Goal: Information Seeking & Learning: Learn about a topic

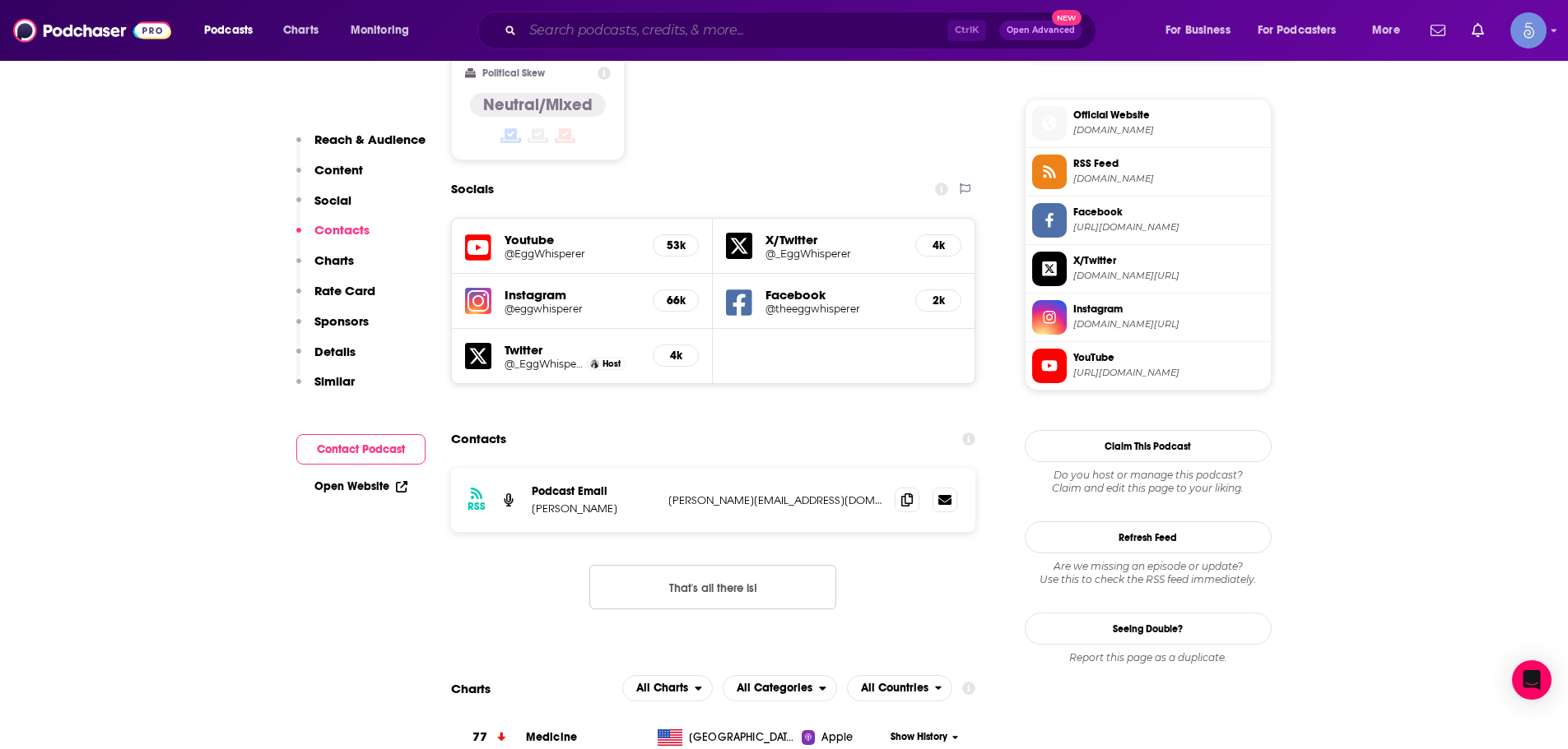
click at [696, 33] on input "Search podcasts, credits, & more..." at bounding box center [734, 30] width 424 height 27
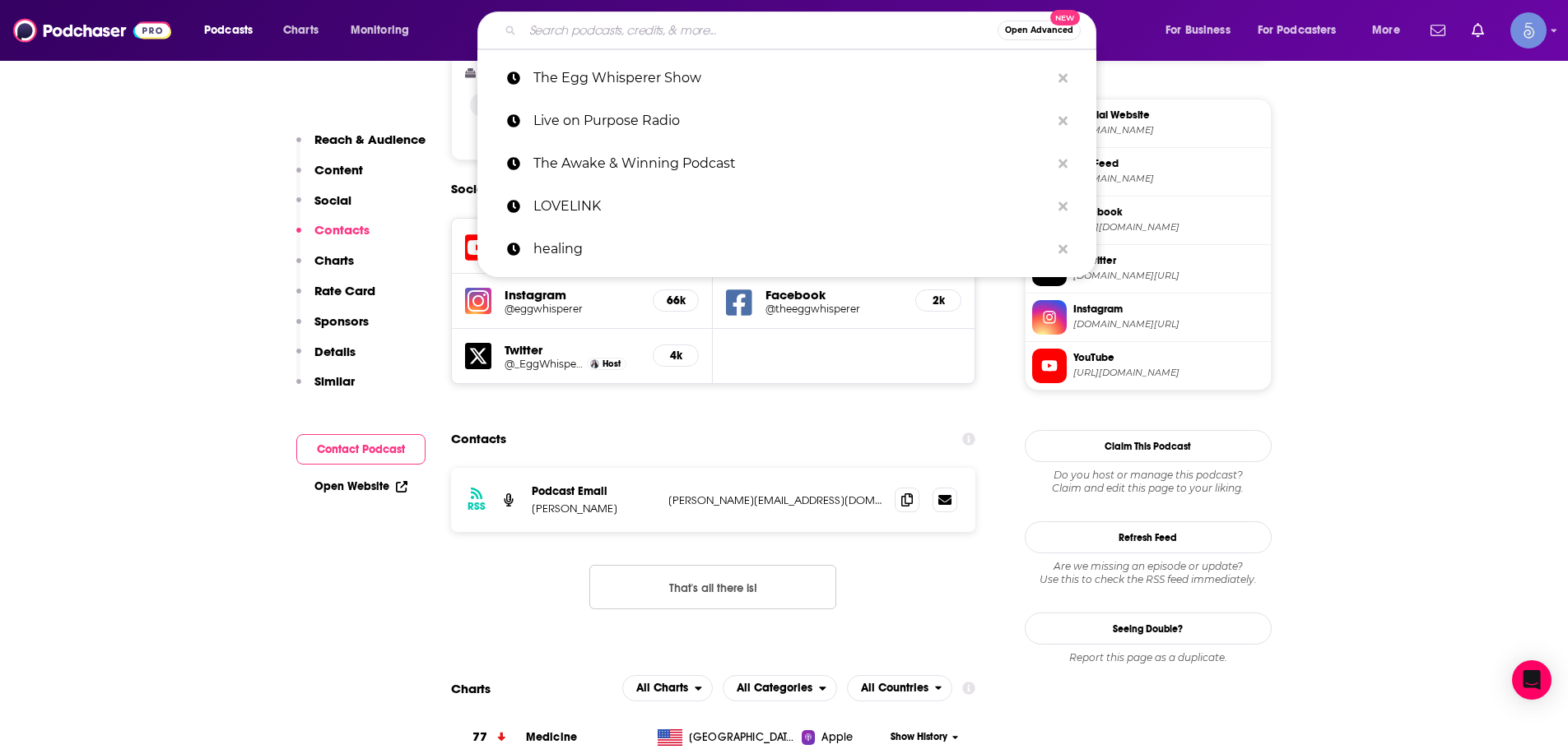
paste input "The [PERSON_NAME] Show"
type input "The [PERSON_NAME] Show"
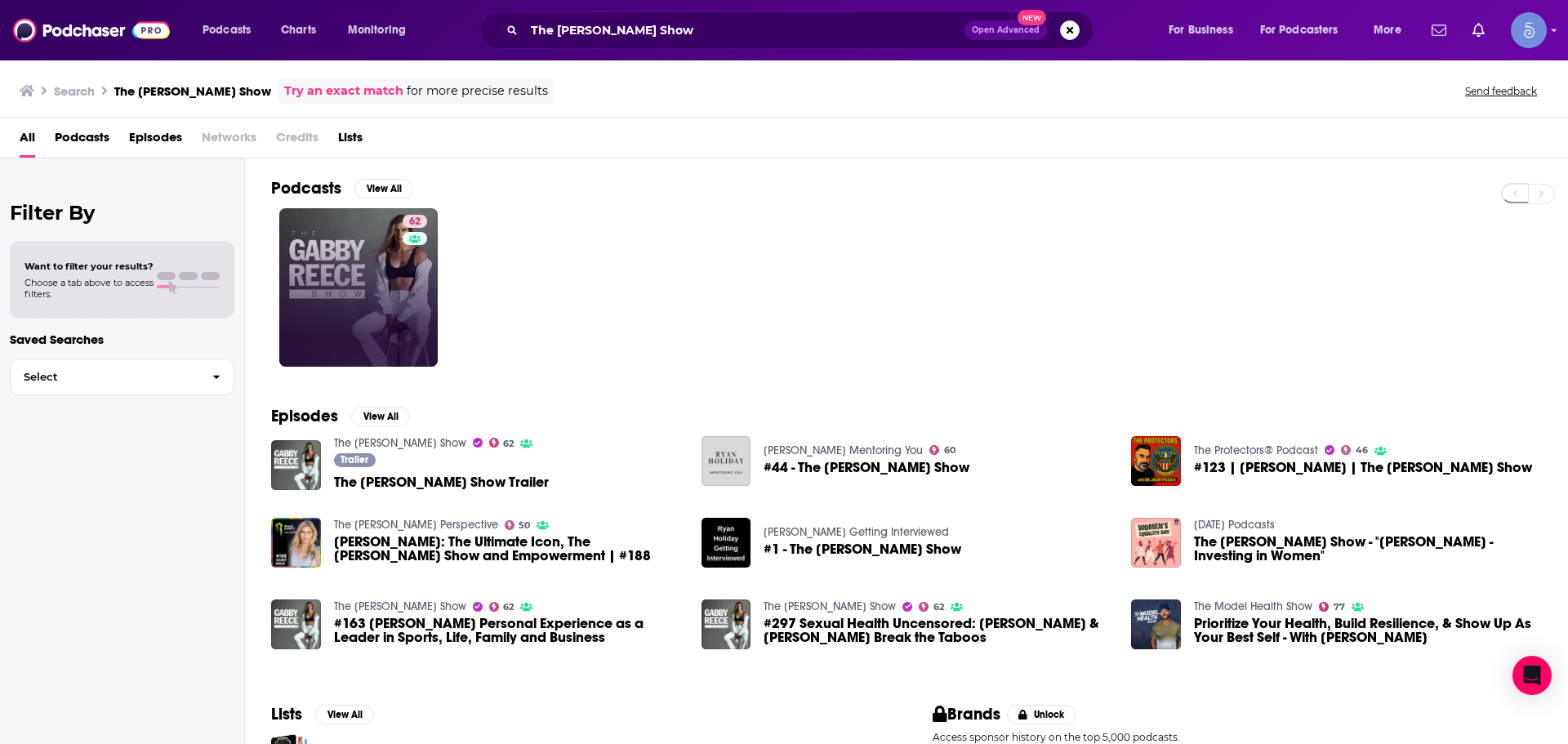
click at [349, 283] on link "62" at bounding box center [358, 287] width 158 height 158
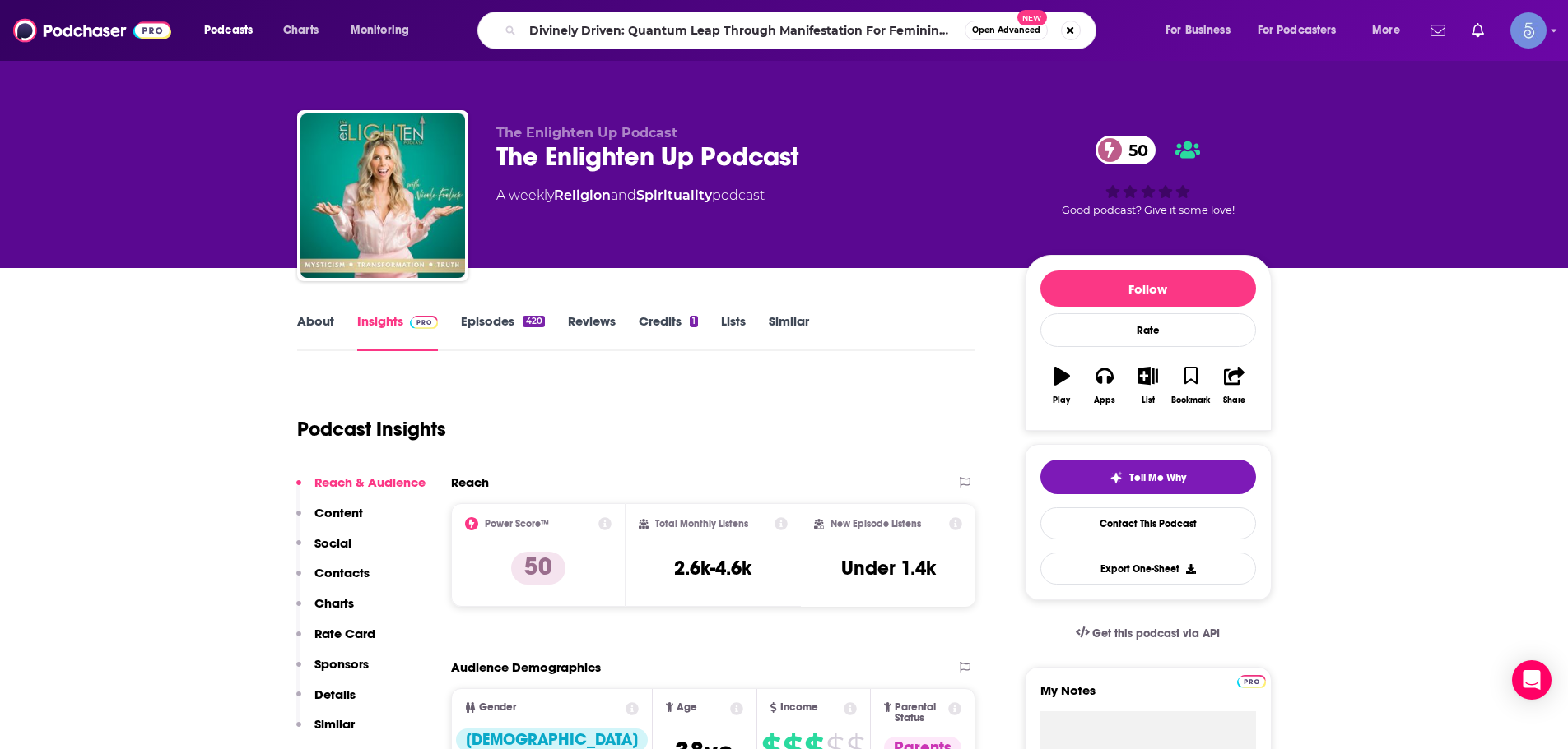
scroll to position [0, 35]
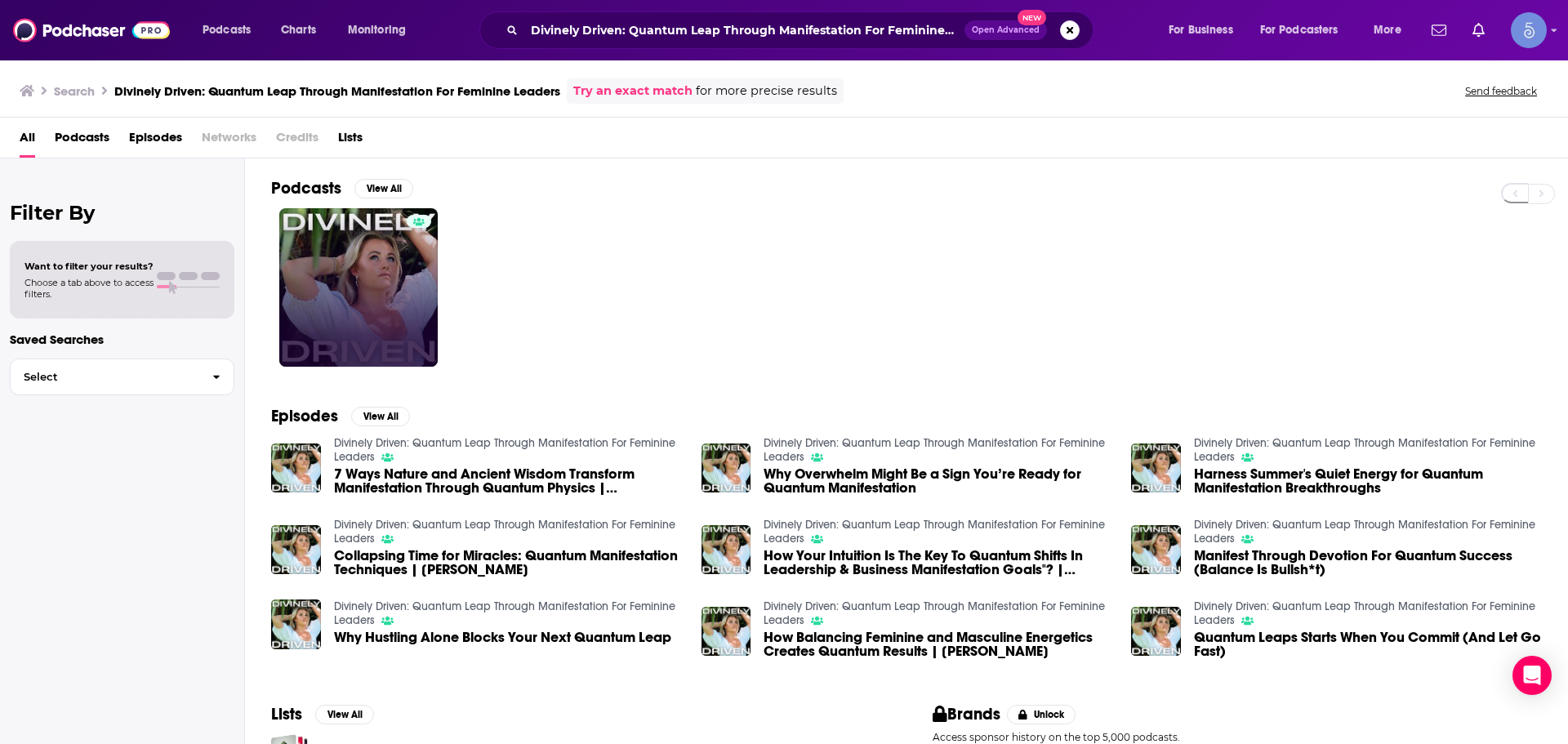
click at [376, 285] on link at bounding box center [358, 287] width 158 height 158
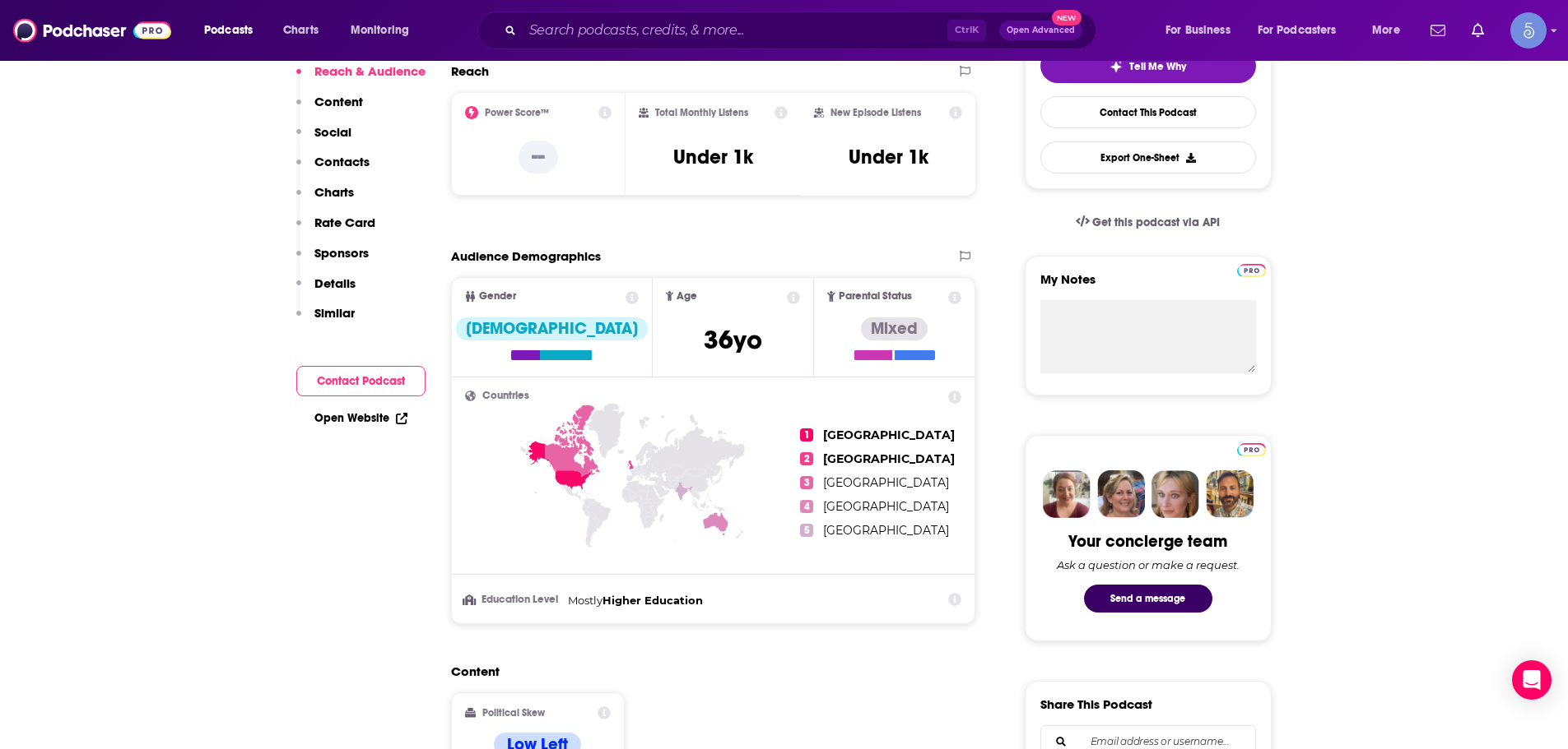
scroll to position [82, 0]
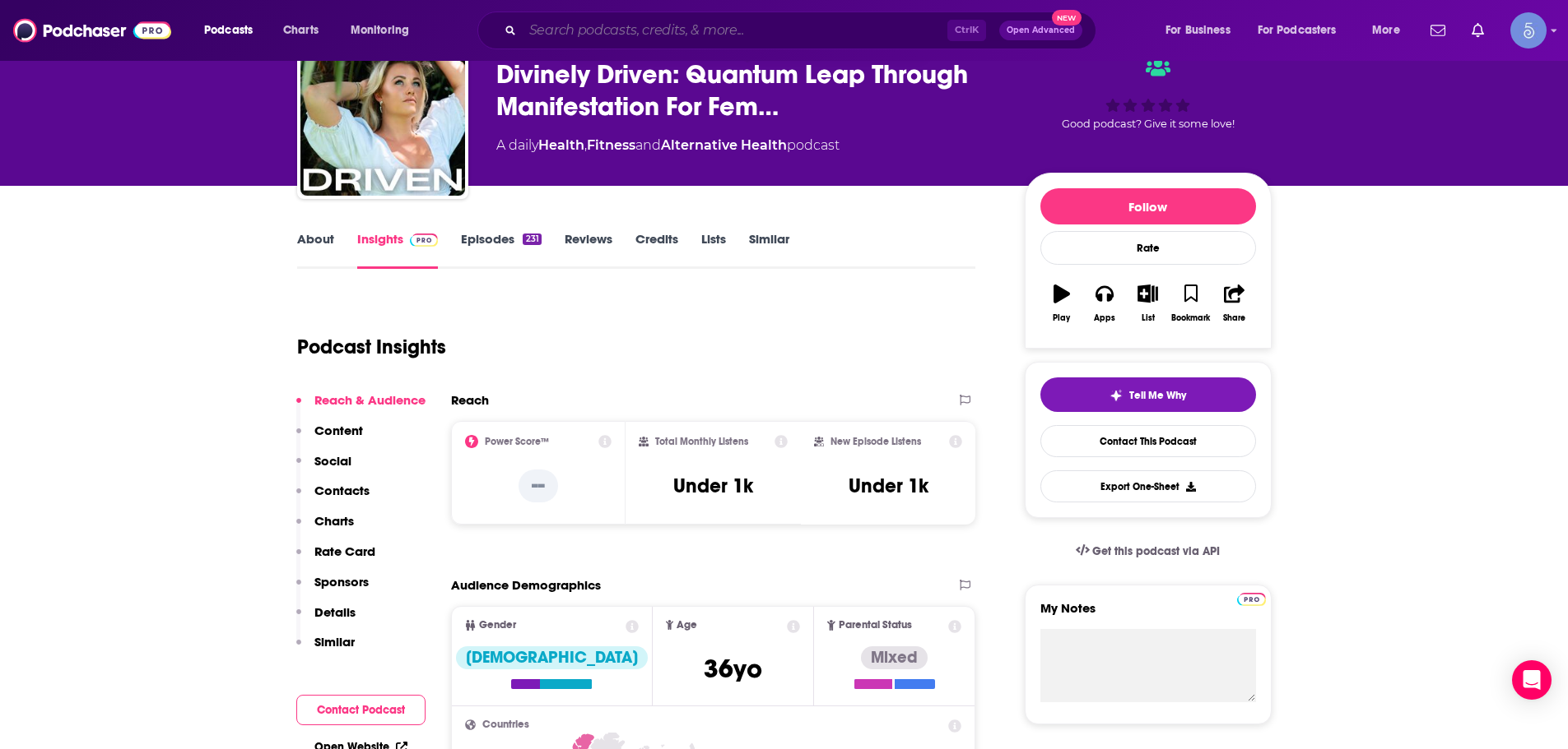
click at [743, 17] on input "Search podcasts, credits, & more..." at bounding box center [734, 30] width 424 height 27
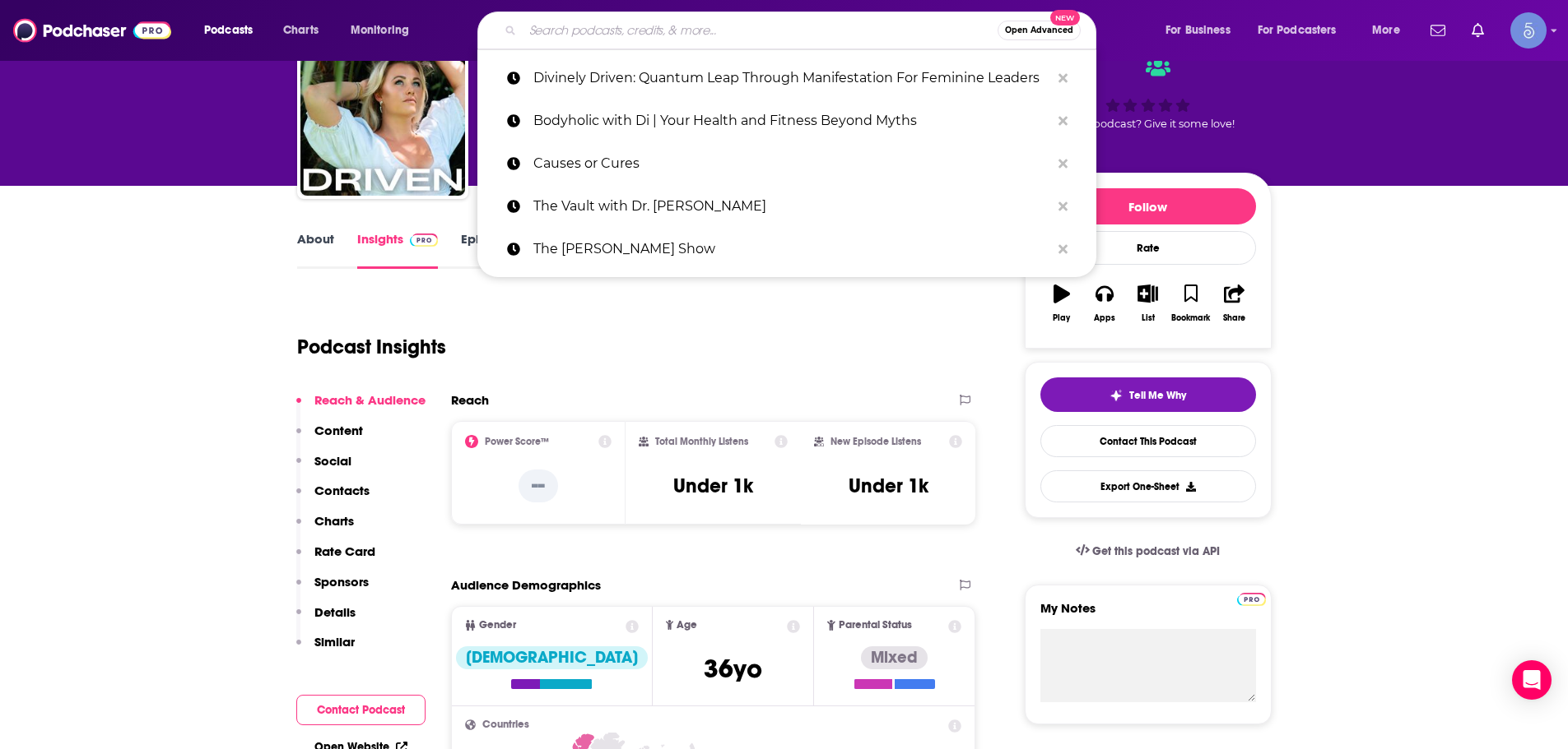
drag, startPoint x: 743, startPoint y: 15, endPoint x: 616, endPoint y: 23, distance: 127.3
click at [616, 23] on input "Search podcasts, credits, & more..." at bounding box center [760, 30] width 475 height 27
paste input "Hypnotize Me"
type input "Hypnotize Me"
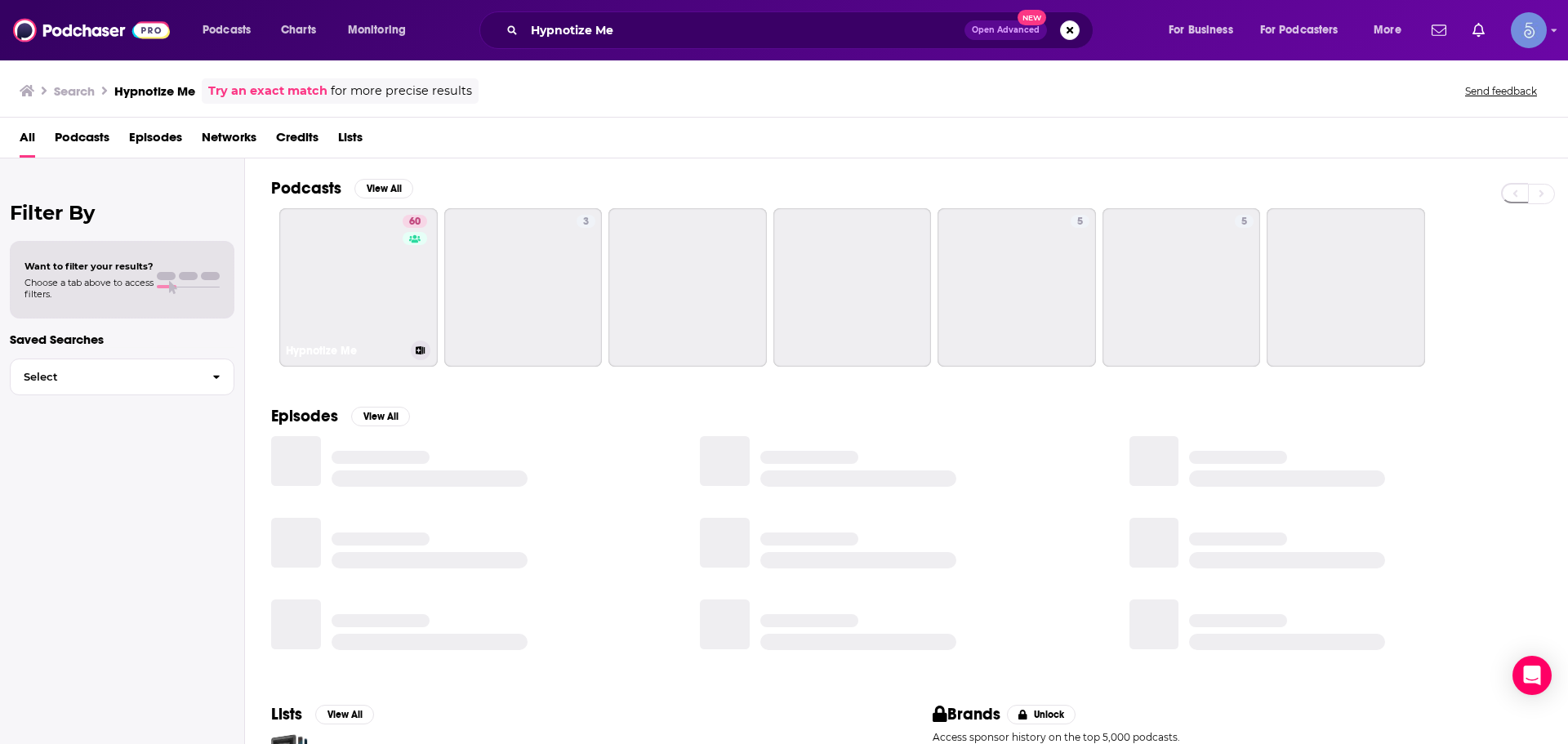
click at [370, 268] on link "60 Hypnotize Me" at bounding box center [358, 287] width 158 height 158
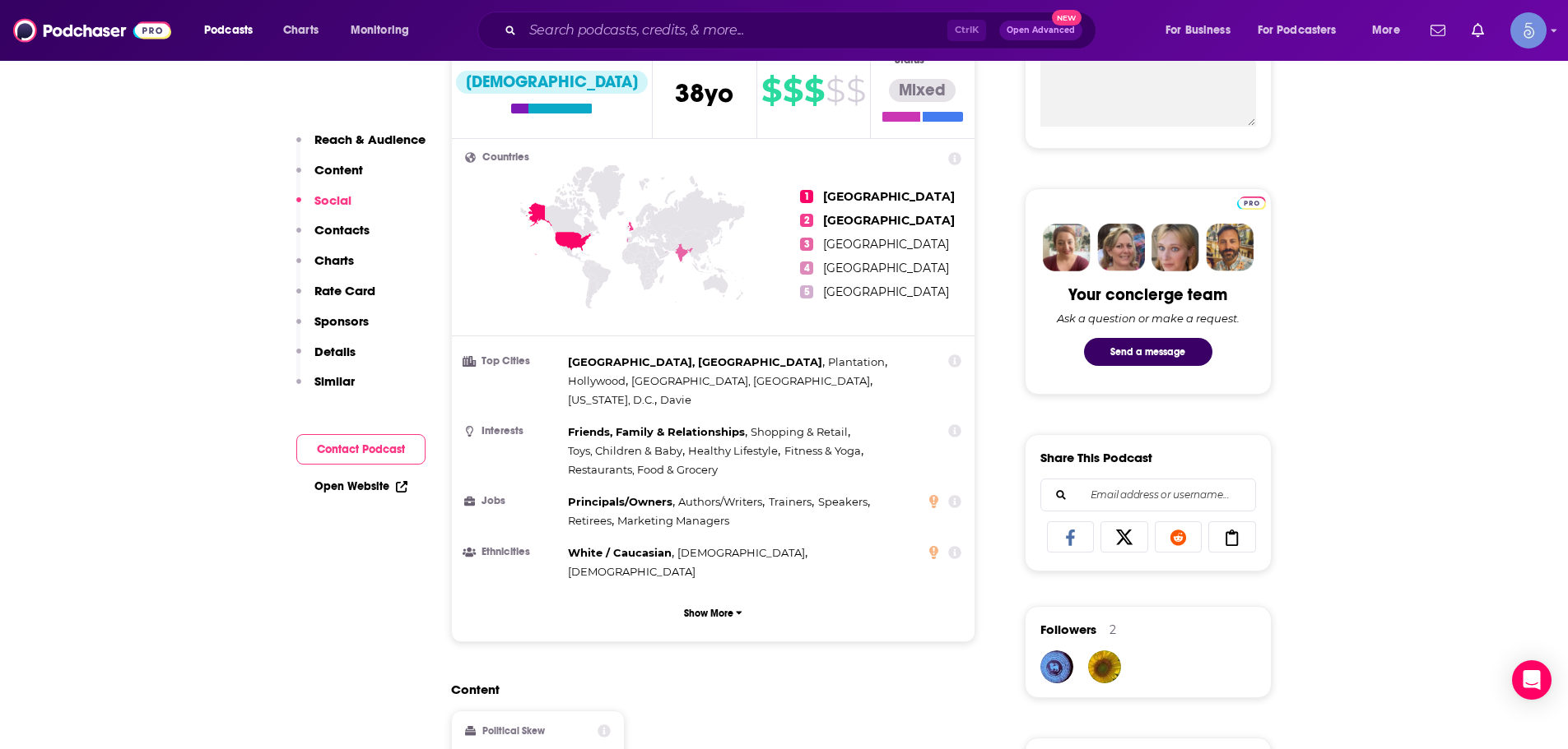
scroll to position [1234, 0]
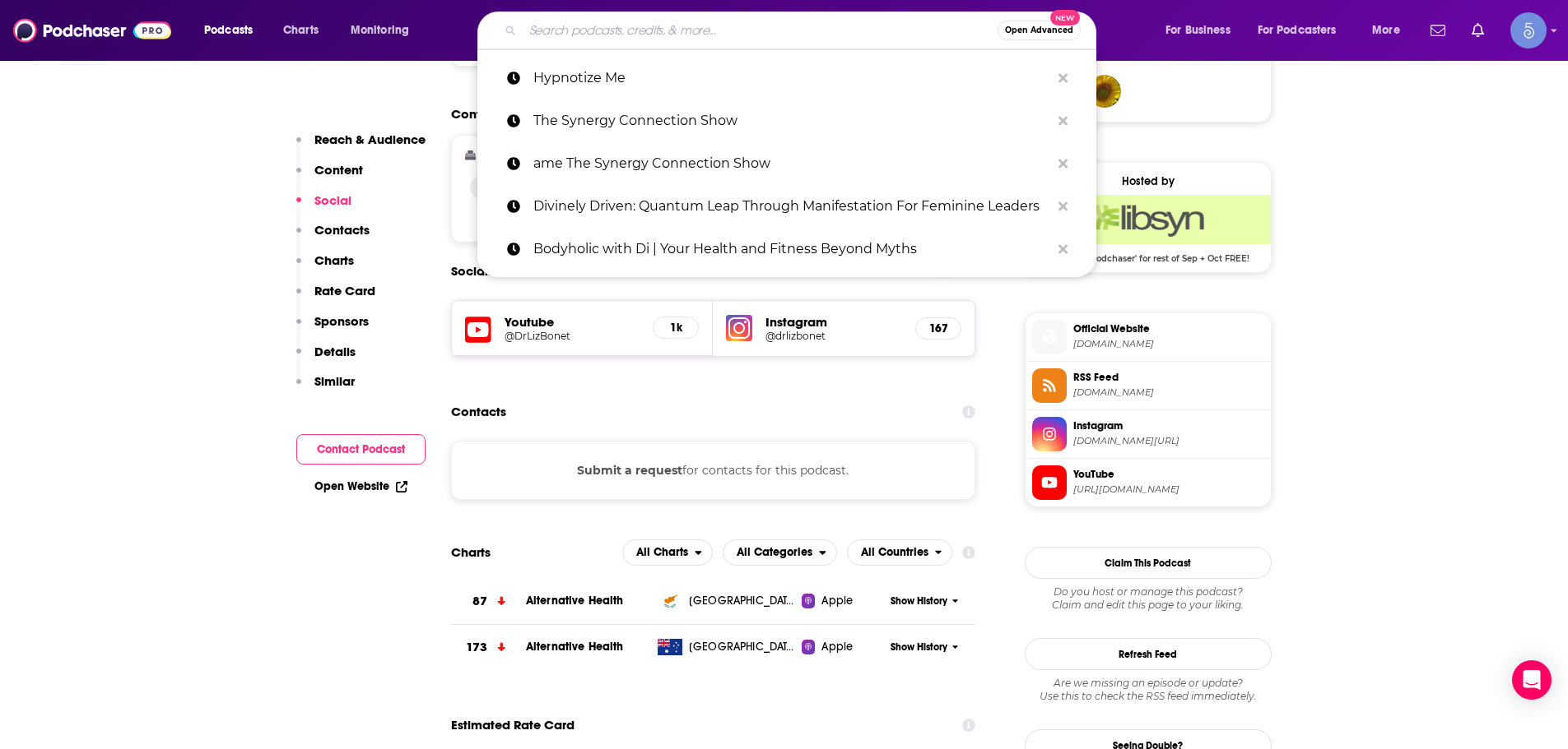
click at [639, 42] on input "Search podcasts, credits, & more..." at bounding box center [760, 30] width 475 height 27
paste input "The Lifted Podcast"
type input "The Lifted Podcast"
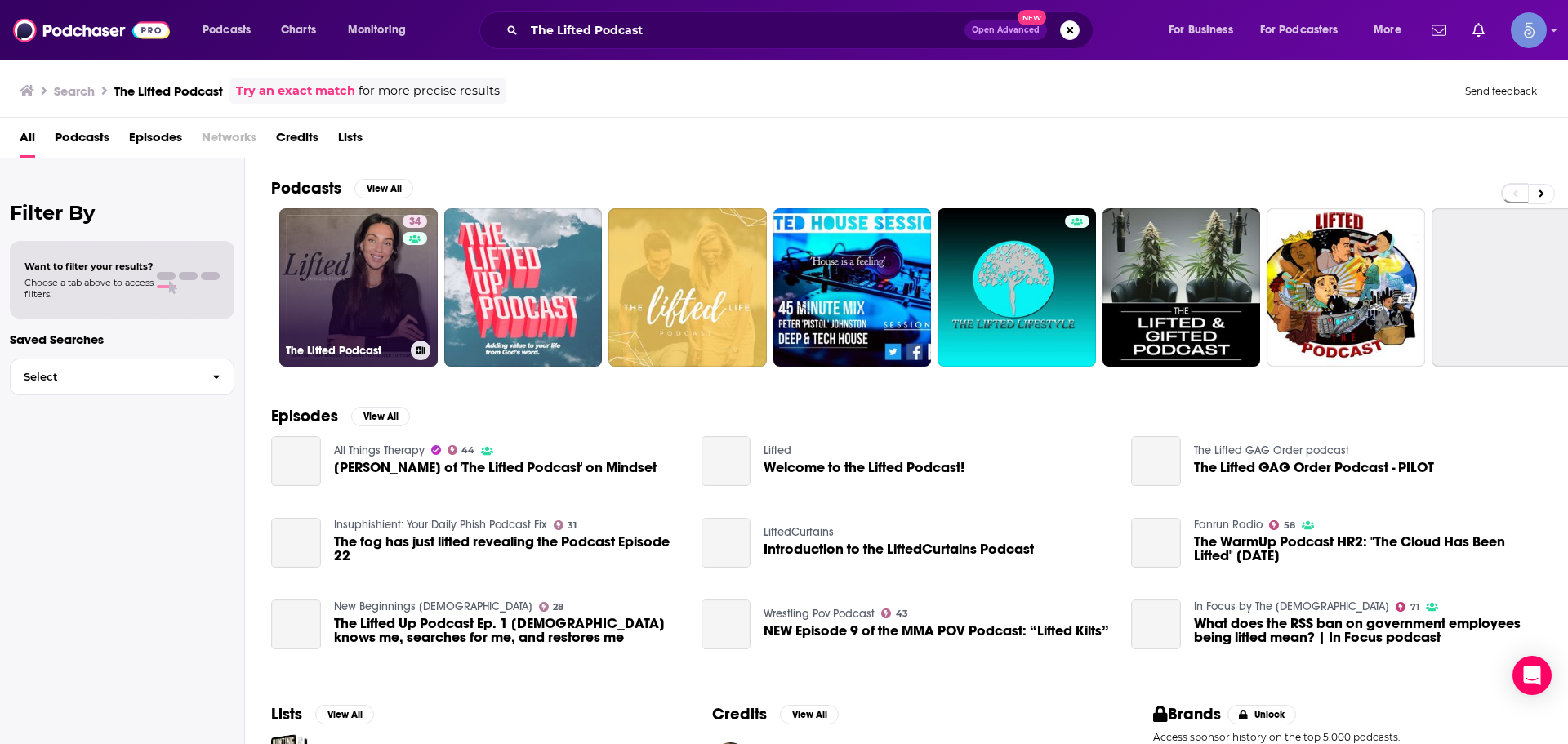
click at [353, 298] on link "34 The Lifted Podcast" at bounding box center [358, 287] width 158 height 158
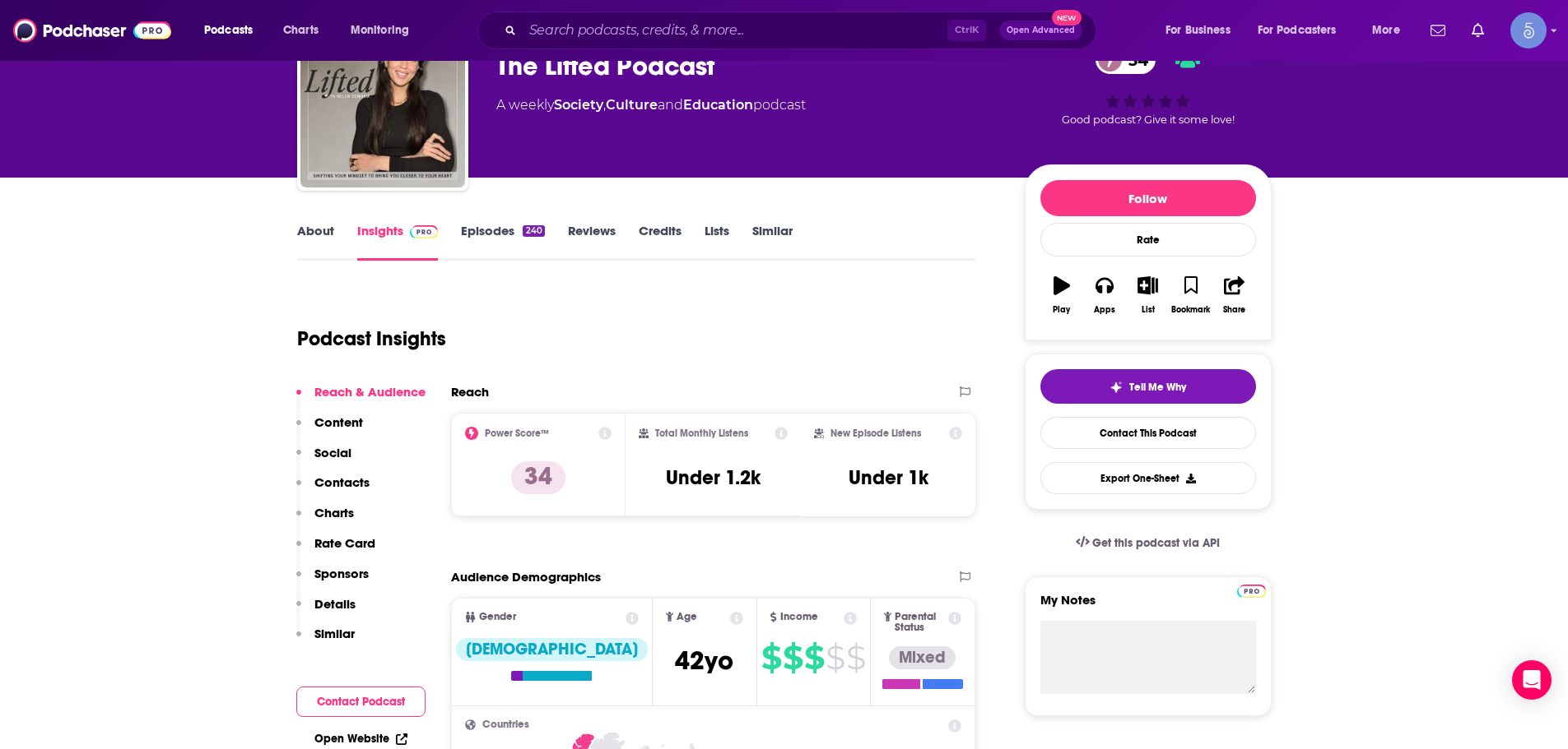
scroll to position [82, 0]
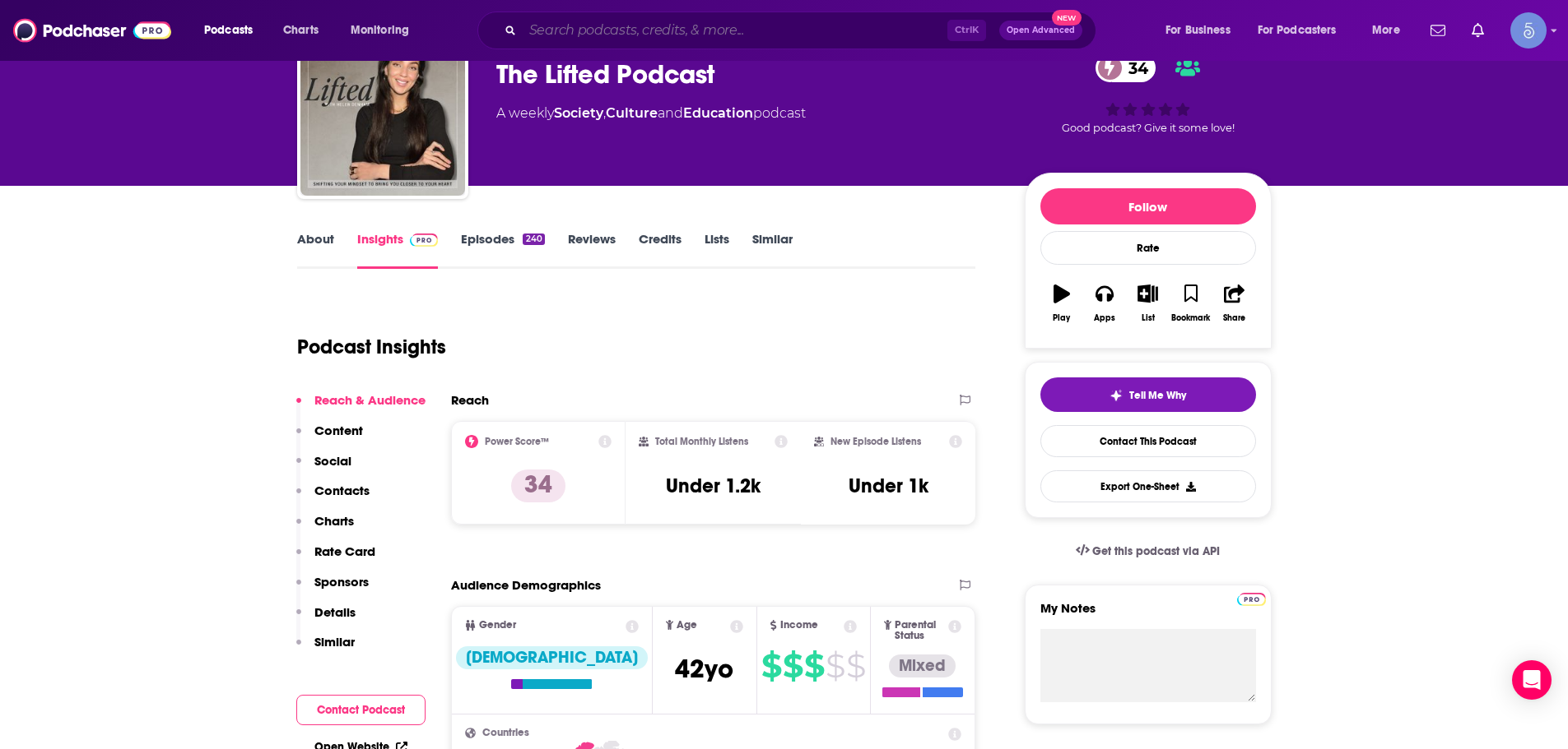
click at [645, 30] on input "Search podcasts, credits, & more..." at bounding box center [734, 30] width 424 height 27
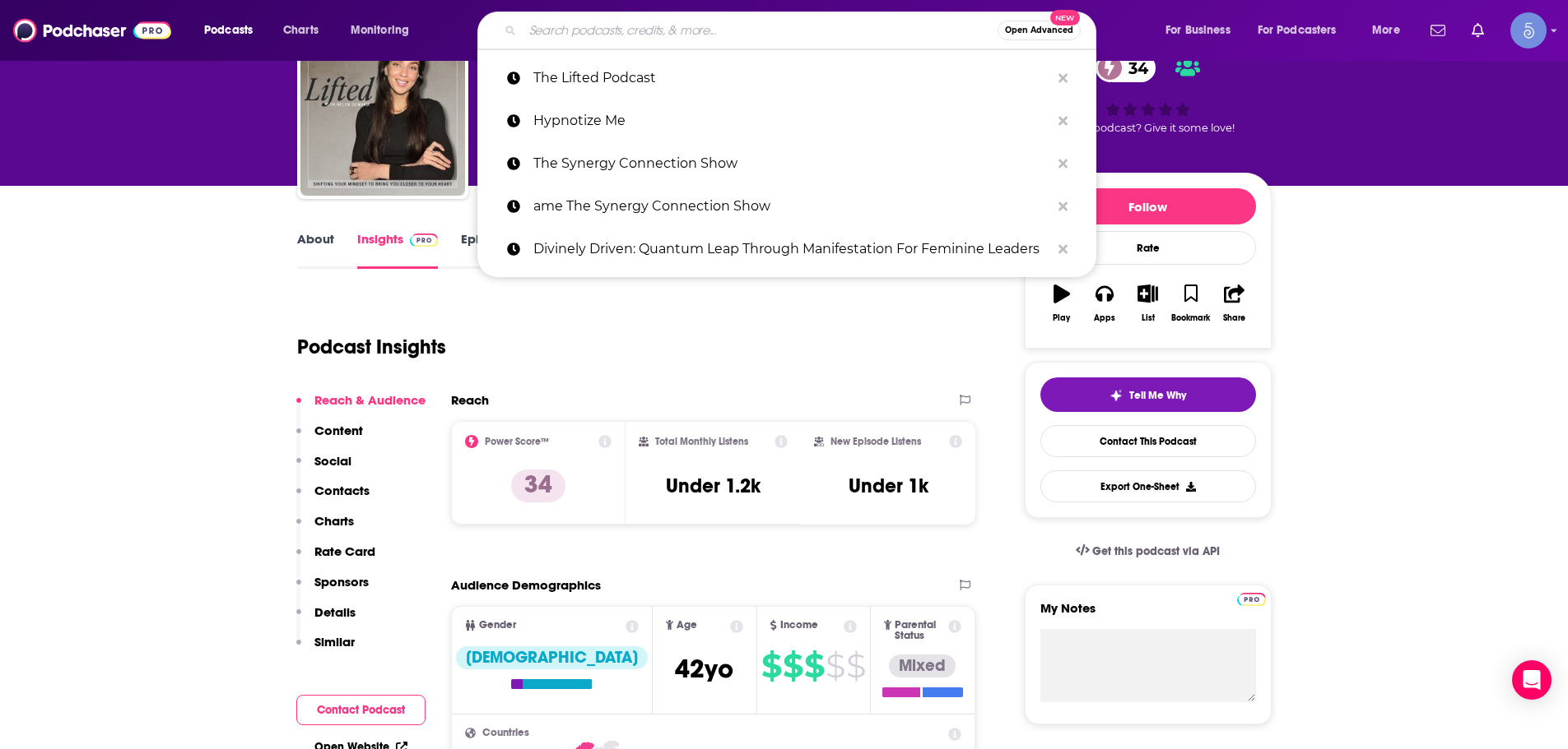
paste input "Enlightened World Network"
type input "Enlightened World Network"
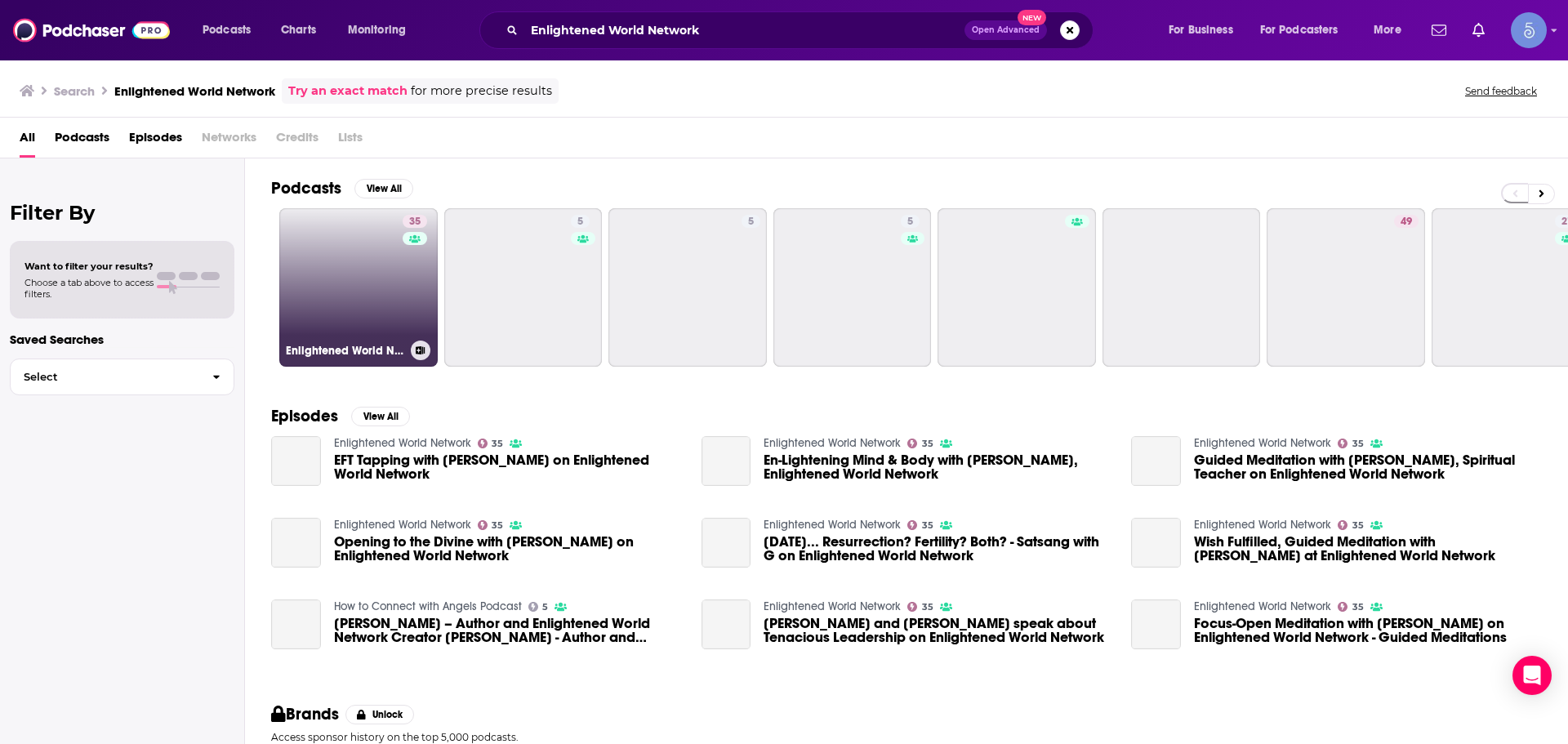
click at [351, 281] on link "35 Enlightened World Network" at bounding box center [358, 287] width 158 height 158
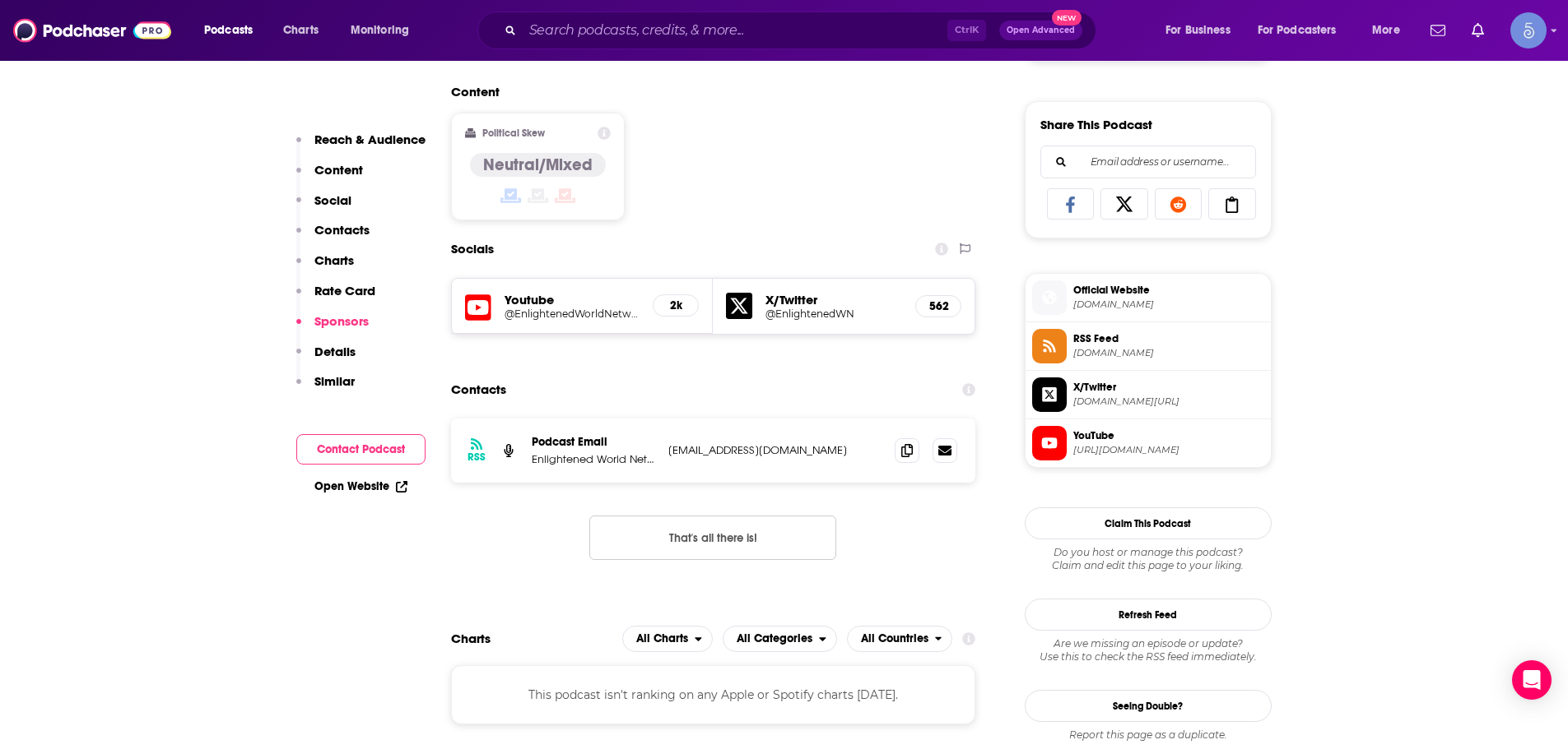
scroll to position [987, 0]
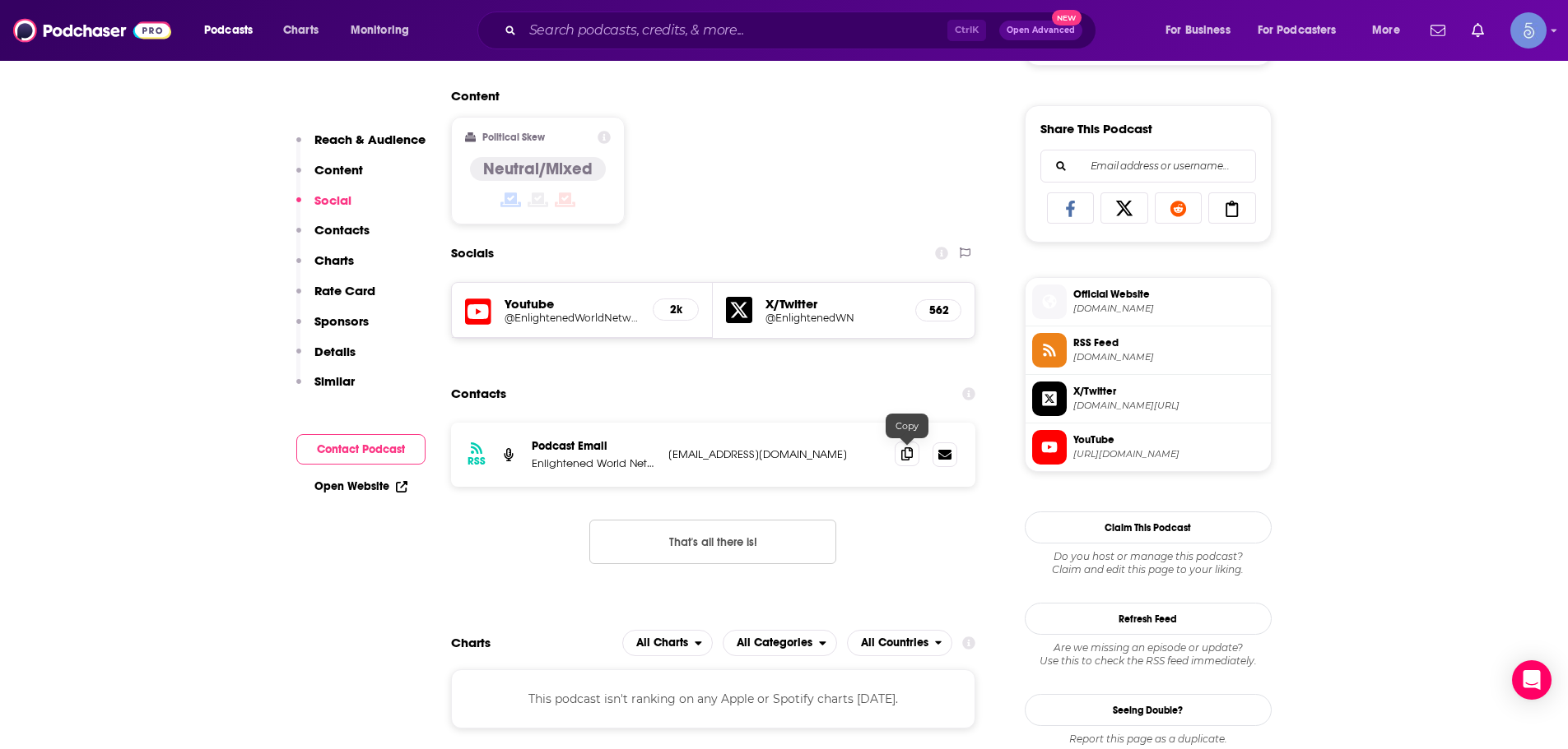
click at [917, 449] on span at bounding box center [906, 455] width 25 height 25
click at [631, 24] on input "Search podcasts, credits, & more..." at bounding box center [734, 30] width 424 height 27
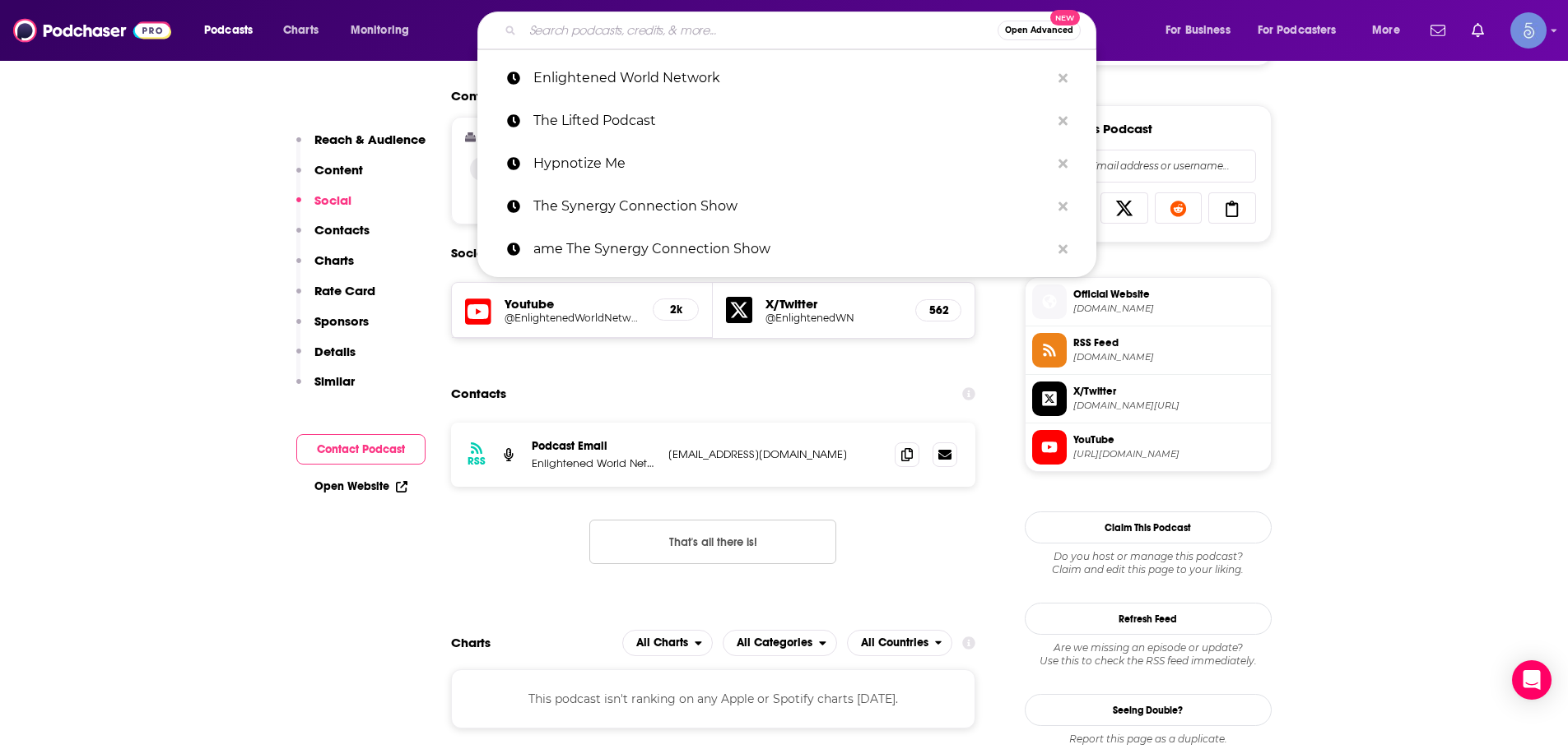
paste input "Healing Codes"
type input "Healing Codes"
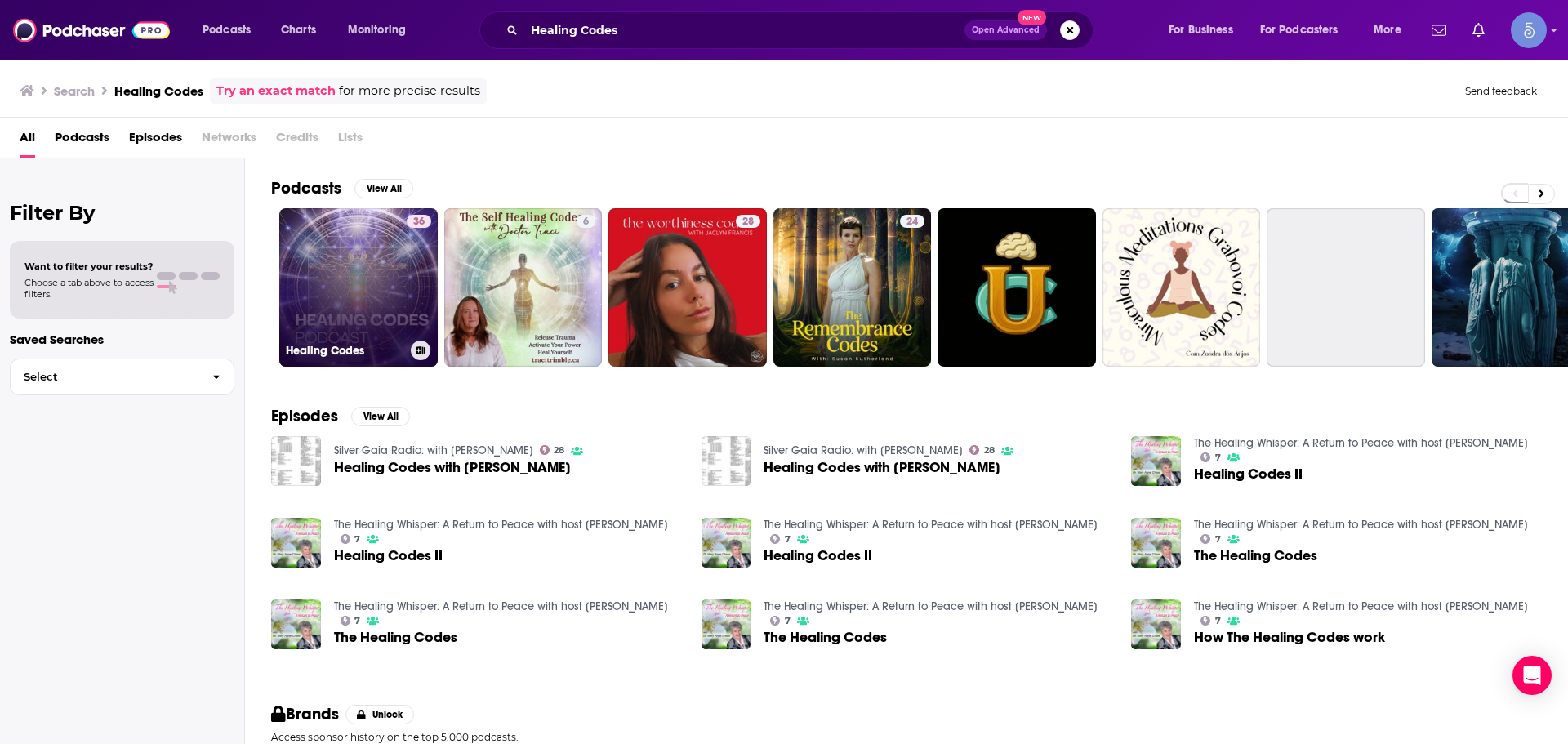
click at [333, 338] on link "36 Healing Codes" at bounding box center [358, 287] width 158 height 158
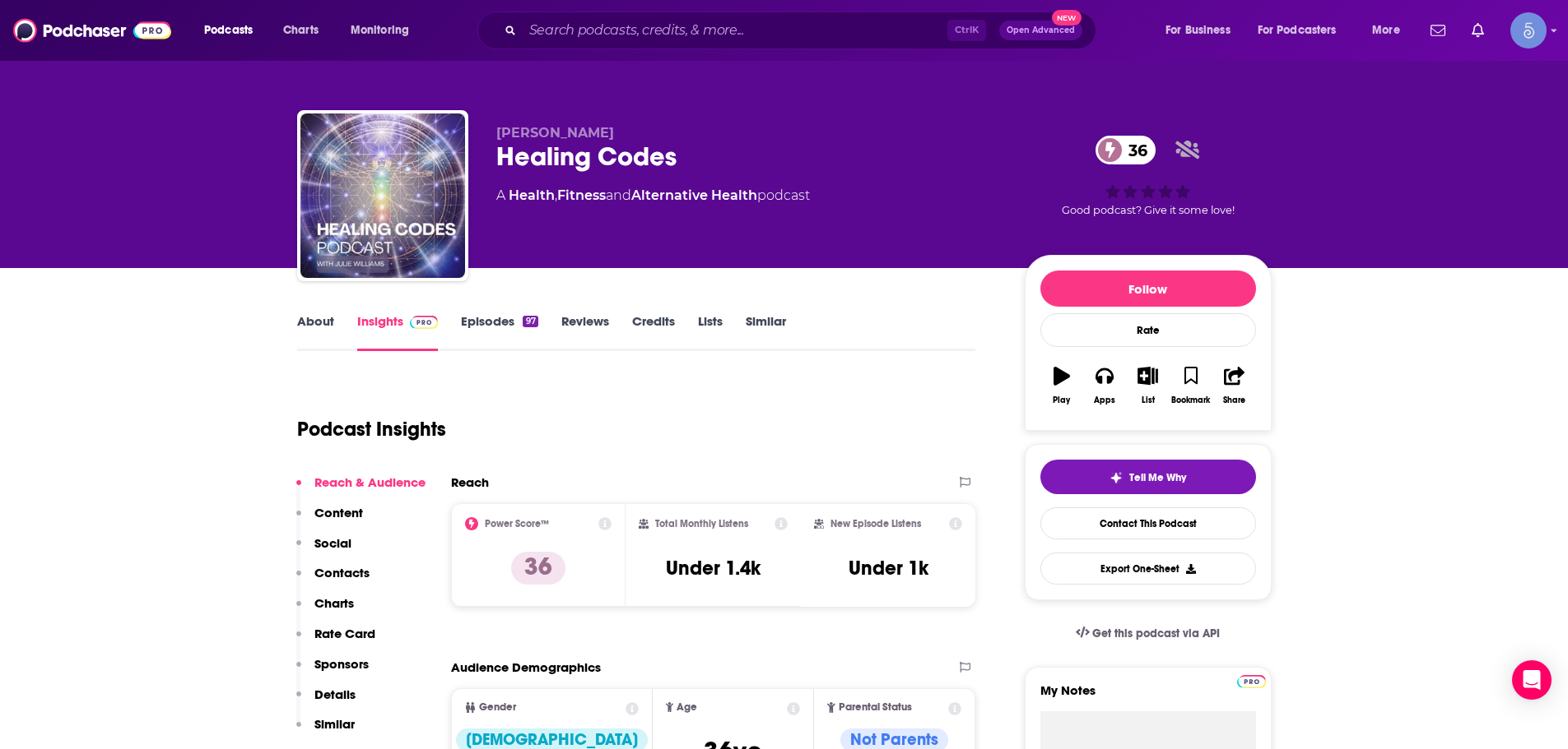
click at [461, 147] on div "Julie Williams Healing Codes 36 A Health , Fitness and Alternative Health podca…" at bounding box center [784, 199] width 974 height 177
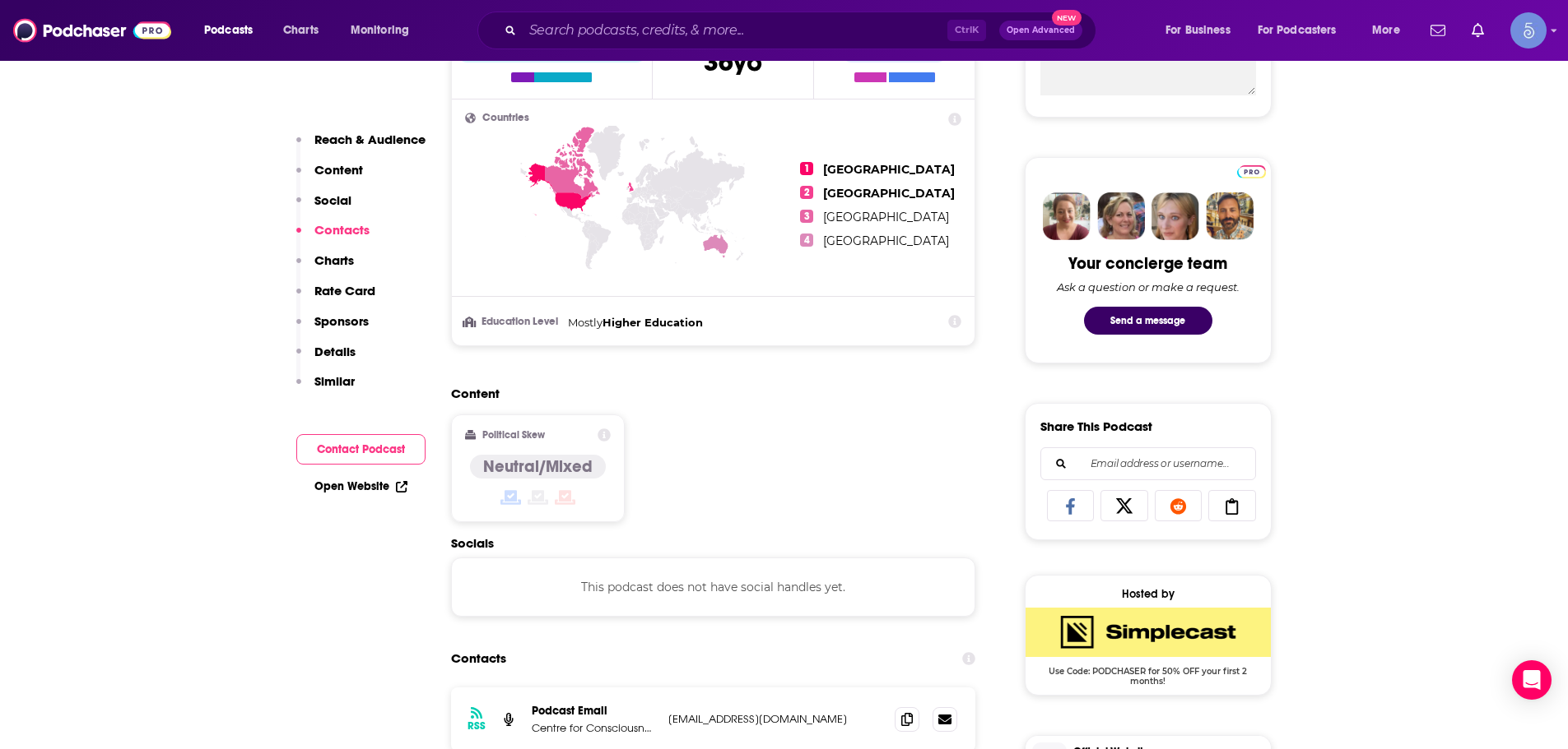
scroll to position [1152, 0]
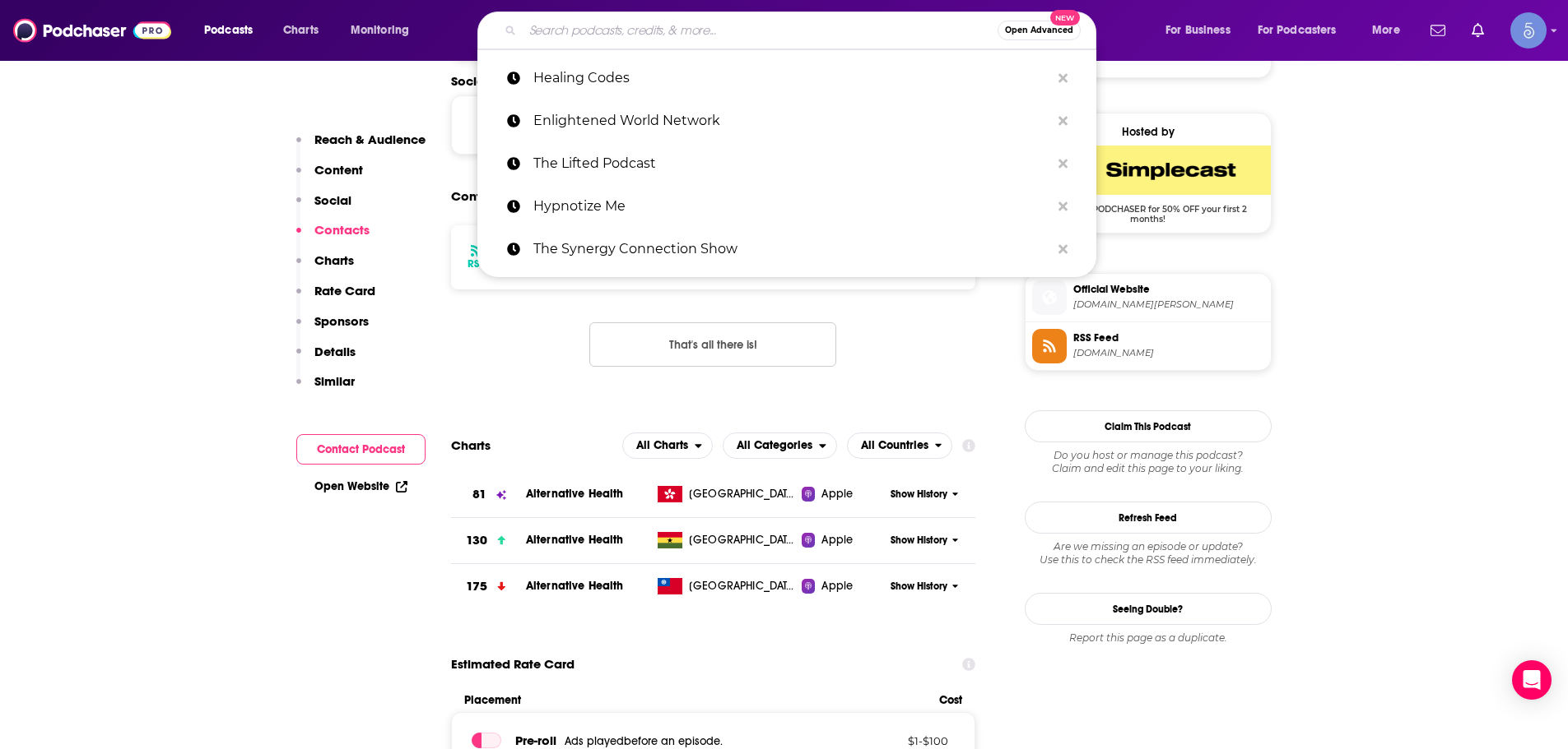
click at [641, 27] on input "Search podcasts, credits, & more..." at bounding box center [760, 30] width 475 height 27
paste input "Healing for Healers"
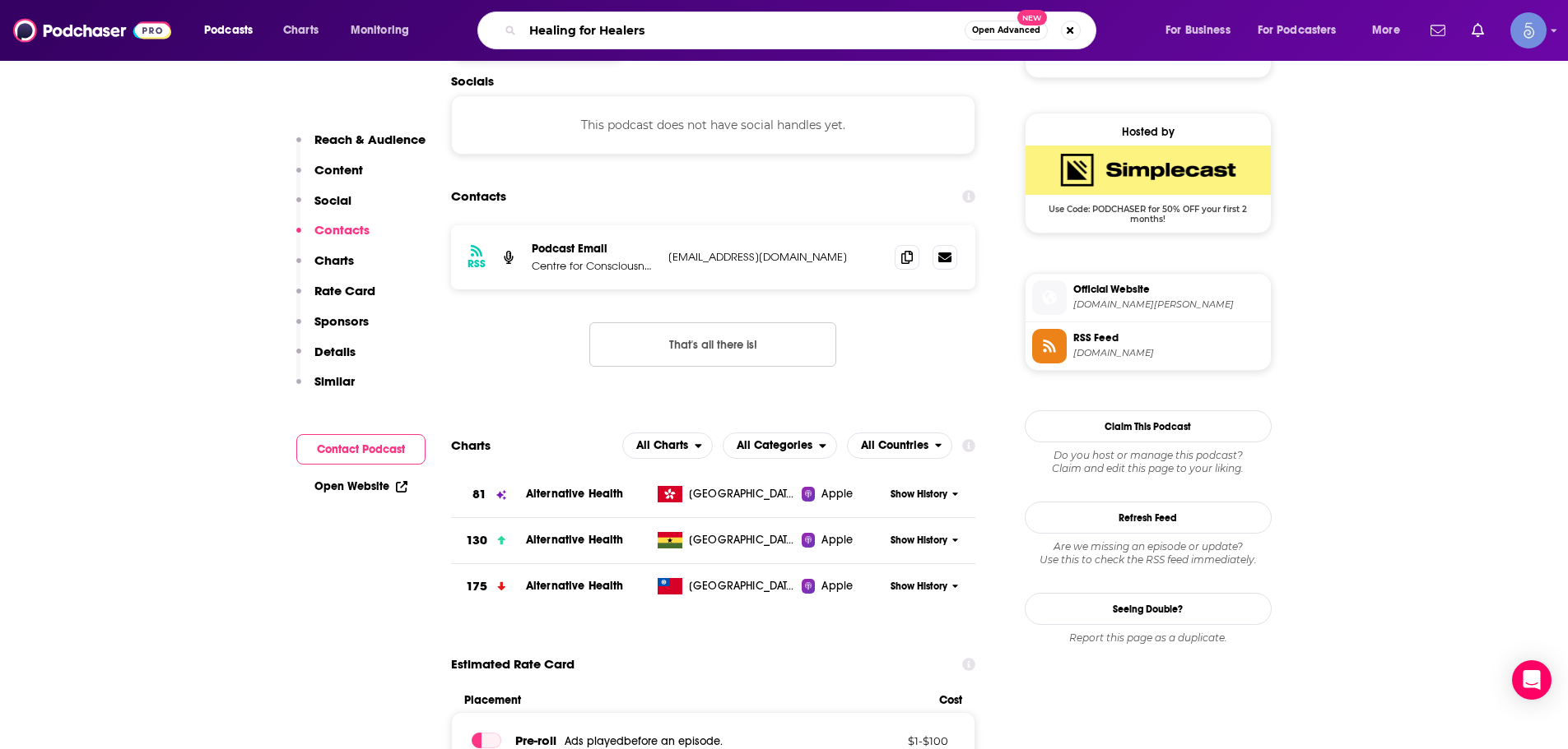
type input "Healing for Healers"
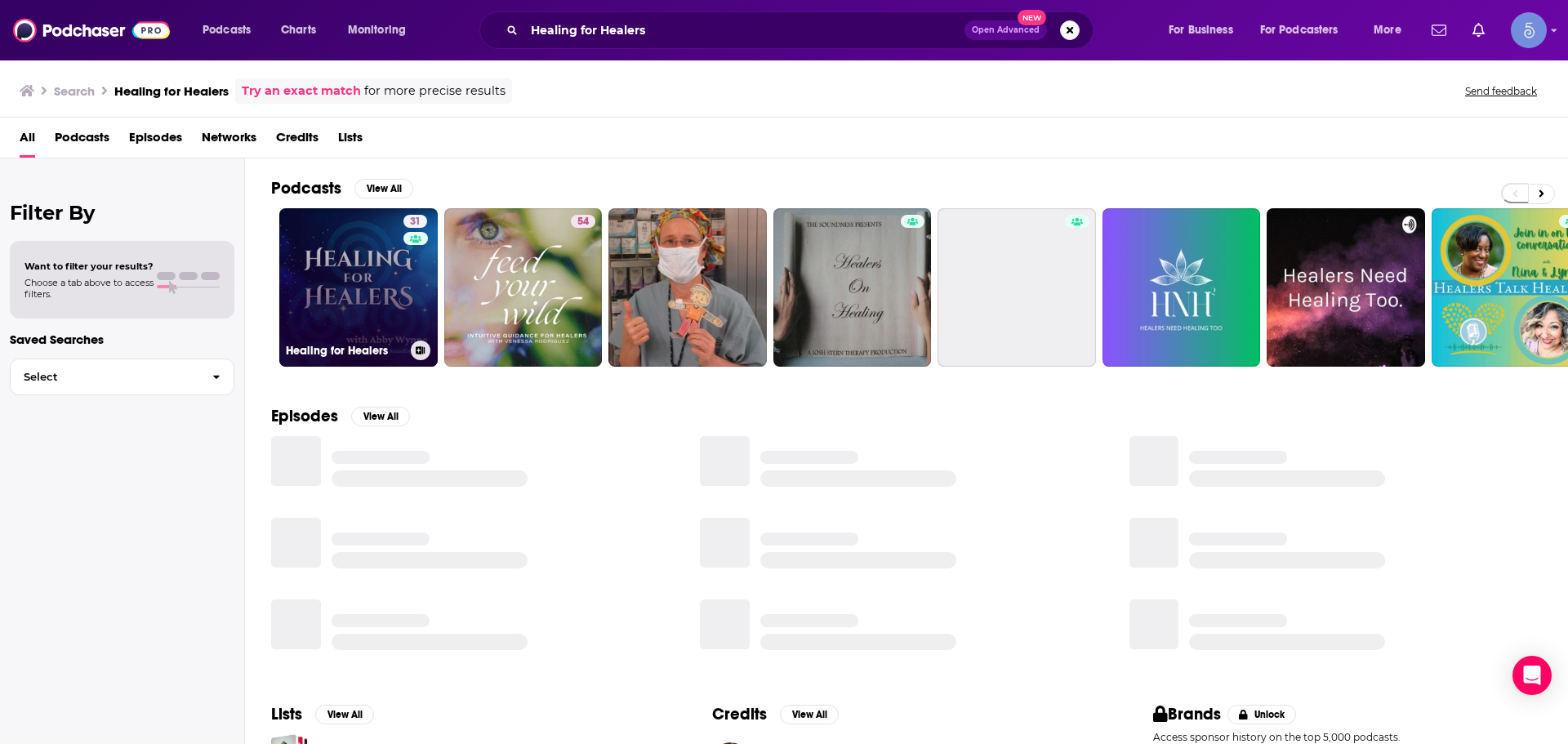
click at [334, 304] on link "31 Healing for Healers" at bounding box center [358, 287] width 158 height 158
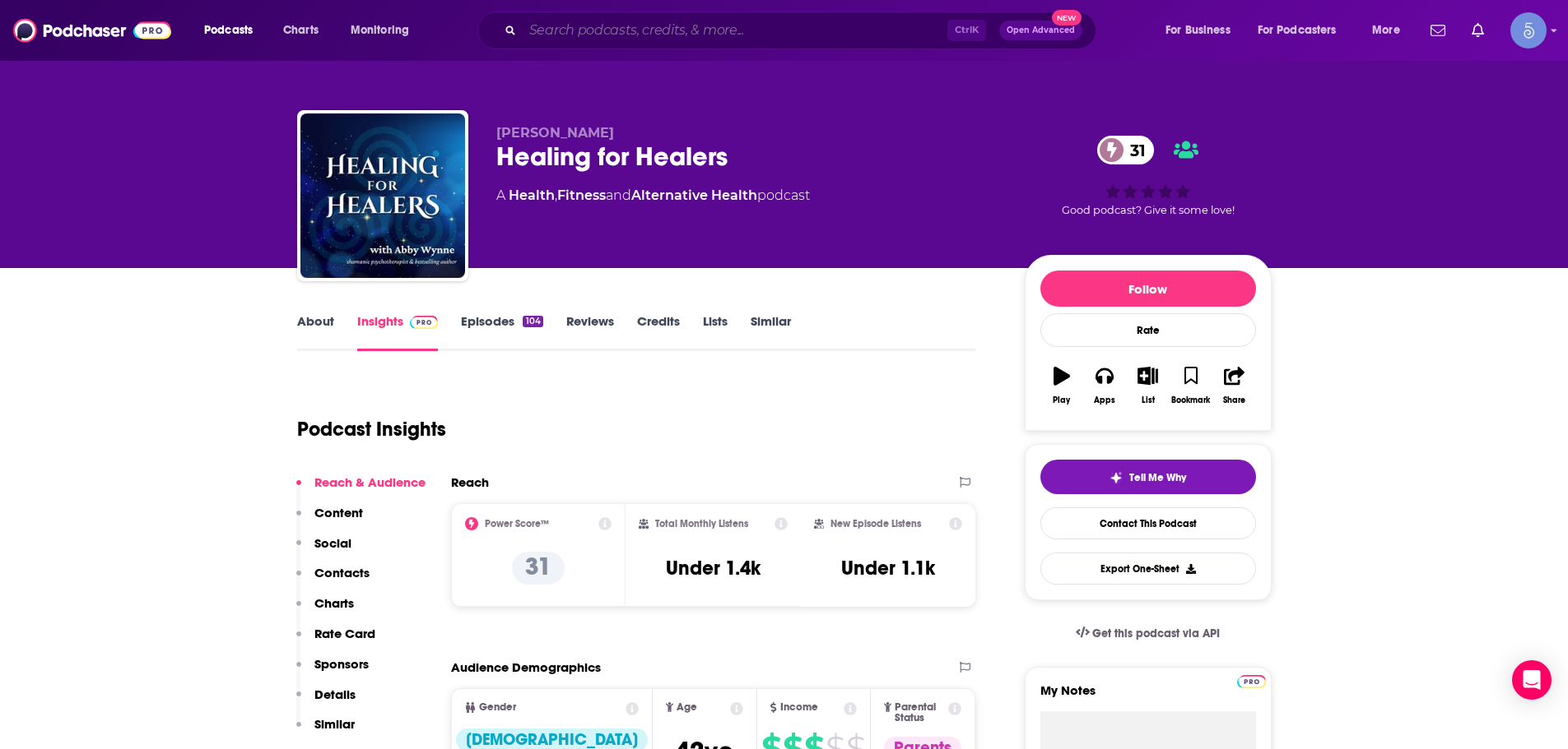
click at [582, 39] on input "Search podcasts, credits, & more..." at bounding box center [734, 30] width 424 height 27
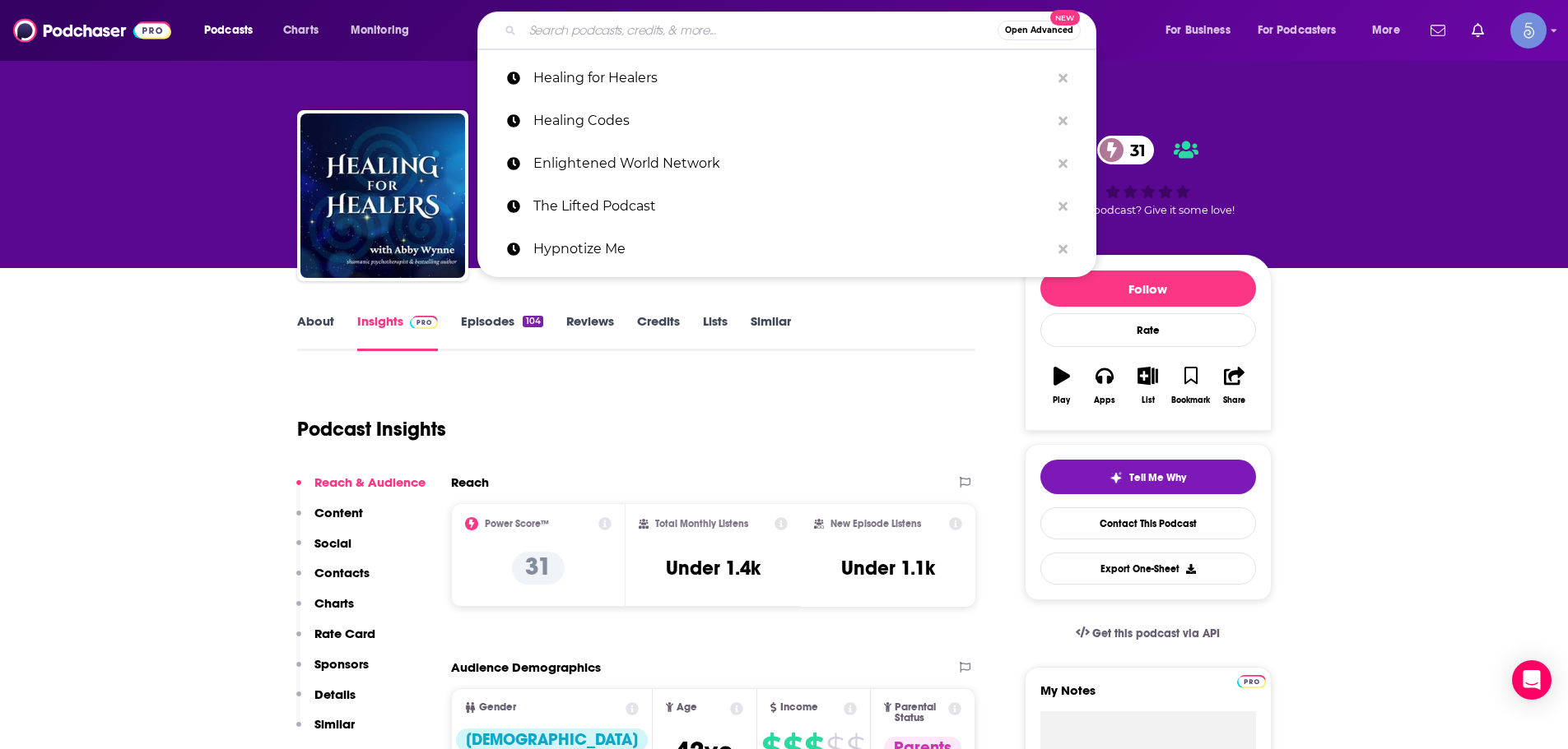
paste input "The Art of Healing"
type input "The Art of Healing"
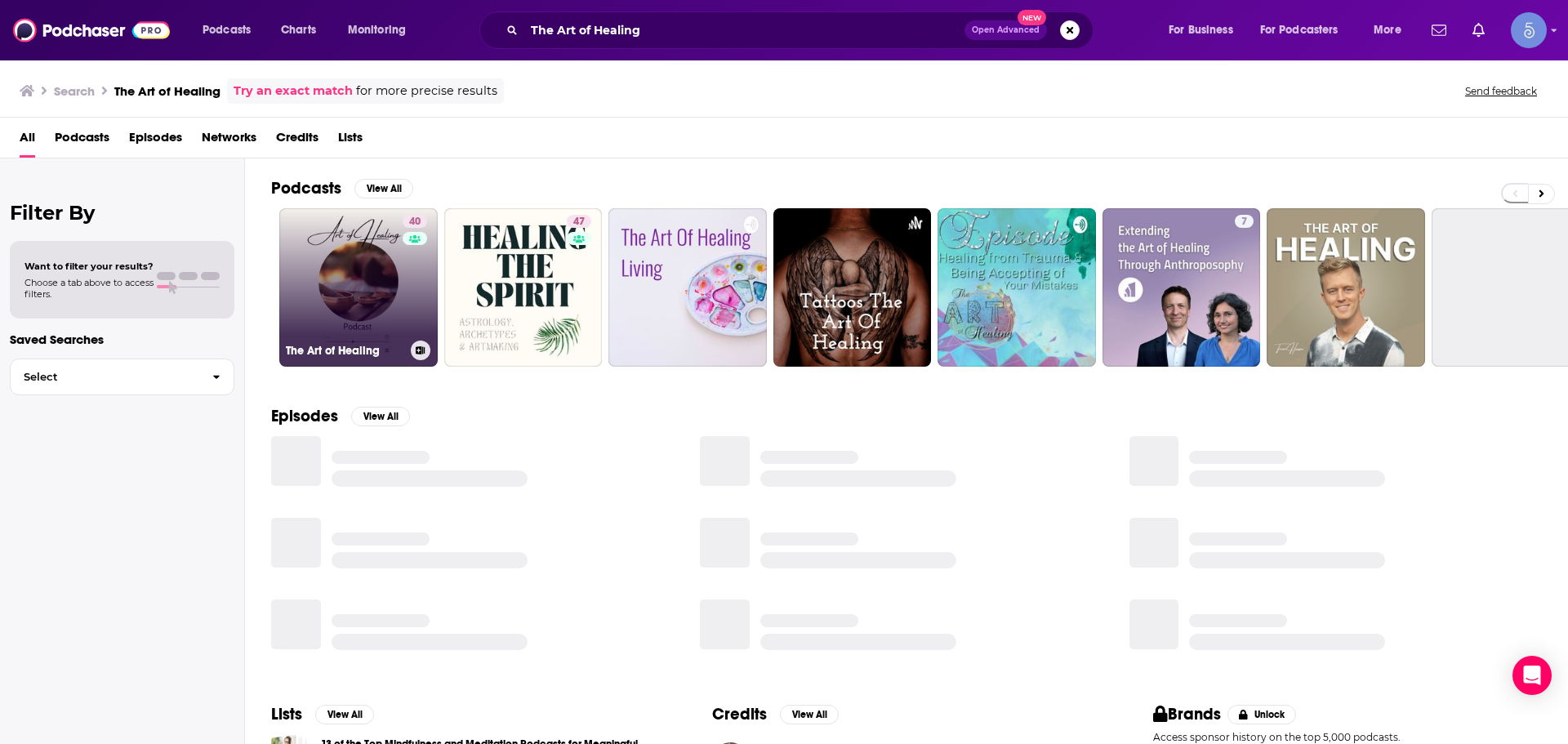
click at [403, 277] on div "40" at bounding box center [417, 277] width 28 height 126
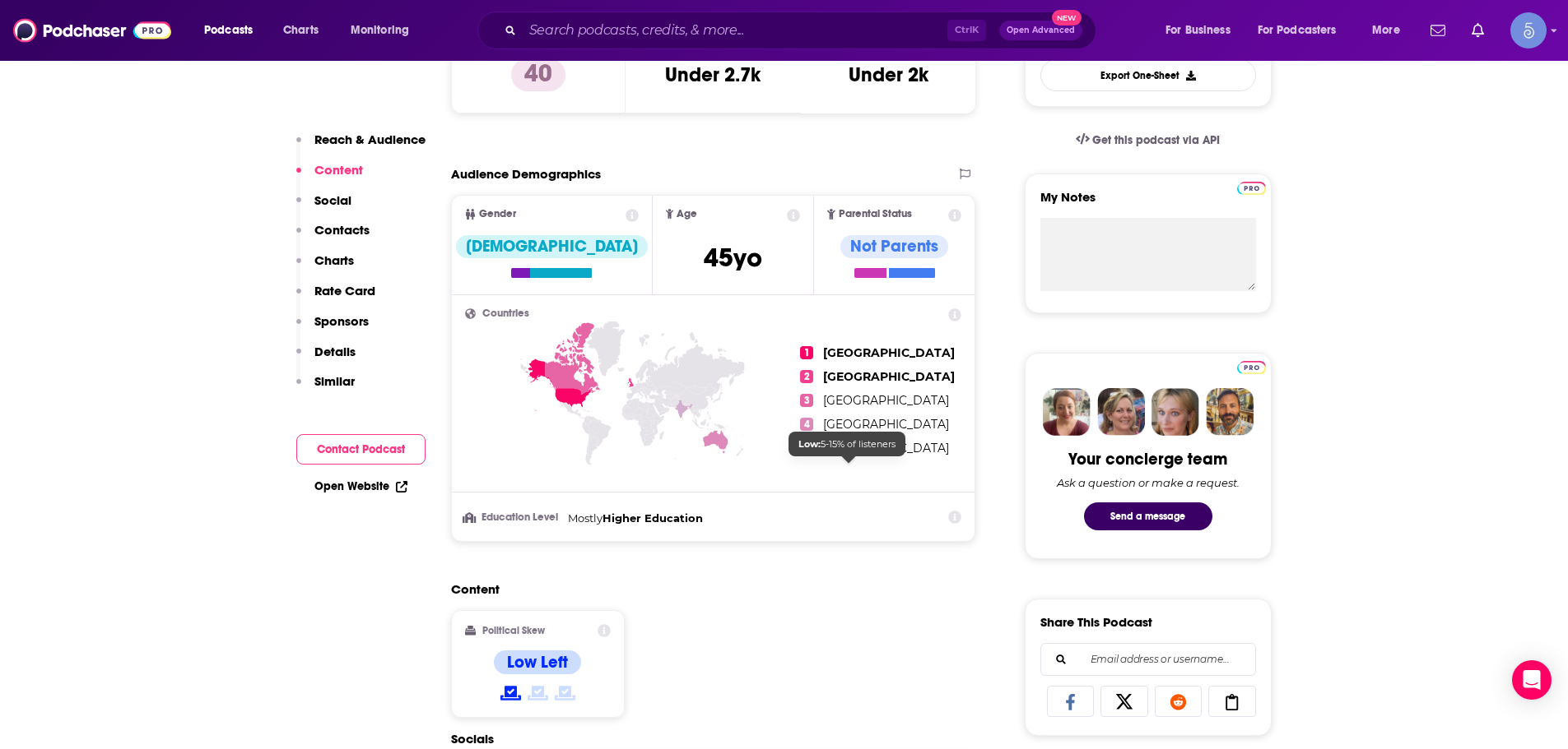
scroll to position [905, 0]
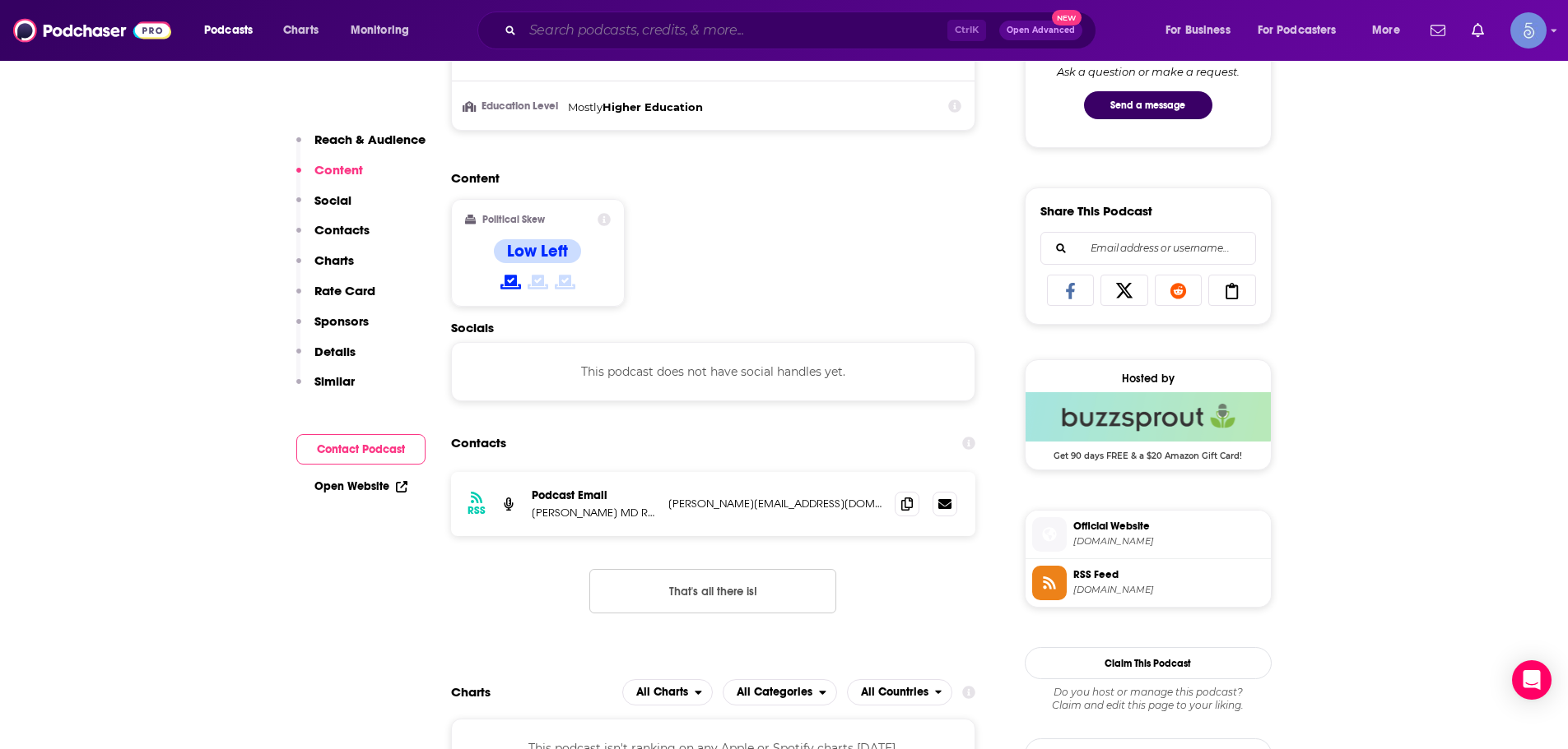
click at [621, 31] on input "Search podcasts, credits, & more..." at bounding box center [734, 30] width 424 height 27
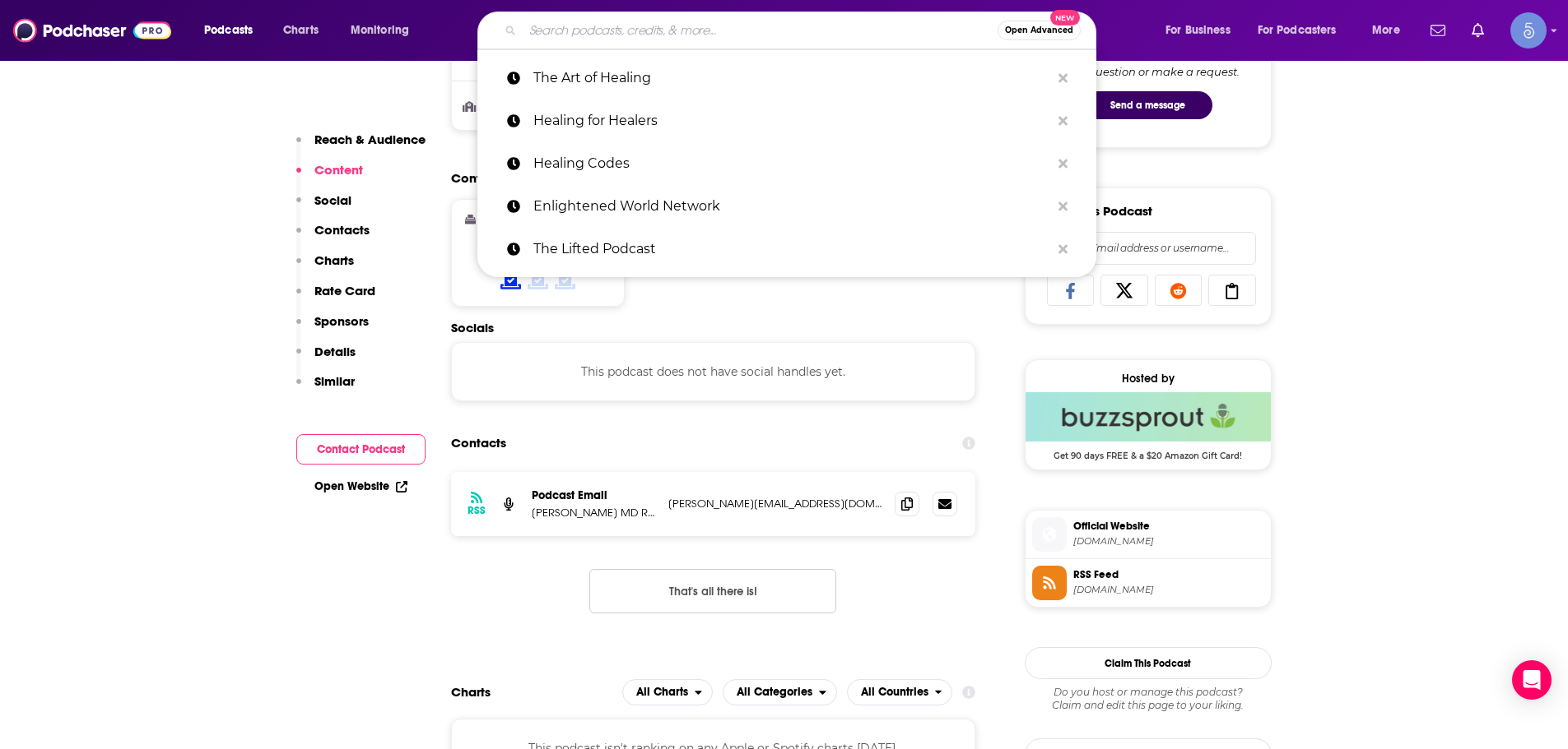
paste input "On Being with Krista Tippett"
type input "On Being with Krista Tippett"
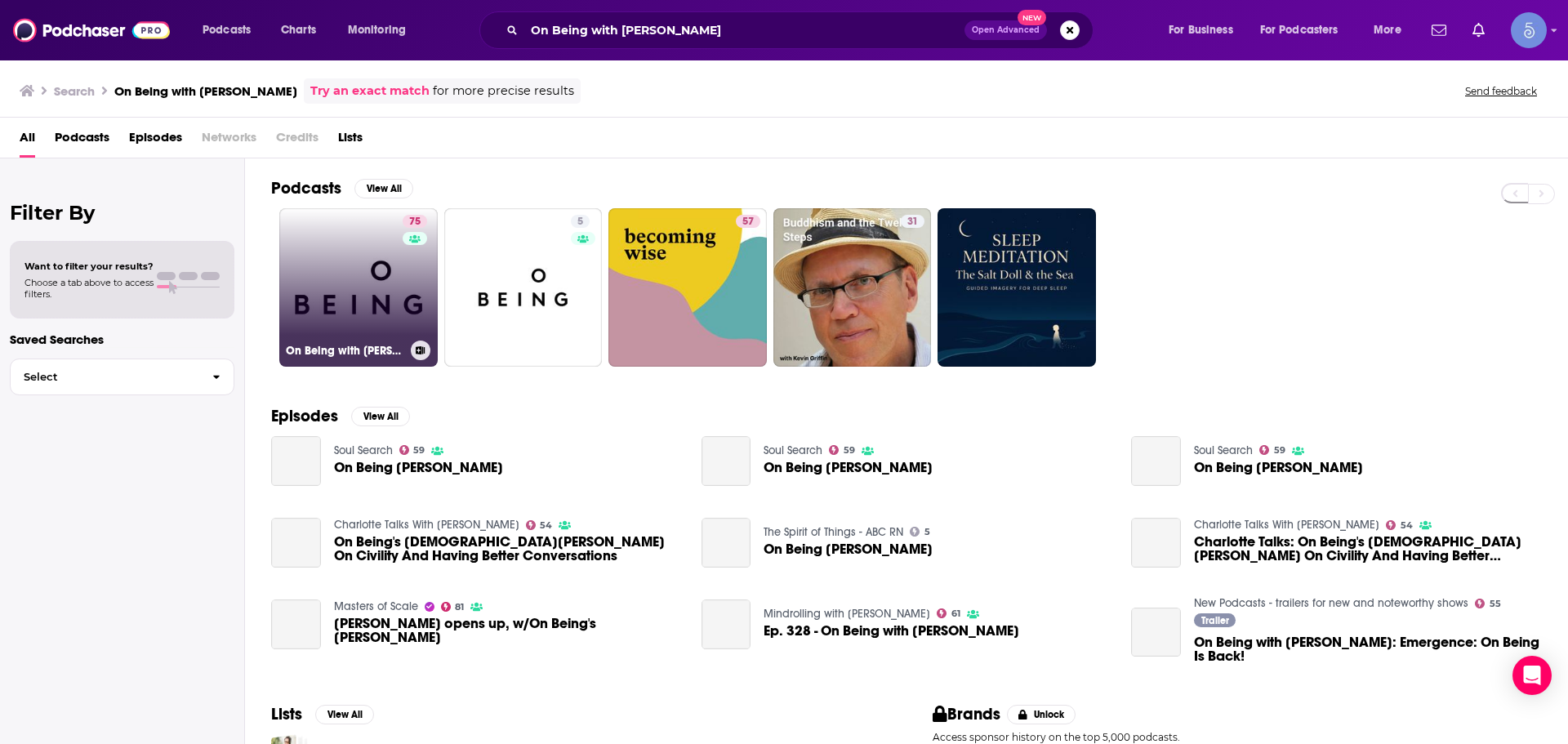
click at [370, 297] on link "75 On Being with Krista Tippett" at bounding box center [358, 287] width 158 height 158
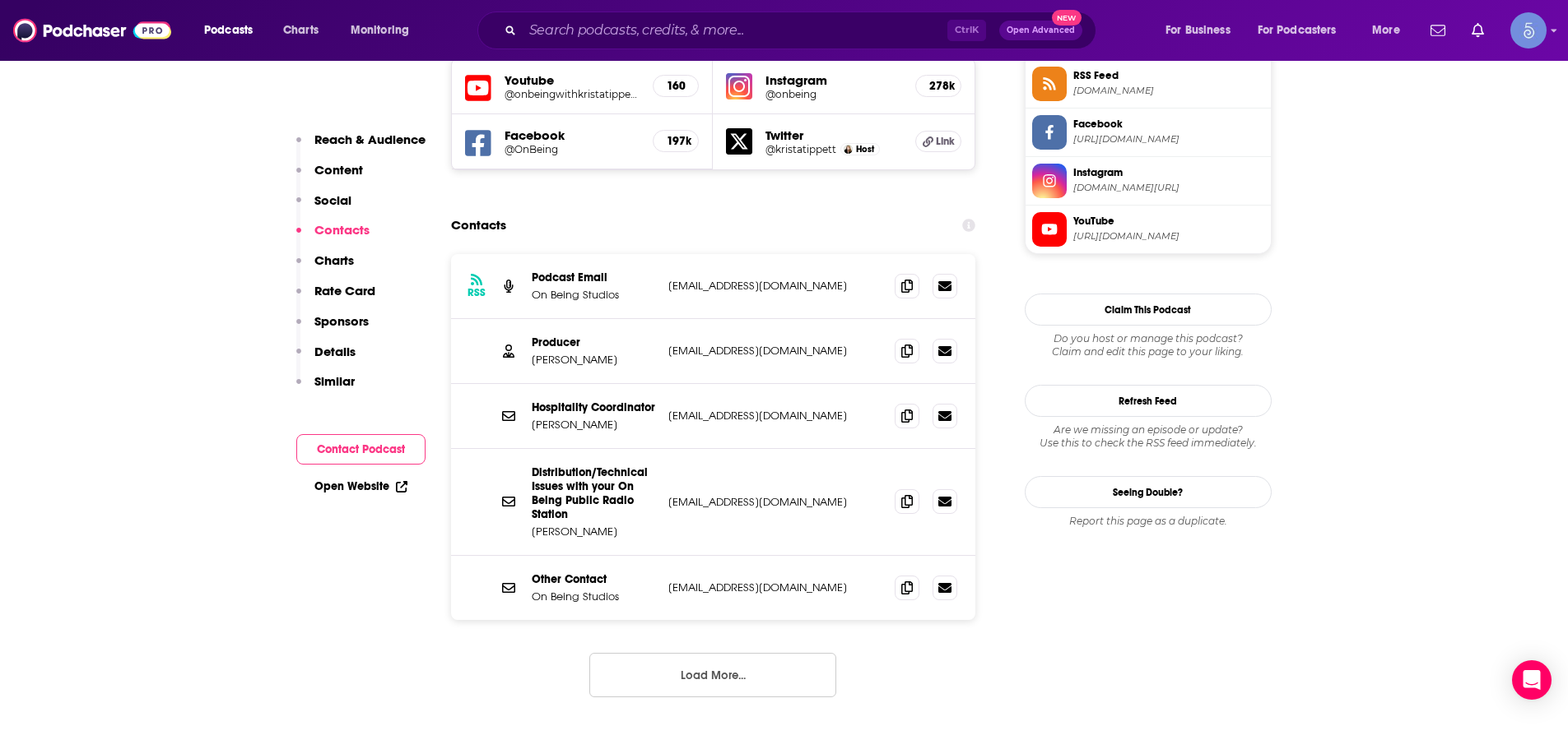
scroll to position [1563, 0]
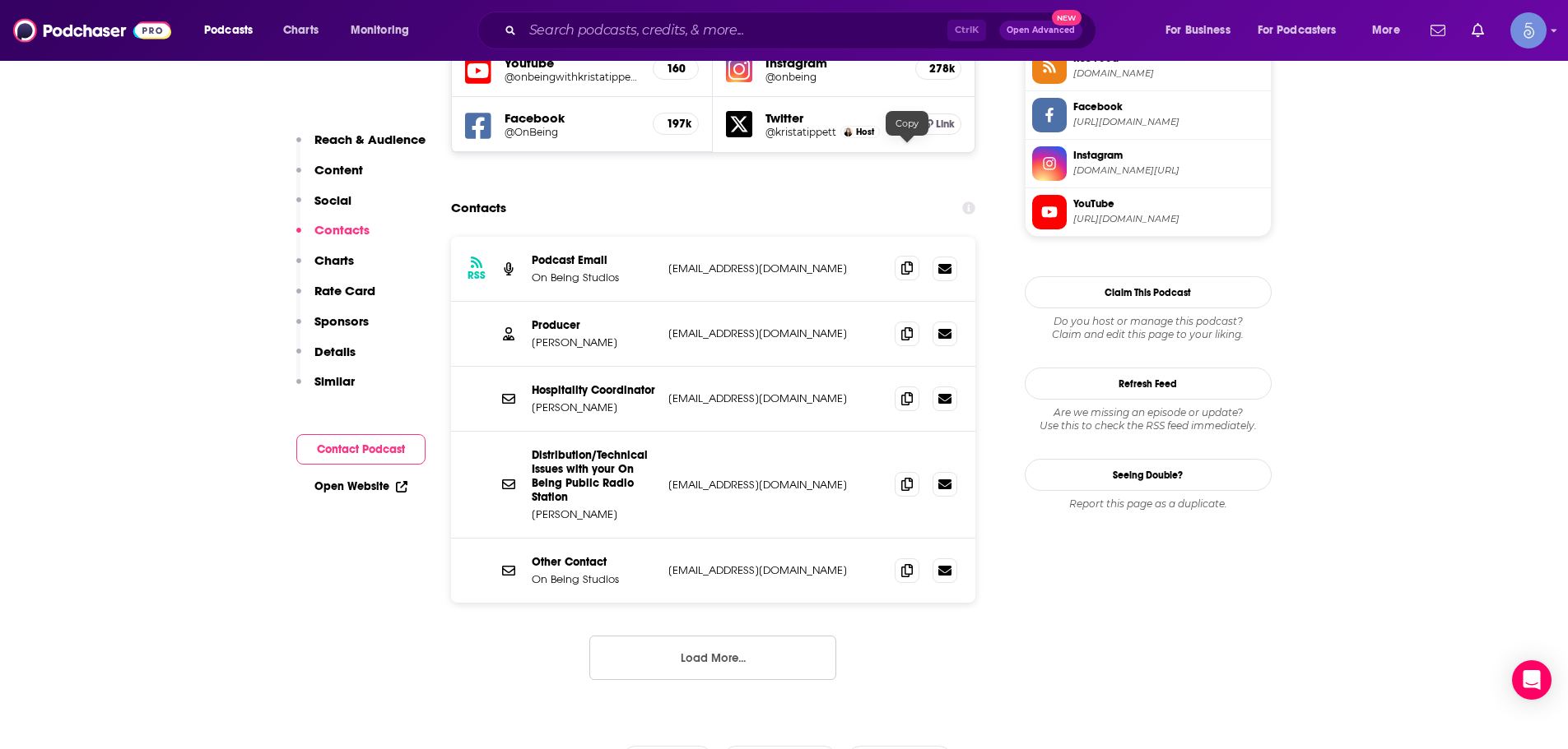
click at [901, 262] on icon at bounding box center [906, 269] width 11 height 13
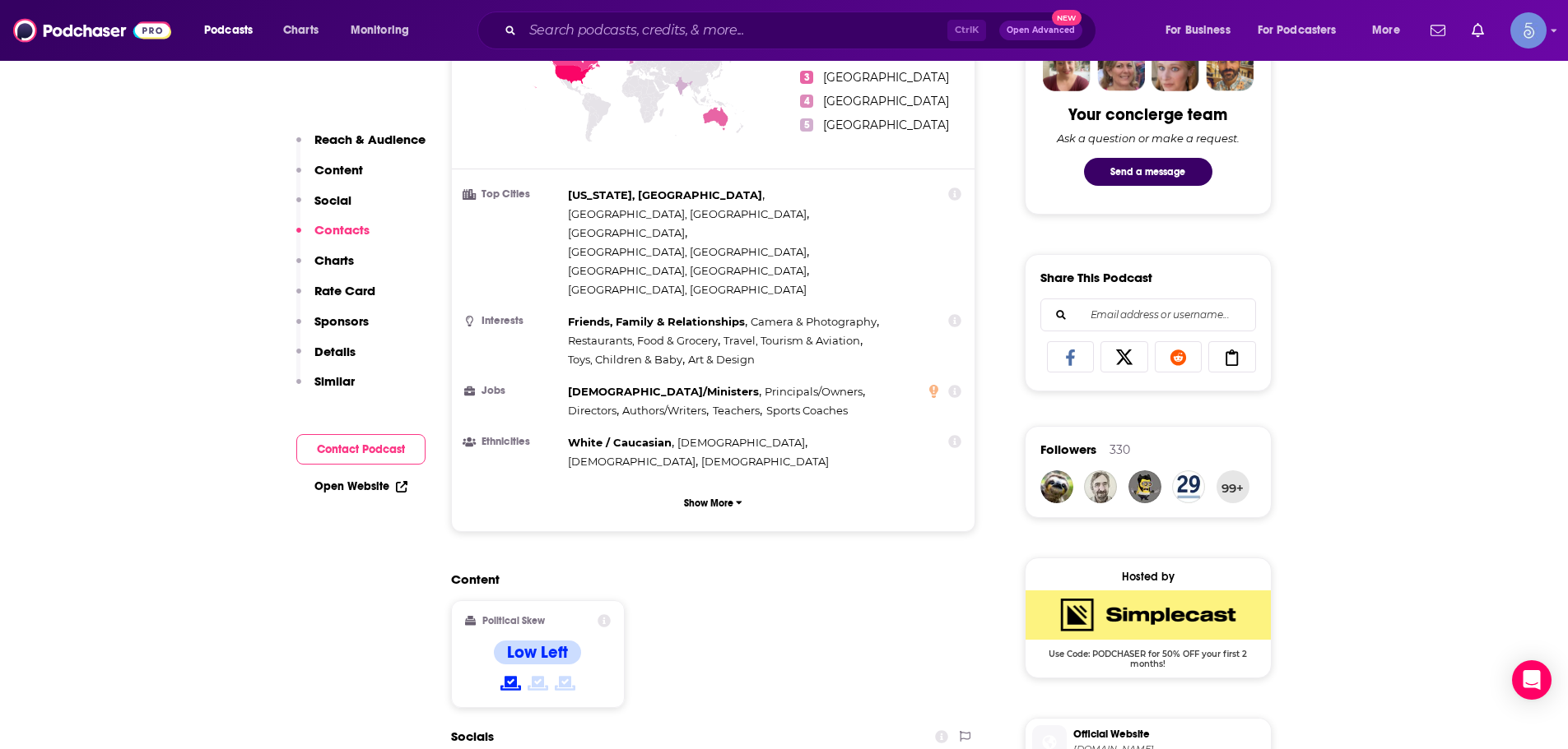
scroll to position [740, 0]
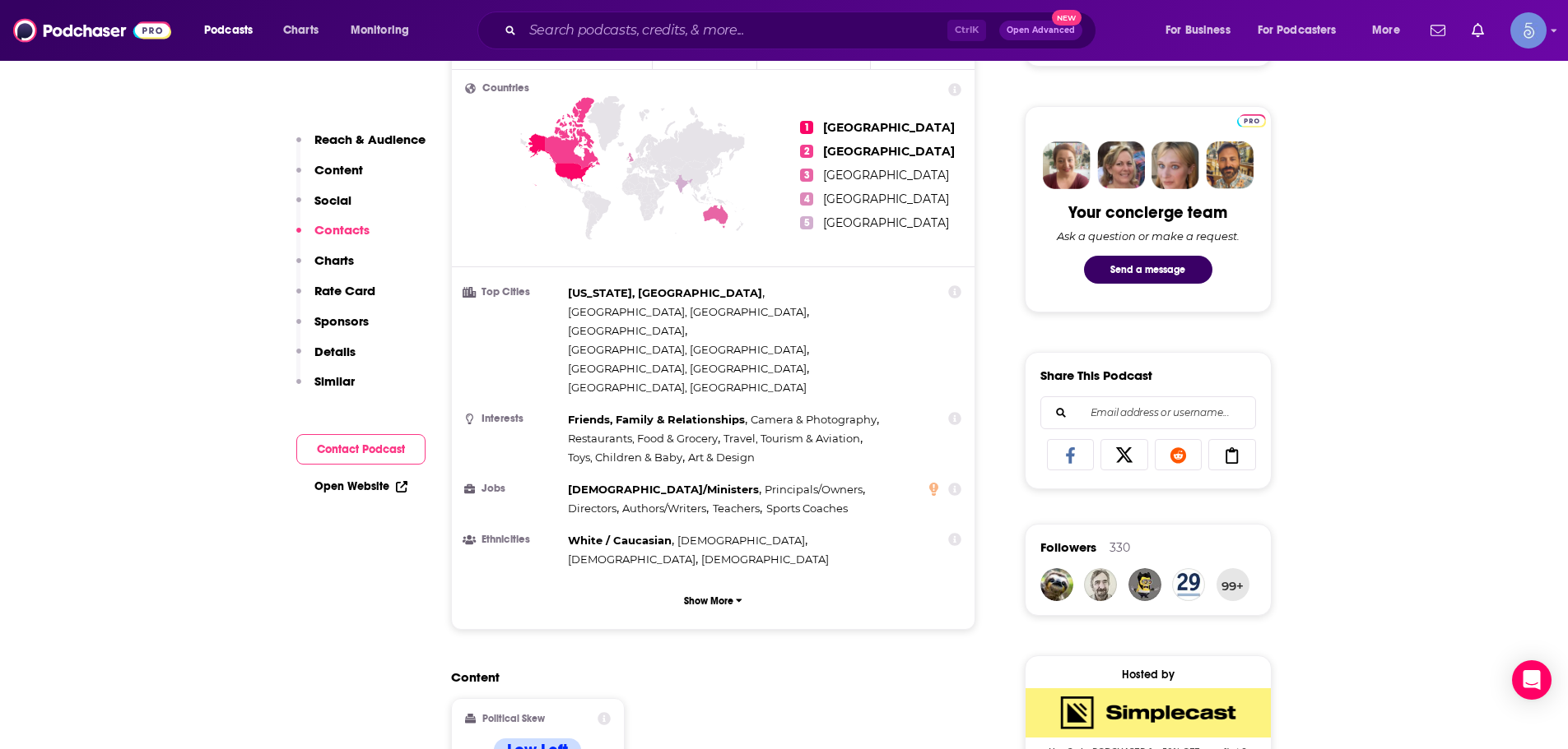
click at [574, 47] on div "Ctrl K Open Advanced New" at bounding box center [786, 30] width 619 height 38
click at [583, 33] on input "Search podcasts, credits, & more..." at bounding box center [734, 30] width 424 height 27
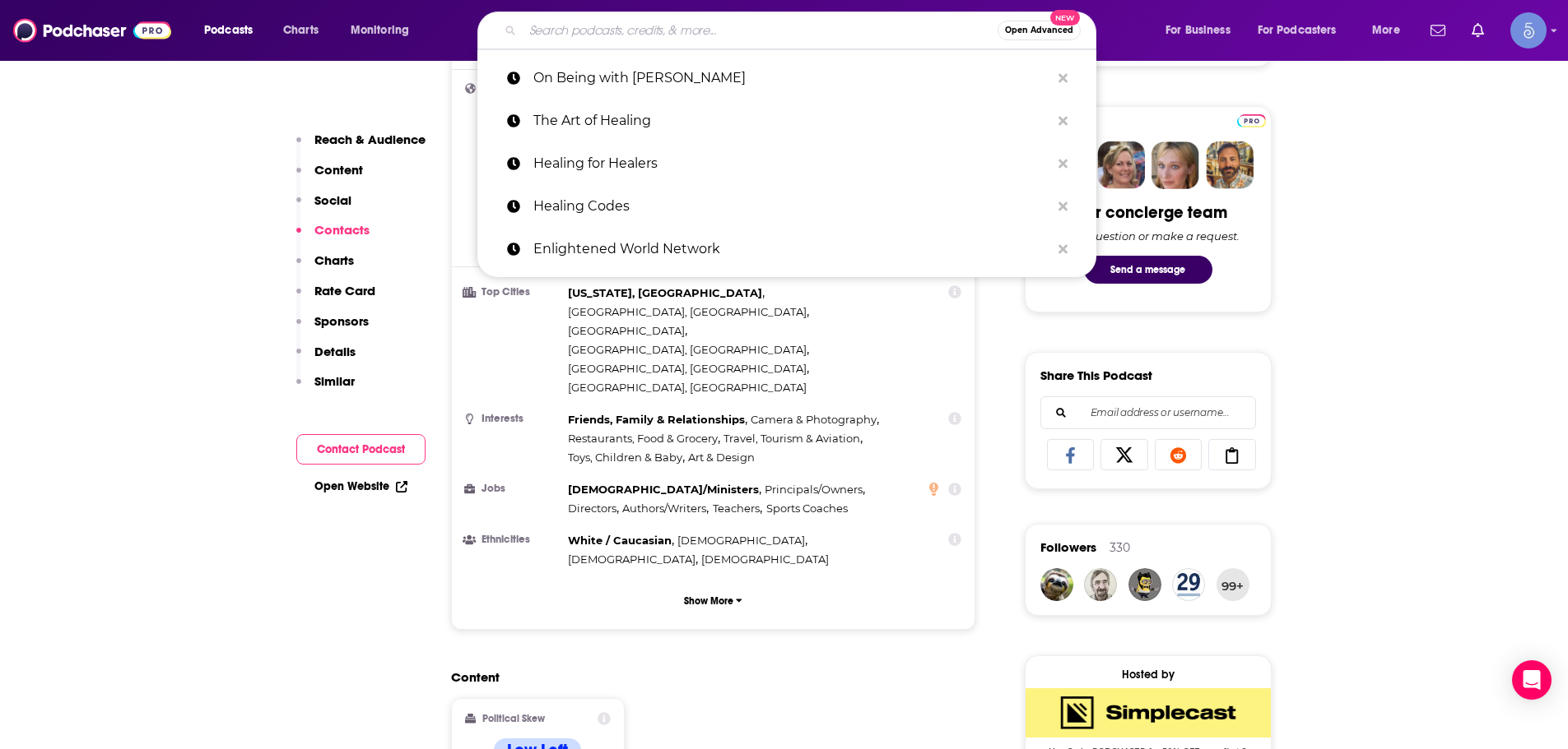
paste input "Transform your Mind"
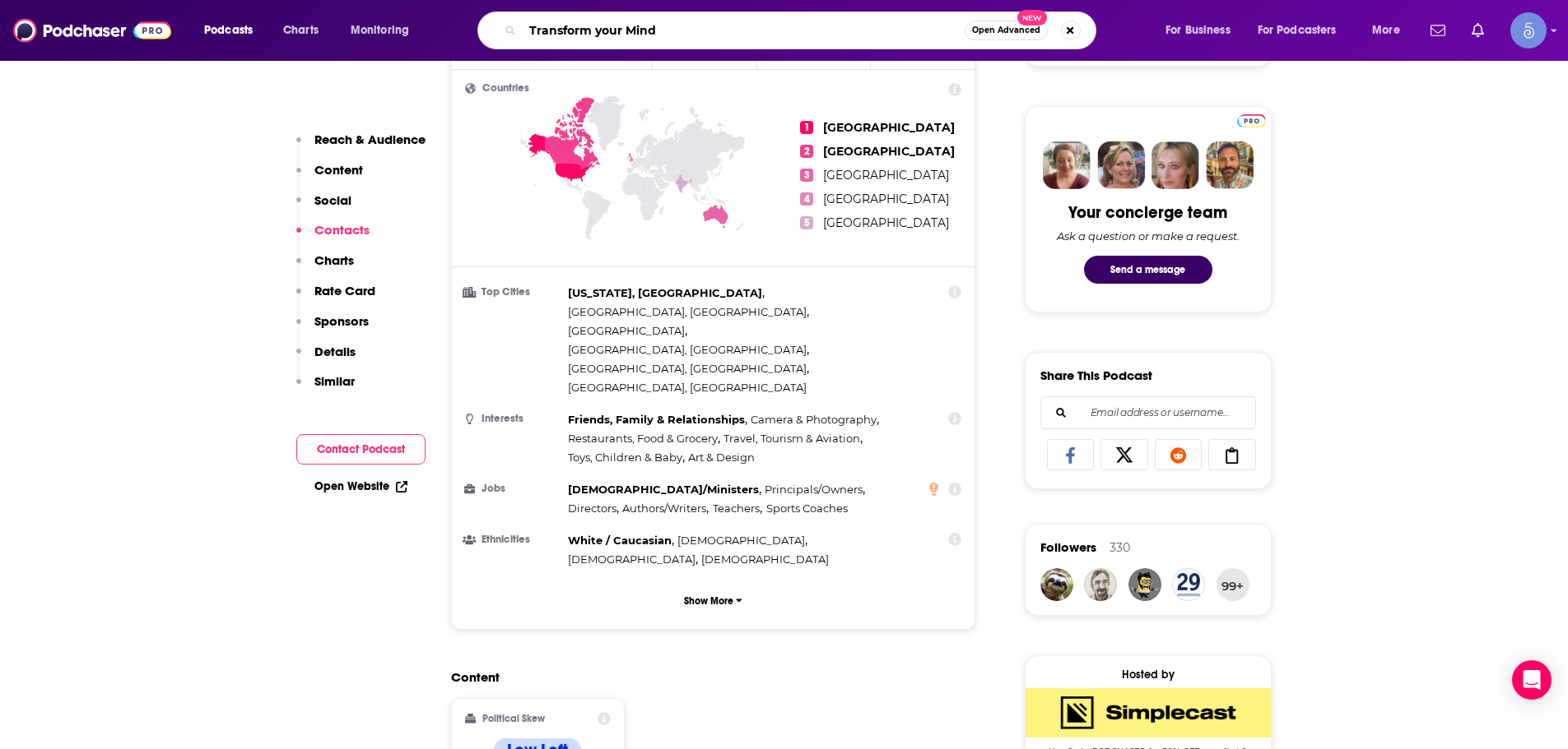
type input "Transform your Mind"
click at [816, 13] on div "Transform your Mind Open Advanced New" at bounding box center [786, 30] width 619 height 38
click at [805, 41] on input "Transform your Mind" at bounding box center [743, 30] width 442 height 27
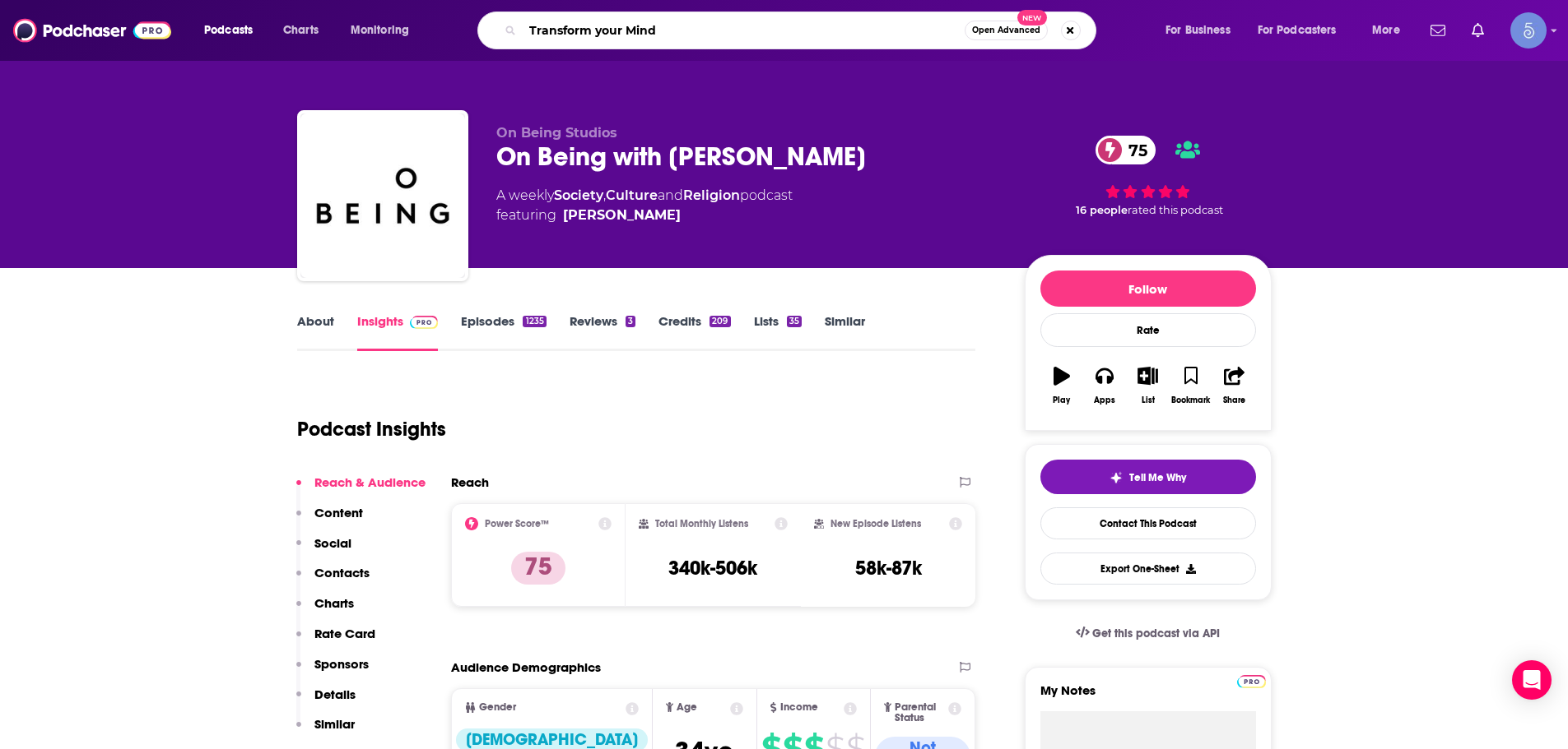
scroll to position [82, 0]
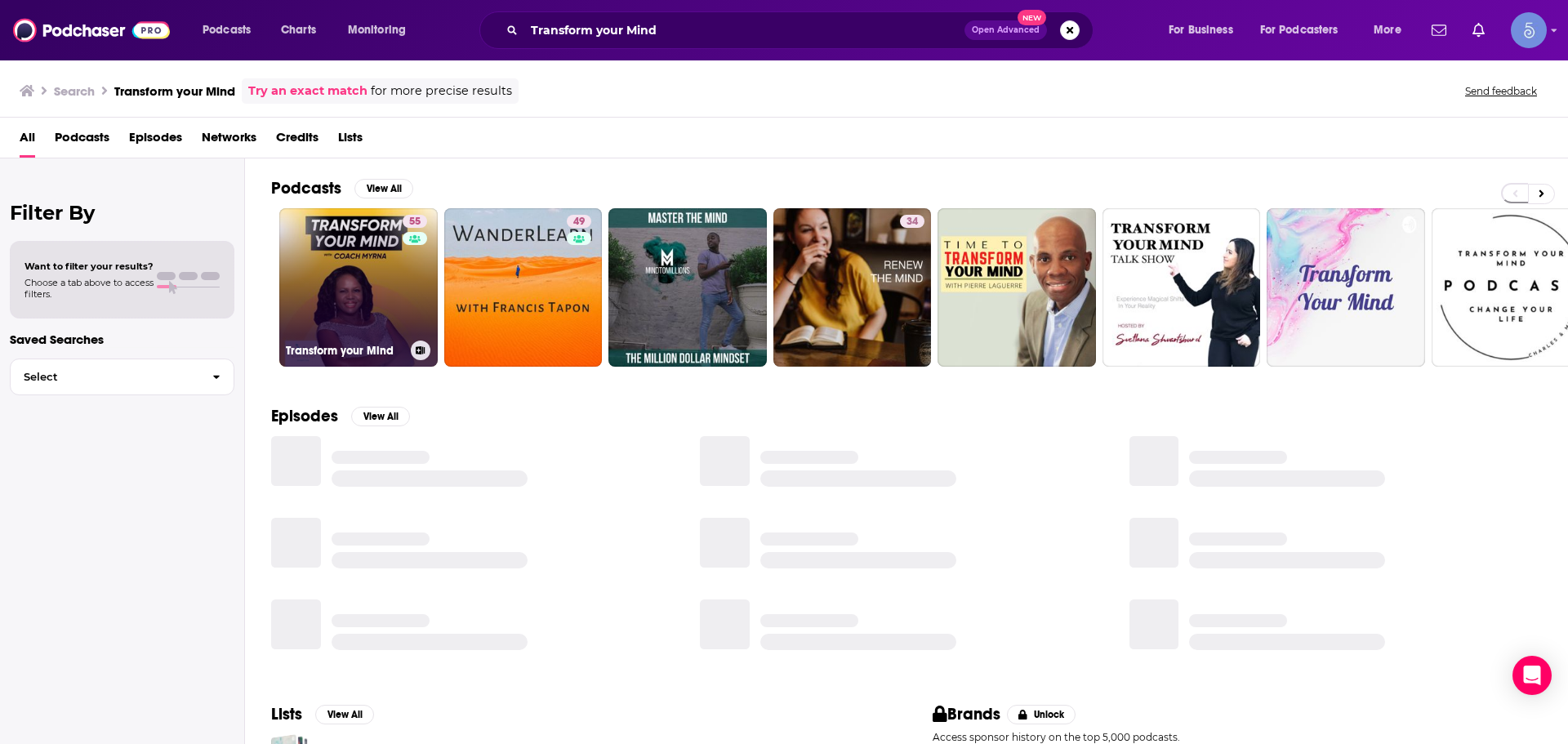
click at [347, 328] on link "55 Transform your Mind" at bounding box center [358, 287] width 158 height 158
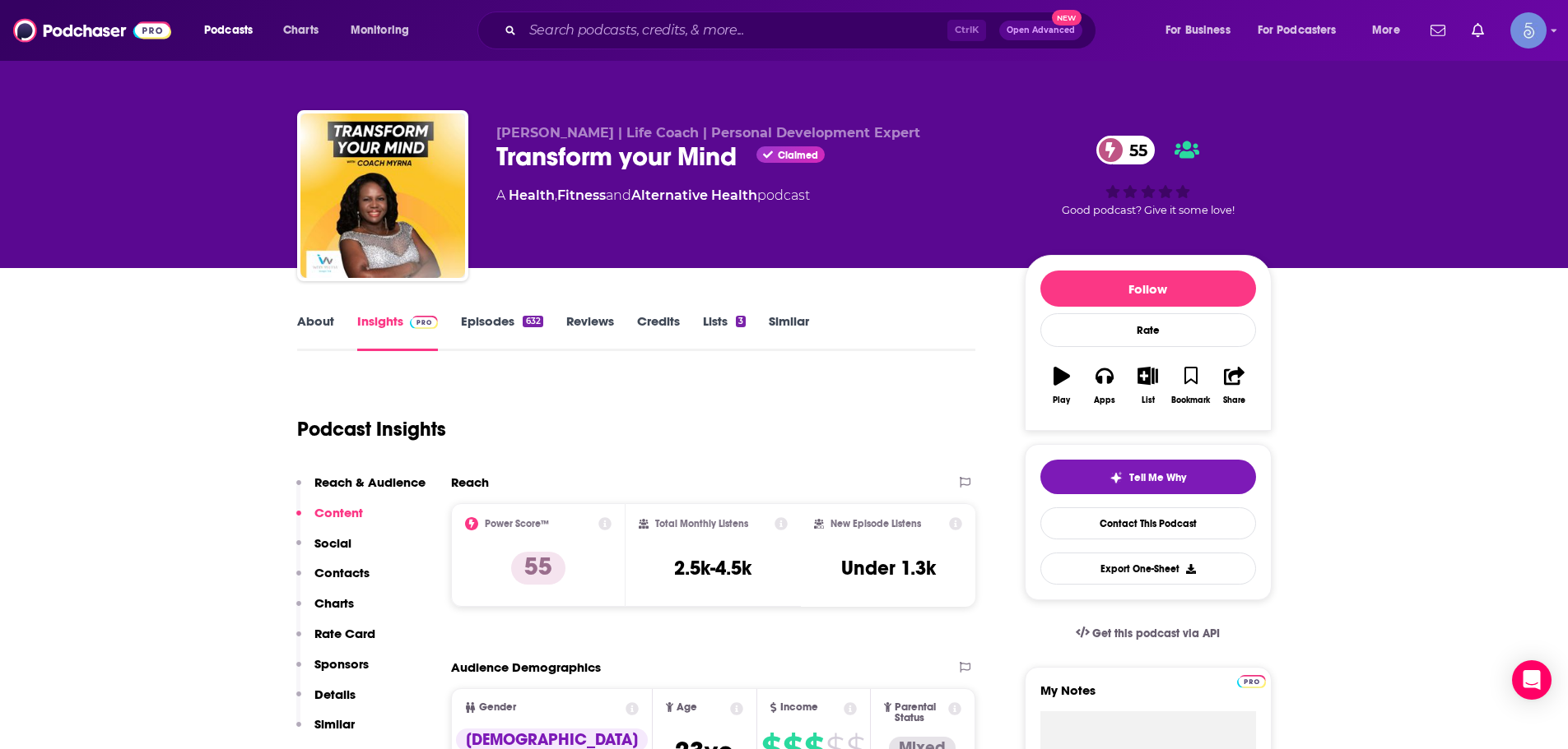
click at [751, 45] on div "Ctrl K Open Advanced New" at bounding box center [786, 30] width 619 height 38
click at [752, 33] on input "Search podcasts, credits, & more..." at bounding box center [734, 30] width 424 height 27
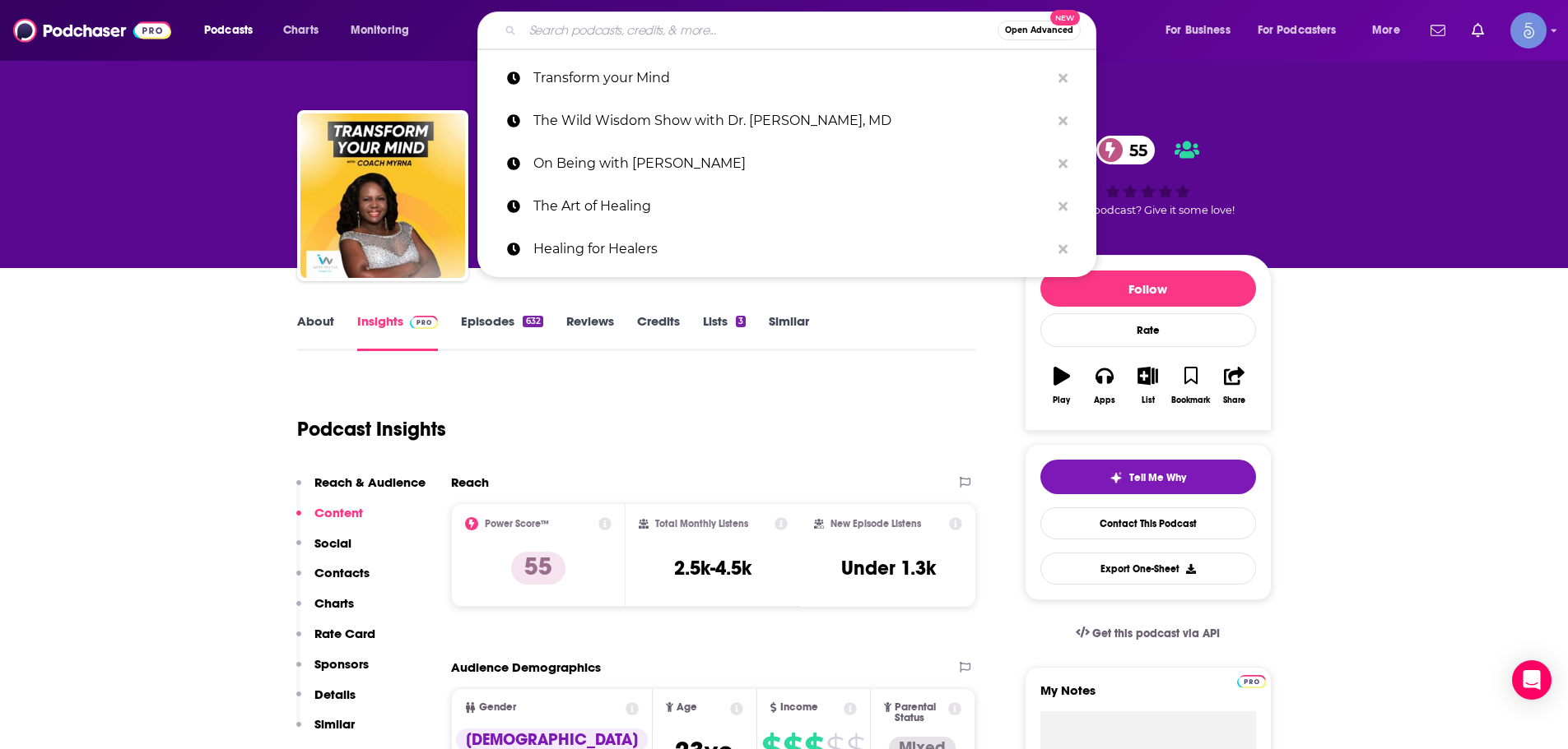
paste input "Heal Your Heartbreak"
type input "Heal Your Heartbreak"
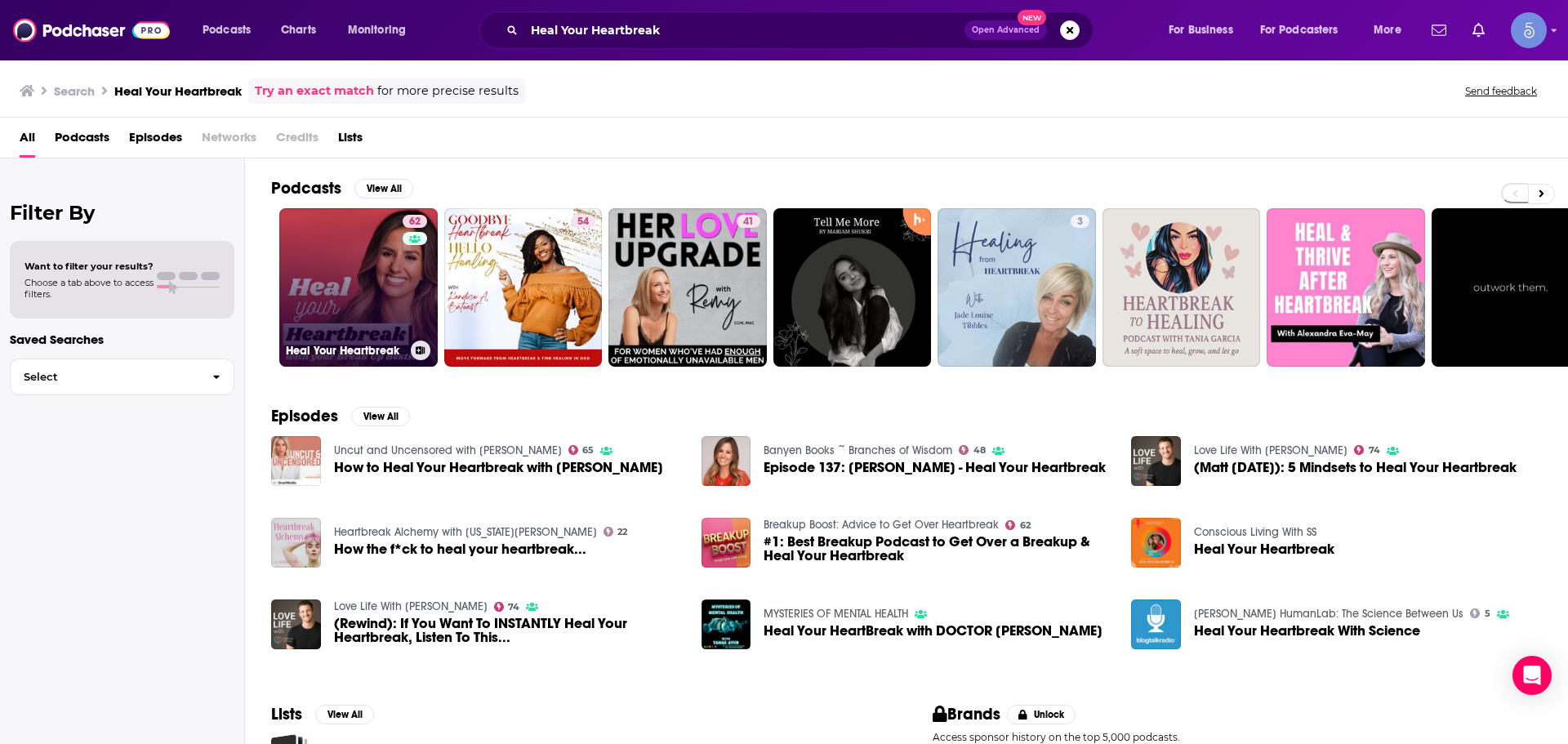
click at [351, 315] on link "62 Heal Your Heartbreak" at bounding box center [358, 287] width 158 height 158
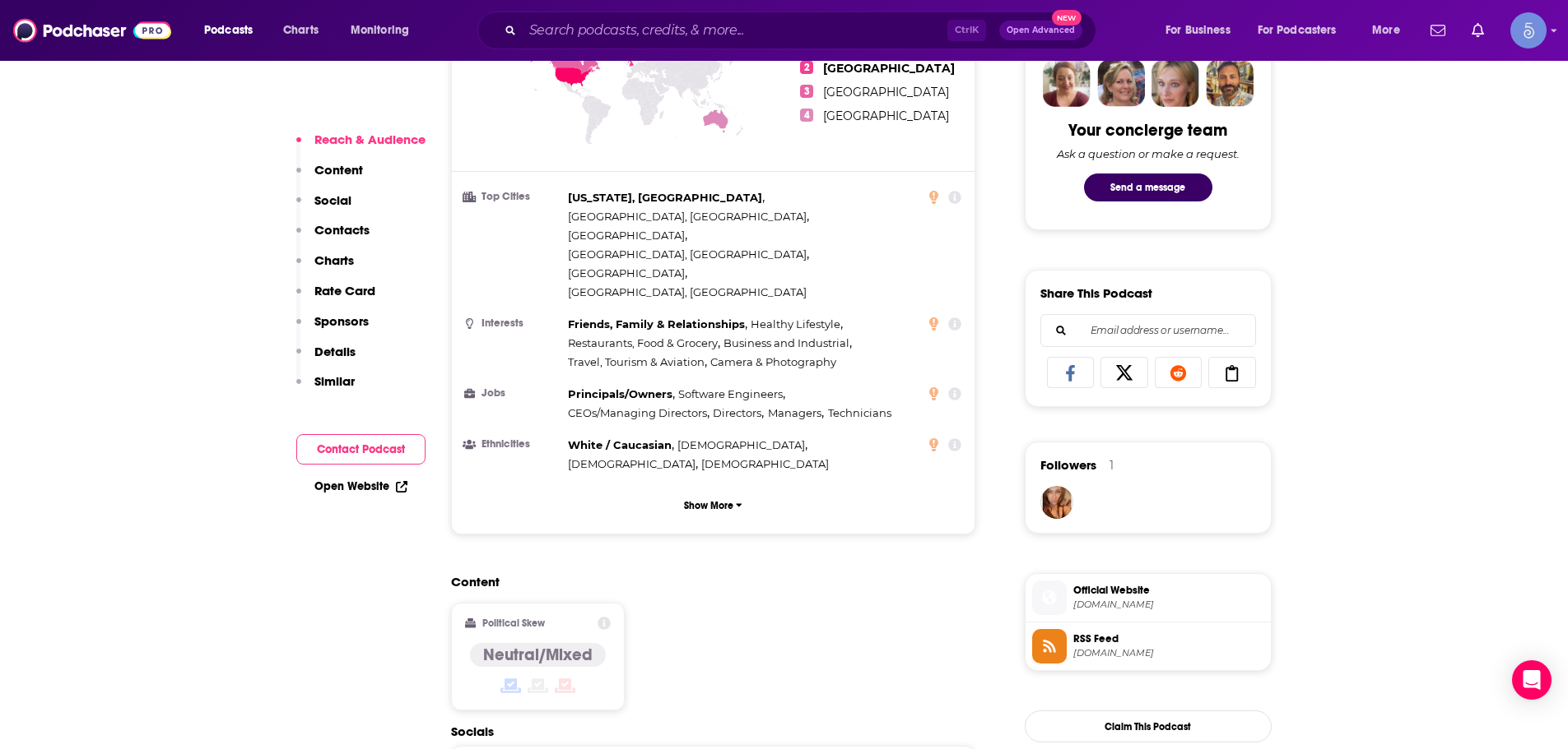
scroll to position [1152, 0]
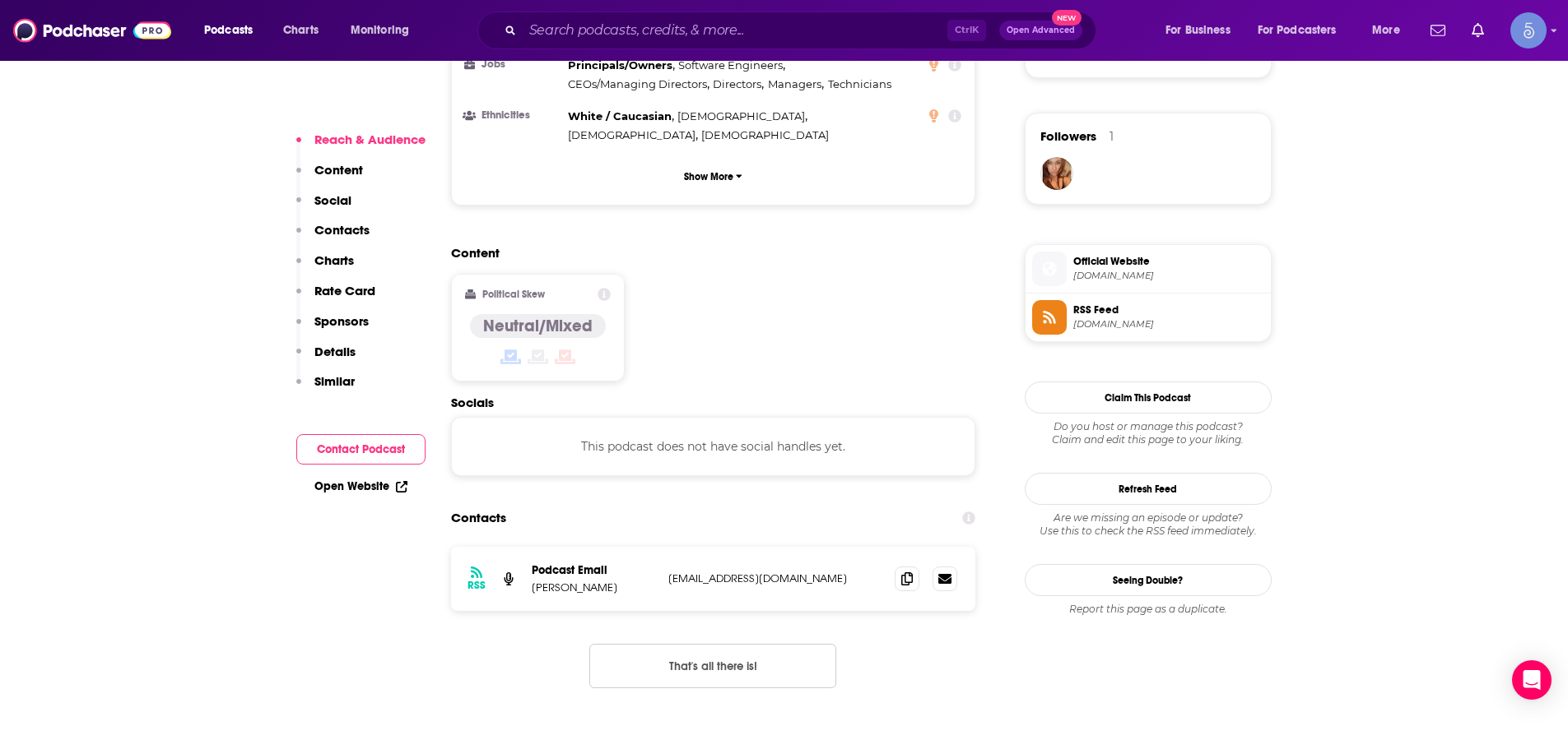
click at [594, 47] on div "Ctrl K Open Advanced New" at bounding box center [786, 30] width 619 height 38
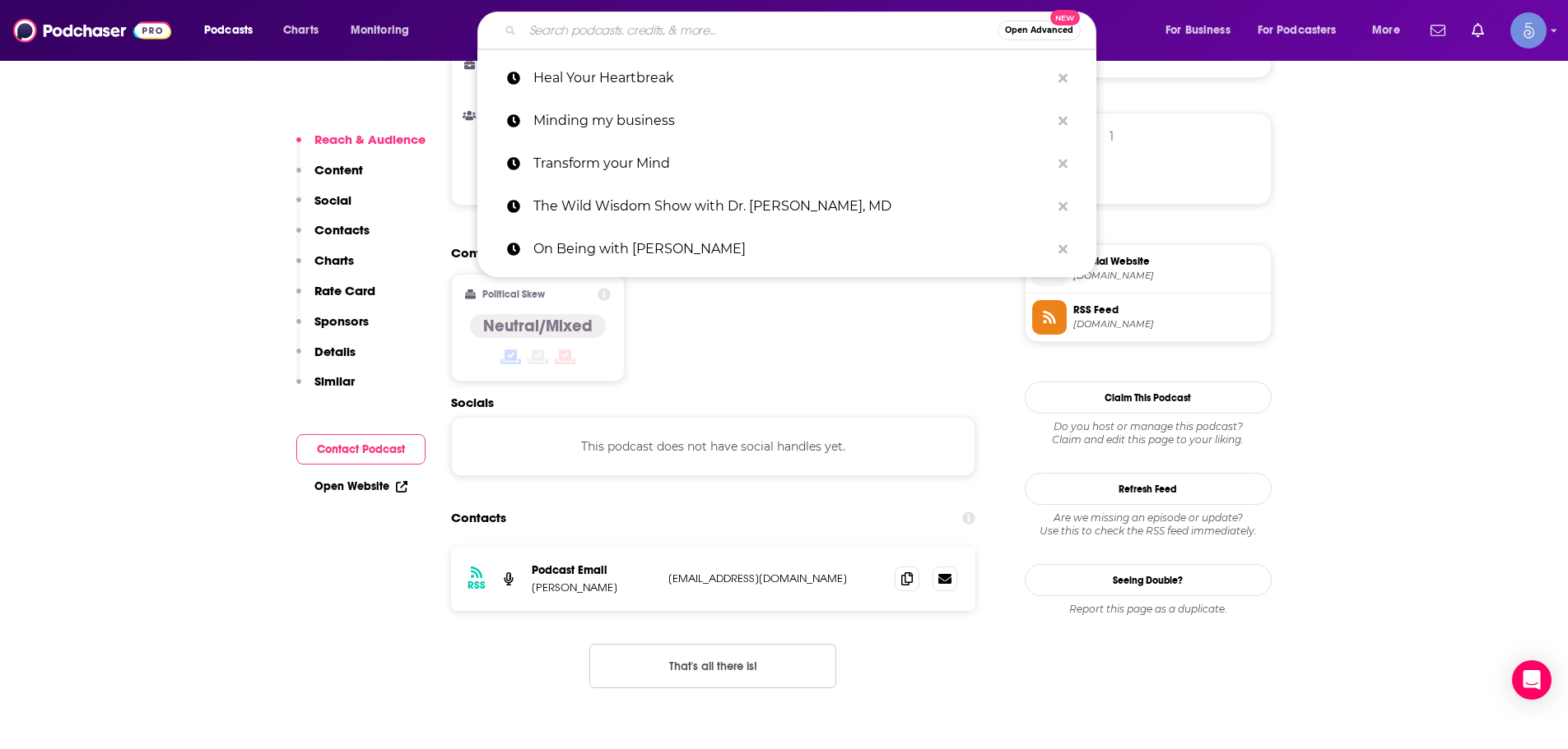
click at [608, 26] on input "Search podcasts, credits, & more..." at bounding box center [760, 30] width 475 height 27
paste input "The Jesse Chappus Show"
type input "The Jesse Chappus Show"
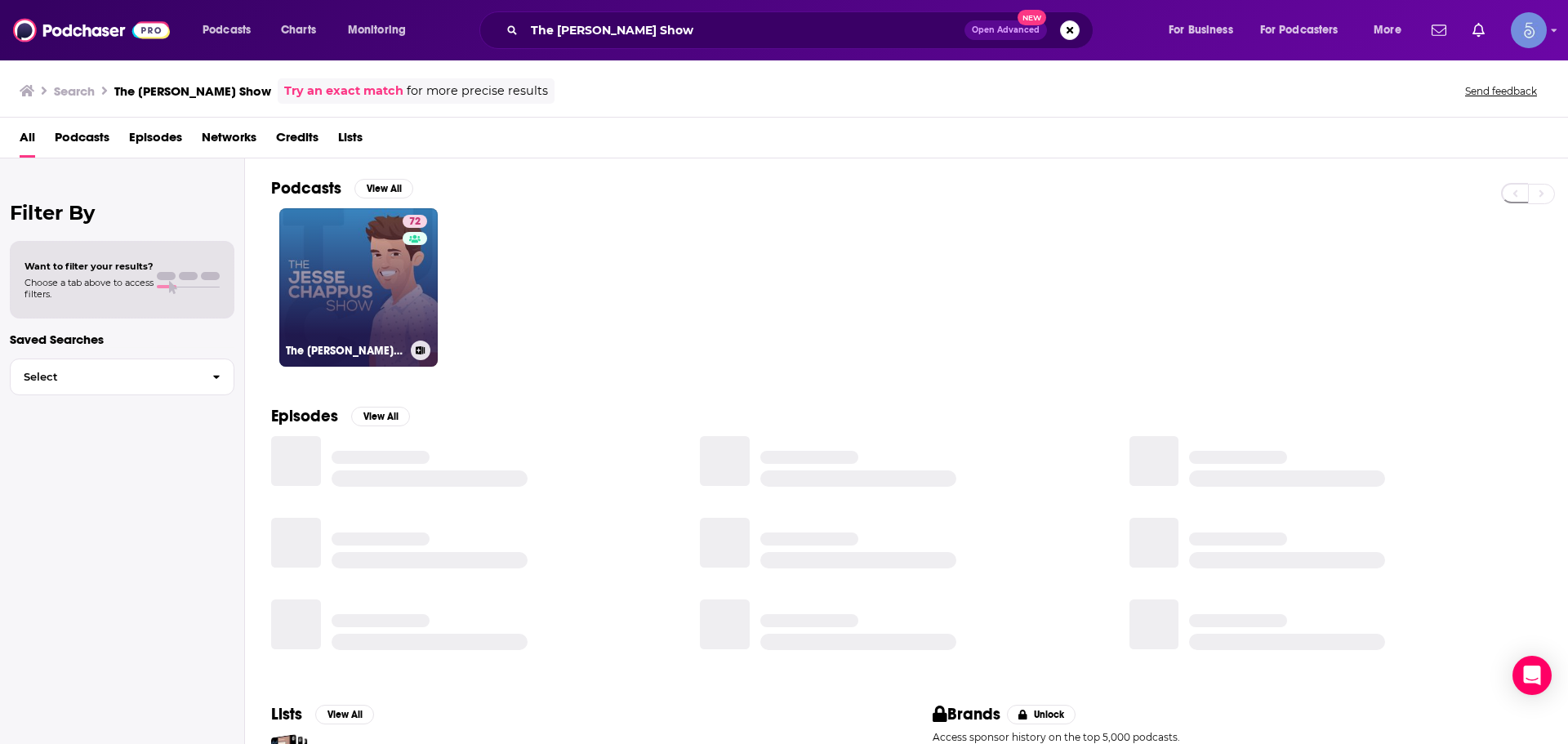
click at [385, 250] on link "72 The Jesse Chappus Show" at bounding box center [358, 287] width 158 height 158
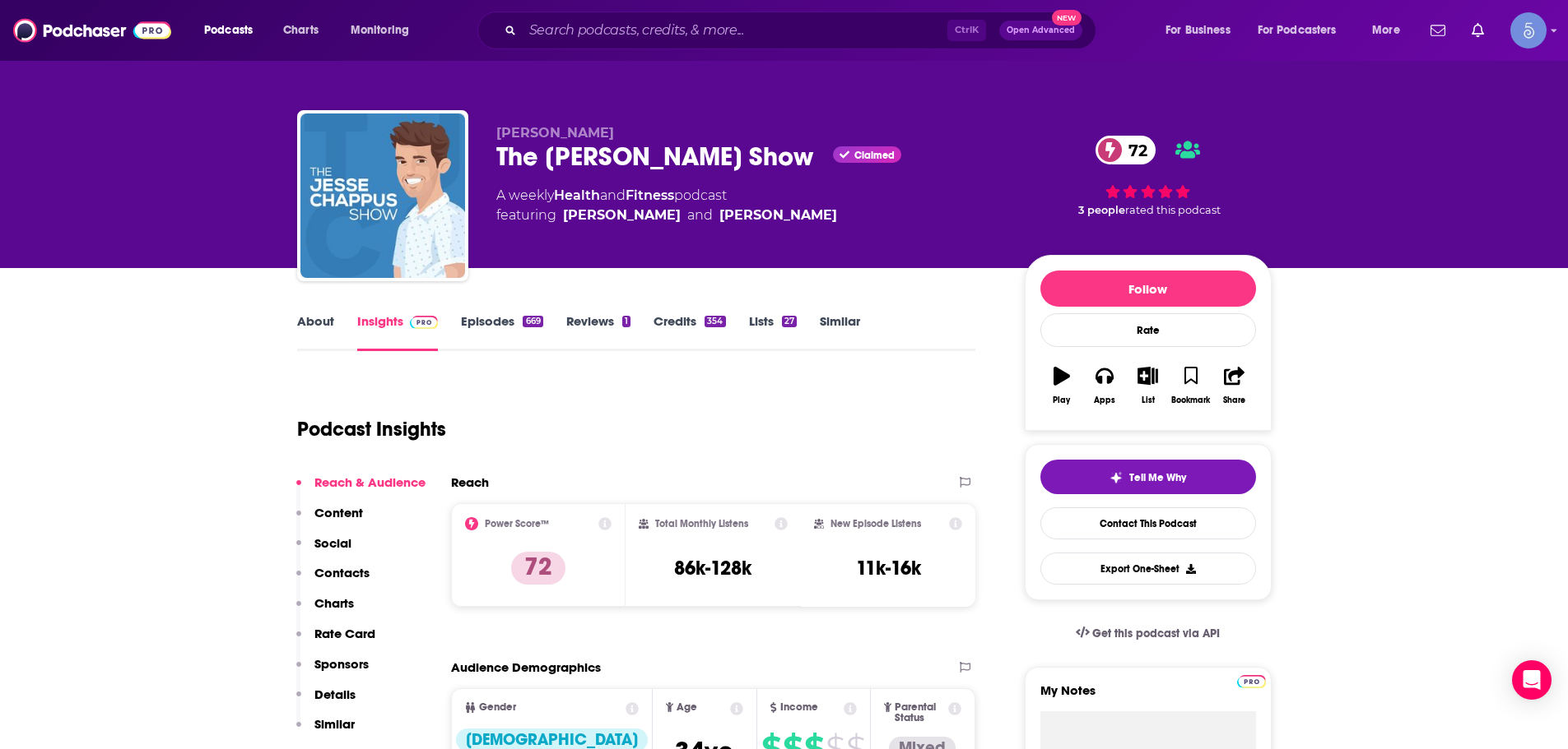
click at [731, 14] on div "Ctrl K Open Advanced New" at bounding box center [786, 30] width 619 height 38
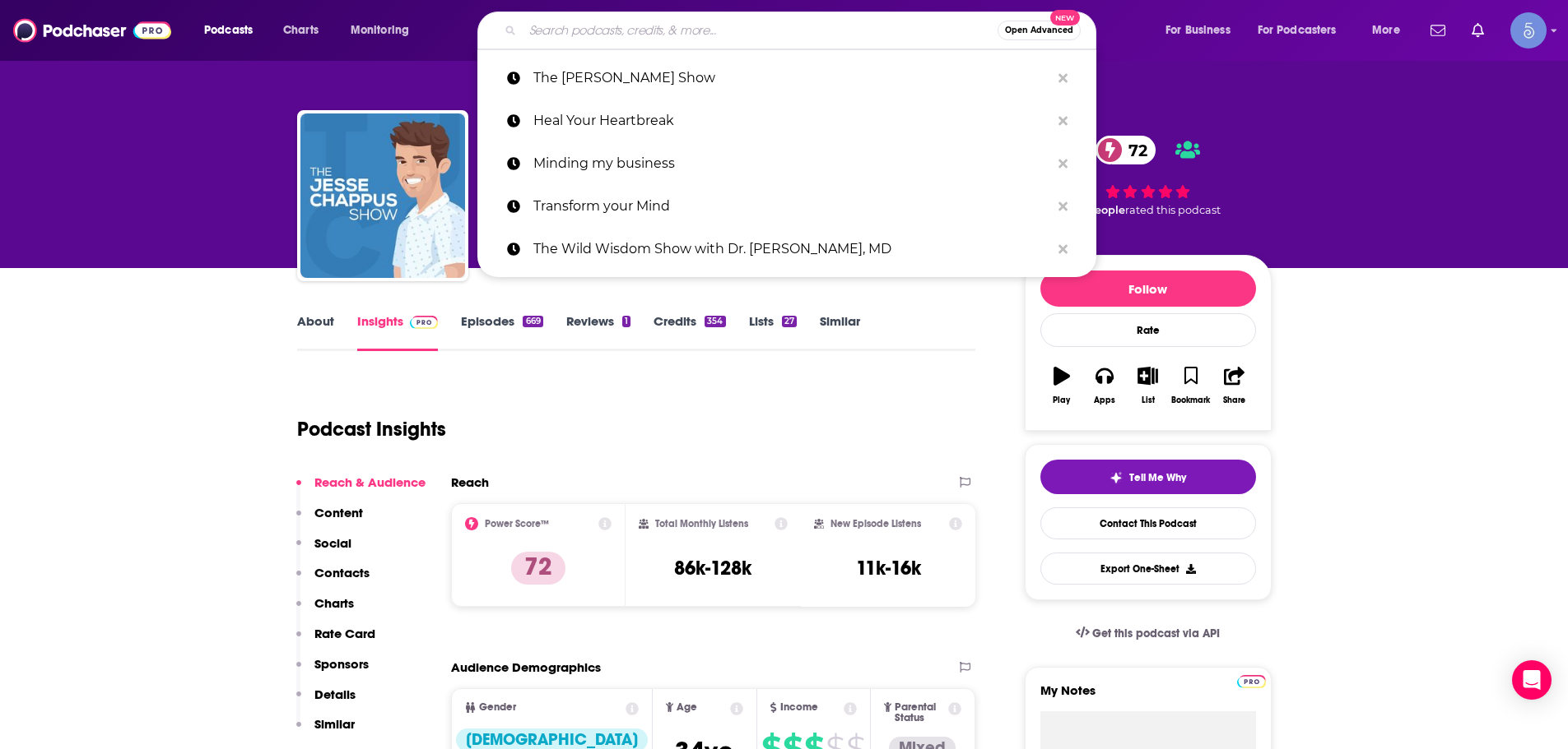
click at [736, 33] on input "Search podcasts, credits, & more..." at bounding box center [760, 30] width 475 height 27
paste input "Know Thyself"
type input "Know Thyself"
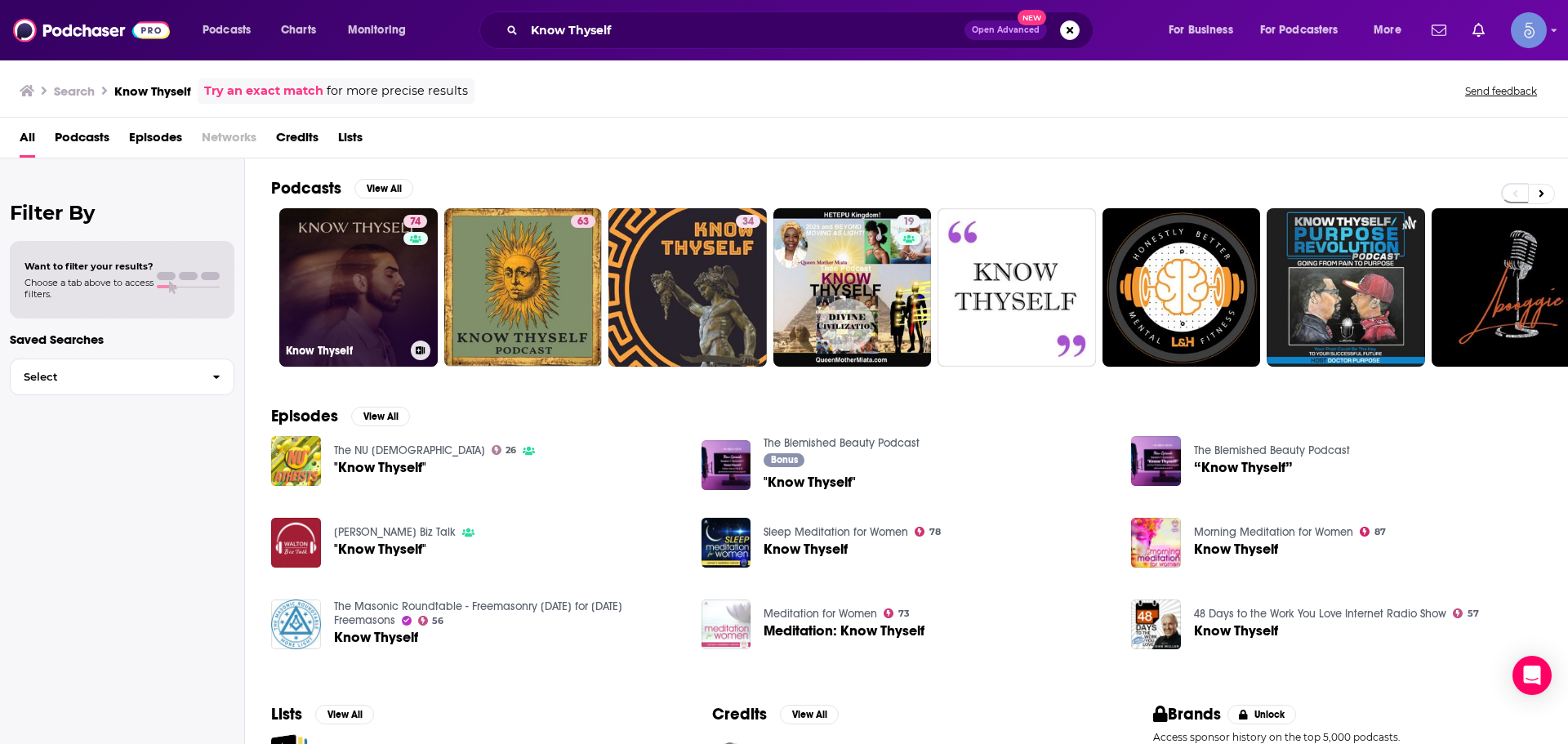
click at [388, 318] on link "74 Know Thyself" at bounding box center [358, 287] width 158 height 158
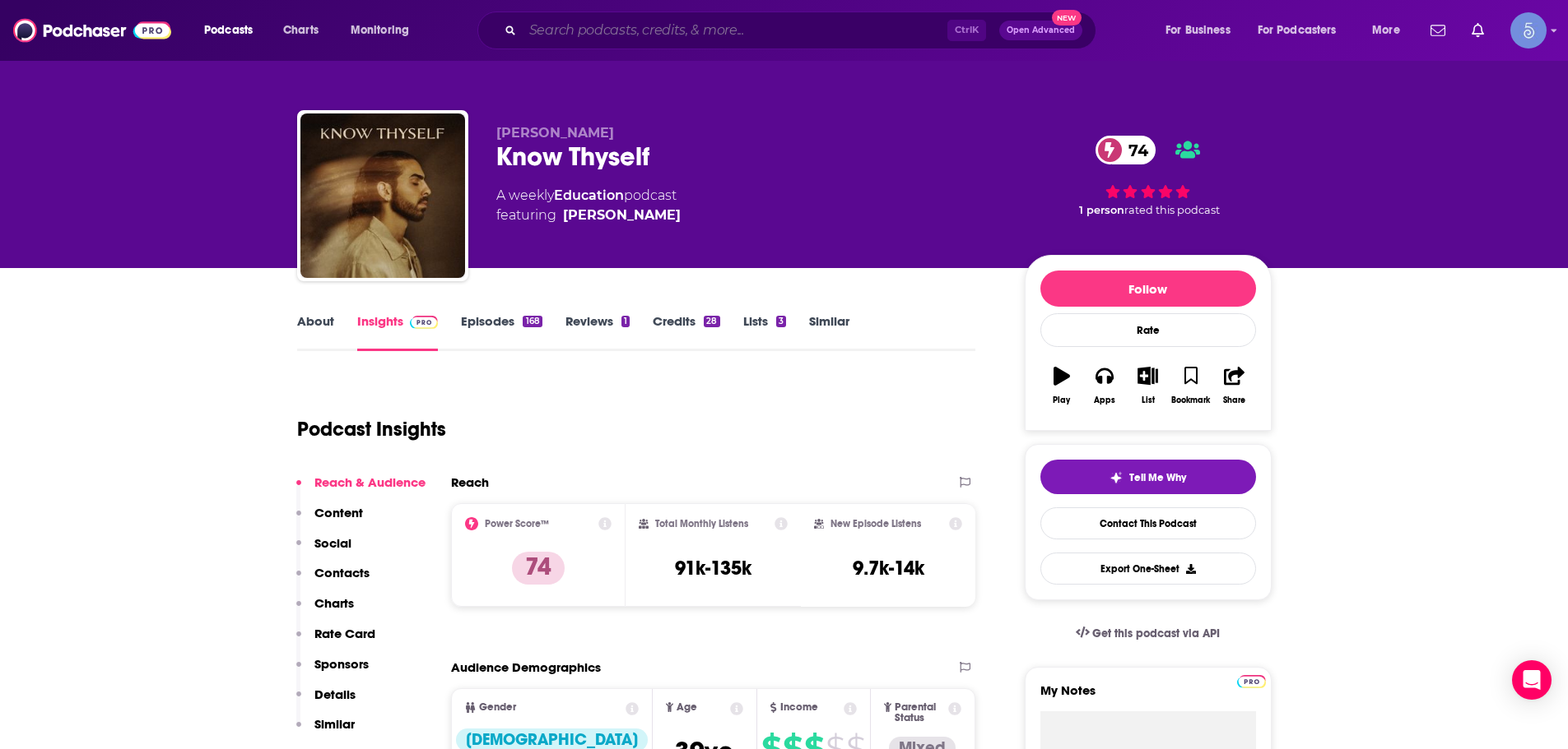
click at [587, 27] on input "Search podcasts, credits, & more..." at bounding box center [734, 30] width 424 height 27
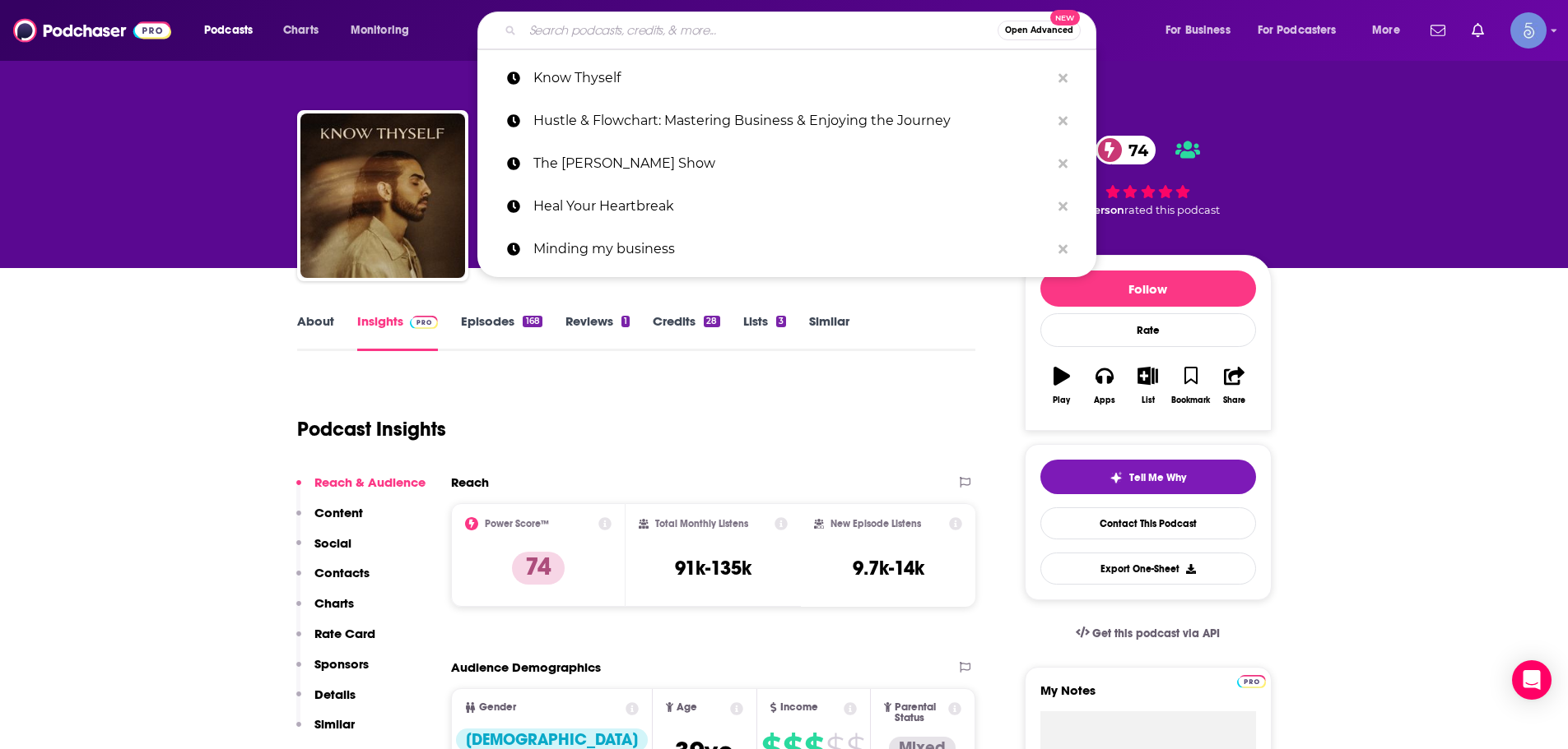
paste input "Ancient Health Podcast"
type input "Ancient Health Podcast"
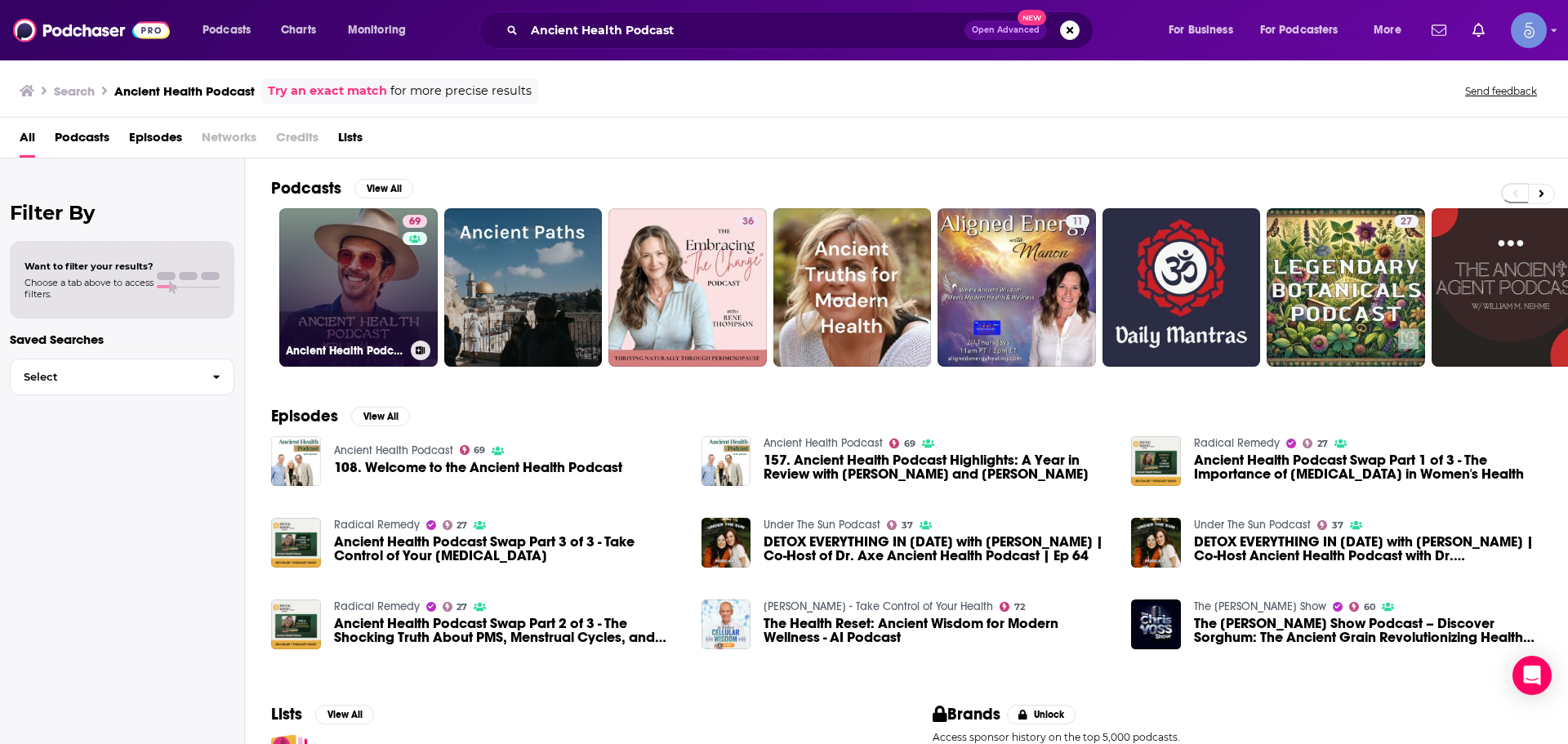
click at [285, 302] on link "69 Ancient Health Podcast" at bounding box center [358, 287] width 158 height 158
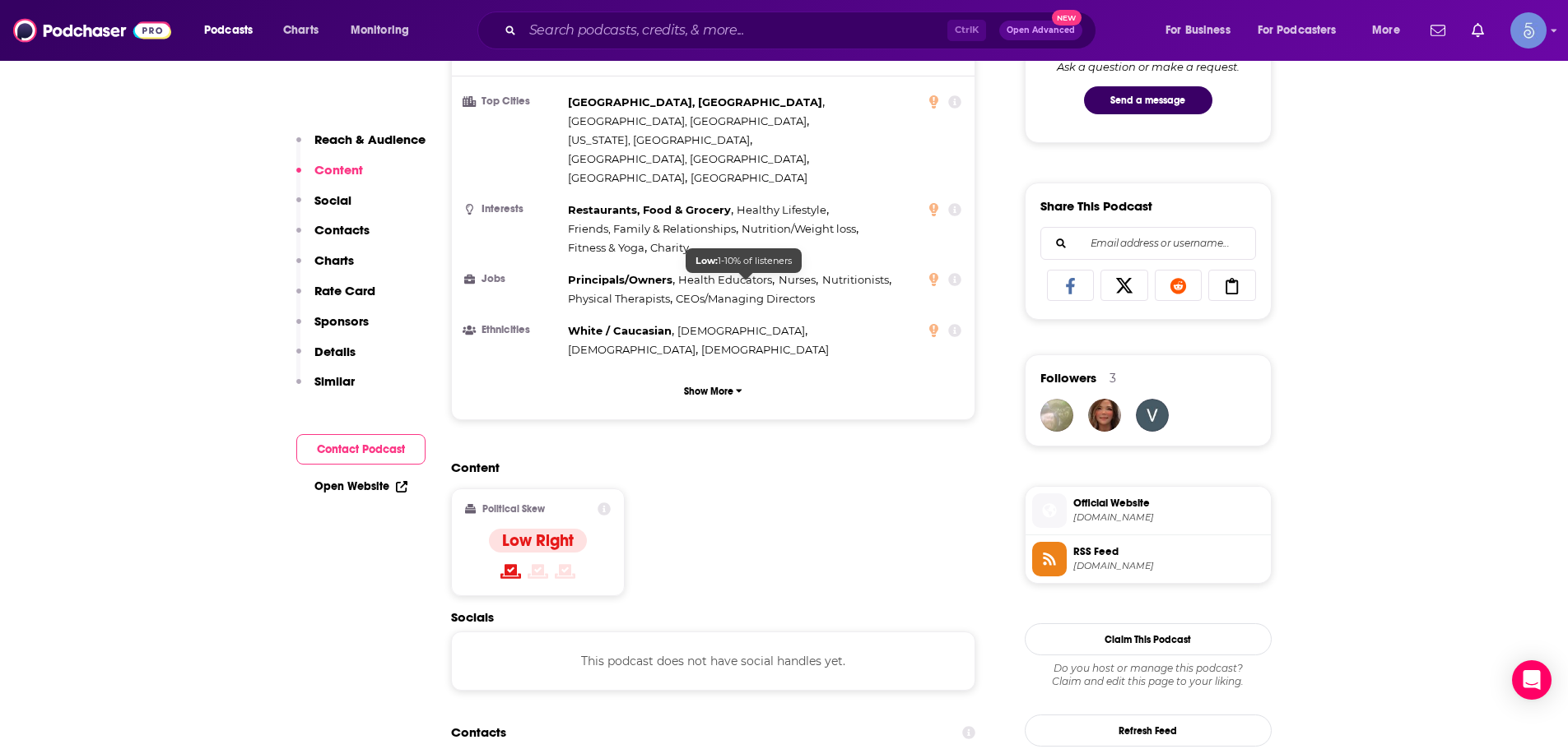
scroll to position [1152, 0]
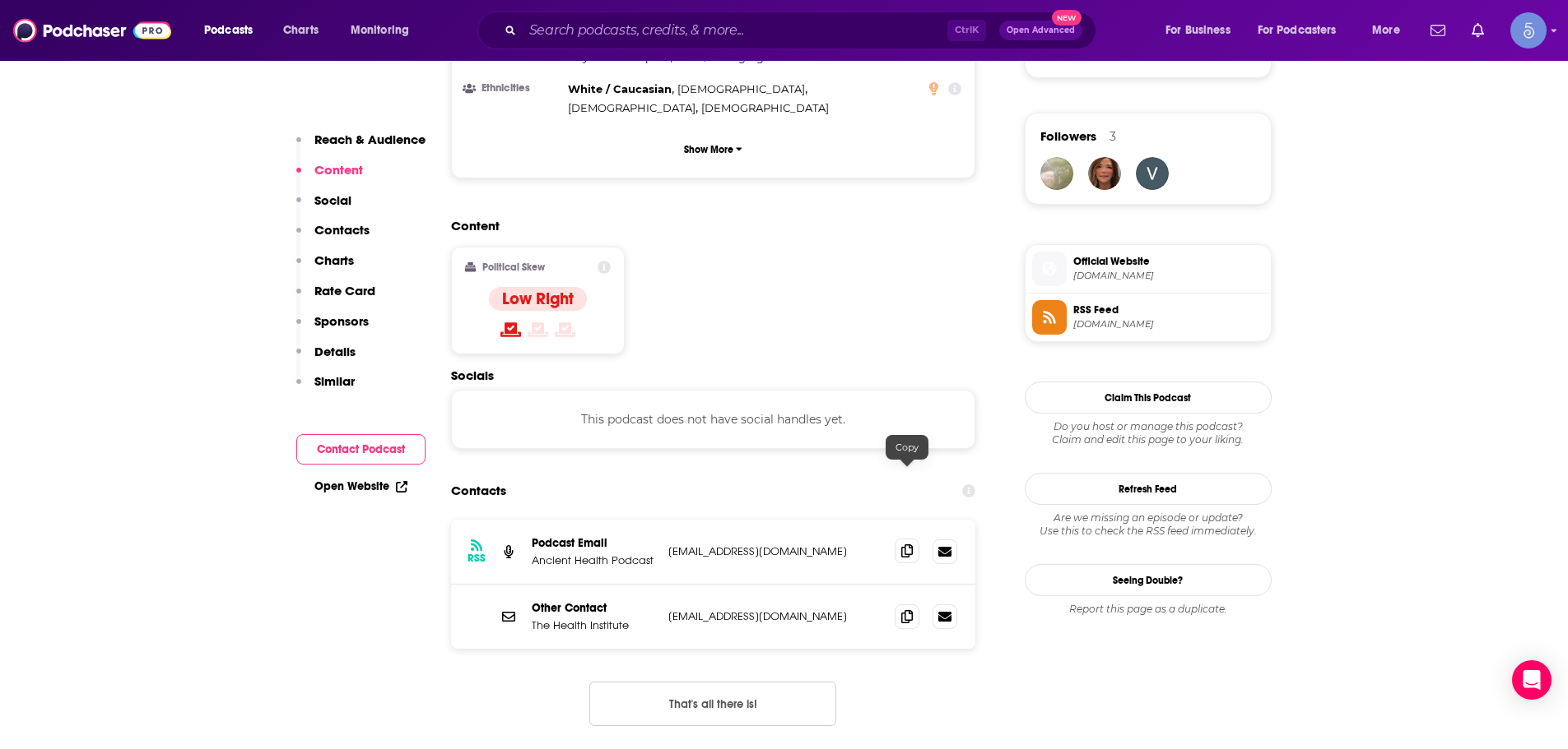
click at [904, 544] on icon at bounding box center [906, 551] width 11 height 13
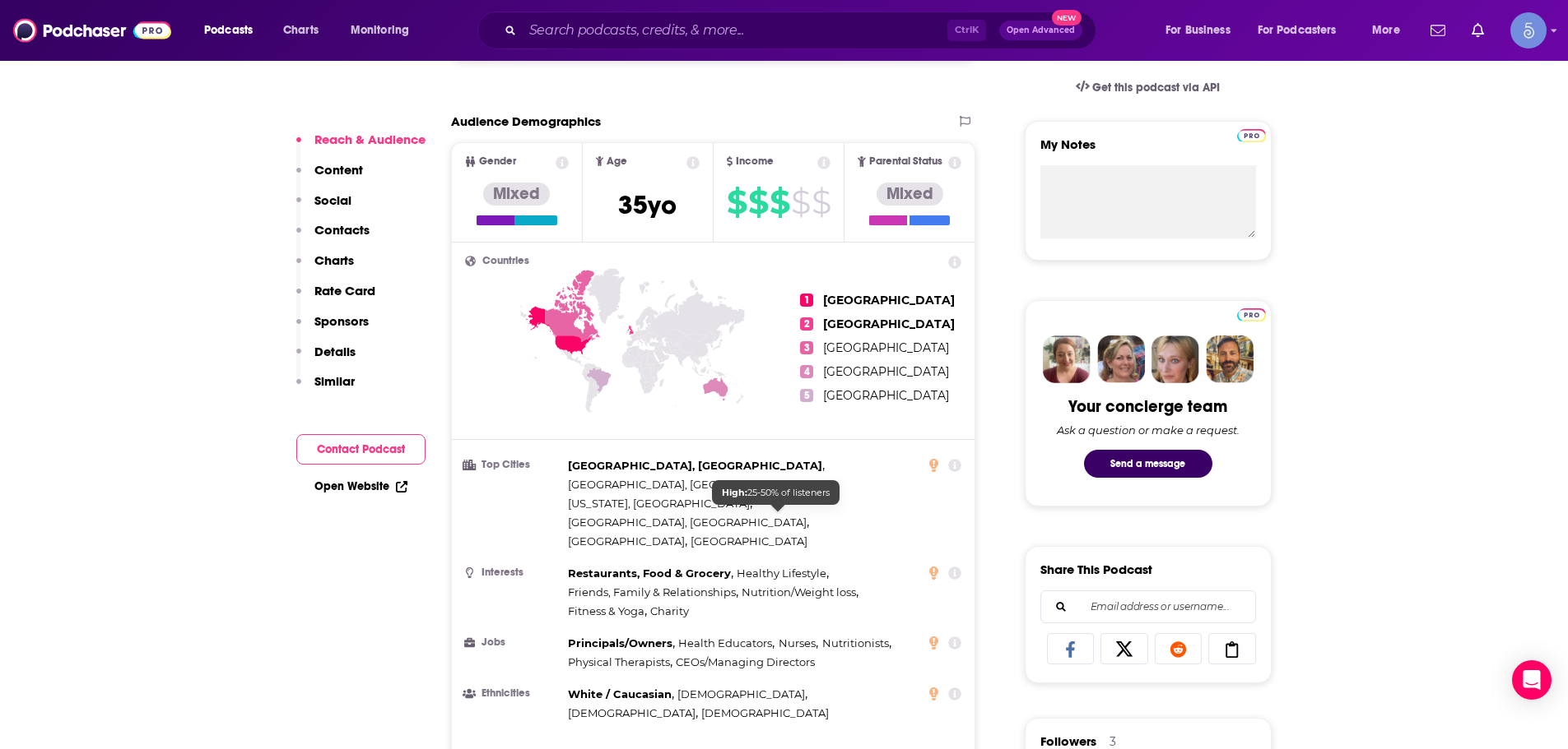
scroll to position [494, 0]
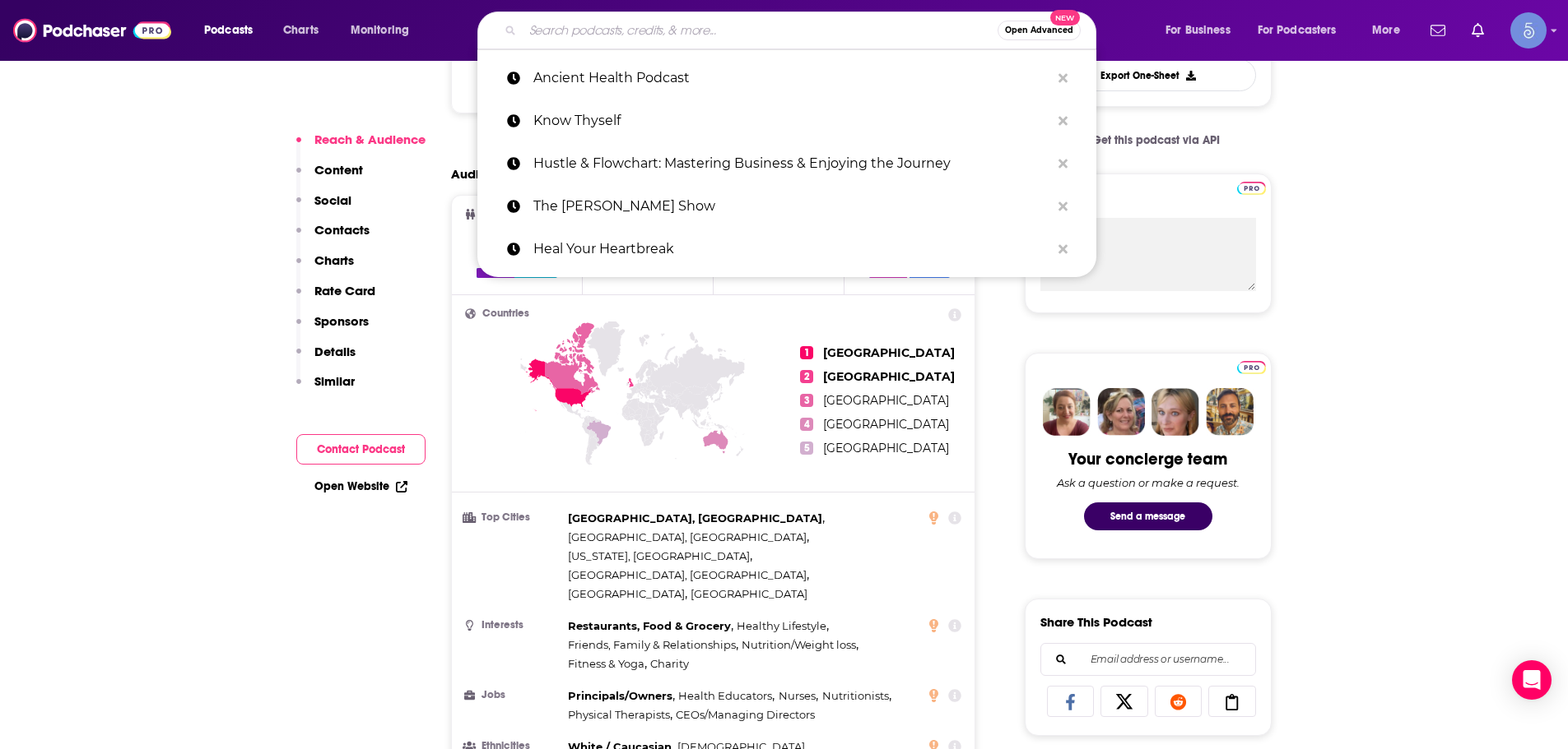
click at [617, 31] on input "Search podcasts, credits, & more..." at bounding box center [760, 30] width 475 height 27
paste input "Tell Me Your Story"
type input "Tell Me Your Story"
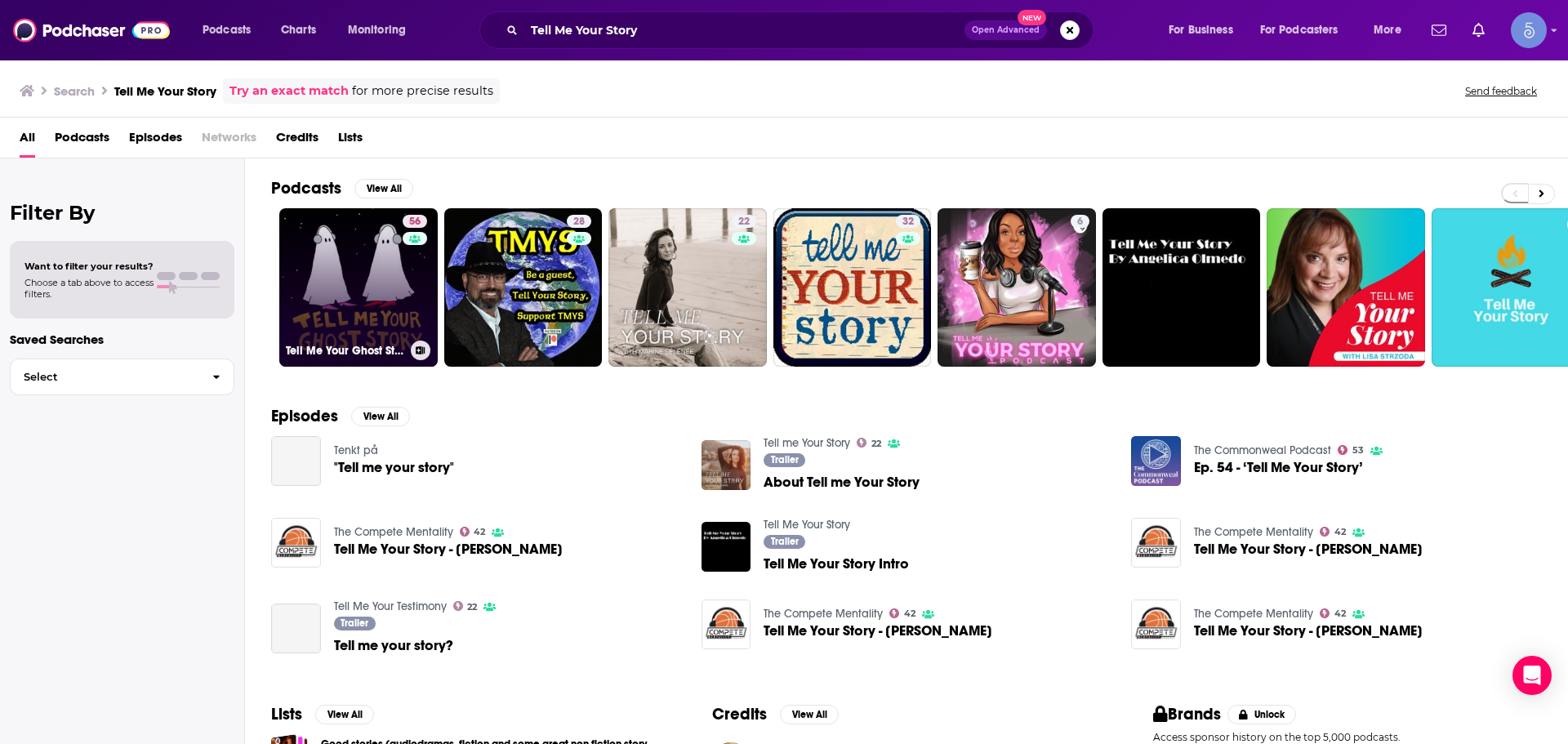
click at [326, 254] on link "56 Tell Me Your Ghost Story" at bounding box center [358, 287] width 158 height 158
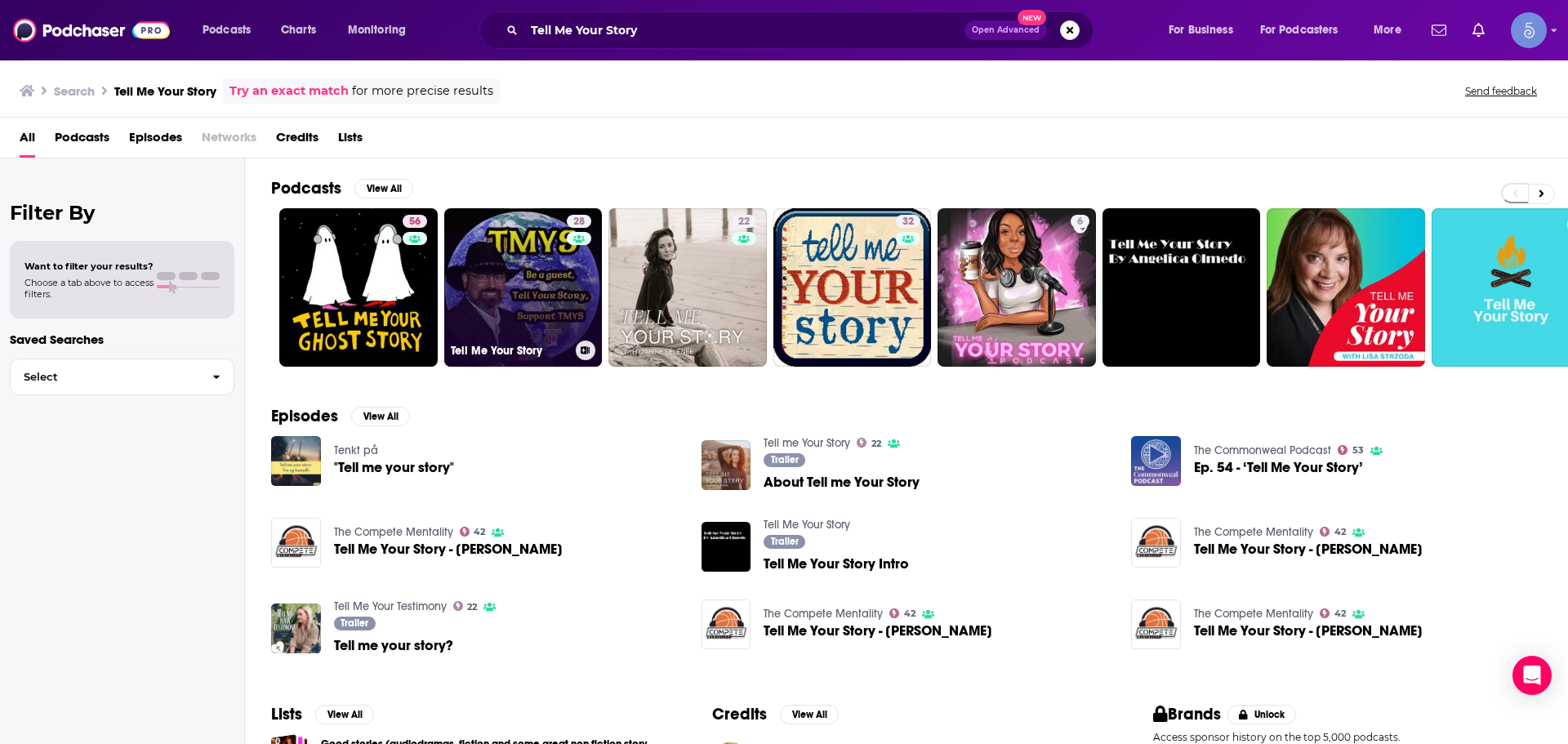
click at [532, 321] on link "28 Tell Me Your Story" at bounding box center [523, 287] width 158 height 158
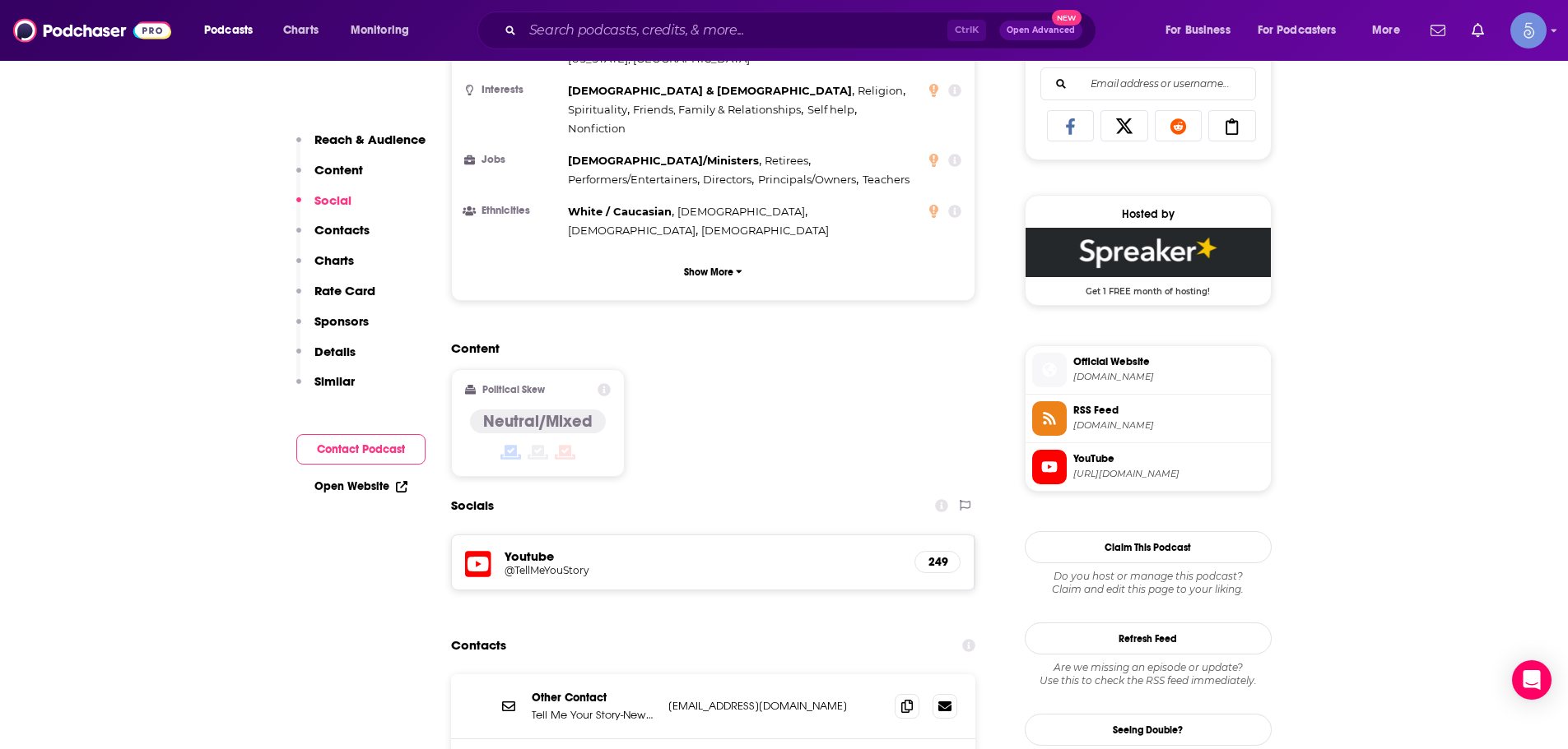
scroll to position [1399, 0]
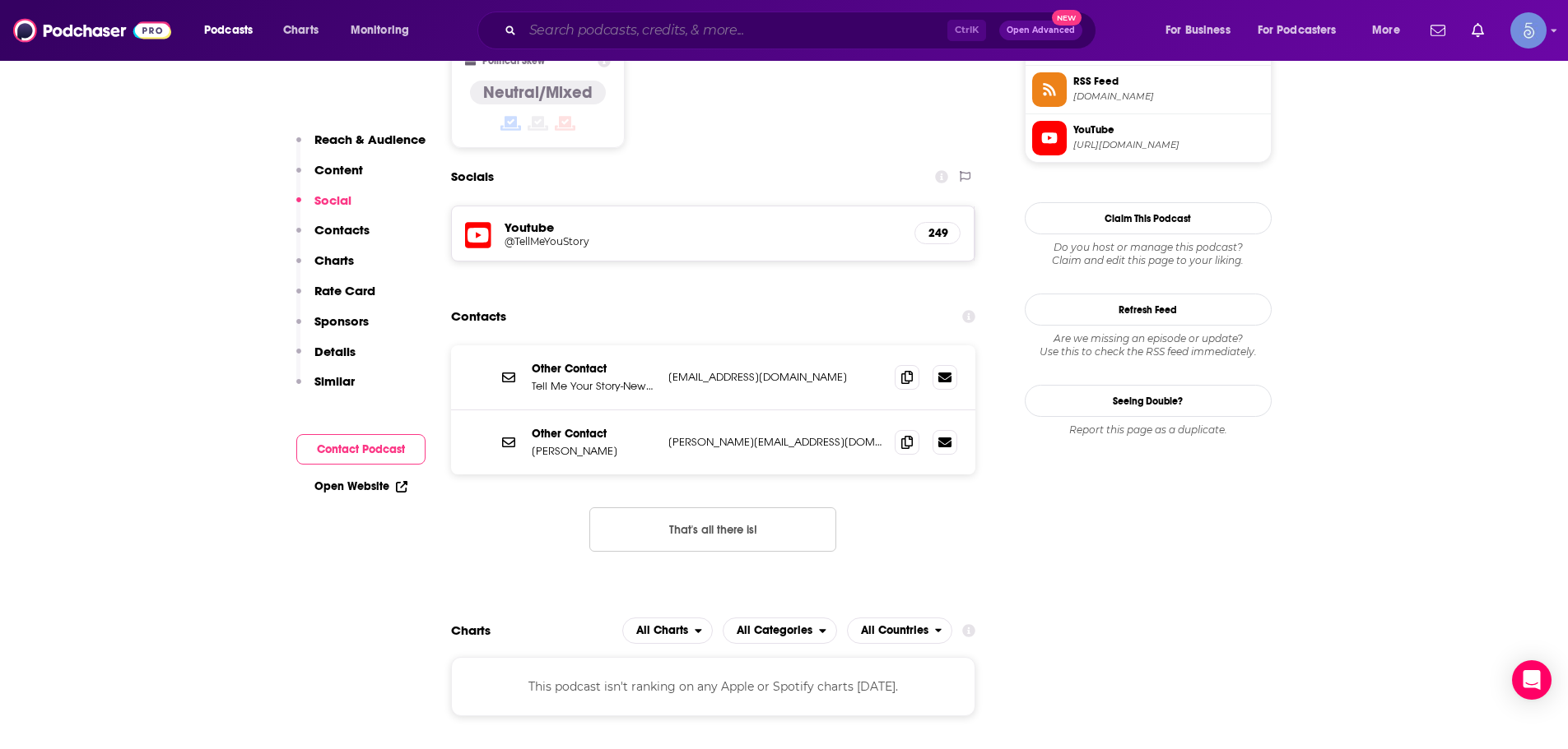
click at [622, 25] on input "Search podcasts, credits, & more..." at bounding box center [734, 30] width 424 height 27
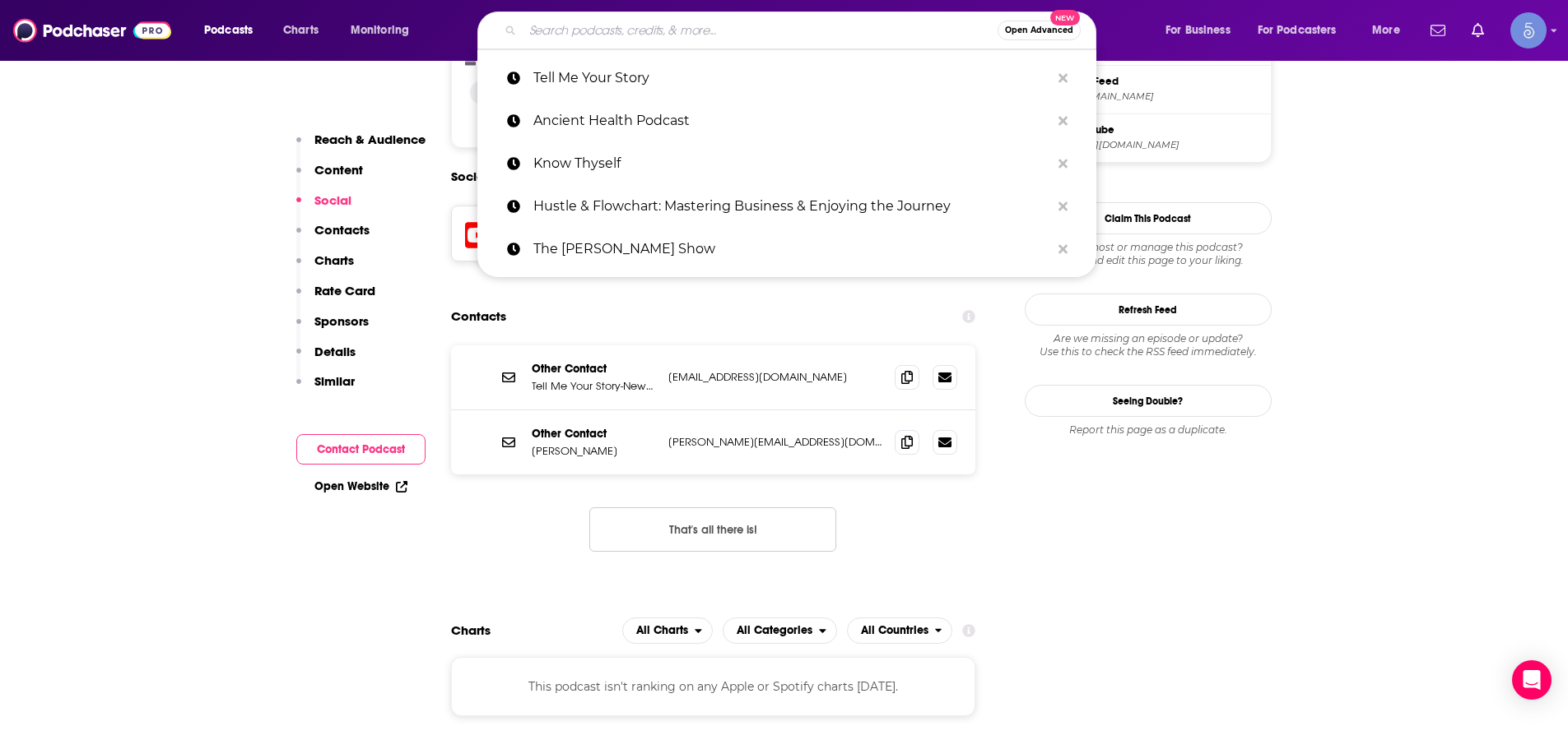
paste input "Heal, Survive & Thrive!"
type input "Heal, Survive & Thrive!"
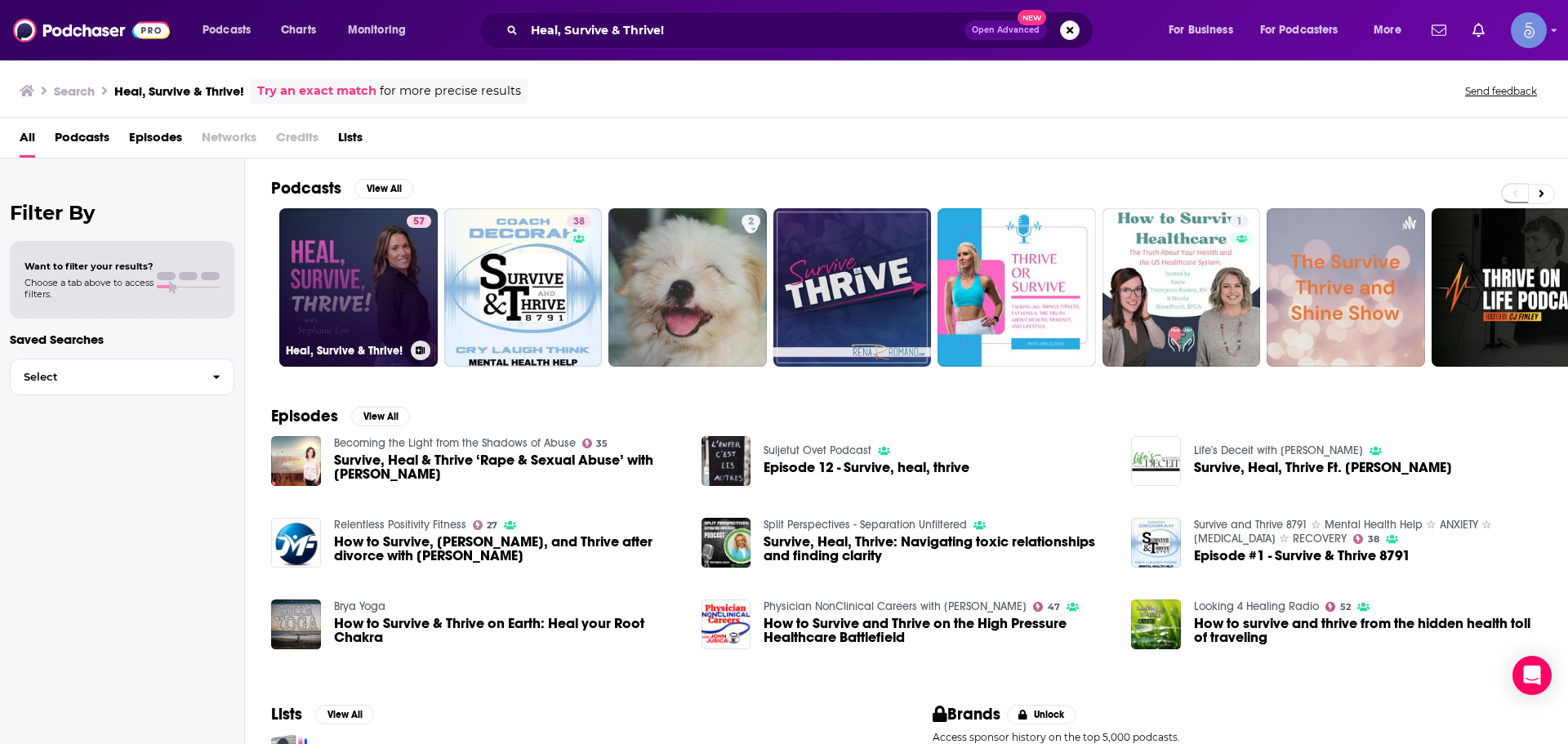
click at [321, 278] on link "57 Heal, Survive & Thrive!" at bounding box center [358, 287] width 158 height 158
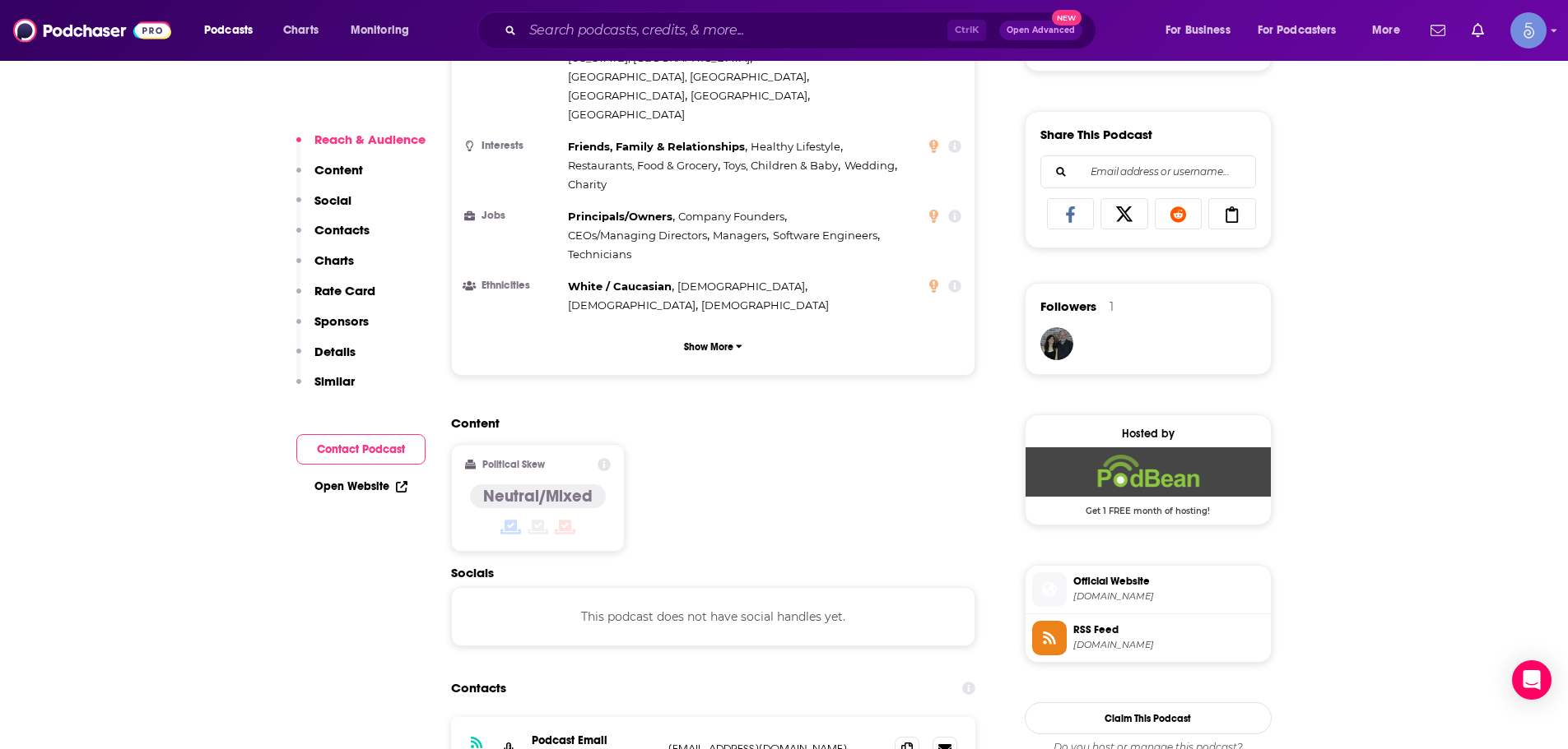
scroll to position [987, 0]
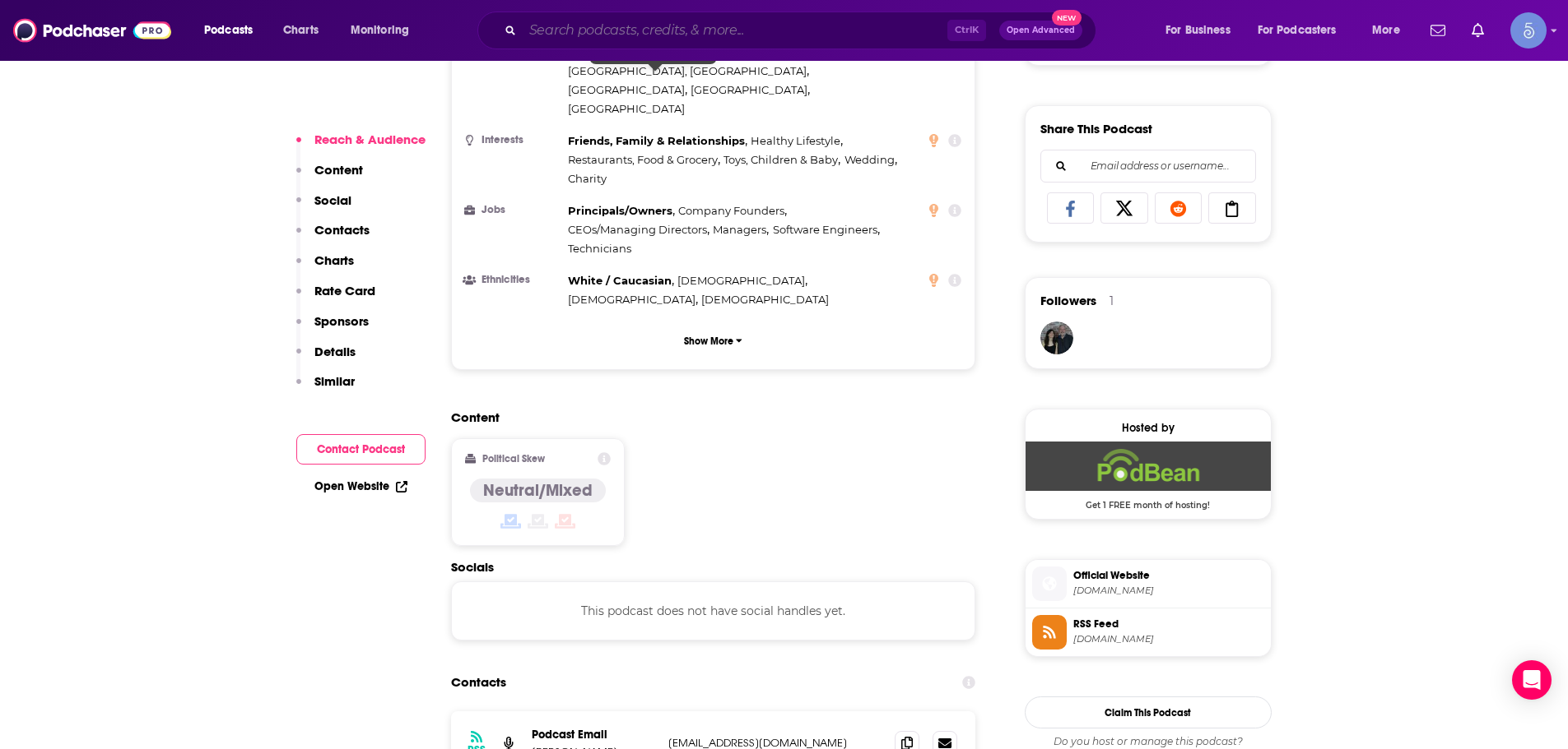
click at [615, 21] on input "Search podcasts, credits, & more..." at bounding box center [734, 30] width 424 height 27
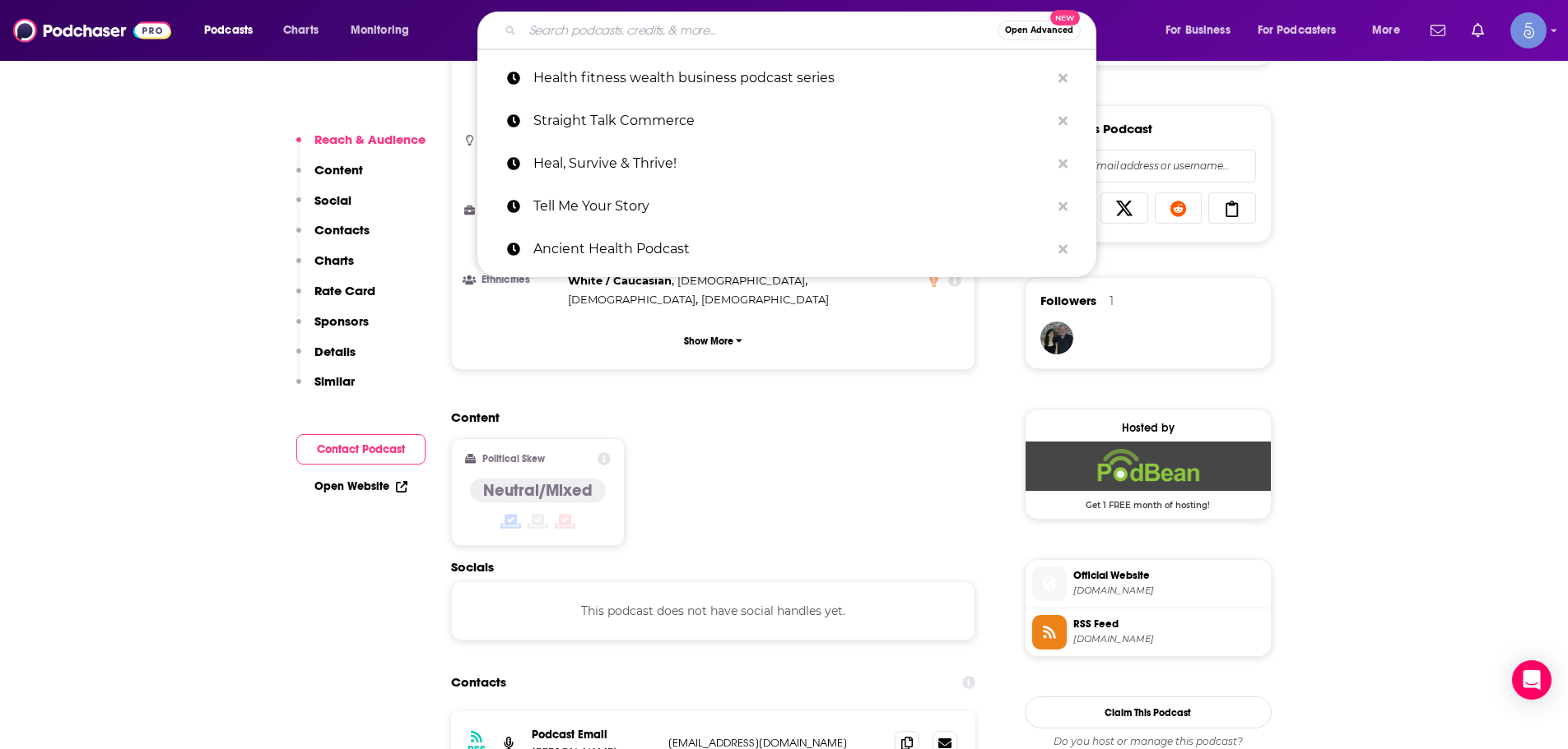
paste input "Mind Love™ • Consciousness, Spirituality, and Science for Awakening"
type input "Mind Love™ • Consciousness, Spirituality, and Science for Awakening"
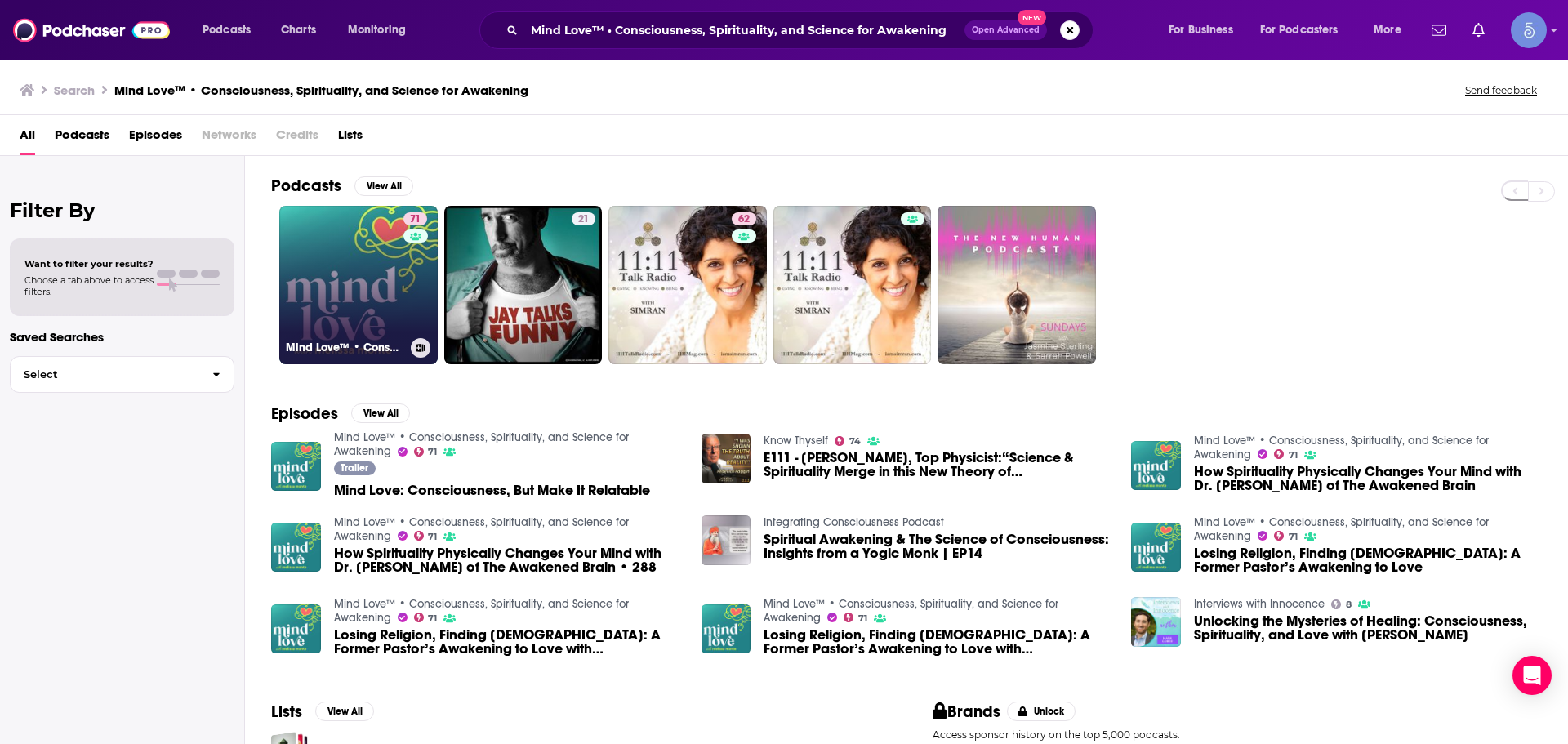
click at [334, 302] on link "71 Mind Love™ • Consciousness, Spirituality, and Science for Awakening" at bounding box center [358, 285] width 158 height 158
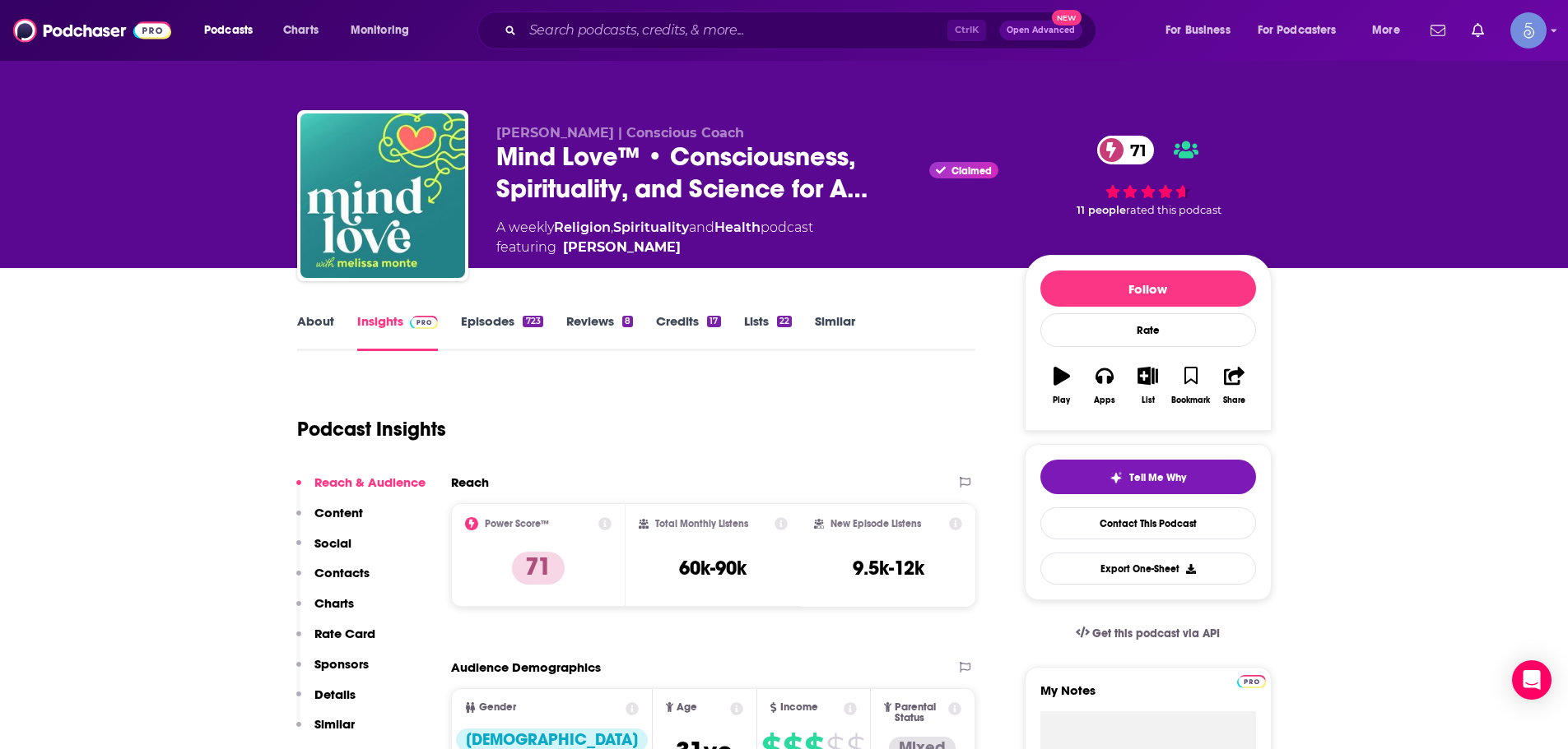
scroll to position [82, 0]
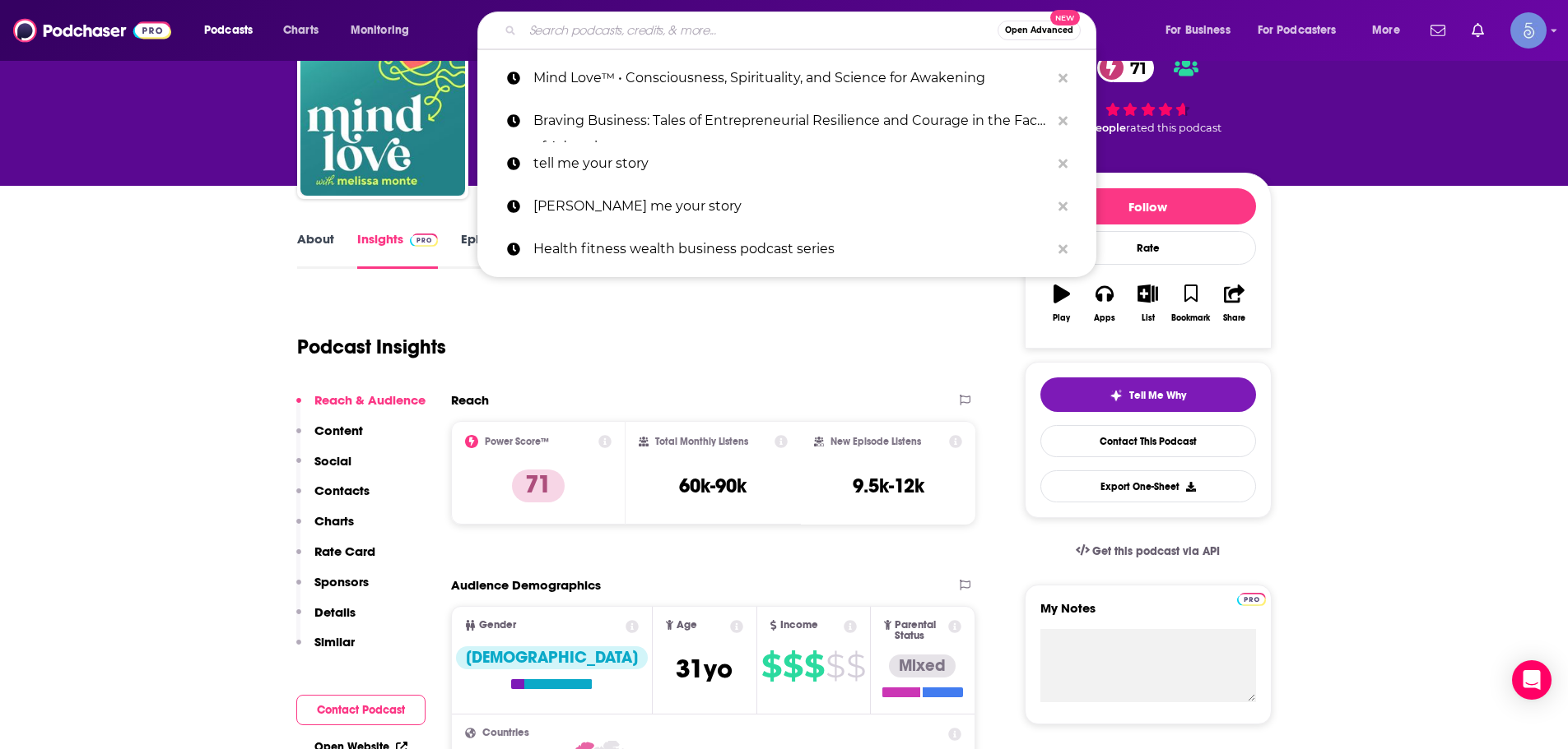
click at [543, 27] on input "Search podcasts, credits, & more..." at bounding box center [760, 30] width 475 height 27
paste input "The Way Forward with Alec Zeck"
type input "The Way Forward with Alec Zeck"
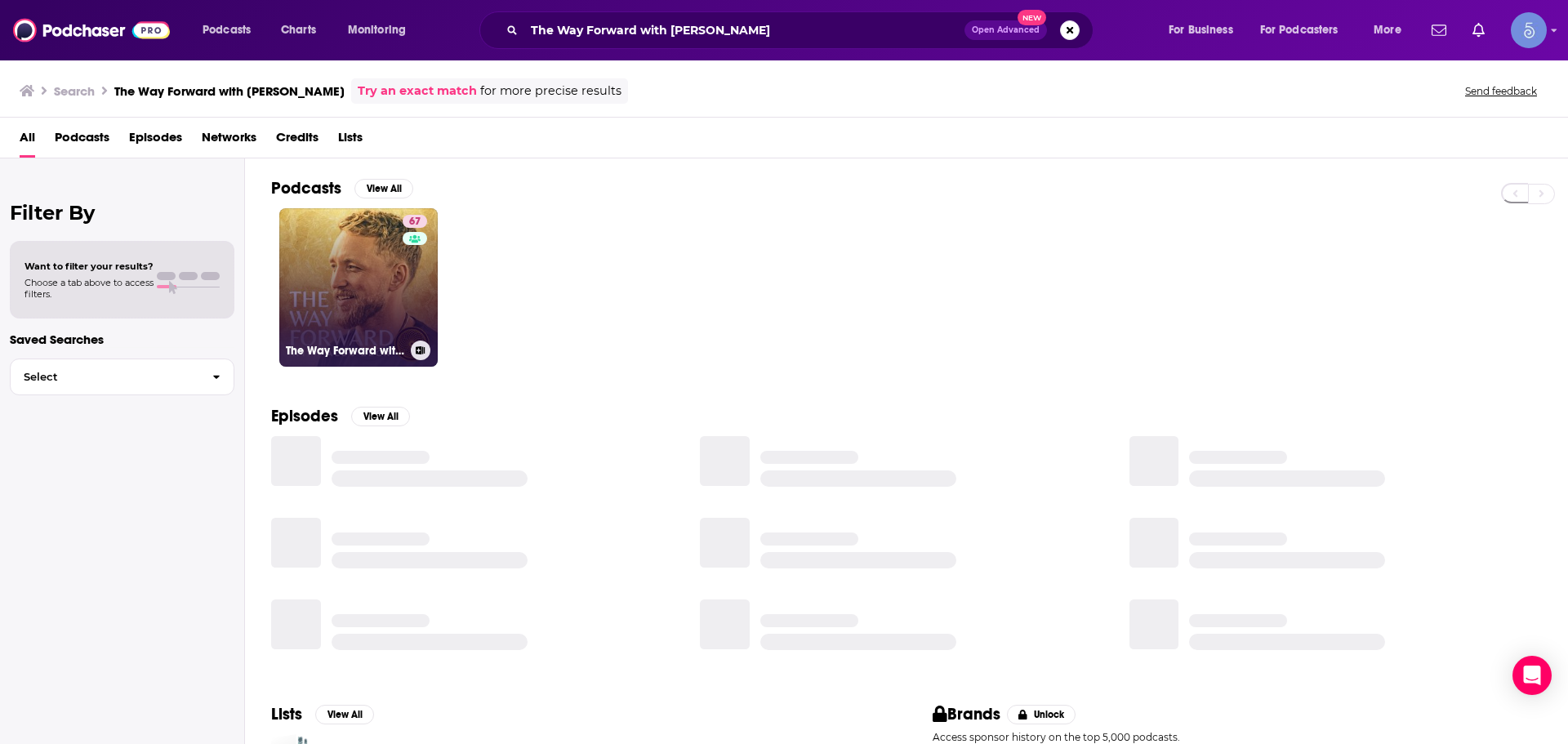
click at [329, 290] on link "67 The Way Forward with Alec Zeck" at bounding box center [358, 287] width 158 height 158
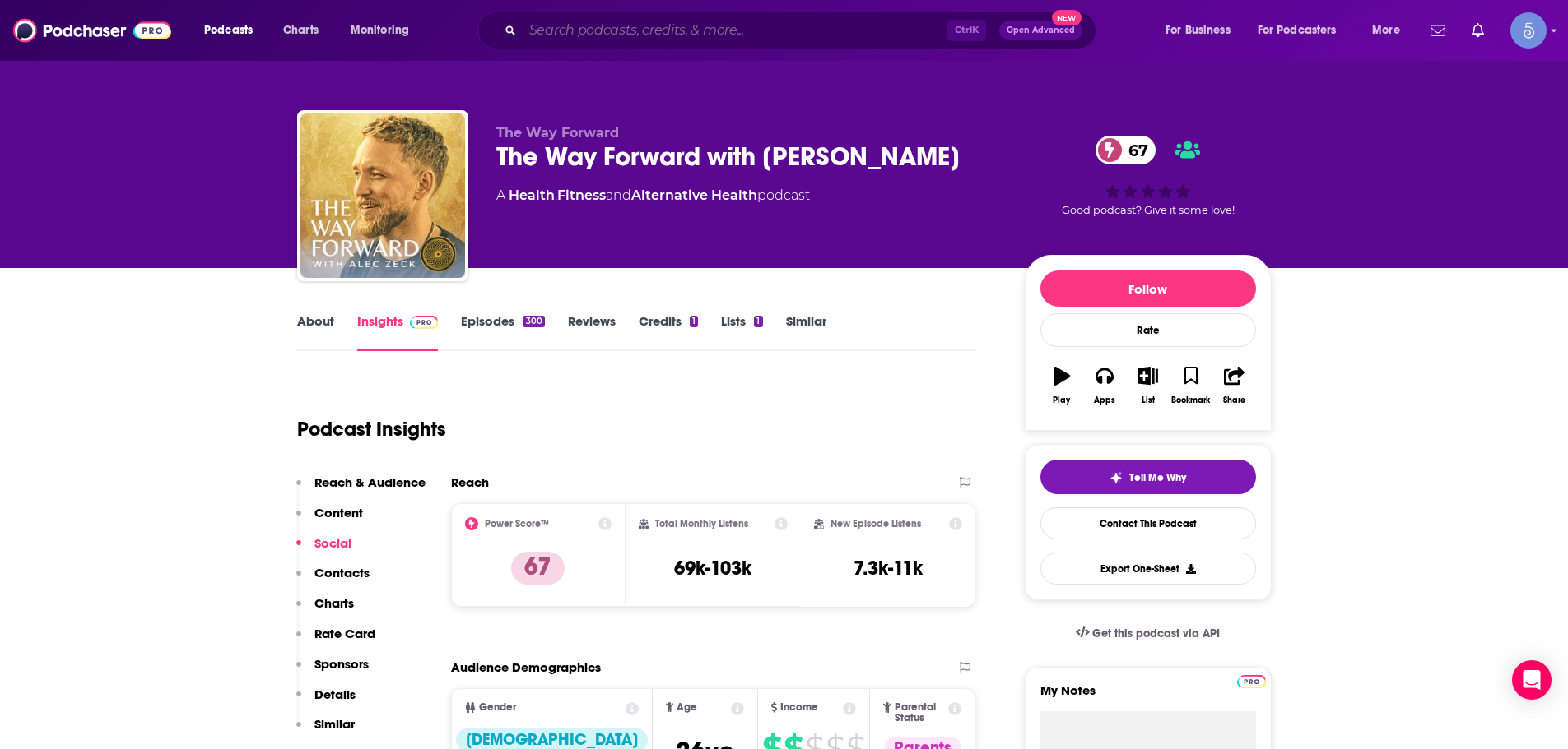
click at [567, 33] on input "Search podcasts, credits, & more..." at bounding box center [734, 30] width 424 height 27
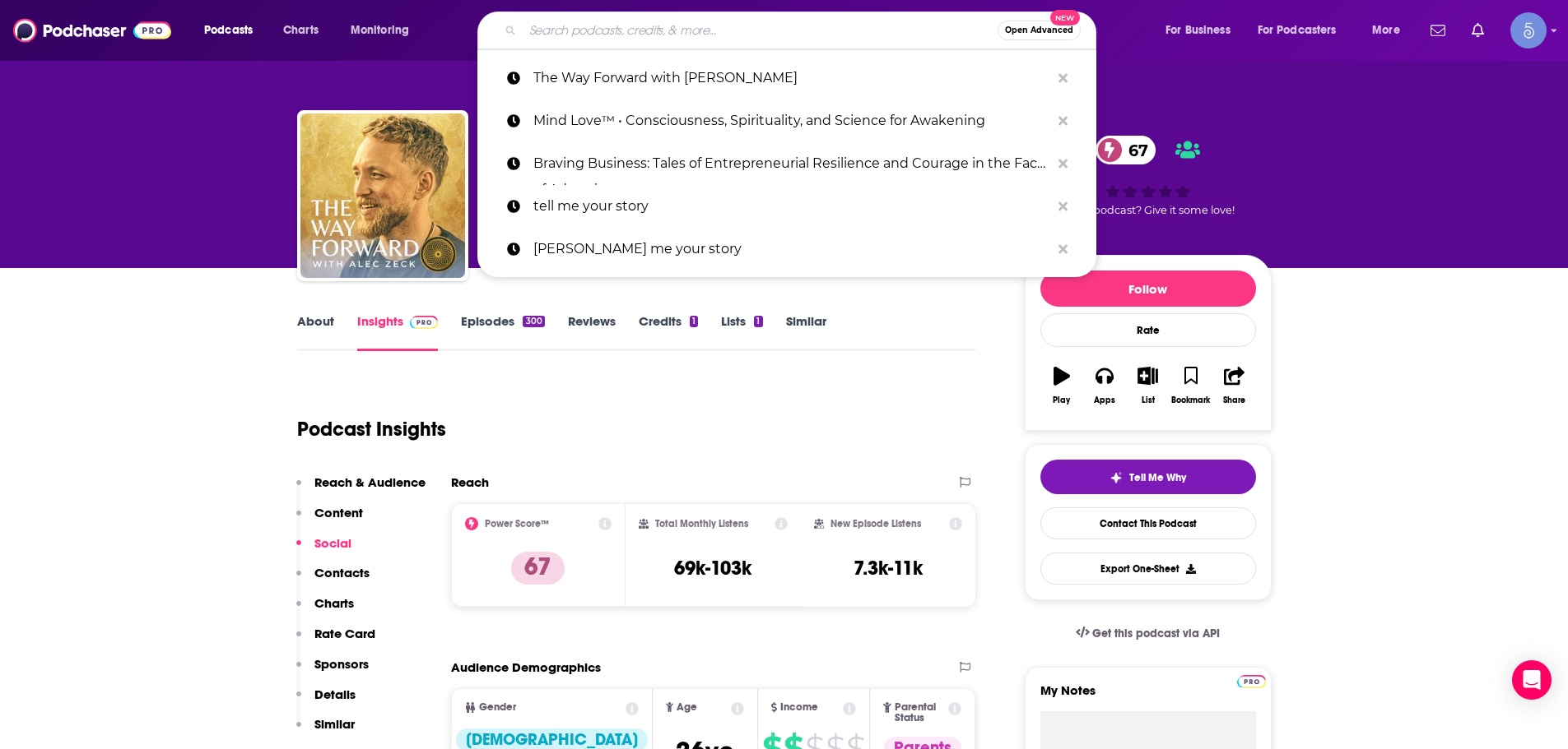
paste input "#12minconvos"
type input "#12minconvos"
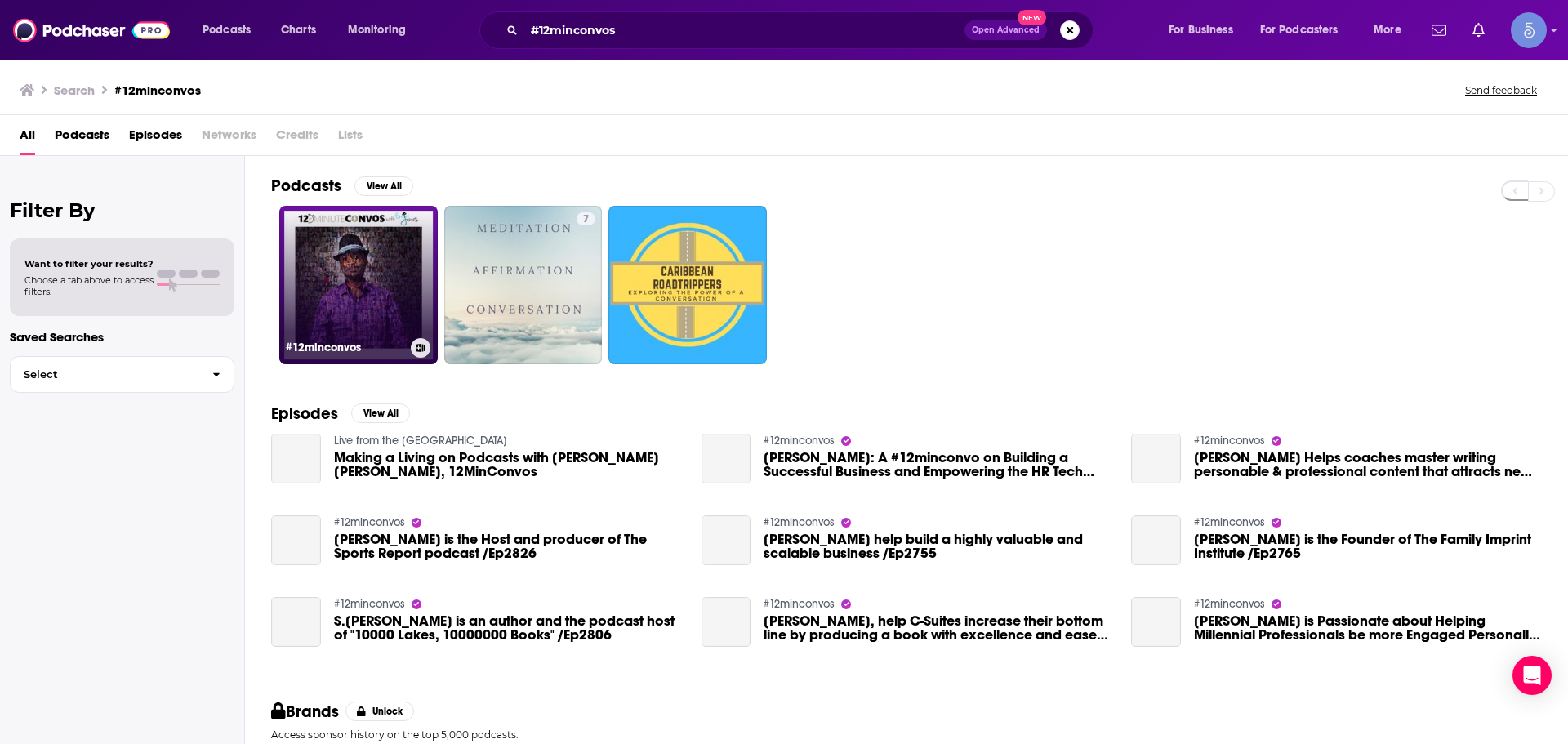
click at [373, 246] on link "#12minconvos" at bounding box center [358, 285] width 158 height 158
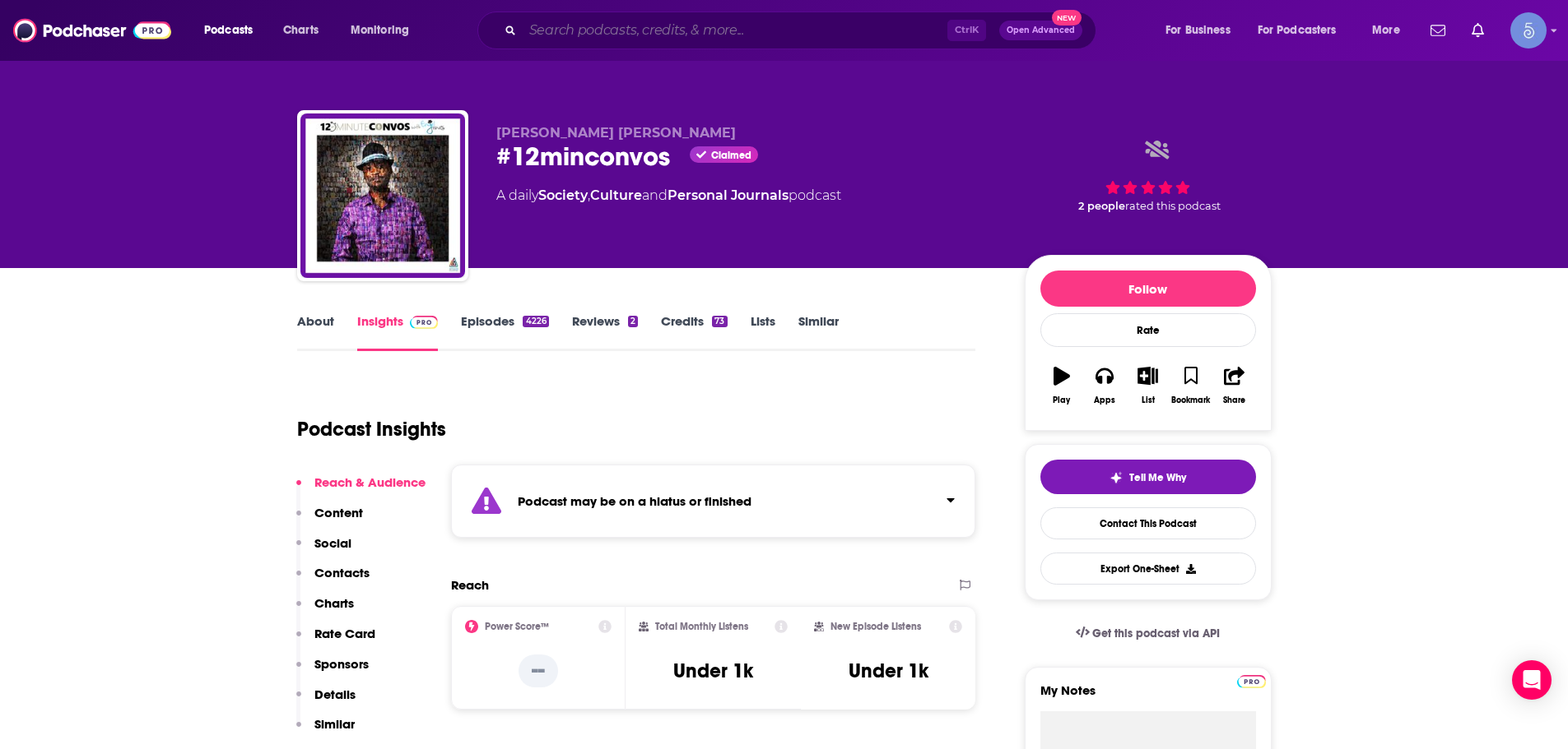
click at [597, 39] on input "Search podcasts, credits, & more..." at bounding box center [734, 30] width 424 height 27
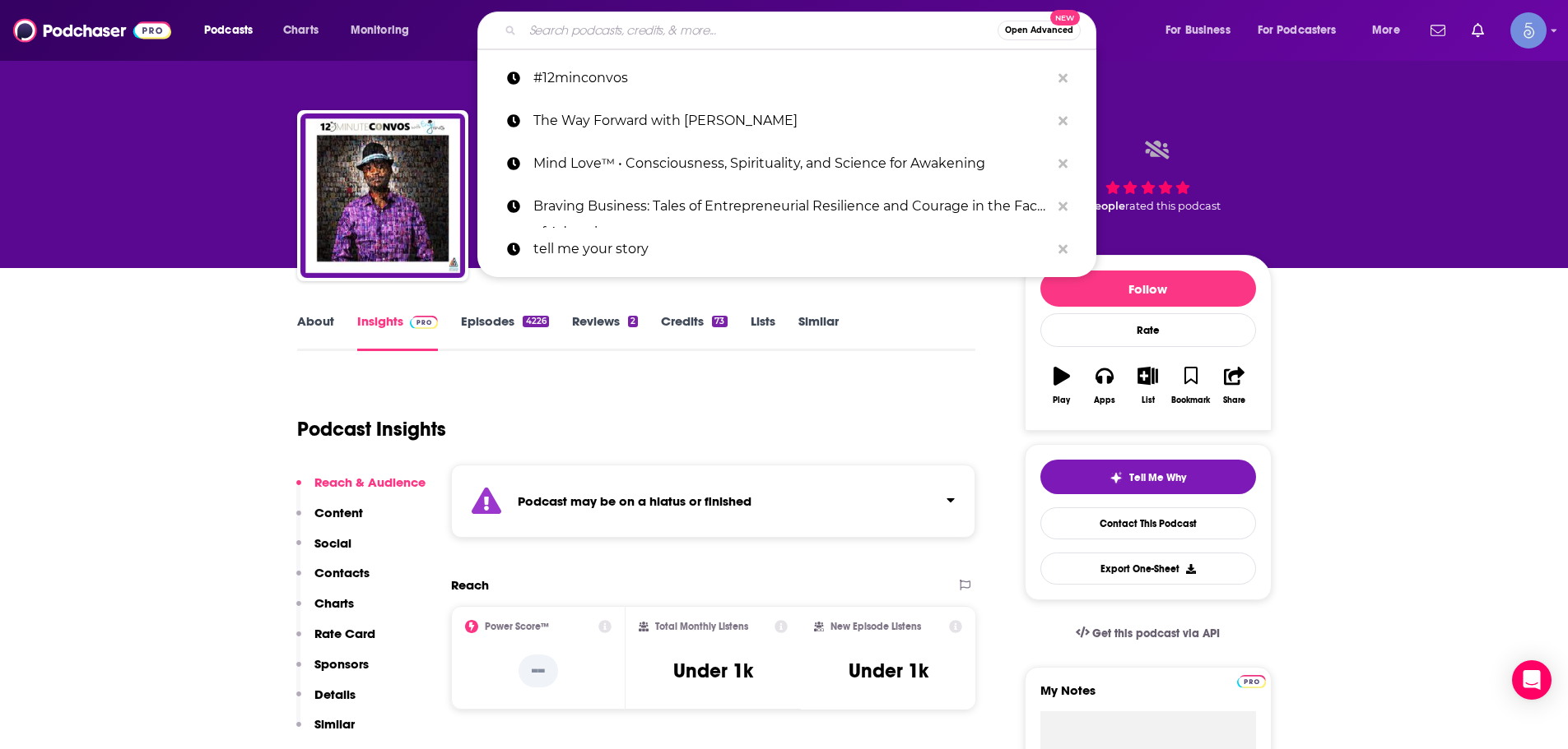
paste input "Affirmation to Manifestation Podcast"
type input "Affirmation to Manifestation Podcast"
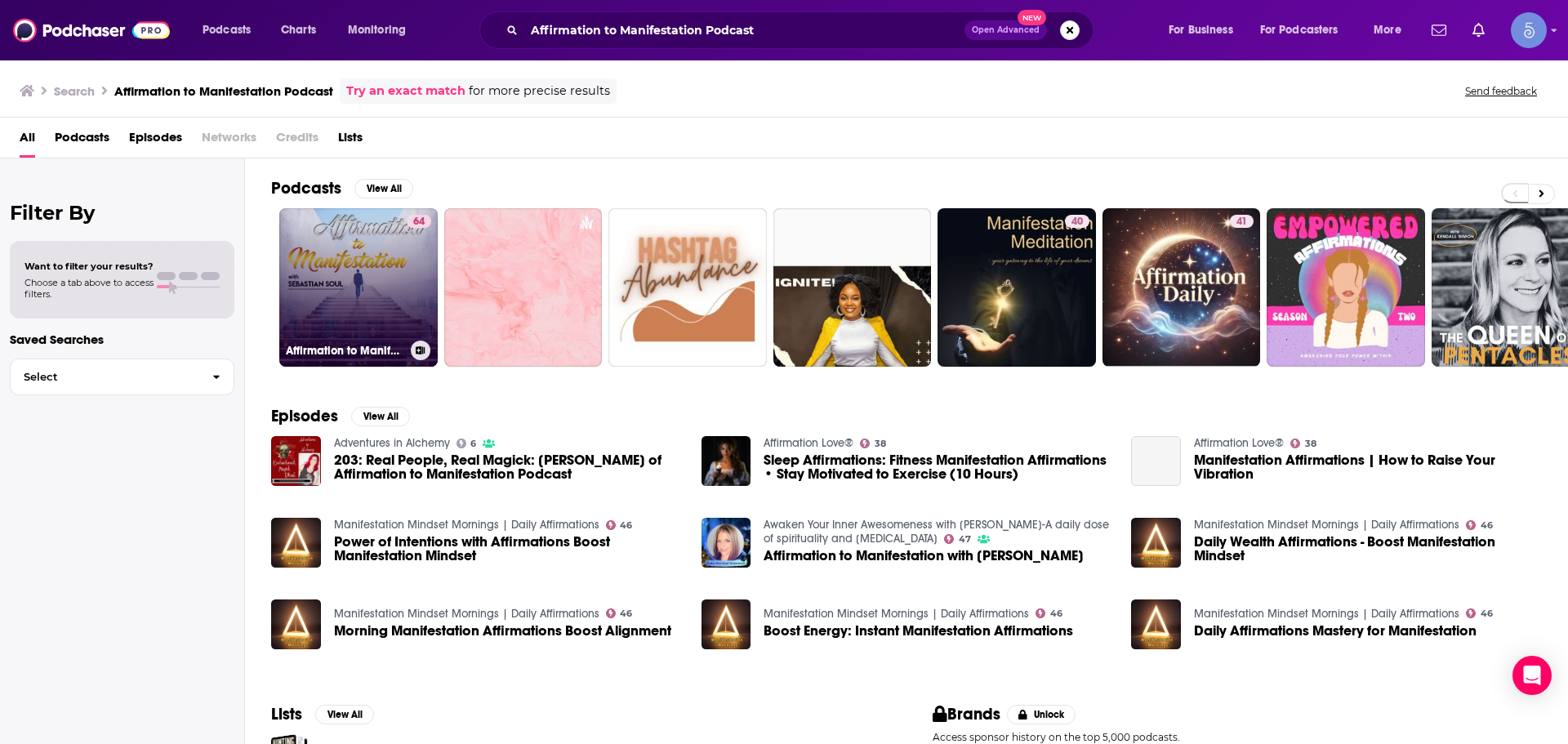
click at [339, 291] on link "64 Affirmation to Manifestation Podcast" at bounding box center [358, 287] width 158 height 158
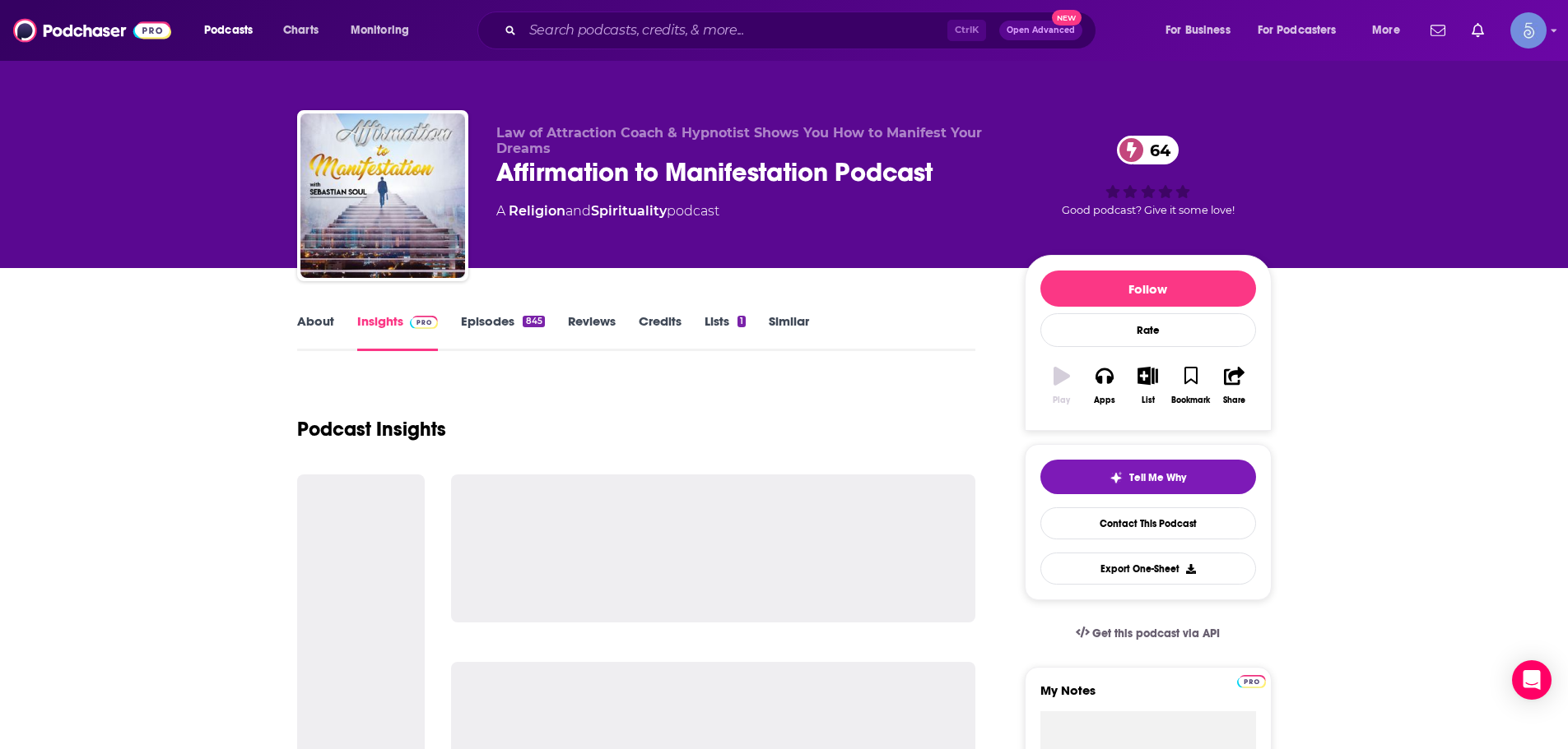
click at [367, 318] on link "Insights" at bounding box center [397, 333] width 81 height 38
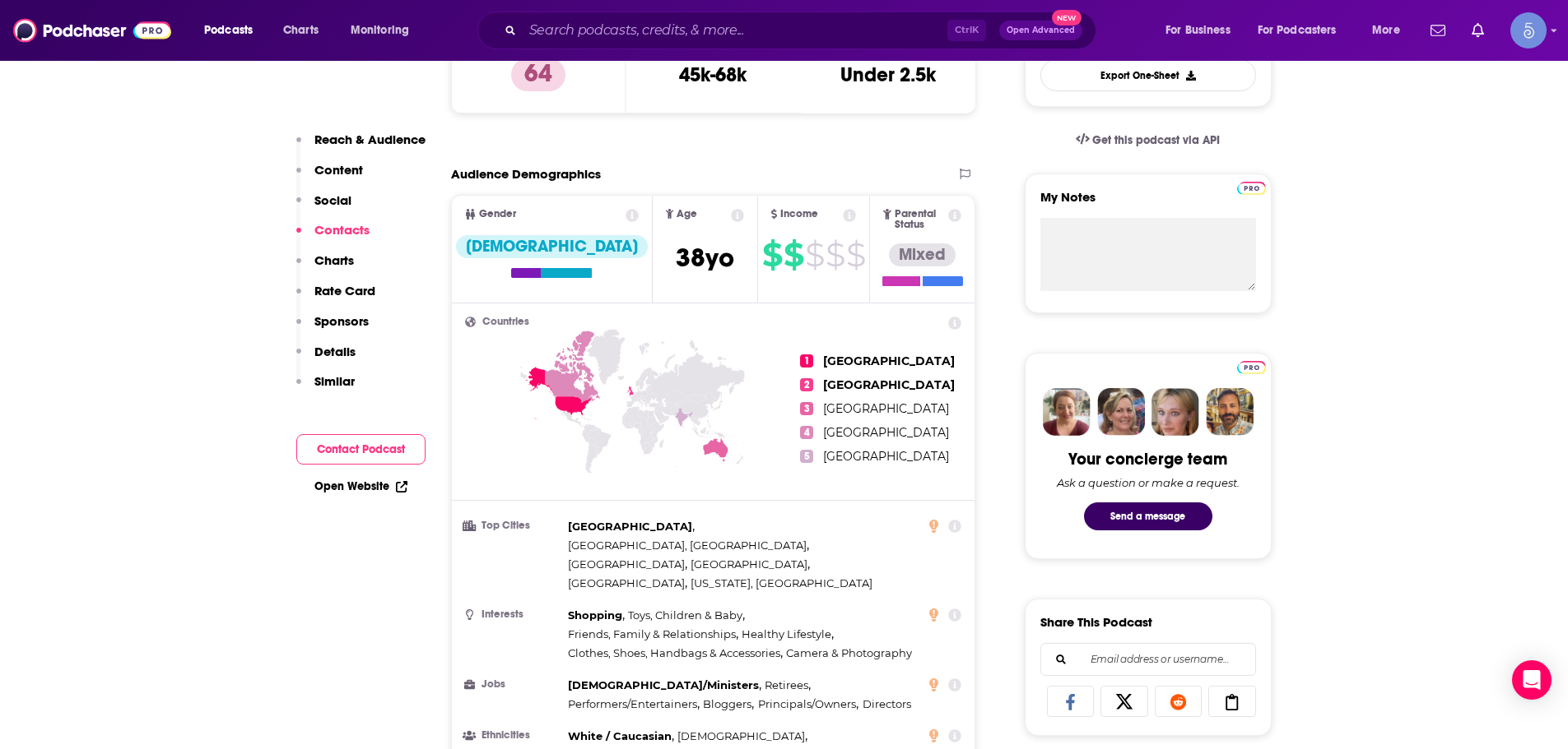
scroll to position [329, 0]
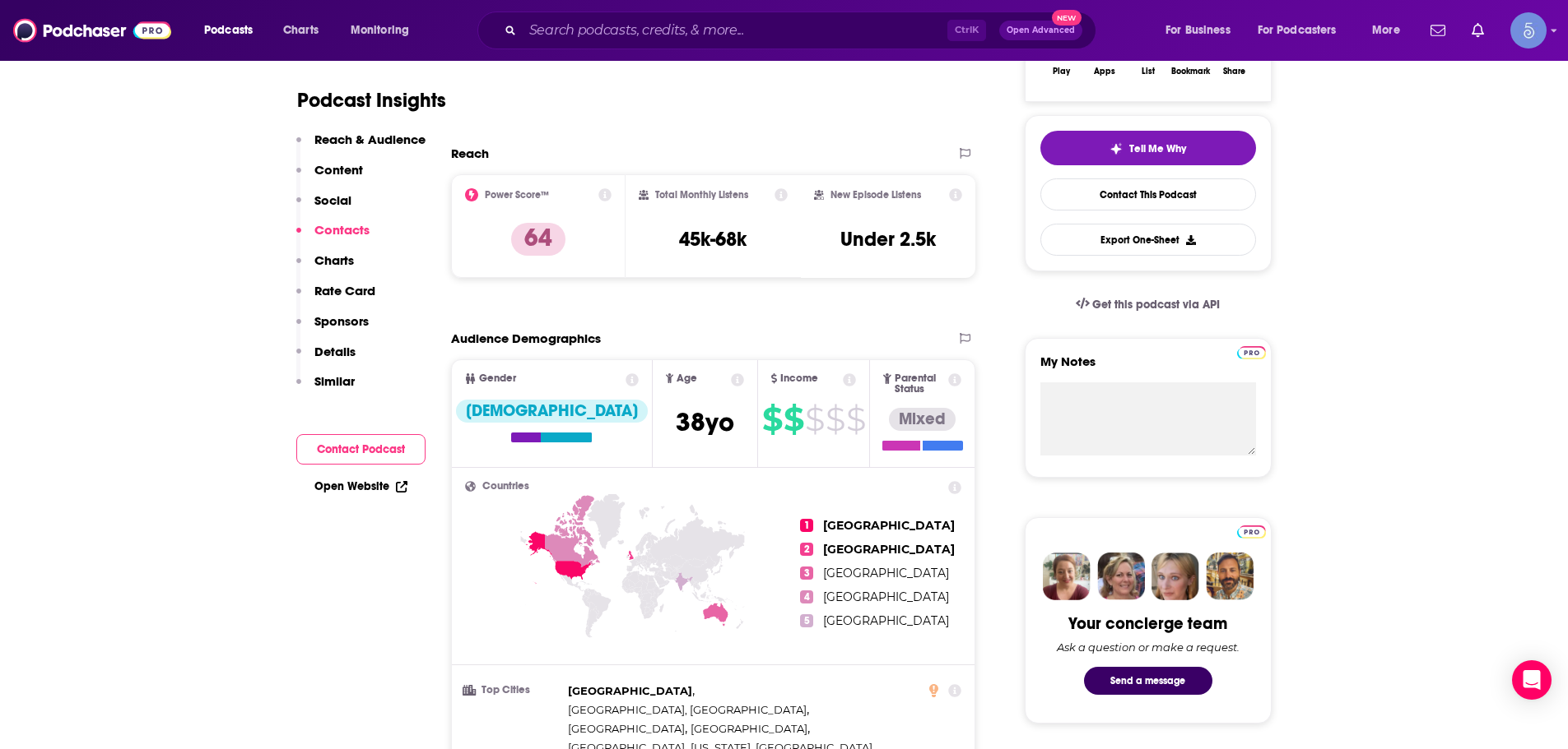
click at [580, 3] on div "Podcasts Charts Monitoring Ctrl K Open Advanced New For Business For Podcasters…" at bounding box center [784, 30] width 1568 height 61
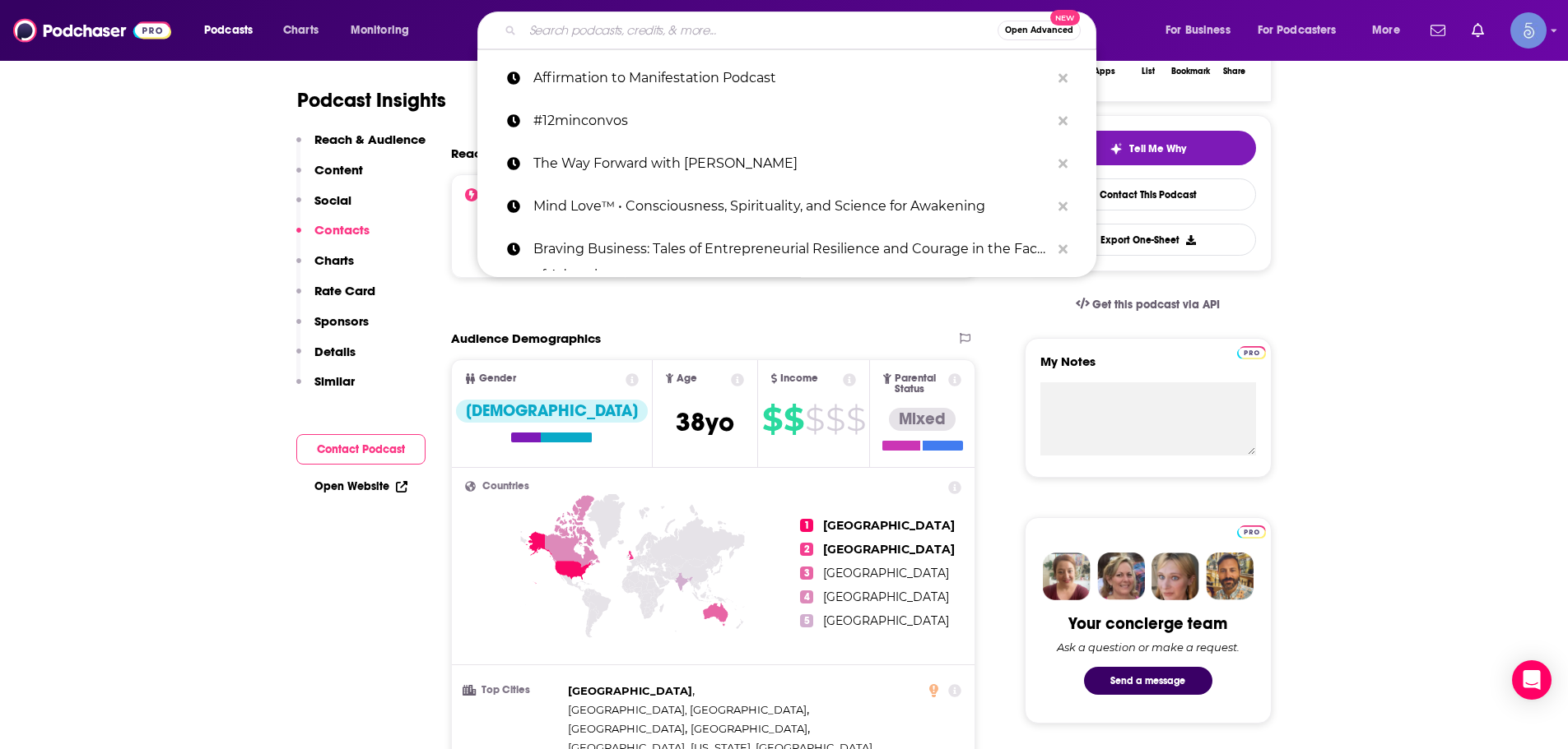
click at [580, 33] on input "Search podcasts, credits, & more..." at bounding box center [760, 30] width 475 height 27
paste input "Powerhouse Women"
type input "Powerhouse Women"
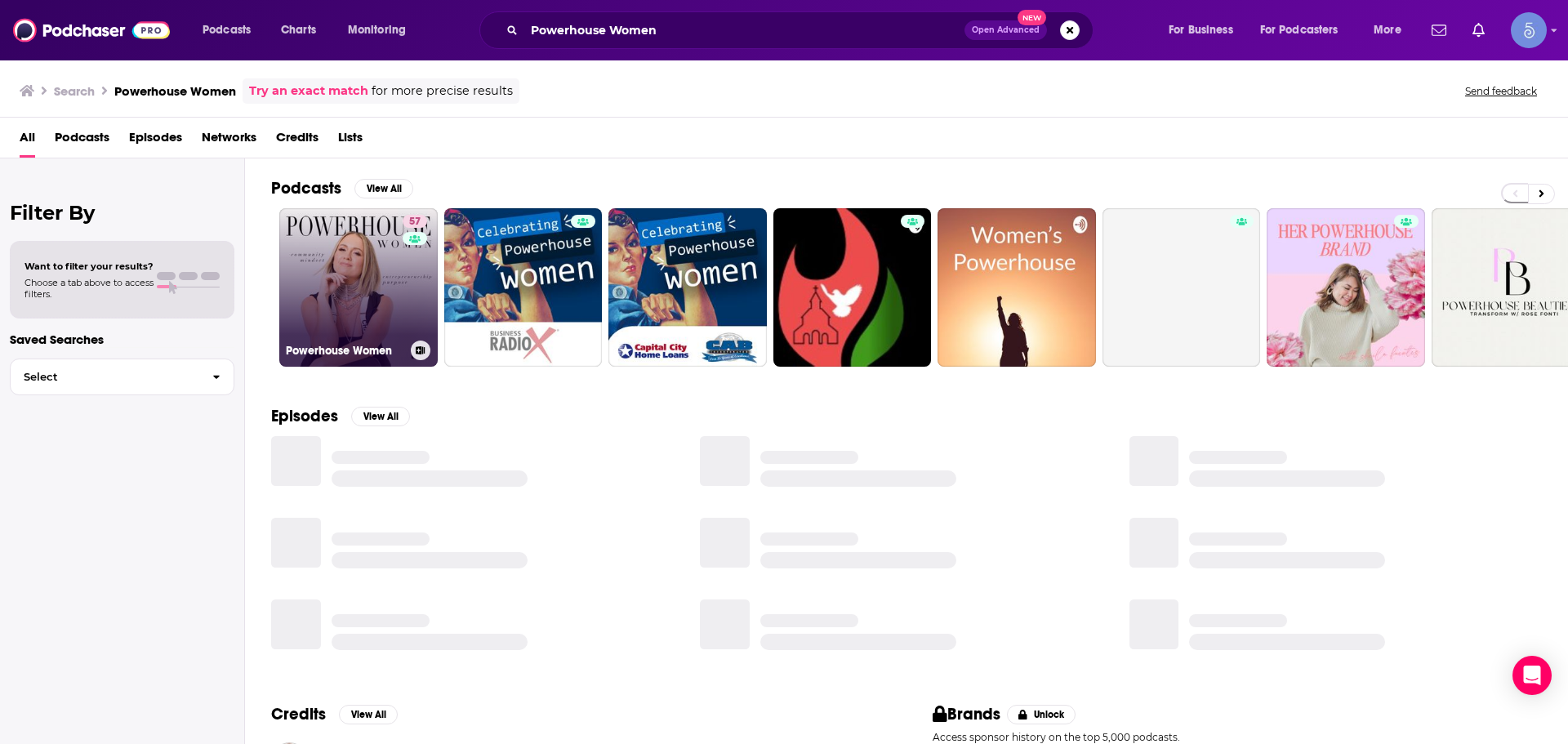
click at [382, 275] on link "57 Powerhouse Women" at bounding box center [358, 287] width 158 height 158
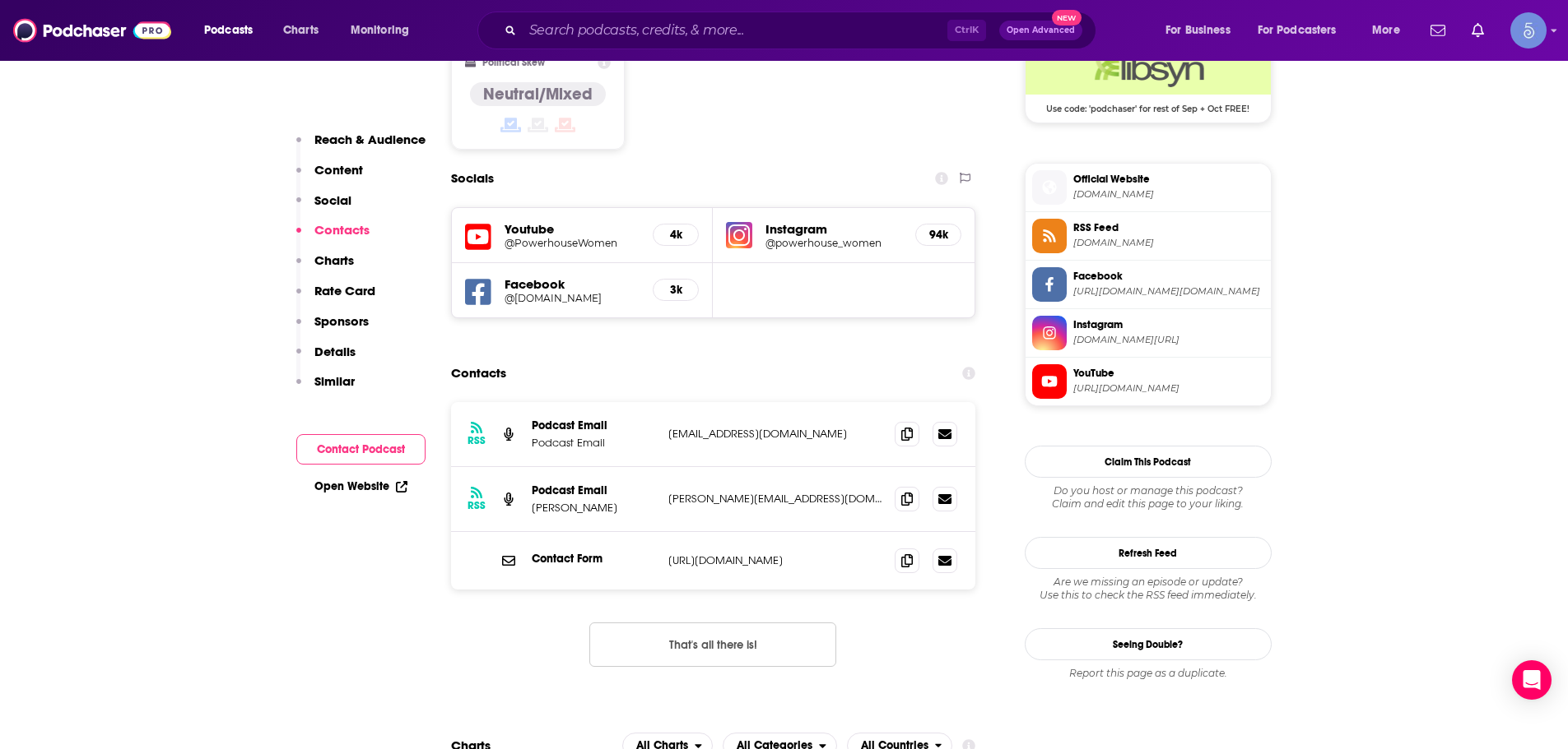
scroll to position [1399, 0]
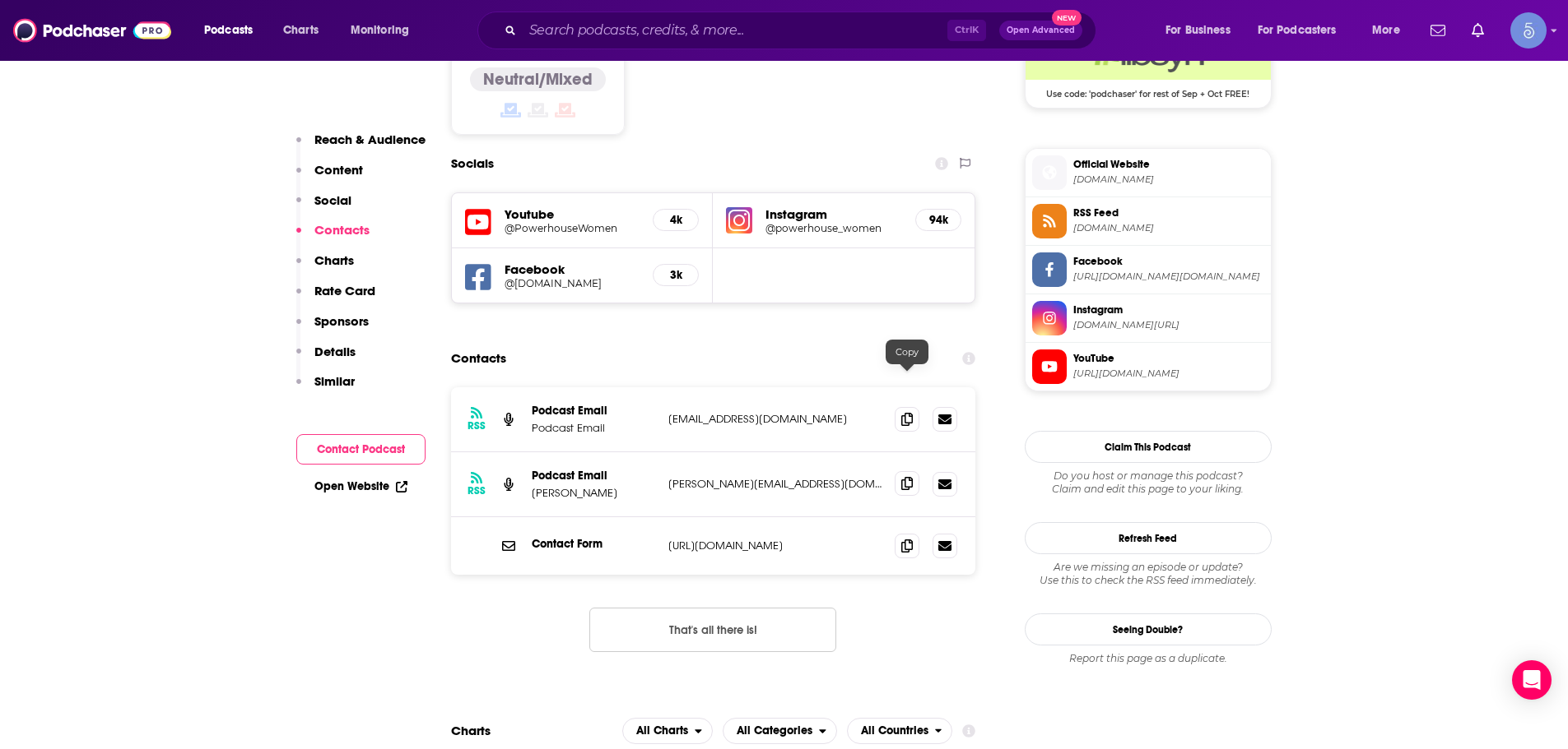
click at [906, 472] on span at bounding box center [906, 484] width 25 height 25
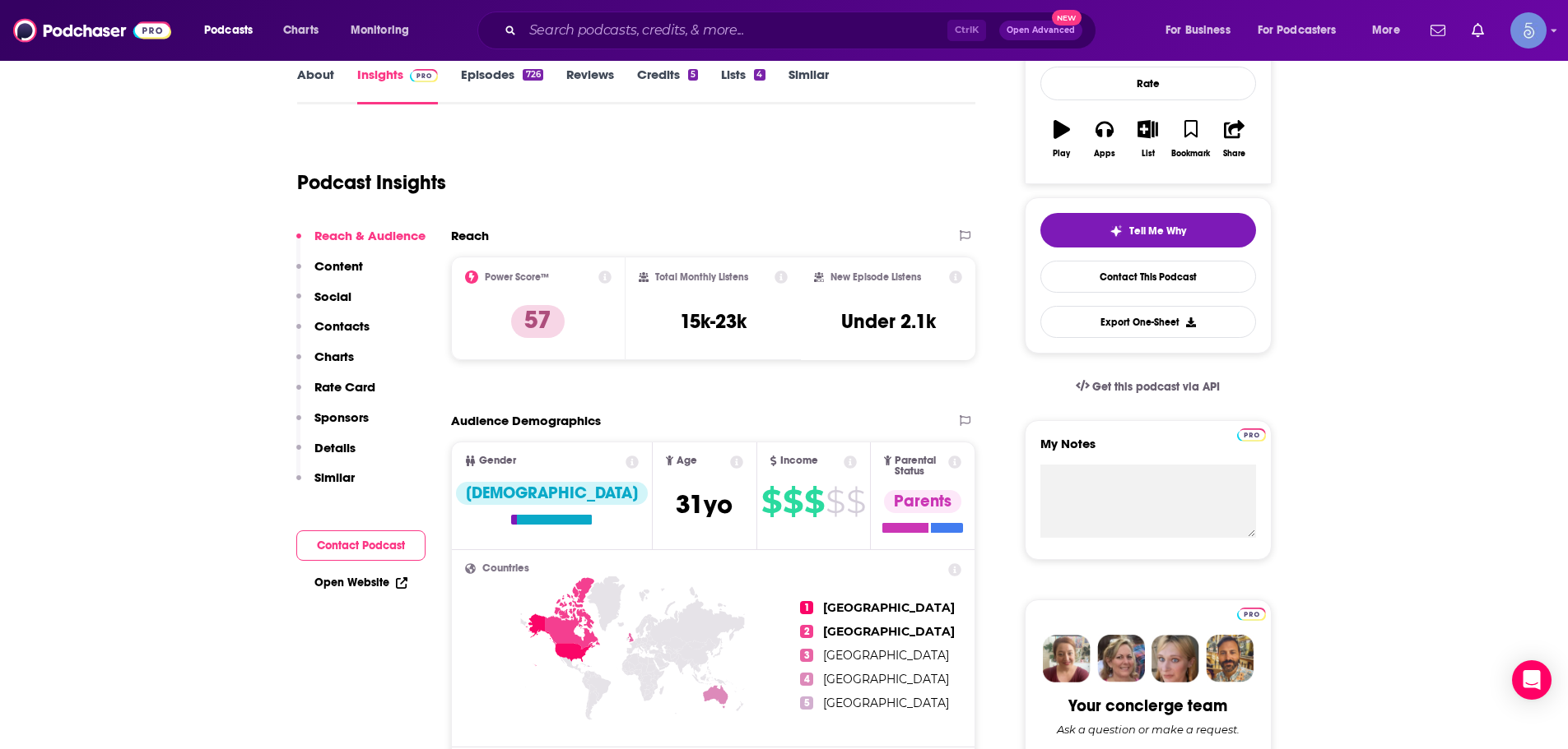
scroll to position [0, 0]
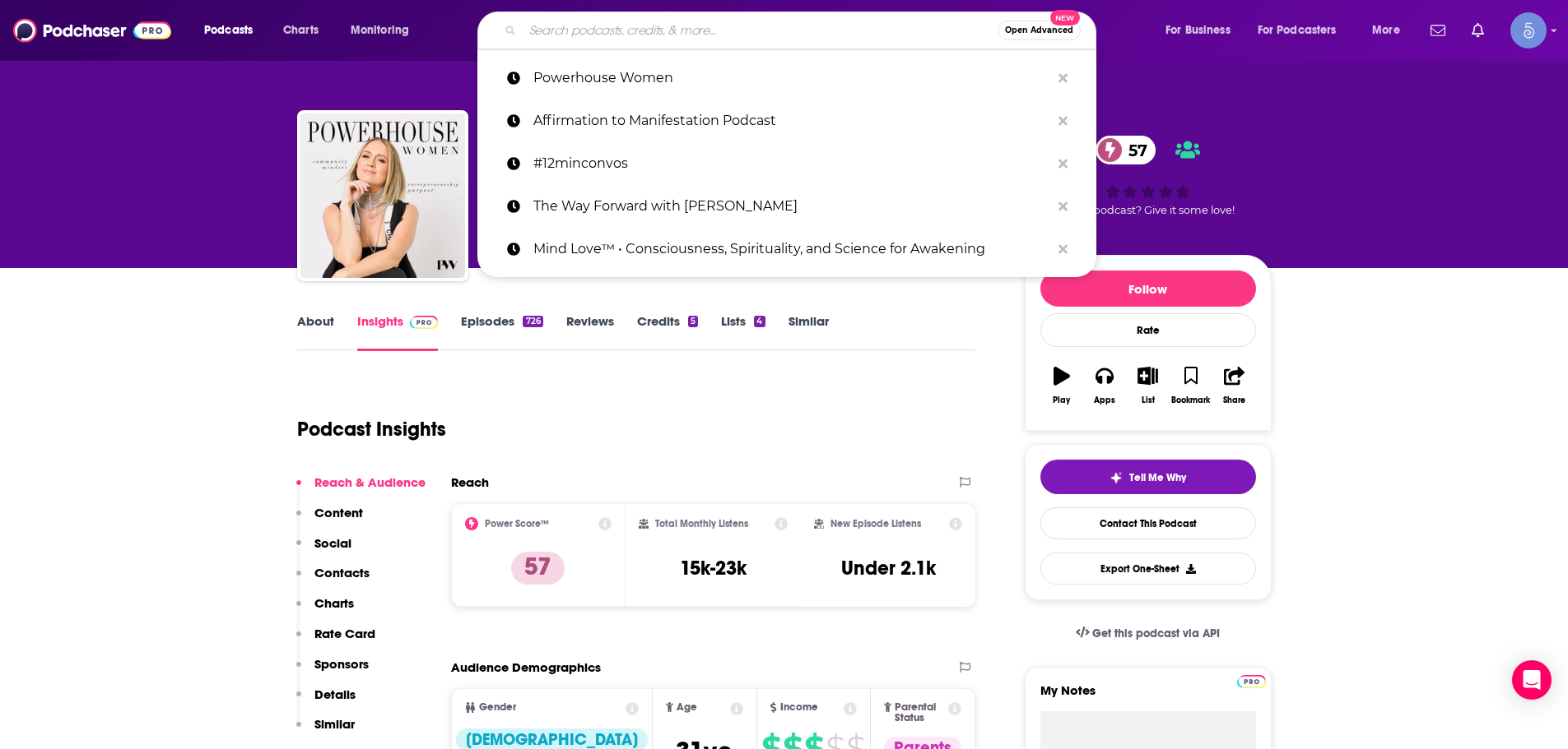
click at [622, 38] on input "Search podcasts, credits, & more..." at bounding box center [760, 30] width 475 height 27
paste input "Mindfulness Mode"
type input "Mindfulness Mode"
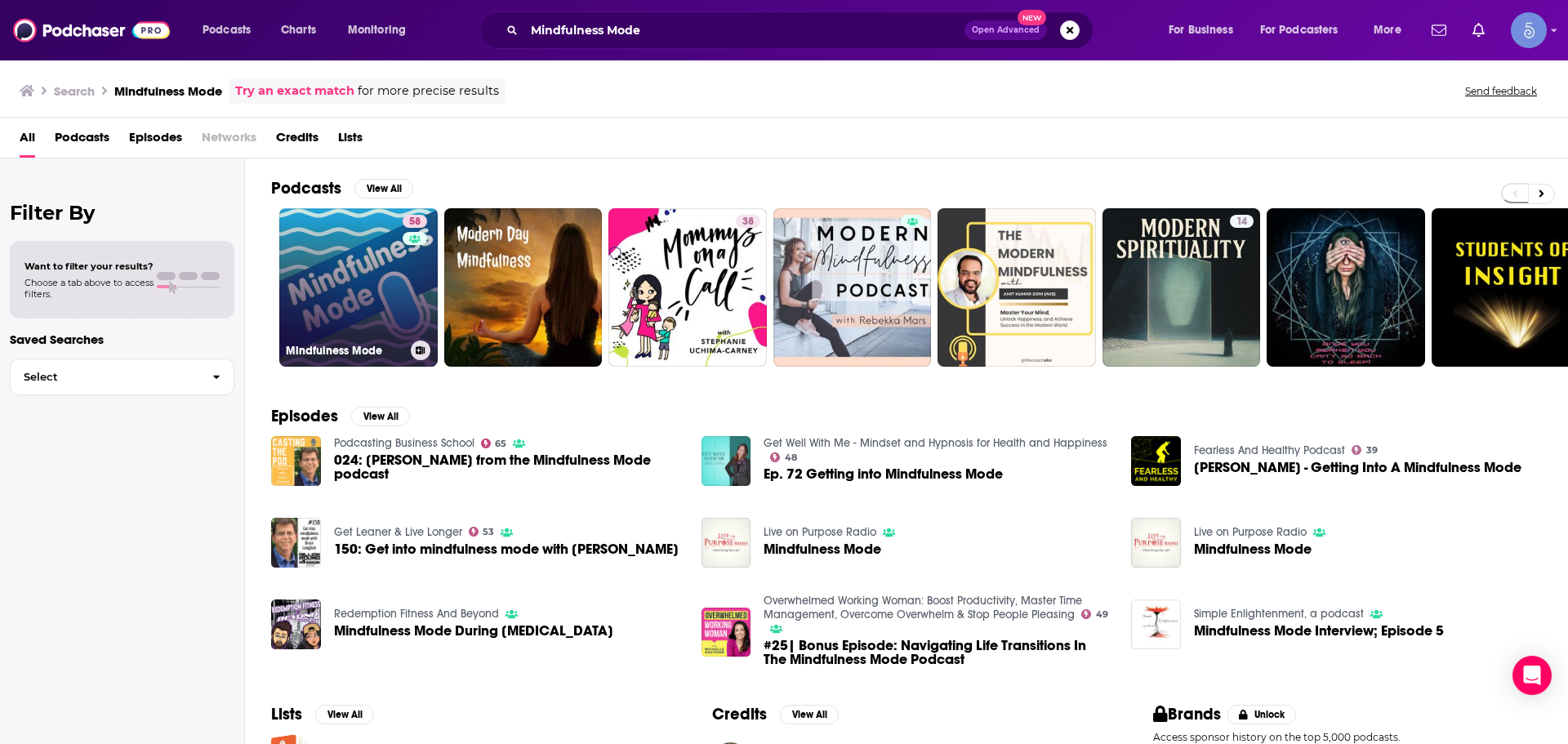
click at [361, 290] on link "58 Mindfulness Mode" at bounding box center [358, 287] width 158 height 158
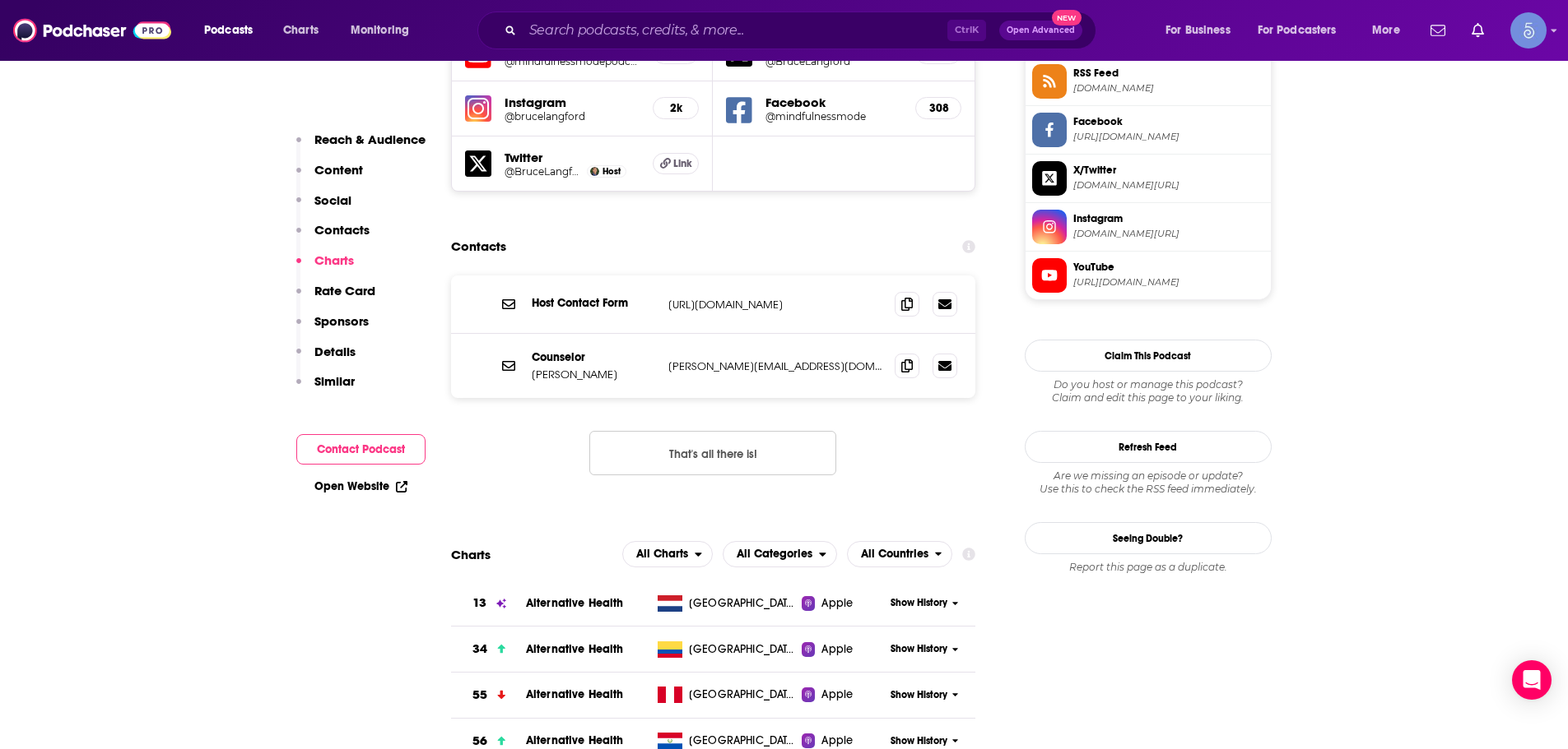
scroll to position [1481, 0]
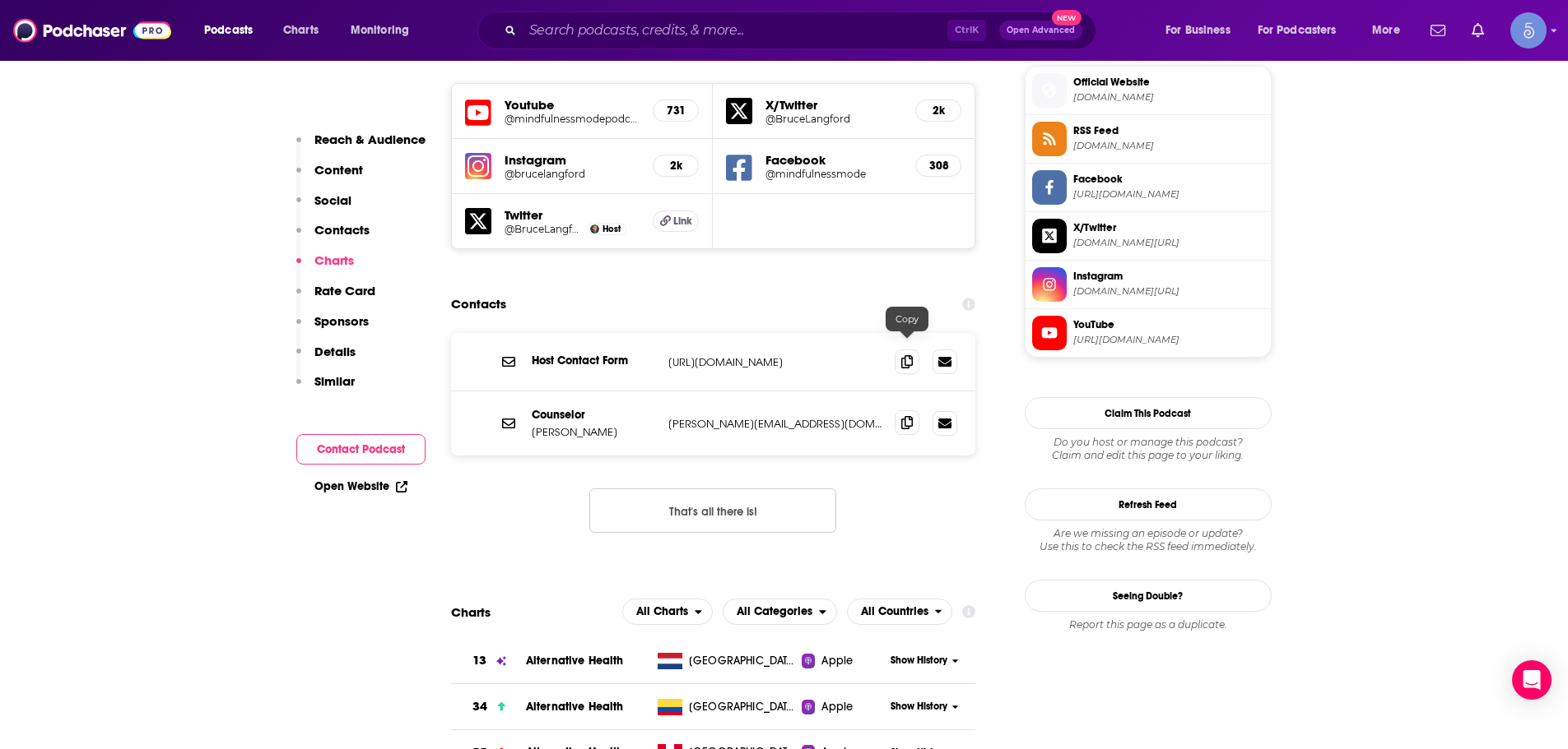
click at [912, 416] on icon at bounding box center [906, 423] width 11 height 13
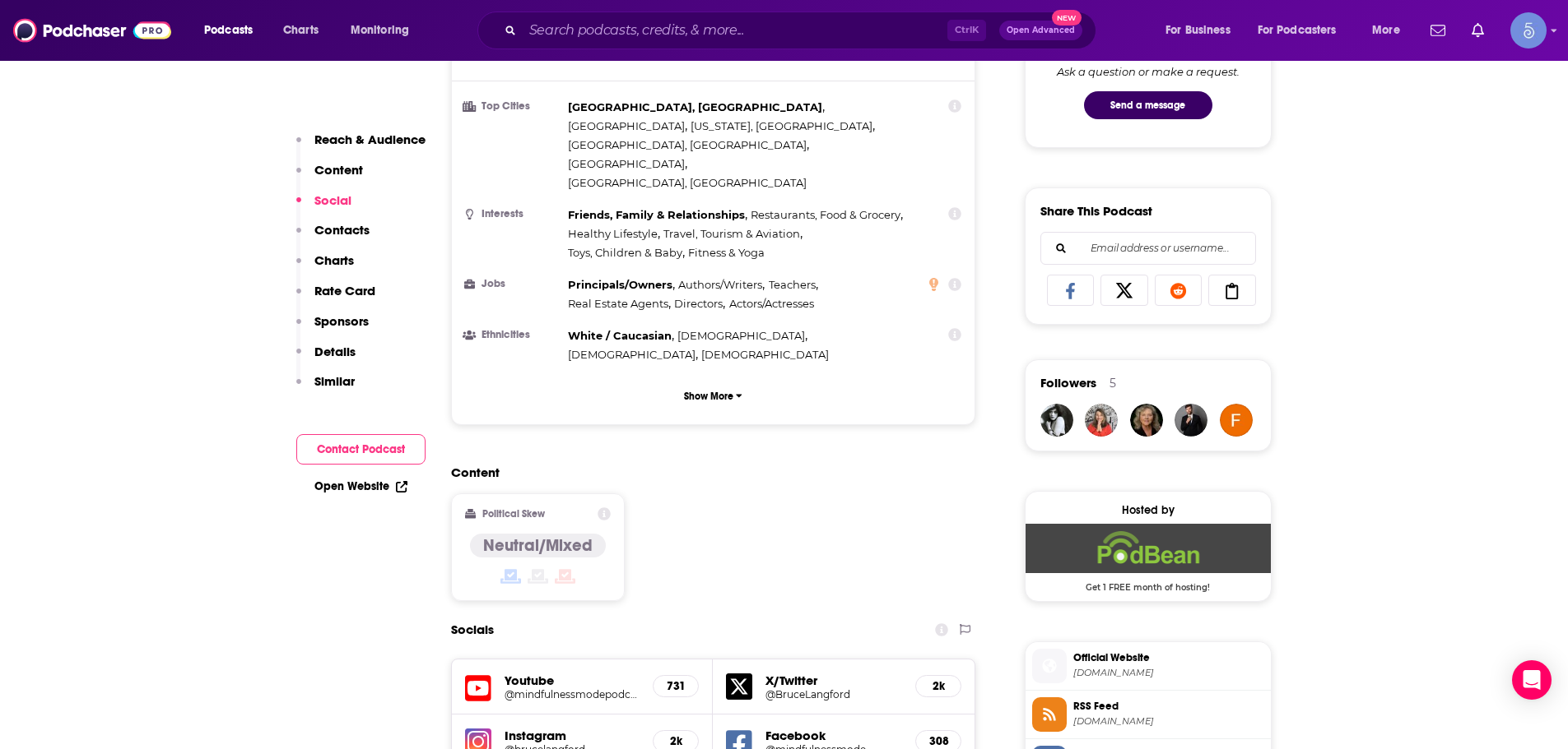
scroll to position [1399, 0]
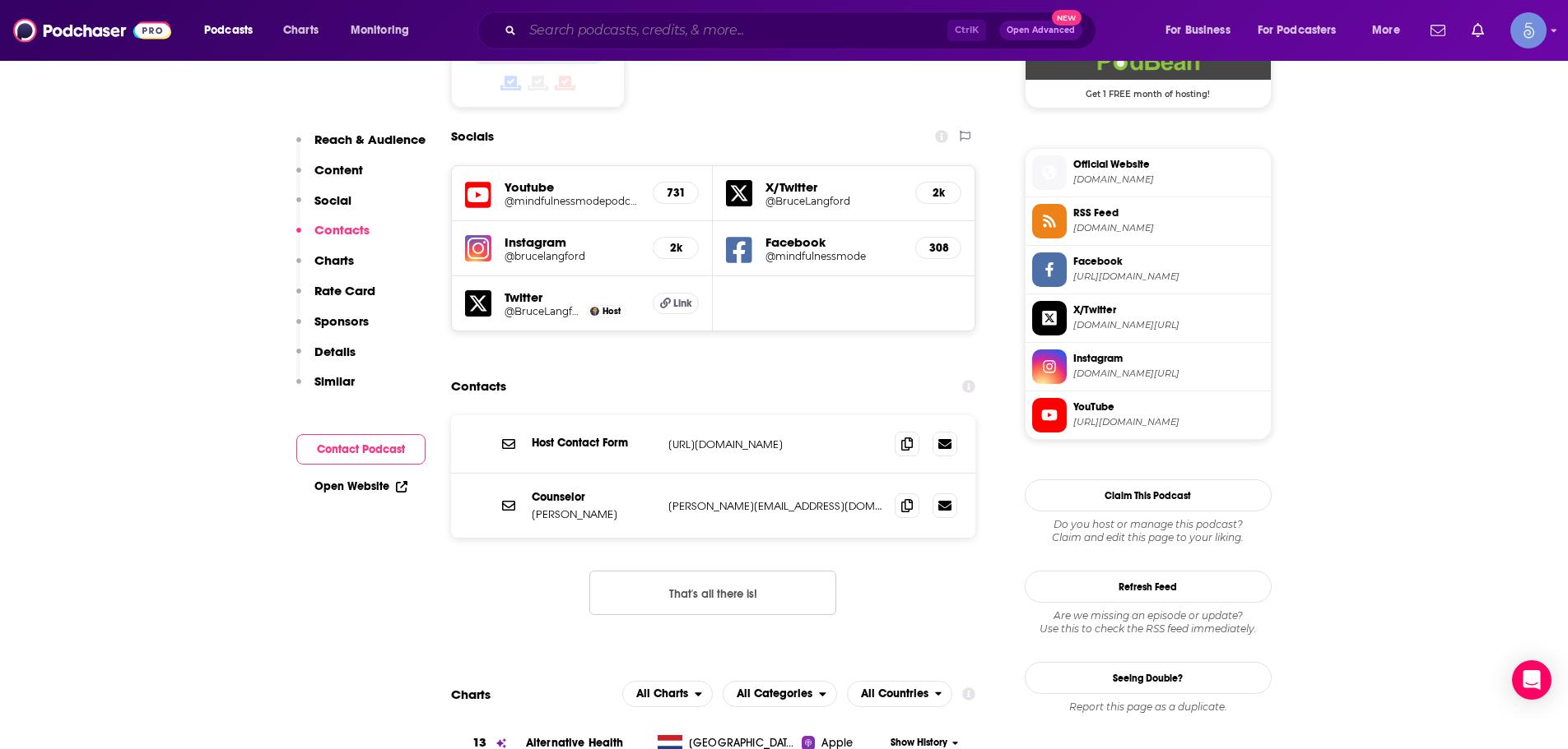
click at [753, 40] on input "Search podcasts, credits, & more..." at bounding box center [734, 30] width 424 height 27
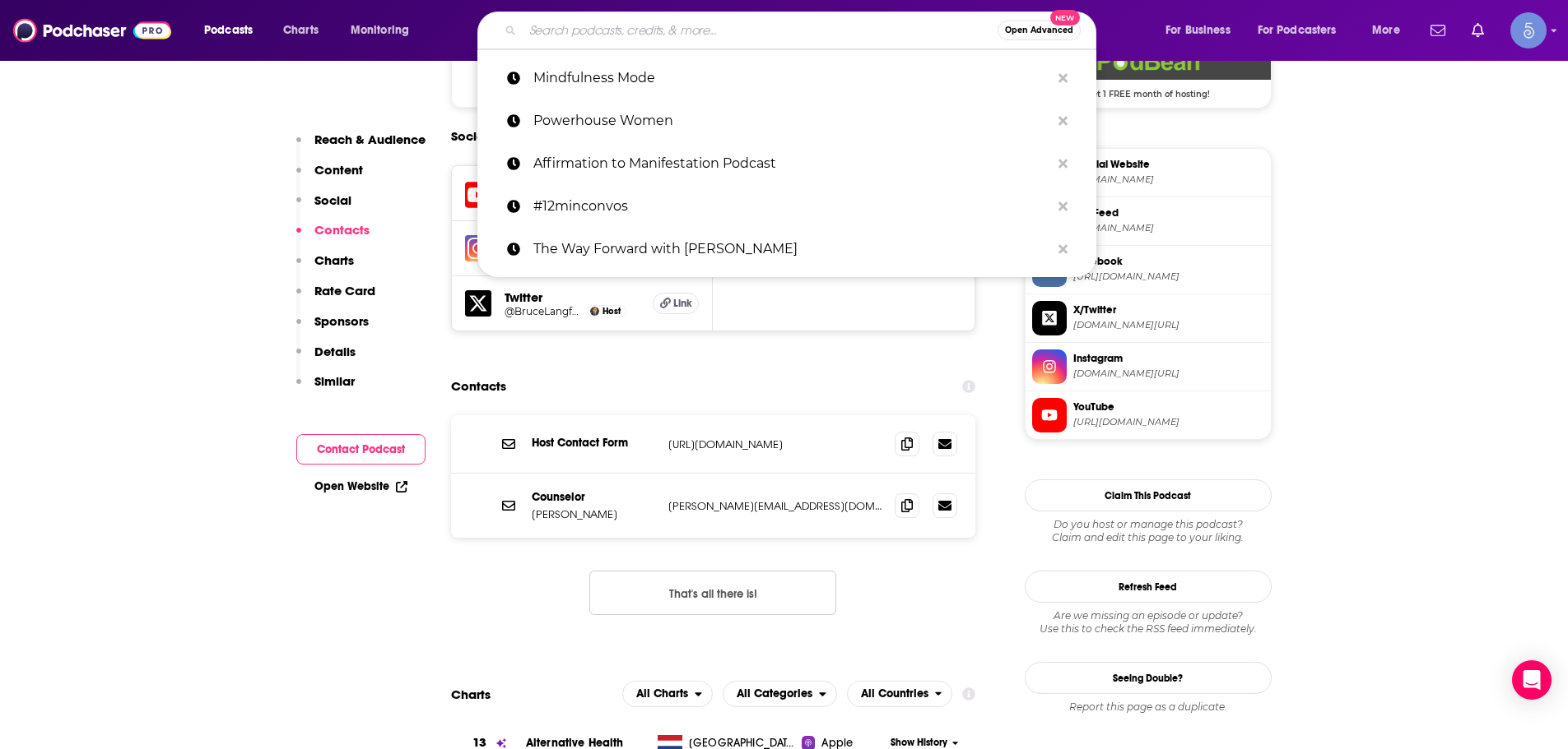
paste input "Midlife Conversations with Natalie Jill"
type input "Midlife Conversations with Natalie Jill"
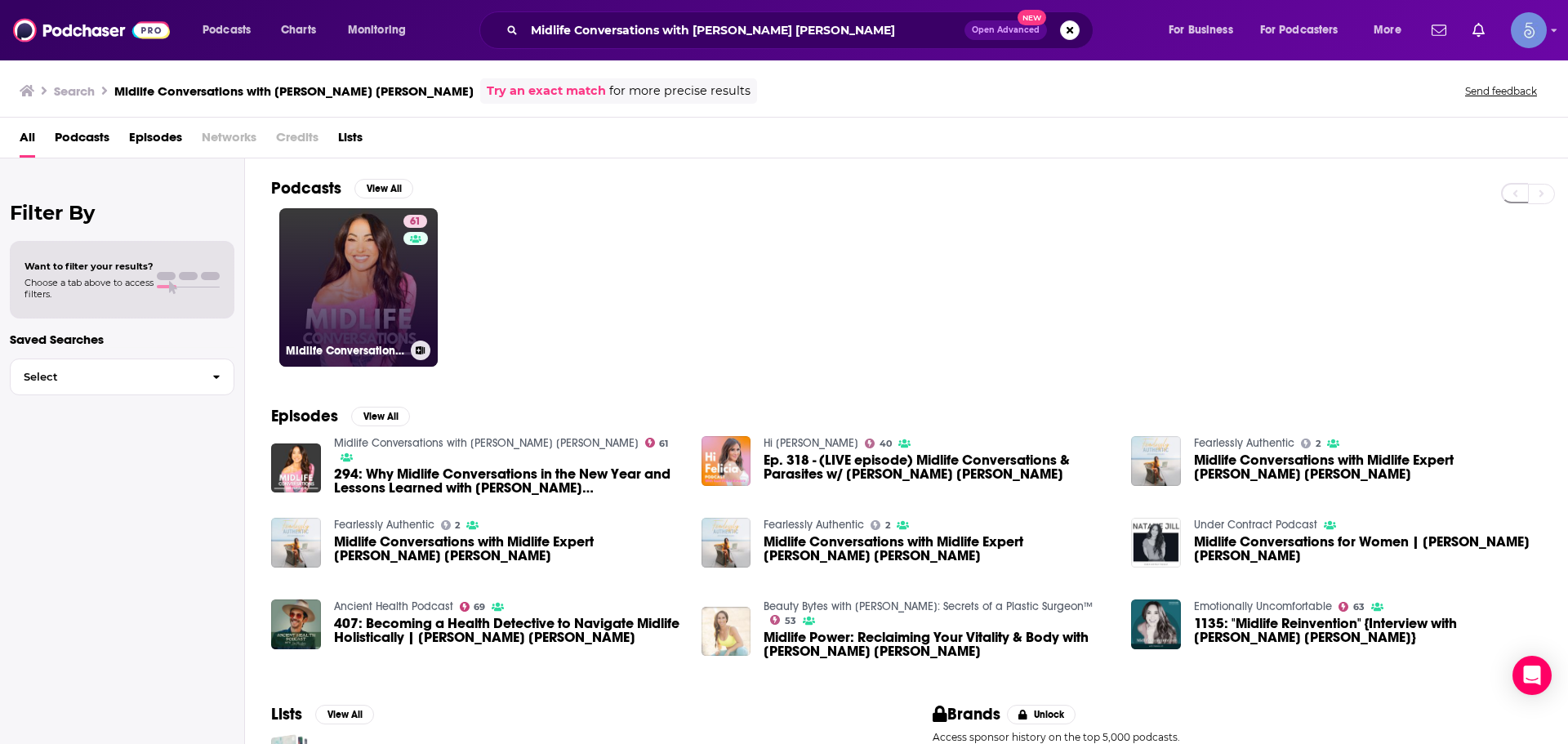
click at [389, 256] on link "61 Midlife Conversations with Natalie Jill" at bounding box center [358, 287] width 158 height 158
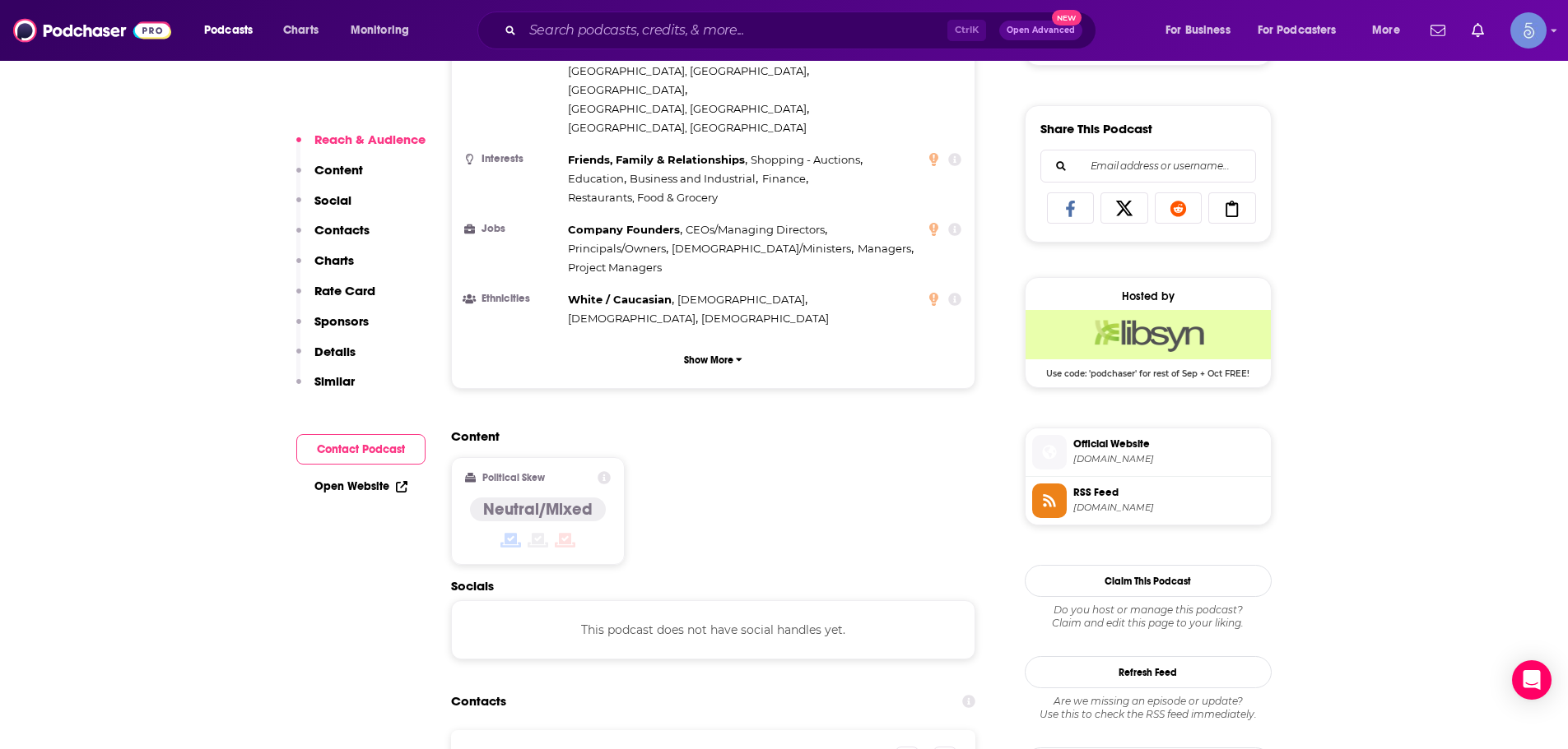
scroll to position [1316, 0]
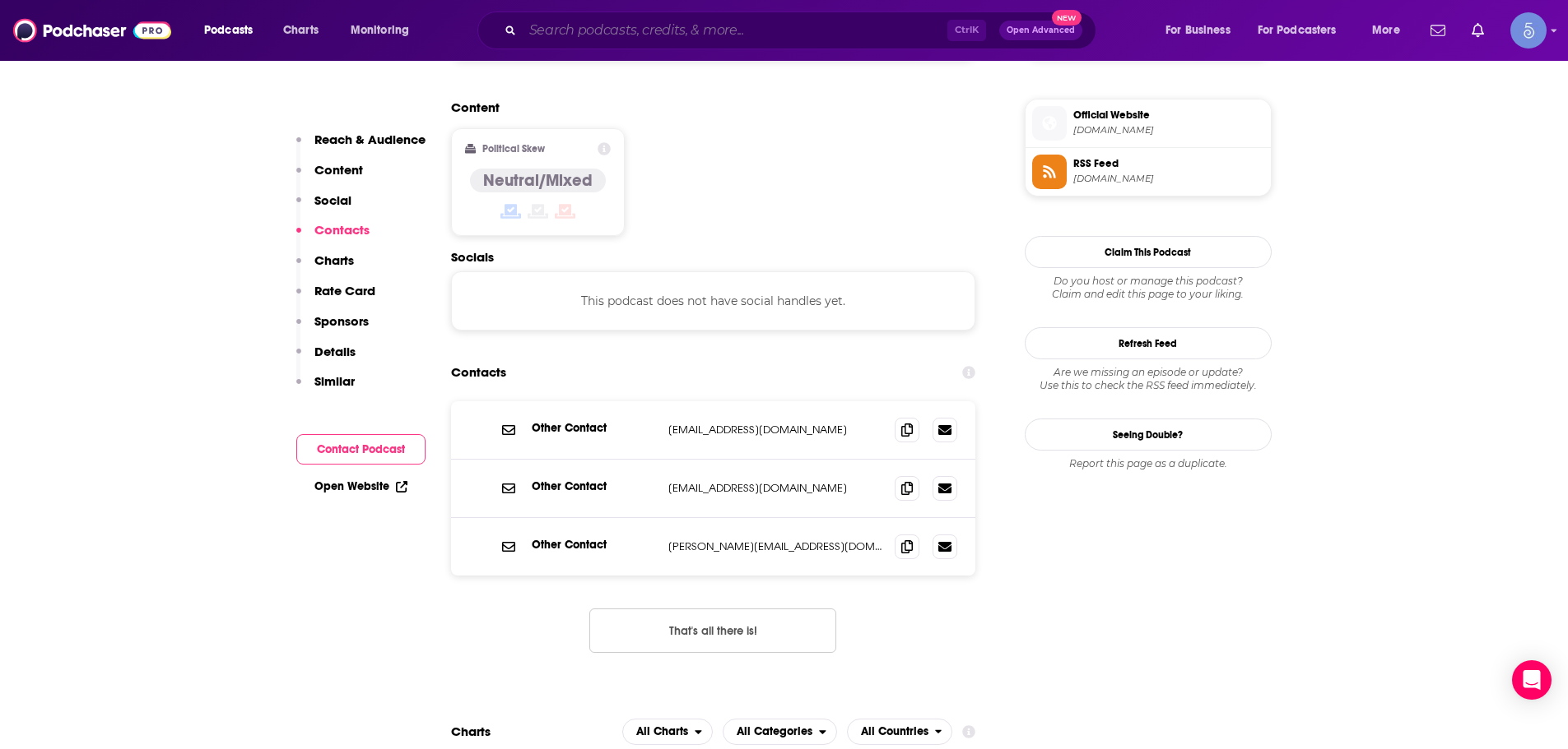
click at [641, 29] on input "Search podcasts, credits, & more..." at bounding box center [734, 30] width 424 height 27
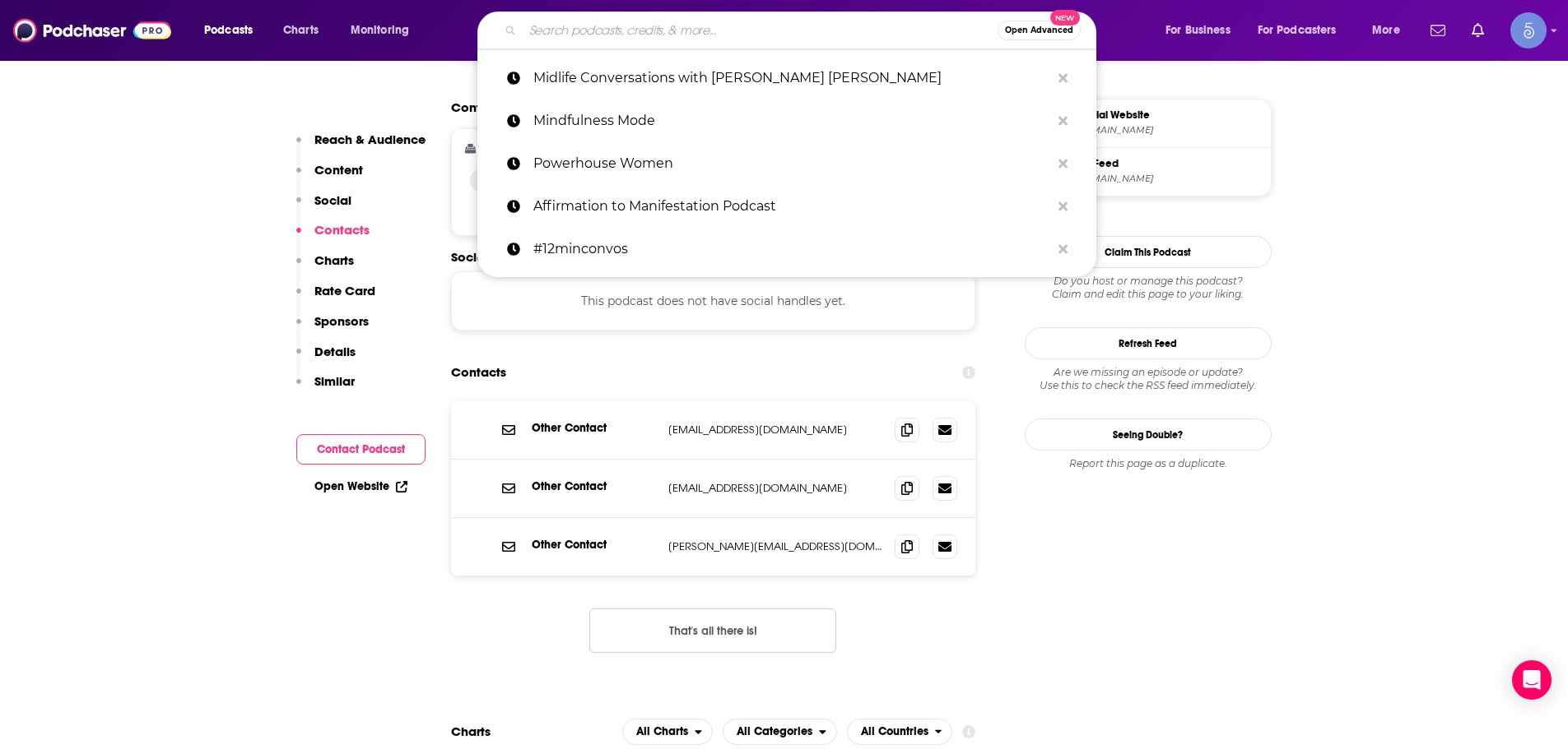
paste input "Win Today: Your Roadmap to Wholeness"
type input "Win Today: Your Roadmap to Wholeness"
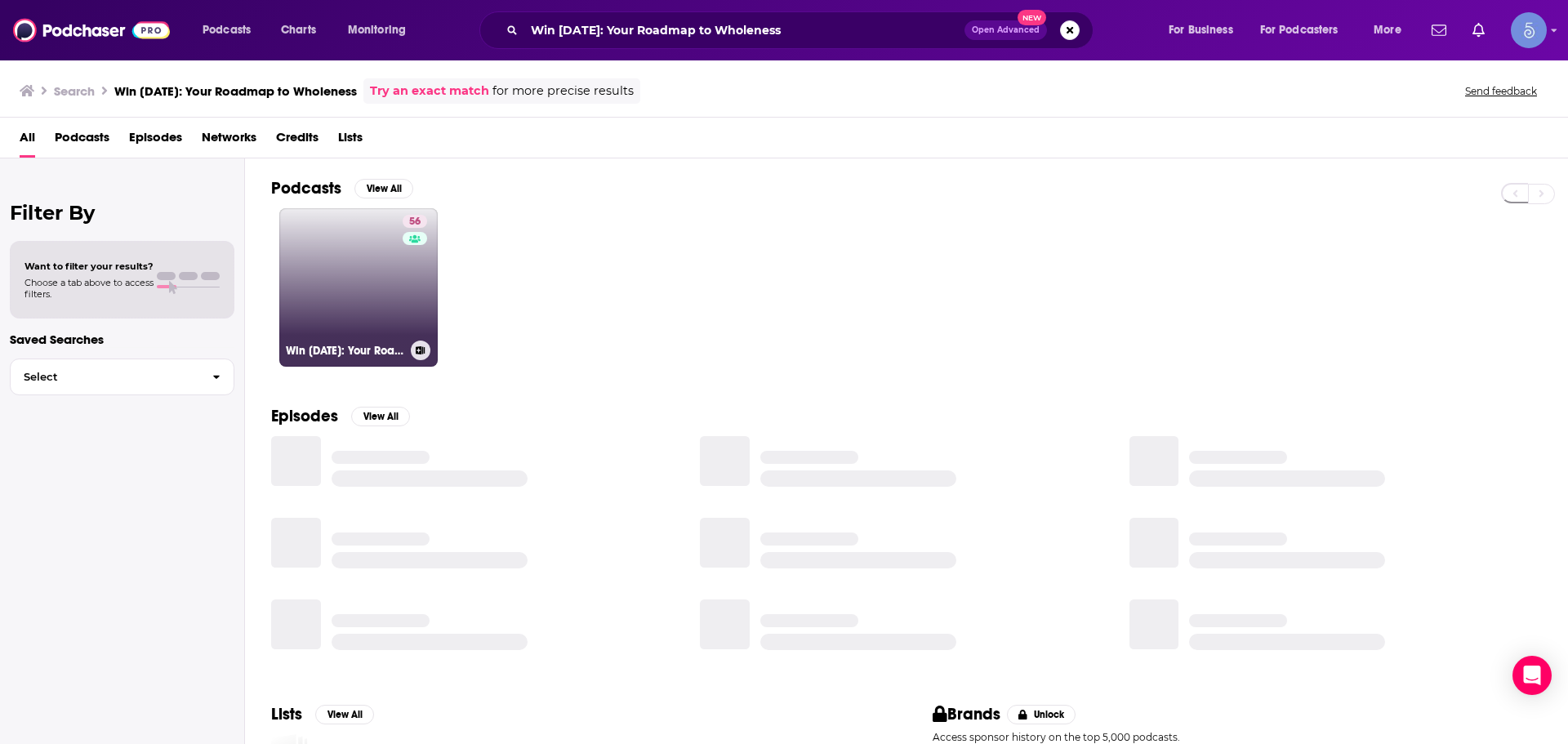
click at [313, 281] on link "56 Win Today: Your Roadmap to Wholeness" at bounding box center [358, 287] width 158 height 158
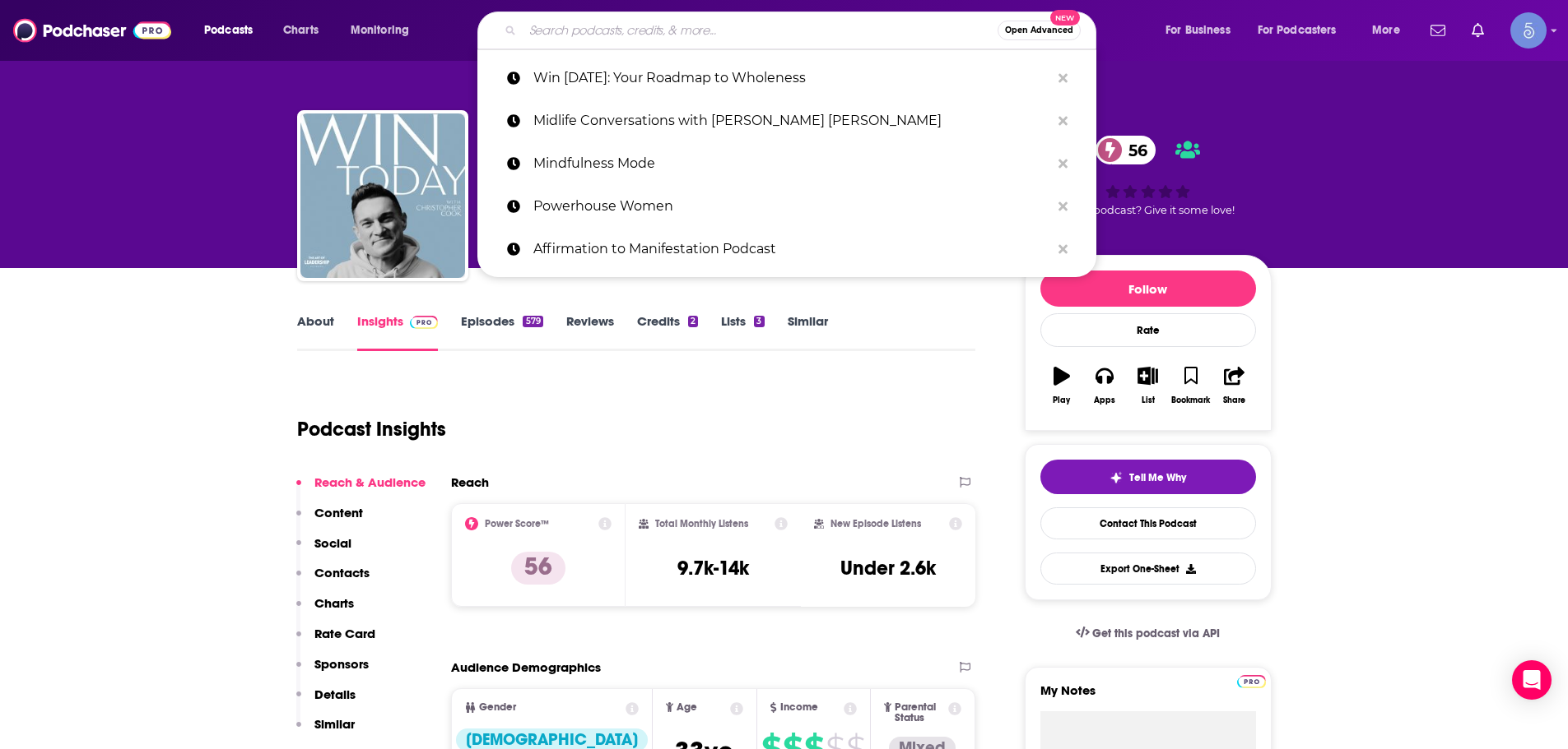
click at [665, 31] on input "Search podcasts, credits, & more..." at bounding box center [760, 30] width 475 height 27
paste input "New Thinking Allowed Audio Podcast"
type input "New Thinking Allowed Audio Podcast"
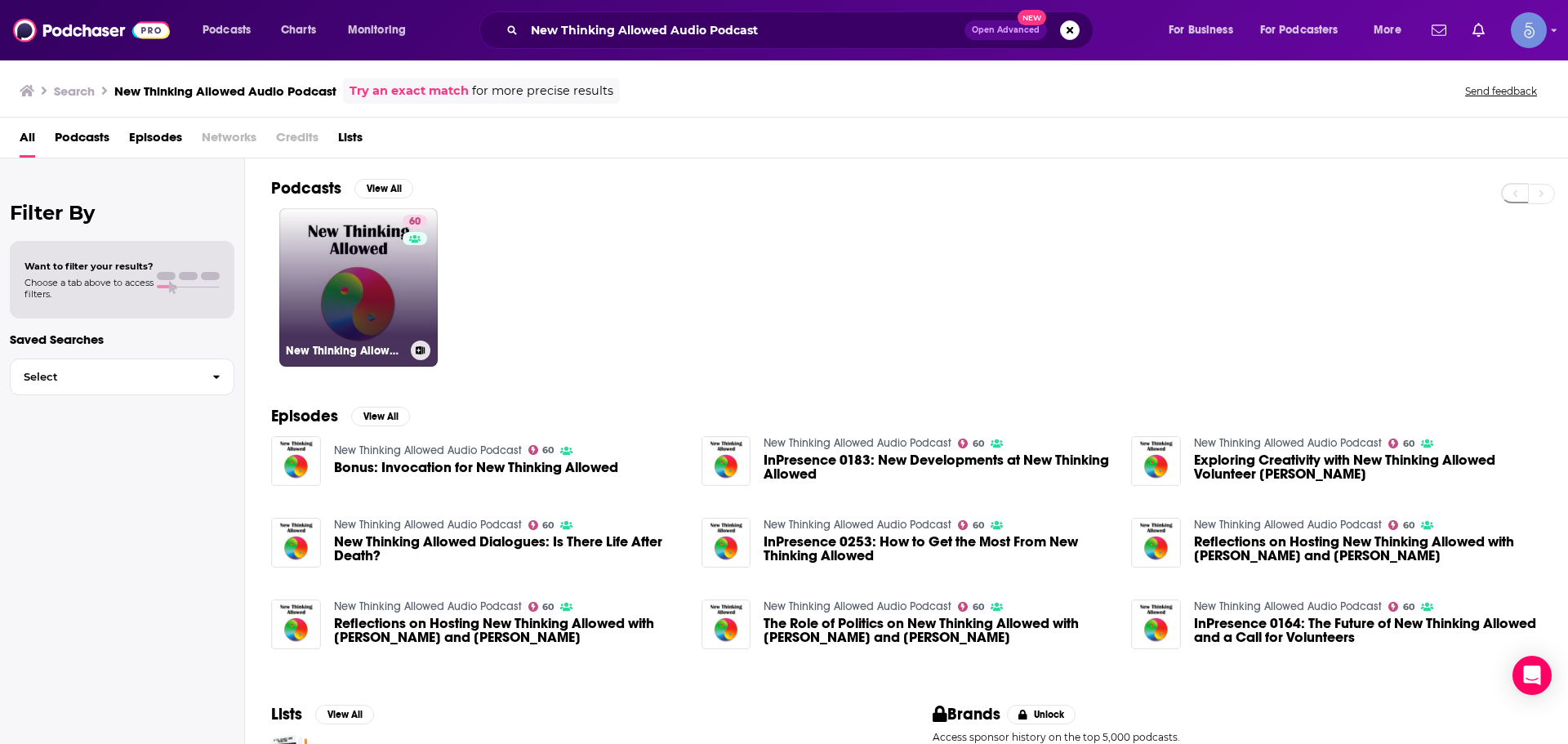
click at [291, 274] on link "60 New Thinking Allowed Audio Podcast" at bounding box center [358, 287] width 158 height 158
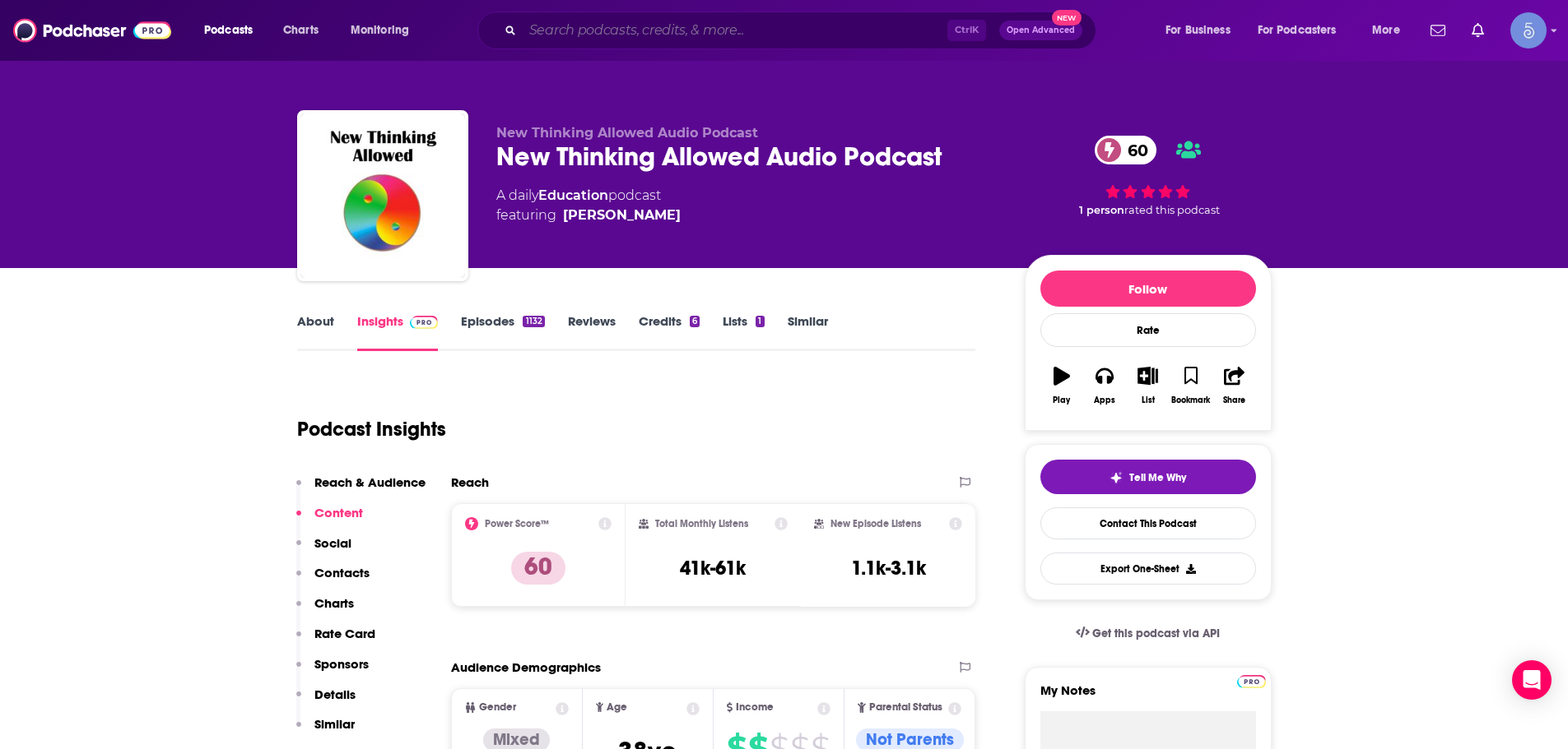
click at [649, 39] on input "Search podcasts, credits, & more..." at bounding box center [734, 30] width 424 height 27
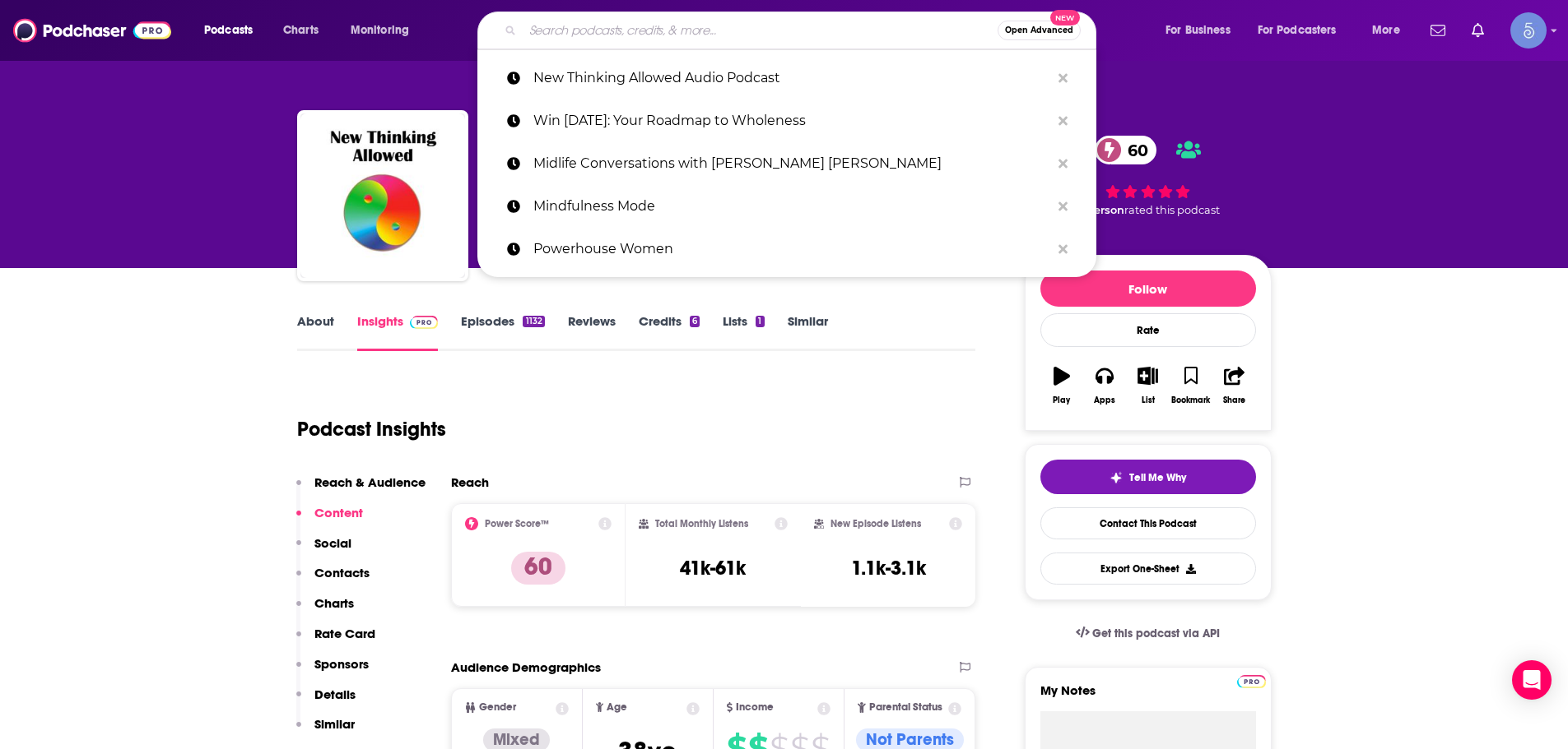
paste input "The Healing Trauma Podcast"
type input "The Healing Trauma Podcast"
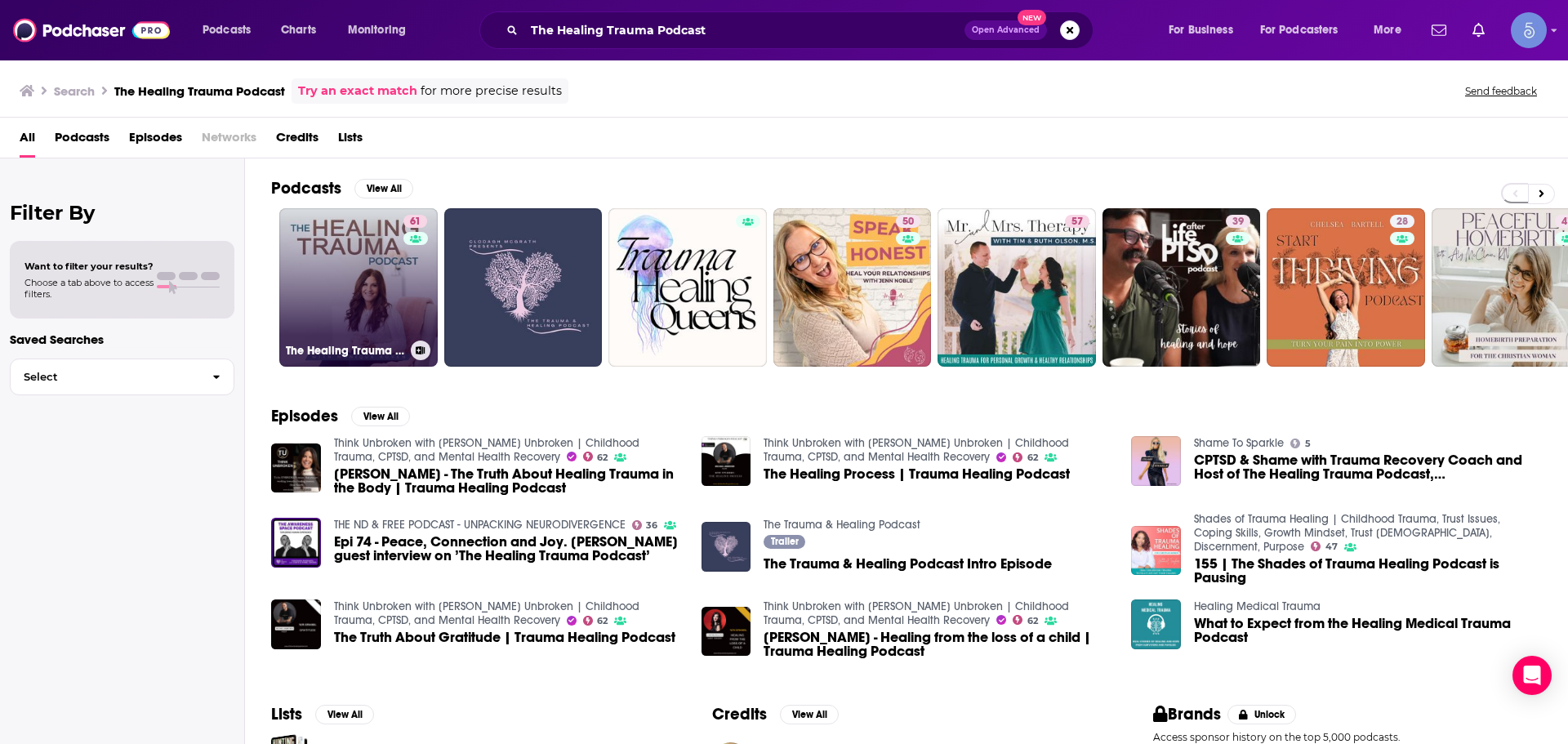
click at [344, 287] on link "61 The Healing Trauma Podcast" at bounding box center [358, 287] width 158 height 158
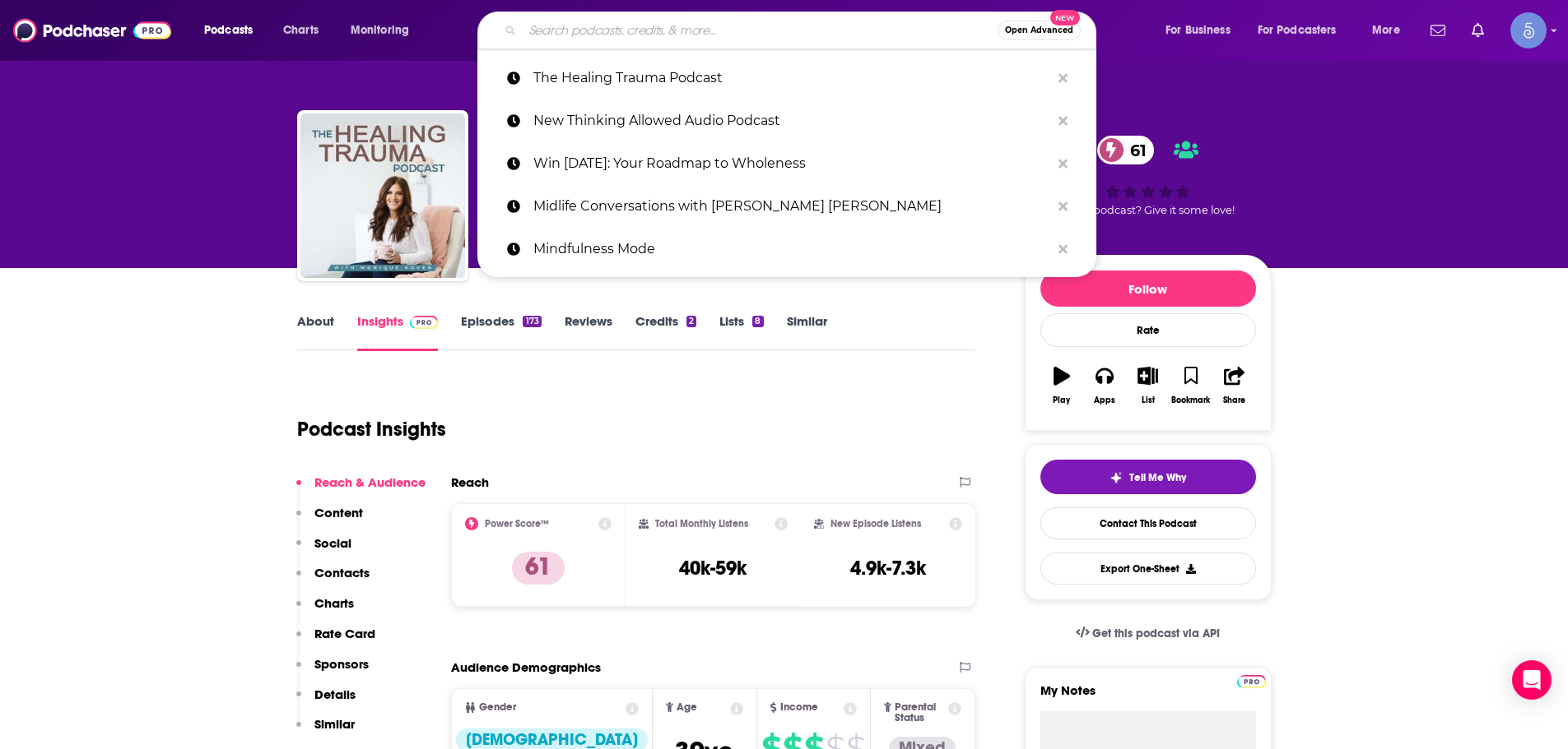
click at [599, 17] on input "Search podcasts, credits, & more..." at bounding box center [760, 30] width 475 height 27
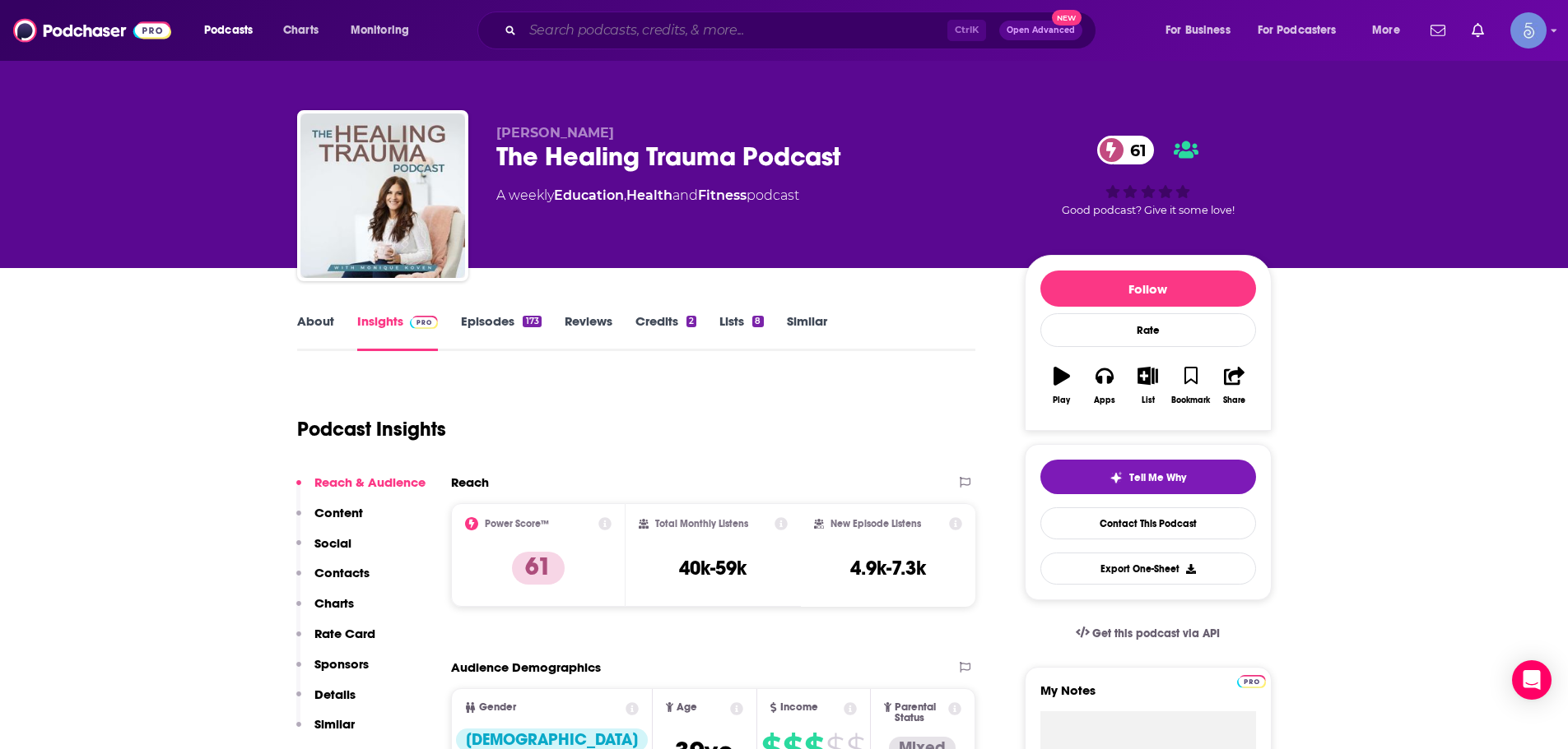
drag, startPoint x: 599, startPoint y: 16, endPoint x: 590, endPoint y: 27, distance: 14.2
click at [590, 27] on input "Search podcasts, credits, & more..." at bounding box center [734, 30] width 424 height 27
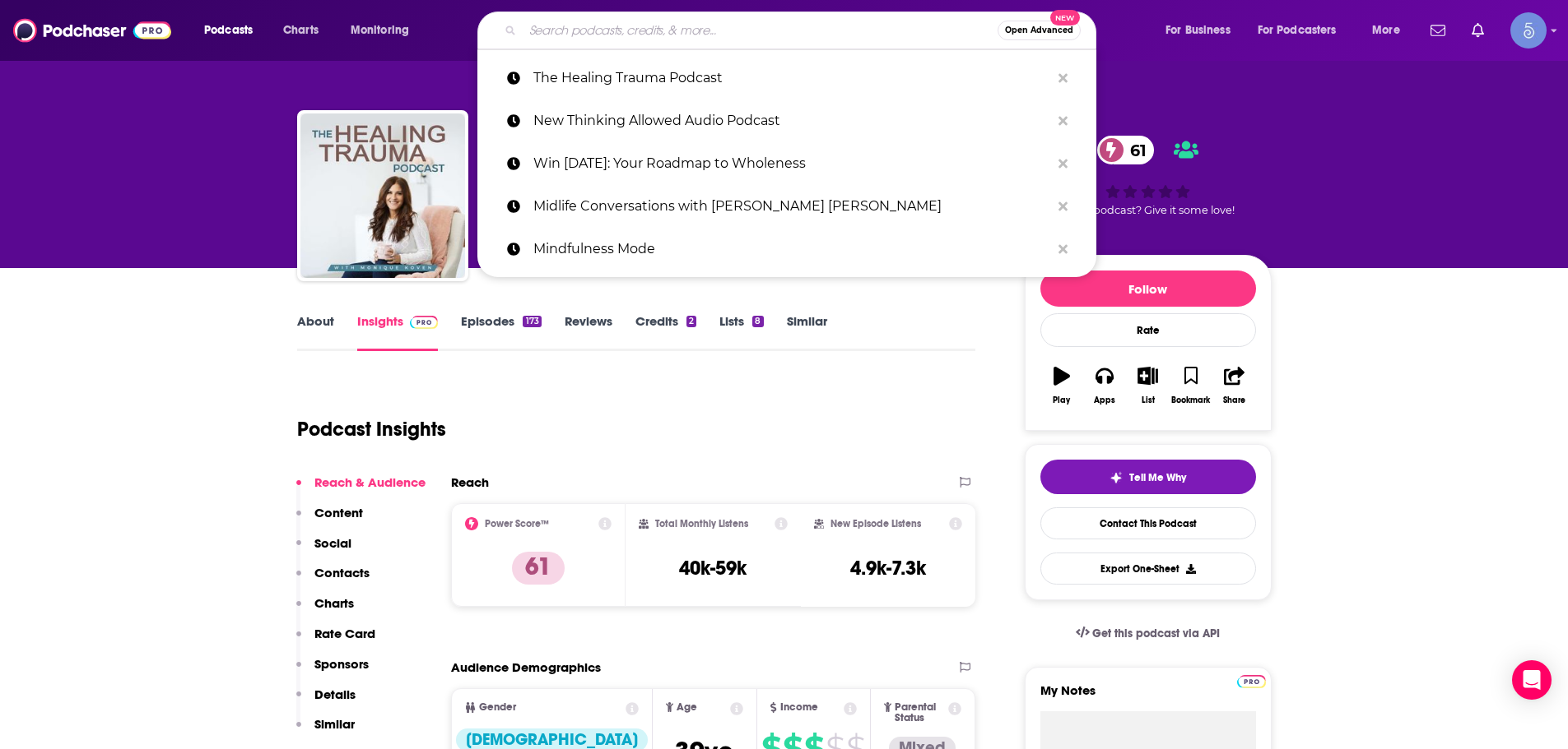
paste input ""High Frequency Leadership with Samantha Warren ""
type input ""High Frequency Leadership with Samantha Warren ""
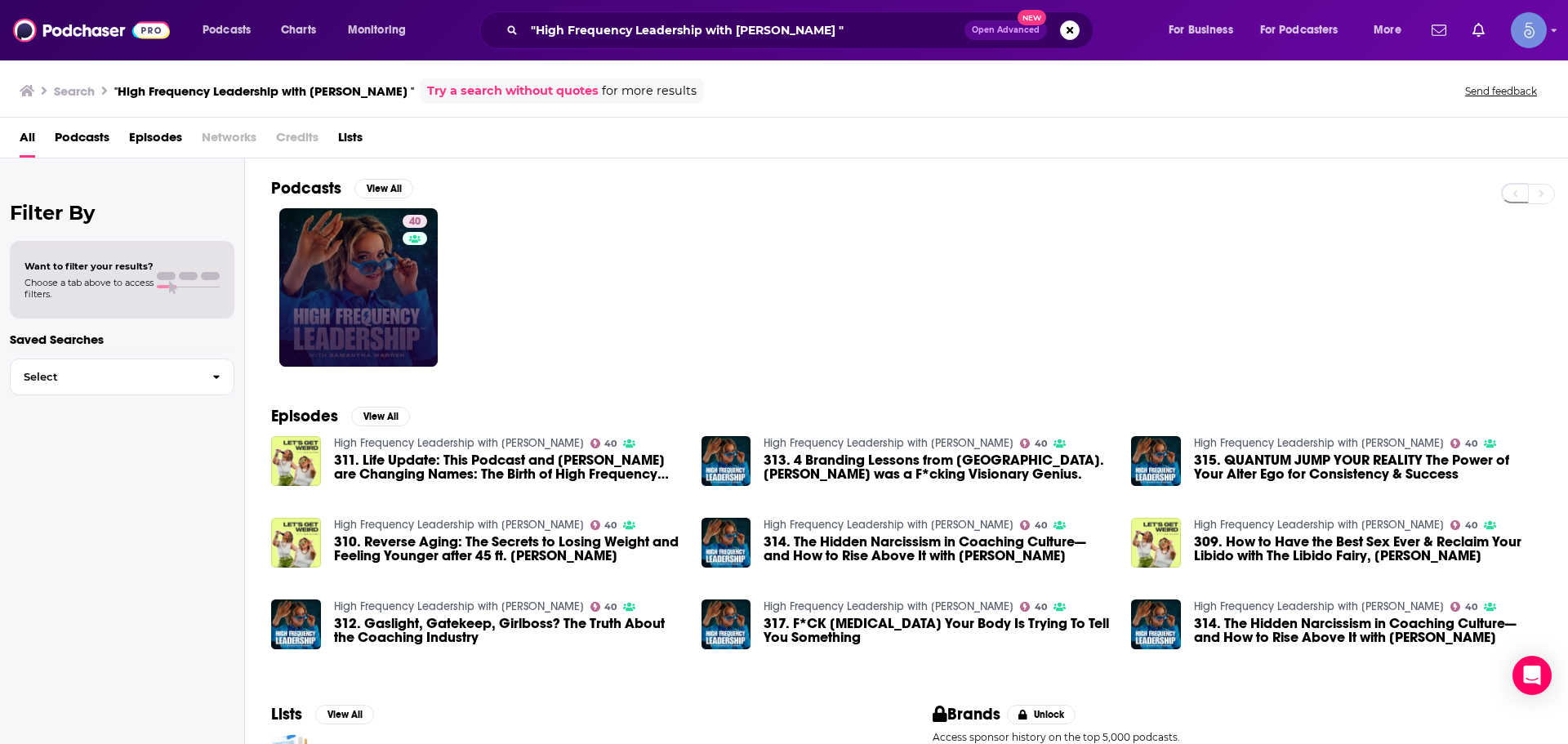
click at [405, 296] on div "40" at bounding box center [417, 288] width 28 height 146
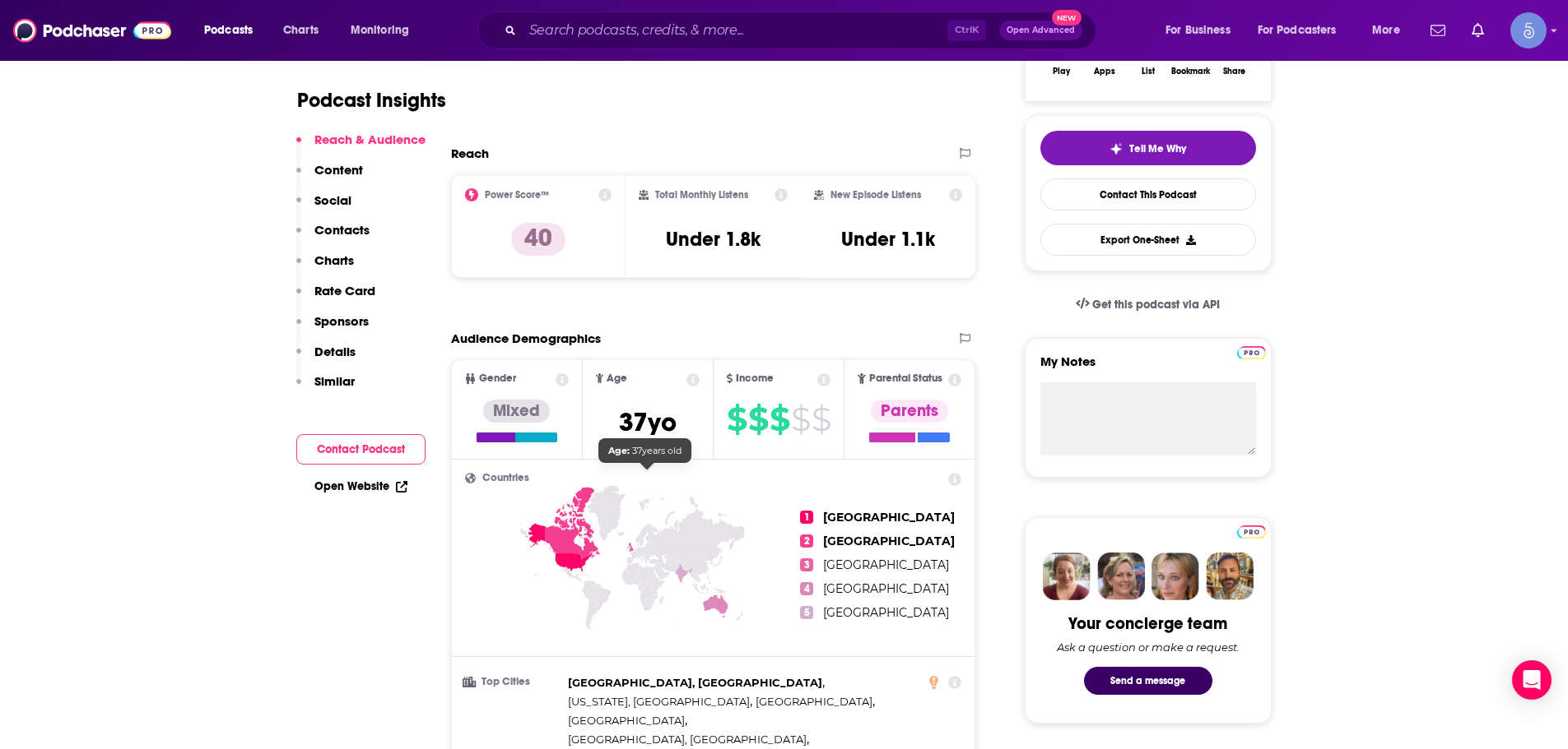
scroll to position [1234, 0]
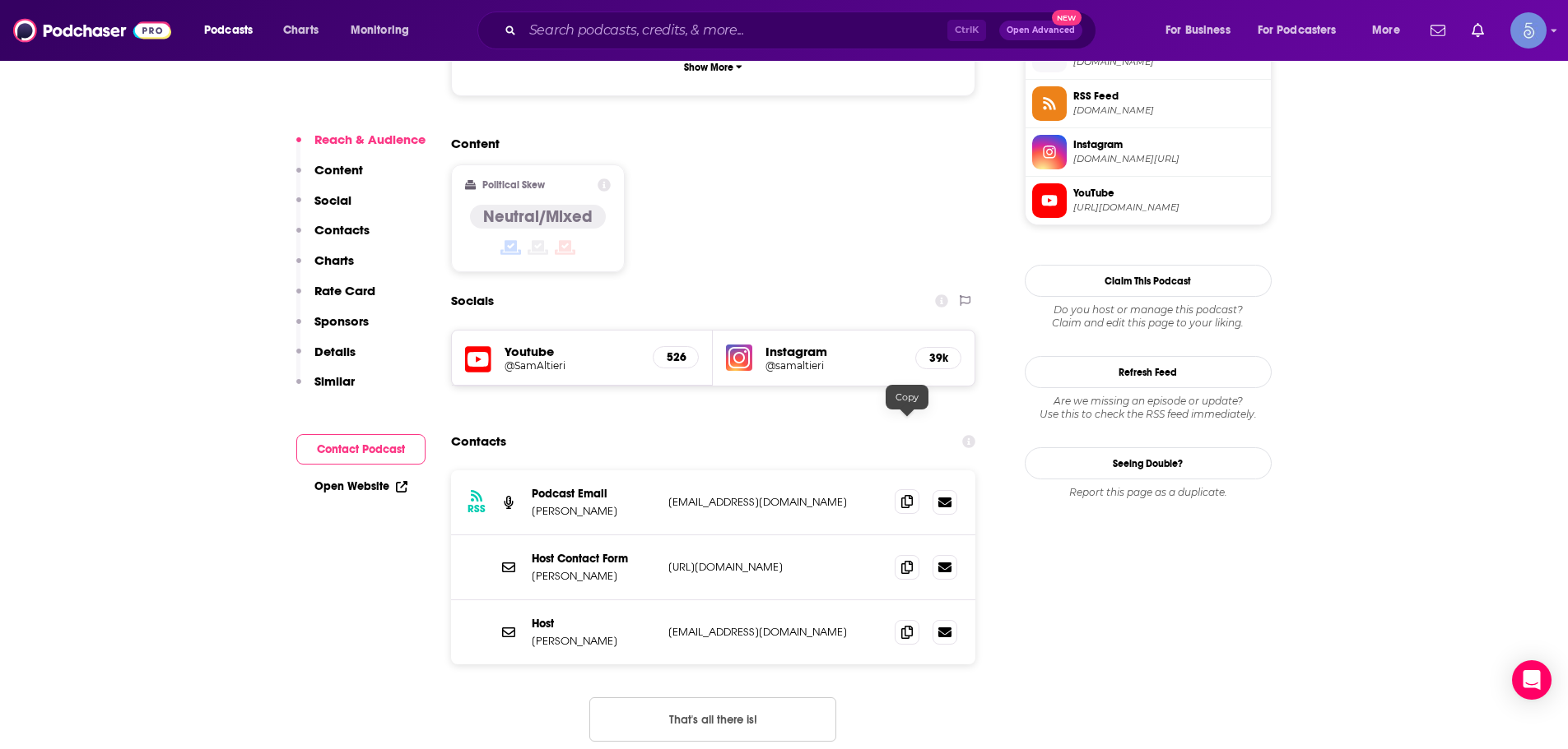
click at [898, 490] on span at bounding box center [906, 502] width 25 height 25
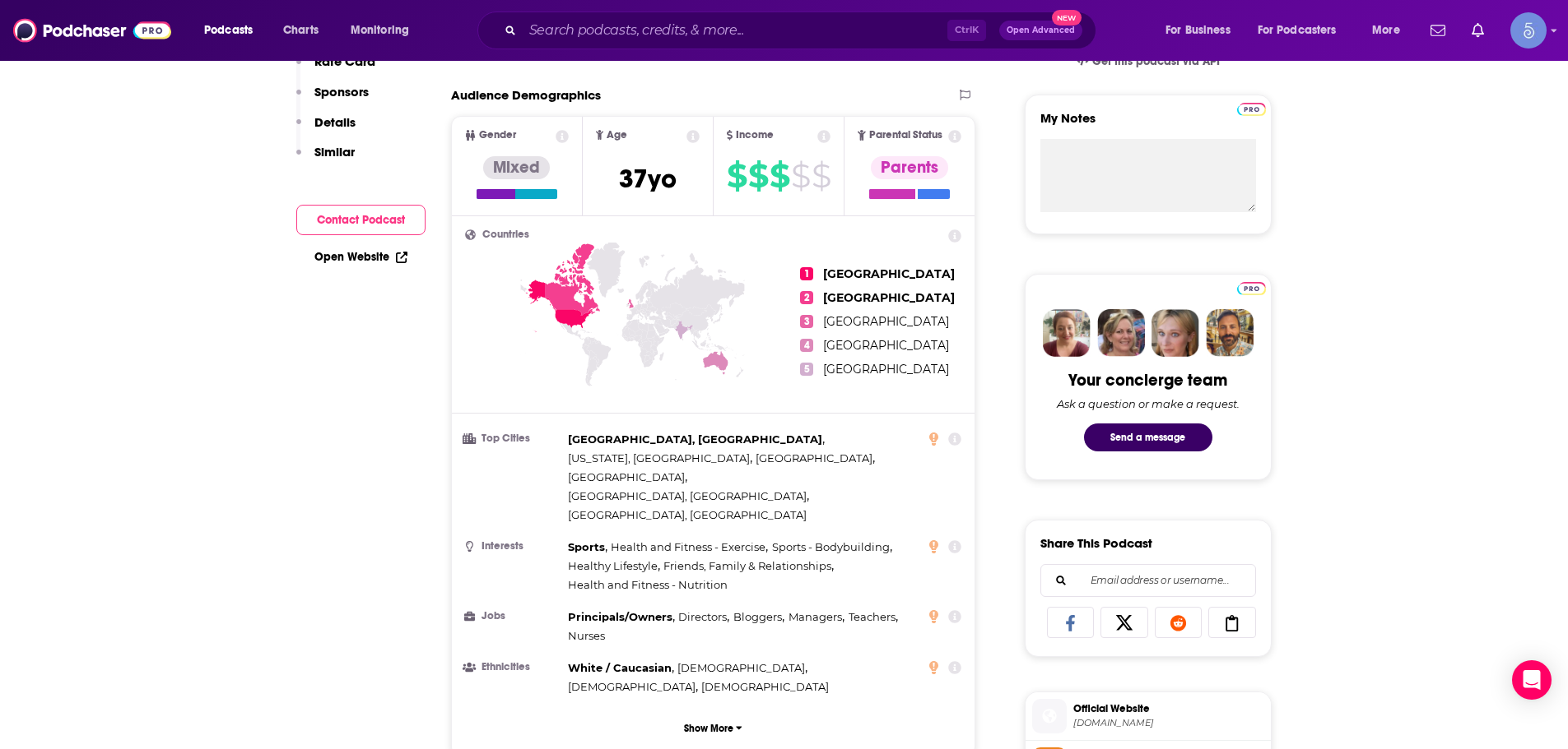
scroll to position [0, 0]
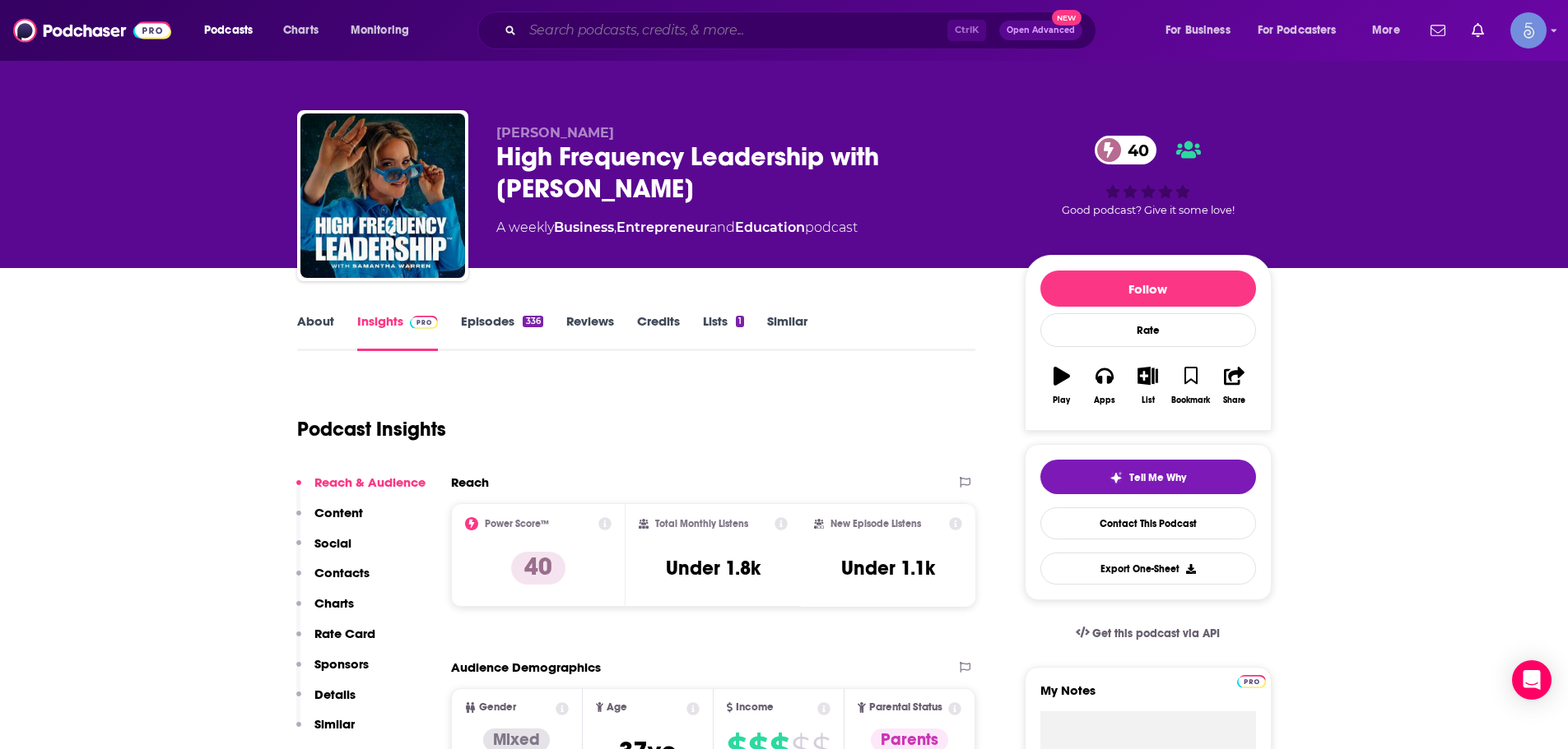
click at [526, 27] on input "Search podcasts, credits, & more..." at bounding box center [734, 30] width 424 height 27
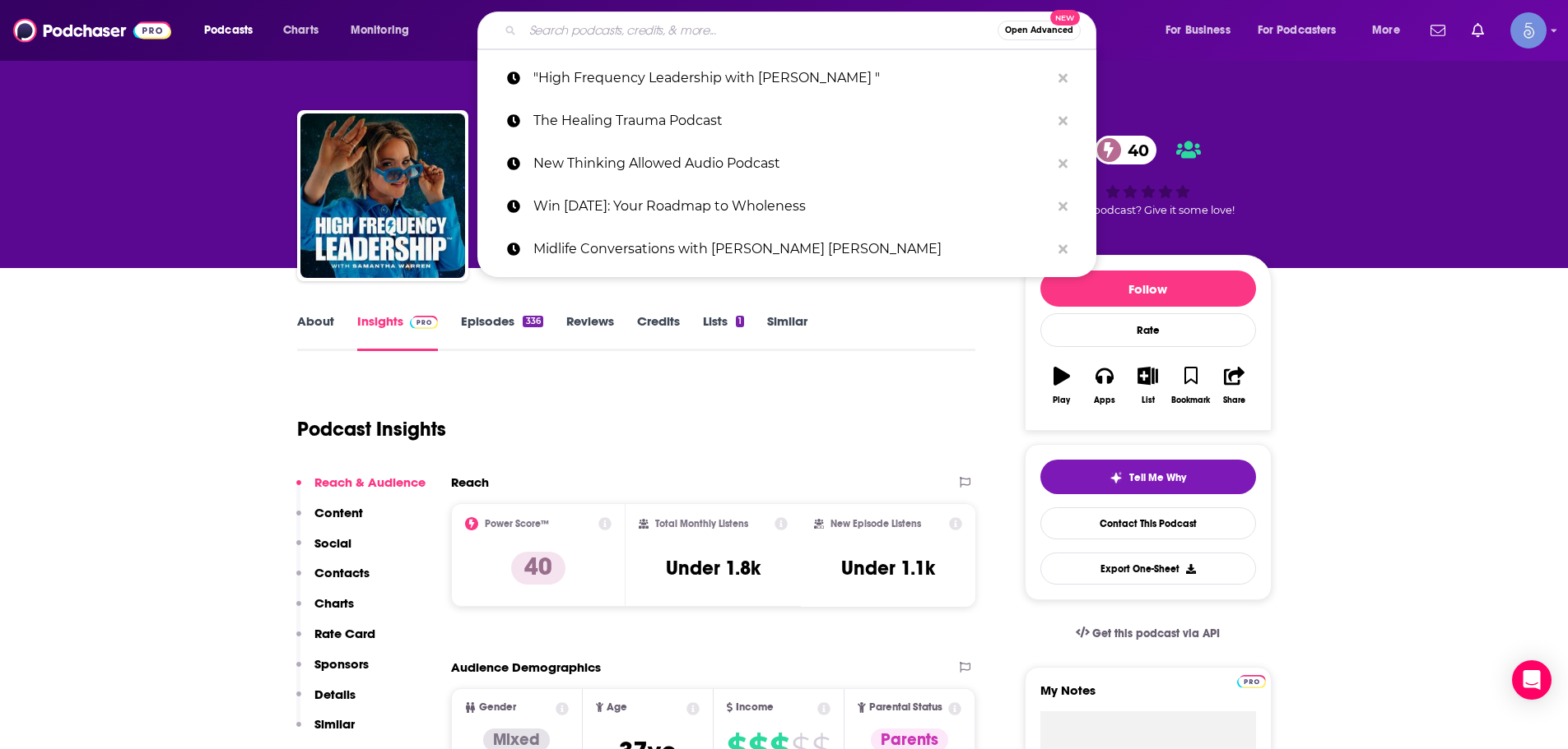
paste input "Hurt to Healing"
type input "Hurt to Healing"
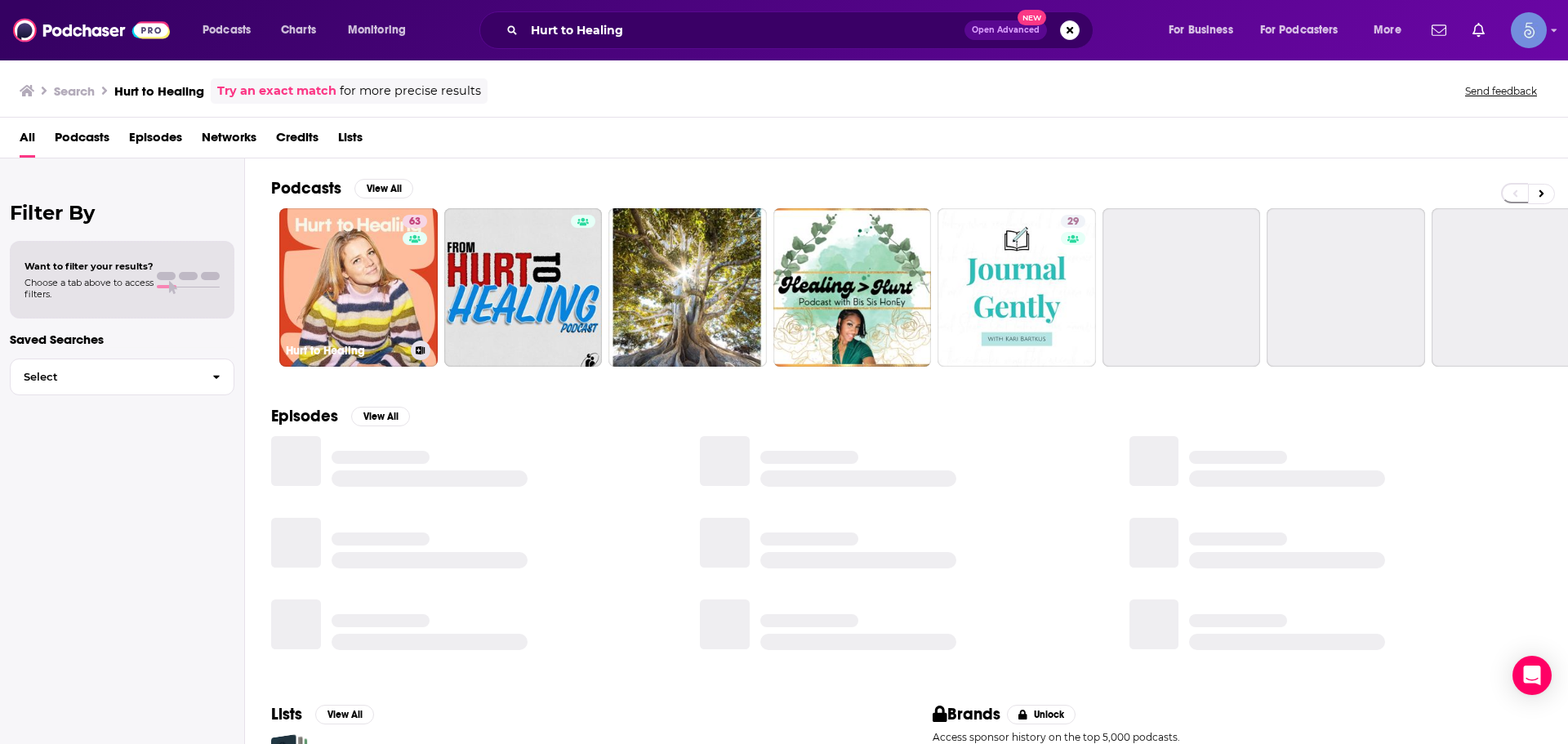
click at [314, 264] on link "63 Hurt to Healing" at bounding box center [358, 287] width 158 height 158
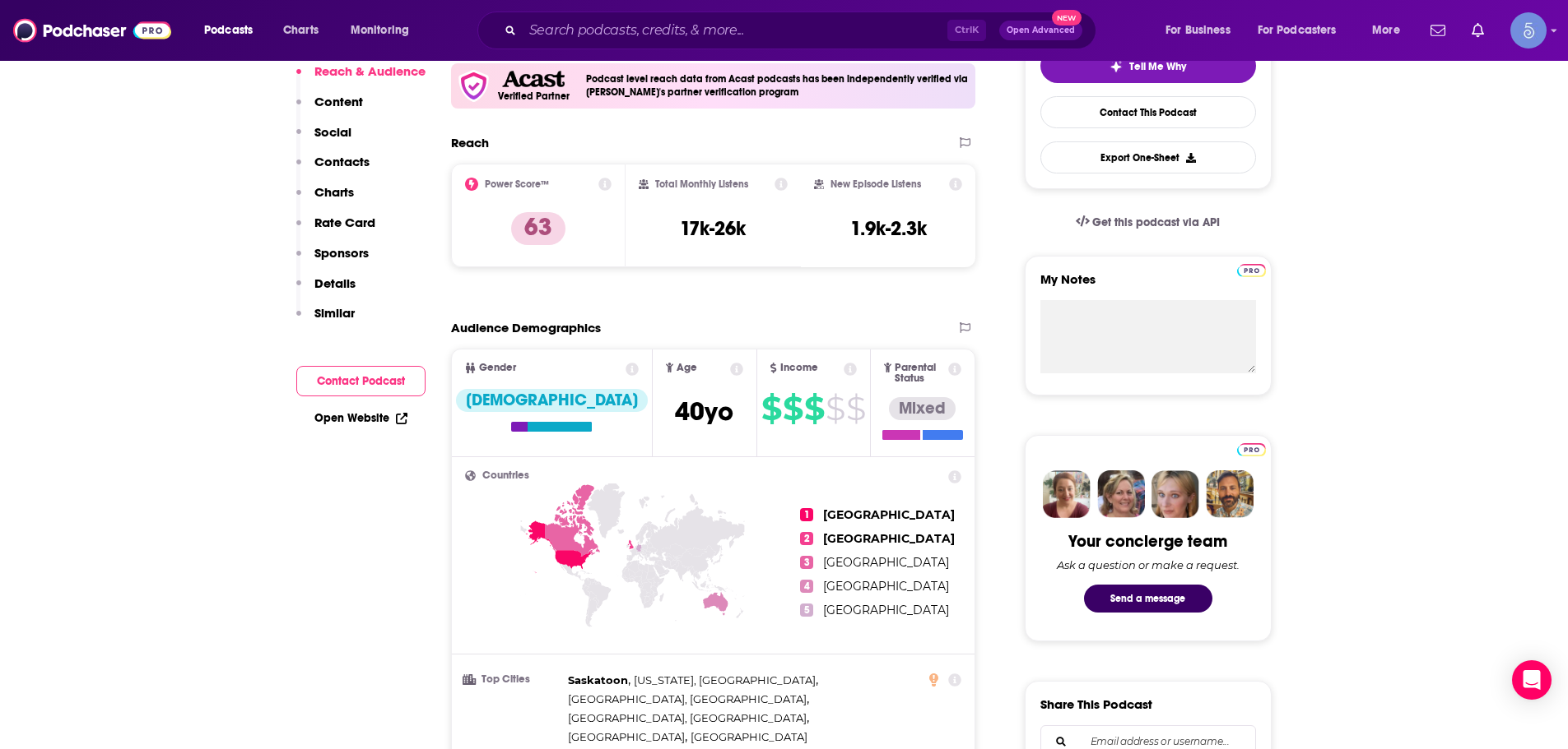
scroll to position [247, 0]
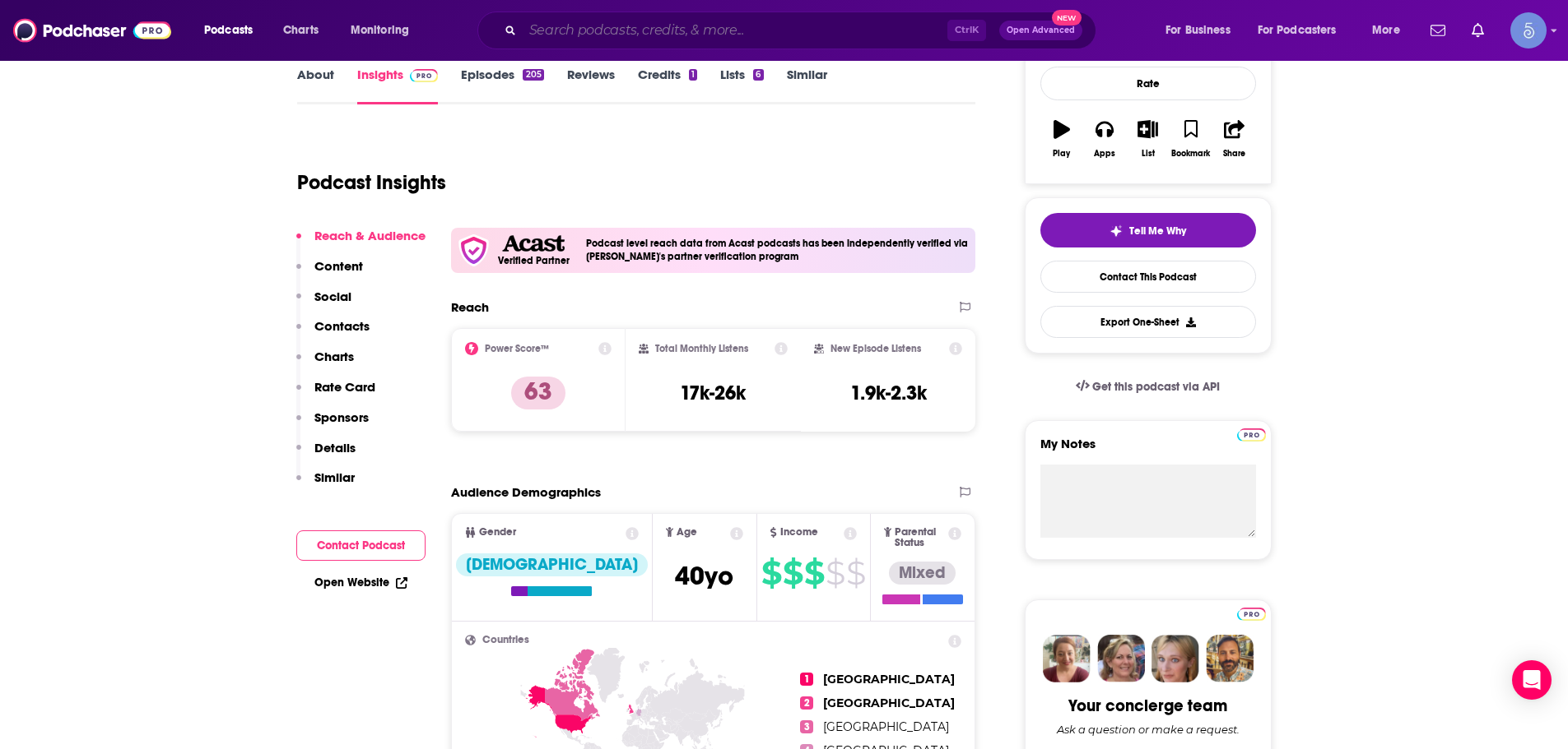
click at [689, 19] on input "Search podcasts, credits, & more..." at bounding box center [734, 30] width 424 height 27
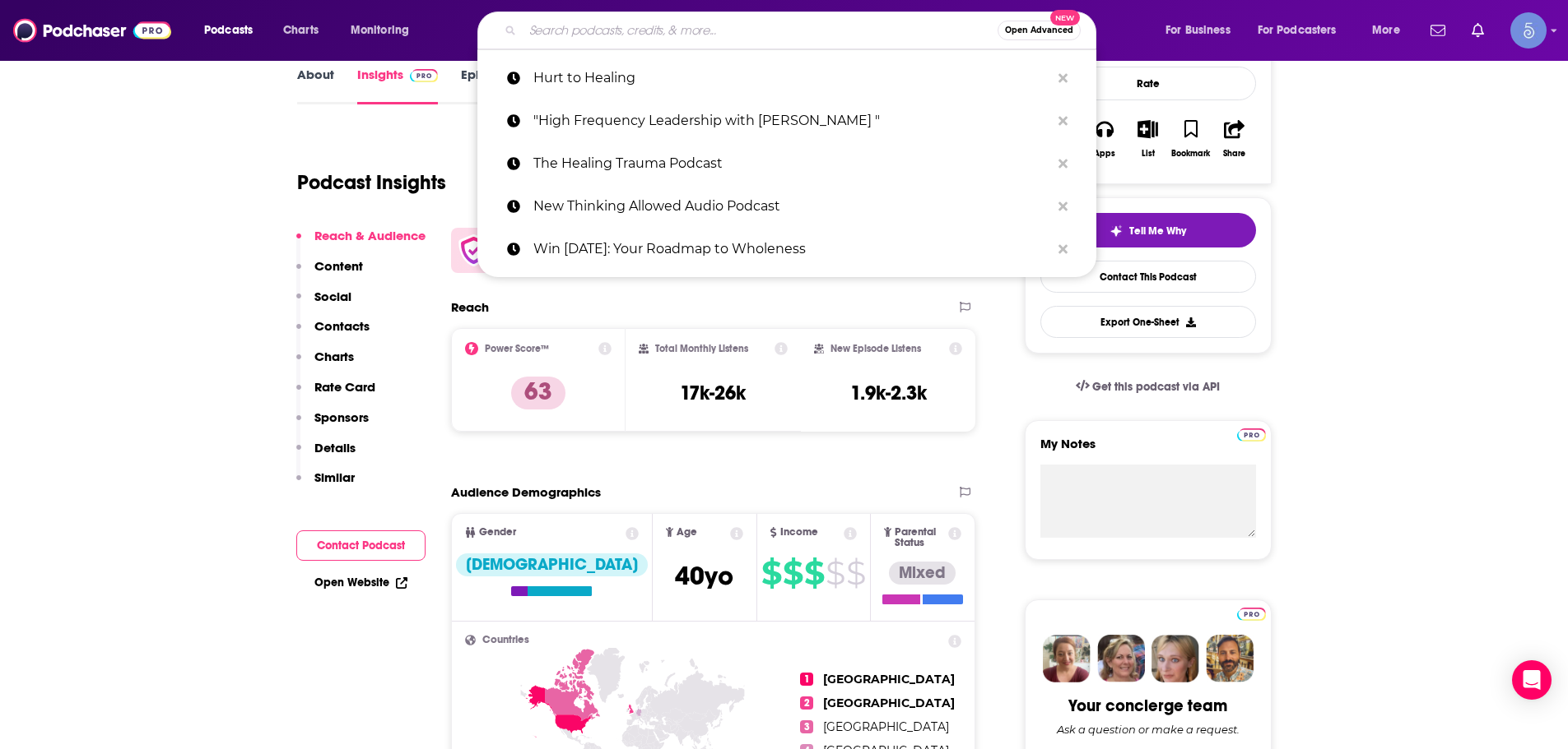
paste input "Live Your Best Life with Liz Wright"
type input "Live Your Best Life with Liz Wright"
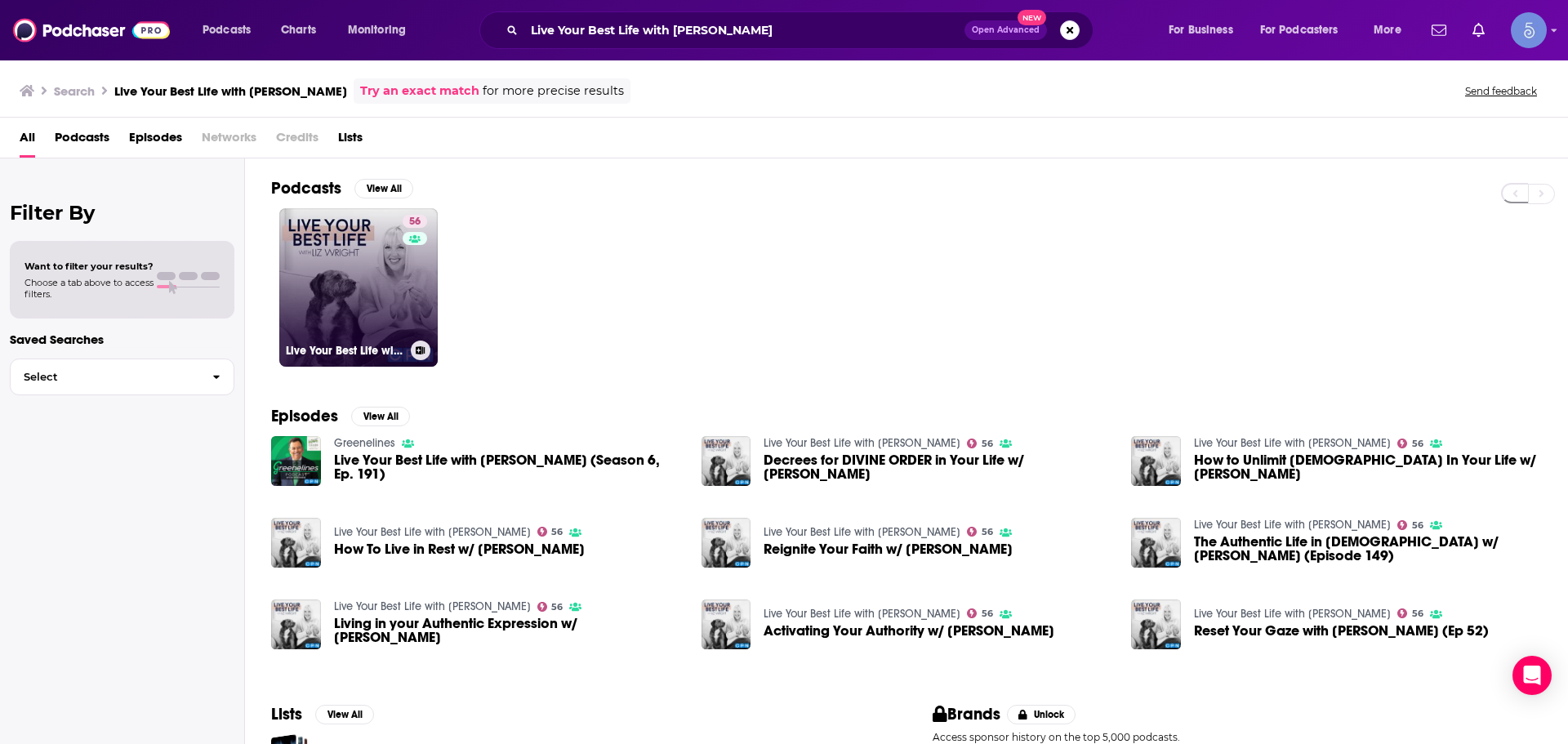
click at [408, 311] on div "56" at bounding box center [417, 277] width 28 height 126
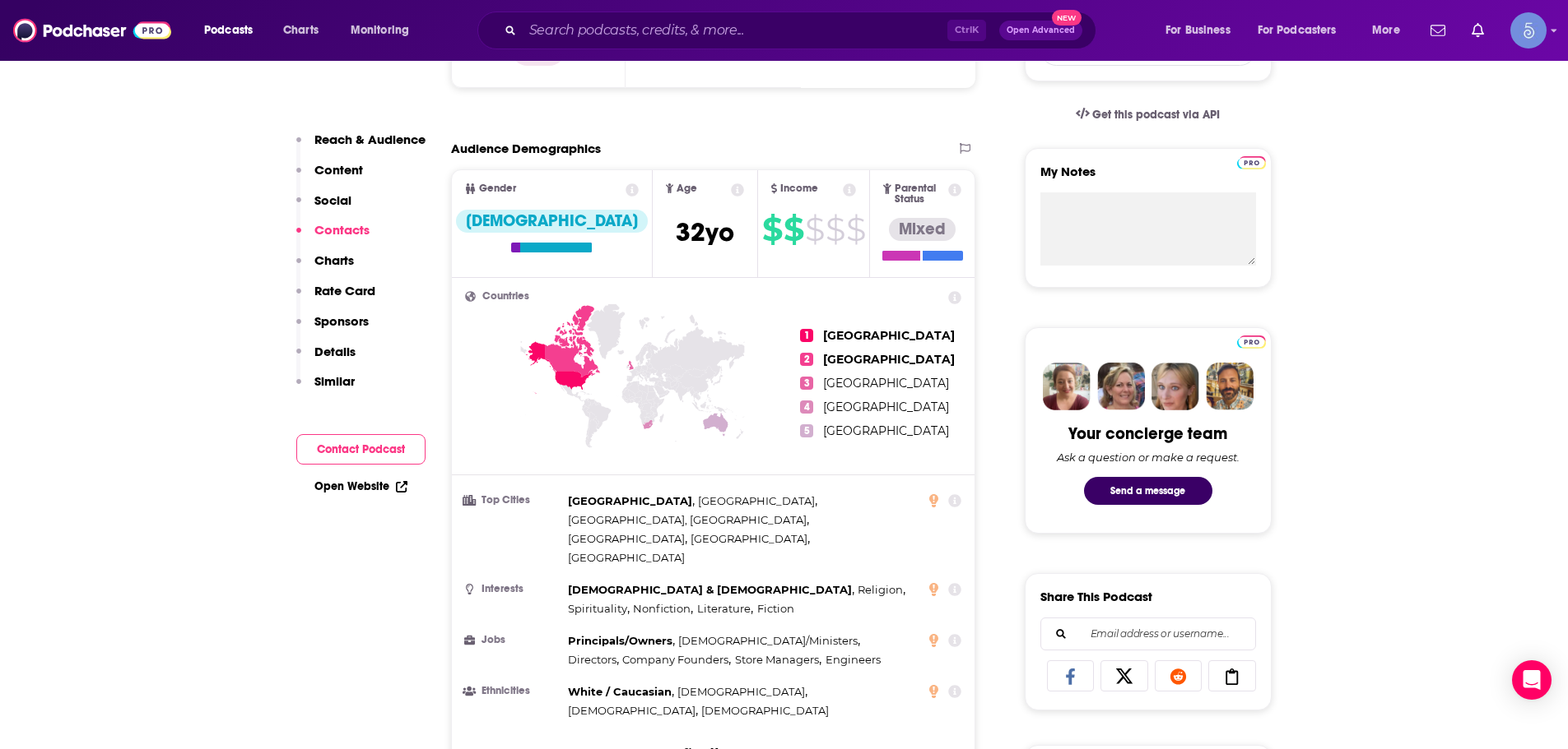
scroll to position [247, 0]
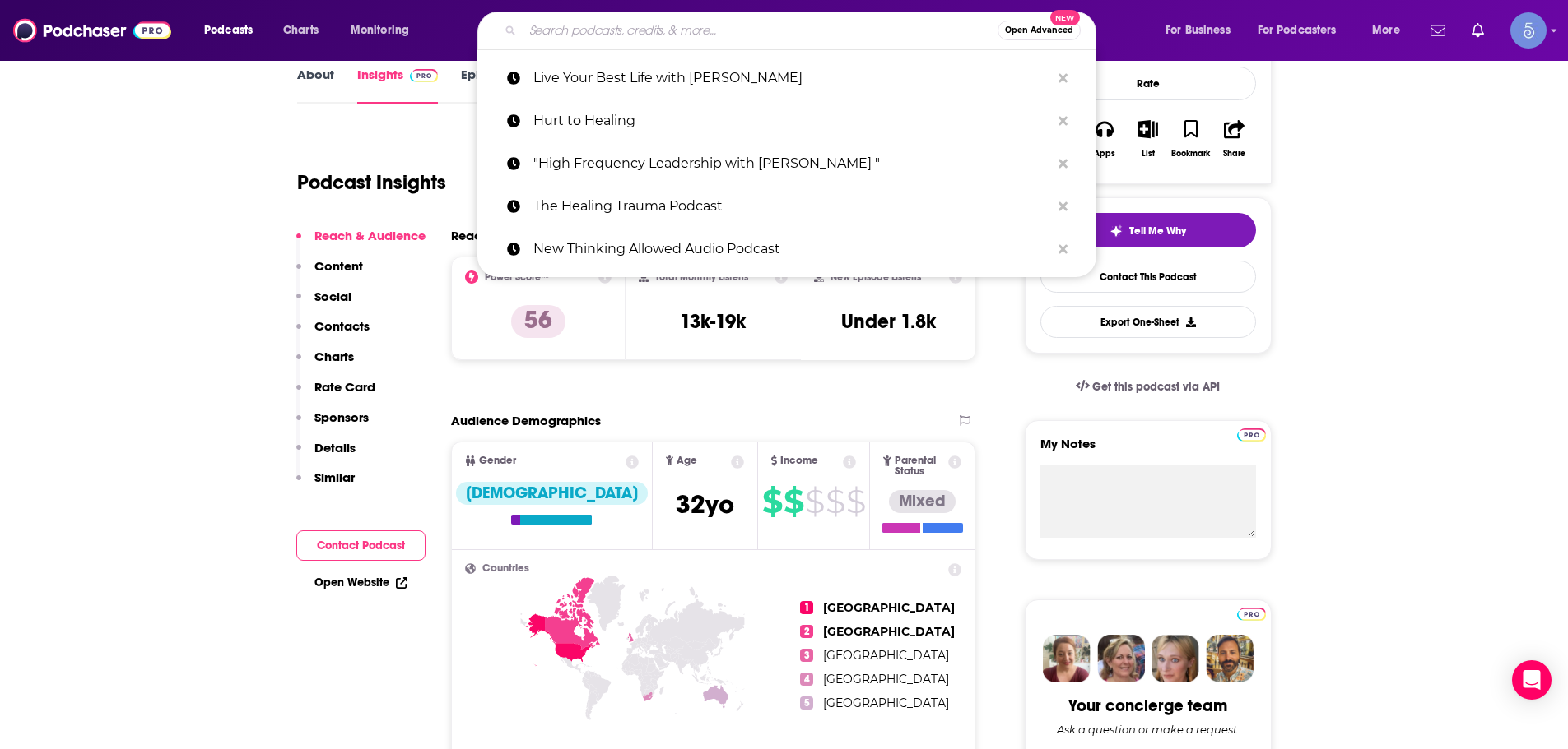
click at [593, 42] on input "Search podcasts, credits, & more..." at bounding box center [760, 30] width 475 height 27
paste input "Cosmic Witch 555 🧿"
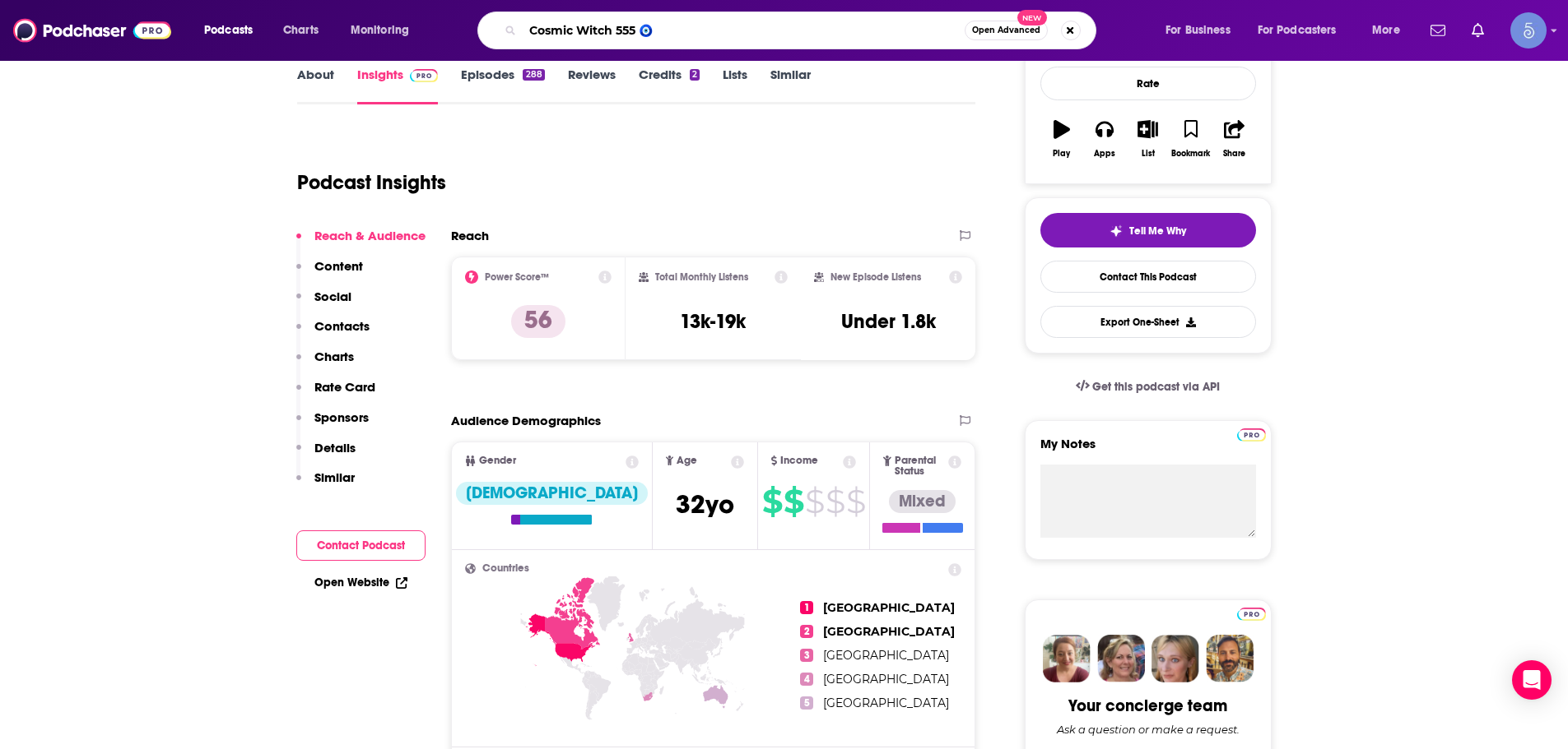
type input "Cosmic Witch 555"
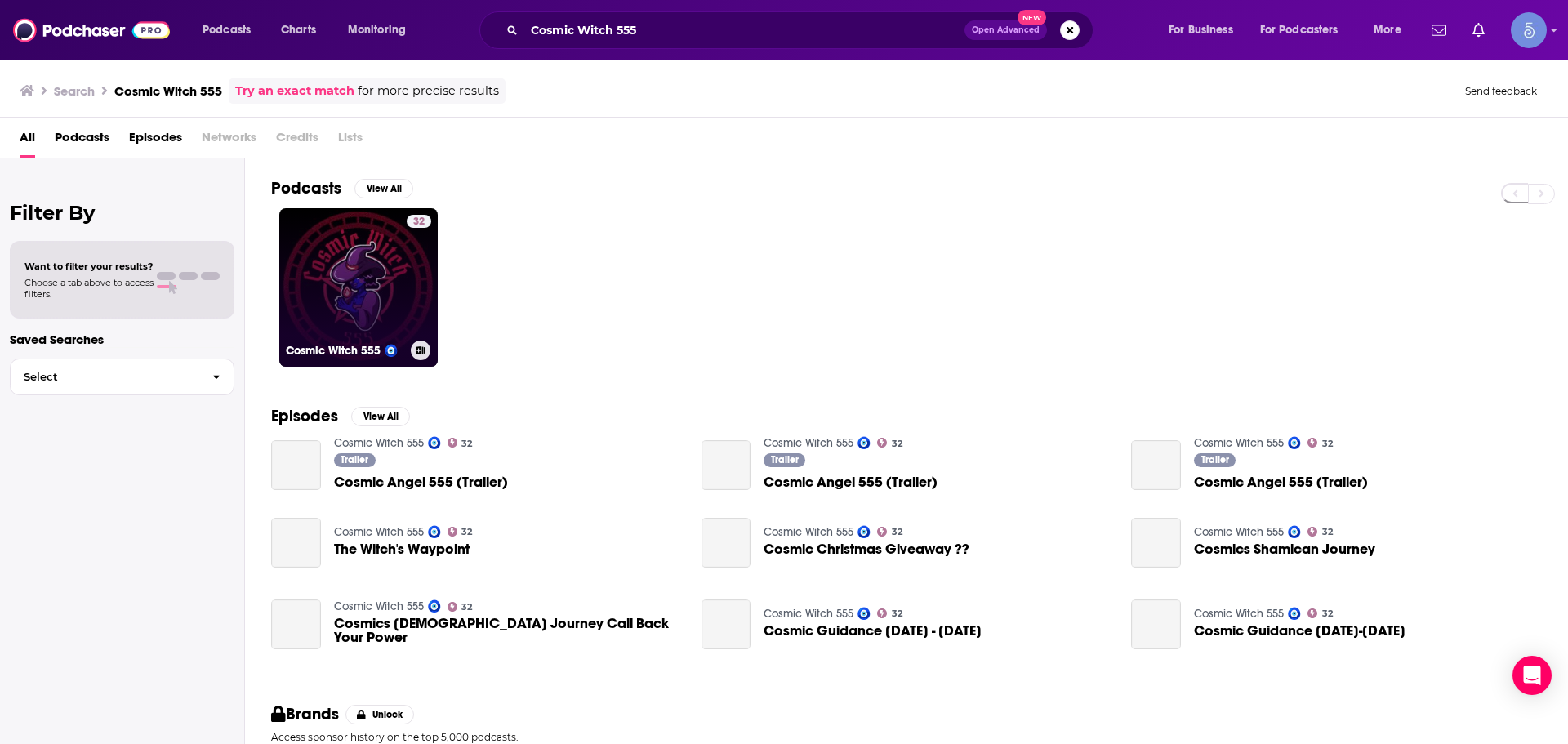
click at [331, 328] on link "32 Cosmic Witch 555 🧿" at bounding box center [358, 287] width 158 height 158
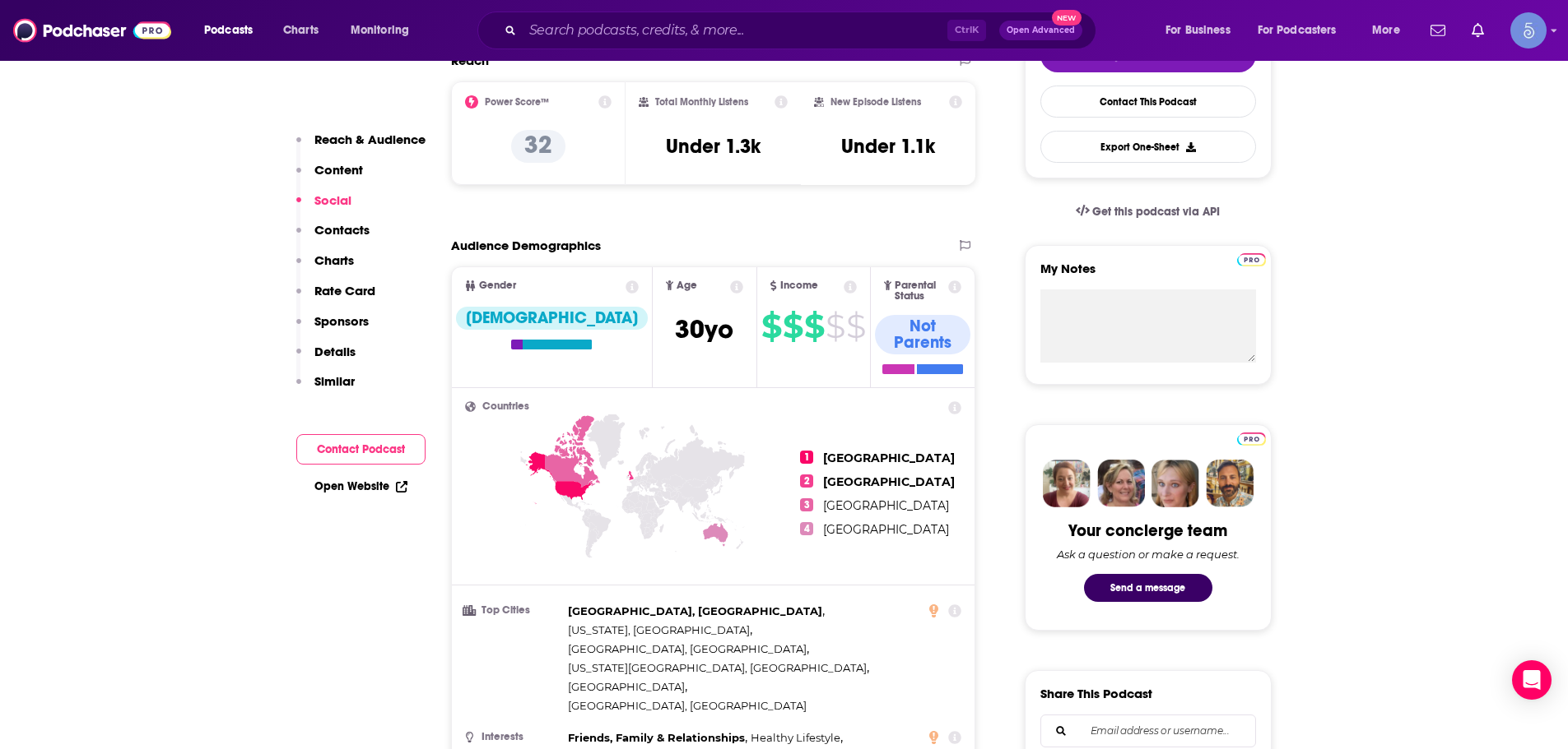
scroll to position [494, 0]
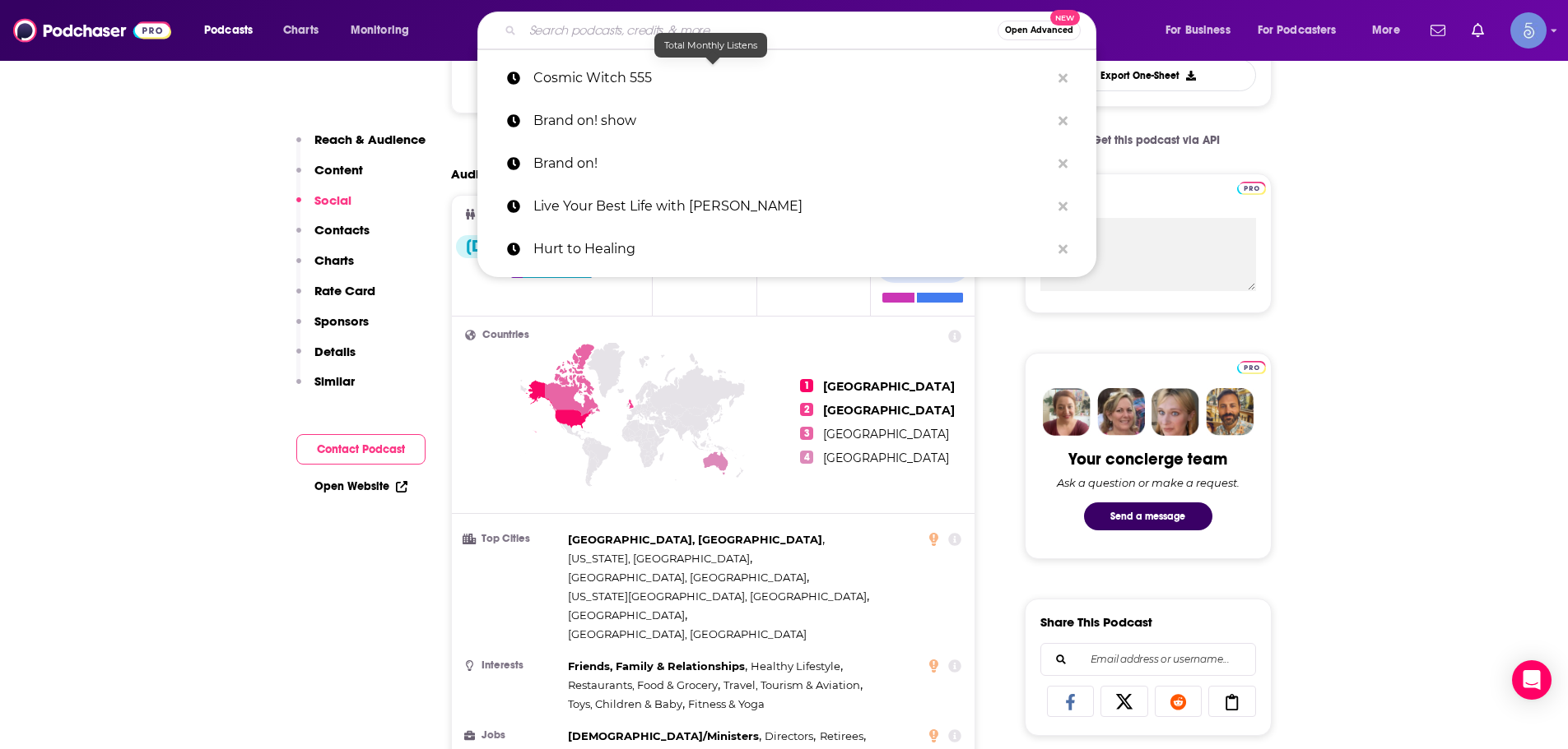
click at [671, 31] on input "Search podcasts, credits, & more..." at bounding box center [760, 30] width 475 height 27
paste input "Think, Believe and Manifest Show"
type input "Think, Believe and Manifest Show"
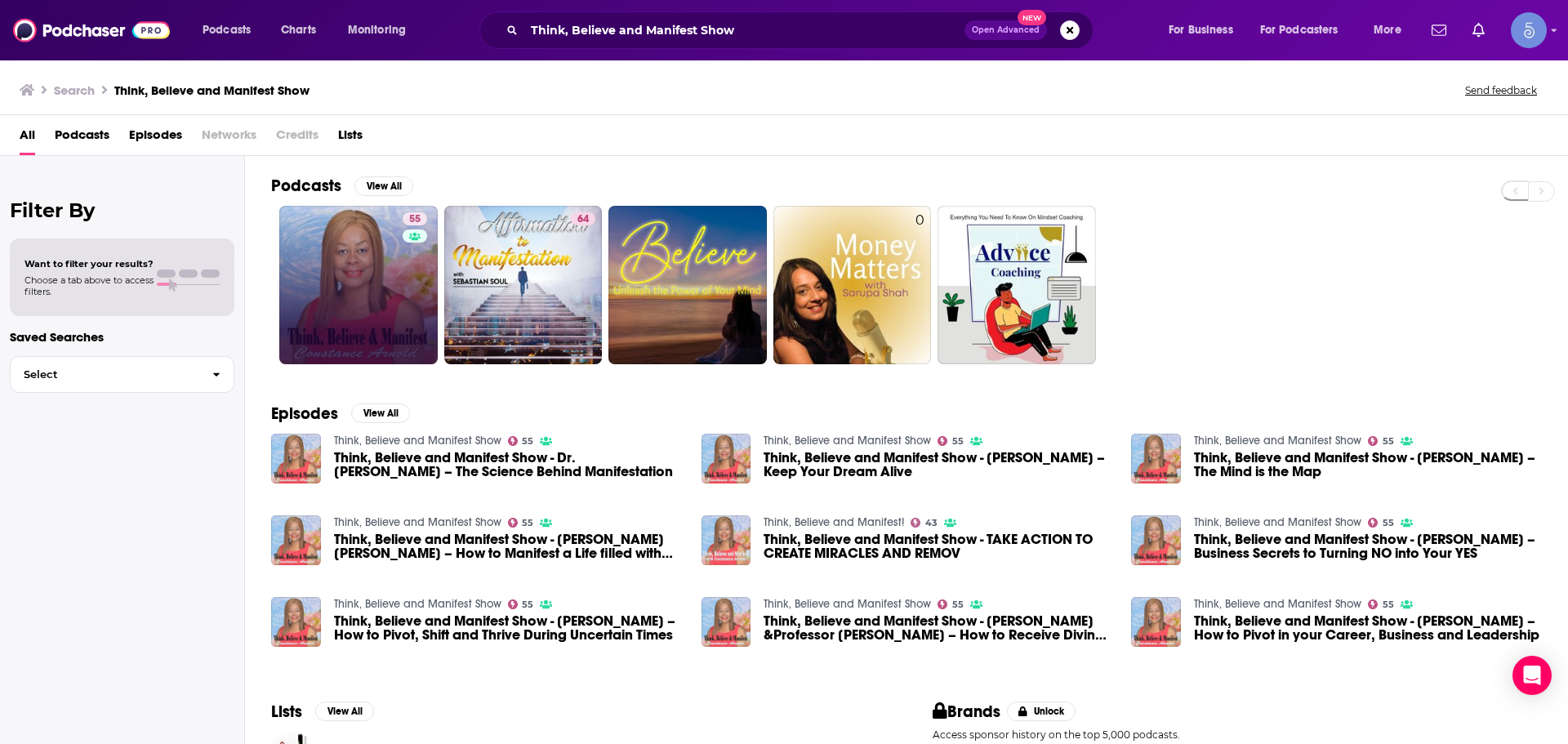
click at [362, 304] on link "55" at bounding box center [358, 285] width 158 height 158
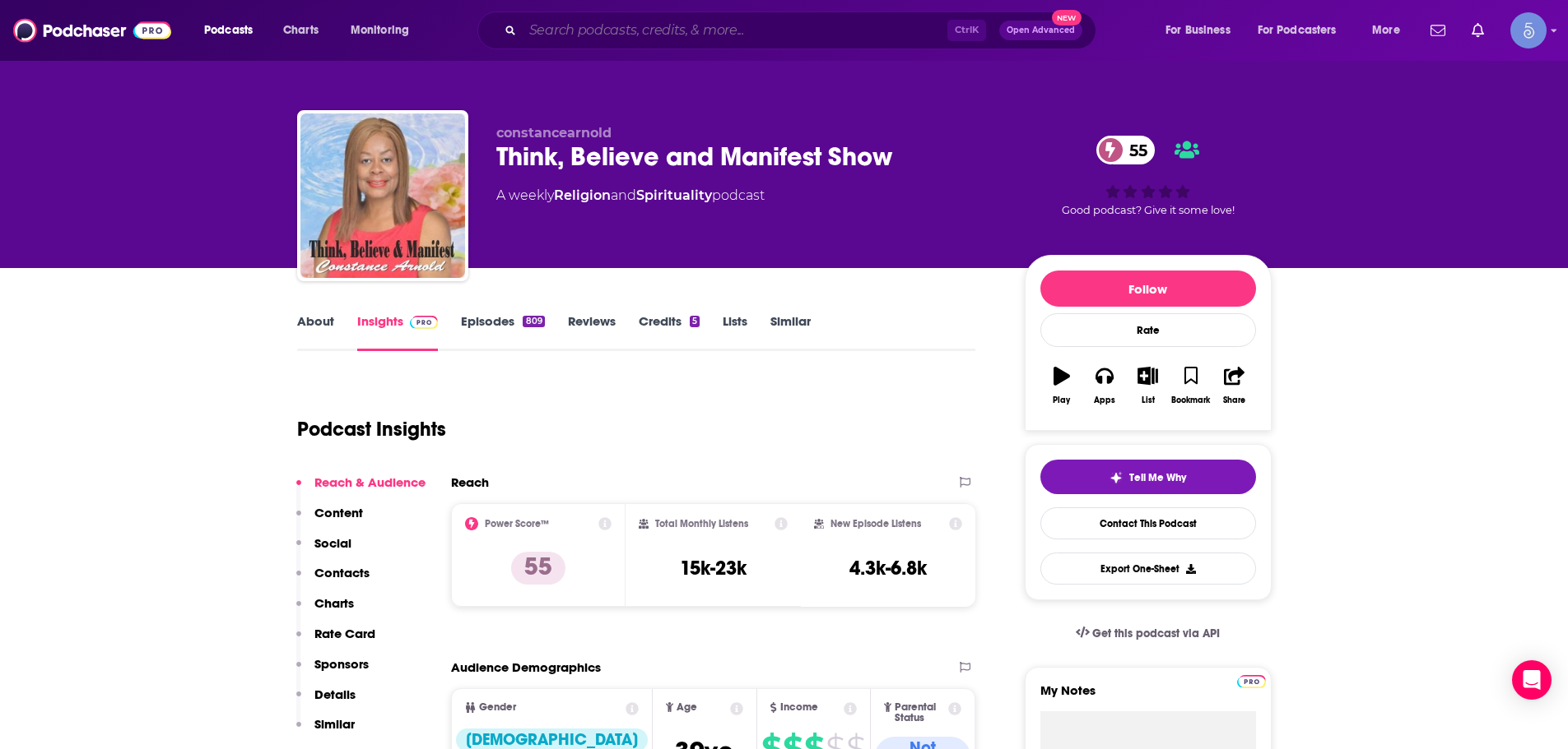
click at [637, 36] on input "Search podcasts, credits, & more..." at bounding box center [734, 30] width 424 height 27
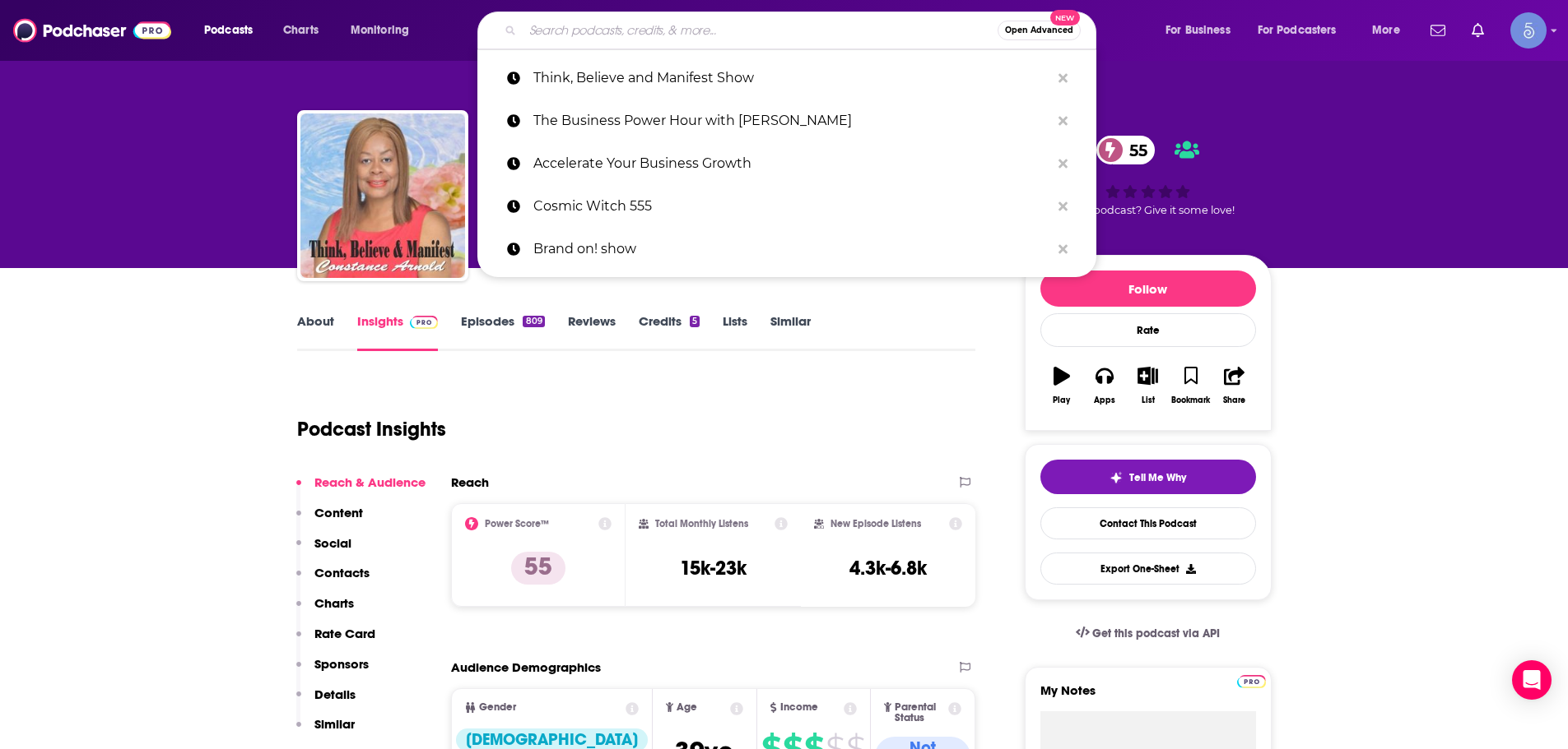
paste input "Healing & Becoming"
type input "Healing & Becoming"
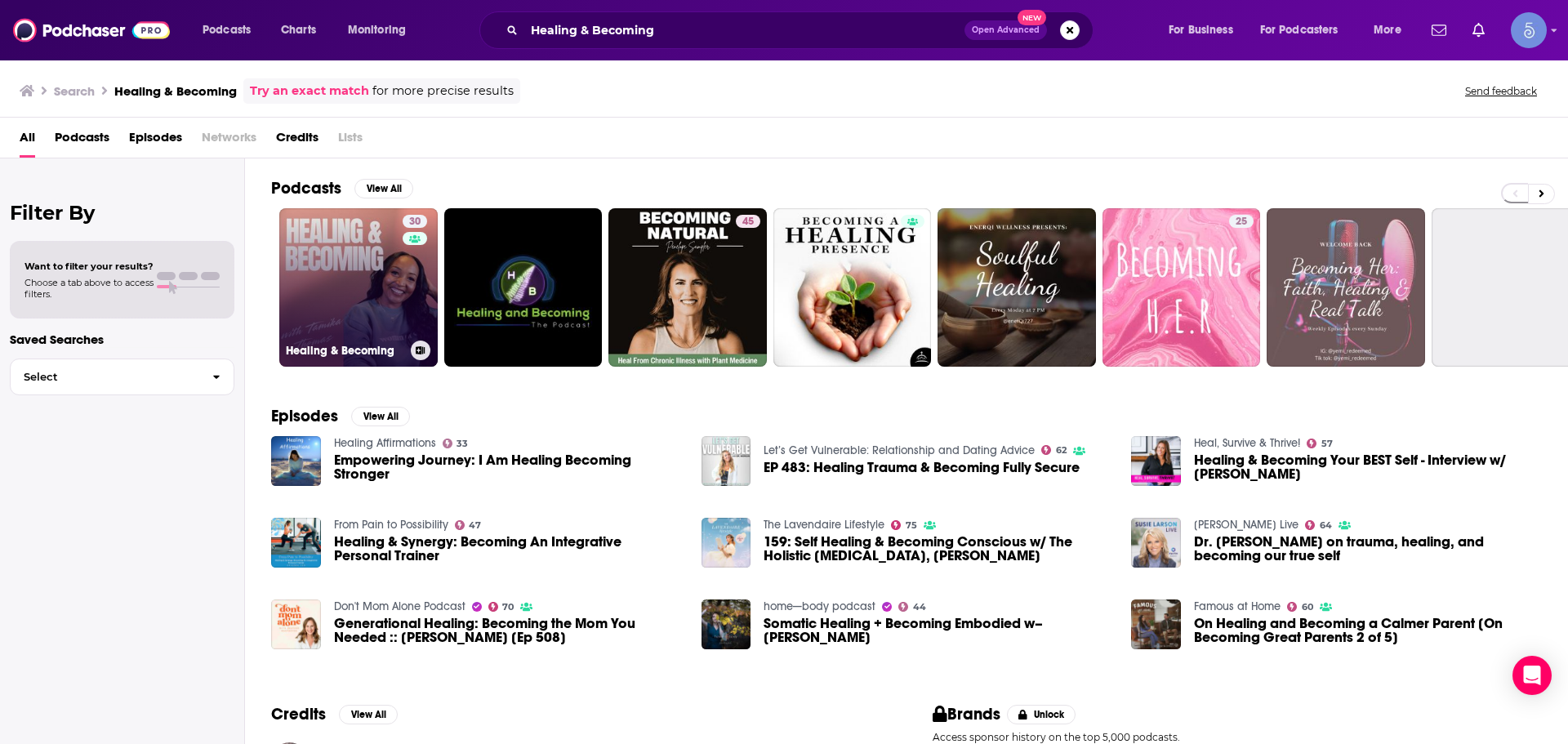
click at [390, 284] on link "30 Healing & Becoming" at bounding box center [358, 287] width 158 height 158
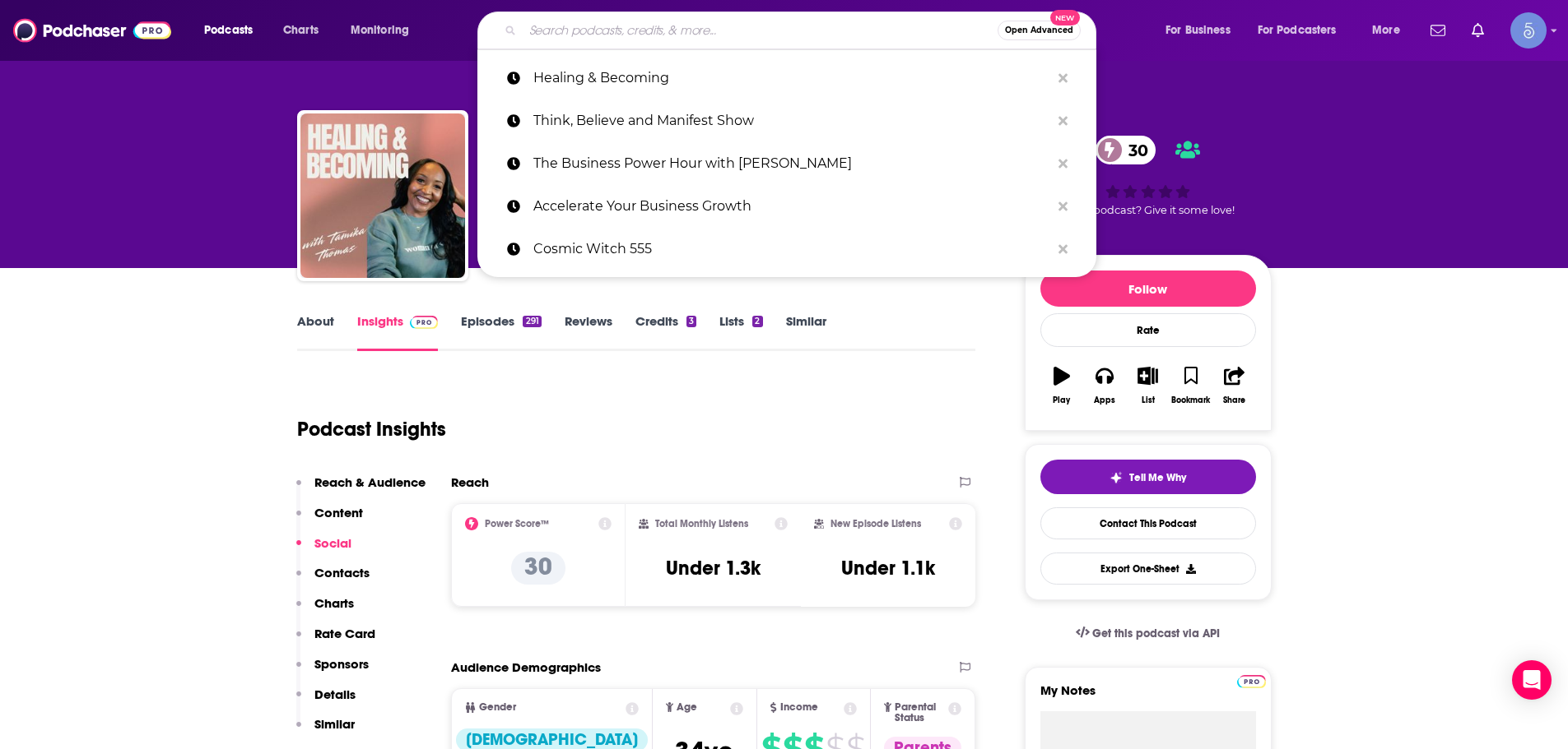
click at [627, 24] on input "Search podcasts, credits, & more..." at bounding box center [760, 30] width 475 height 27
paste input "Courageous Wellness"
type input "Courageous Wellness"
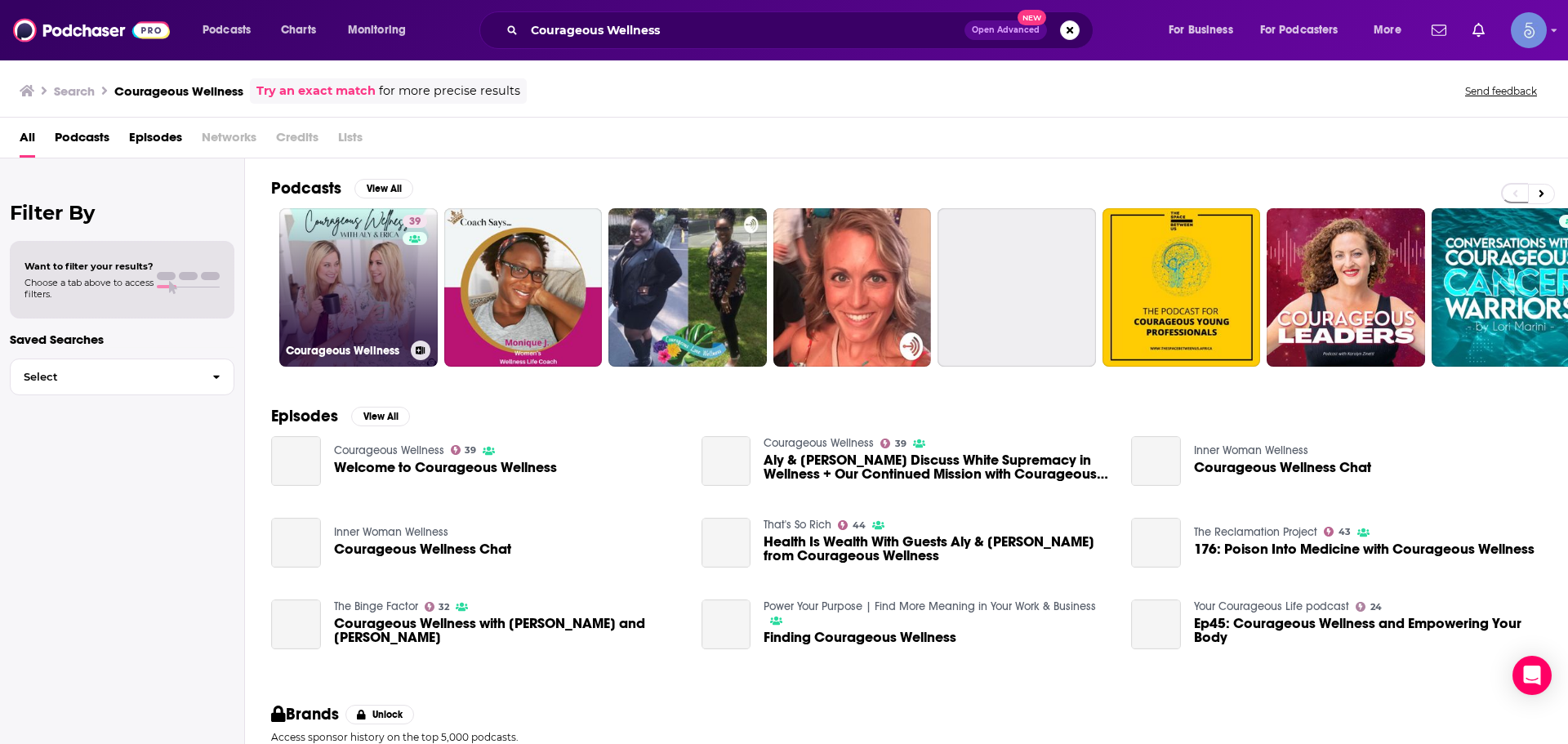
click at [380, 309] on link "39 Courageous Wellness" at bounding box center [358, 287] width 158 height 158
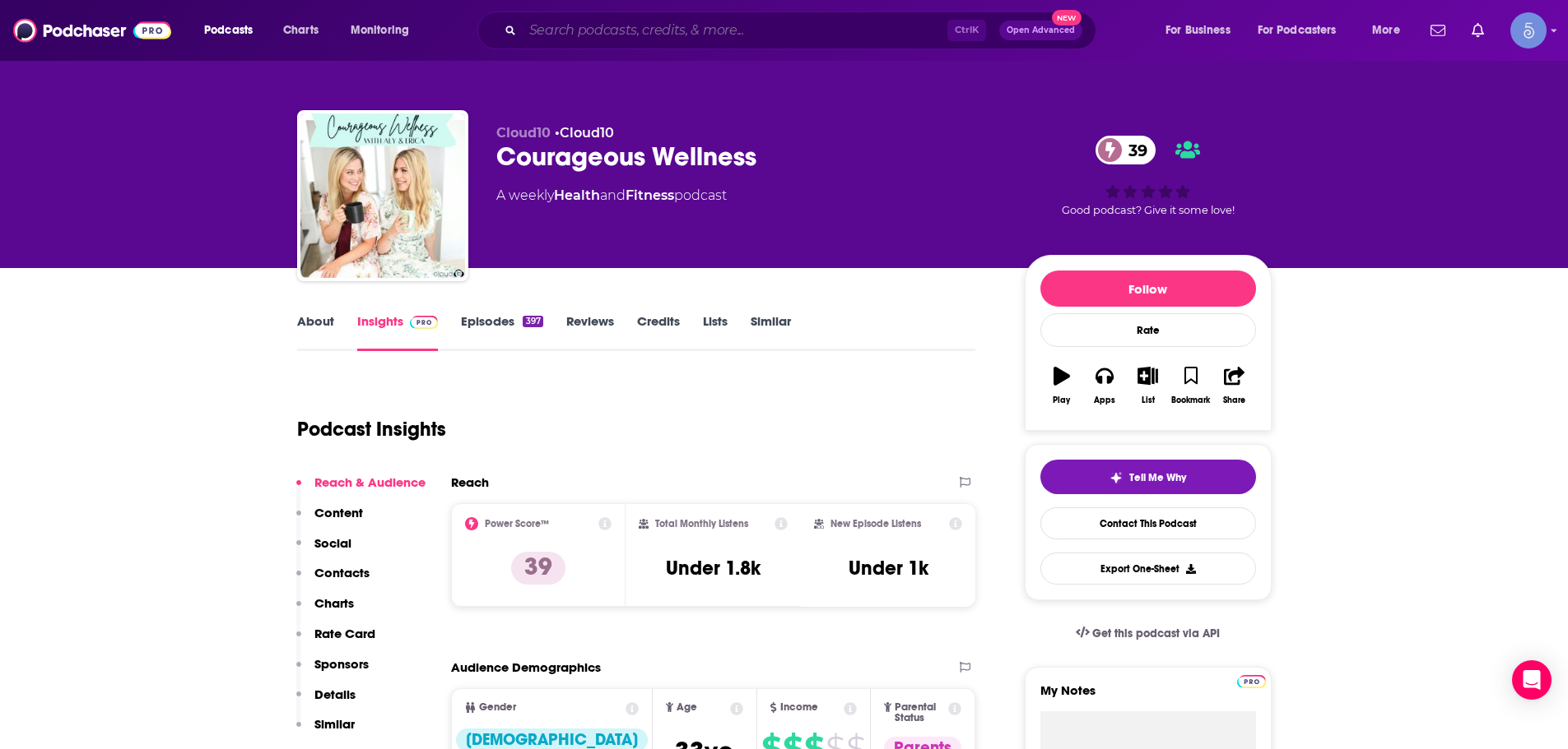
click at [598, 34] on input "Search podcasts, credits, & more..." at bounding box center [734, 30] width 424 height 27
paste input "Sovereign Self Show"
type input "Sovereign Self Show"
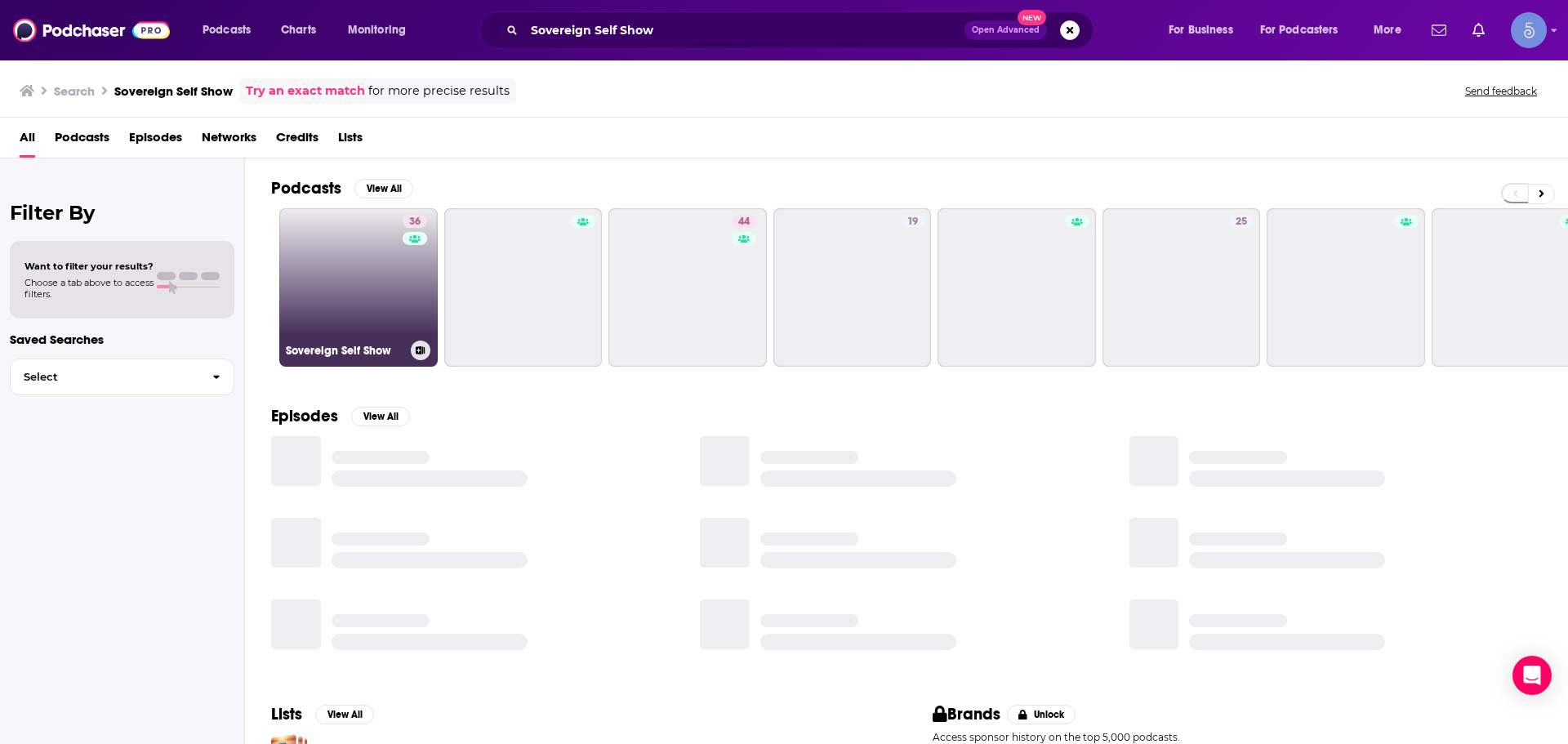
click at [340, 234] on link "36 Sovereign Self Show" at bounding box center [358, 287] width 158 height 158
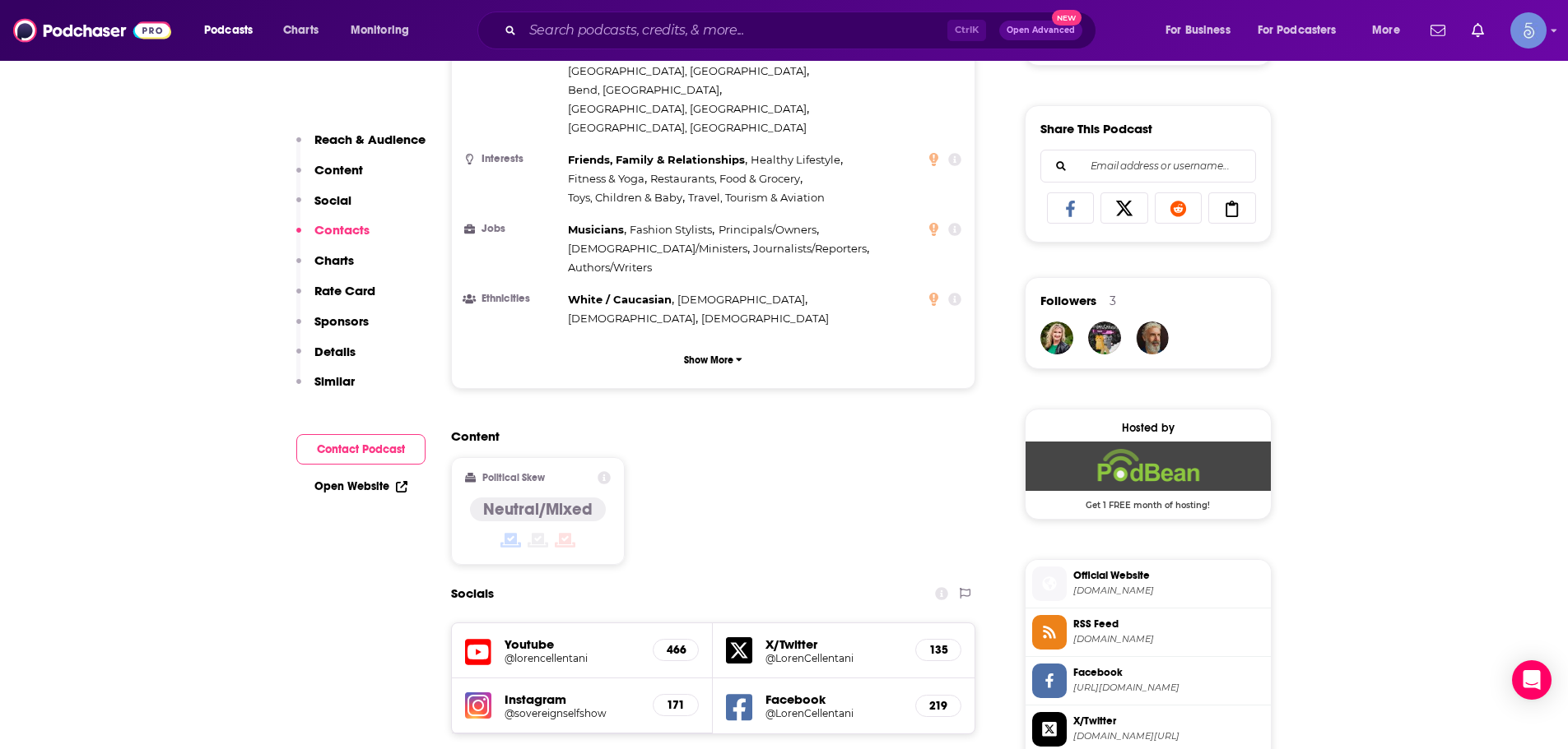
scroll to position [1481, 0]
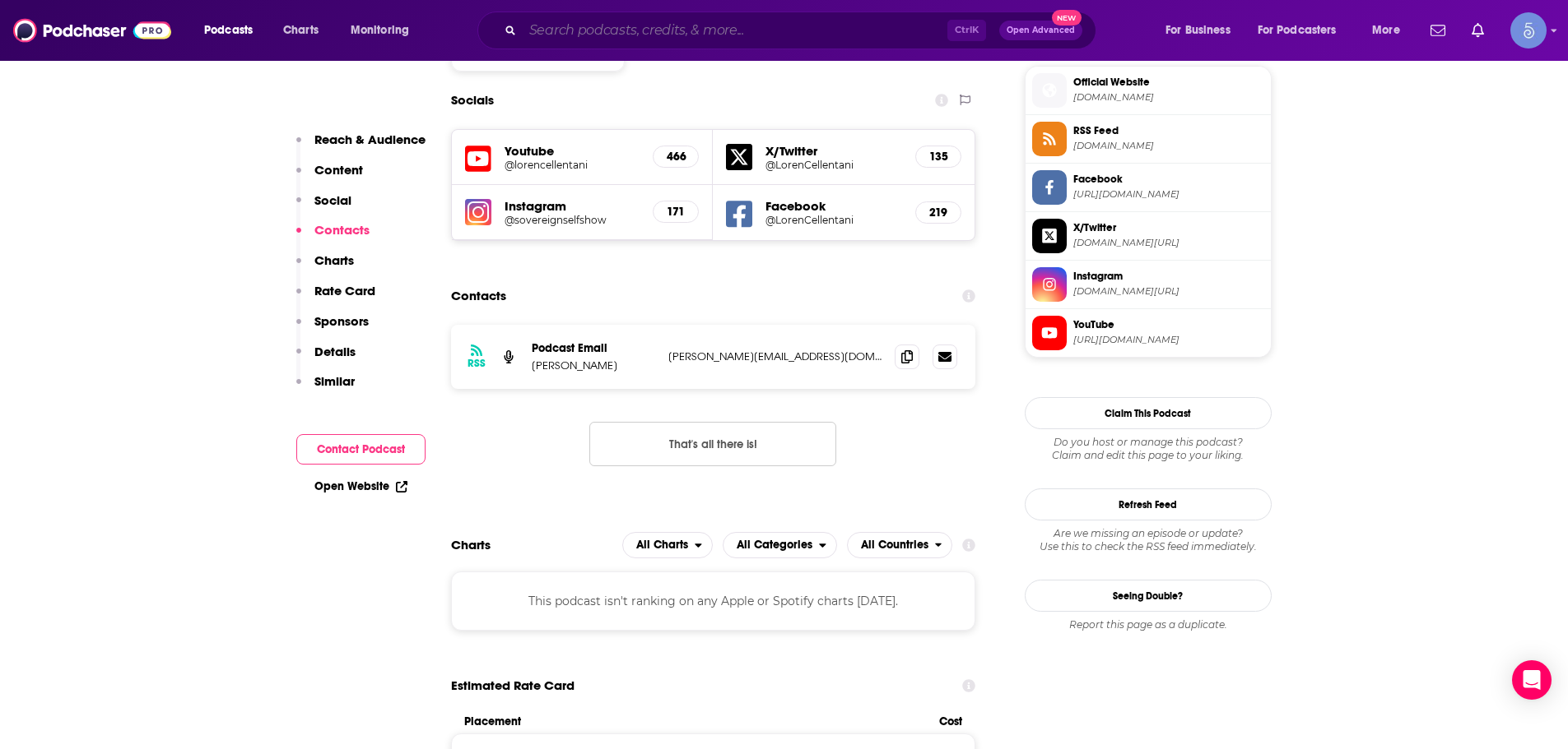
click at [591, 38] on input "Search podcasts, credits, & more..." at bounding box center [734, 30] width 424 height 27
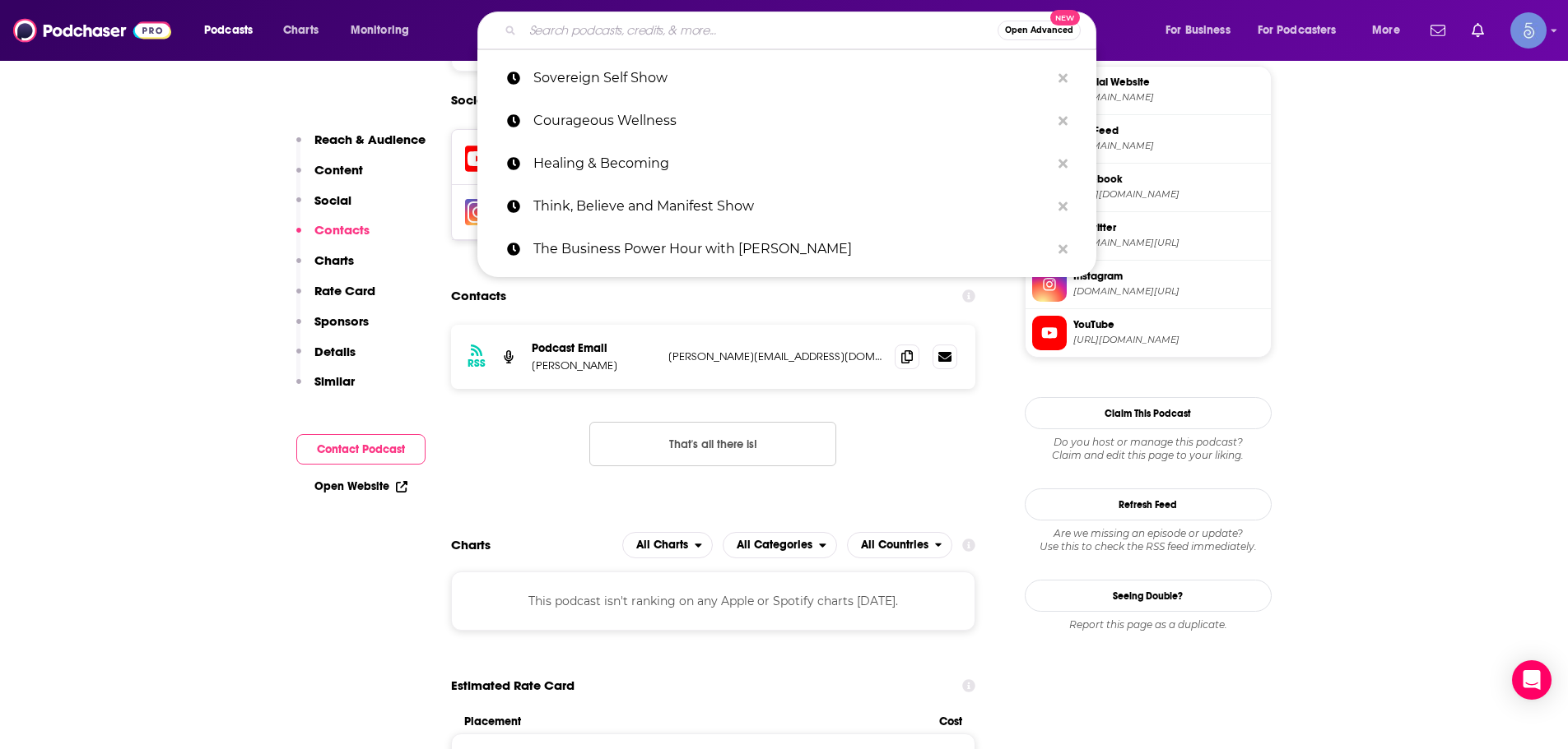
paste input "Stay Grounded with Raj Jana"
type input "Stay Grounded with Raj Jana"
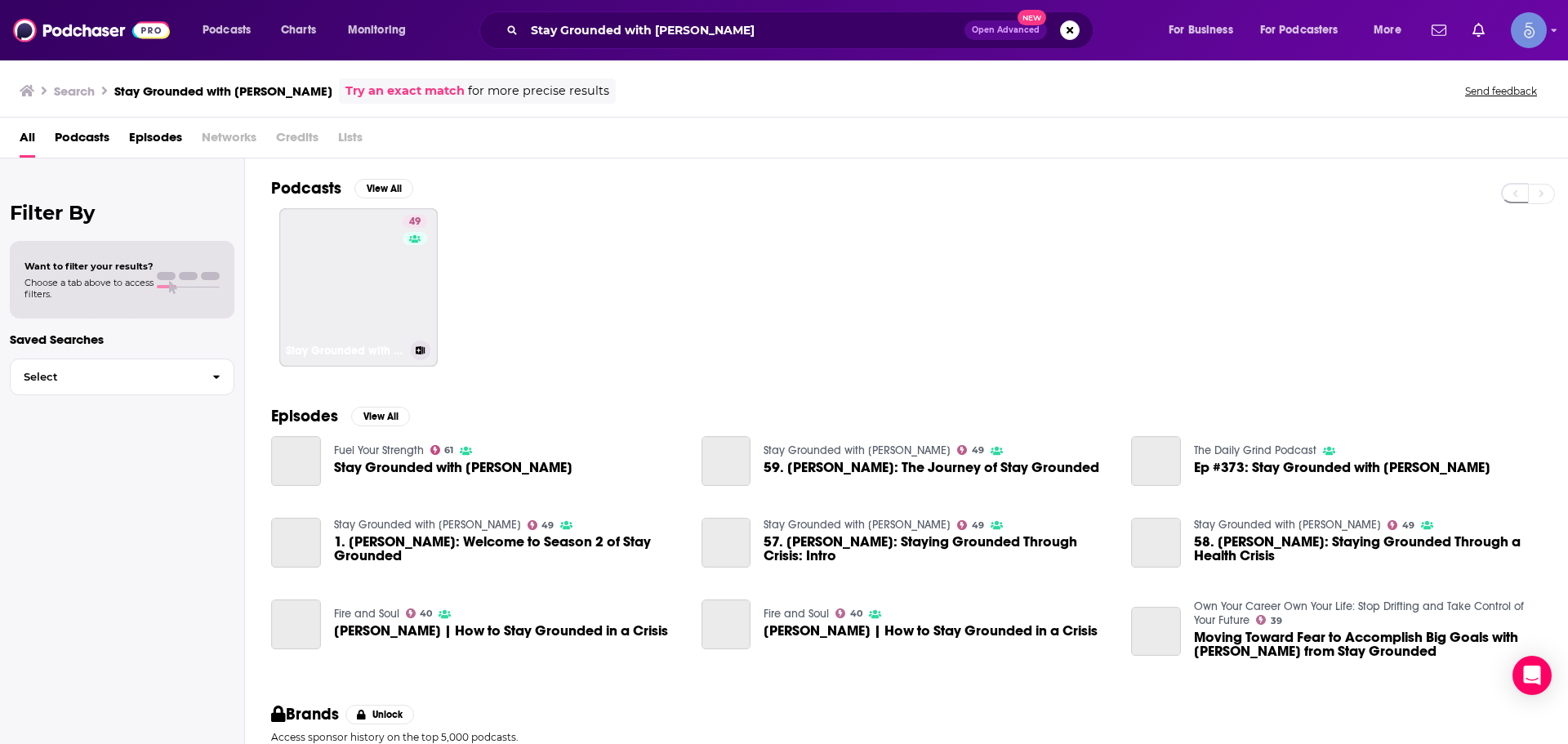
click at [356, 255] on link "49 Stay Grounded with Raj Jana" at bounding box center [358, 287] width 158 height 158
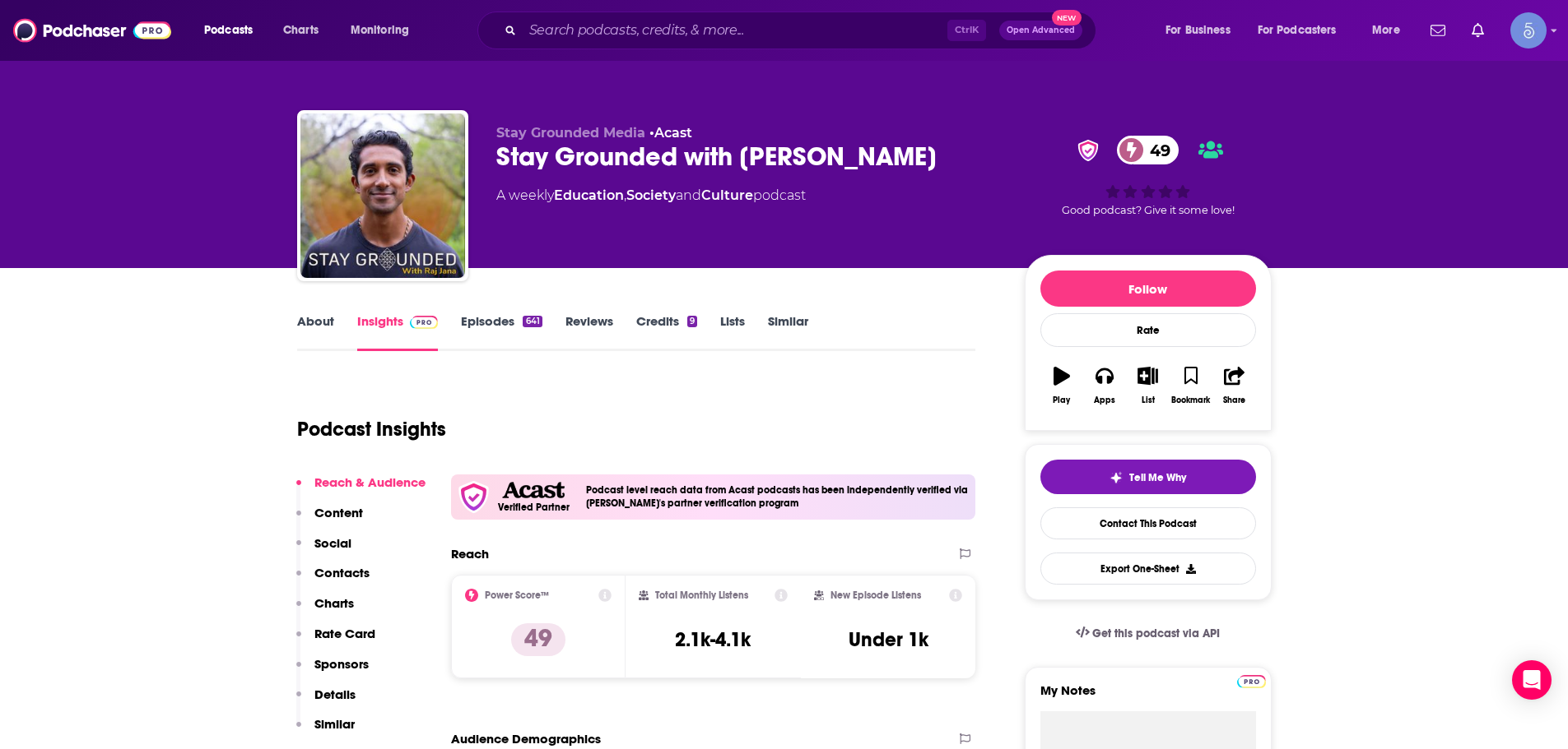
click at [627, 45] on div "Ctrl K Open Advanced New" at bounding box center [786, 30] width 619 height 38
click at [630, 30] on input "Search podcasts, credits, & more..." at bounding box center [734, 30] width 424 height 27
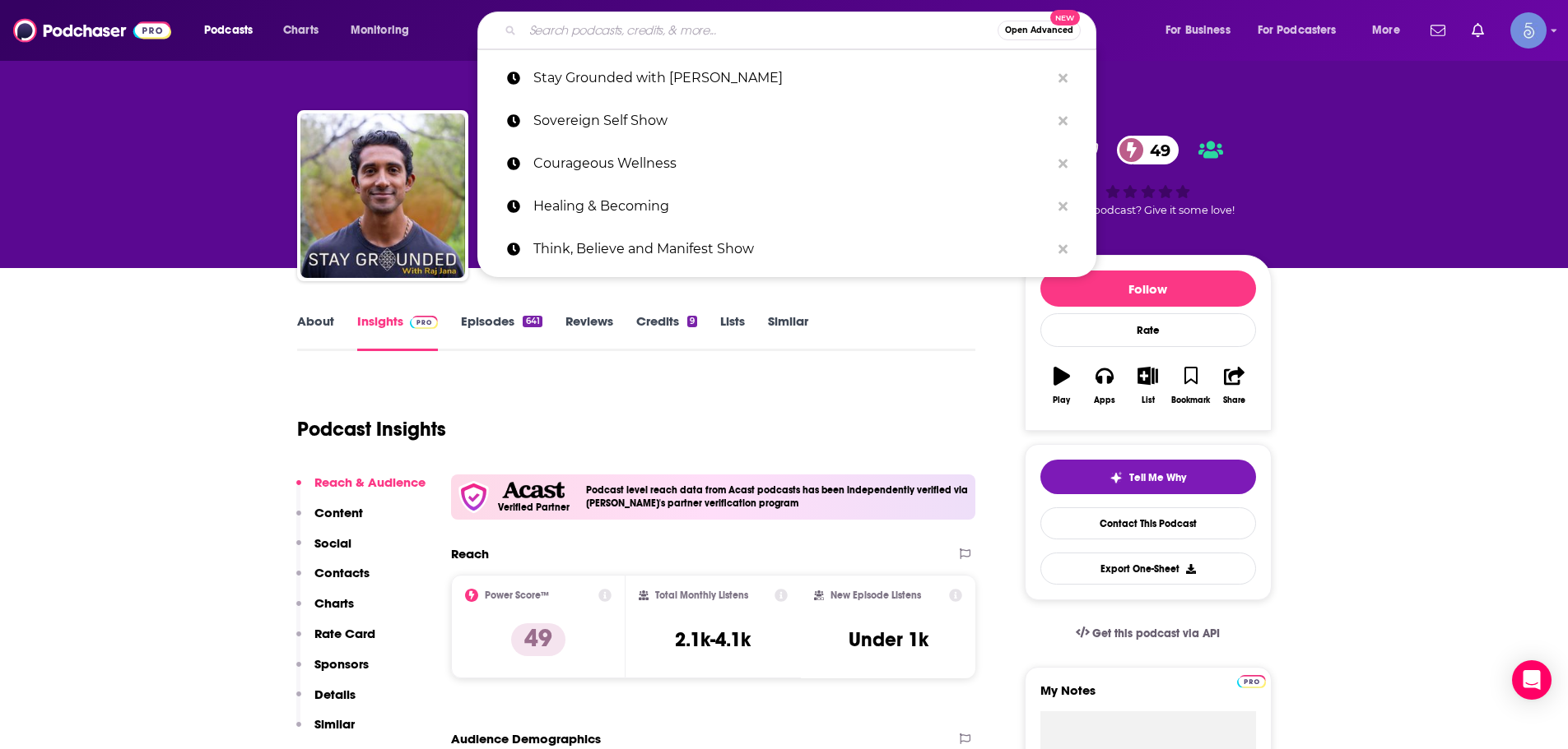
paste input "Midnight, On Earth"
type input "Midnight, On Earth"
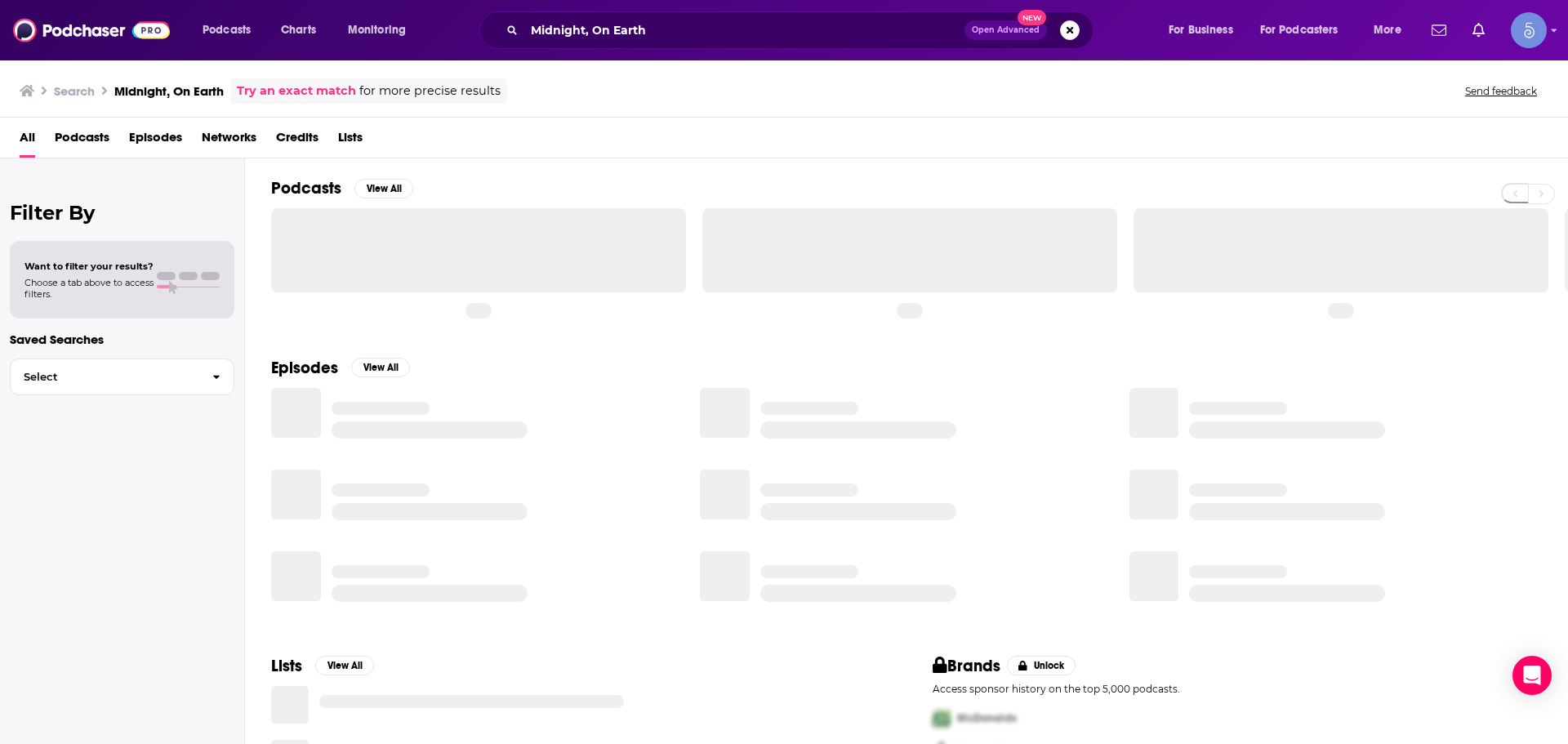
click at [317, 261] on div at bounding box center [479, 250] width 415 height 83
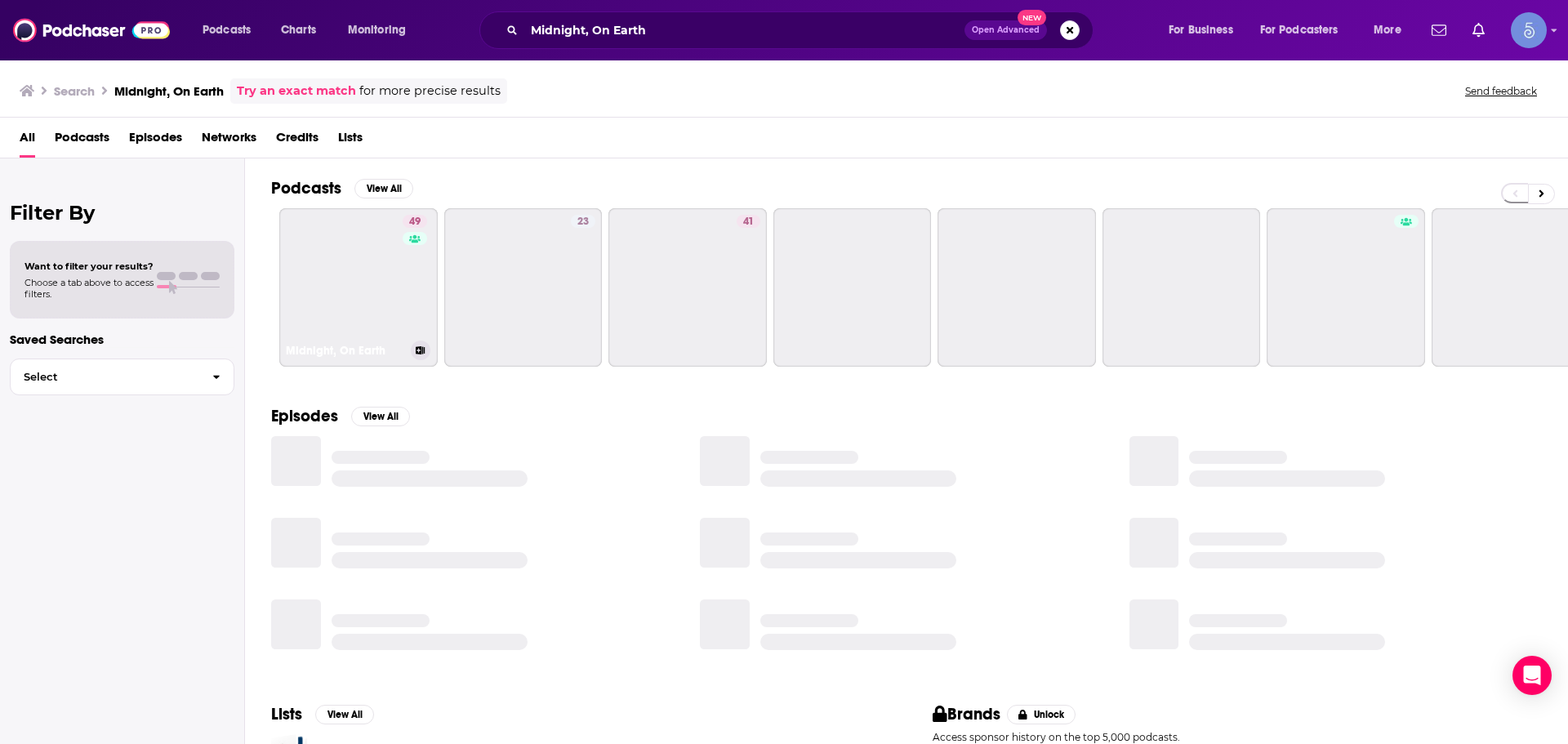
click at [317, 261] on link "49 Midnight, On Earth" at bounding box center [358, 287] width 158 height 158
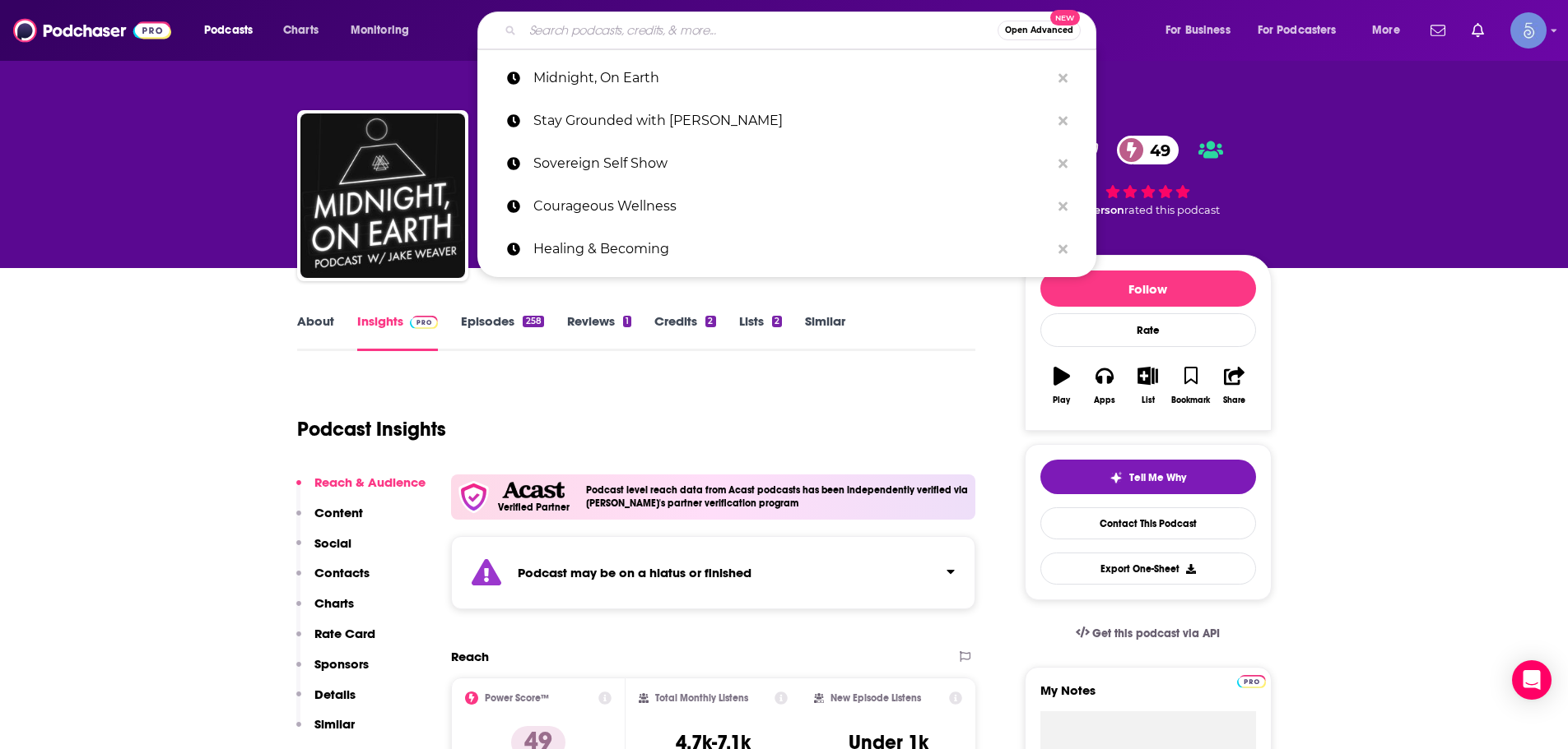
click at [683, 27] on input "Search podcasts, credits, & more..." at bounding box center [760, 30] width 475 height 27
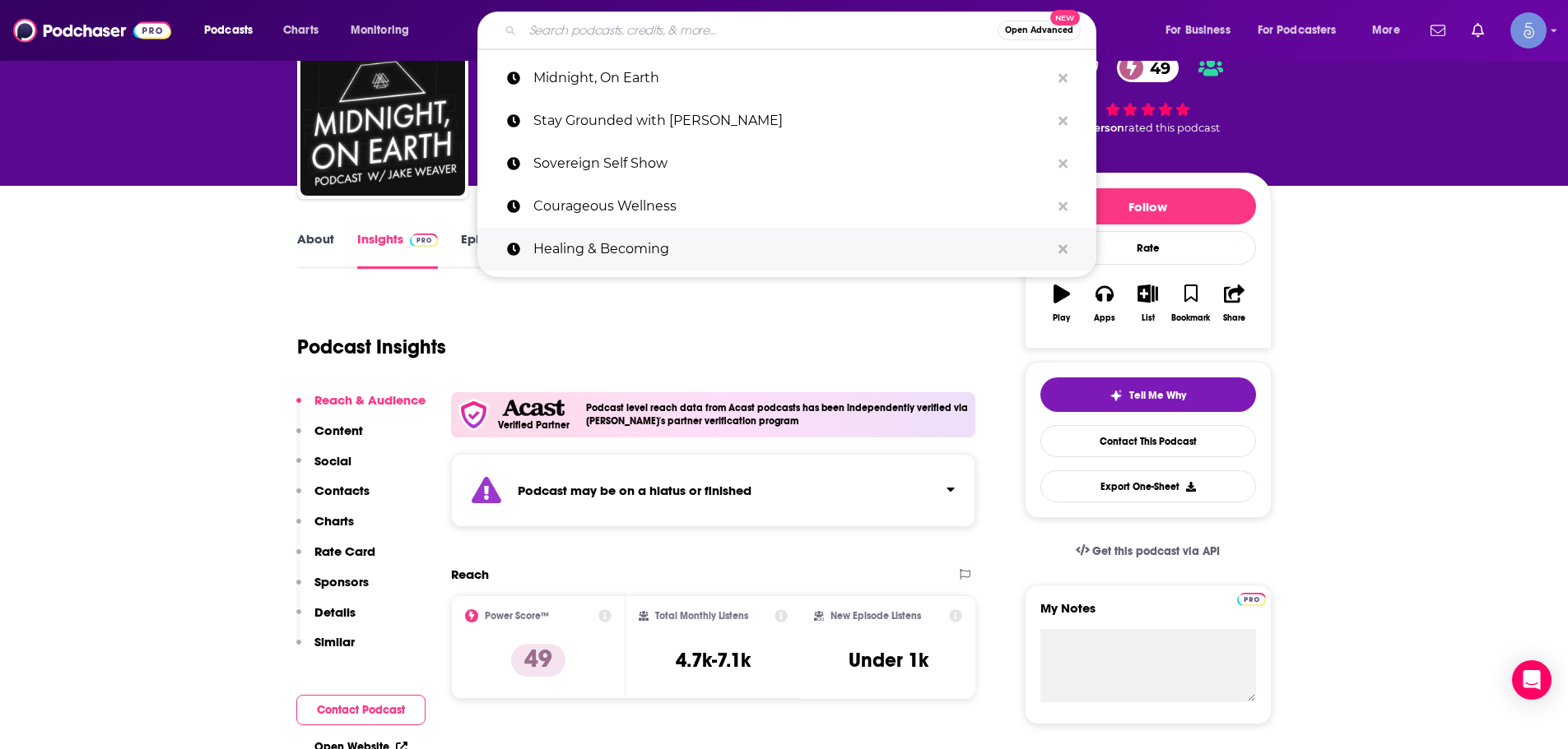
paste input "Hopeful and Wholesome"
type input "Hopeful and Wholesome"
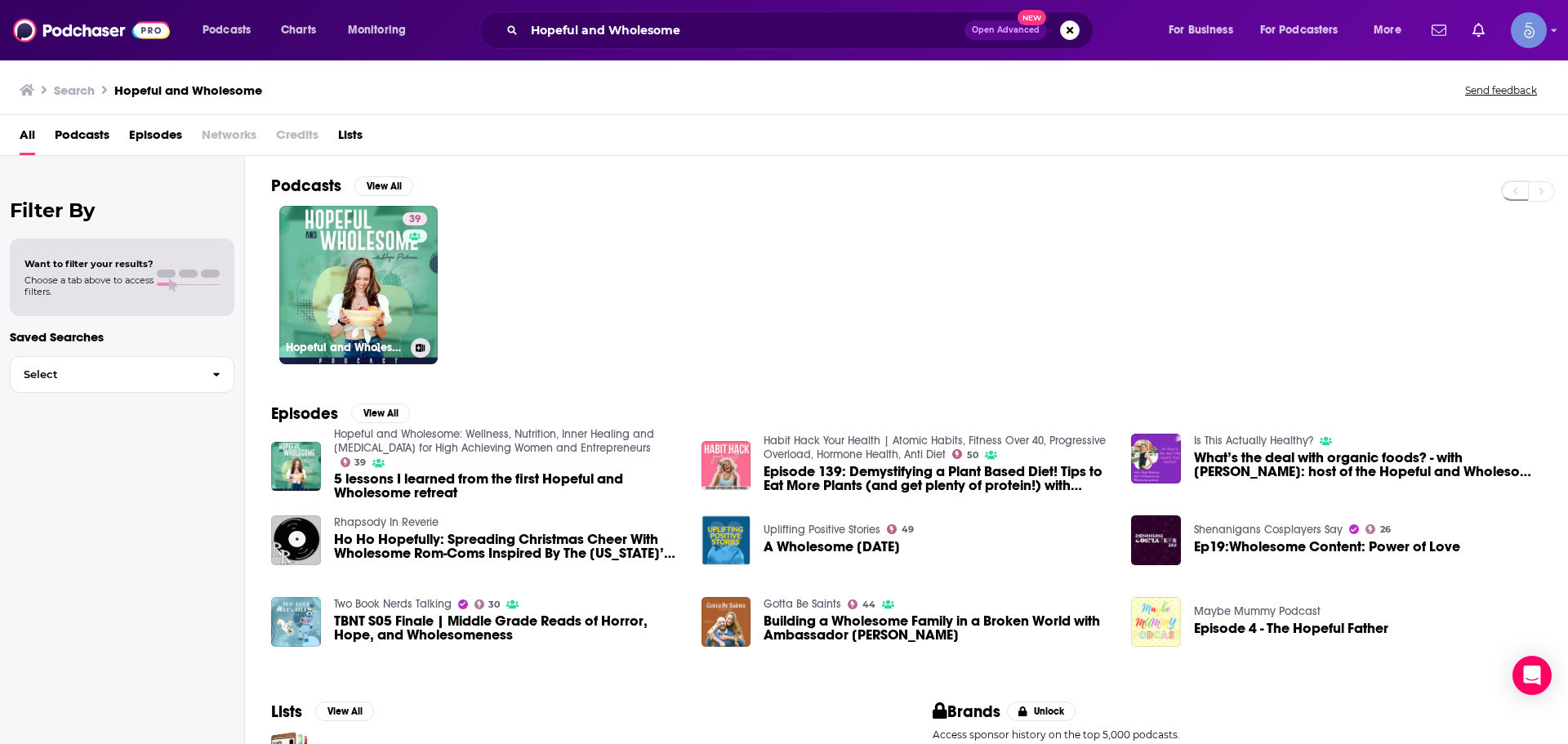
click at [364, 272] on link "39 Hopeful and Wholesome: Wellness, Nutrition, Inner Healing and Self-Improveme…" at bounding box center [358, 285] width 158 height 158
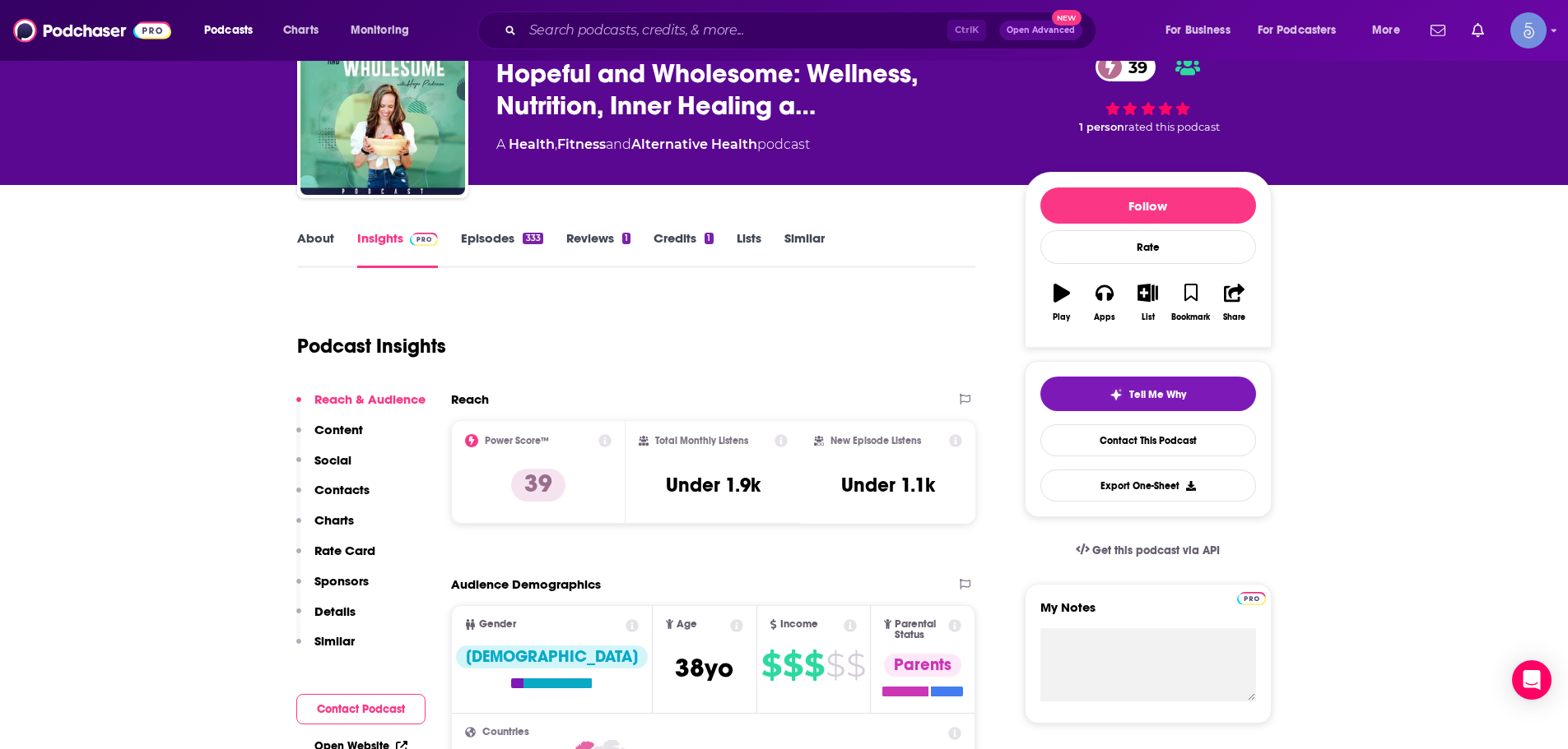
scroll to position [82, 0]
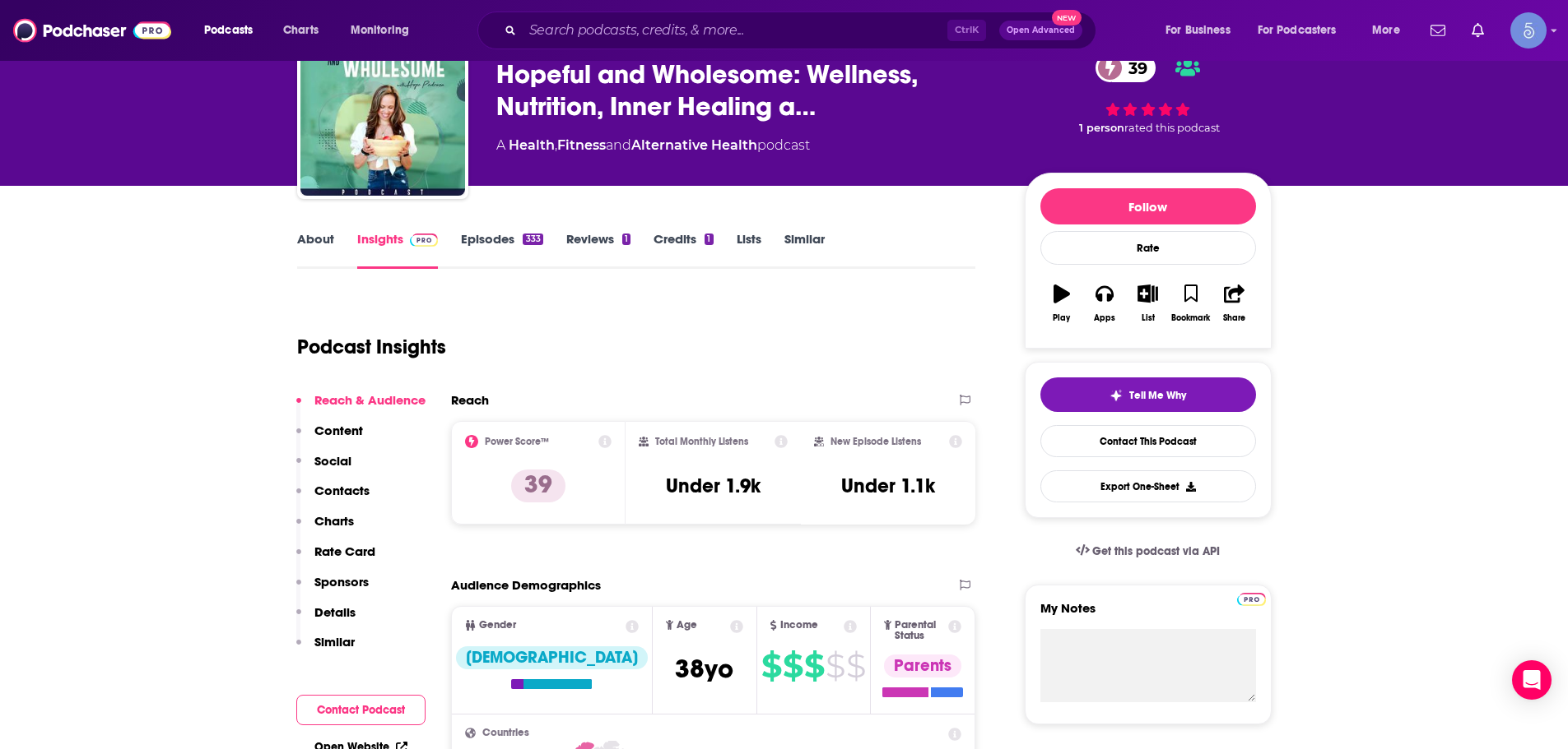
click at [570, 16] on div "Ctrl K Open Advanced New" at bounding box center [786, 30] width 619 height 38
click at [580, 37] on input "Search podcasts, credits, & more..." at bounding box center [734, 30] width 424 height 27
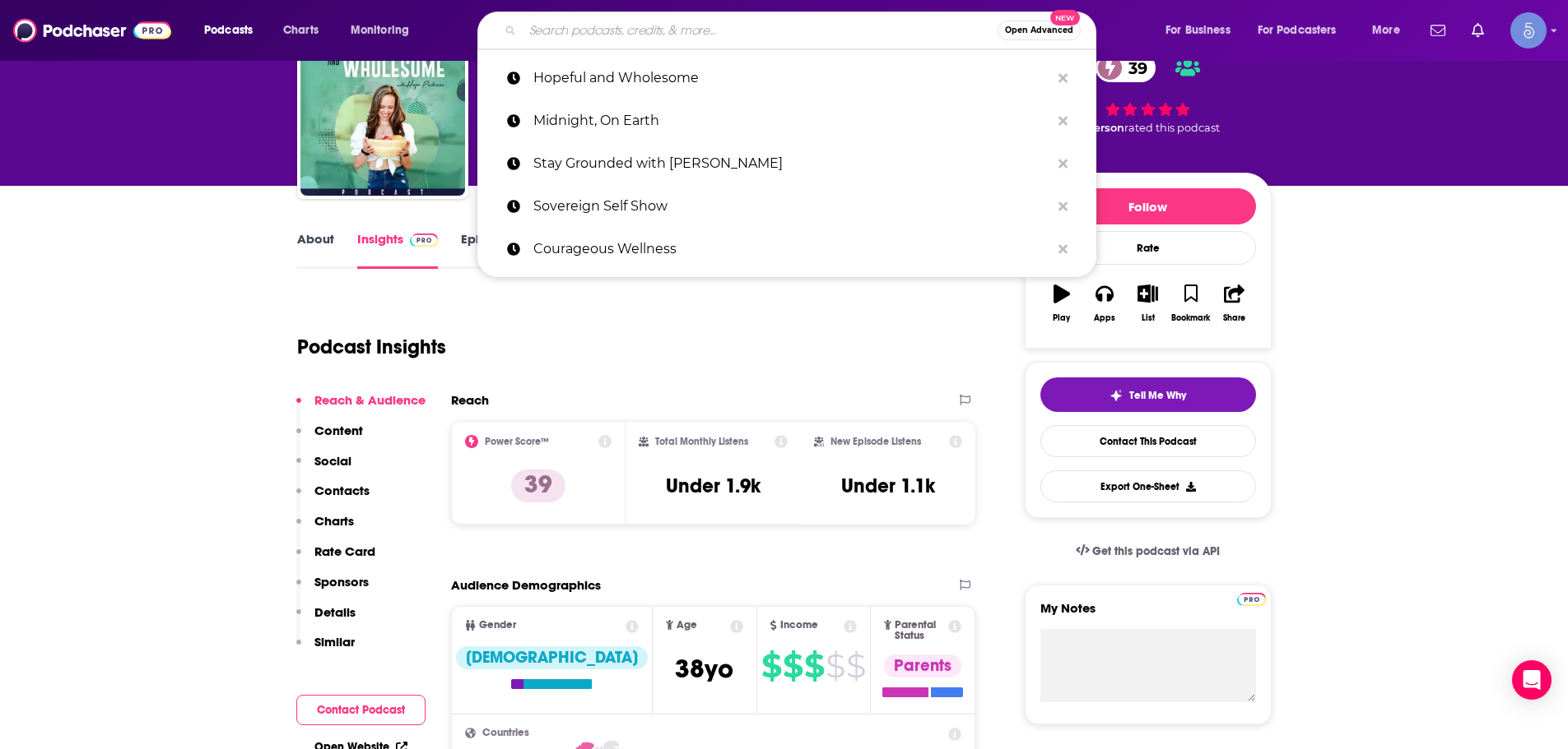
paste input "Surviving Podcast Network"
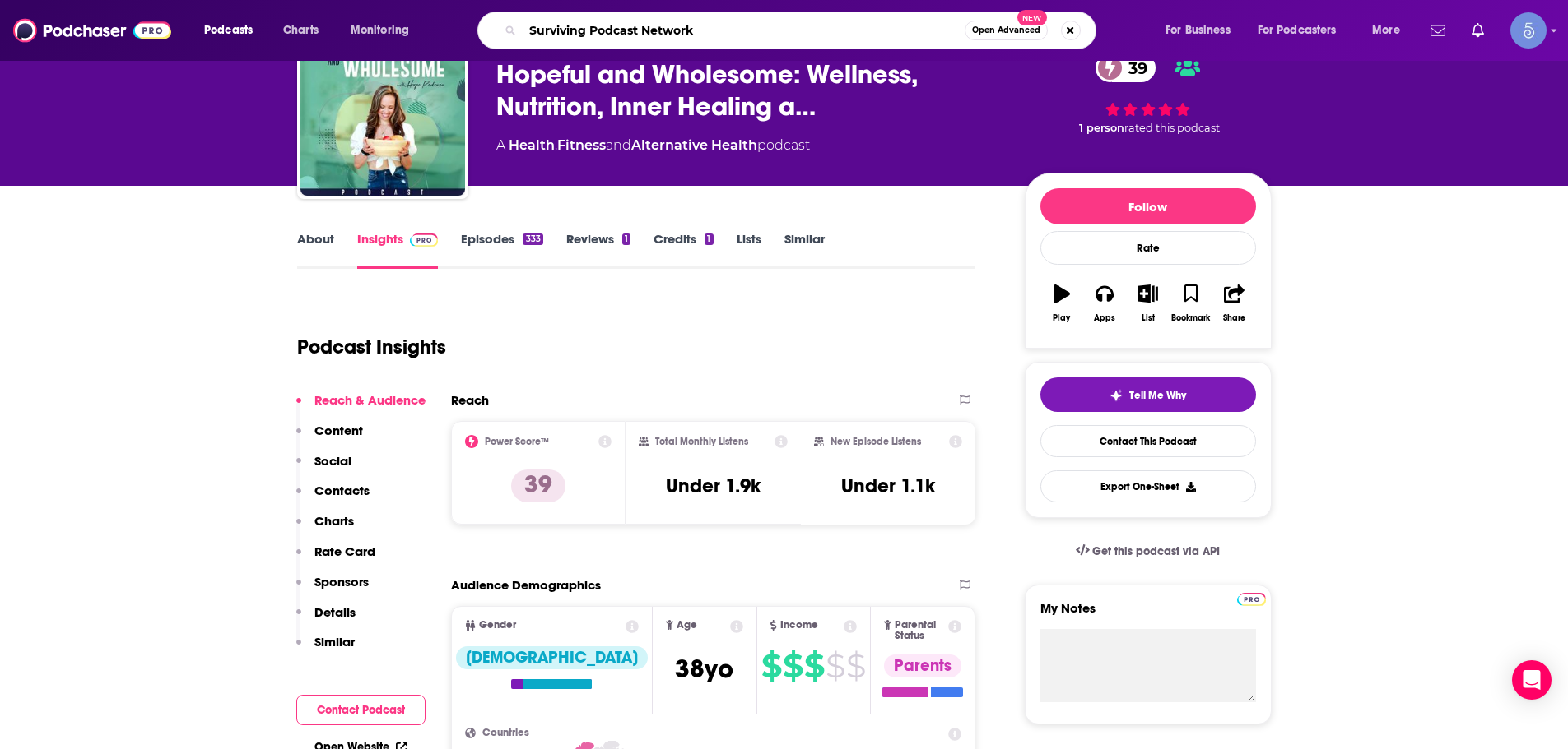
type input "Surviving Podcast Network"
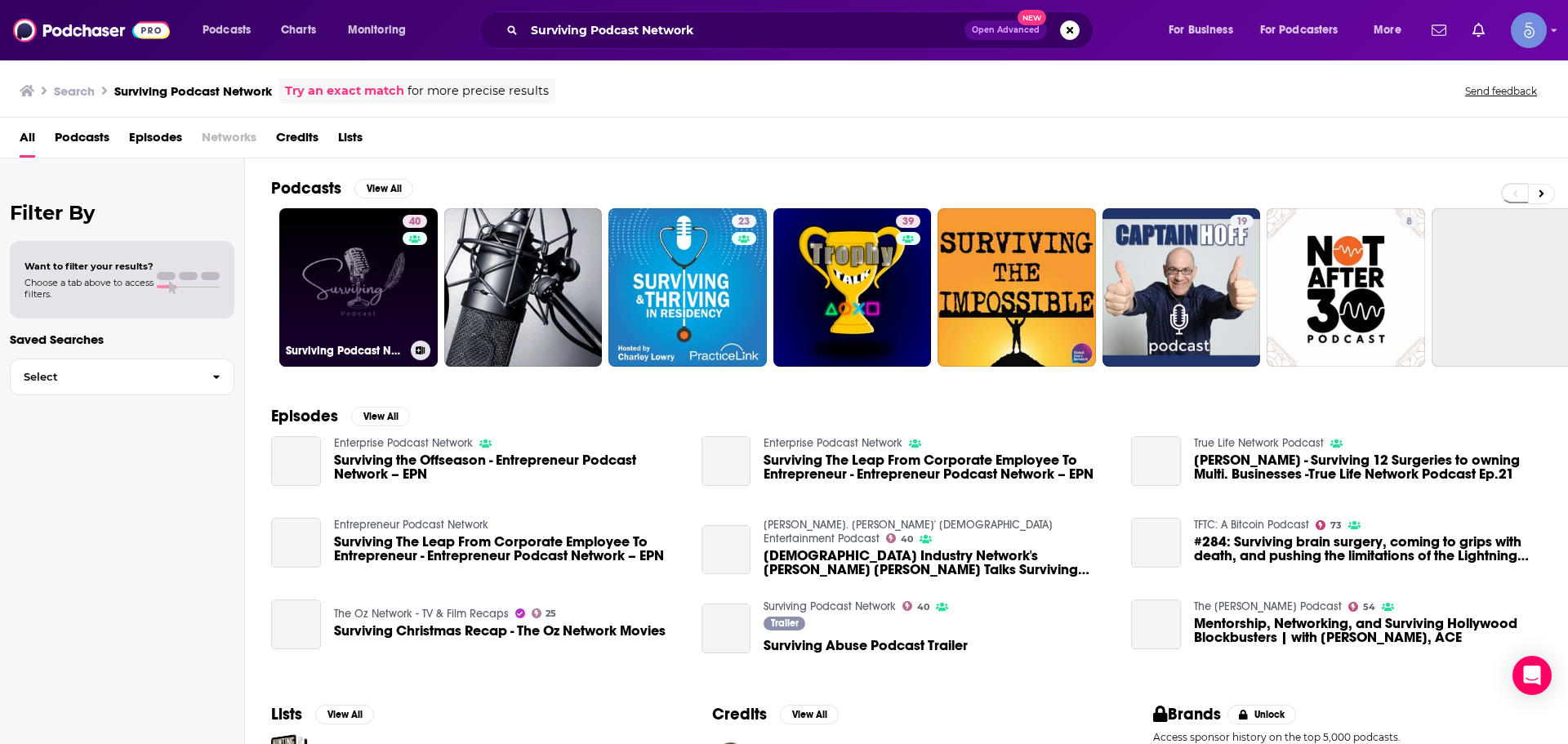
click at [394, 292] on link "40 Surviving Podcast Network" at bounding box center [358, 287] width 158 height 158
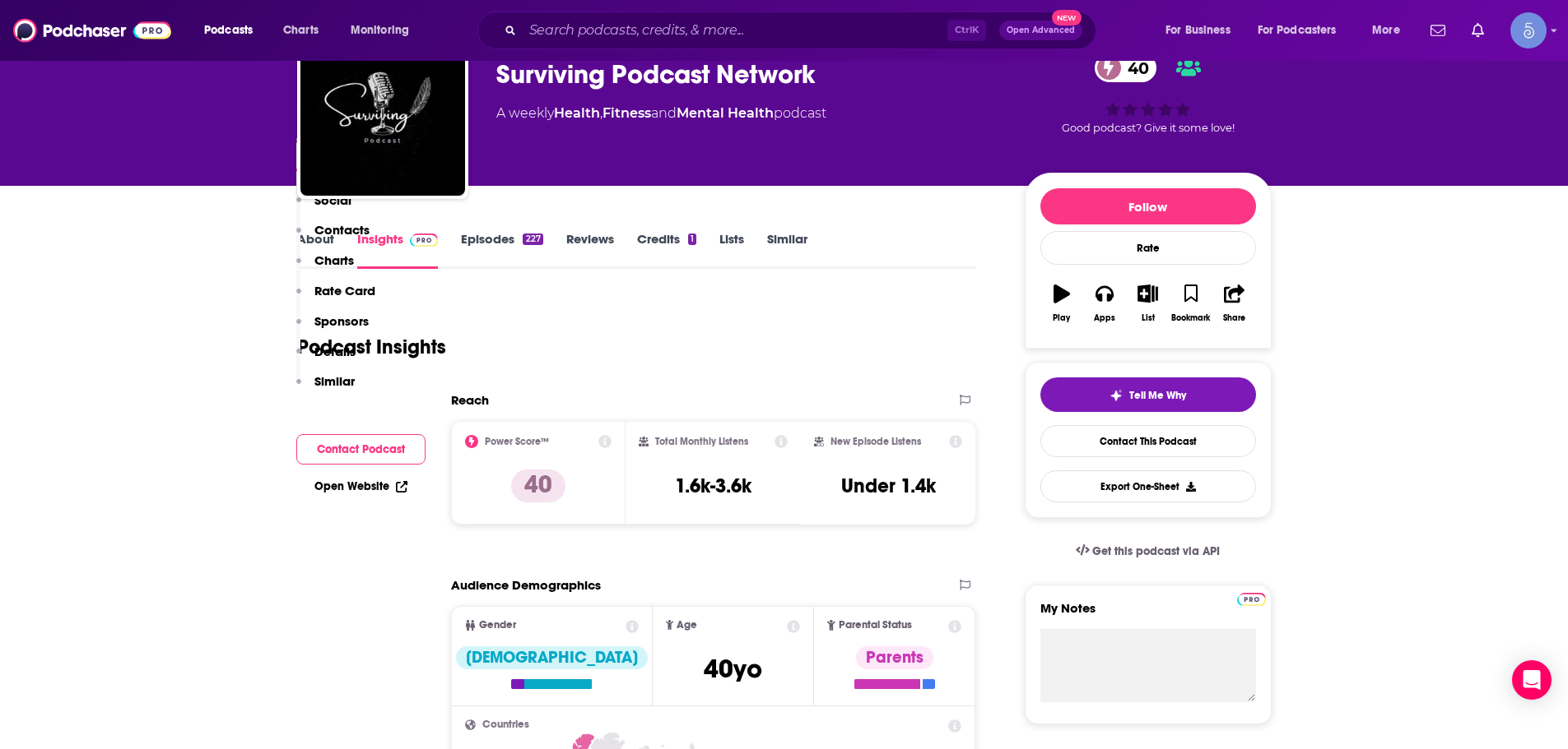
scroll to position [740, 0]
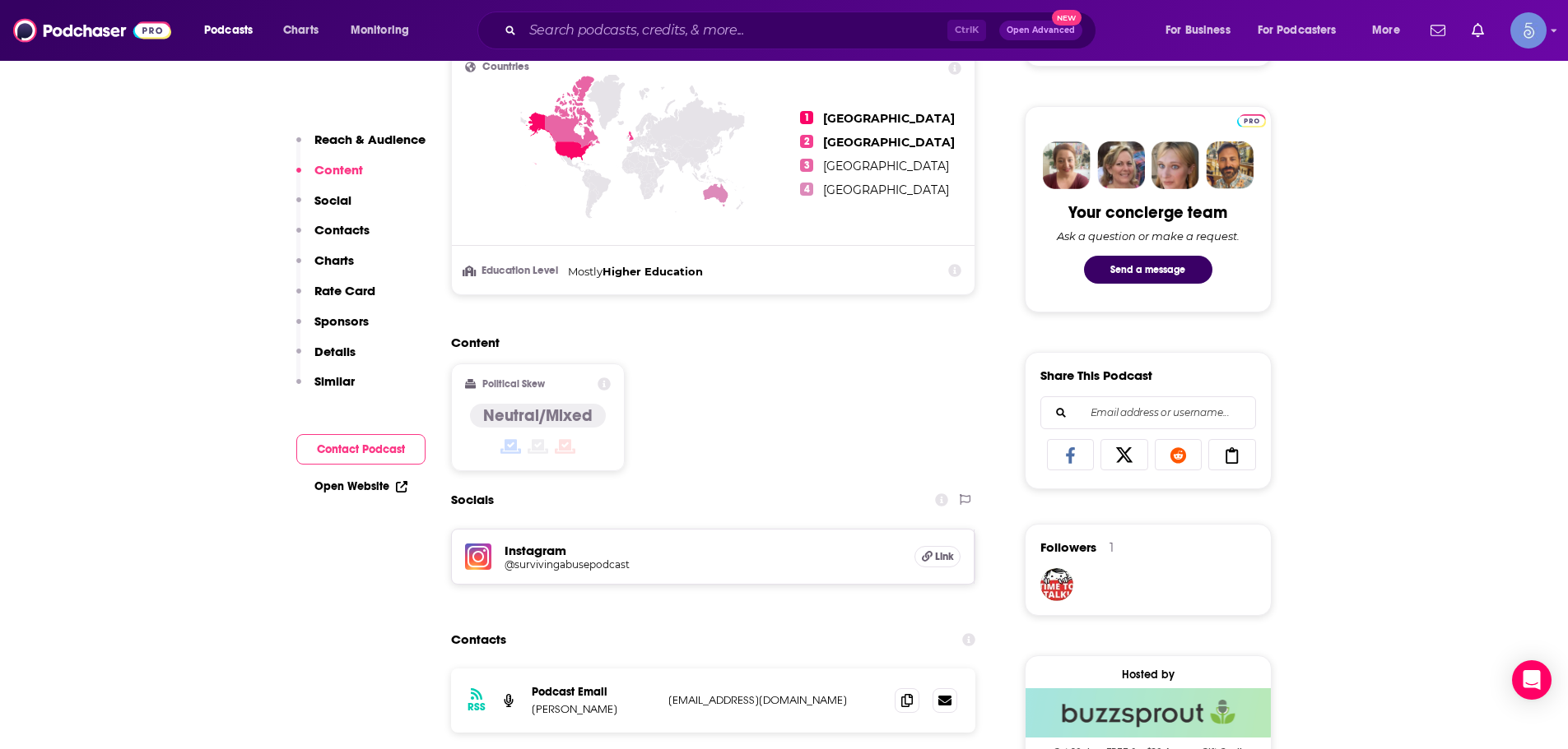
click at [619, 45] on div "Ctrl K Open Advanced New" at bounding box center [786, 30] width 619 height 38
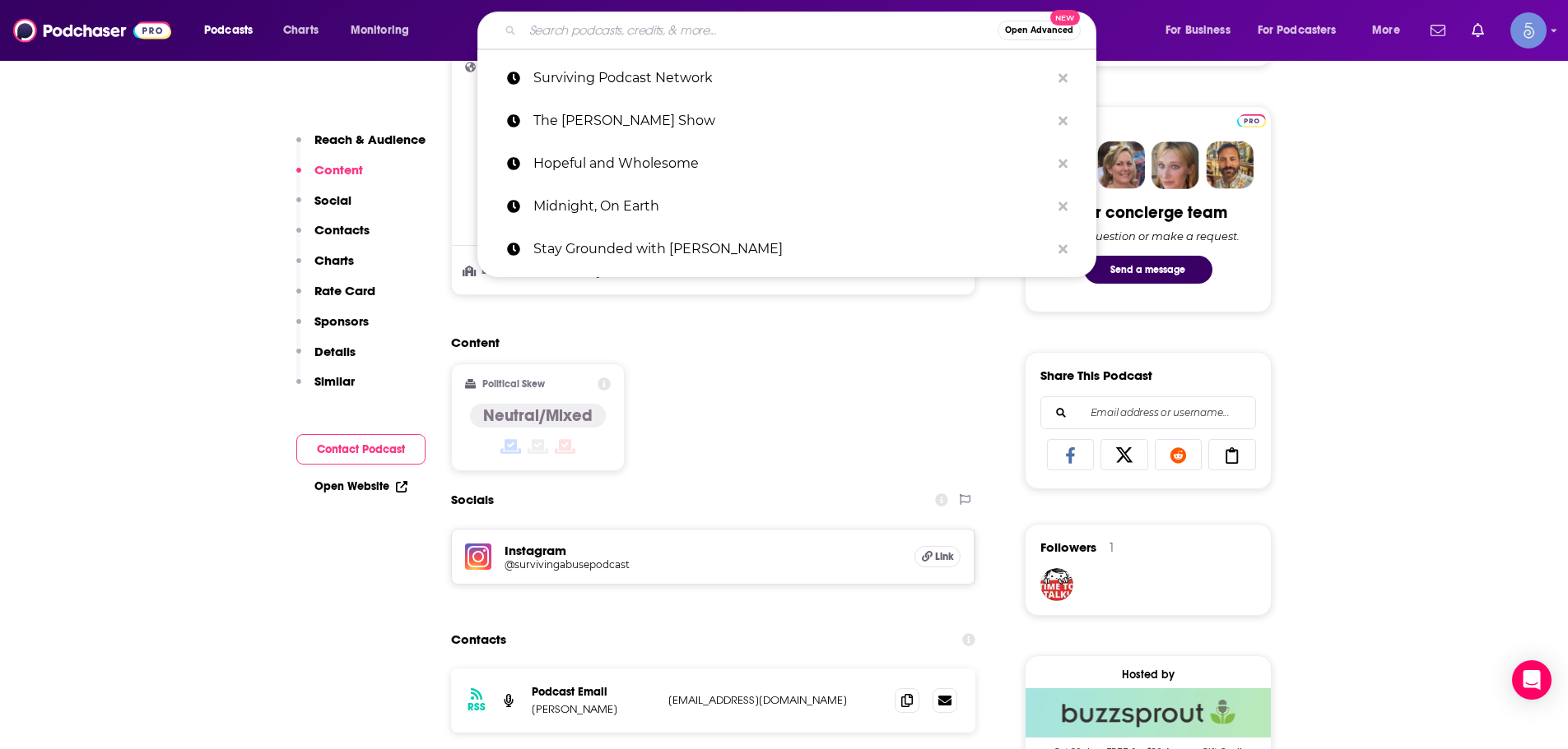
click at [621, 39] on input "Search podcasts, credits, & more..." at bounding box center [760, 30] width 475 height 27
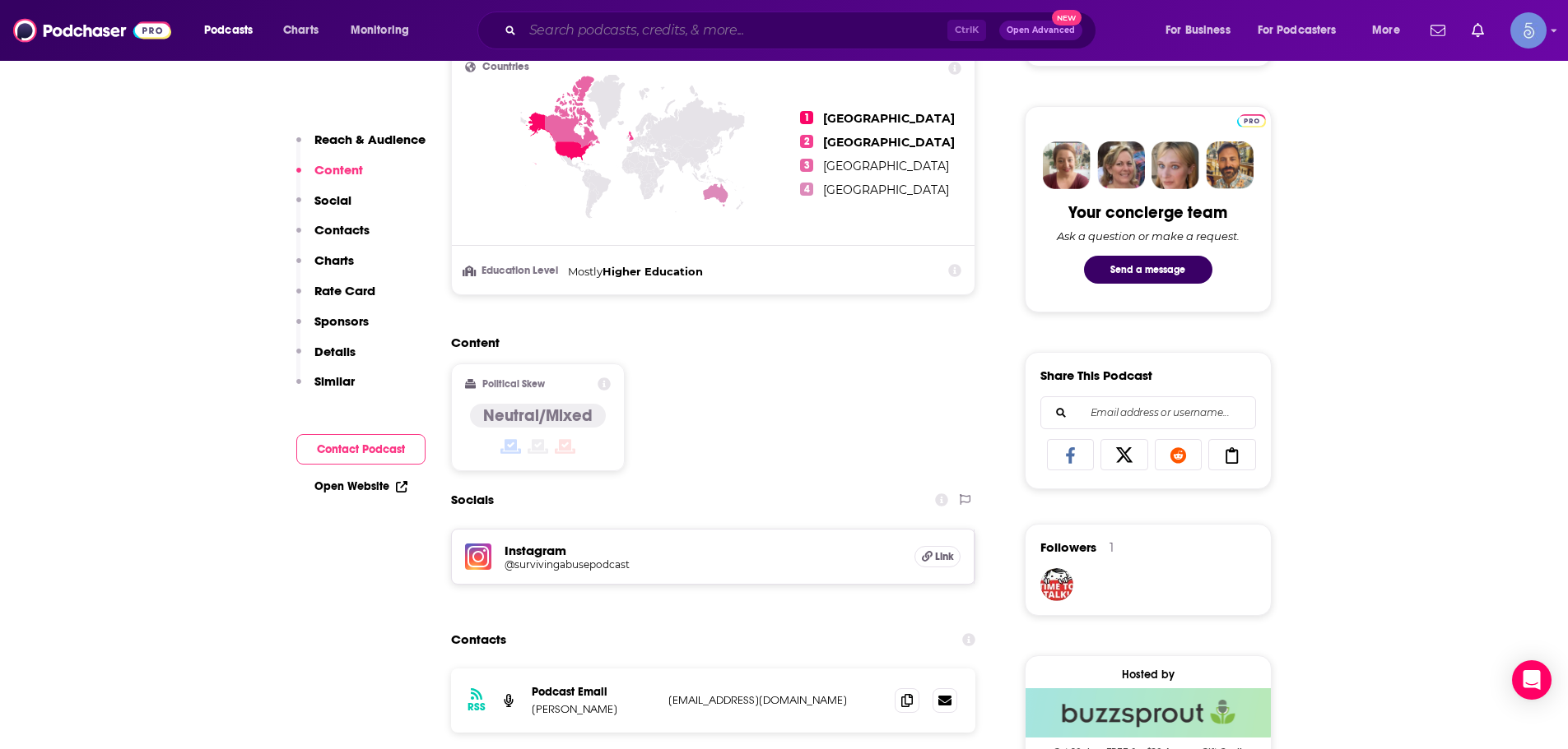
drag, startPoint x: 644, startPoint y: 12, endPoint x: 629, endPoint y: 37, distance: 29.2
click at [629, 37] on input "Search podcasts, credits, & more..." at bounding box center [734, 30] width 424 height 27
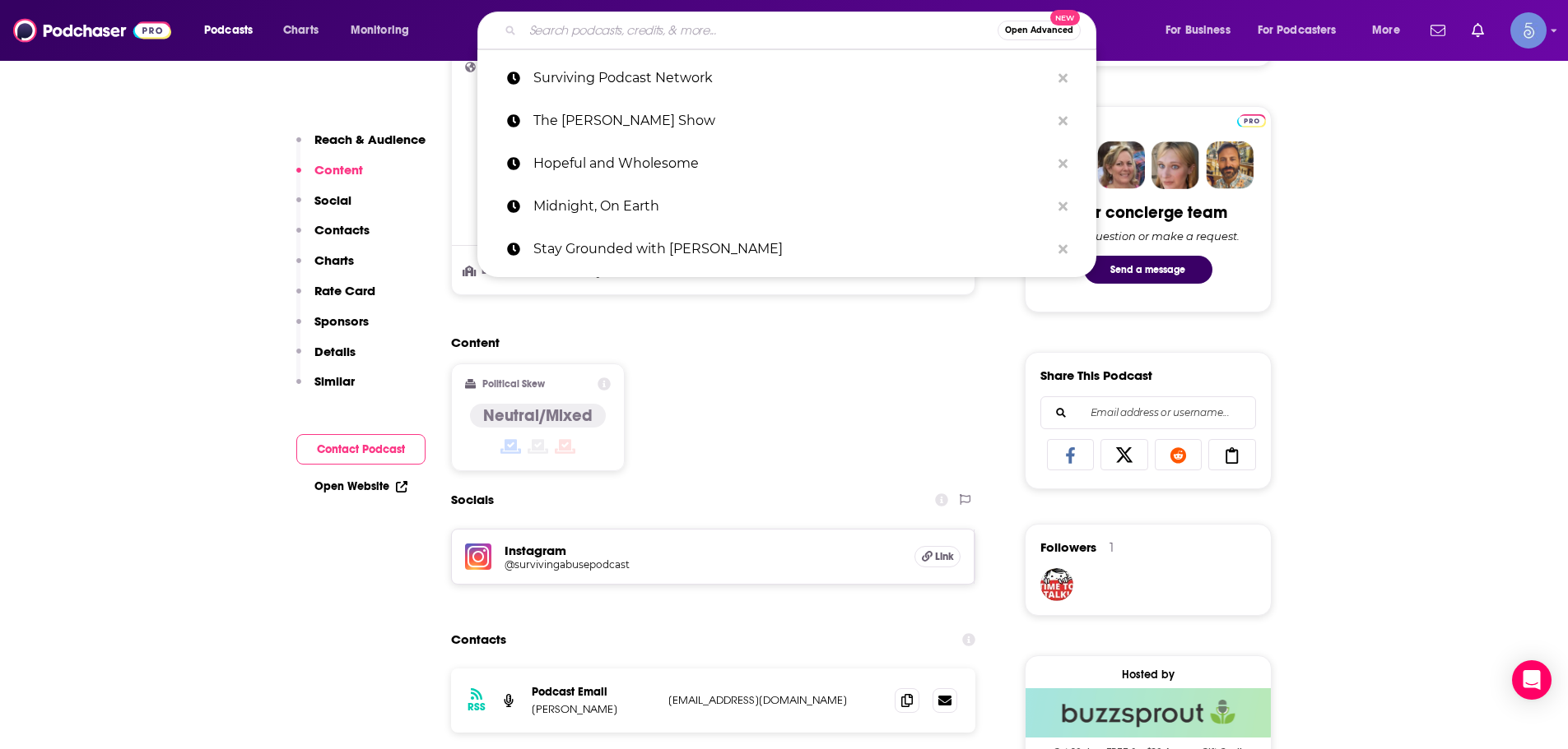
paste input "So You’re Living In A Simulation"
type input "So You’re Living In A Simulation"
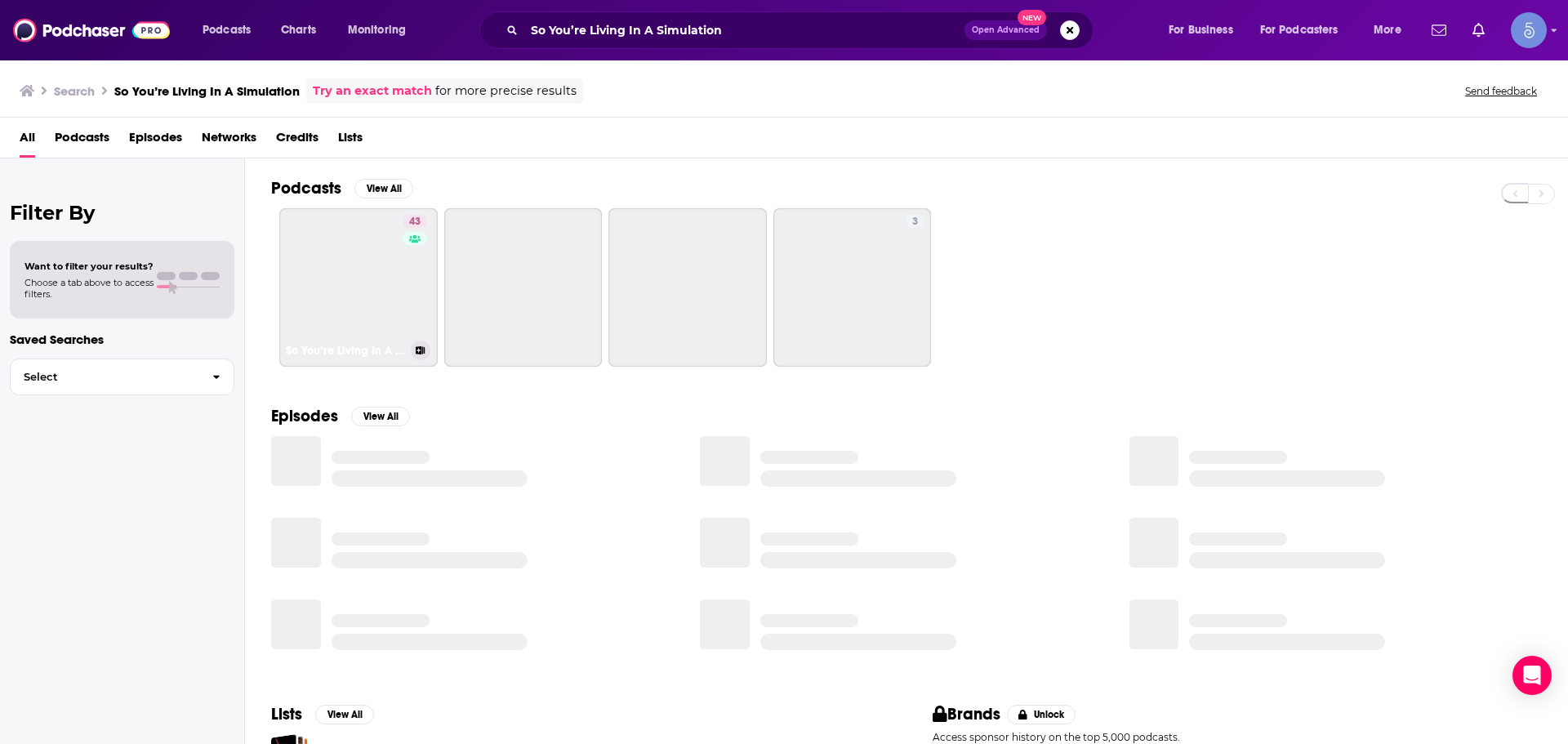
click at [359, 293] on link "43 So You’re Living In A Simulation" at bounding box center [358, 287] width 158 height 158
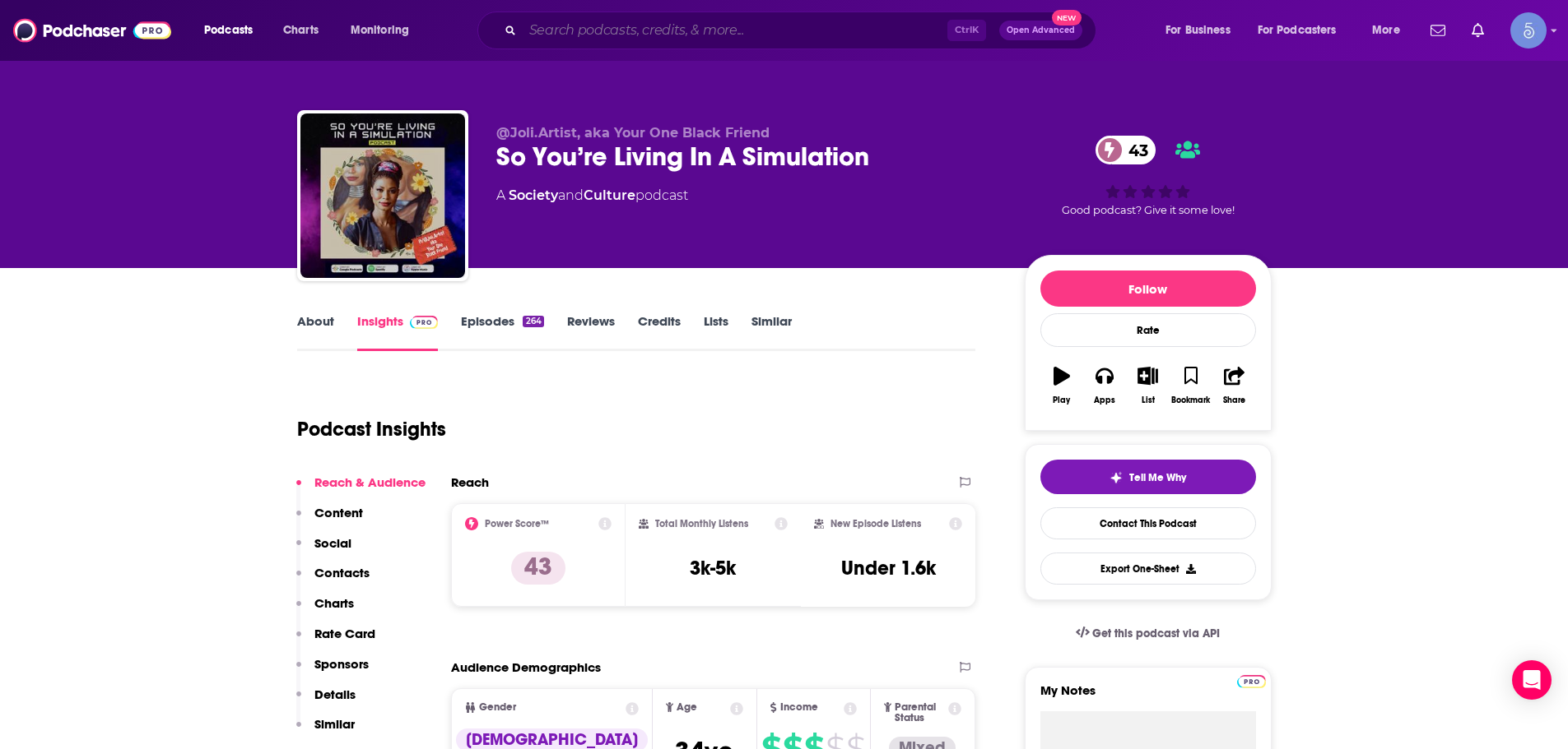
click at [594, 19] on input "Search podcasts, credits, & more..." at bounding box center [734, 30] width 424 height 27
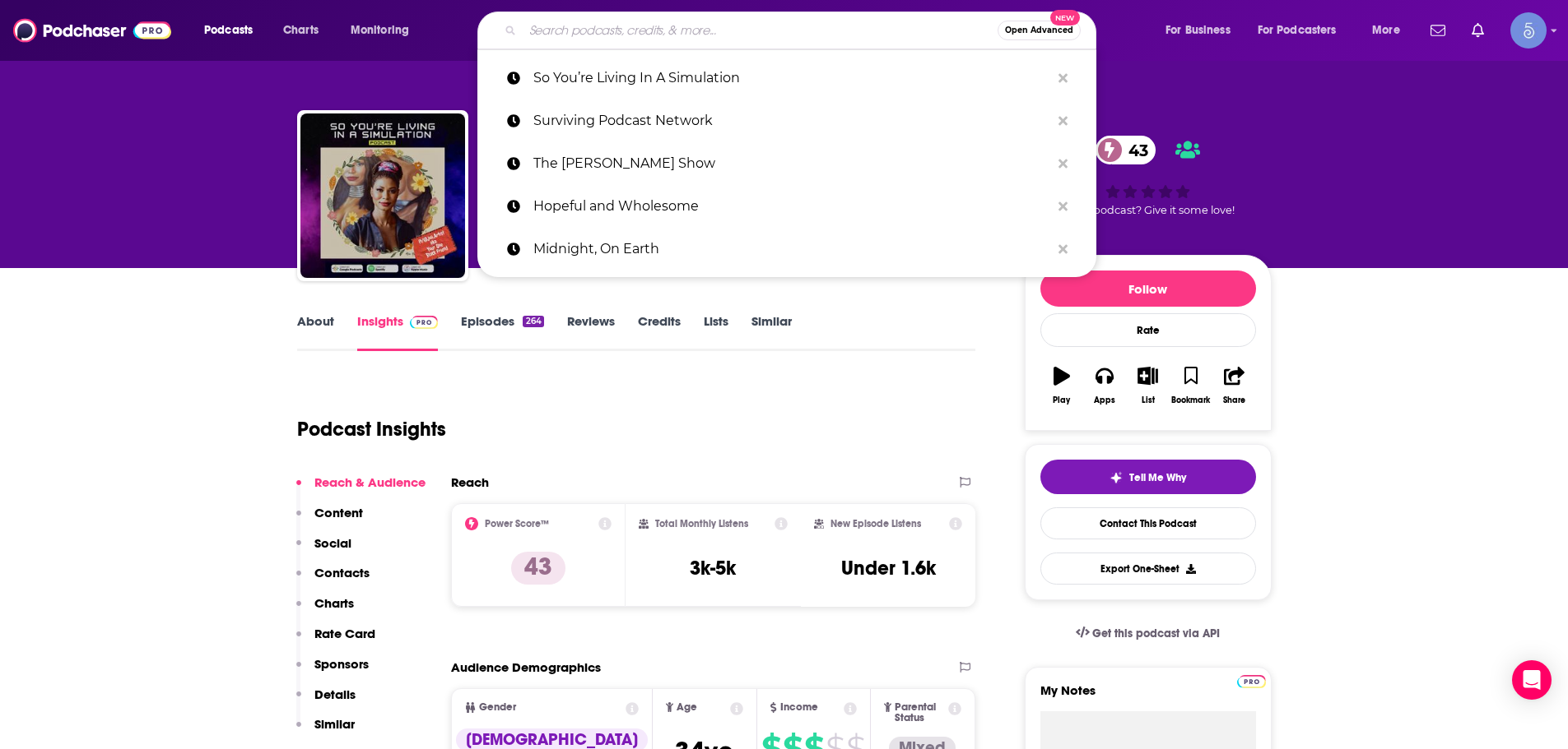
paste input "Helping Healing Humor"
type input "Helping Healing Humor"
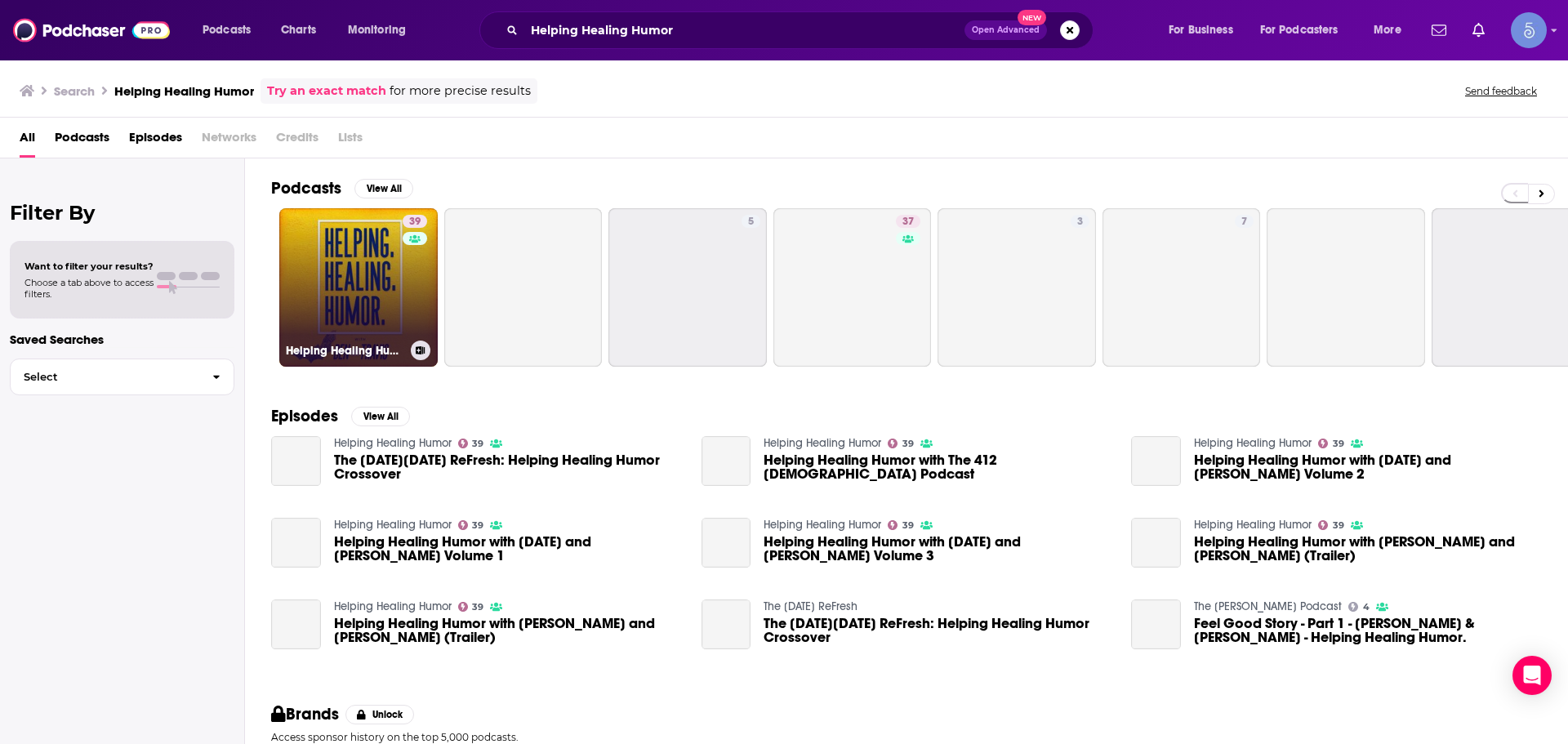
click at [326, 306] on link "39 Helping Healing Humor" at bounding box center [358, 287] width 158 height 158
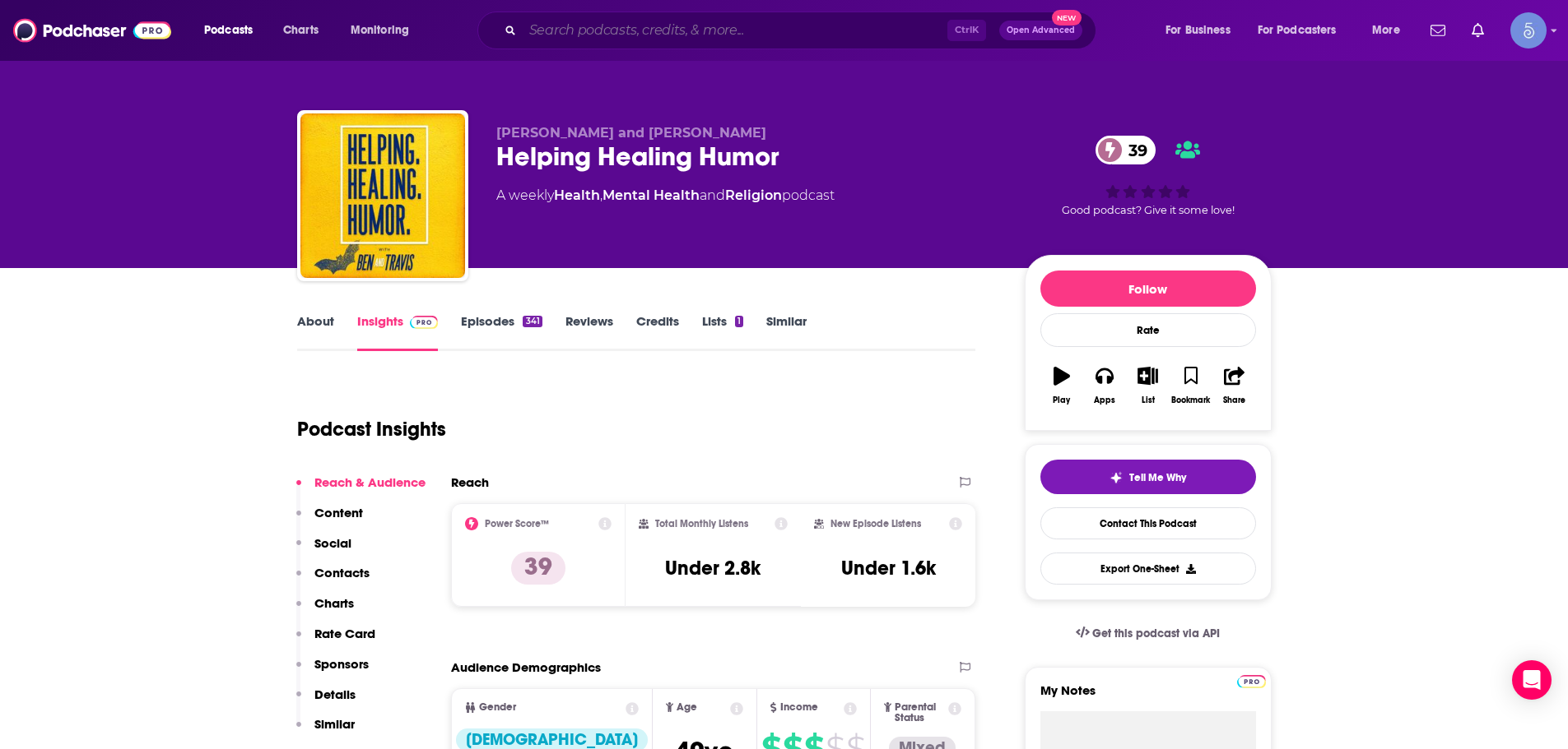
click at [668, 36] on input "Search podcasts, credits, & more..." at bounding box center [734, 30] width 424 height 27
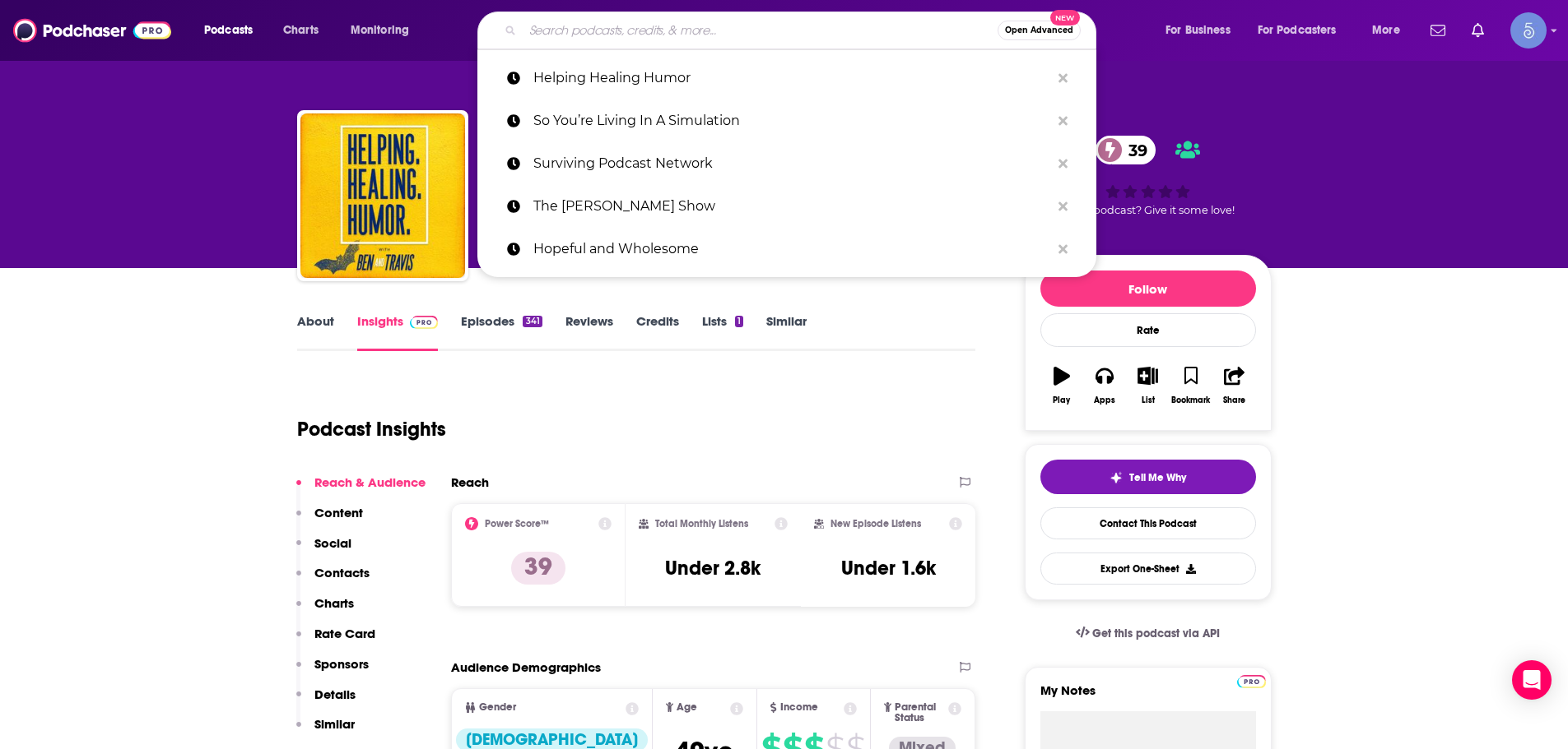
paste input "Woman Awake - The Soul-led Journey of Awakening"
type input "Woman Awake - The Soul-led Journey of Awakening"
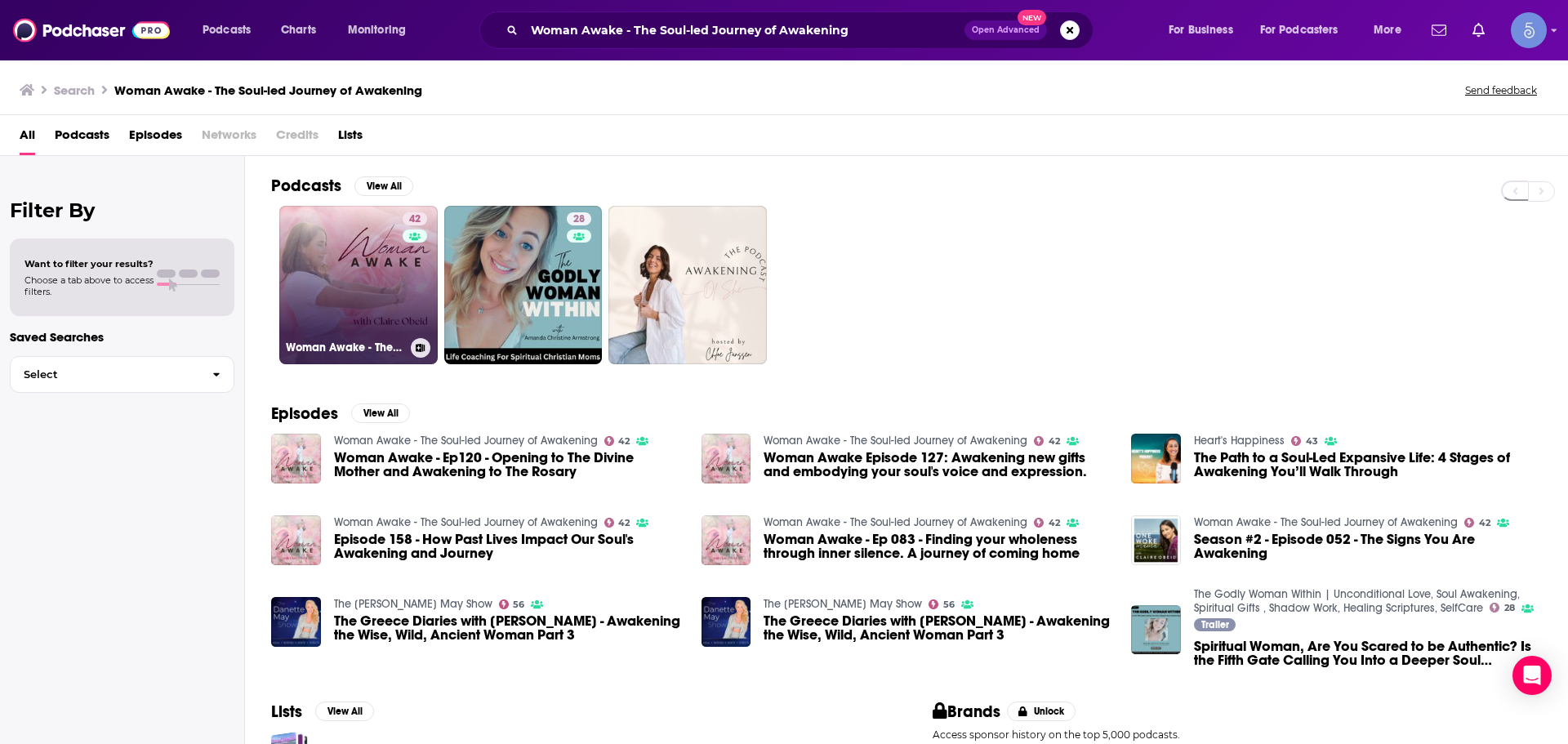
click at [409, 284] on div "42" at bounding box center [417, 275] width 28 height 126
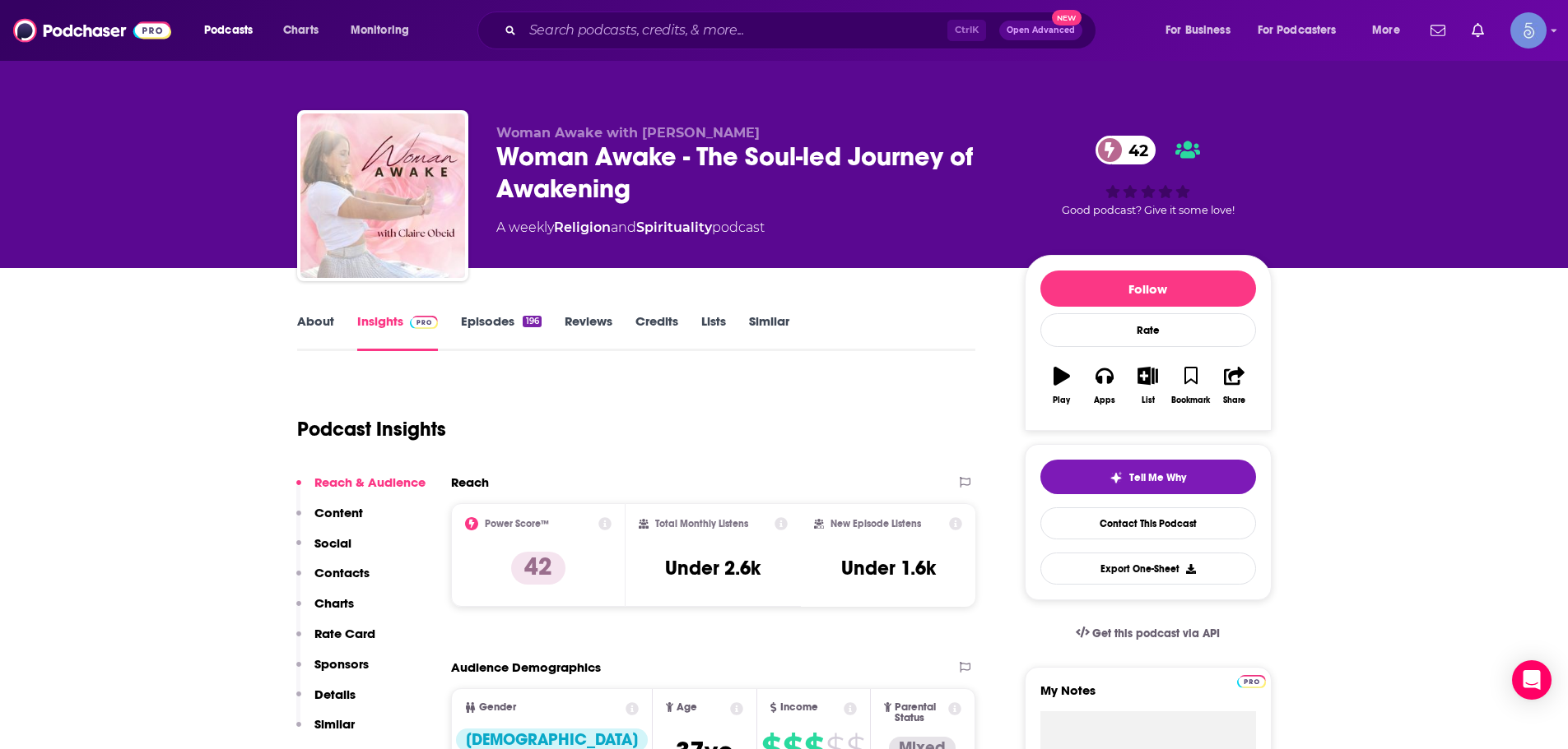
click at [617, 45] on div "Ctrl K Open Advanced New" at bounding box center [786, 30] width 619 height 38
click at [619, 31] on input "Search podcasts, credits, & more..." at bounding box center [734, 30] width 424 height 27
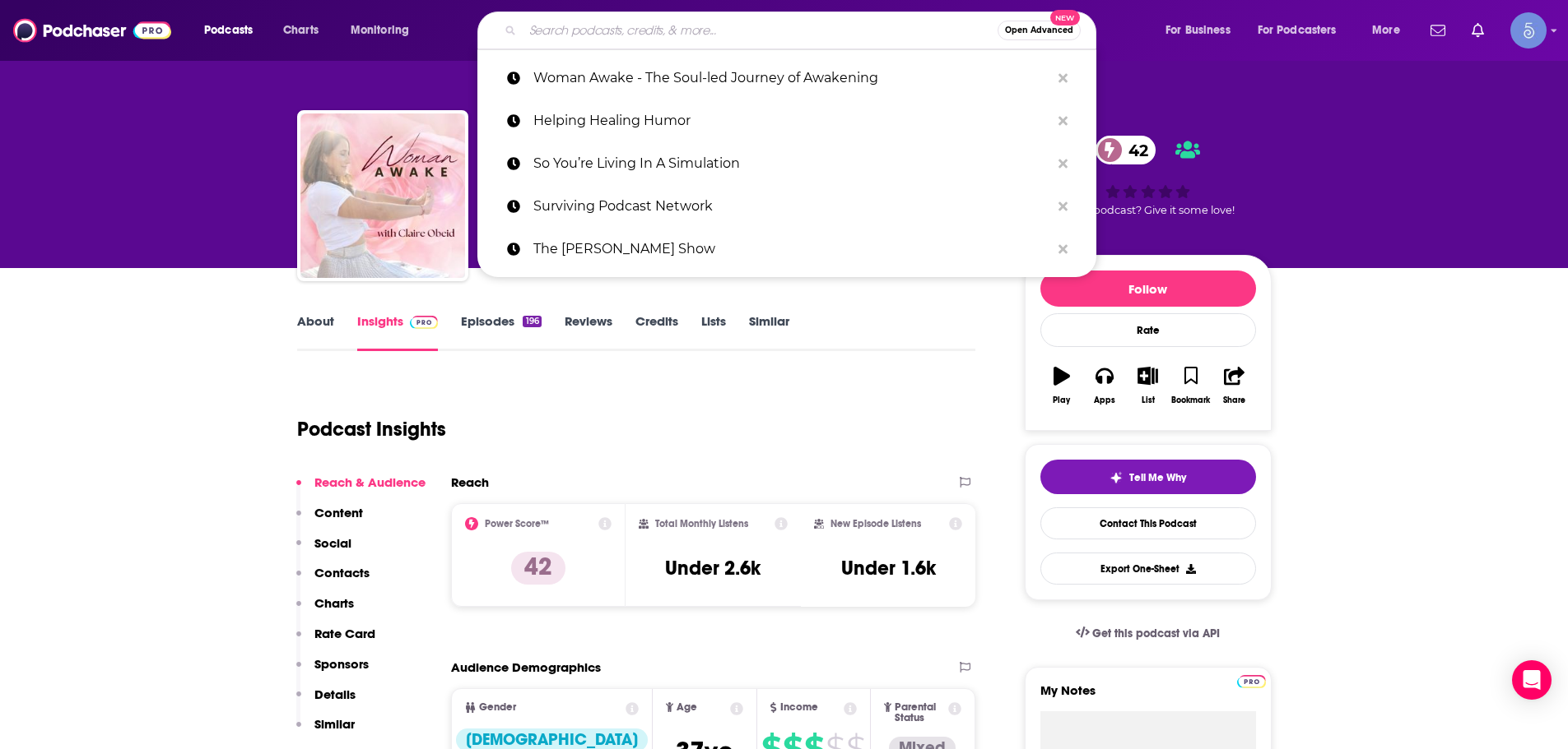
paste input "The New Dimensions Café"
type input "The New Dimensions Café"
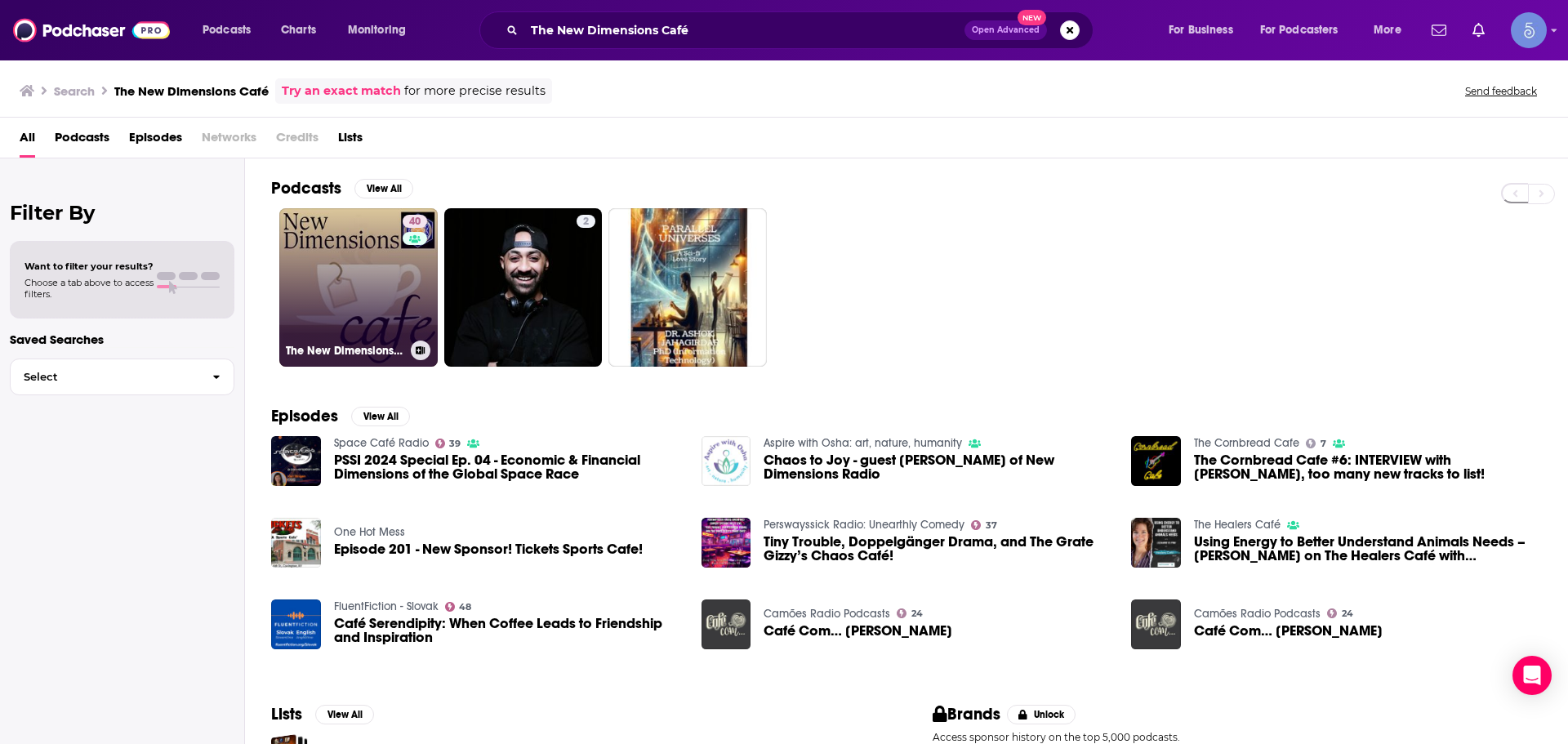
click at [331, 254] on link "40 The New Dimensions Café" at bounding box center [358, 287] width 158 height 158
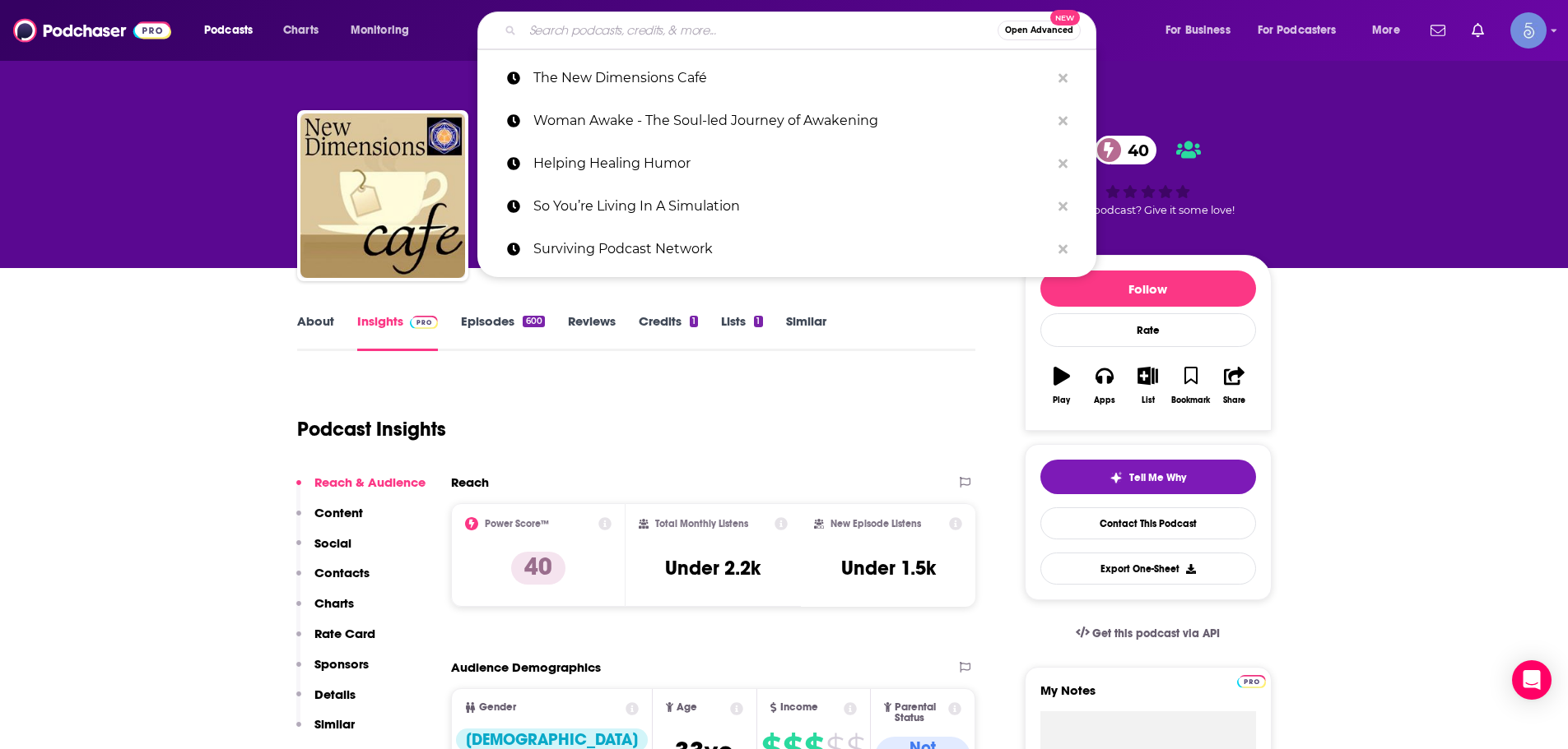
click at [676, 29] on input "Search podcasts, credits, & more..." at bounding box center [760, 30] width 475 height 27
paste input "The Soul Collective"
type input "The Soul Collective"
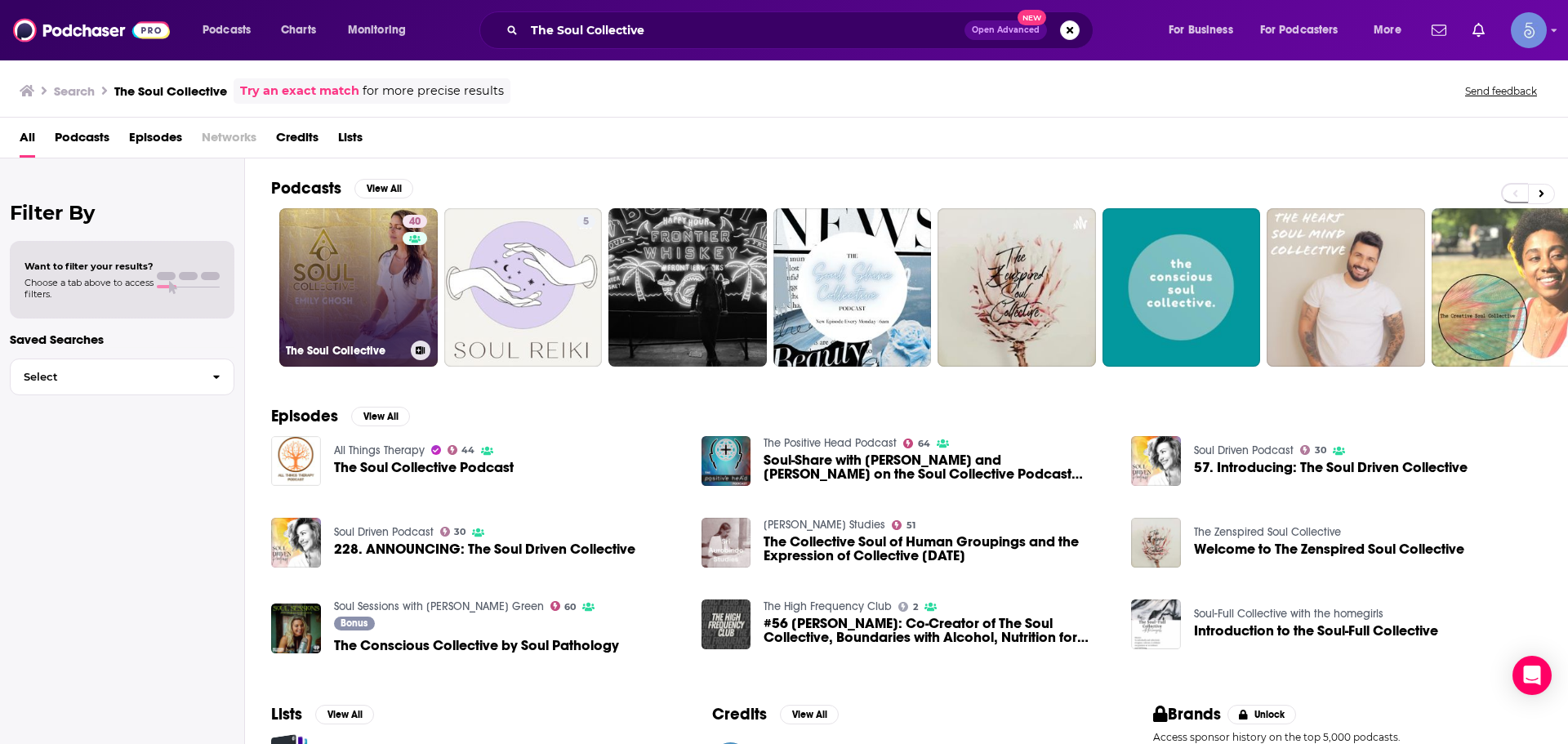
click at [315, 228] on link "40 The Soul Collective" at bounding box center [358, 287] width 158 height 158
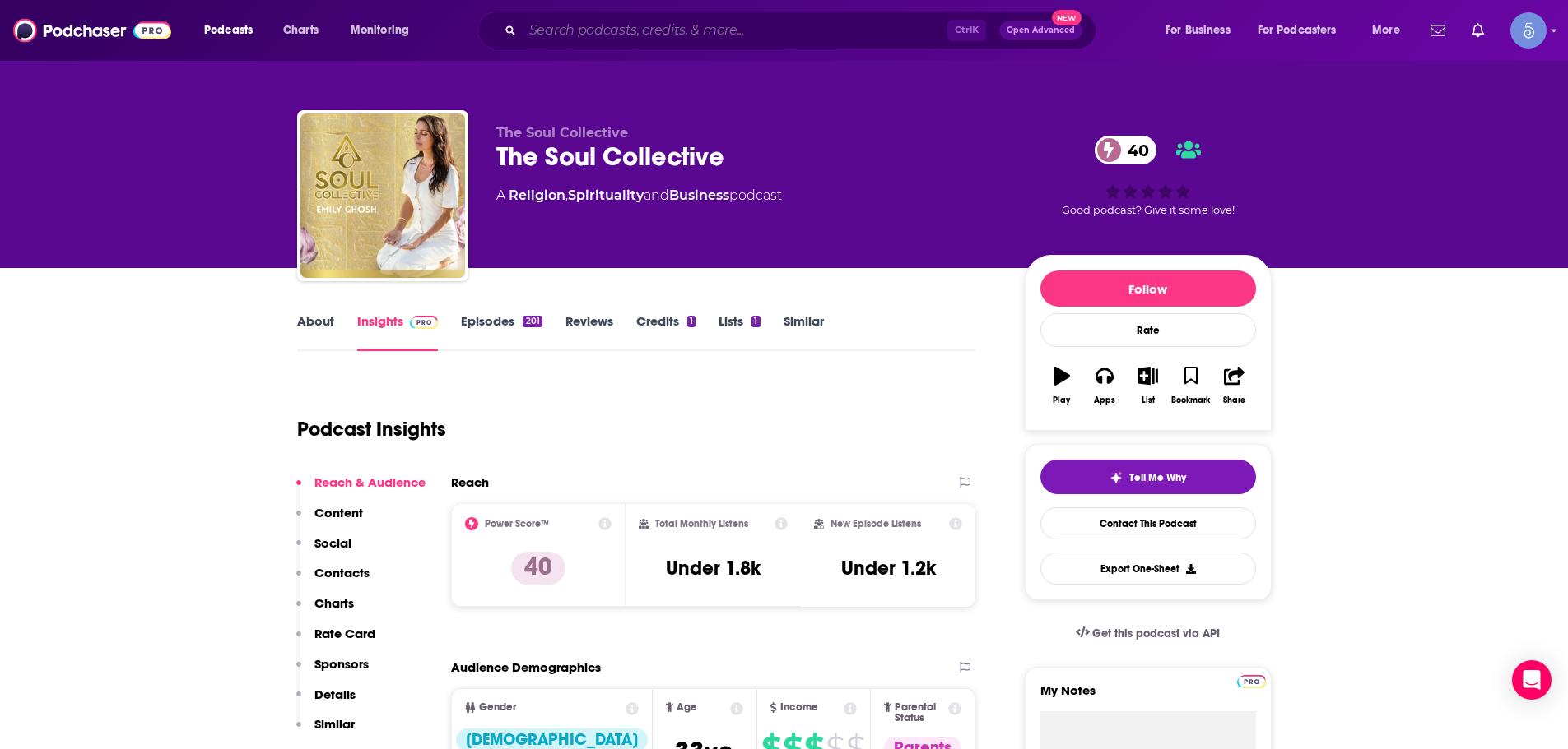
click at [563, 24] on input "Search podcasts, credits, & more..." at bounding box center [734, 30] width 424 height 27
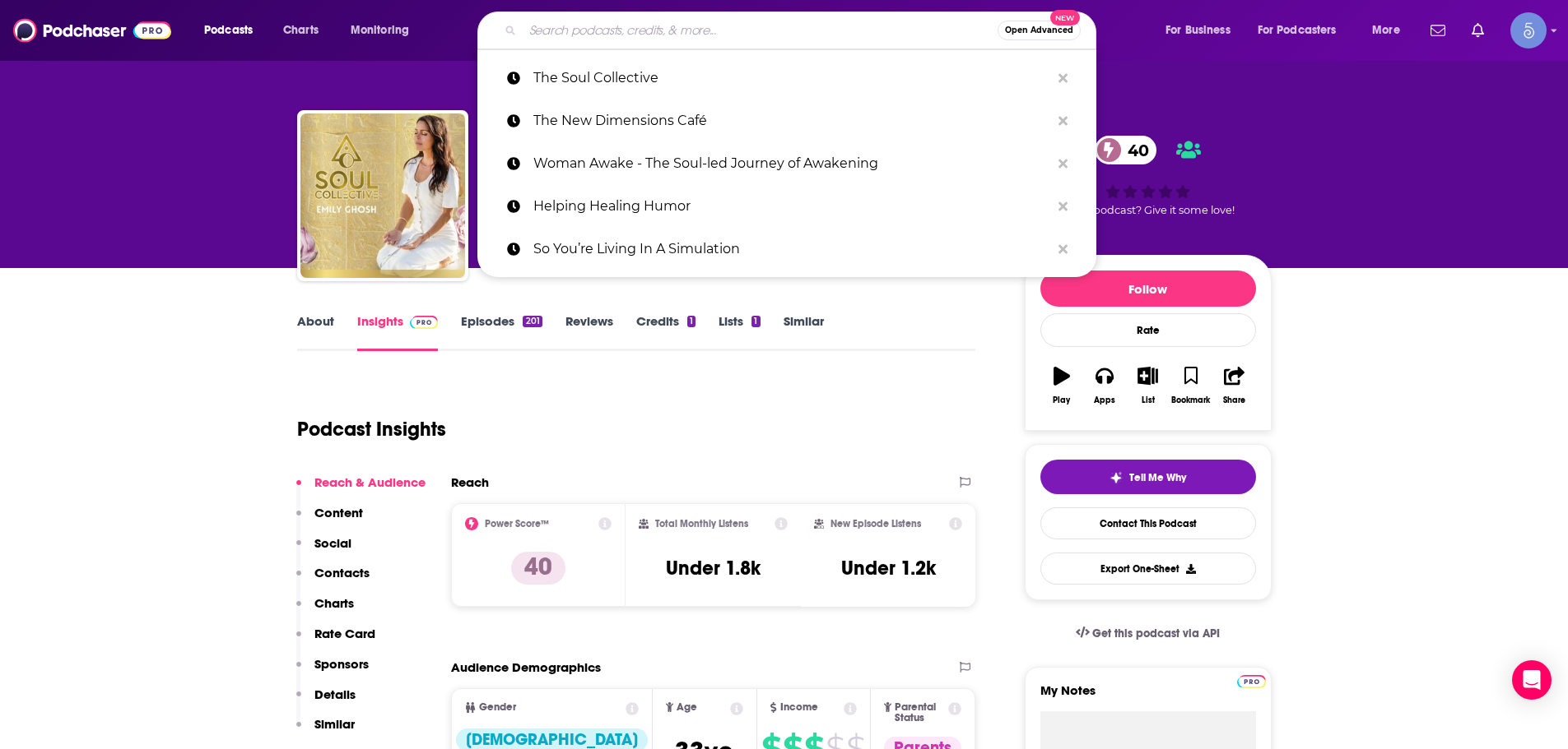
paste input "Healing The Spirit: Astrology, Archetypes & Artmaking"
type input "Healing The Spirit: Astrology, Archetypes & Artmaking"
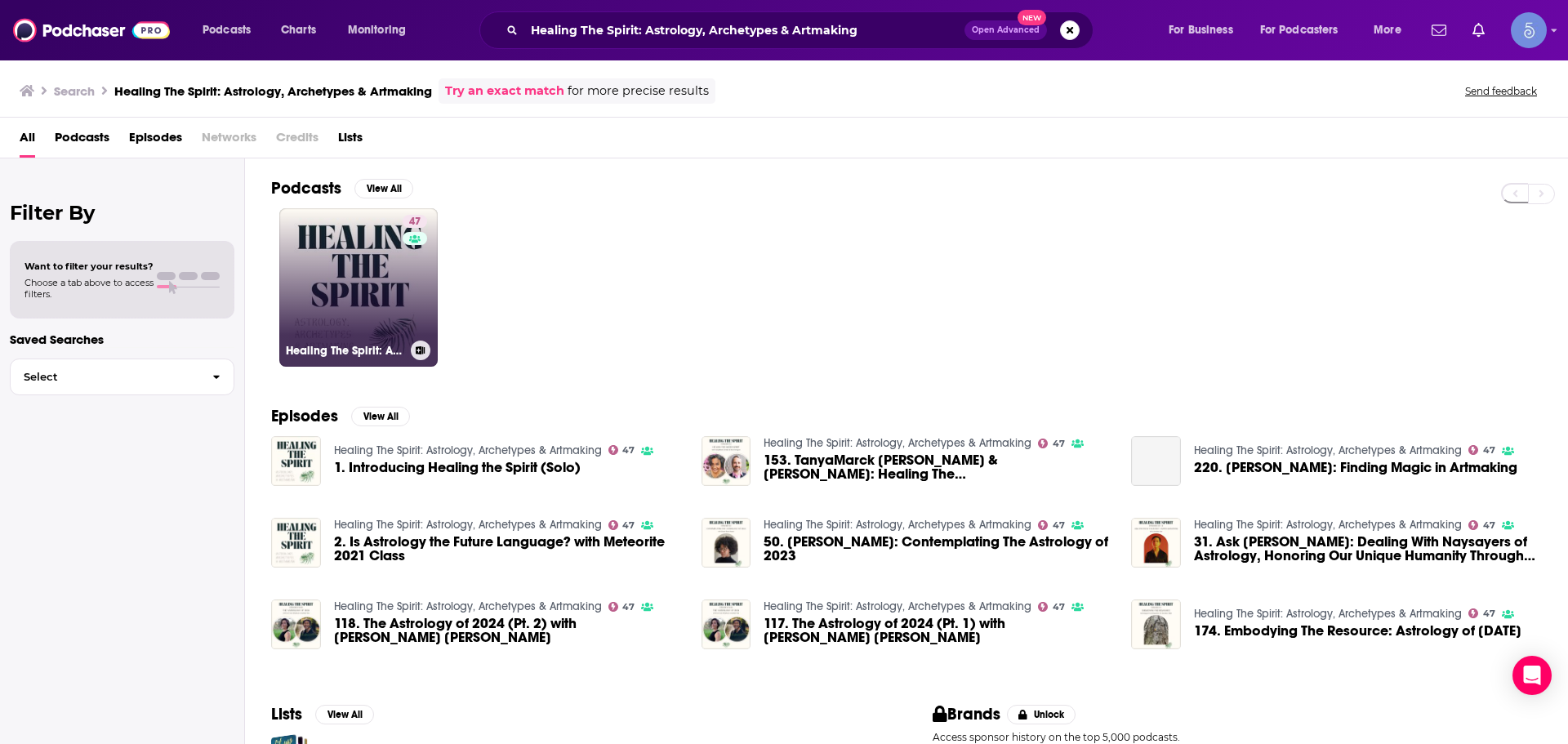
click at [388, 328] on link "47 Healing The Spirit: Astrology, Archetypes & Artmaking" at bounding box center [358, 287] width 158 height 158
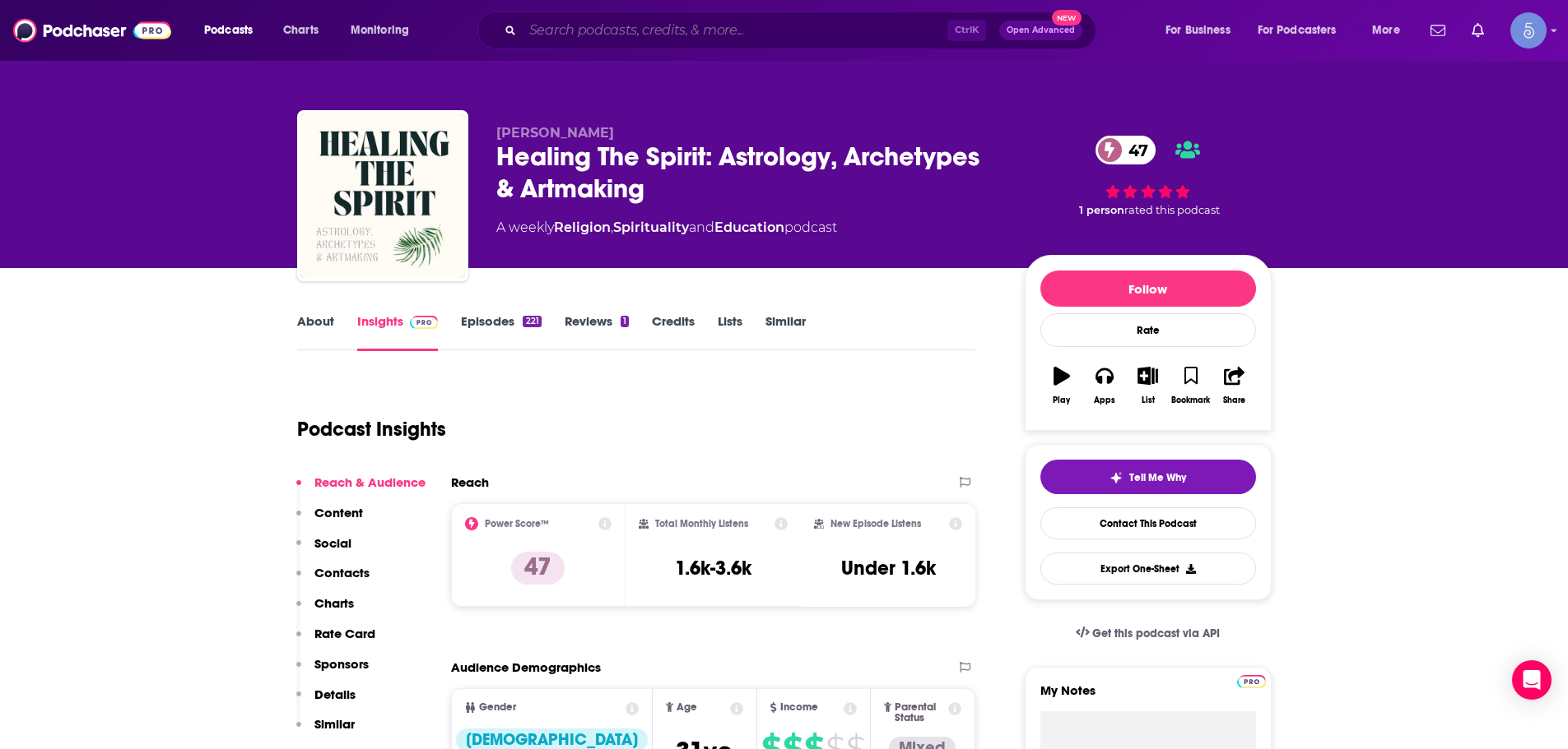
click at [673, 21] on input "Search podcasts, credits, & more..." at bounding box center [734, 30] width 424 height 27
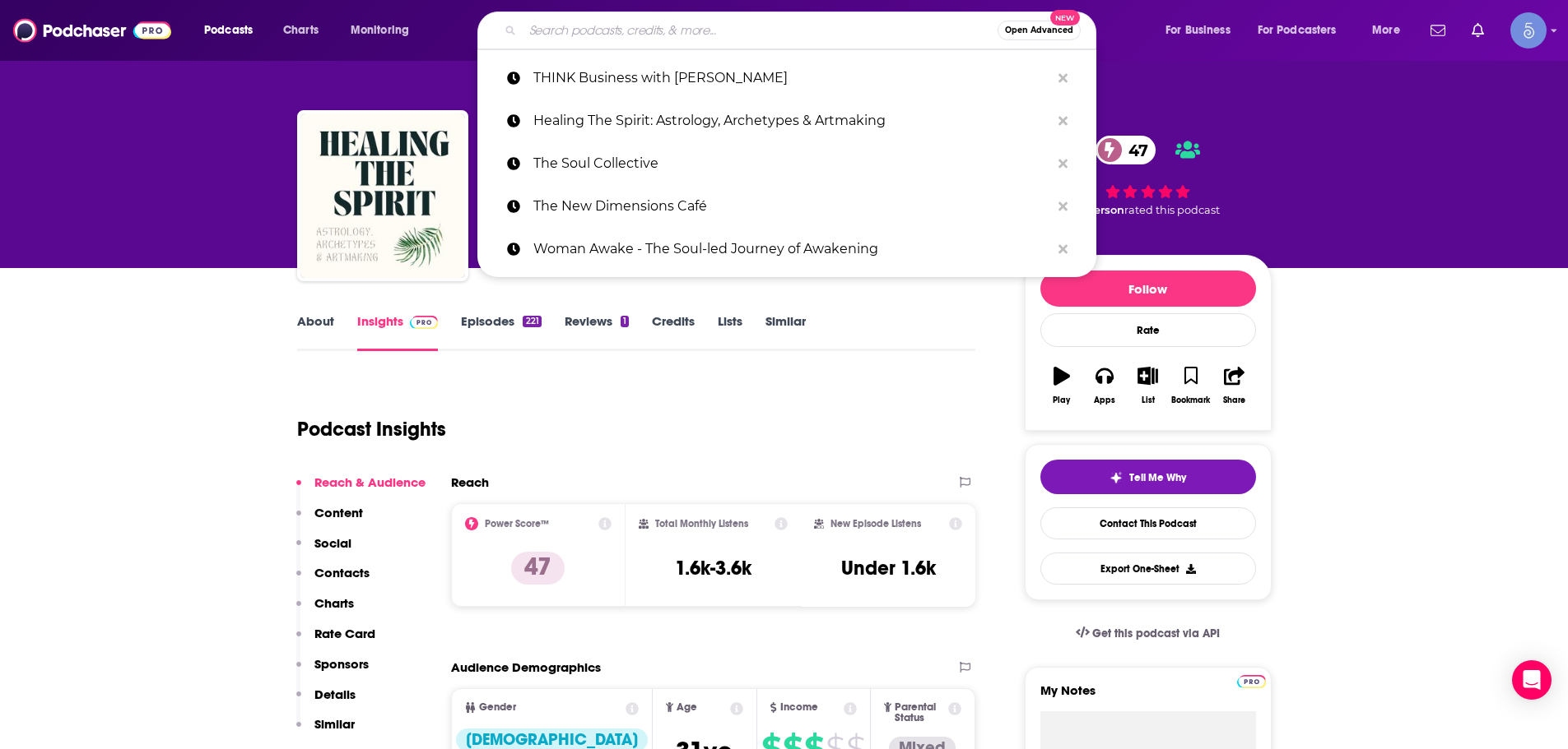
paste input "The Liz Svatek Show"
type input "The Liz Svatek Show"
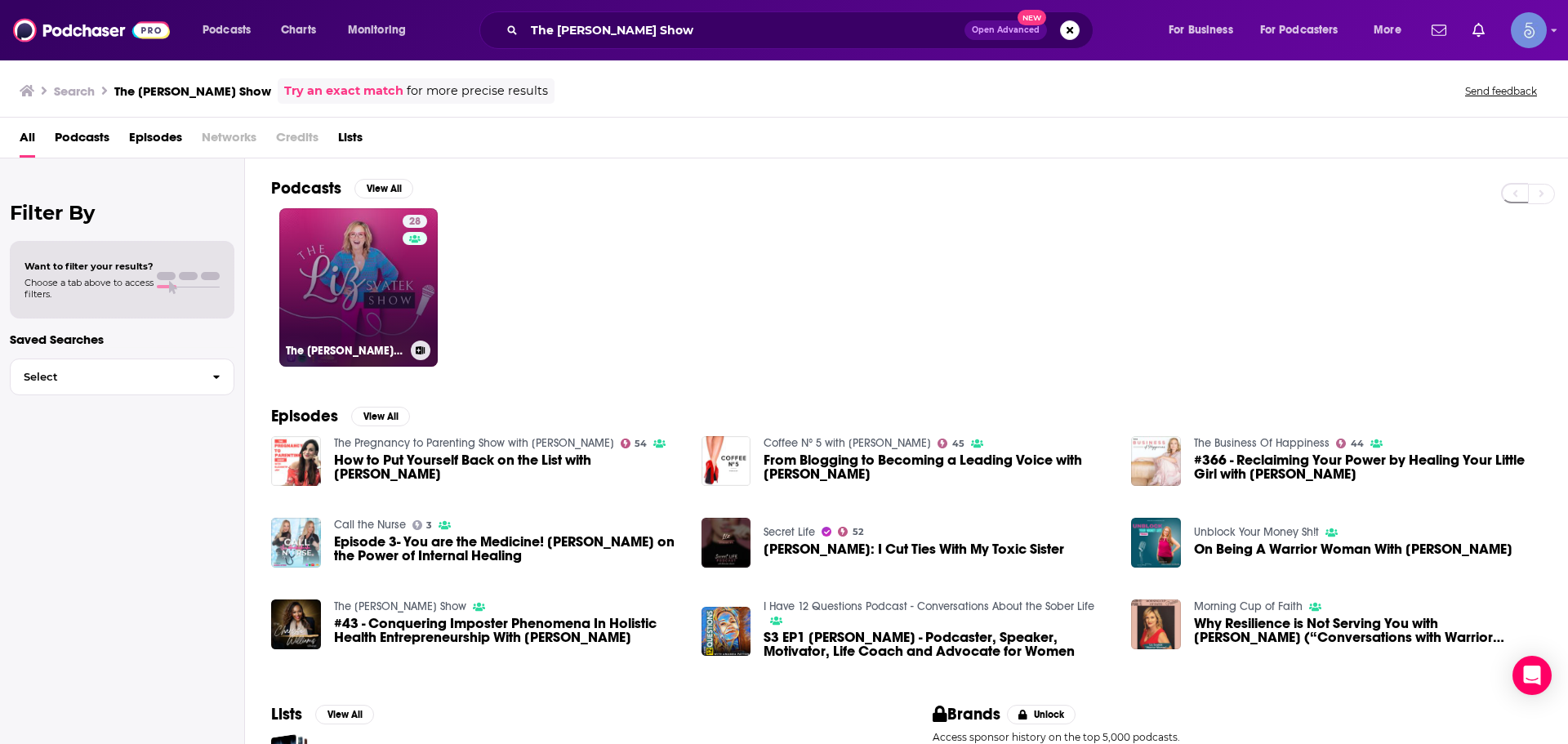
click at [353, 286] on link "28 The Liz Svatek Show" at bounding box center [358, 287] width 158 height 158
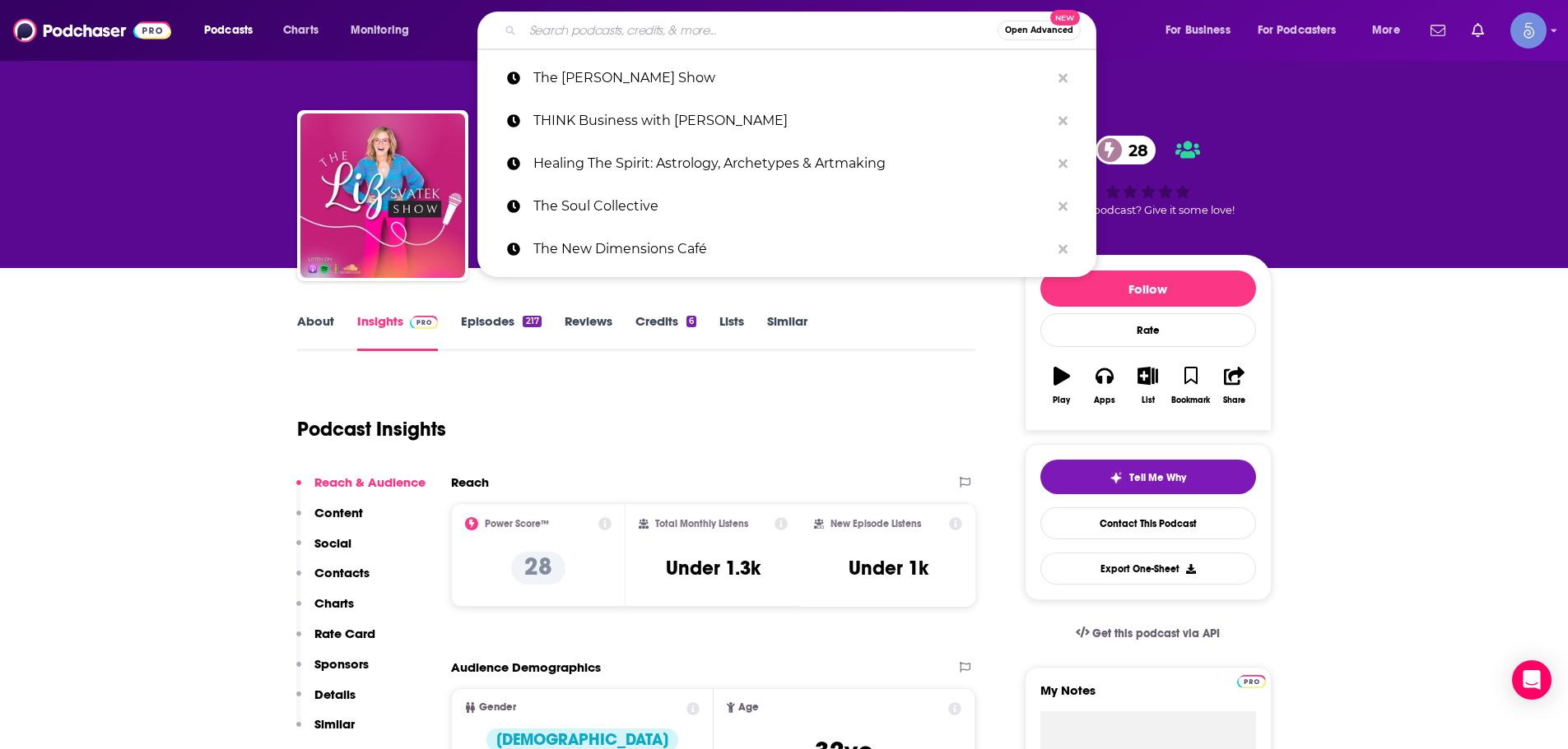
click at [612, 18] on input "Search podcasts, credits, & more..." at bounding box center [760, 30] width 475 height 27
paste input "Leah on Love: A Podcast on Dating and Relationships"
type input "Leah on Love: A Podcast on Dating and Relationships"
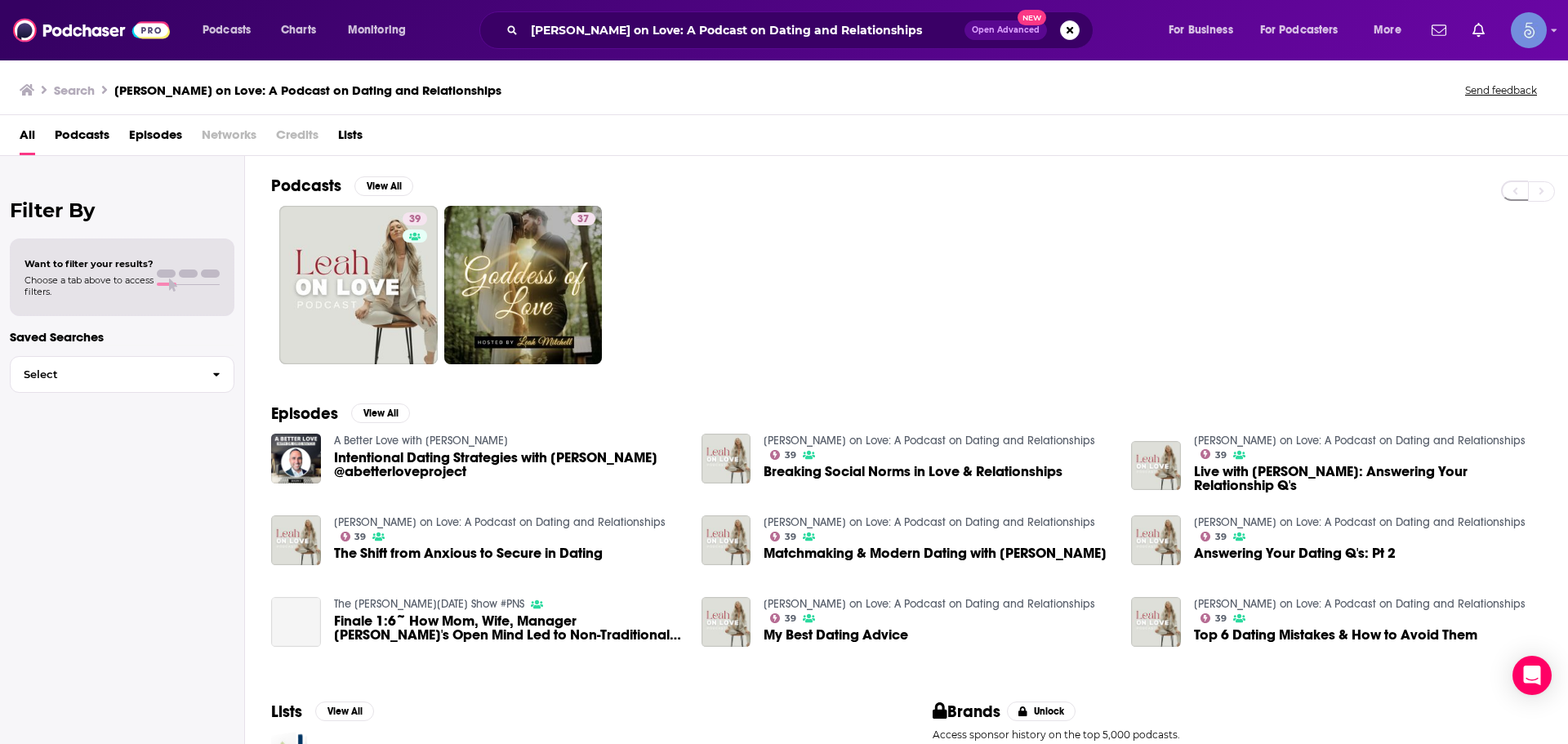
click at [278, 317] on div "39 37" at bounding box center [920, 285] width 1297 height 158
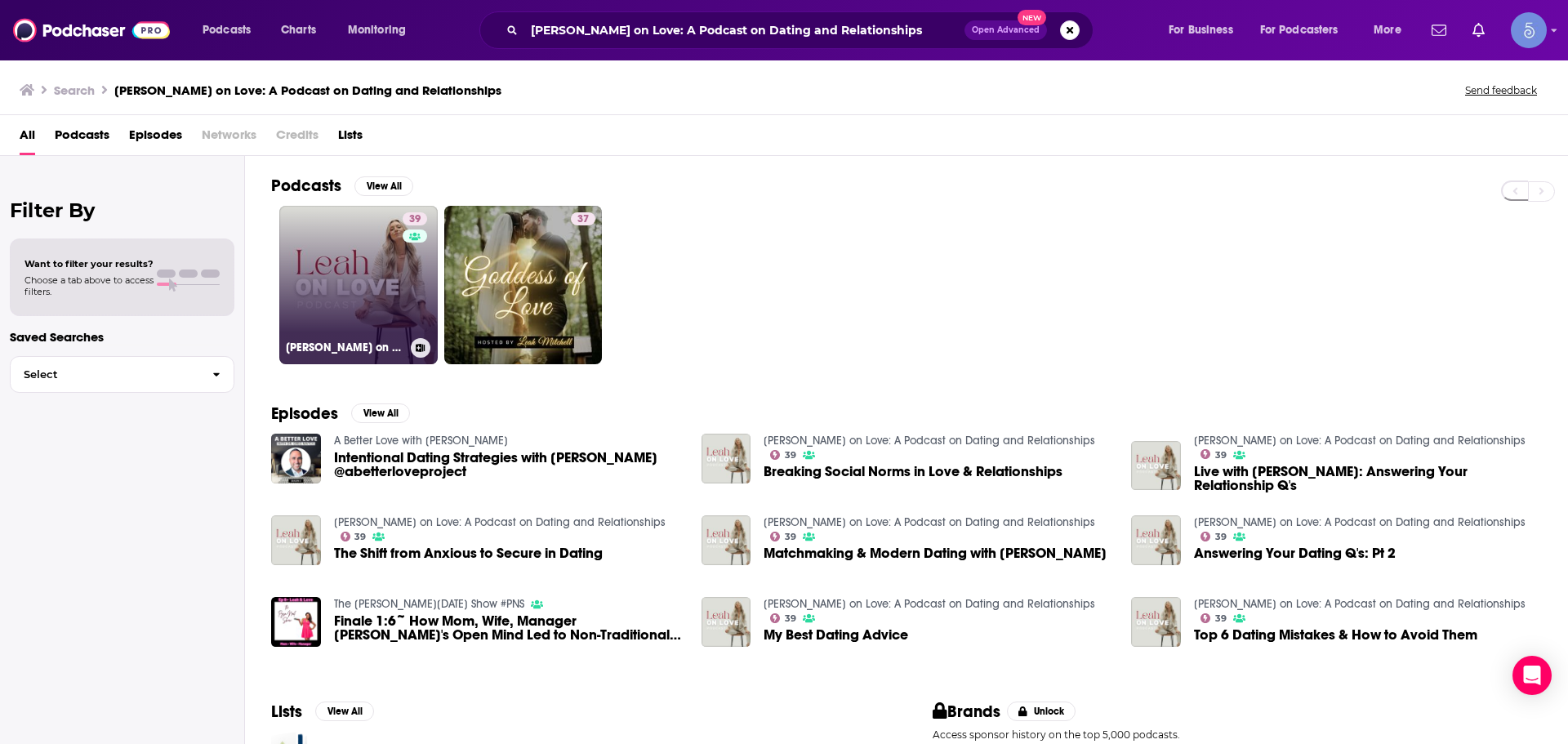
click at [313, 313] on link "39 Leah on Love: A Podcast on Dating and Relationships" at bounding box center [358, 285] width 158 height 158
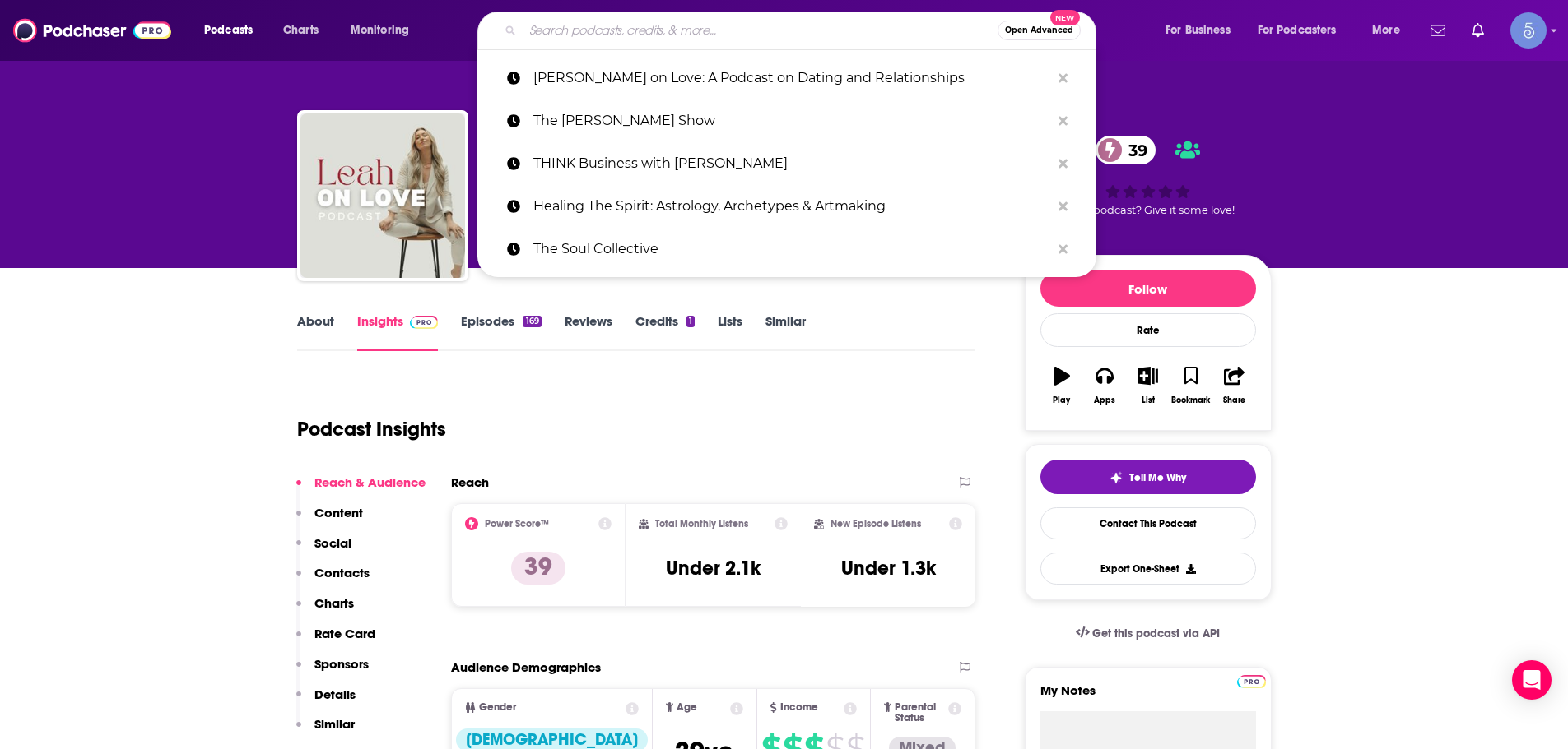
click at [616, 41] on input "Search podcasts, credits, & more..." at bounding box center [760, 30] width 475 height 27
paste input "What Heals with Lisa Strbac (formerly Raw Health Rebel)"
type input "What Heals with Lisa Strbac (formerly Raw Health Rebel)"
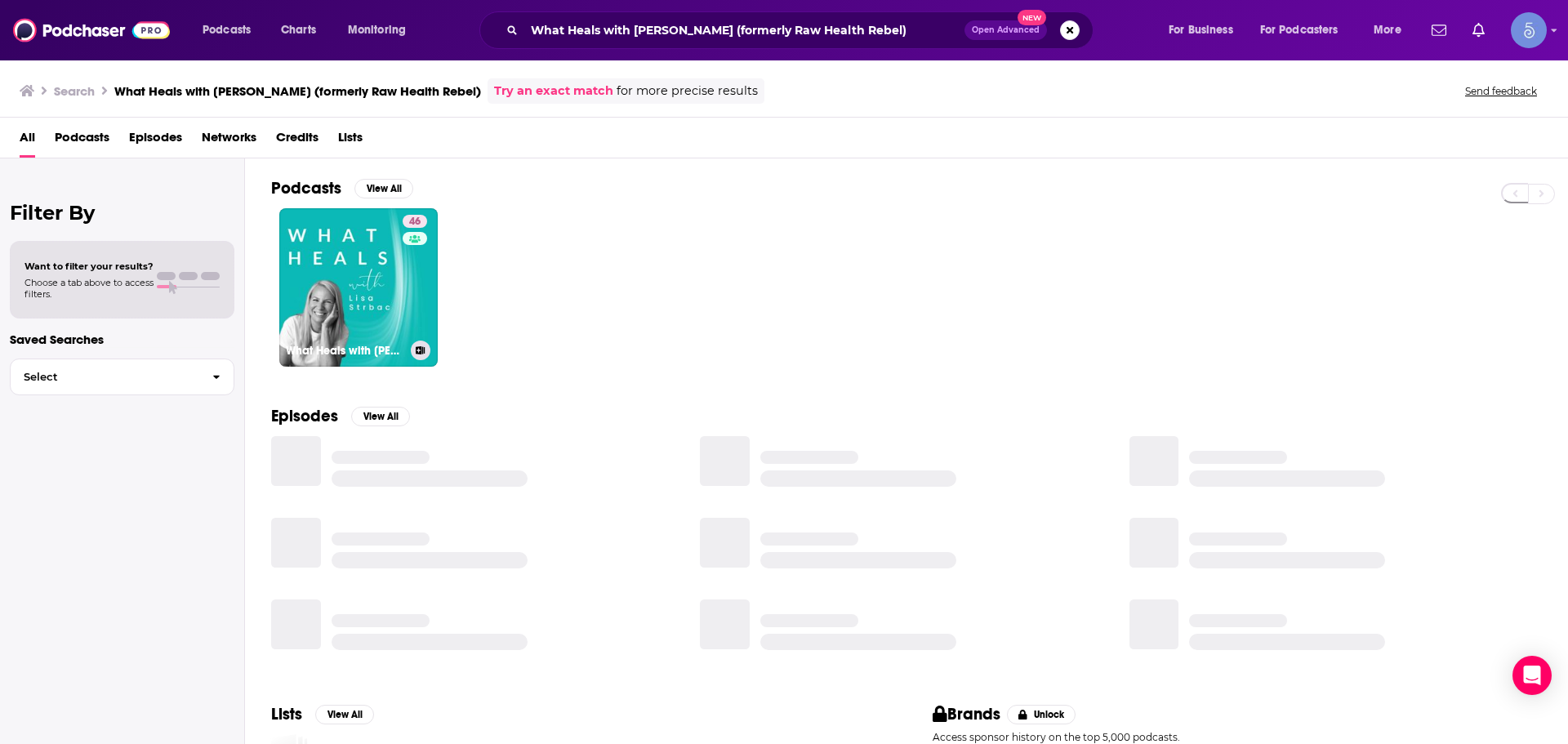
click at [370, 249] on link "46 What Heals with Lisa Strbac (formerly Raw Health Rebel)" at bounding box center [358, 287] width 158 height 158
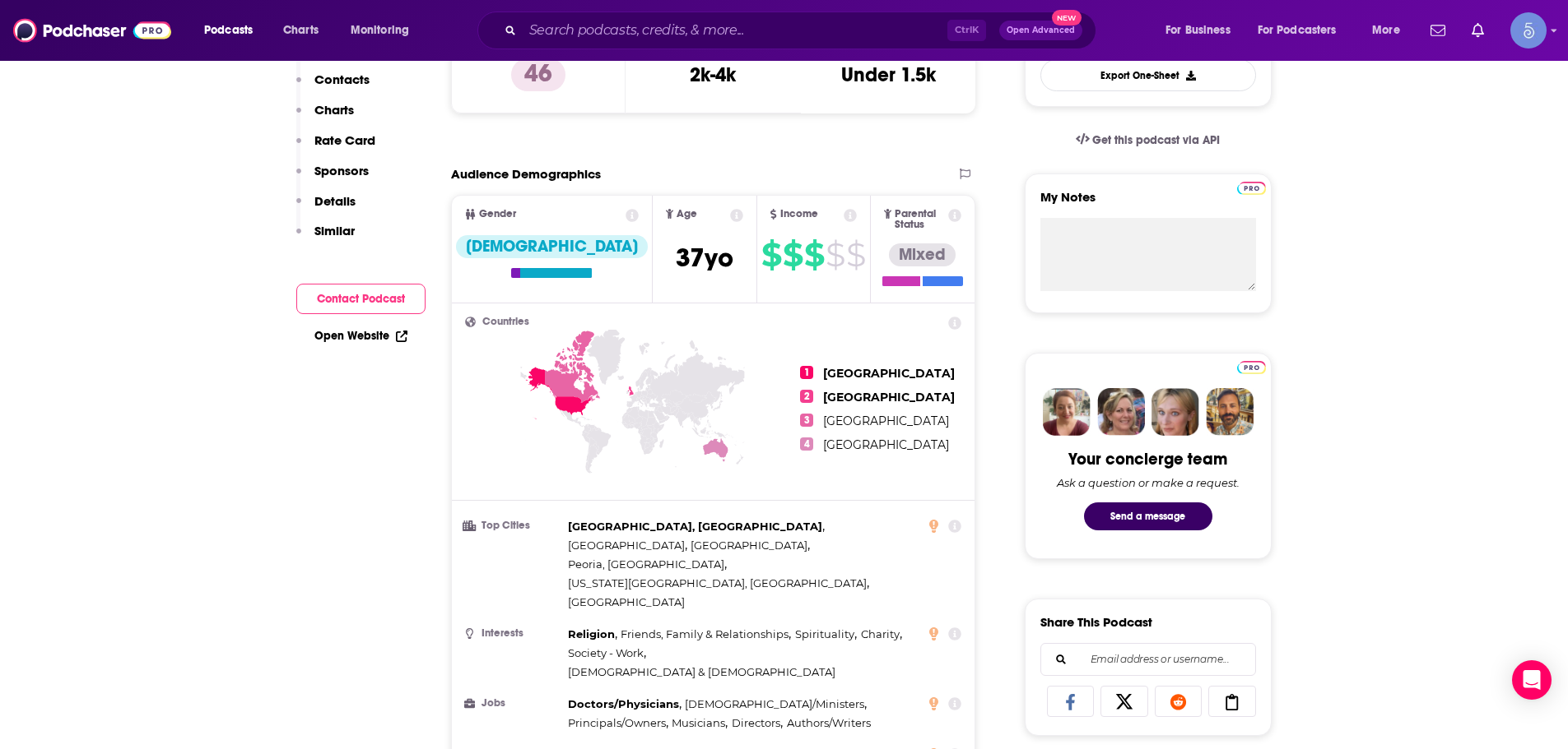
scroll to position [82, 0]
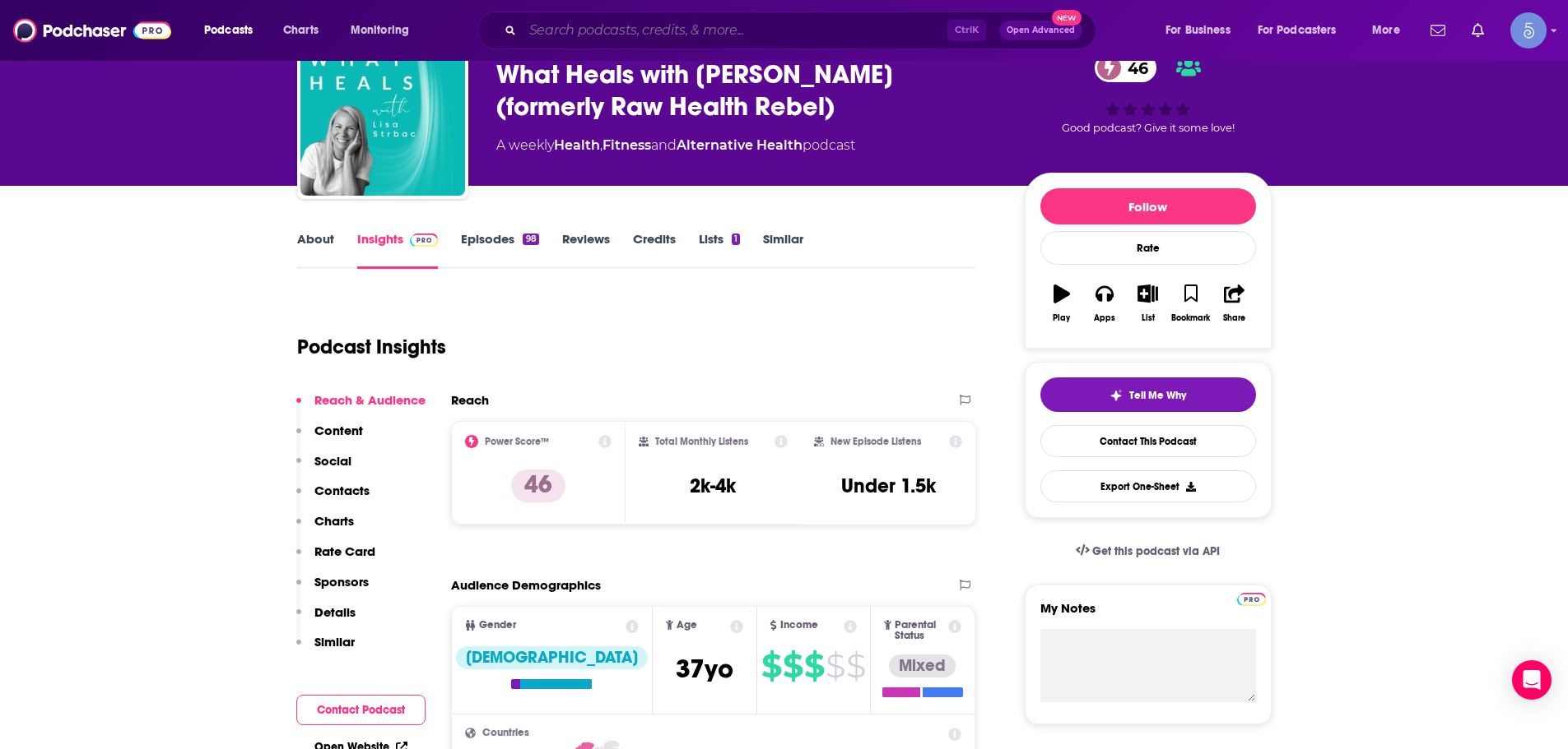
click at [598, 23] on input "Search podcasts, credits, & more..." at bounding box center [734, 30] width 424 height 27
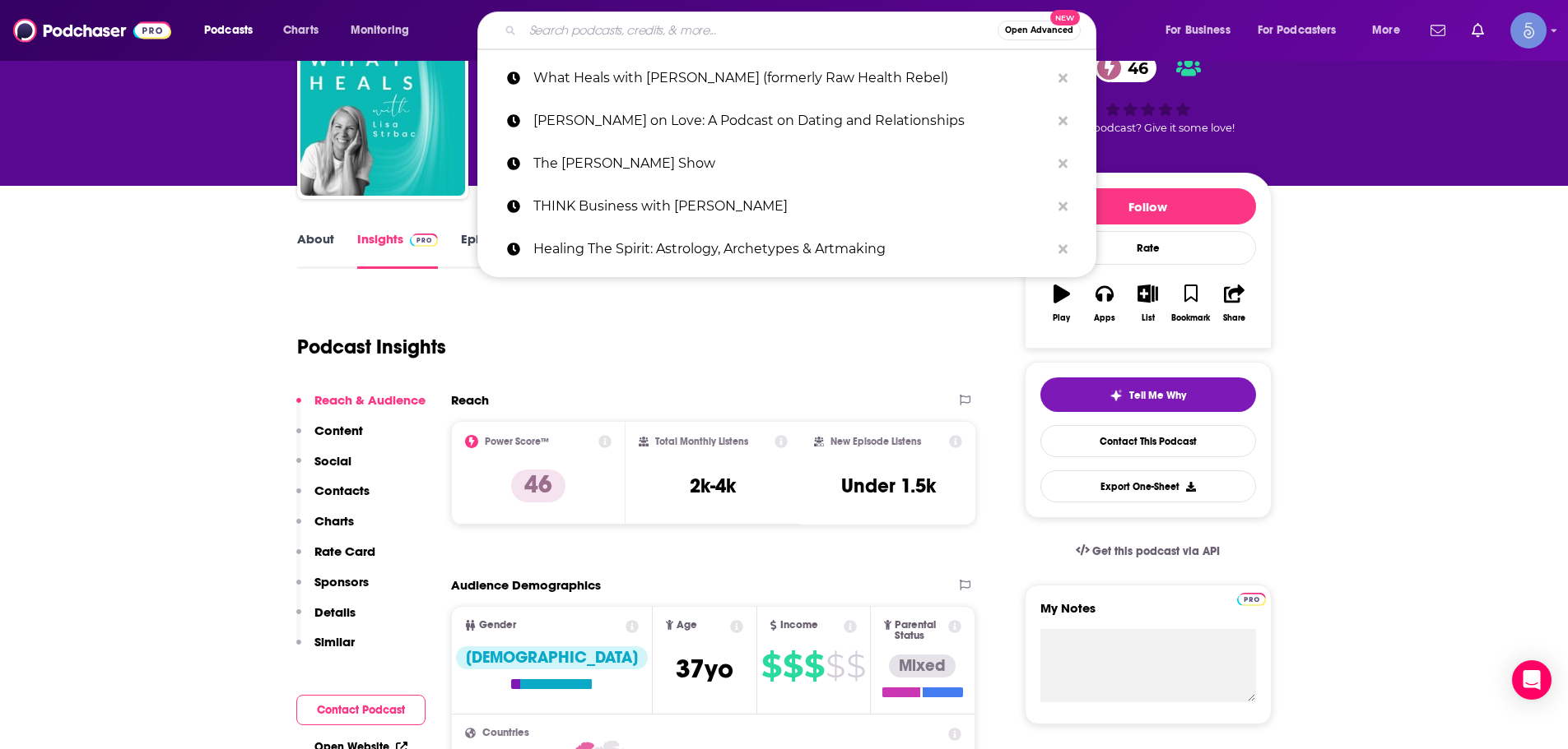
paste input "Higher Journeys with Alexis Brooks"
type input "Higher Journeys with Alexis Brooks"
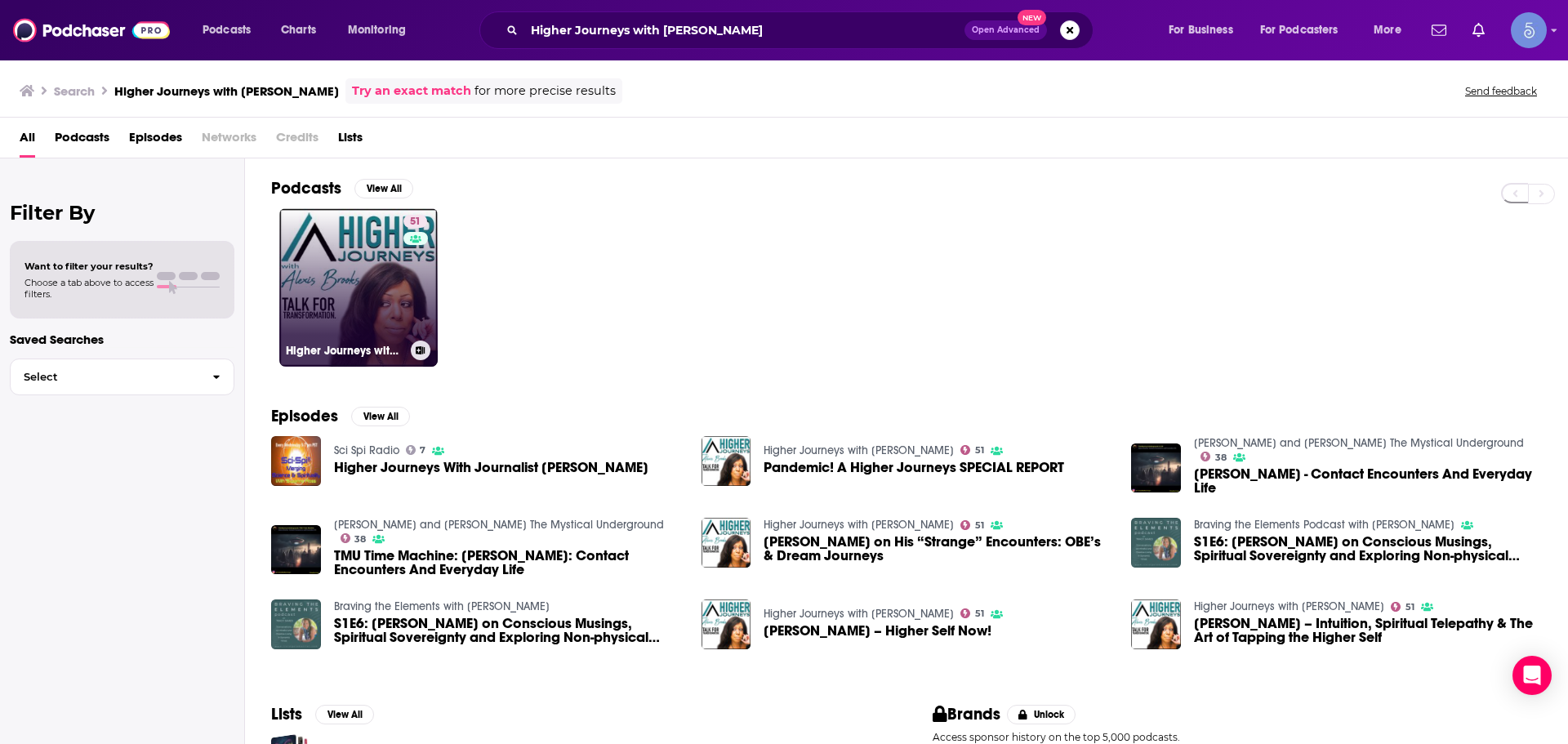
click at [362, 335] on link "51 Higher Journeys with Alexis Brooks" at bounding box center [358, 287] width 158 height 158
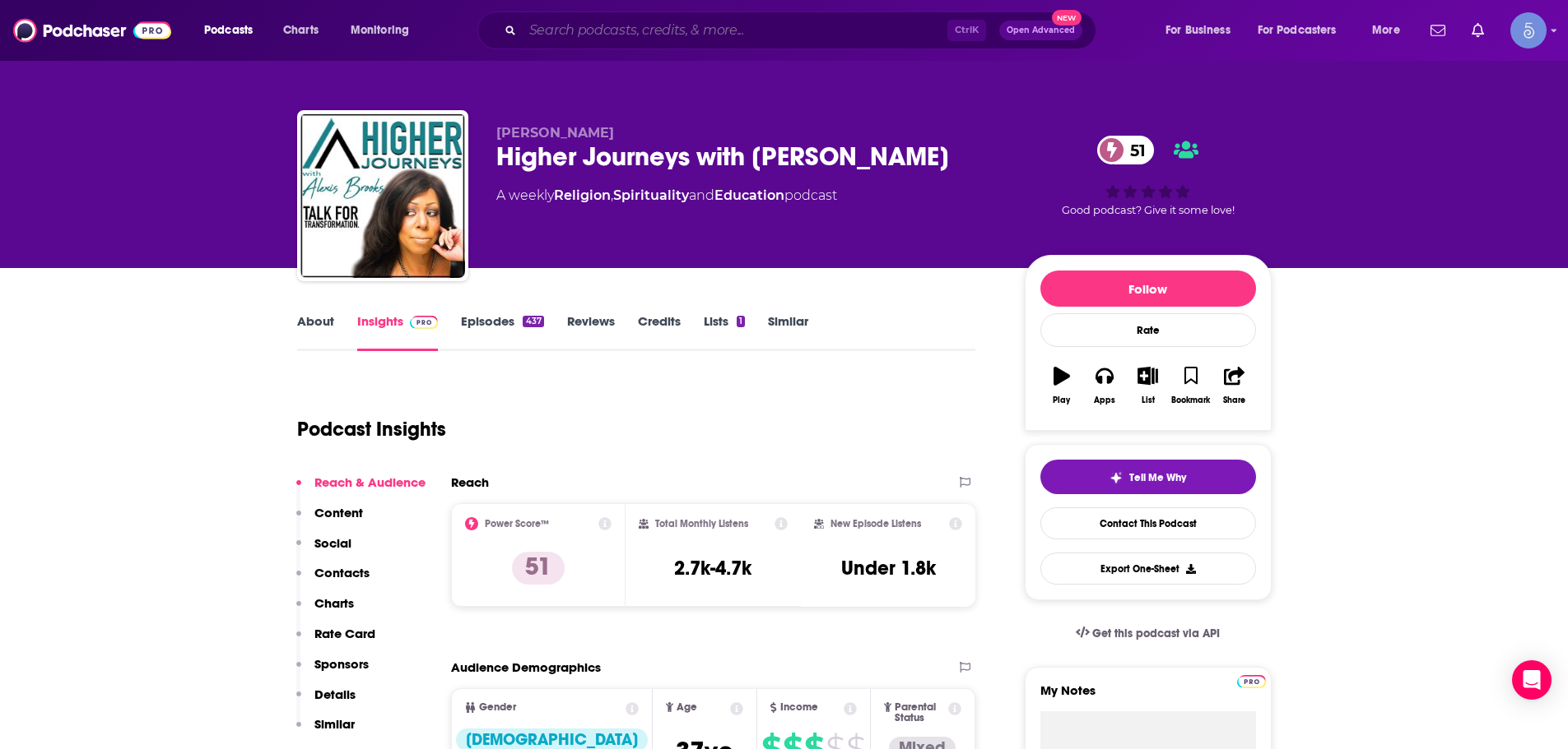
click at [620, 39] on input "Search podcasts, credits, & more..." at bounding box center [734, 30] width 424 height 27
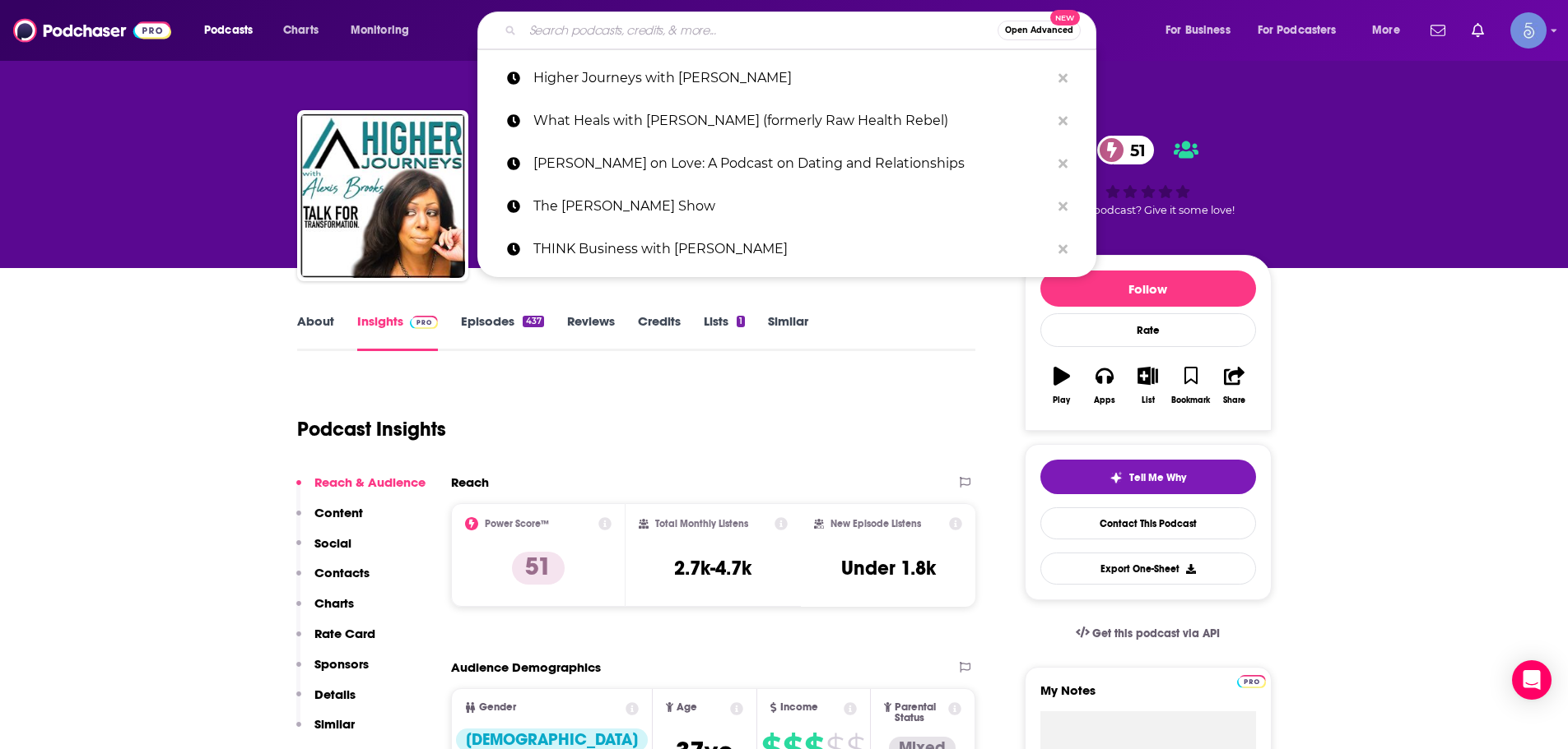
paste input "Emily the Mystic Show"
type input "Emily the Mystic Show"
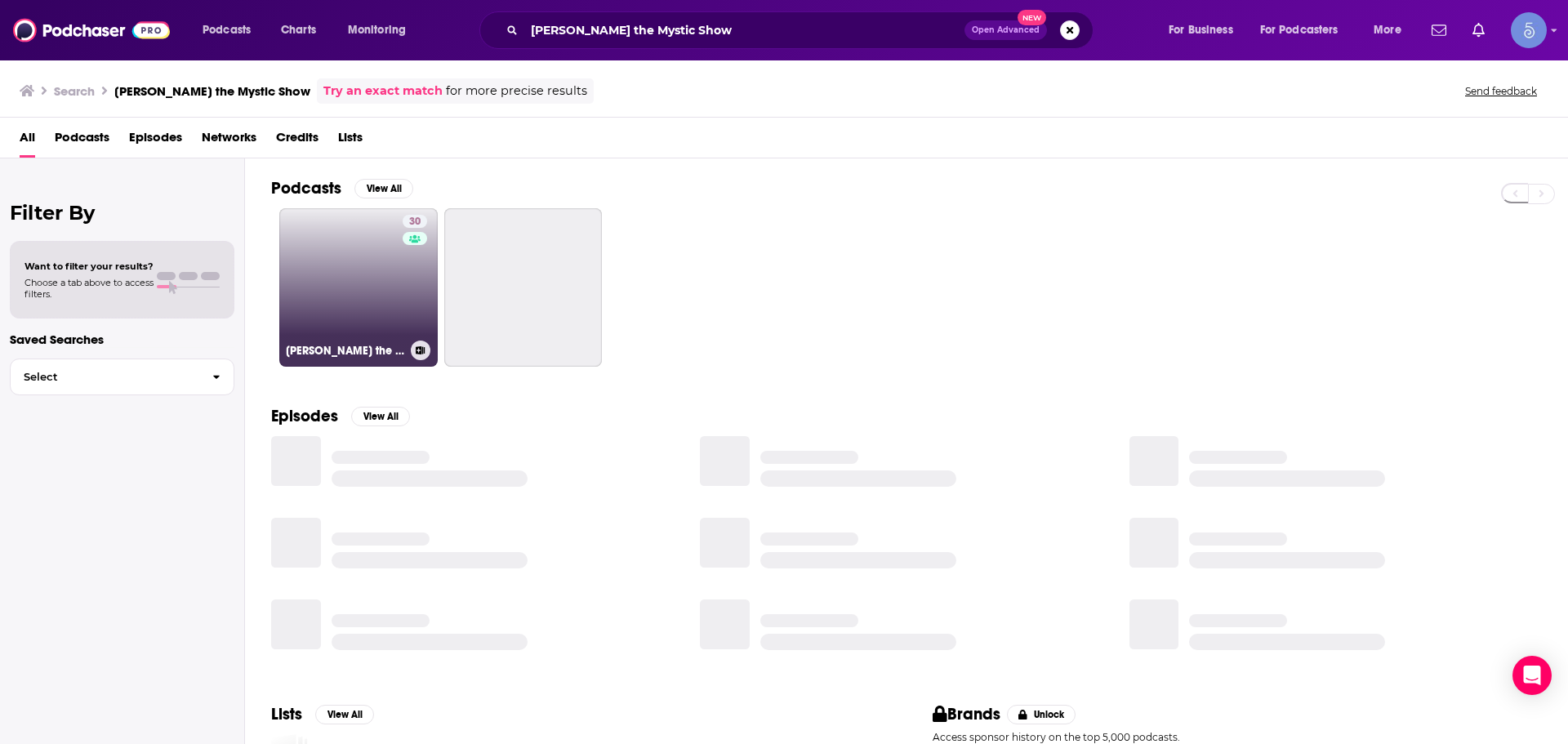
click at [340, 296] on link "30 Emily the Mystic Show" at bounding box center [358, 287] width 158 height 158
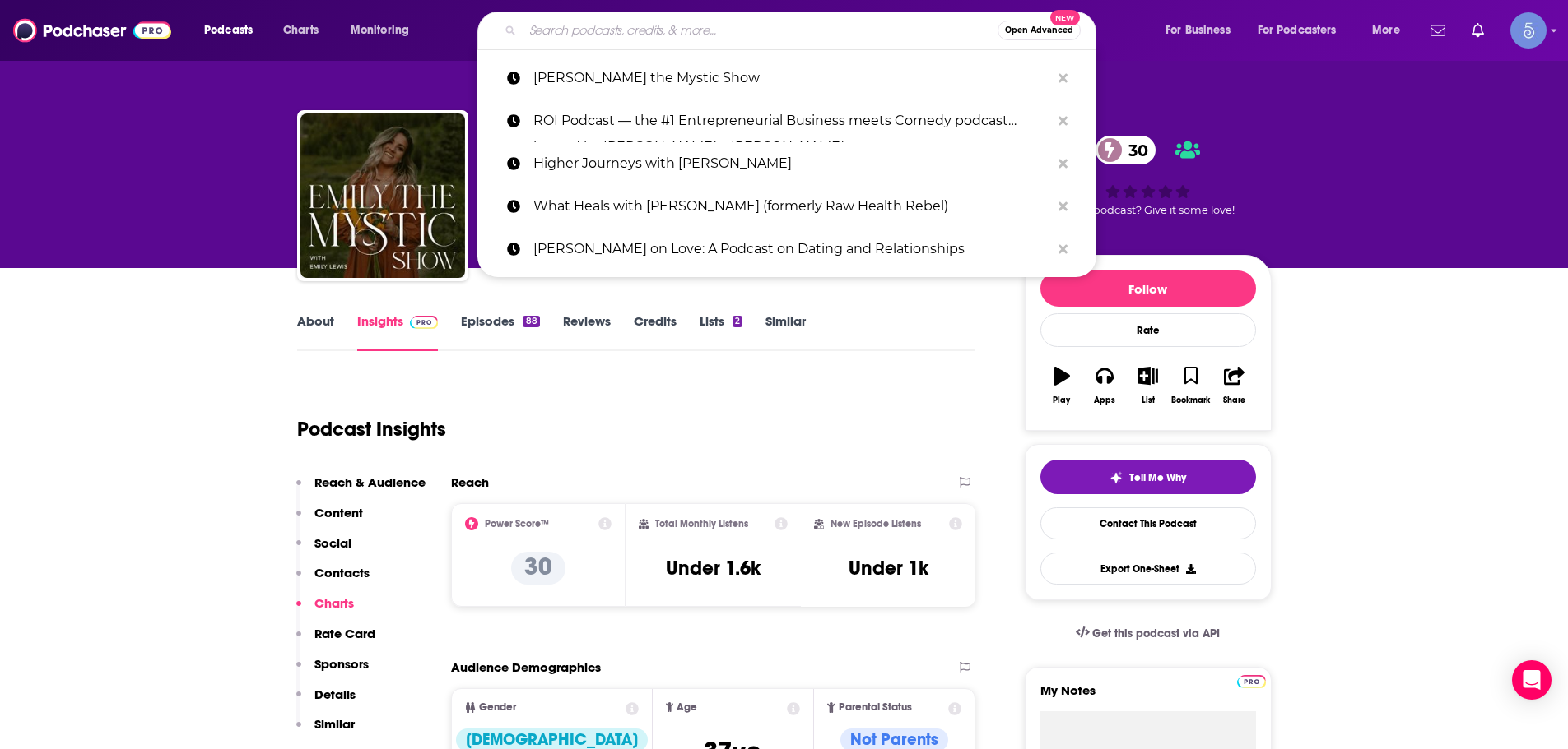
click at [788, 33] on input "Search podcasts, credits, & more..." at bounding box center [760, 30] width 475 height 27
paste input "World Awakenings: The Fast Track to Enlightenment"
type input "World Awakenings: The Fast Track to Enlightenment"
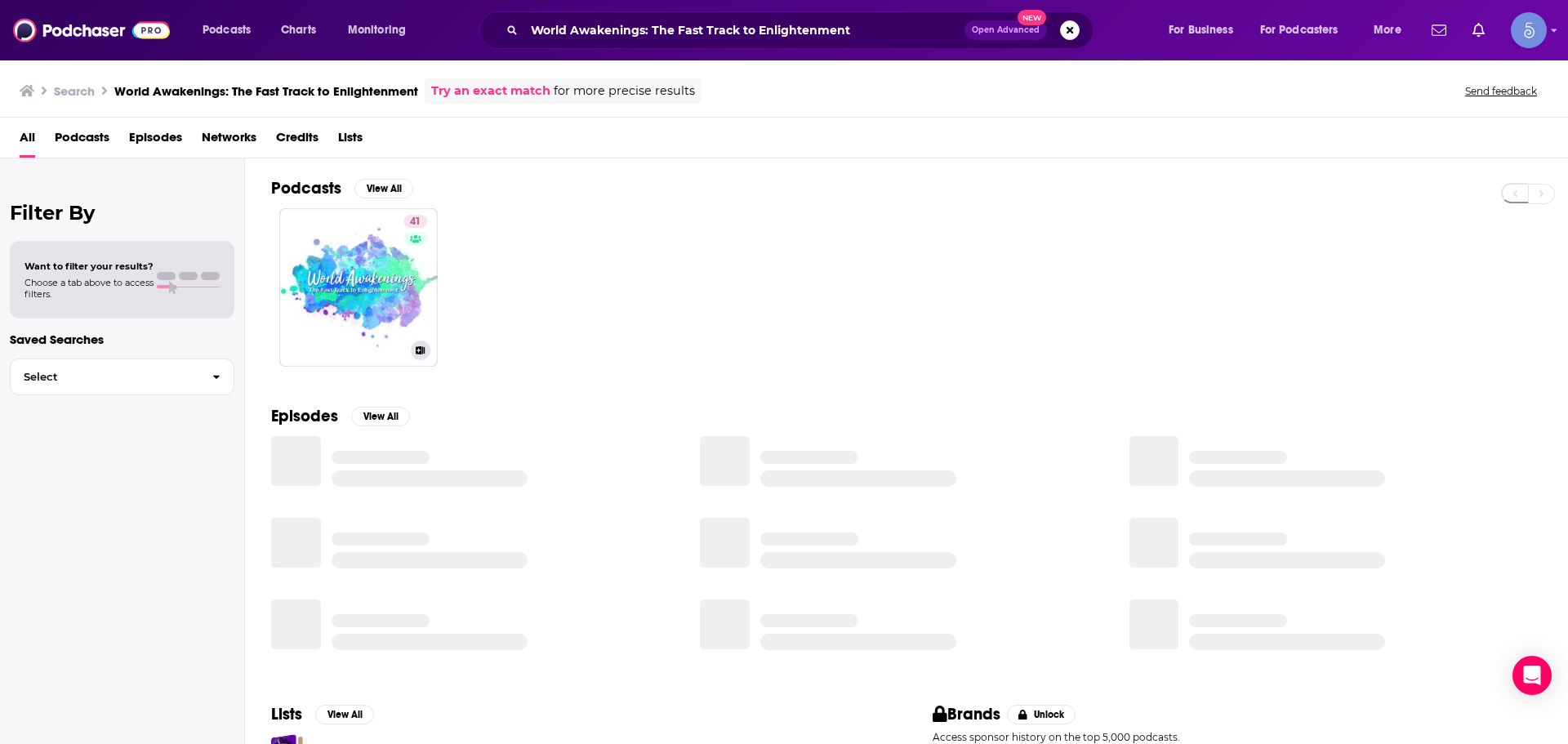
click at [356, 261] on link "41 World Awakenings: The Fast Track to Enlightenment" at bounding box center [358, 287] width 158 height 158
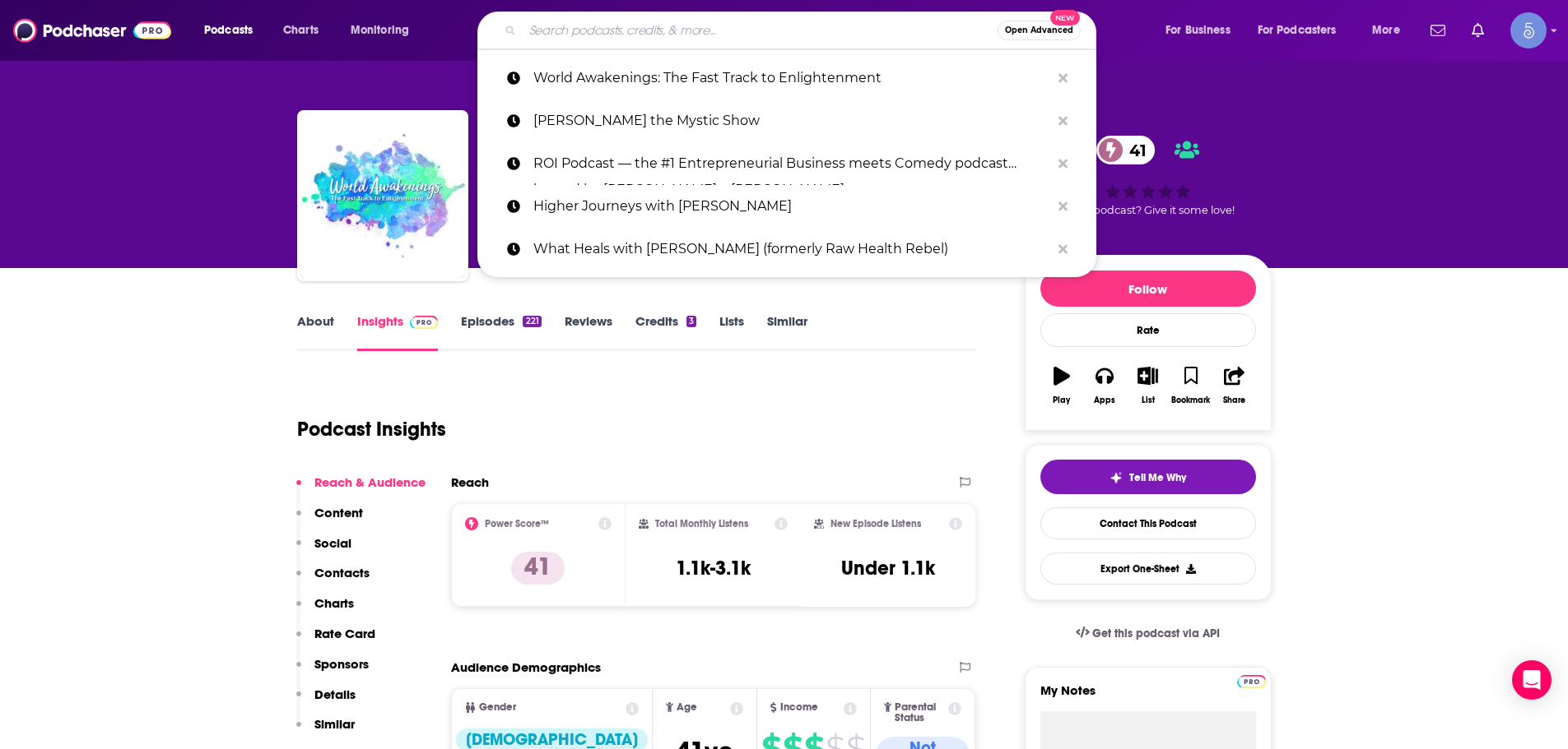
click at [637, 33] on input "Search podcasts, credits, & more..." at bounding box center [760, 30] width 475 height 27
paste input "Cosmic Brilliance"
type input "Cosmic Brilliance"
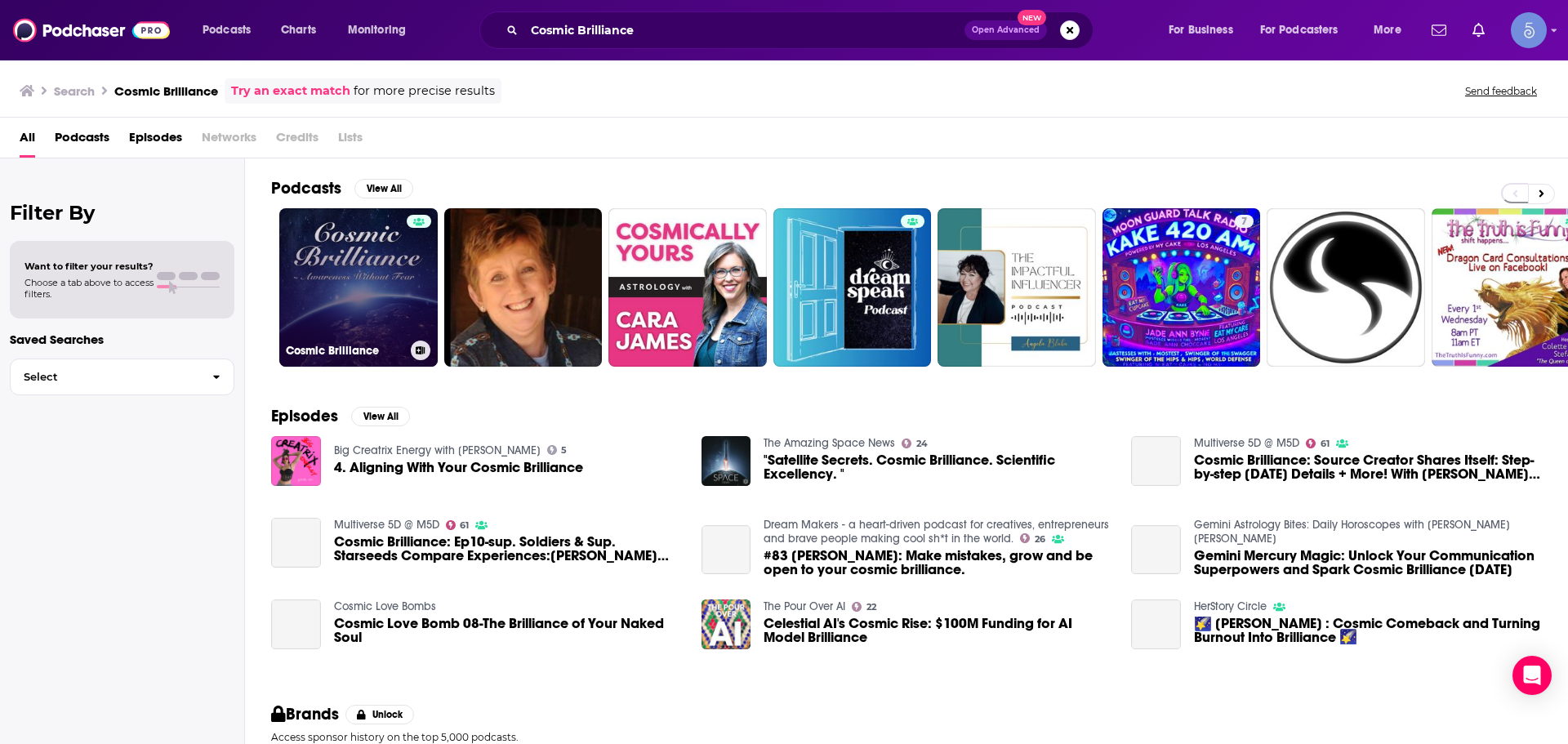
click at [344, 311] on link "Cosmic Brilliance" at bounding box center [358, 287] width 158 height 158
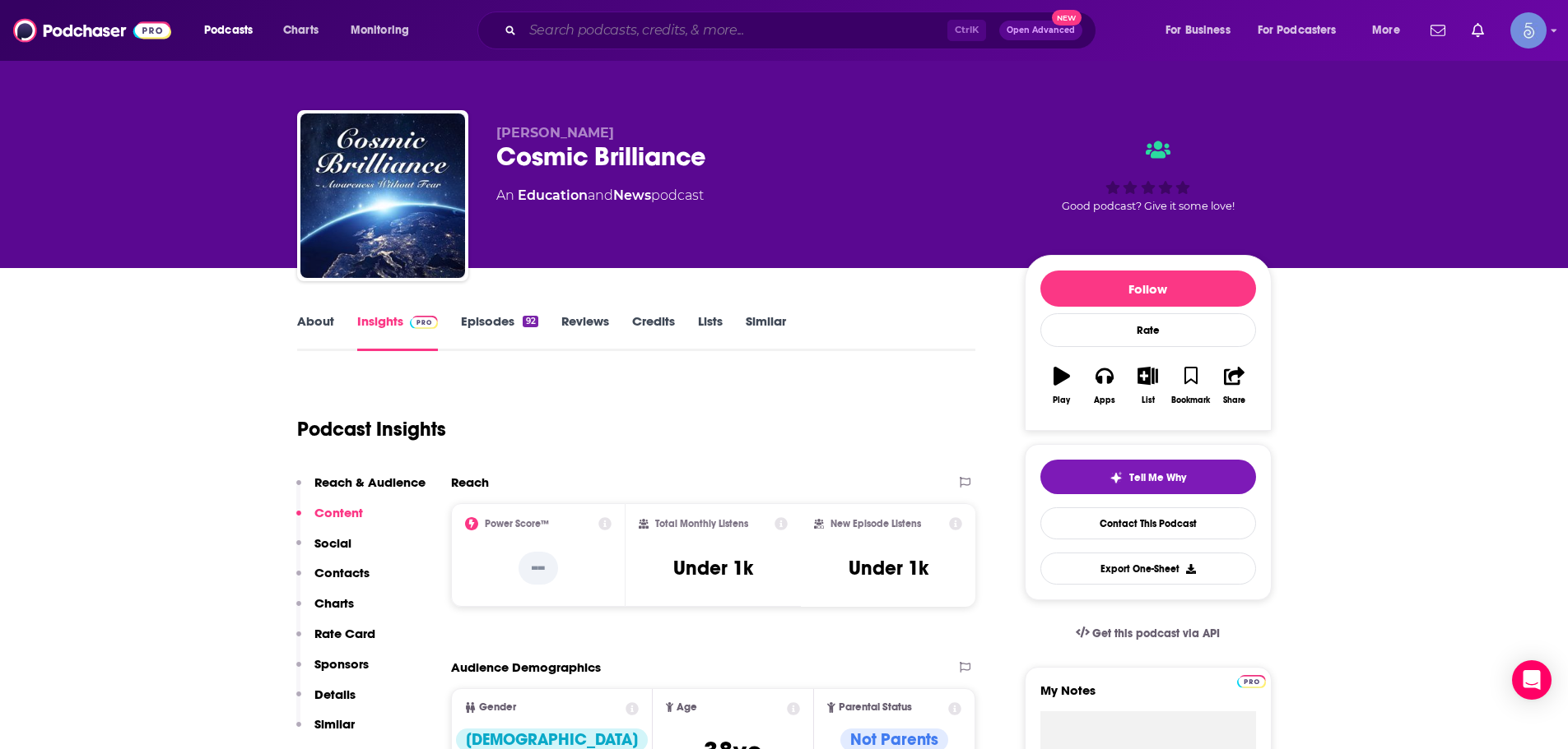
click at [635, 30] on input "Search podcasts, credits, & more..." at bounding box center [734, 30] width 424 height 27
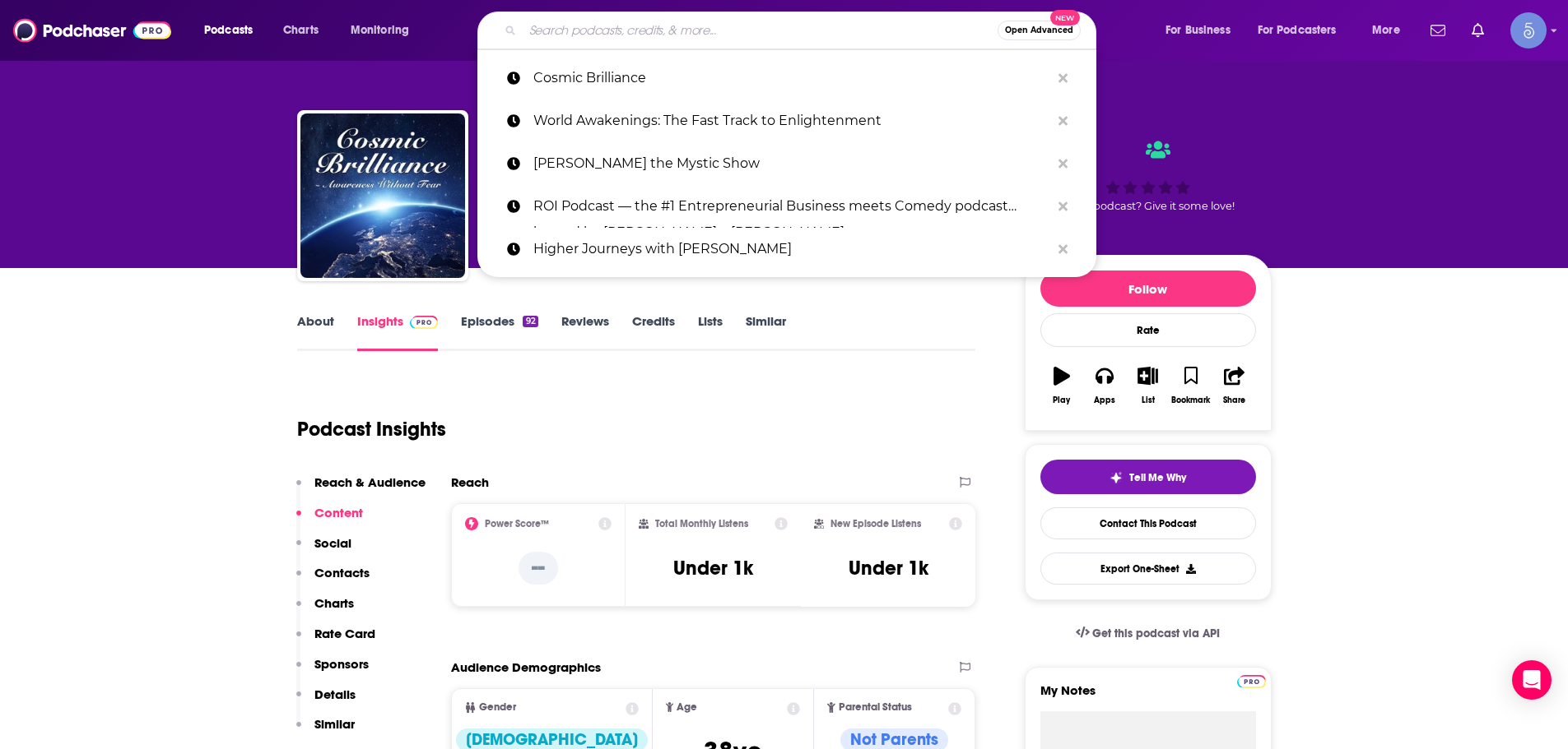
paste input "Quantum Mental Health"
type input "Quantum Mental Health"
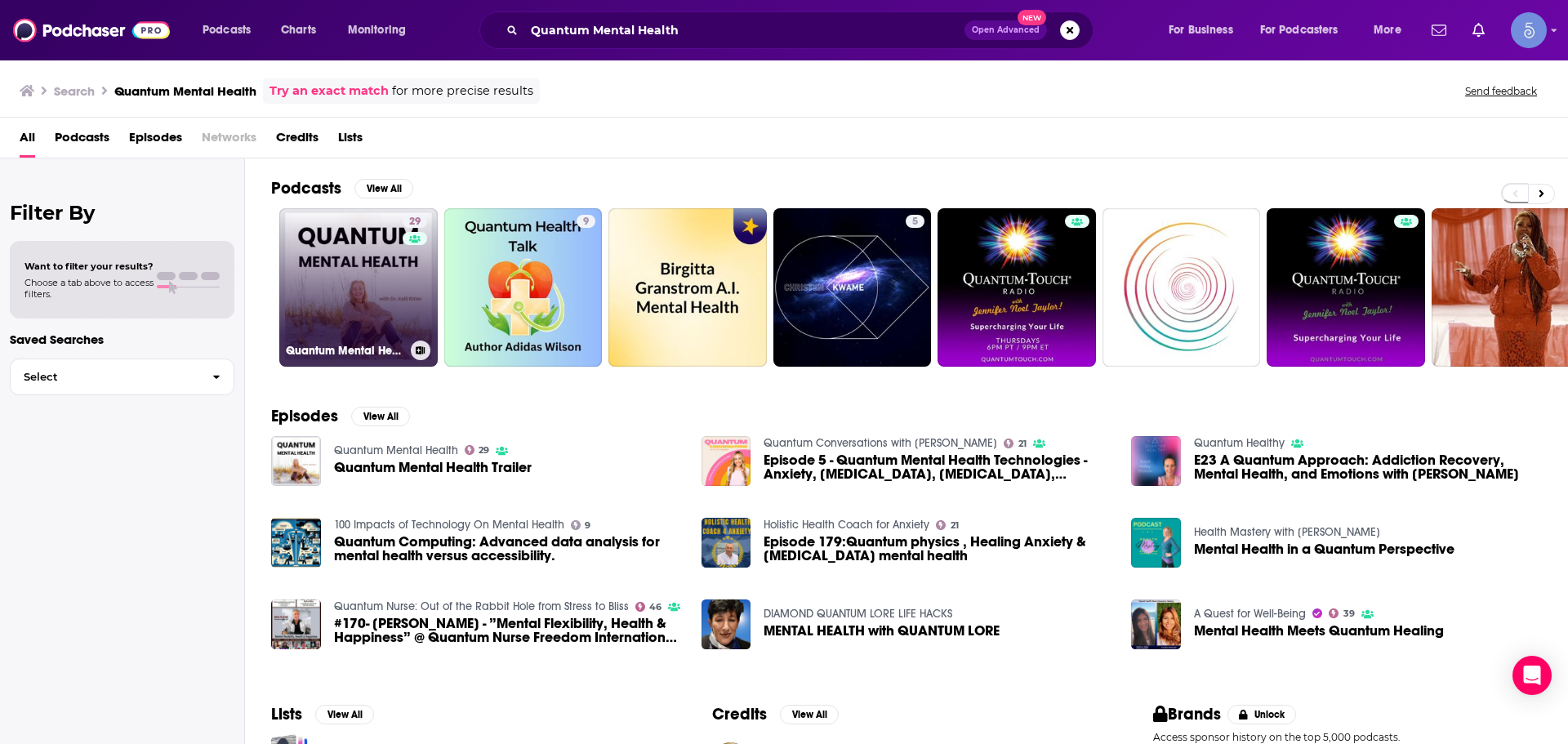
click at [400, 300] on link "29 Quantum Mental Health" at bounding box center [358, 287] width 158 height 158
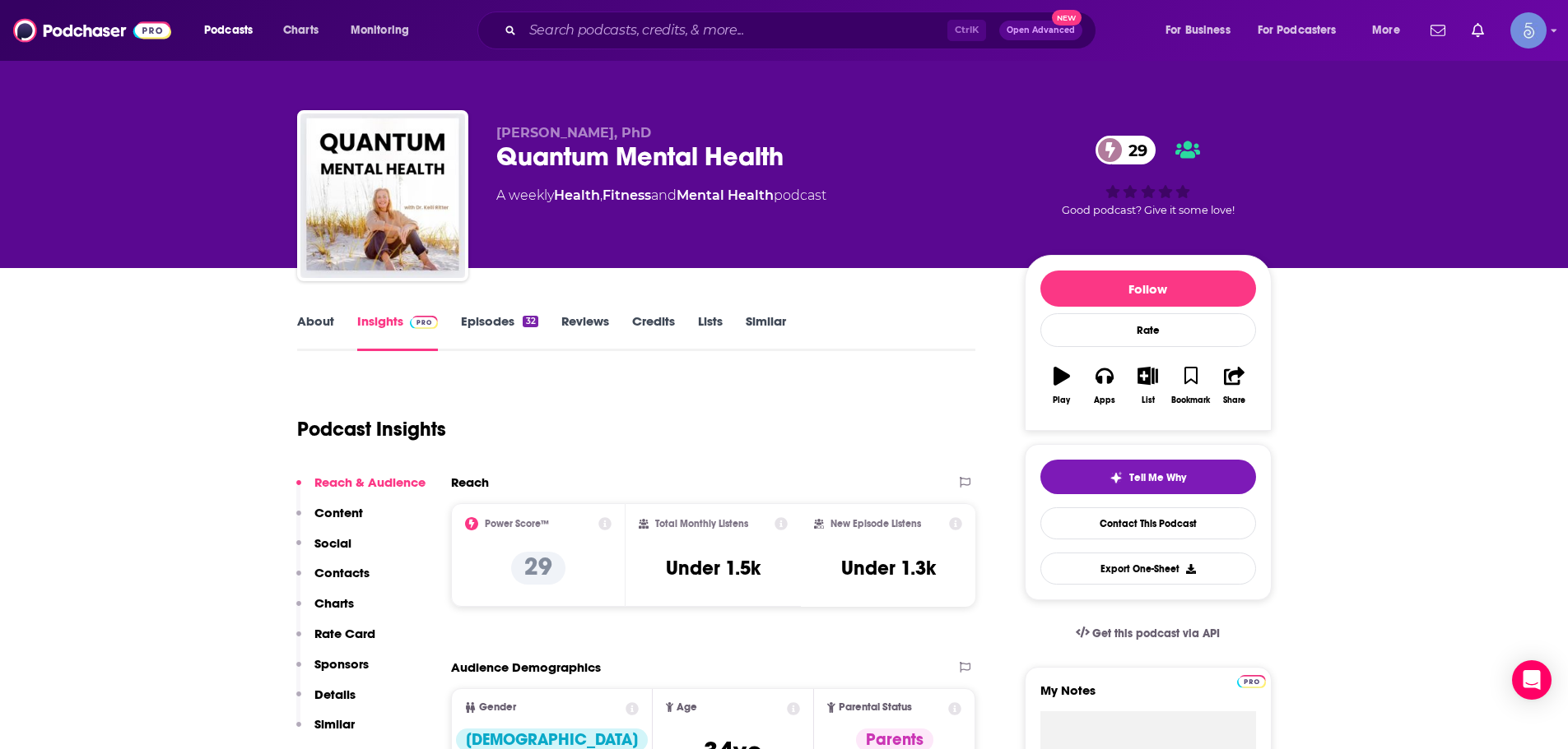
scroll to position [82, 0]
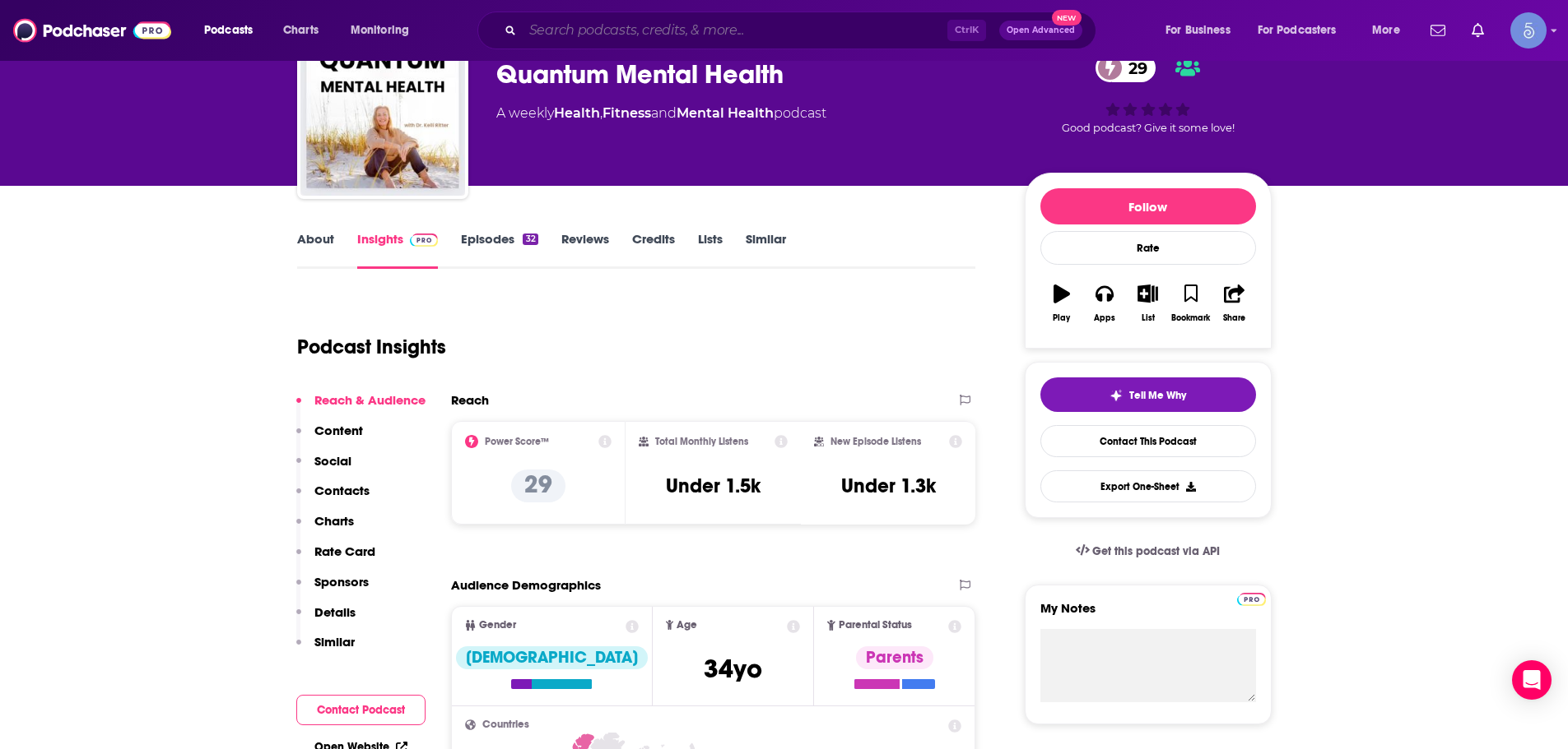
click at [633, 30] on input "Search podcasts, credits, & more..." at bounding box center [734, 30] width 424 height 27
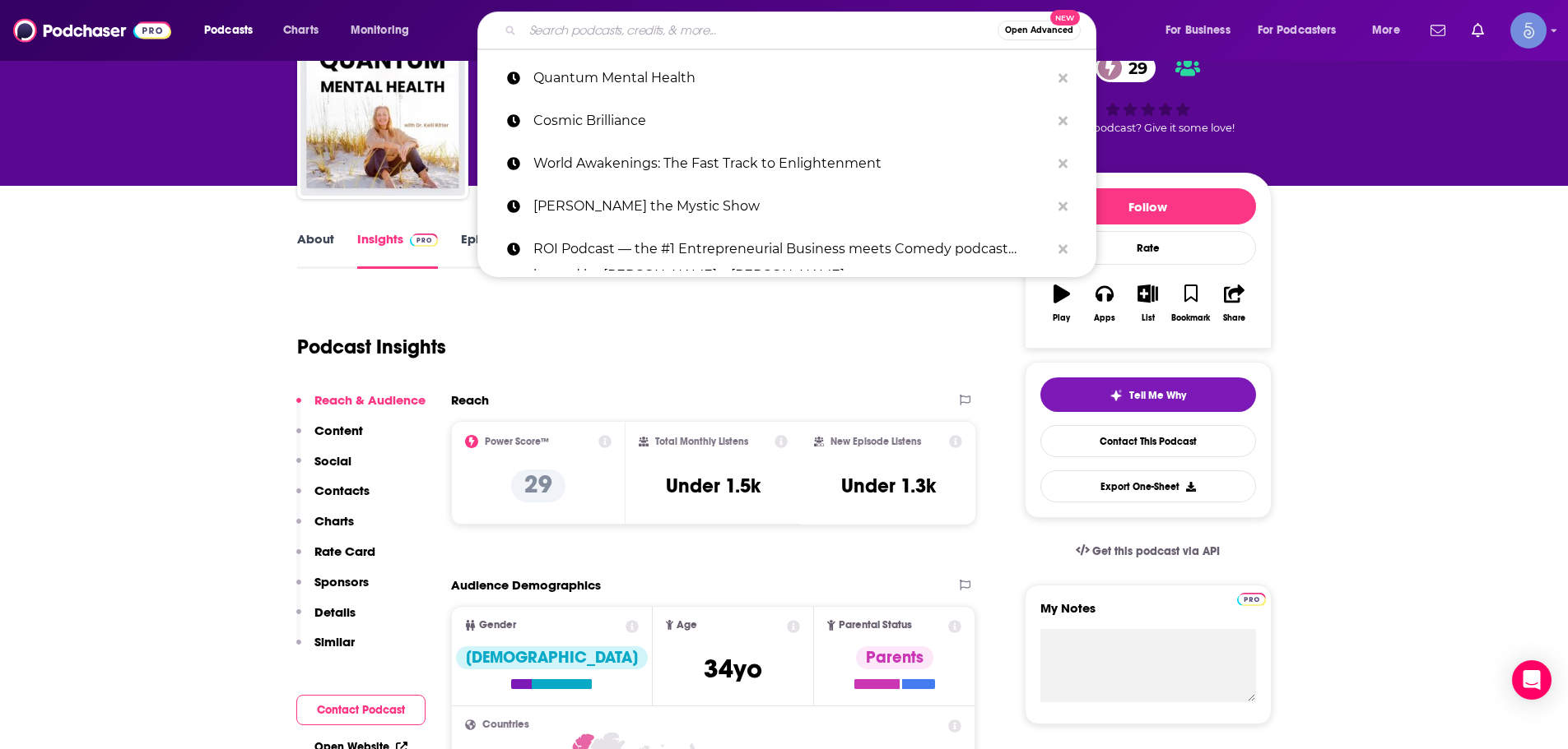
paste input "Famous Interviews with Joe Dimino"
type input "Famous Interviews with Joe Dimino"
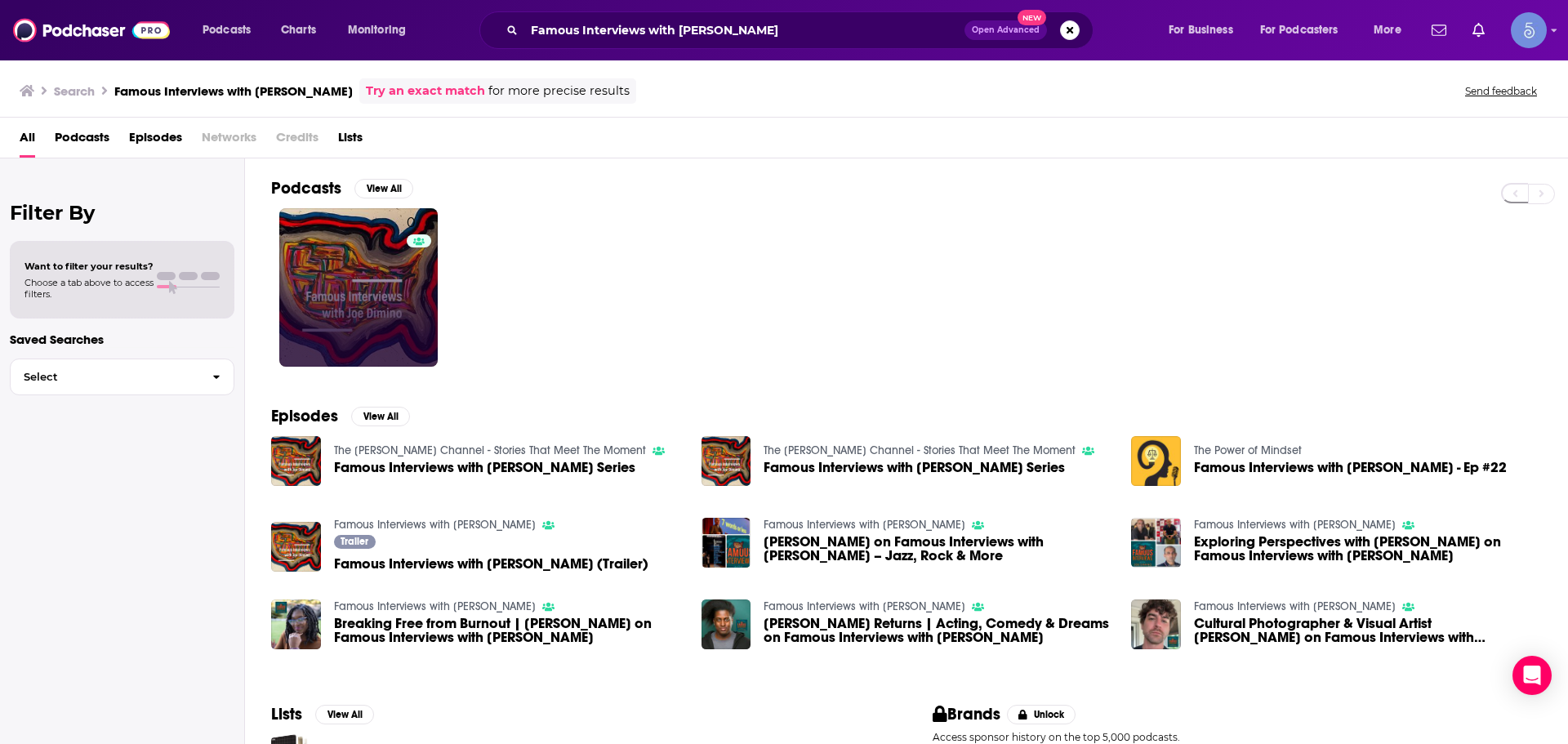
click at [398, 284] on link "0" at bounding box center [358, 287] width 158 height 158
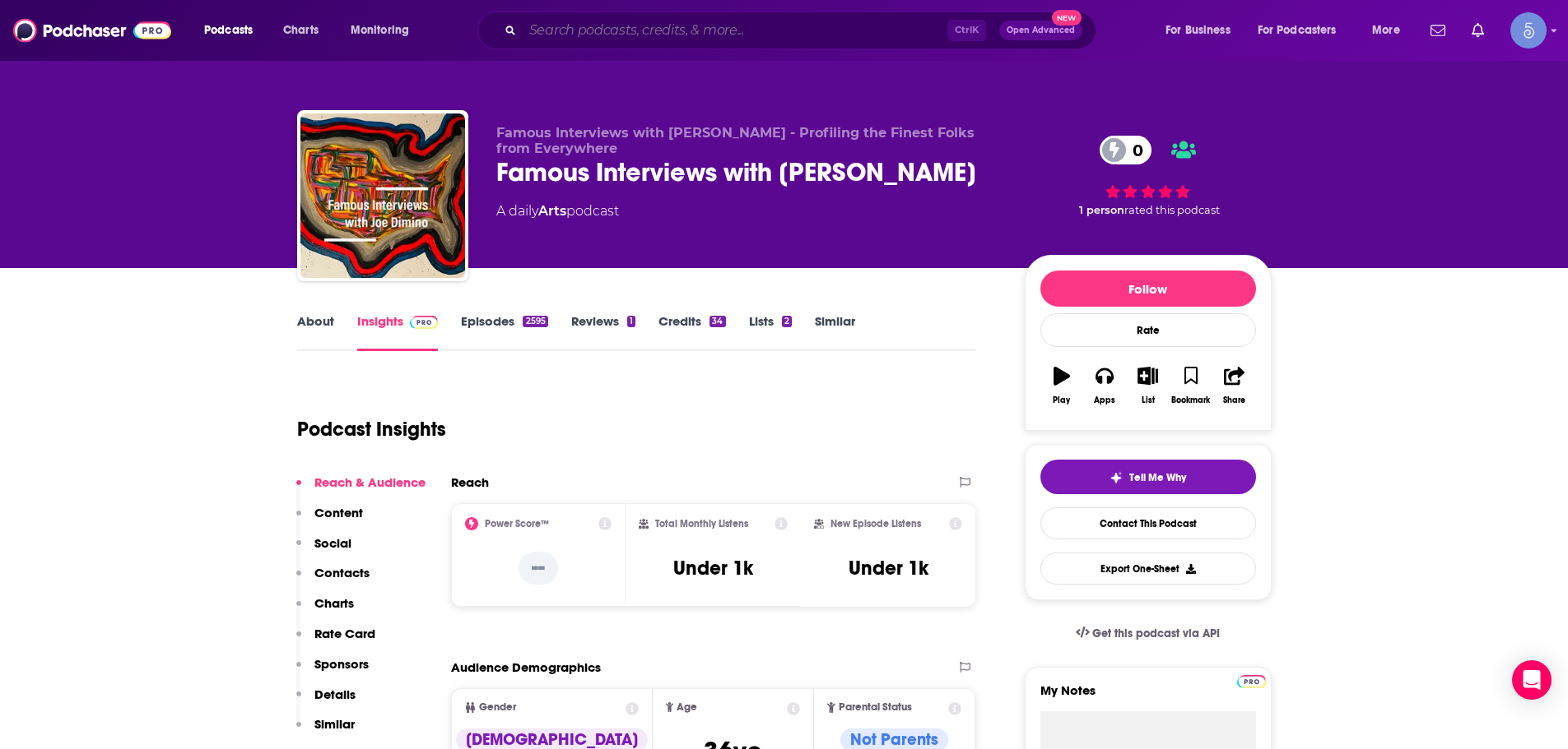
click at [617, 17] on input "Search podcasts, credits, & more..." at bounding box center [734, 30] width 424 height 27
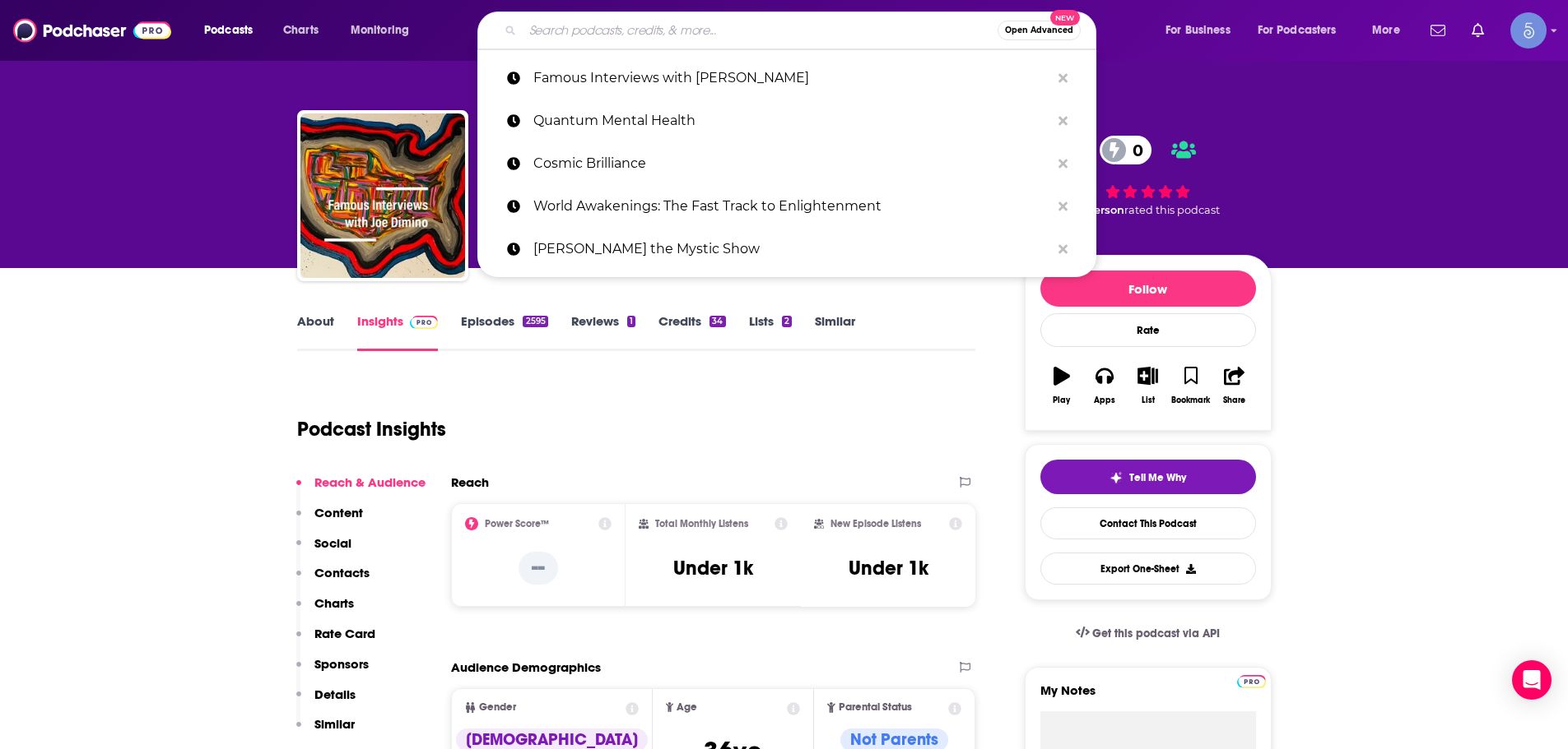
paste input "Seek Reality - Roberta Grimes"
type input "Seek Reality - Roberta Grimes"
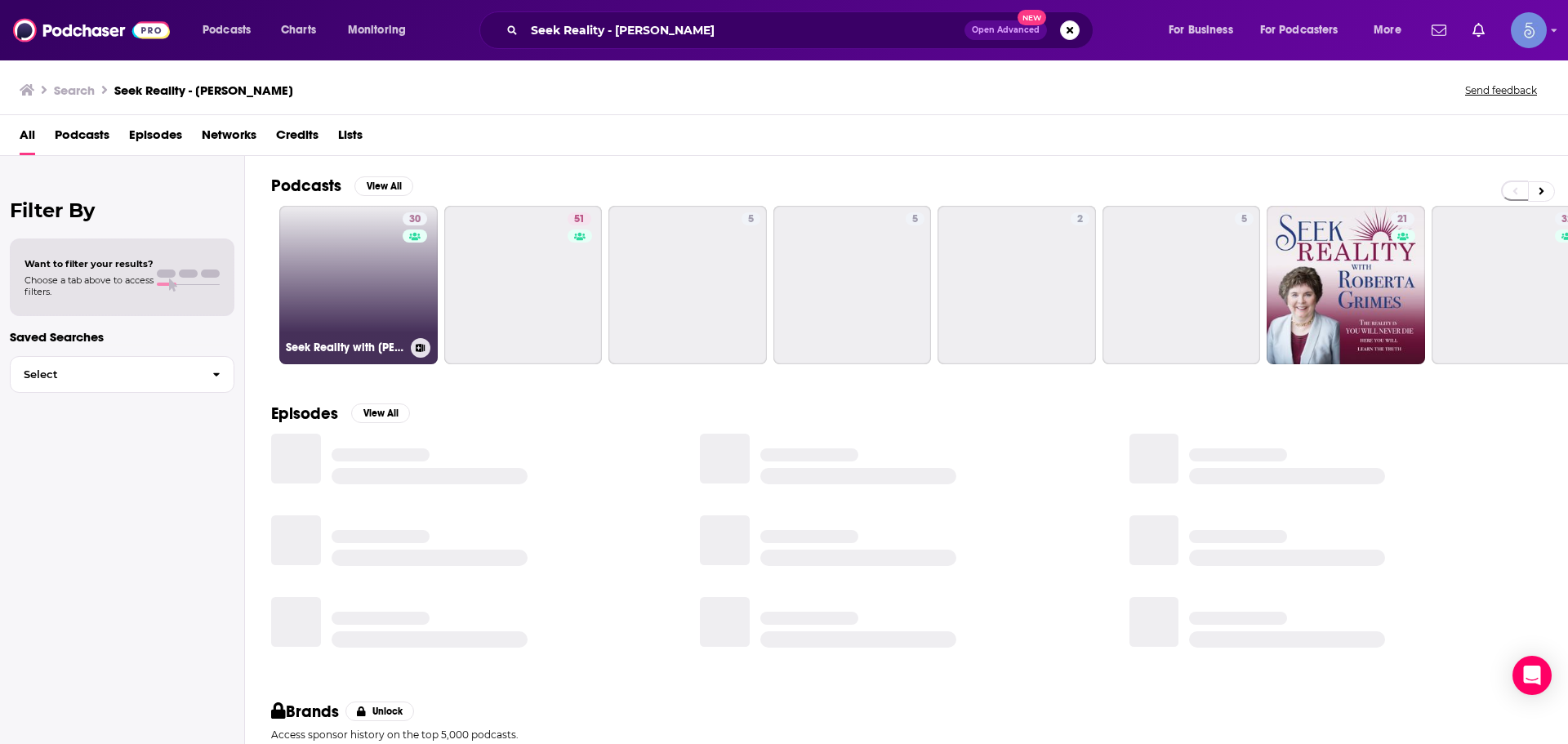
click at [375, 262] on link "30 Seek Reality with Roberta Grimes" at bounding box center [358, 285] width 158 height 158
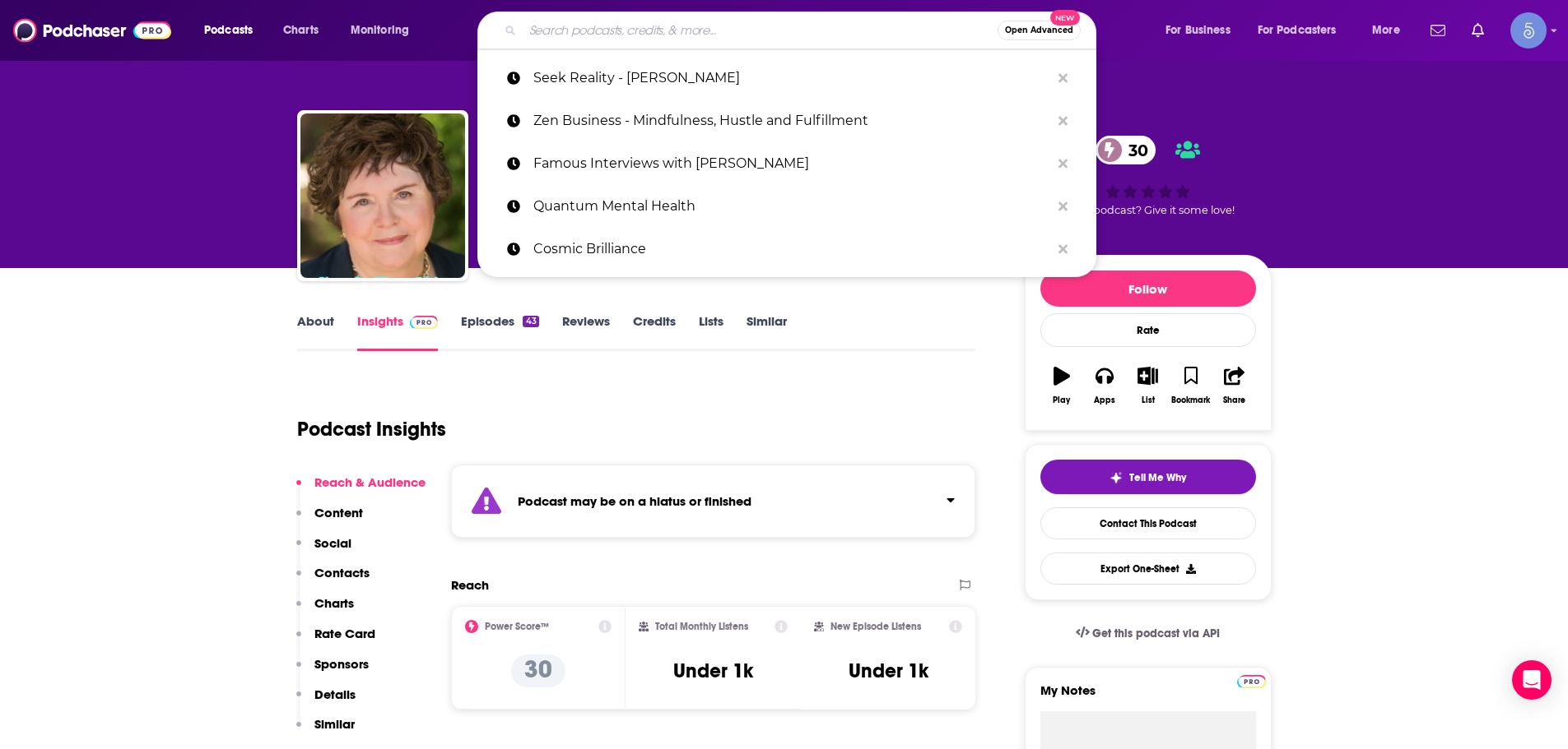
click at [589, 32] on input "Search podcasts, credits, & more..." at bounding box center [760, 30] width 475 height 27
paste input "ALIVE with Jessica Silverman: Heal Your Inner Child + Ancestral Trauma"
type input "ALIVE with Jessica Silverman: Heal Your Inner Child + Ancestral Trauma"
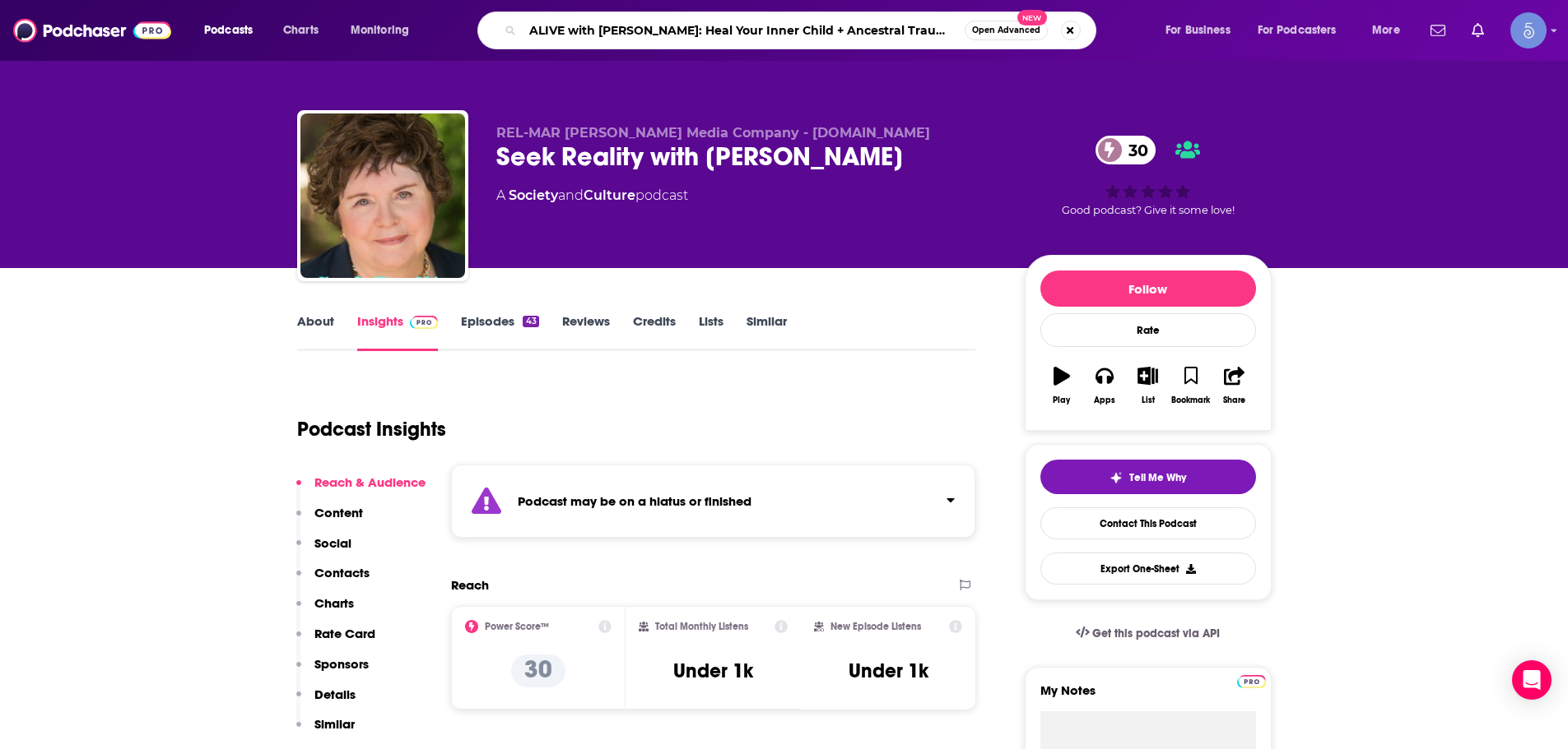
scroll to position [0, 2]
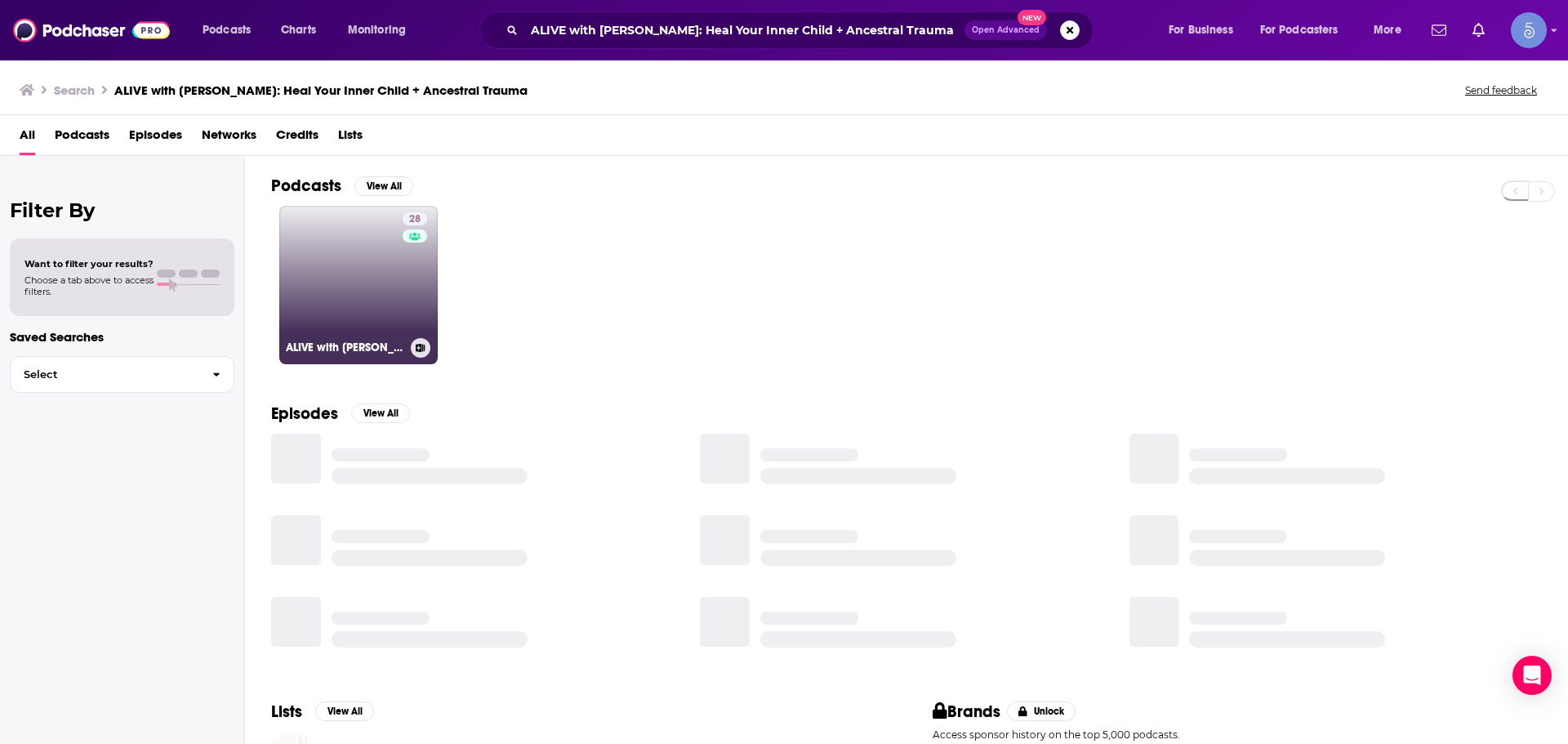
click at [398, 286] on link "28 ALIVE with Jessica Silverman: Heal Your Inner Child + Ancestral Trauma" at bounding box center [358, 285] width 158 height 158
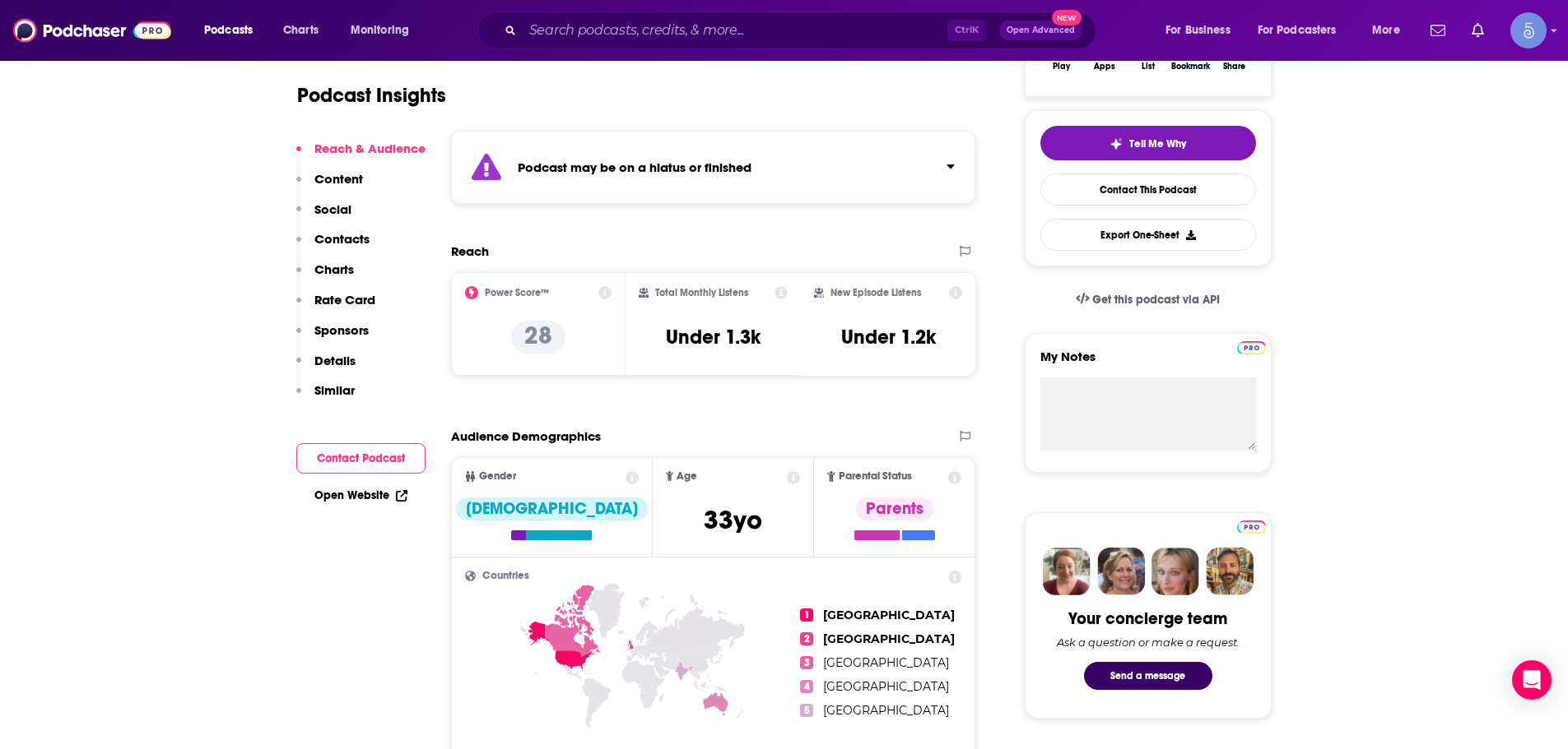
scroll to position [82, 0]
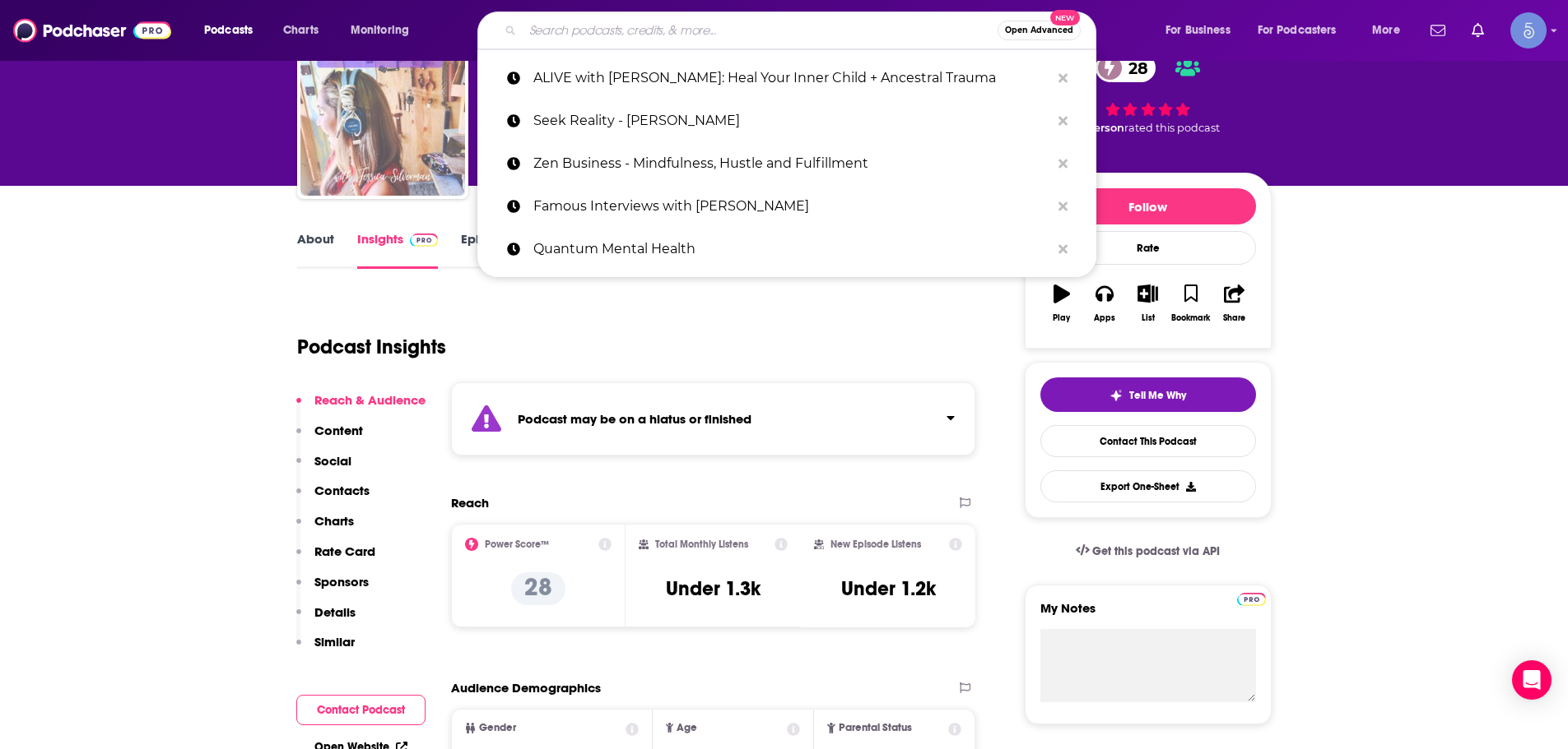
click at [622, 33] on input "Search podcasts, credits, & more..." at bounding box center [760, 30] width 475 height 27
paste input "The Mind-Full Method"
type input "The Mind-Full Method"
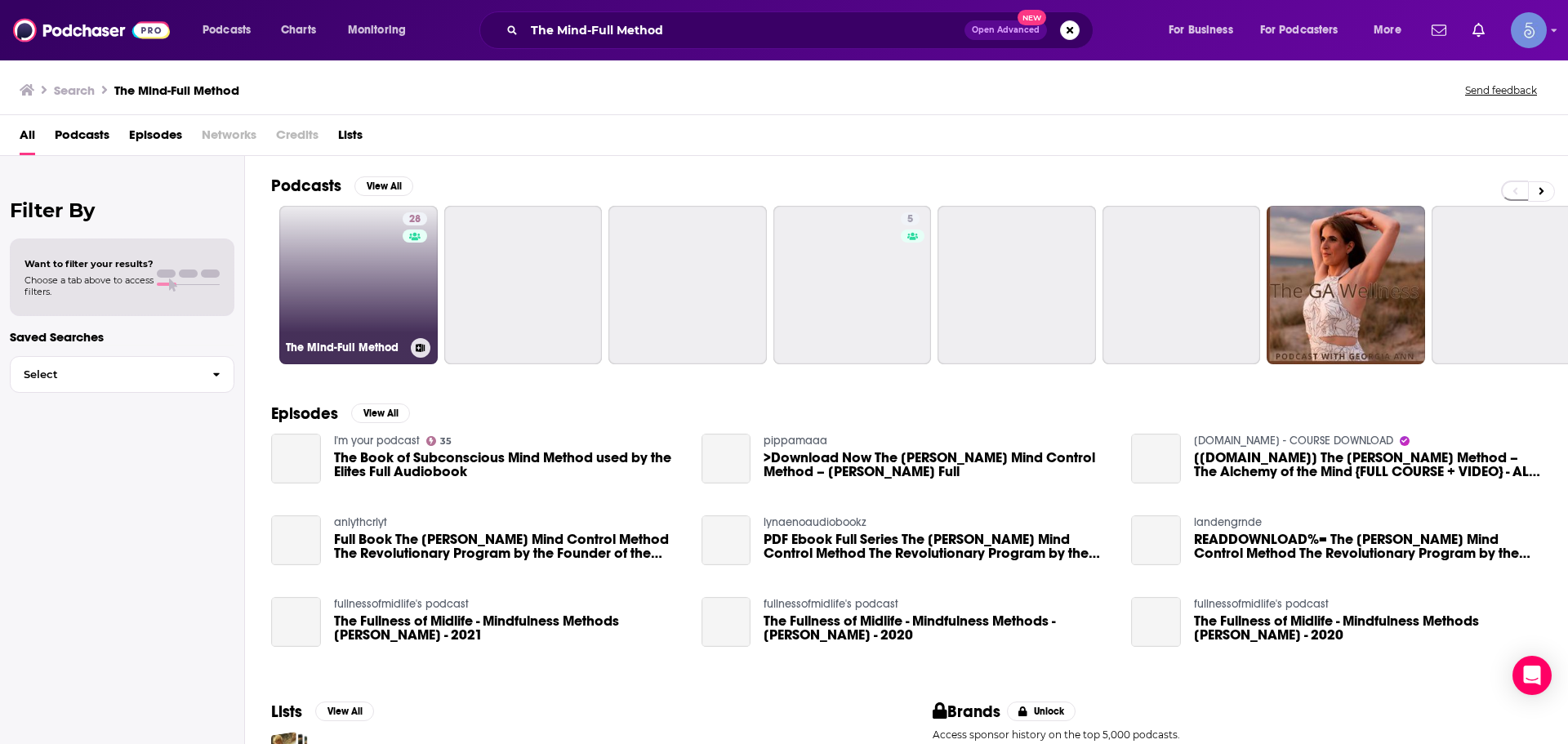
click at [344, 215] on link "28 The Mind-Full Method" at bounding box center [358, 285] width 158 height 158
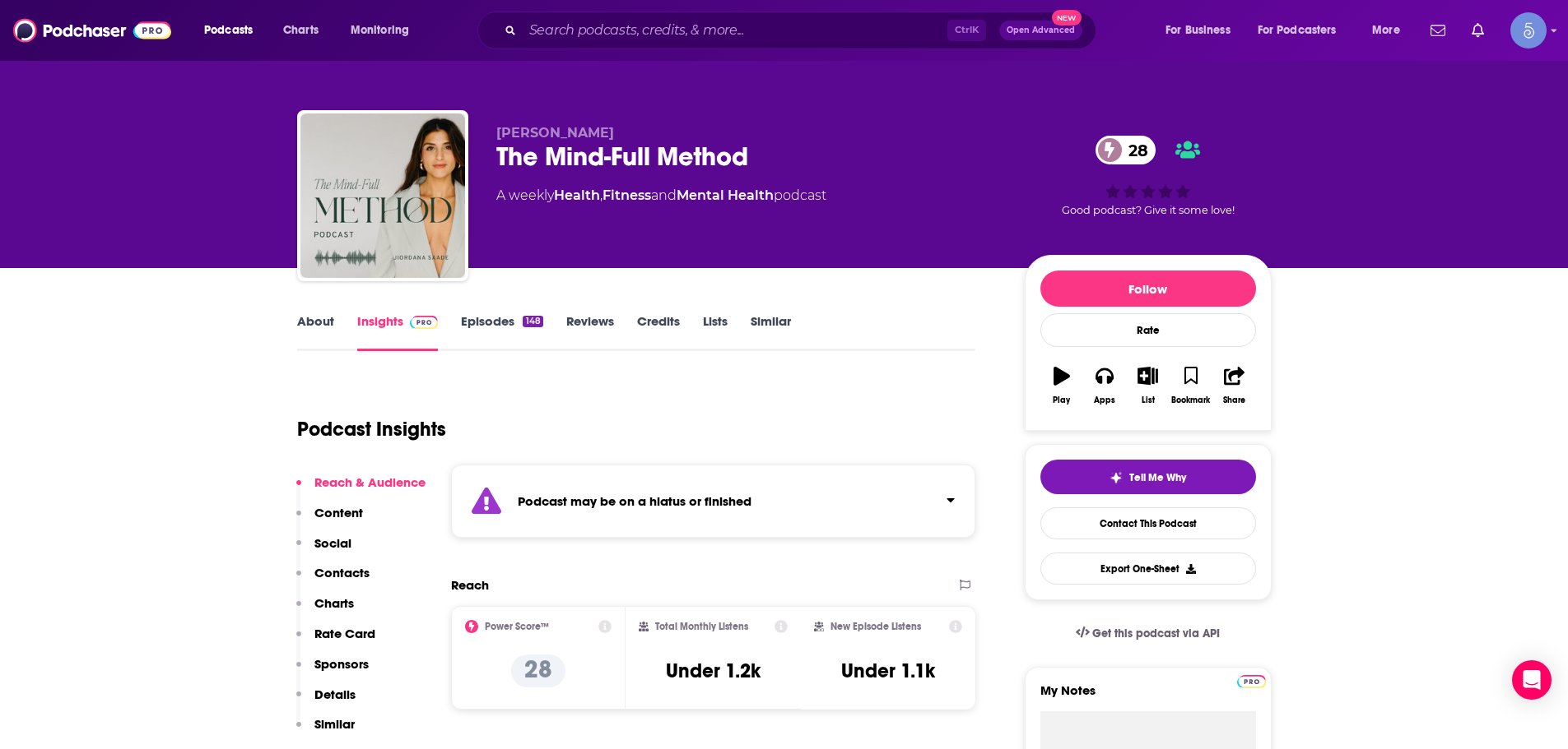
click at [764, 16] on div "Ctrl K Open Advanced New" at bounding box center [786, 30] width 619 height 38
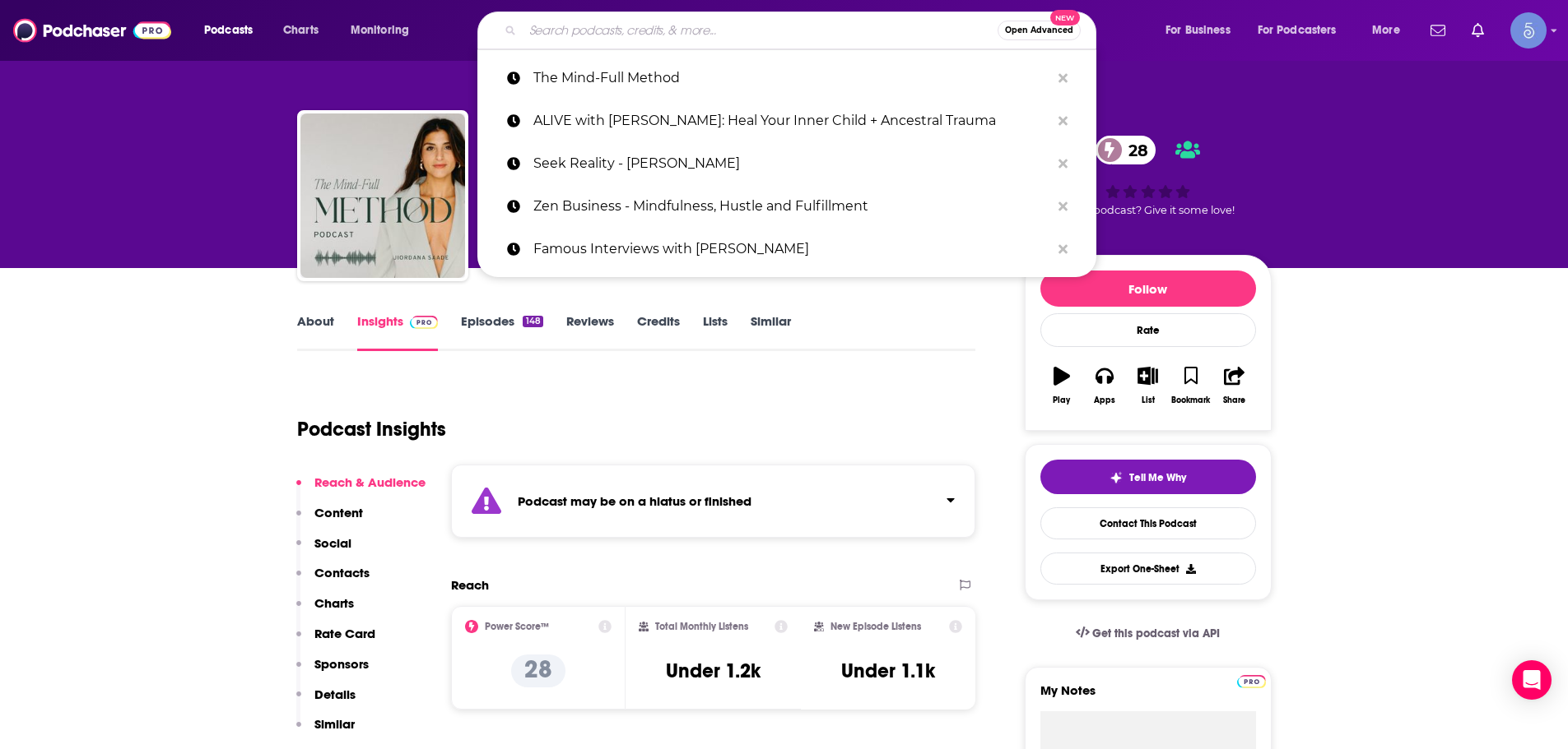
click at [759, 21] on input "Search podcasts, credits, & more..." at bounding box center [760, 30] width 475 height 27
paste input "Unity Manifest"
type input "Unity Manifest"
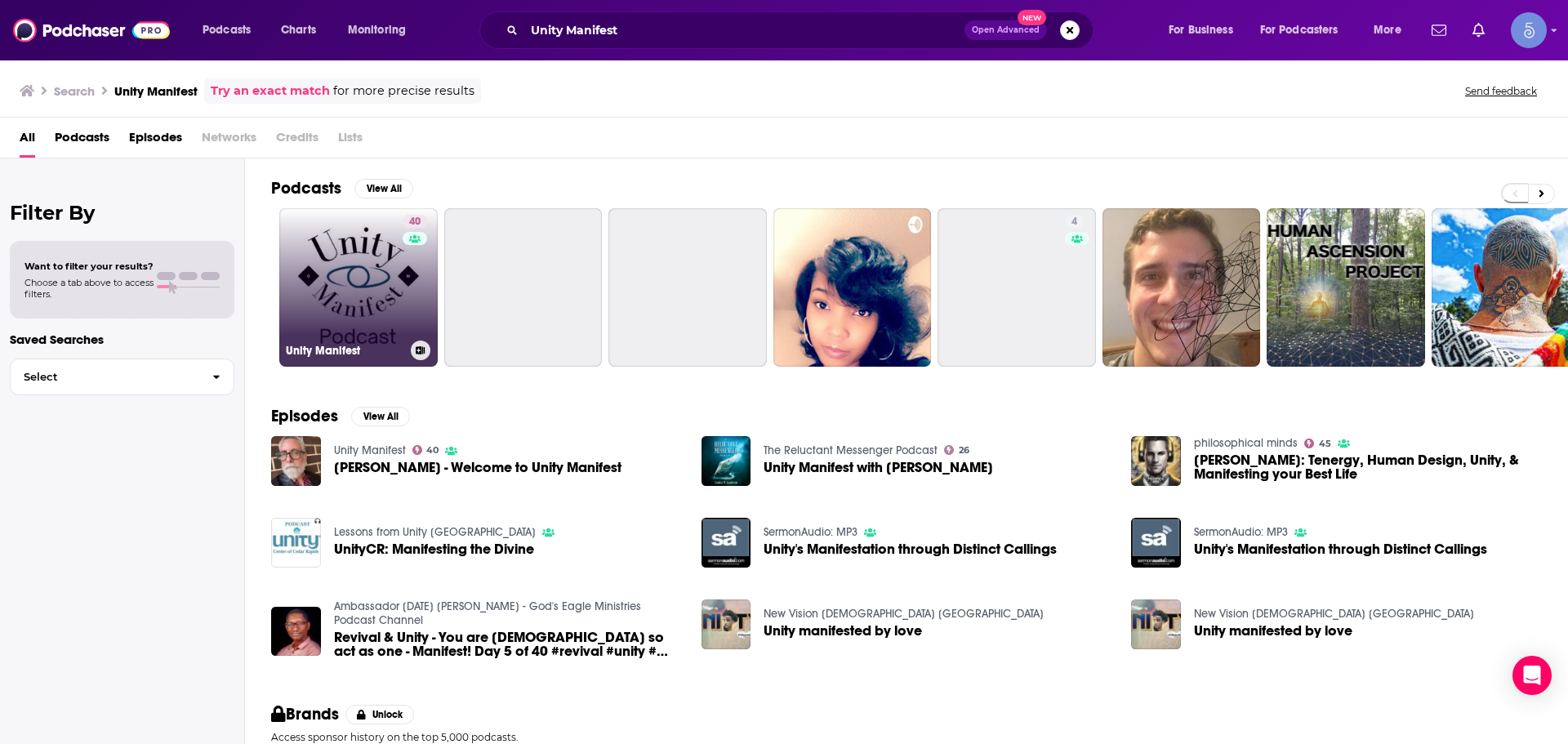
click at [338, 299] on link "40 Unity Manifest" at bounding box center [358, 287] width 158 height 158
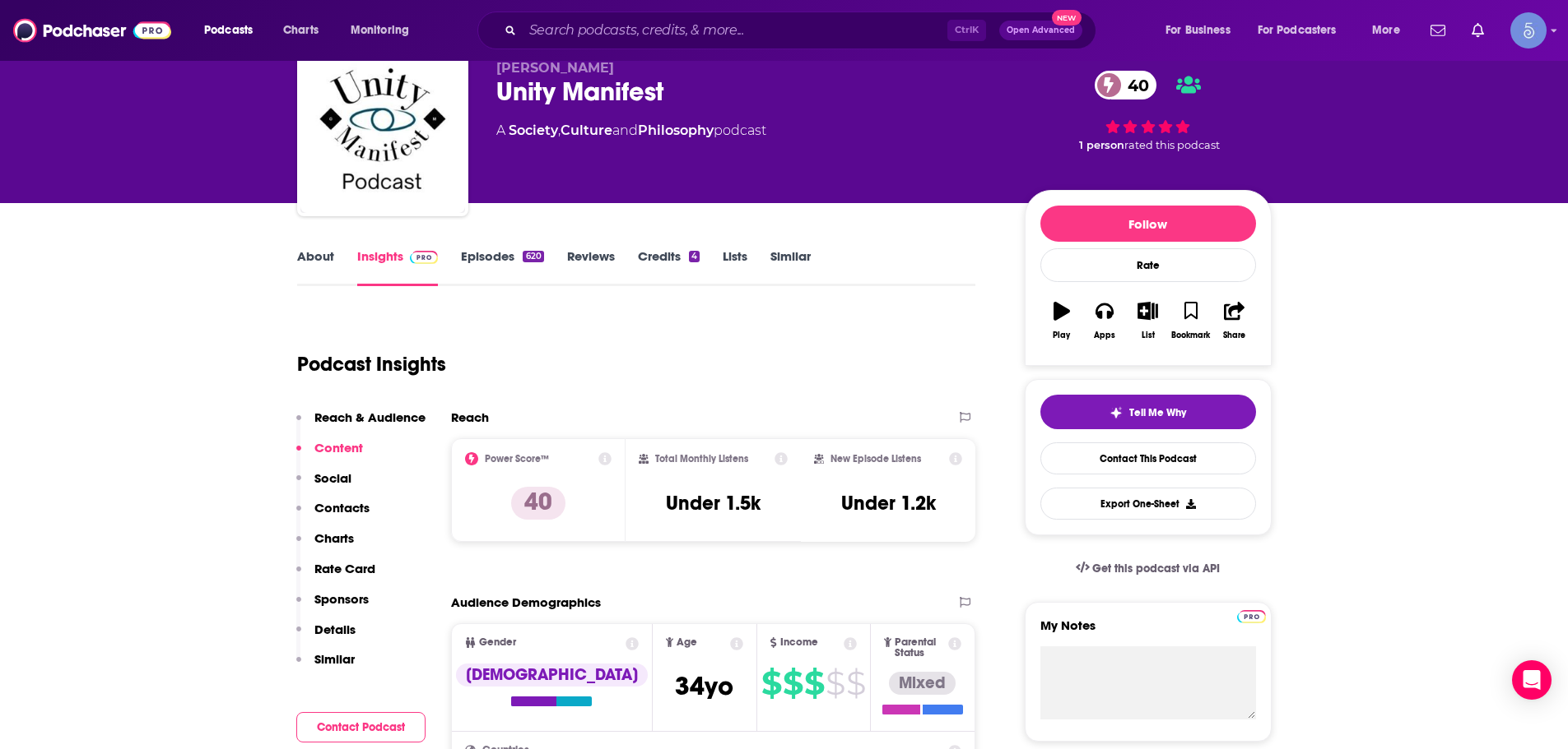
scroll to position [82, 0]
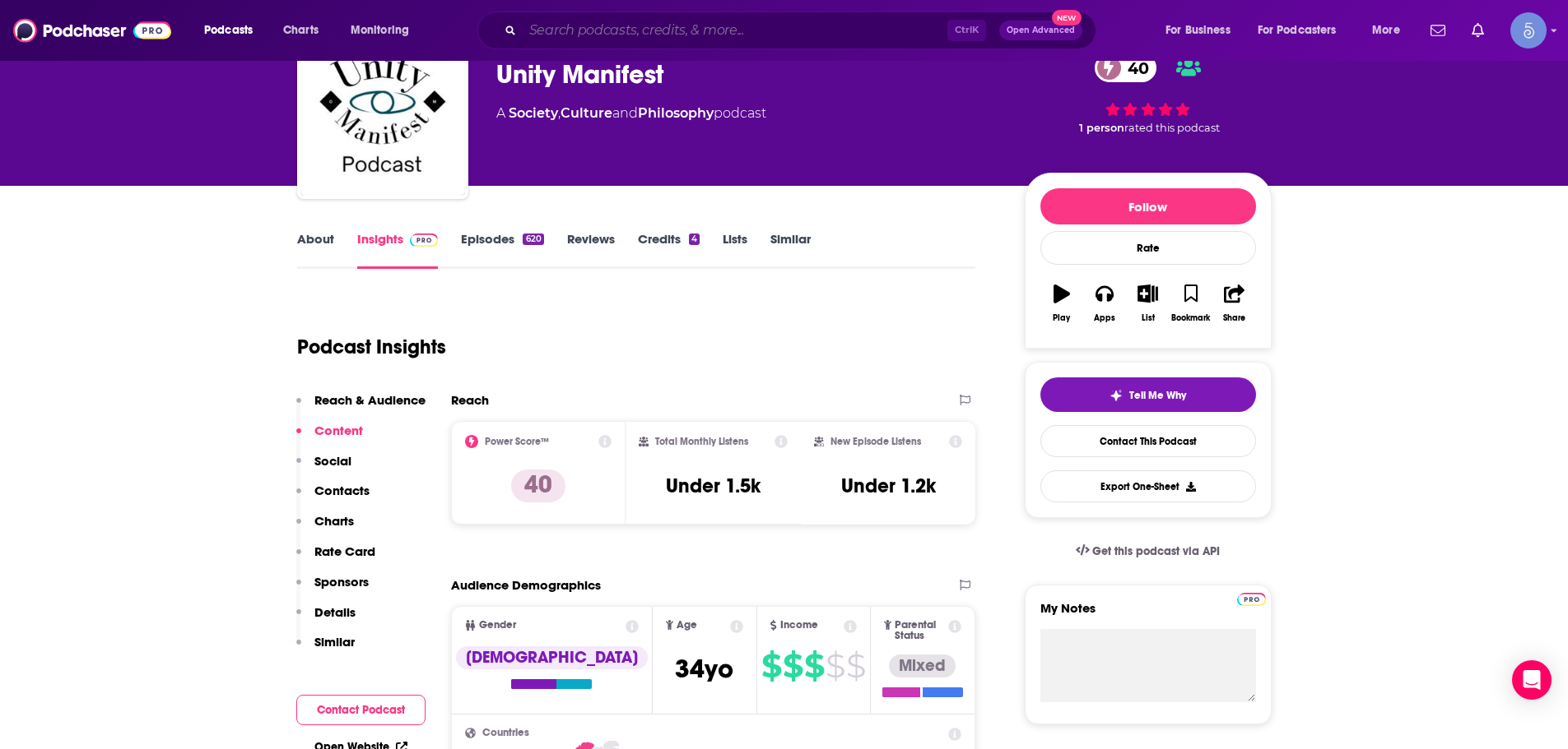
click at [593, 32] on input "Search podcasts, credits, & more..." at bounding box center [734, 30] width 424 height 27
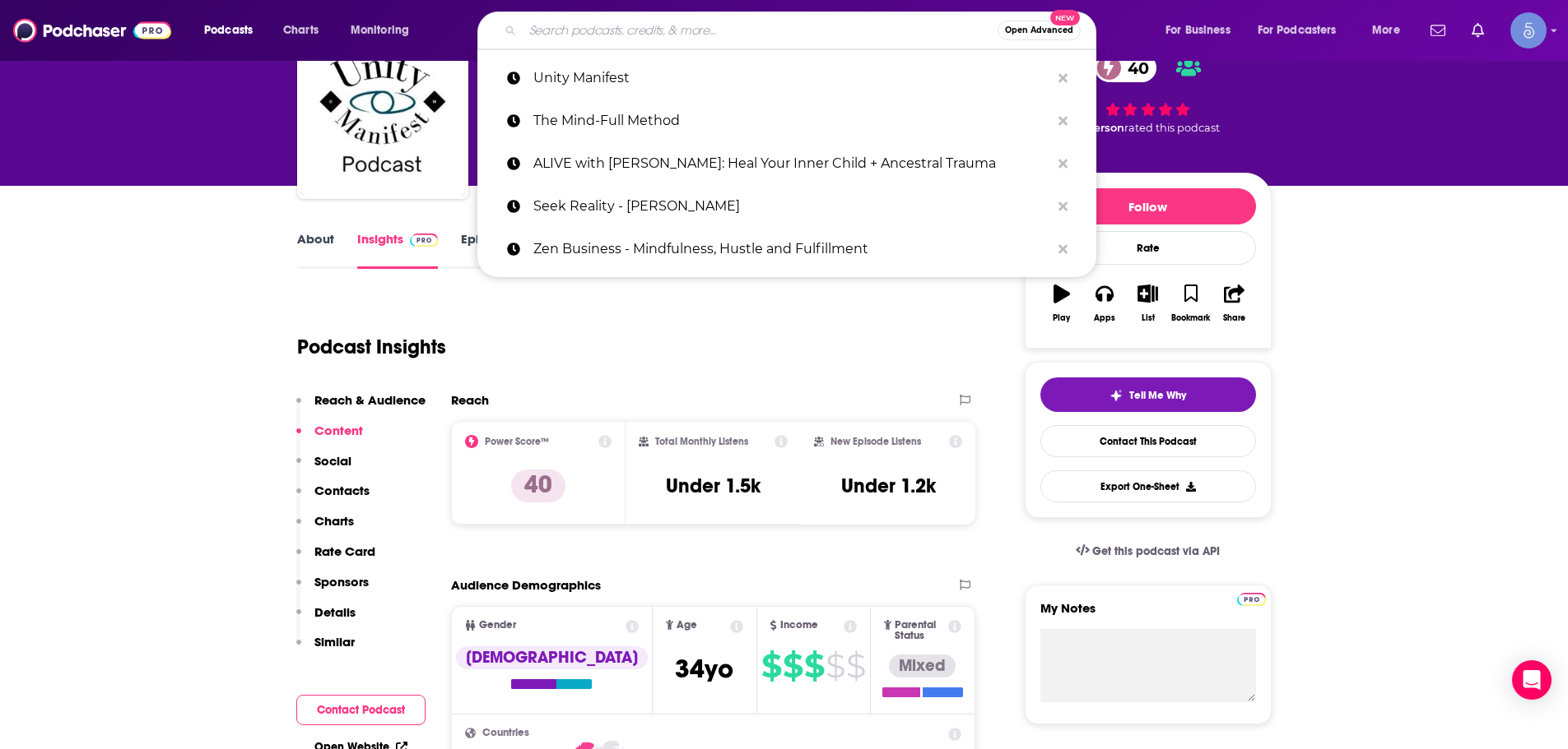
paste input "Grief 2 Growth"
type input "Grief 2 Growth"
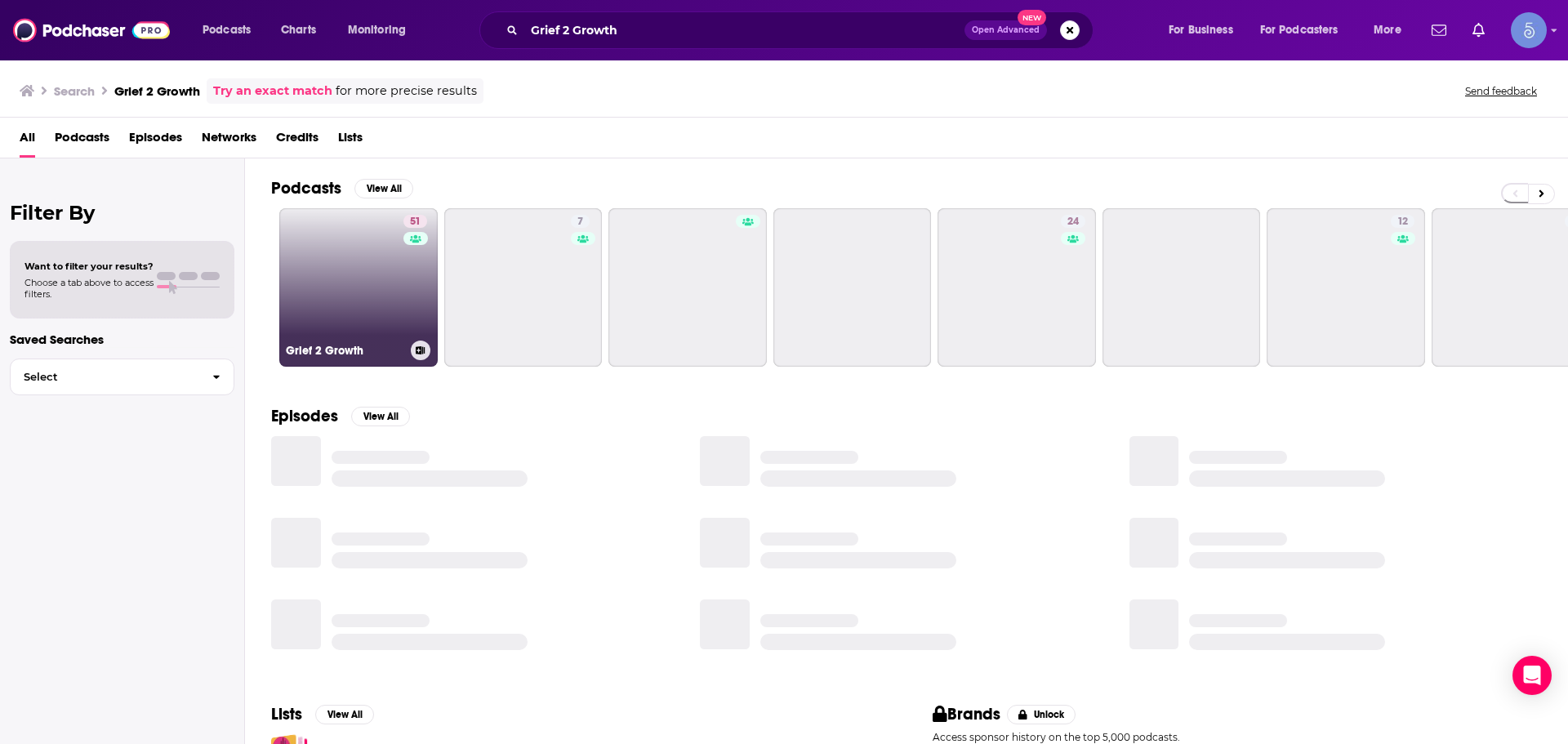
click at [331, 287] on link "51 Grief 2 Growth" at bounding box center [358, 287] width 158 height 158
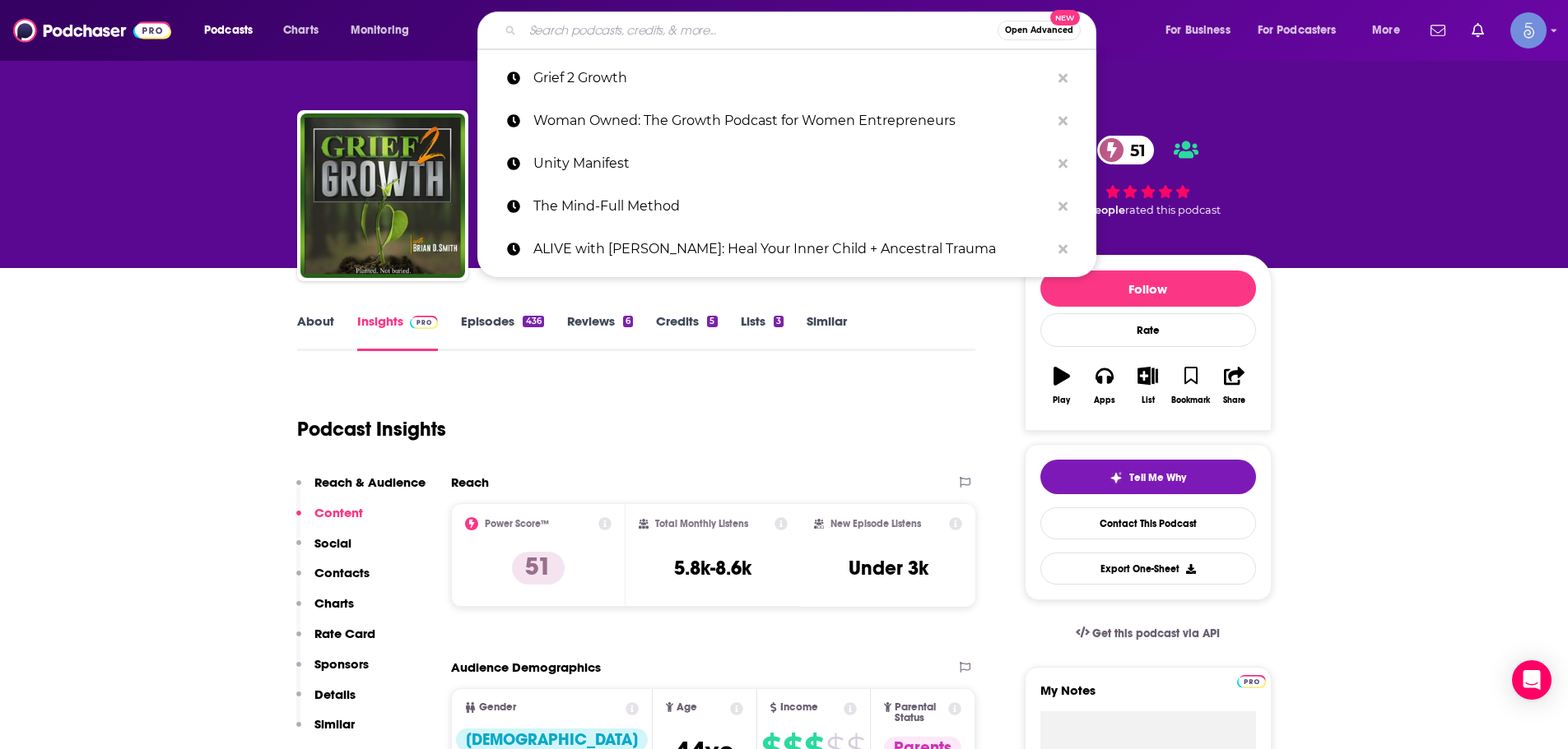
click at [611, 32] on input "Search podcasts, credits, & more..." at bounding box center [760, 30] width 475 height 27
paste input "Raise the Vibe with Liz Podcast"
type input "Raise the Vibe with Liz Podcast"
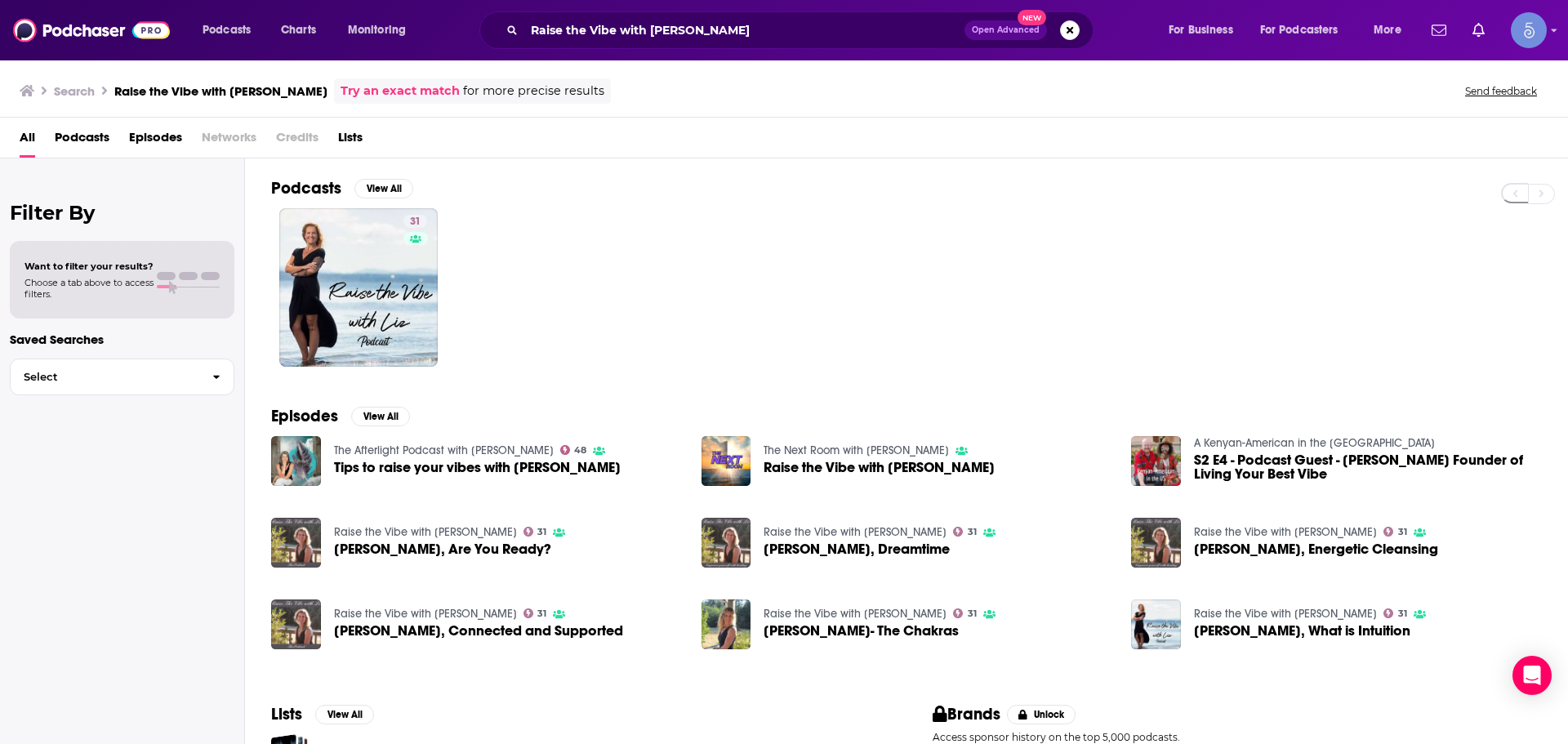
click at [444, 325] on div "31" at bounding box center [920, 287] width 1297 height 158
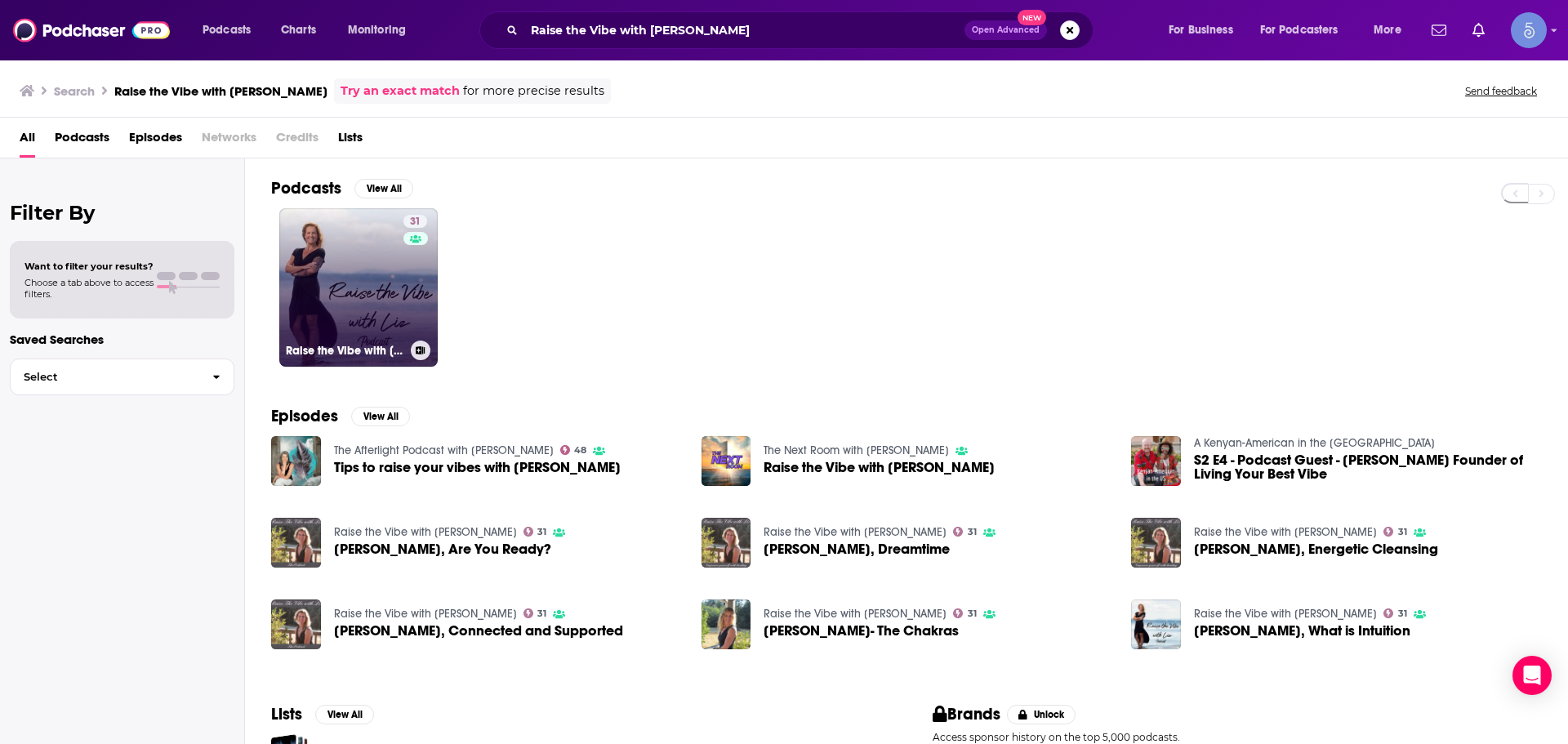
click at [383, 285] on link "31 Raise the Vibe with Liz Podcast" at bounding box center [358, 287] width 158 height 158
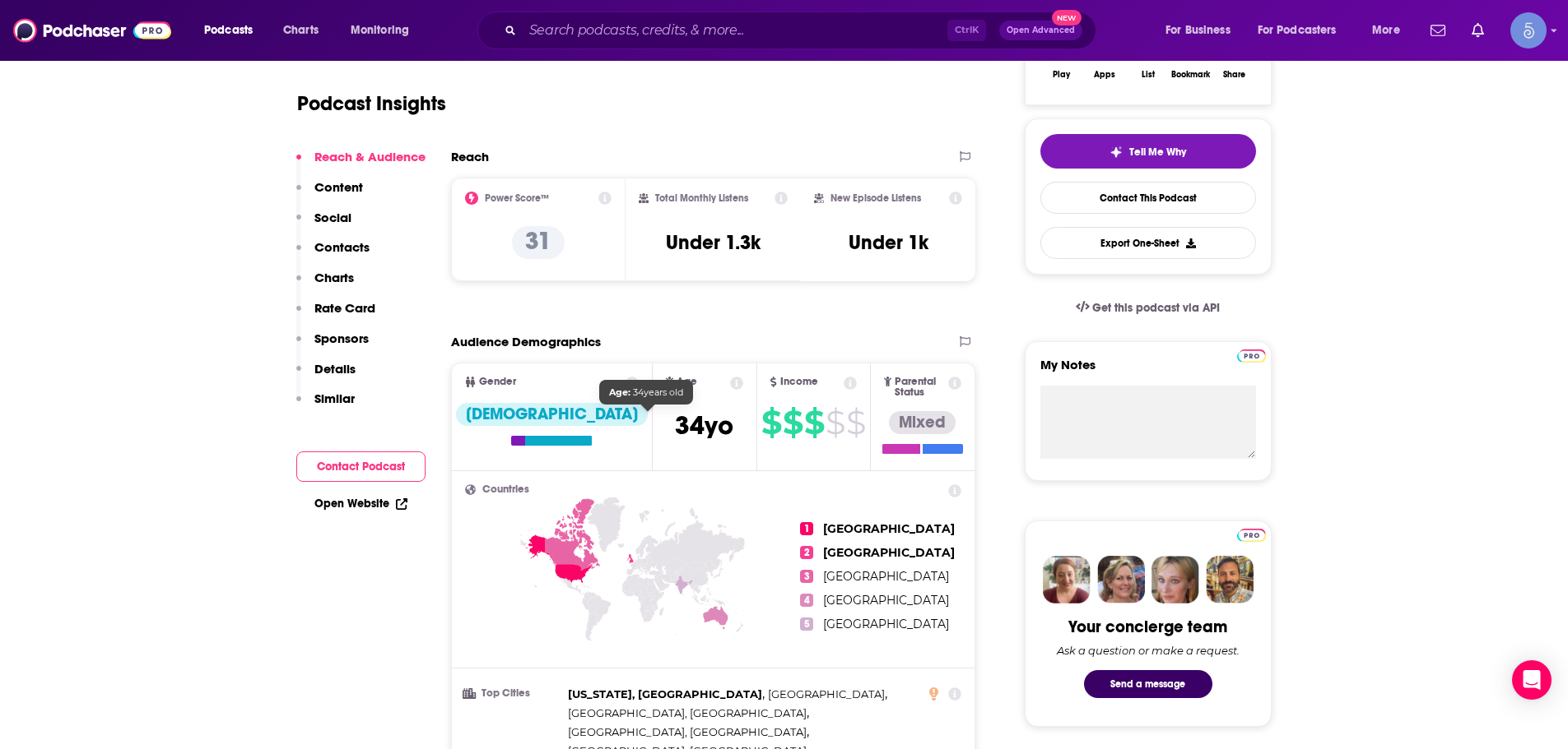
scroll to position [247, 0]
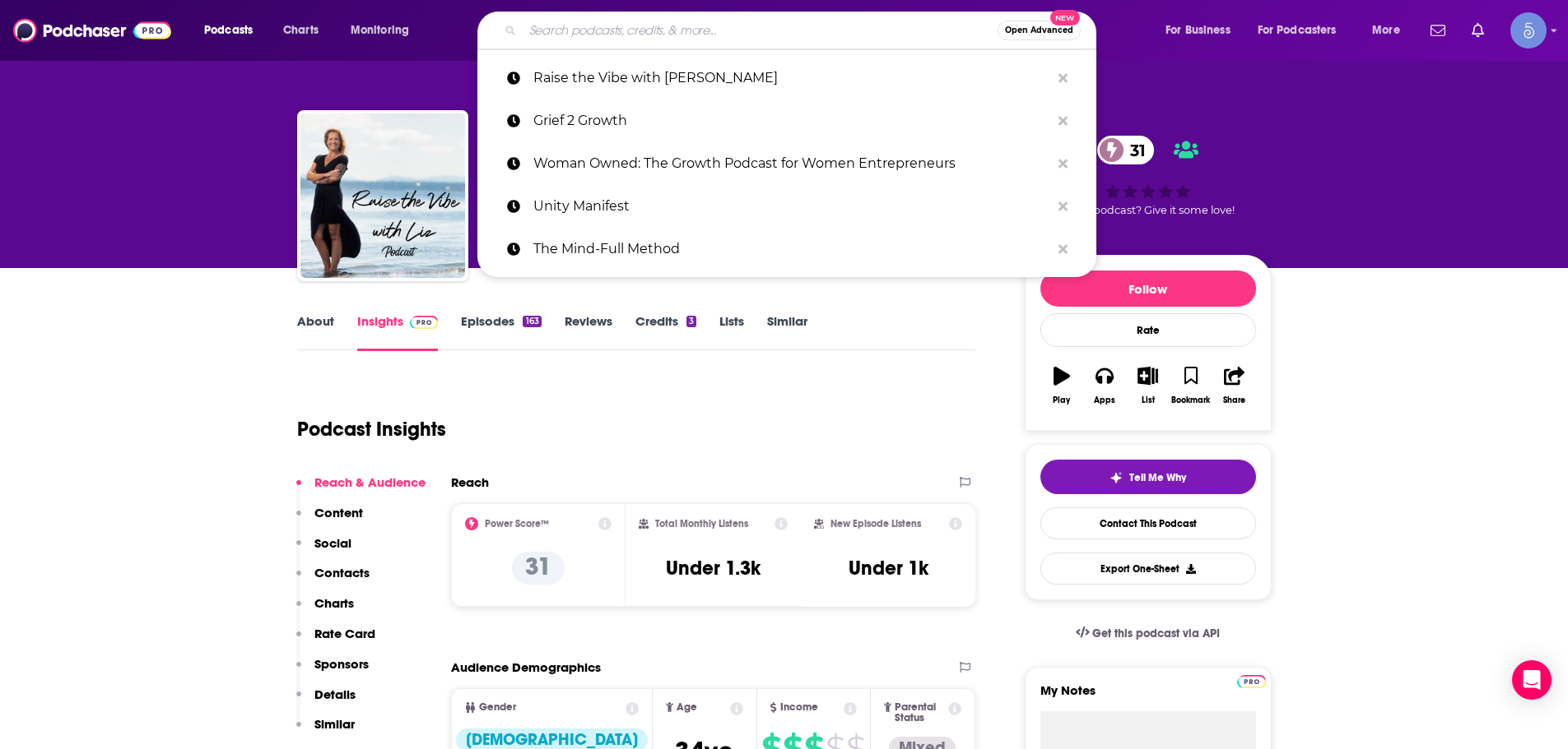
click at [695, 17] on input "Search podcasts, credits, & more..." at bounding box center [760, 30] width 475 height 27
paste input "Law of Attraction Tribe Podcast: Manifestation hacks and tips"
type input "Law of Attraction Tribe Podcast: Manifestation hacks and tips"
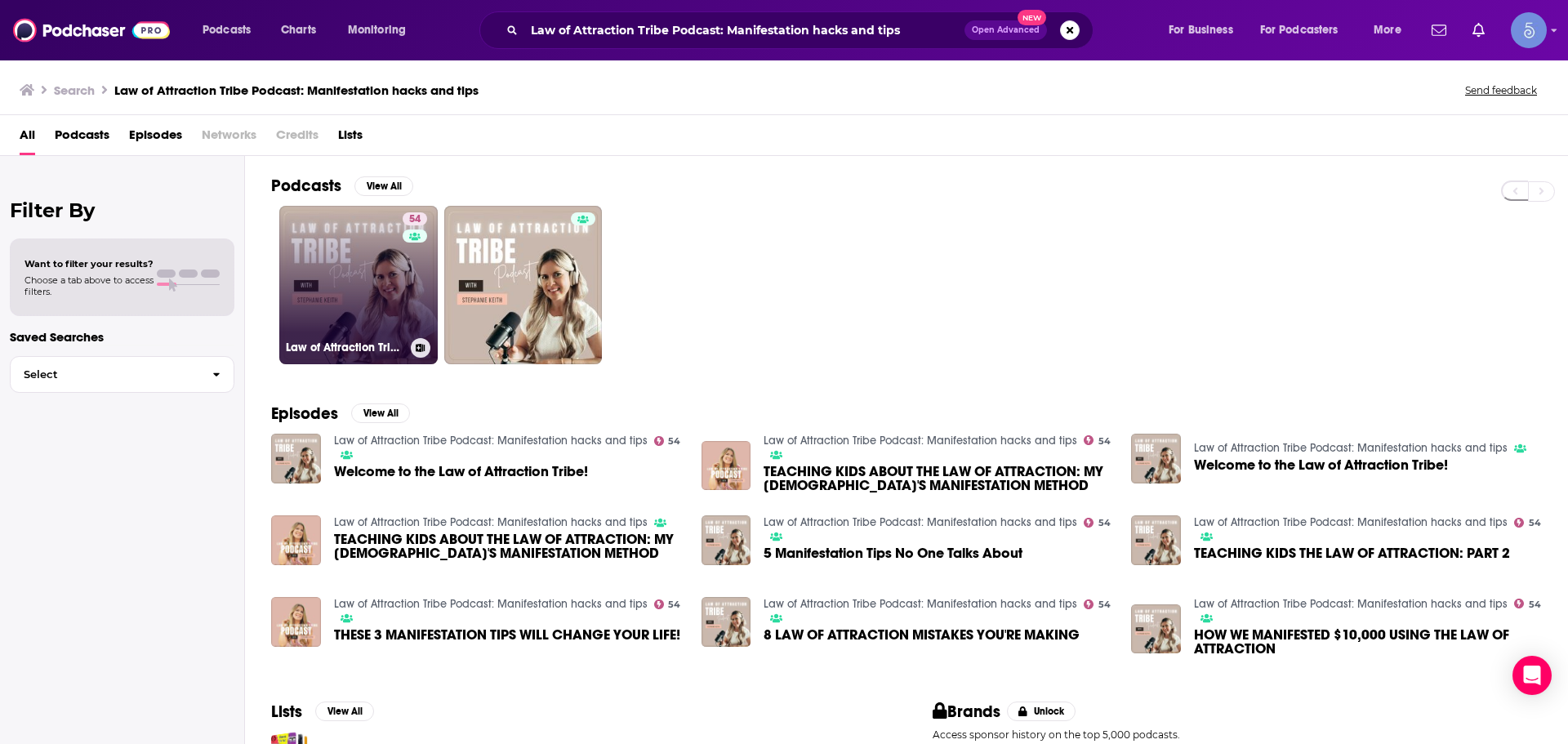
click at [403, 295] on div "54" at bounding box center [417, 275] width 28 height 126
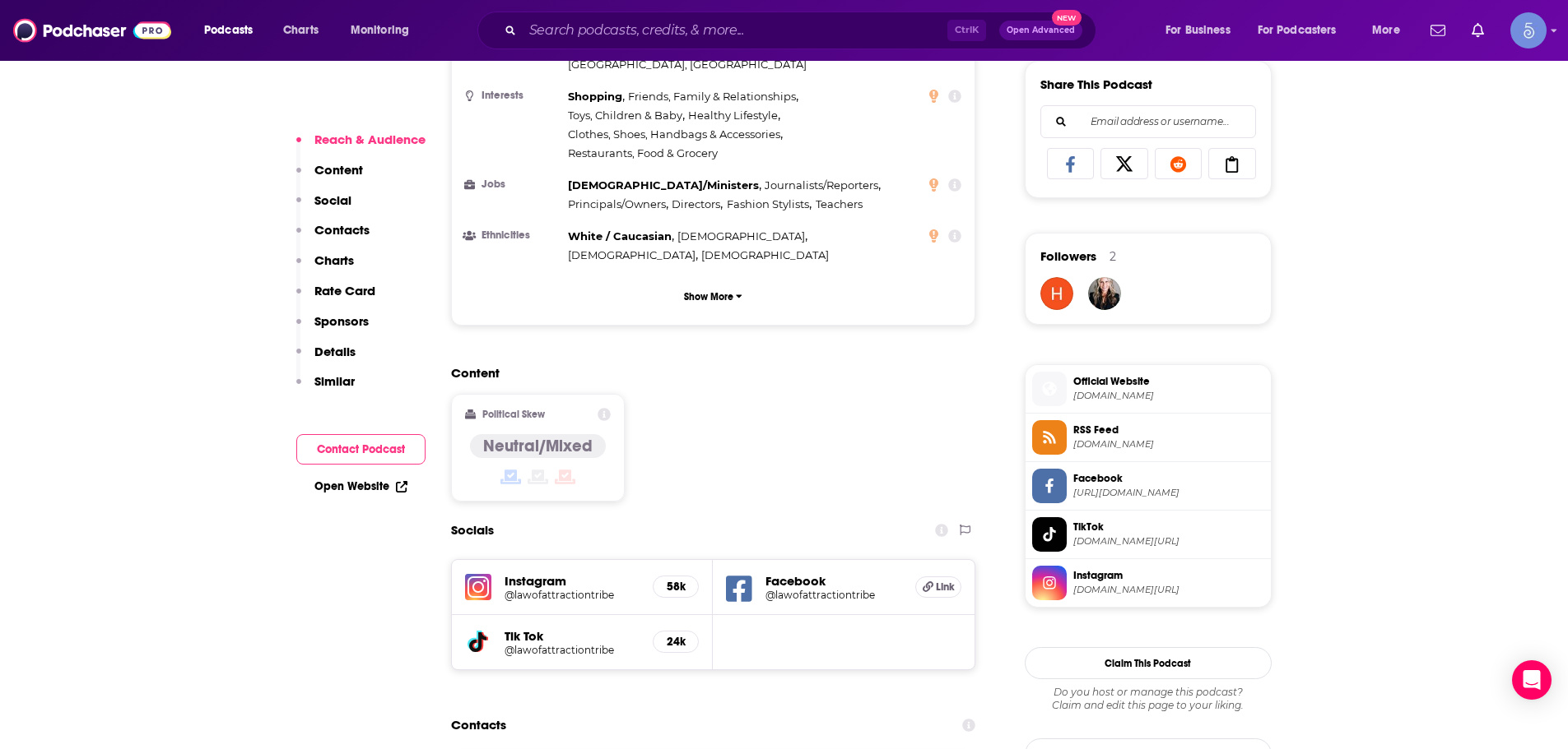
scroll to position [414, 0]
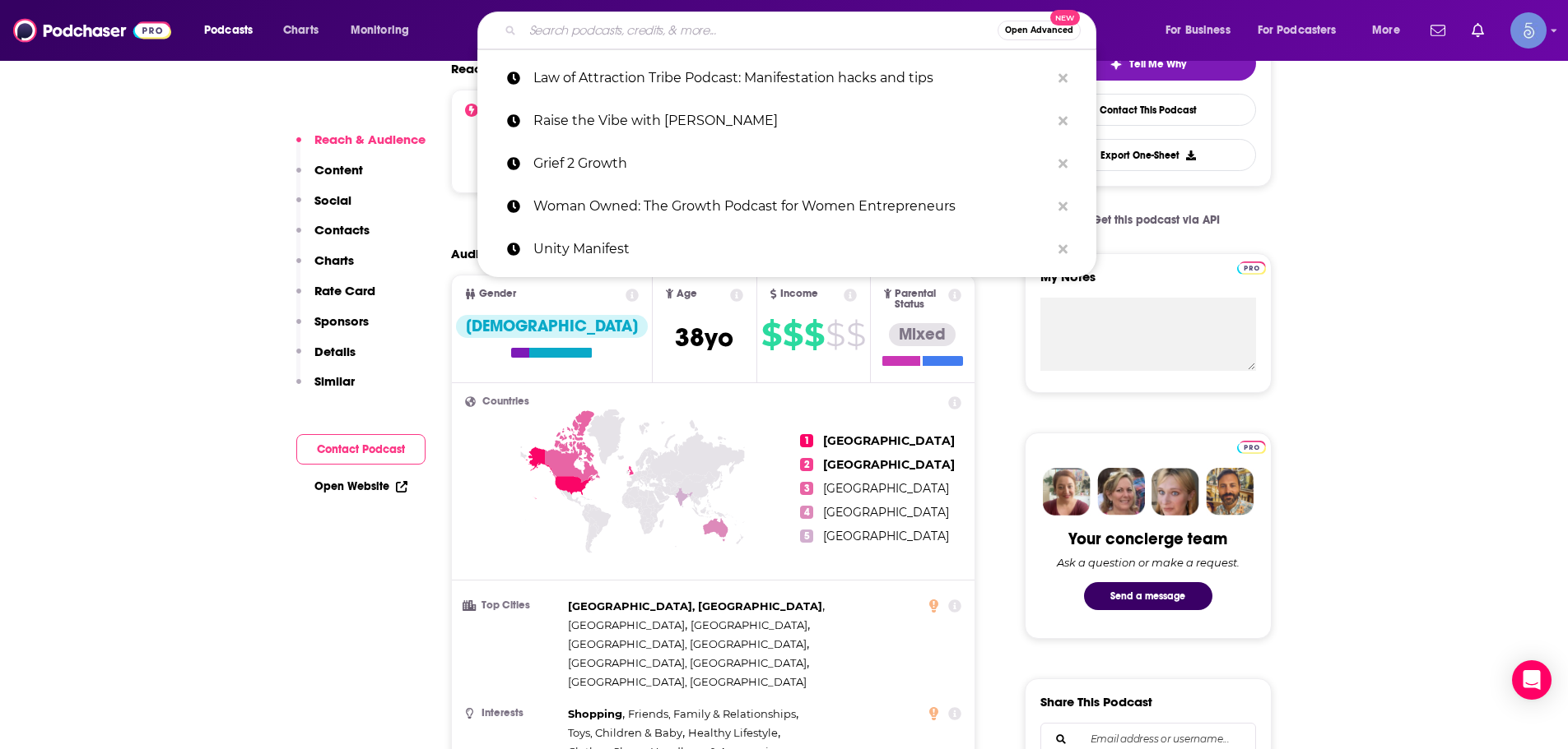
click at [640, 33] on input "Search podcasts, credits, & more..." at bounding box center [760, 30] width 475 height 27
paste input "The Trauma Therapist"
type input "The Trauma Therapist"
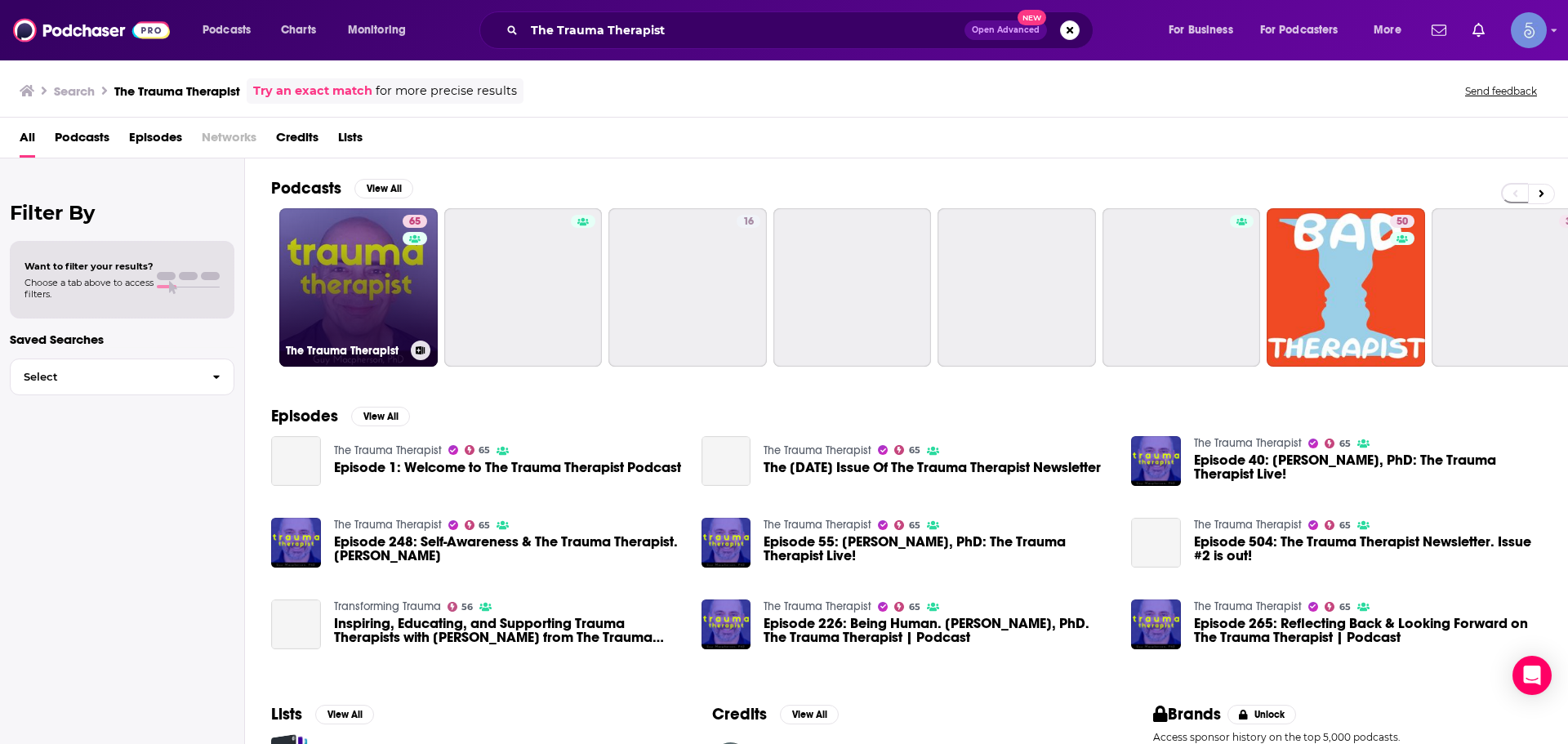
click at [343, 275] on link "65 The Trauma Therapist" at bounding box center [358, 287] width 158 height 158
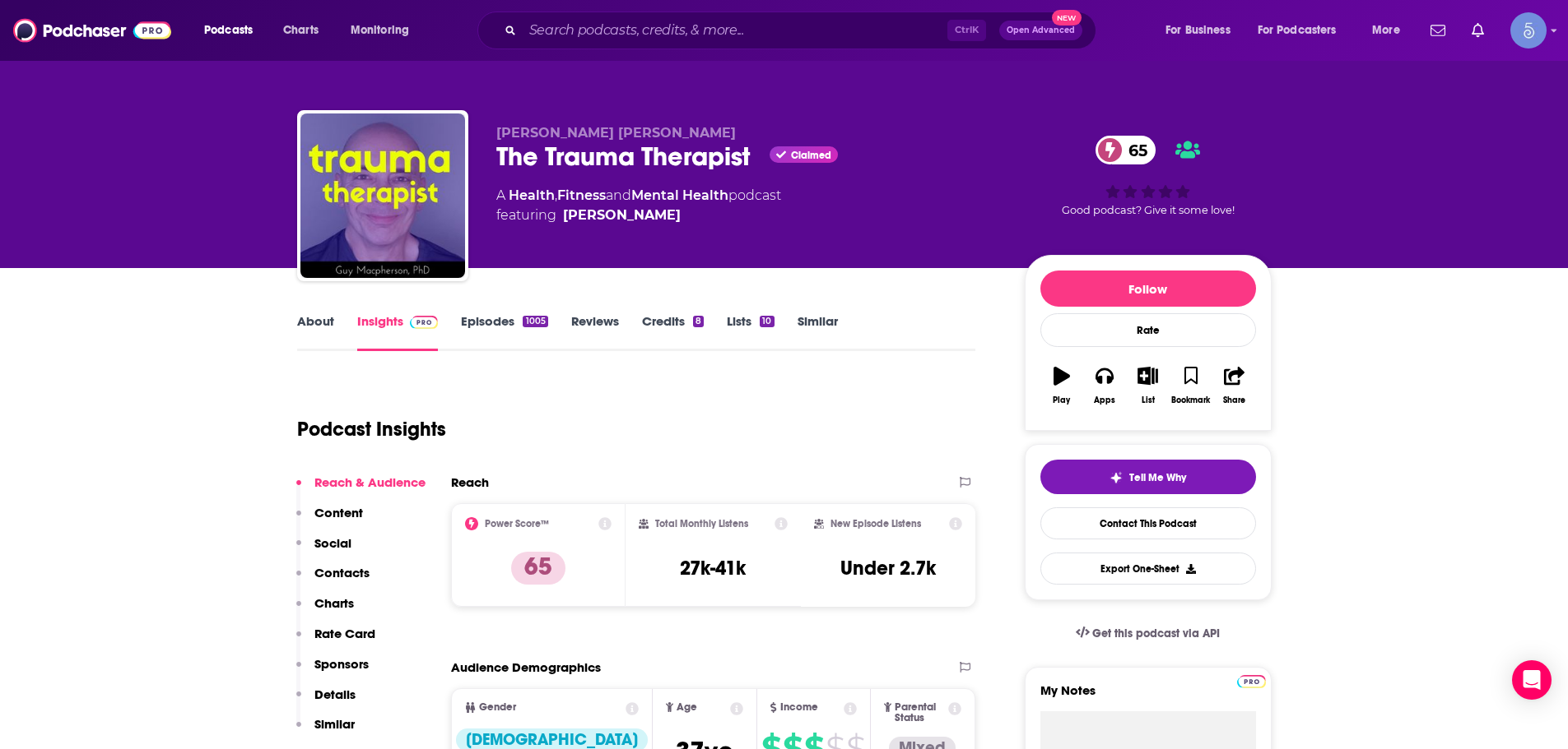
scroll to position [165, 0]
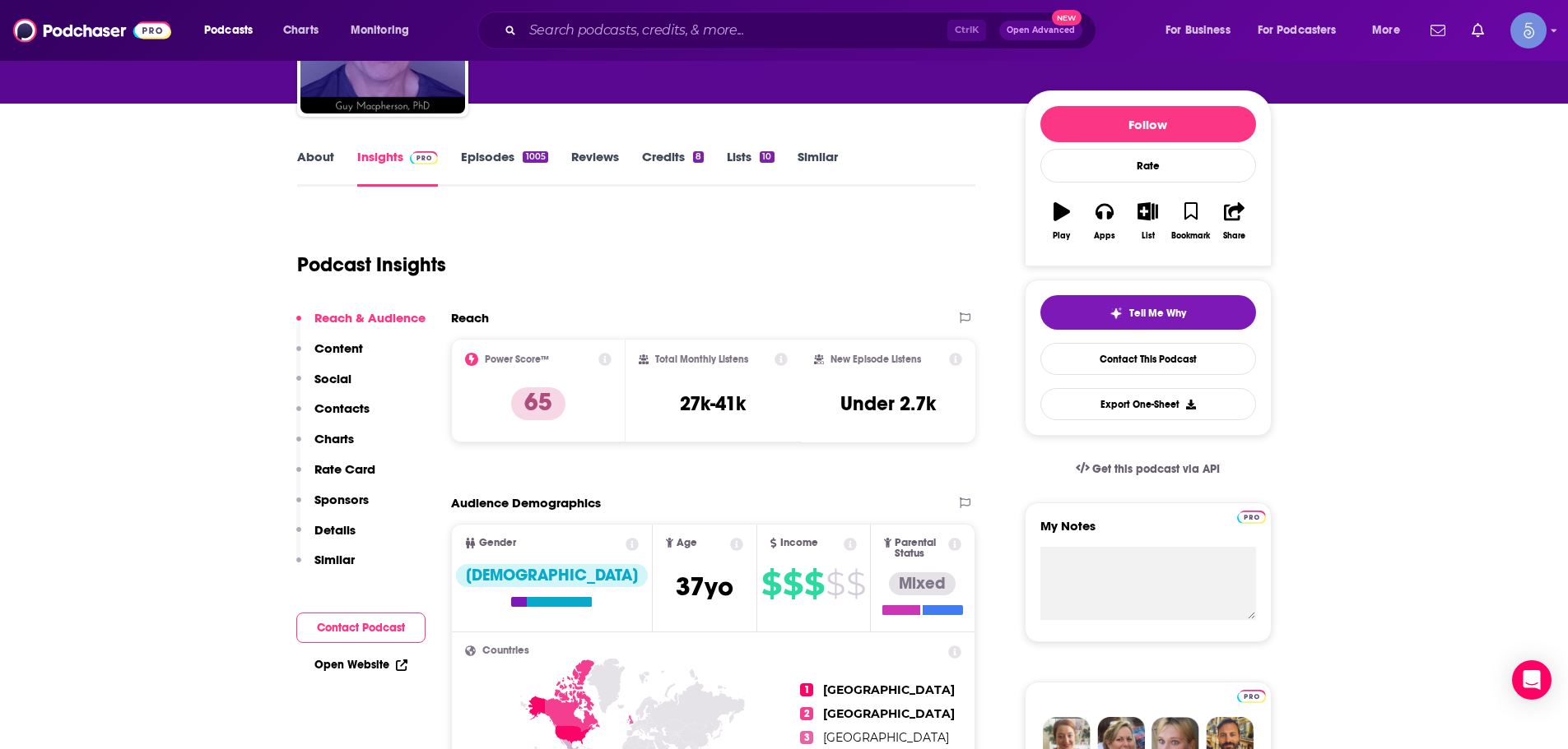
click at [603, 11] on div "Ctrl K Open Advanced New" at bounding box center [786, 30] width 619 height 38
drag, startPoint x: 603, startPoint y: 11, endPoint x: 576, endPoint y: 24, distance: 30.0
click at [576, 24] on input "Search podcasts, credits, & more..." at bounding box center [734, 30] width 424 height 27
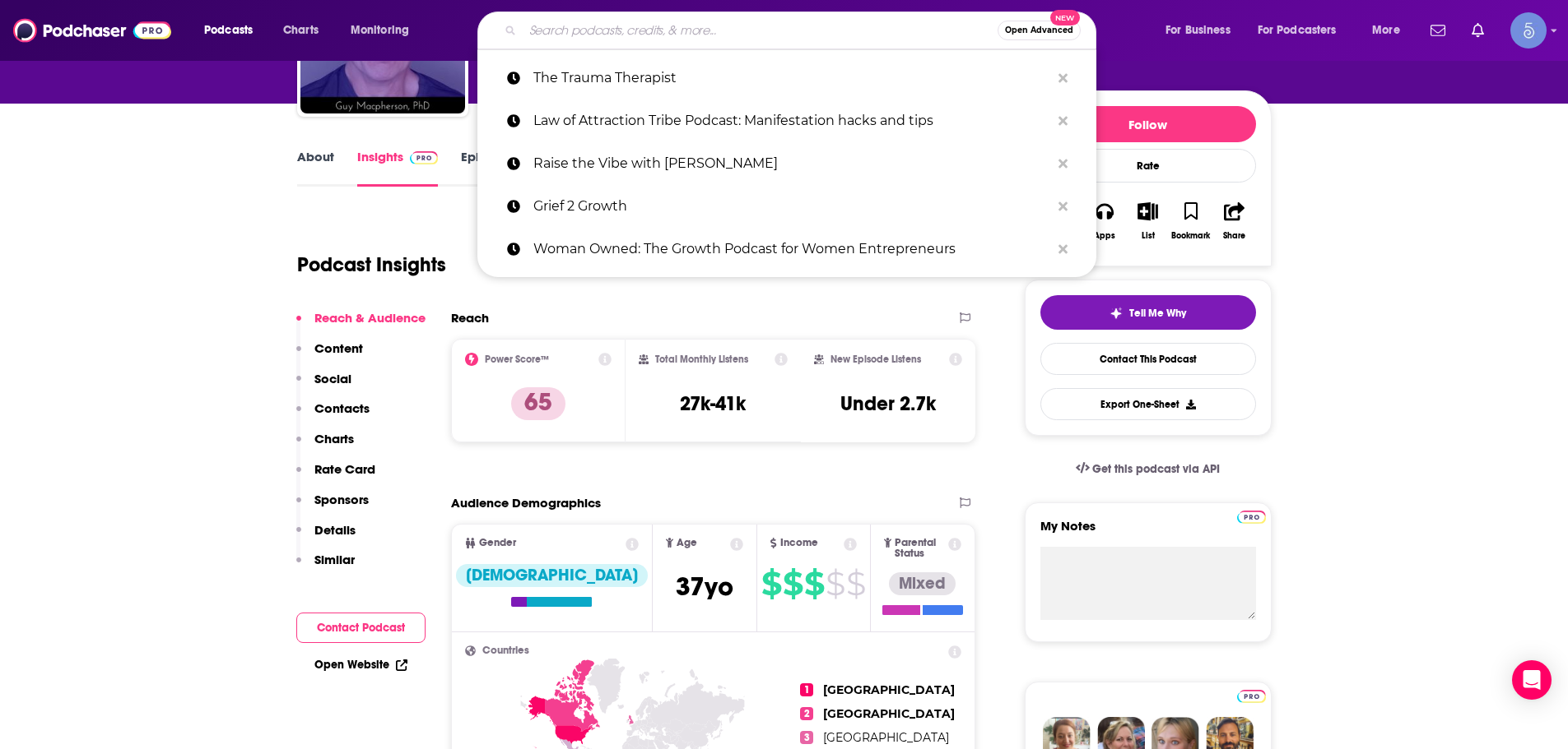
paste input "Chat Off The Mat - Holistic Healing, Feminine Energy and Tools for Vibrant Livi…"
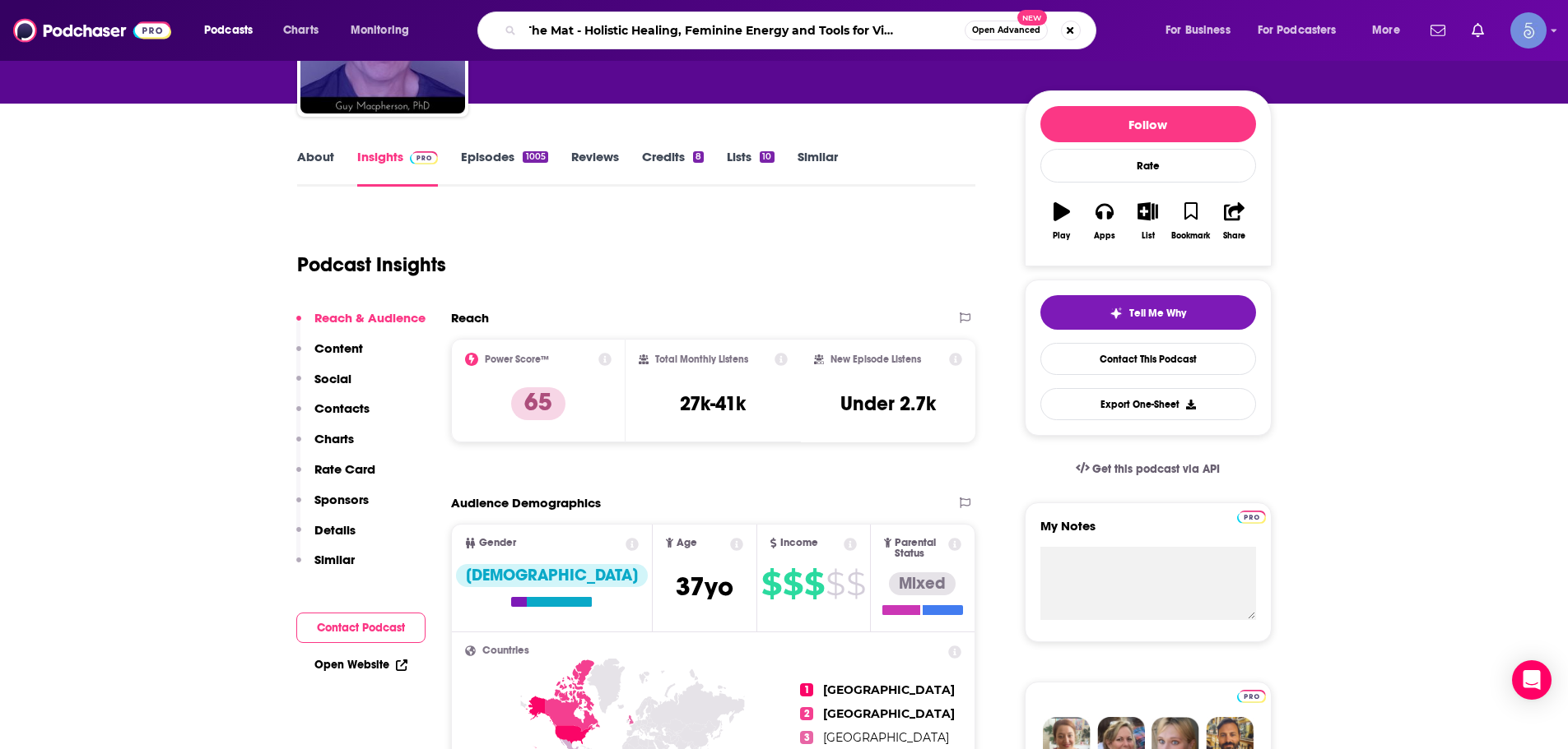
type input "Chat Off The Mat - Holistic Healing, Feminine Energy and Tools for Vibrant Livi…"
click at [783, 250] on div "Podcast Insights" at bounding box center [630, 255] width 665 height 84
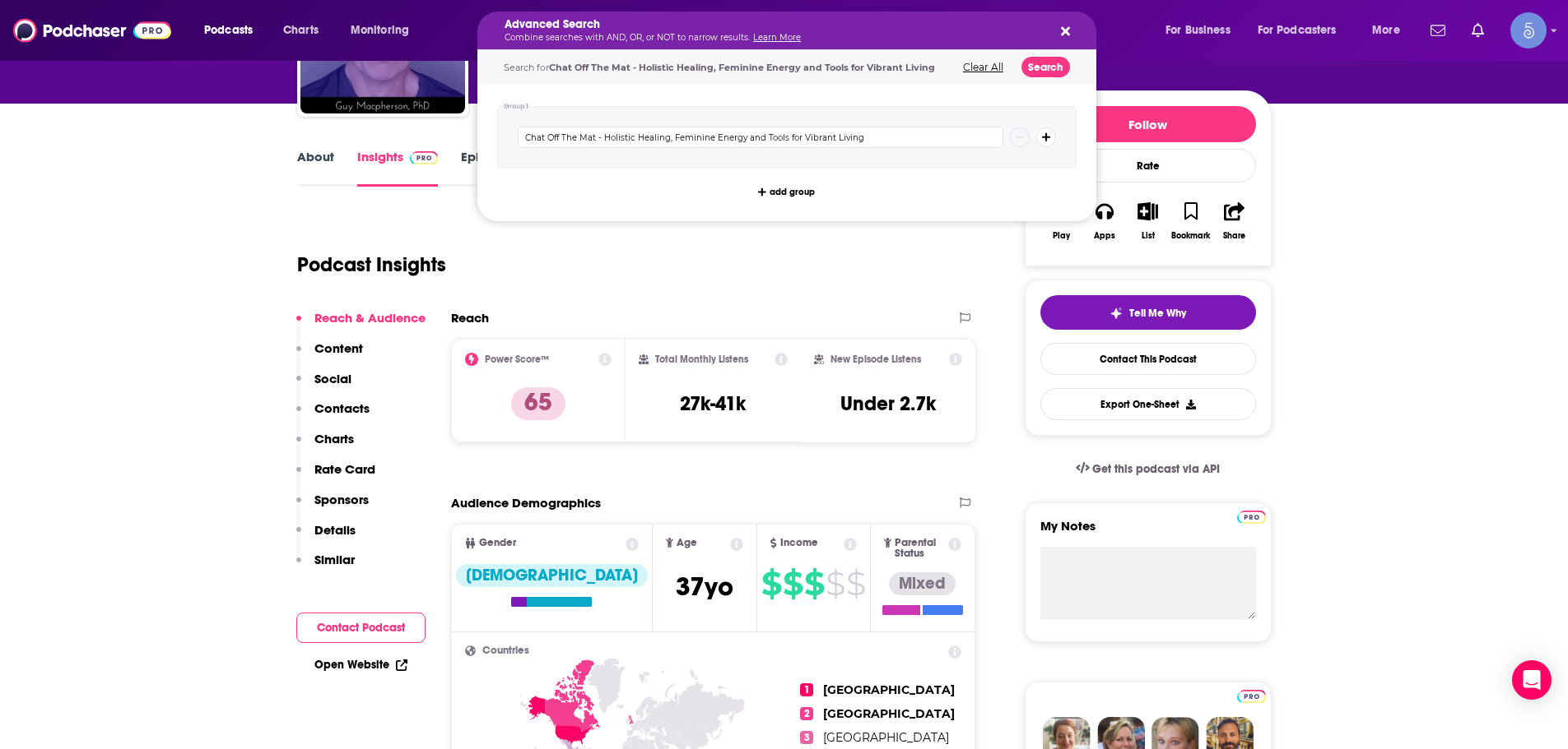
click at [767, 39] on link "Learn More" at bounding box center [777, 37] width 48 height 10
click at [1069, 32] on div "Advanced Search Combine searches with AND, OR, or NOT to narrow results. Learn …" at bounding box center [786, 30] width 619 height 38
click at [1062, 30] on icon "Search podcasts, credits, & more..." at bounding box center [1065, 30] width 9 height 9
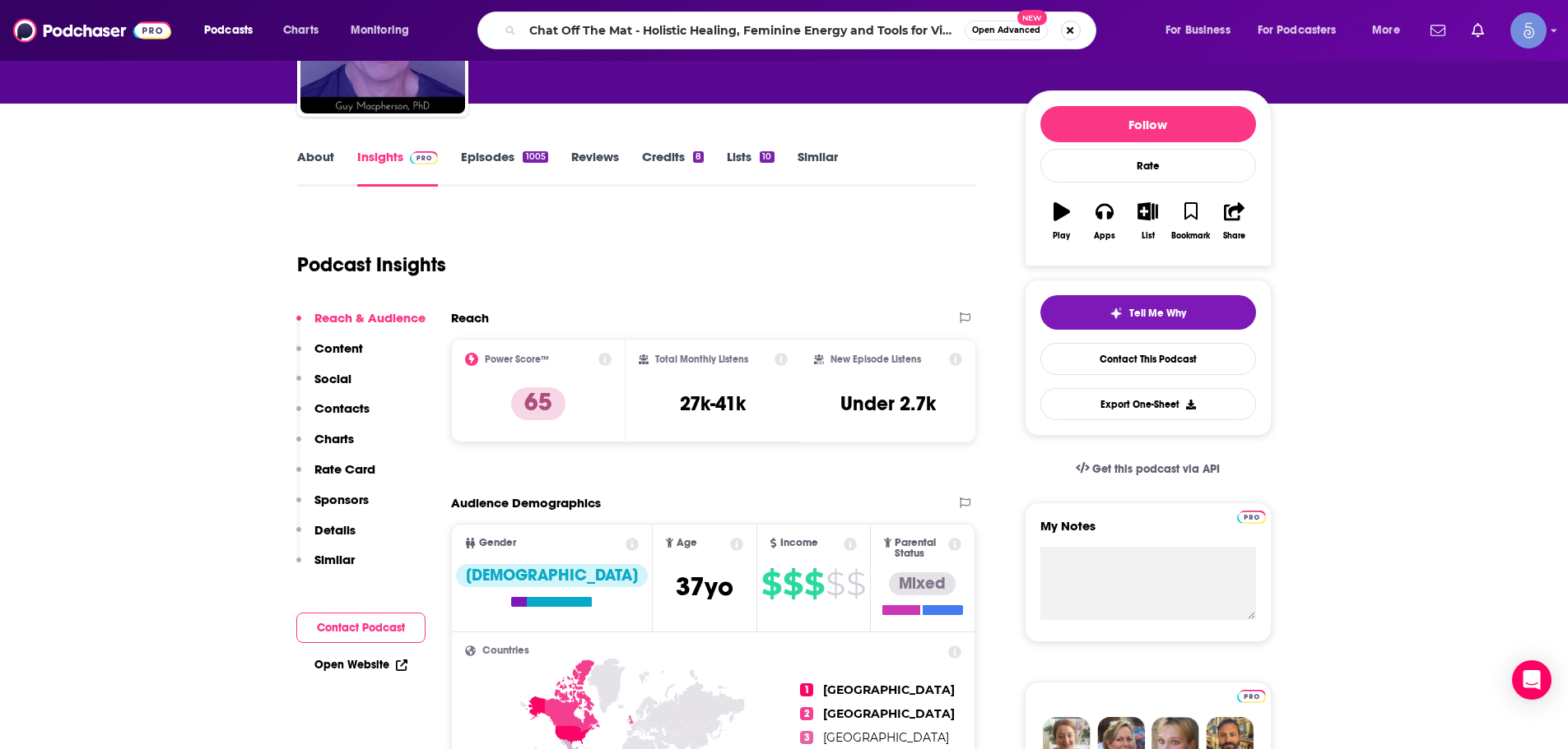
click at [1062, 30] on button "Search podcasts, credits, & more..." at bounding box center [1070, 30] width 20 height 20
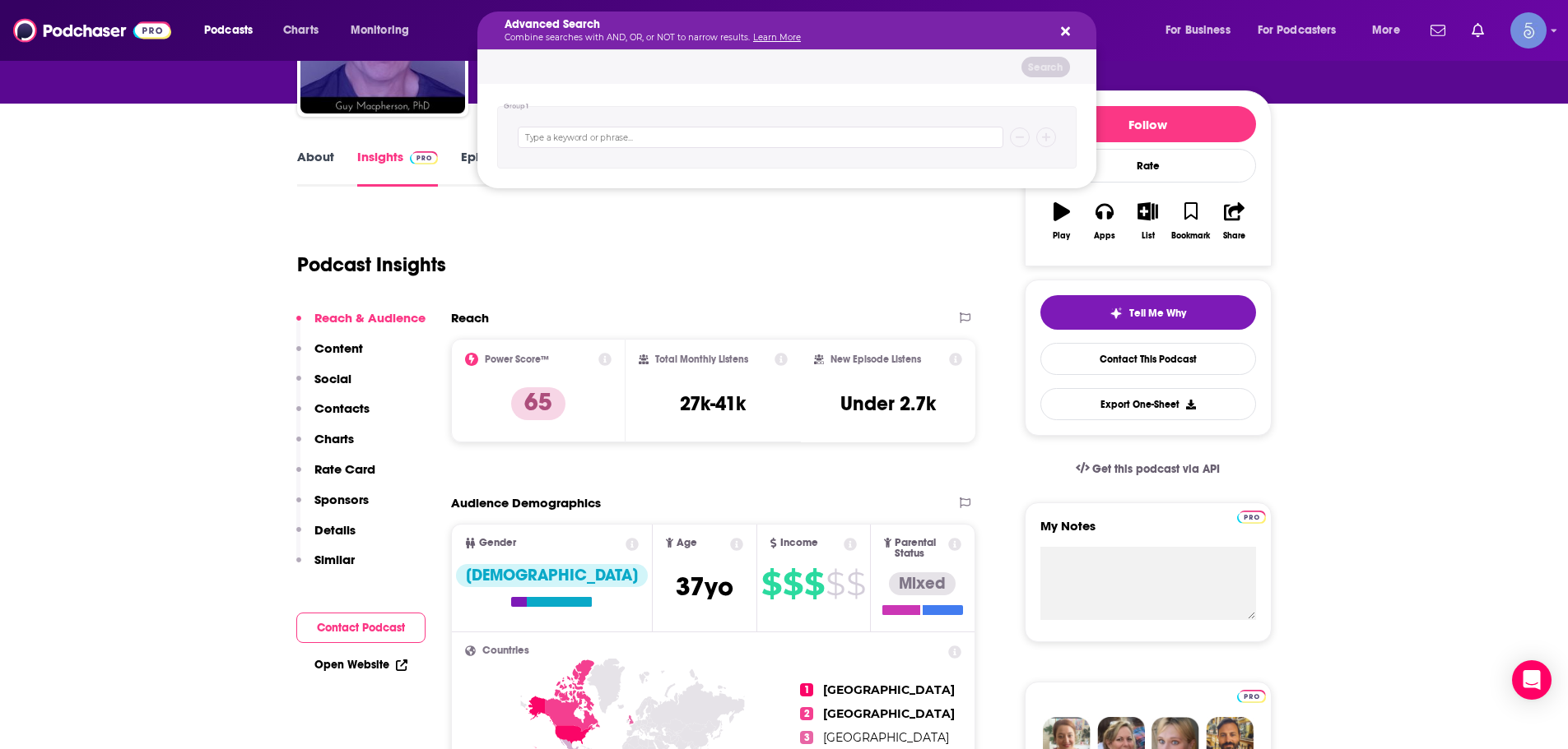
click at [1064, 30] on icon "Search podcasts, credits, & more..." at bounding box center [1065, 30] width 9 height 9
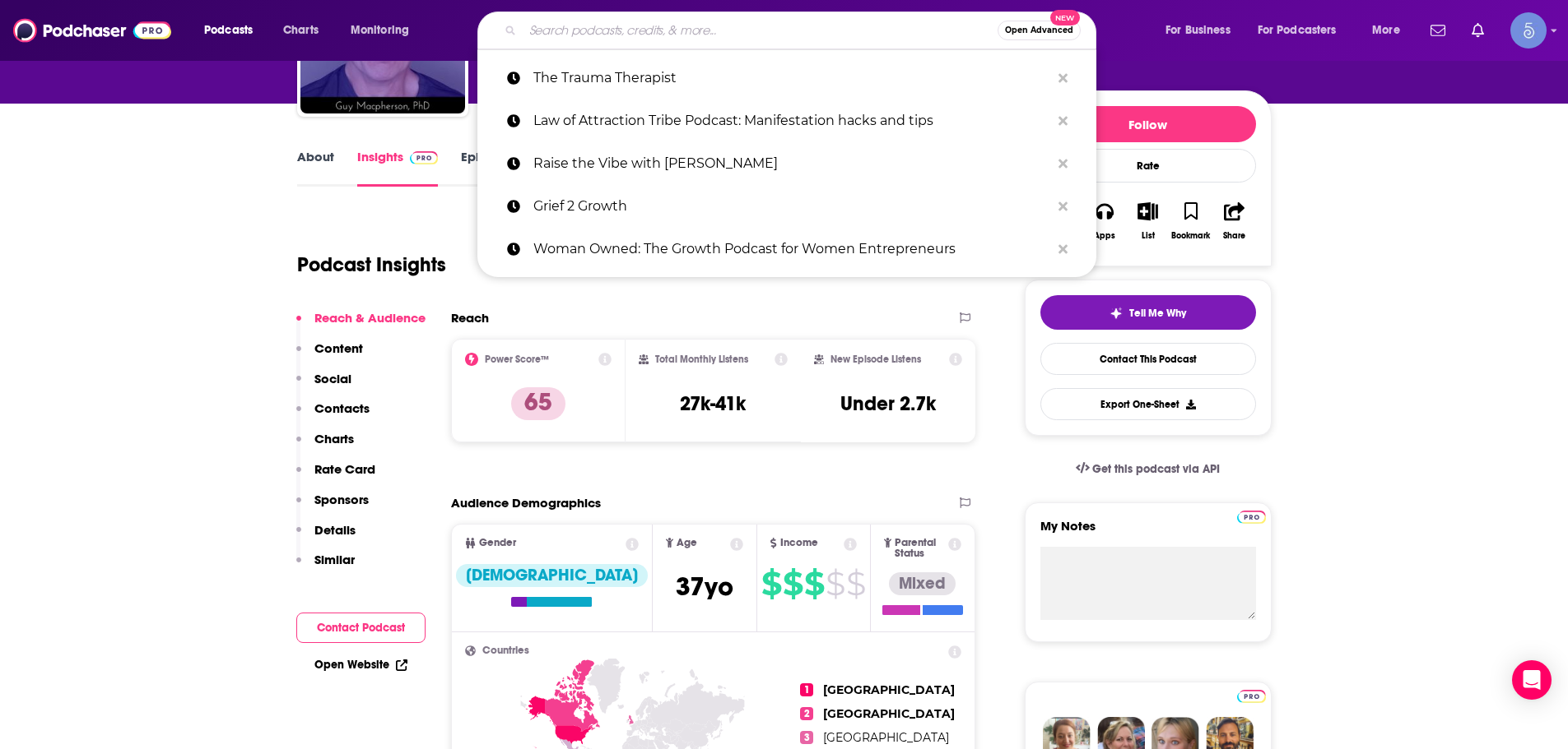
click at [819, 37] on input "Search podcasts, credits, & more..." at bounding box center [760, 30] width 475 height 27
paste input "Chat Off The Mat - Holistic Healing, Feminine Energy and Tools for Vibrant Livi…"
type input "Chat Off The Mat - Holistic Healing, Feminine Energy and Tools for Vibrant Livi…"
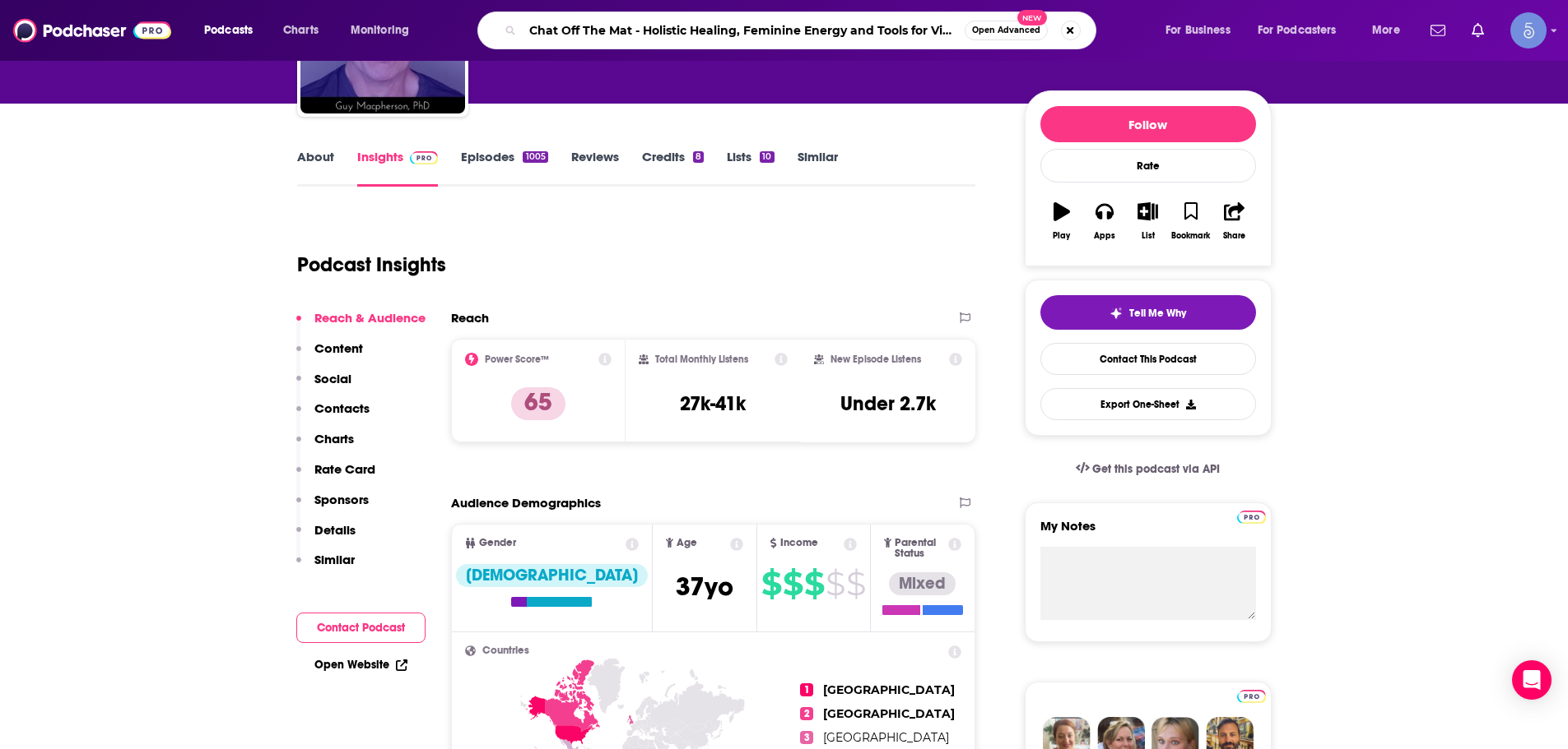
scroll to position [0, 58]
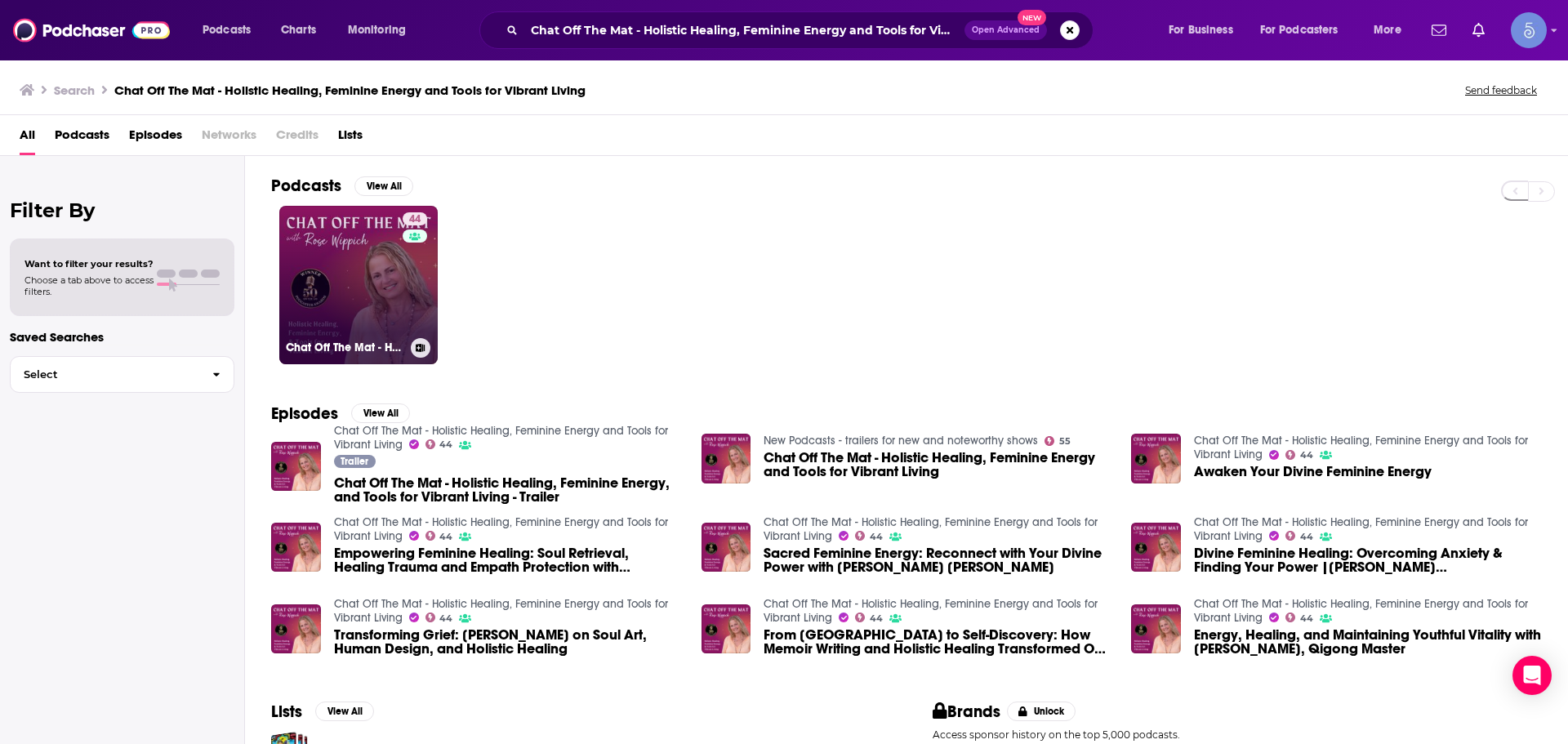
click at [348, 288] on link "44 Chat Off The Mat - Holistic Healing, Feminine Energy and Tools for Vibrant L…" at bounding box center [358, 285] width 158 height 158
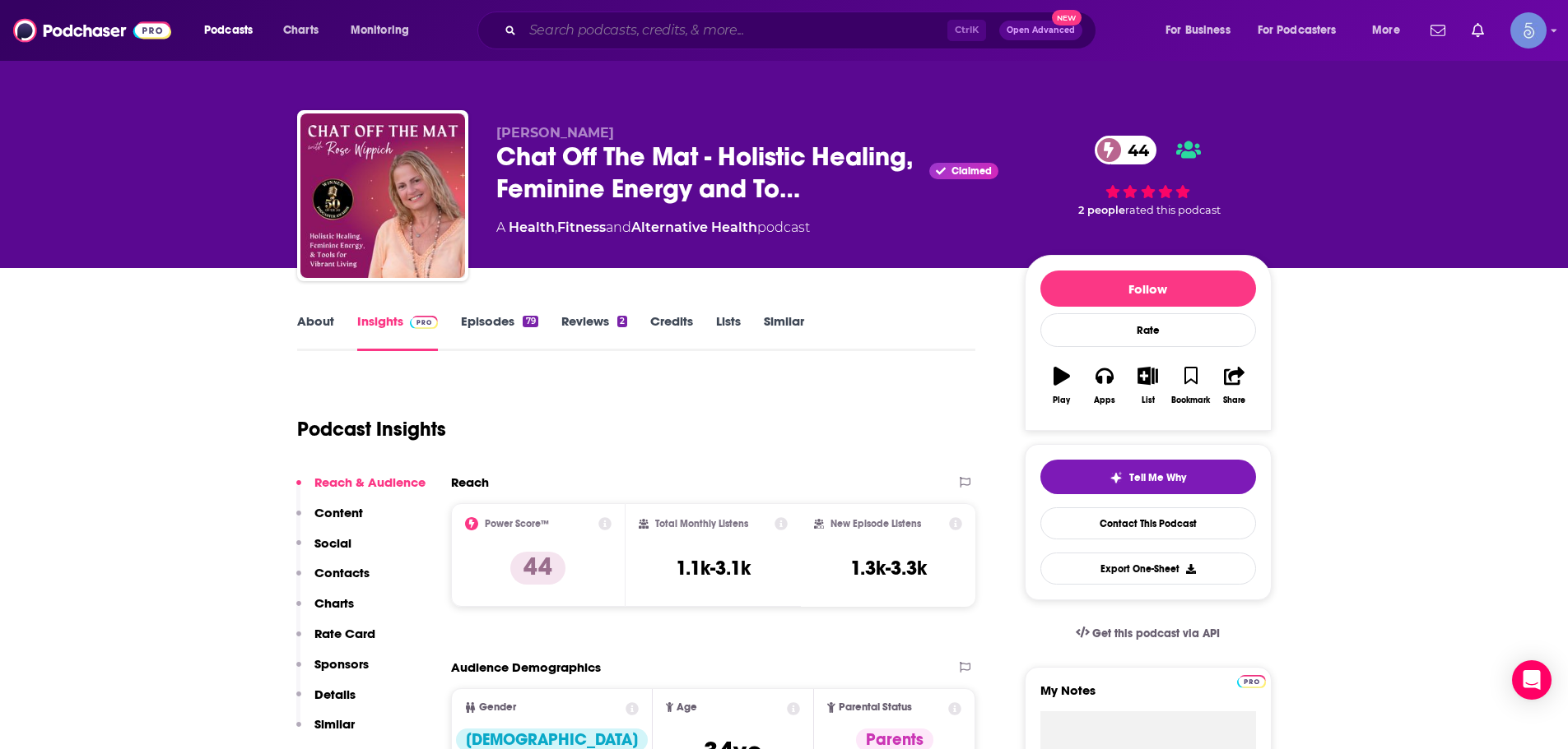
click at [629, 26] on input "Search podcasts, credits, & more..." at bounding box center [734, 30] width 424 height 27
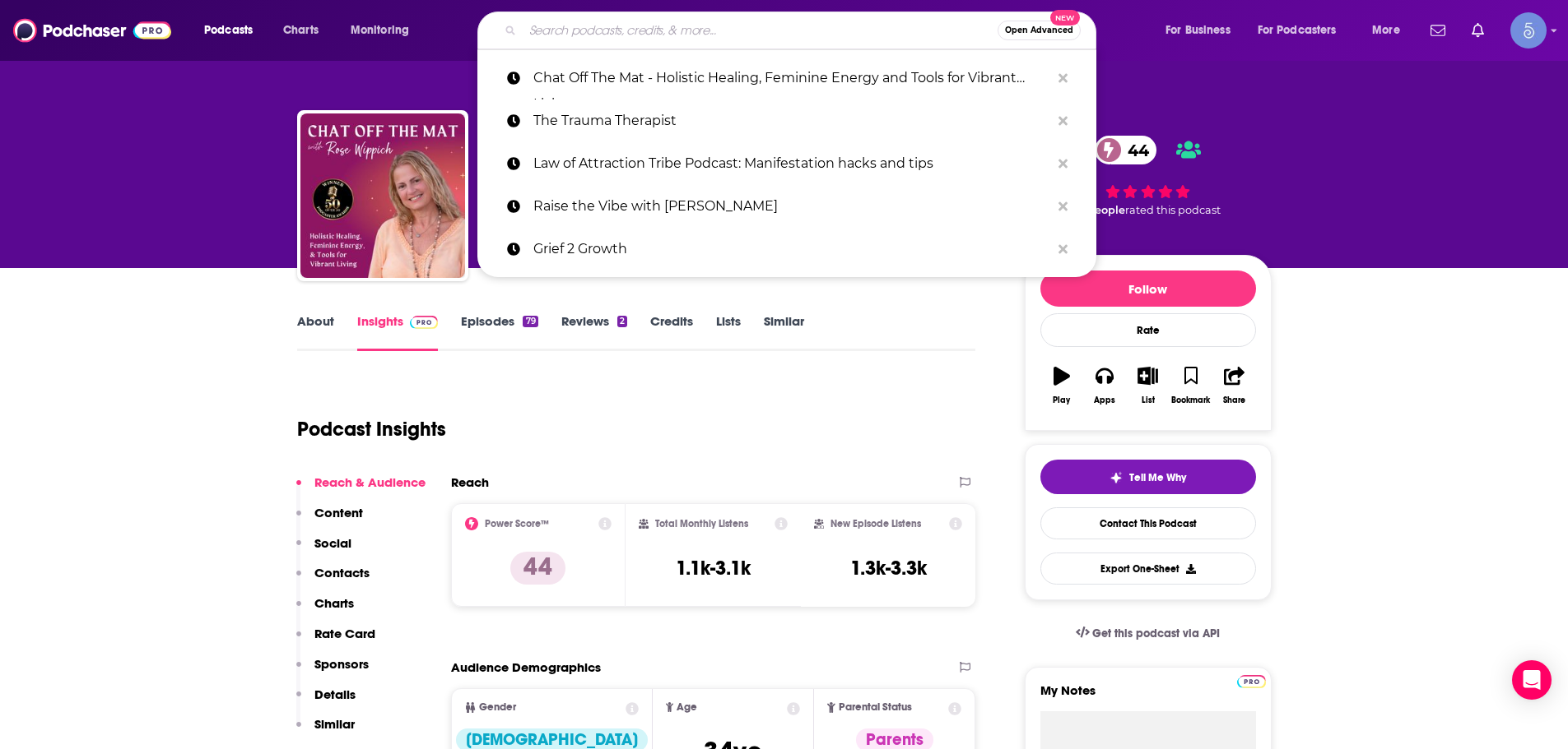
paste input "The Wellness Way"
type input "The Wellness Way"
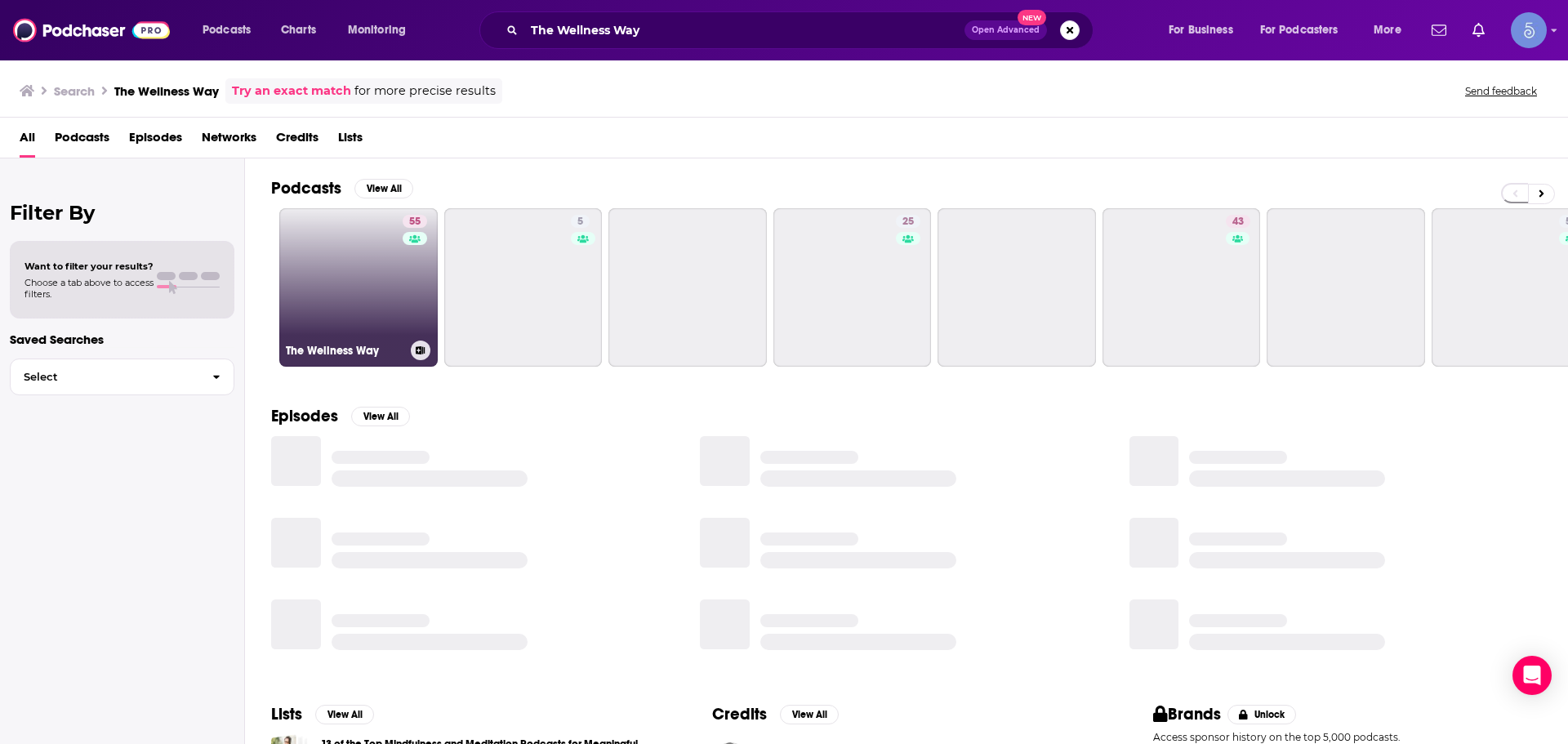
click at [343, 283] on link "55 The Wellness Way" at bounding box center [358, 287] width 158 height 158
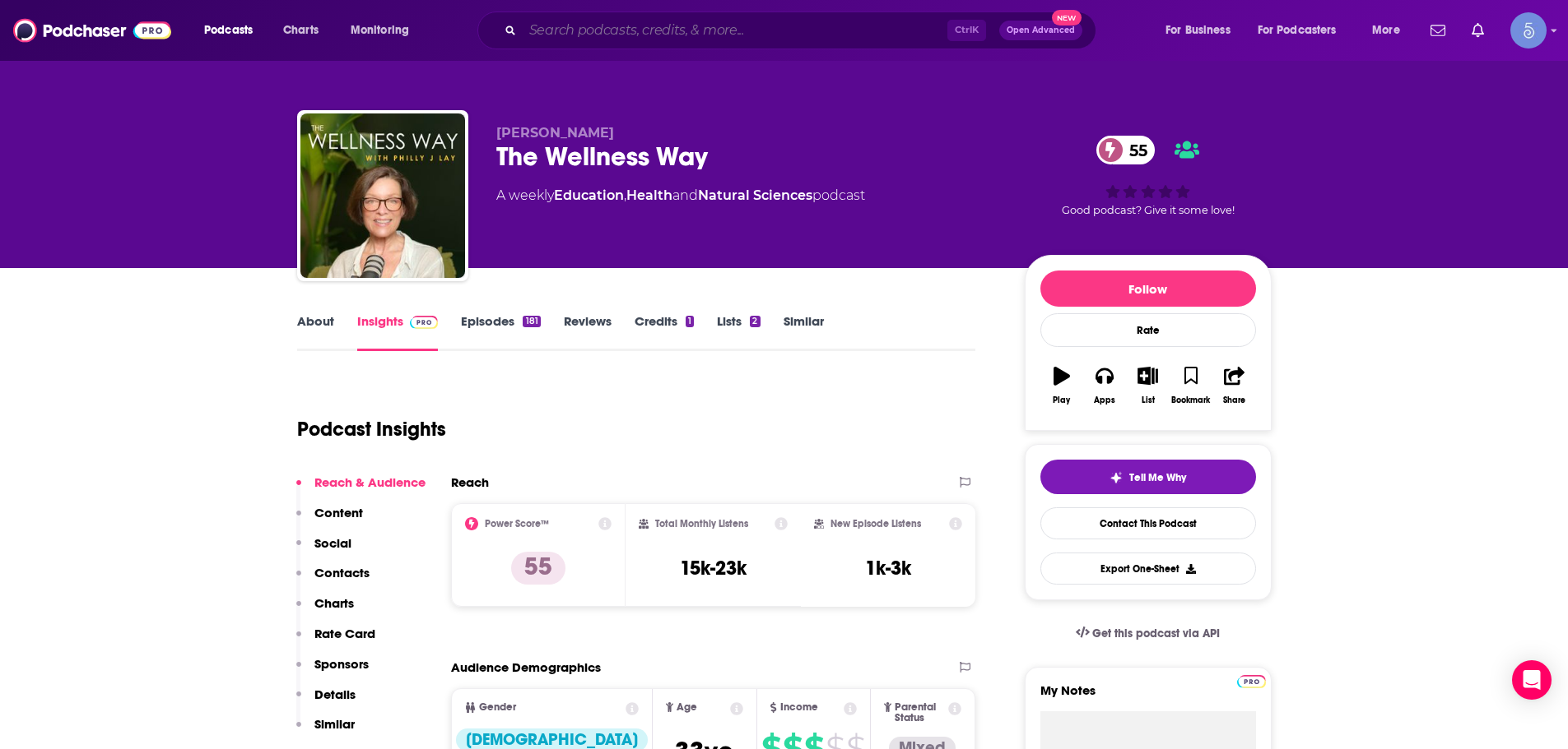
click at [638, 29] on input "Search podcasts, credits, & more..." at bounding box center [734, 30] width 424 height 27
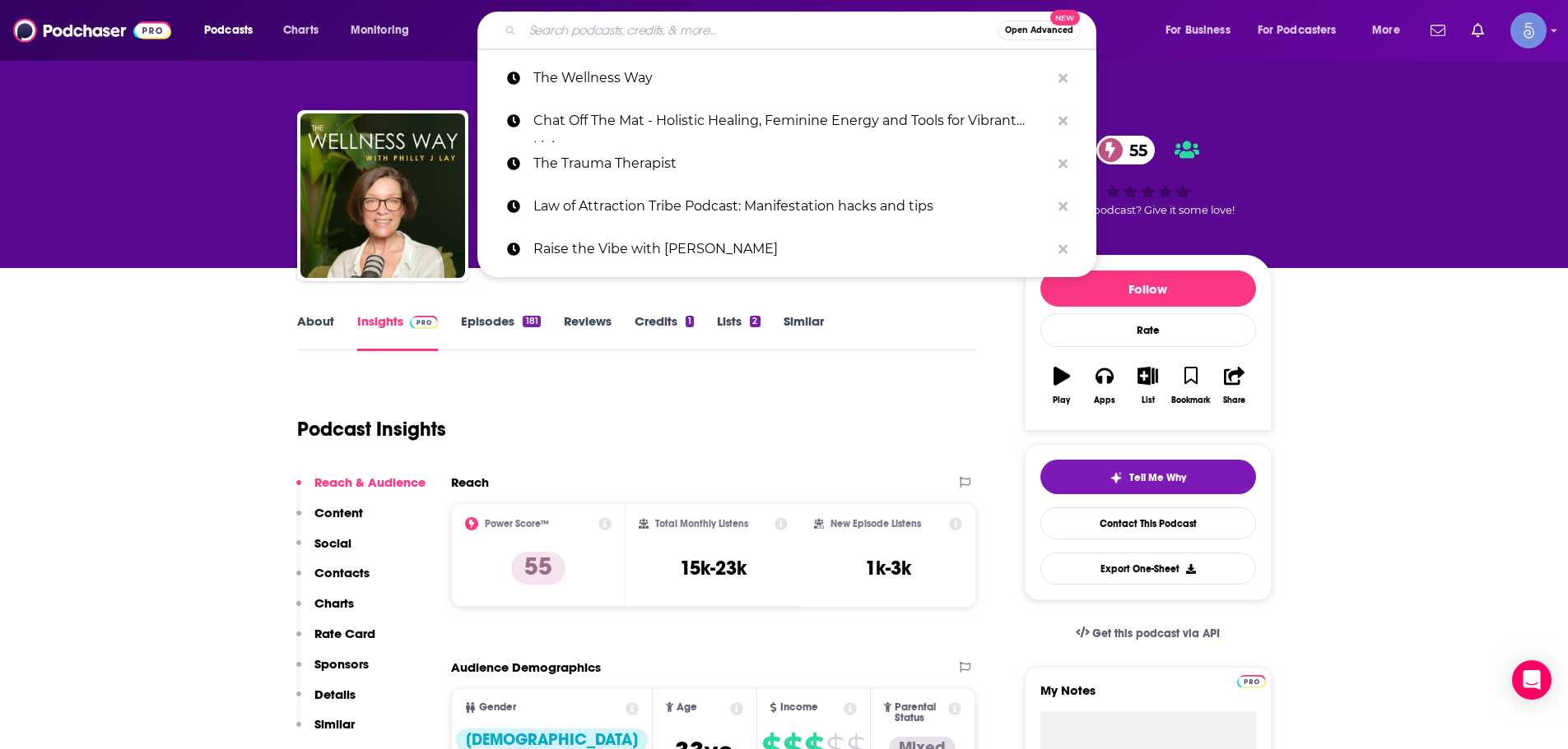
paste input "SuperLife with Darin Olien"
type input "SuperLife with Darin Olien"
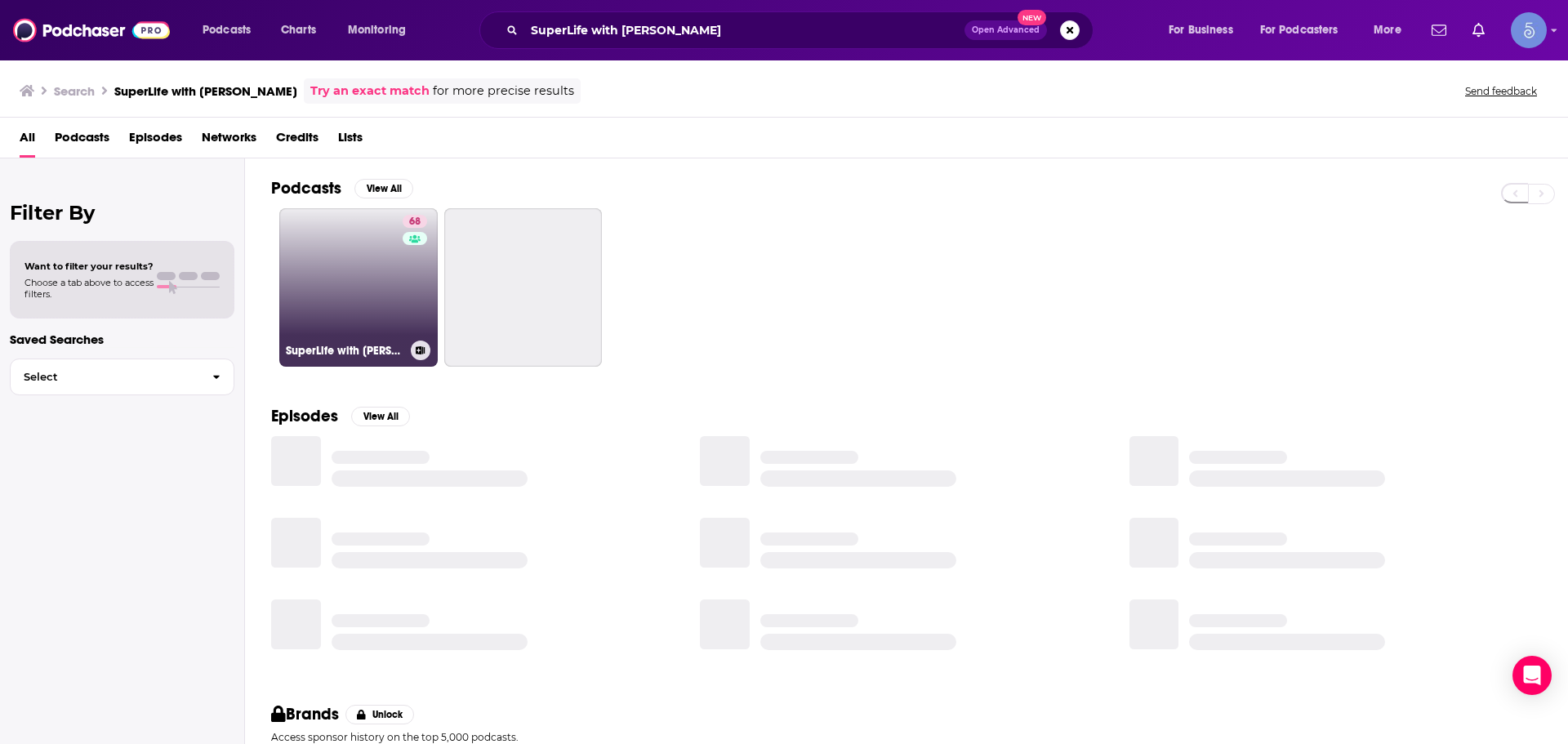
click at [349, 260] on link "68 SuperLife with Darin Olien" at bounding box center [358, 287] width 158 height 158
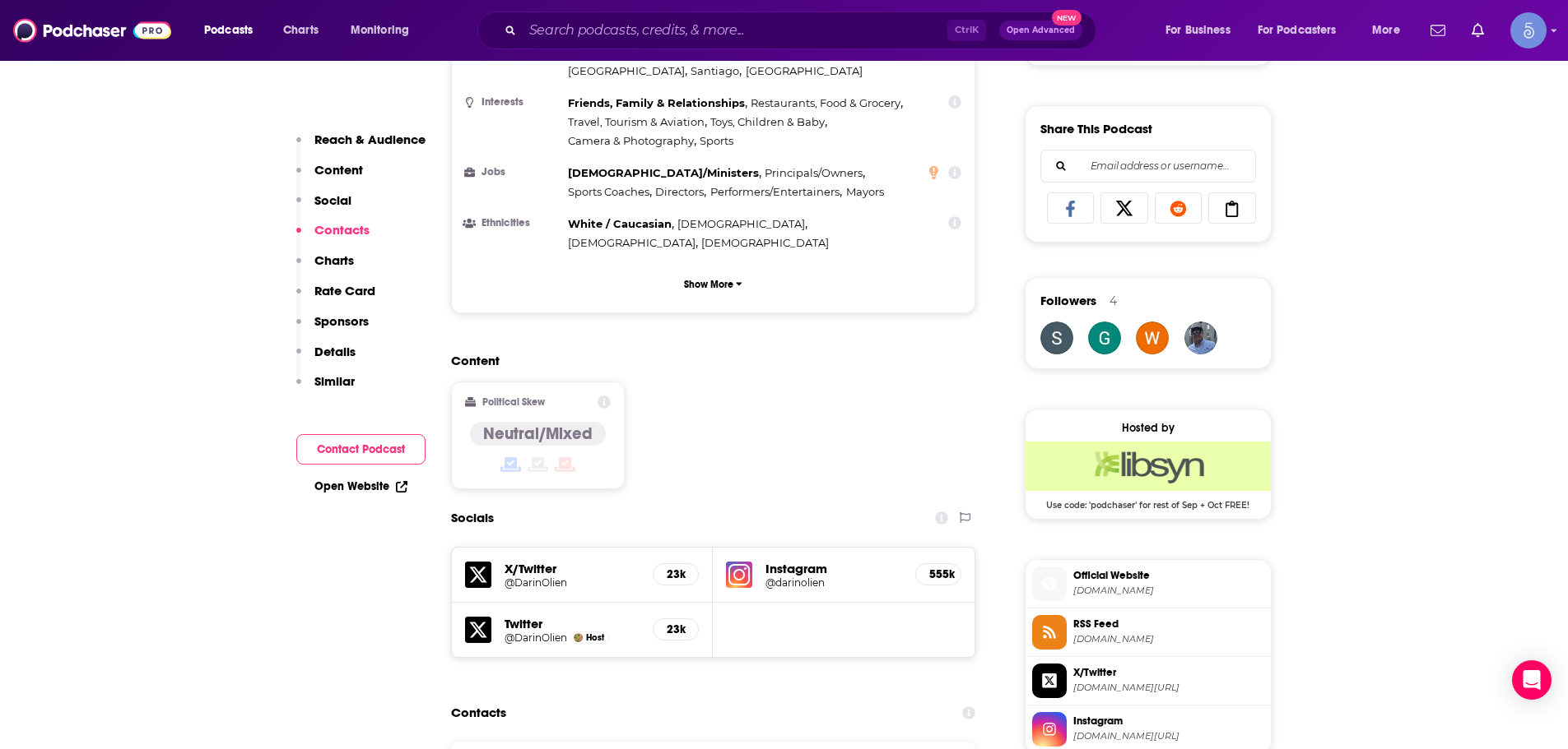
scroll to position [1399, 0]
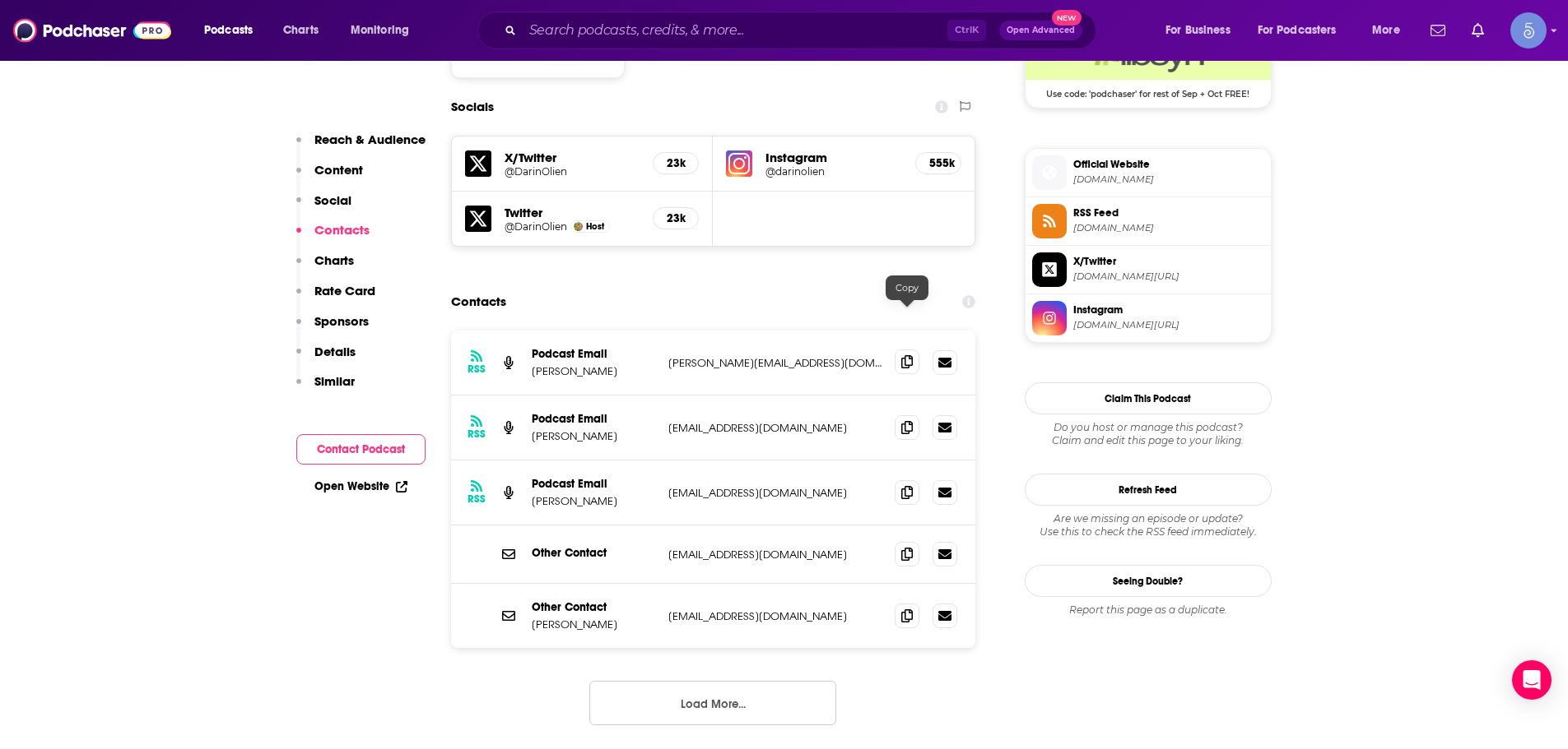
click at [899, 350] on span at bounding box center [906, 362] width 25 height 25
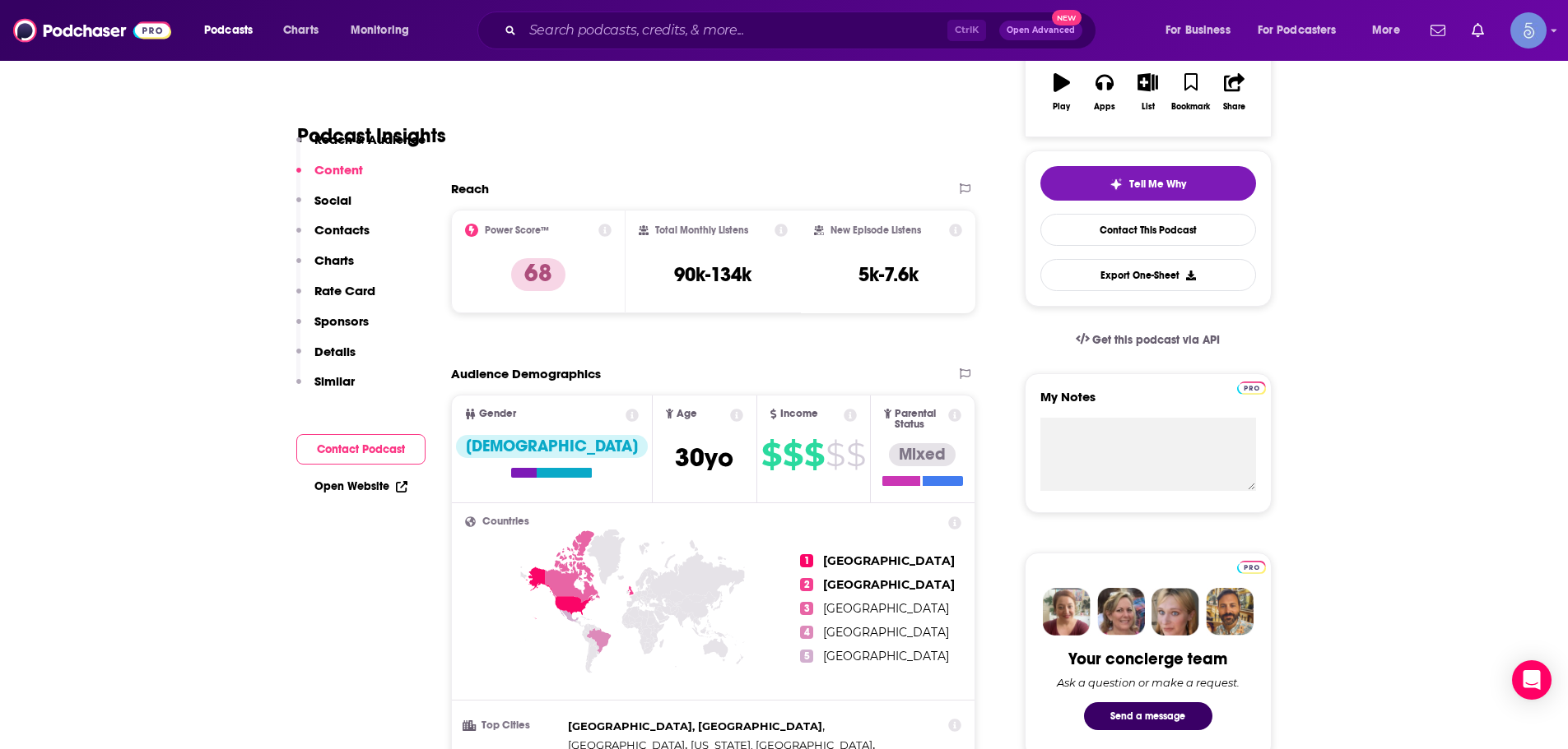
scroll to position [82, 0]
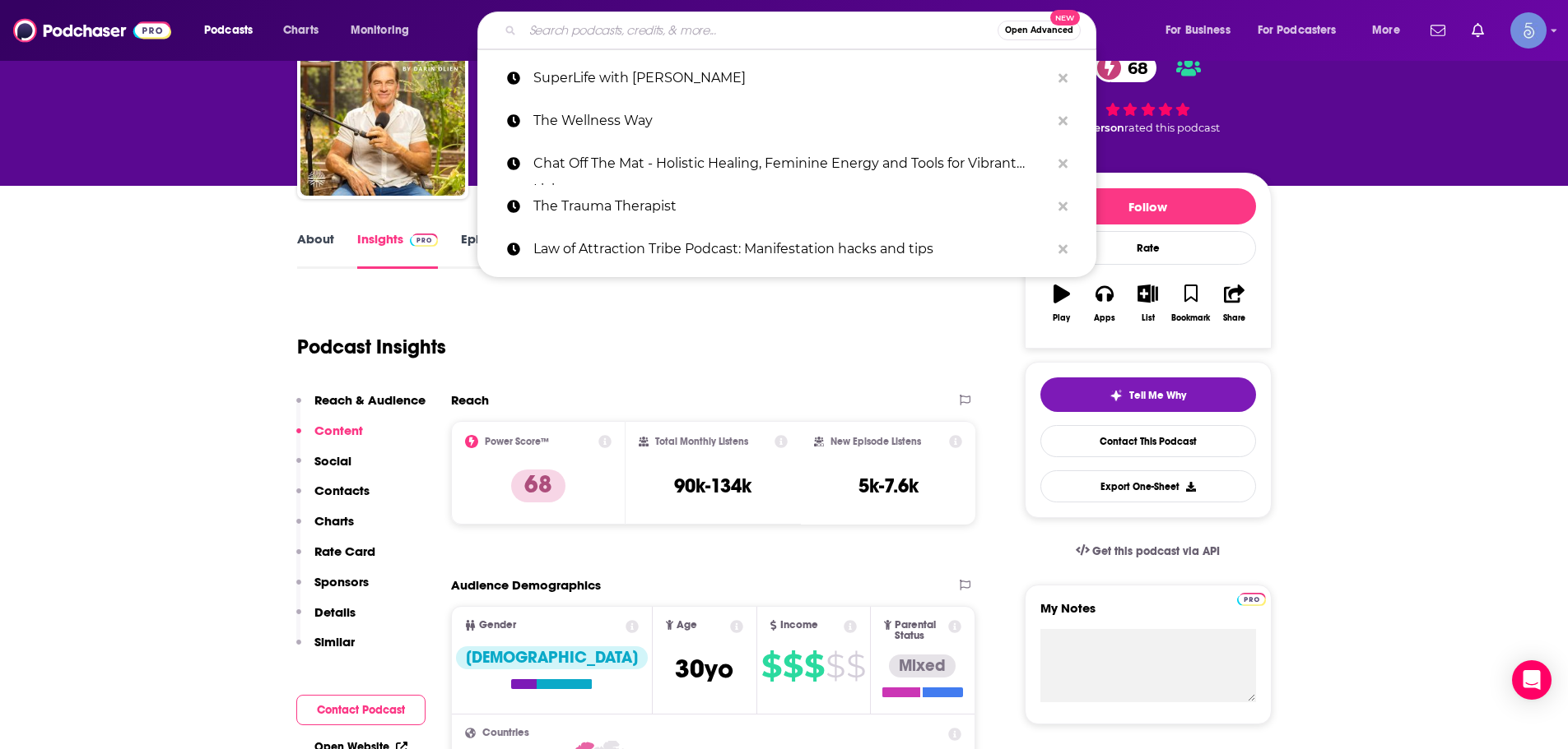
click at [654, 24] on input "Search podcasts, credits, & more..." at bounding box center [760, 30] width 475 height 27
paste input "Heal Thy Self with Dr. G"
type input "Heal Thy Self with Dr. G"
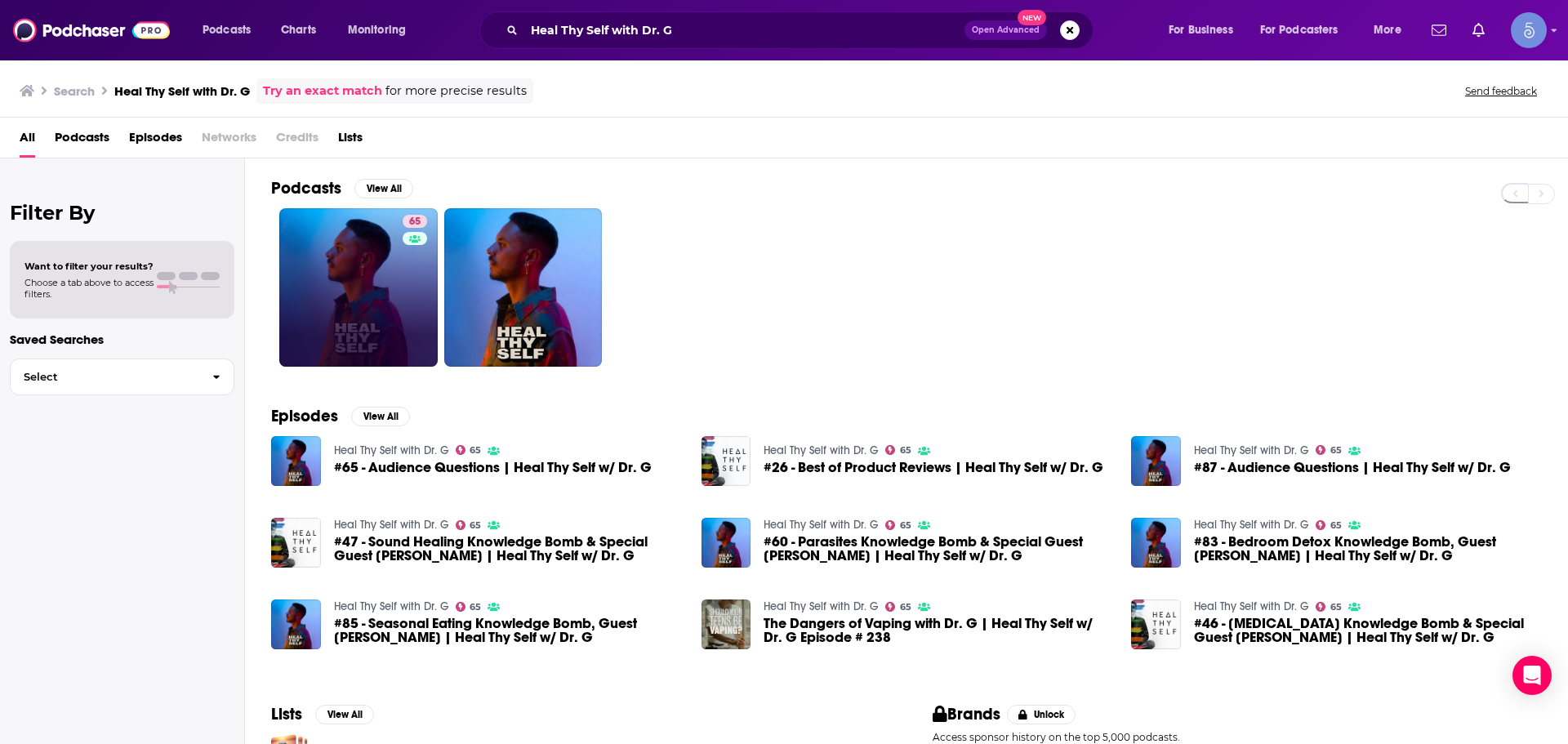
click at [313, 260] on link "65" at bounding box center [358, 287] width 158 height 158
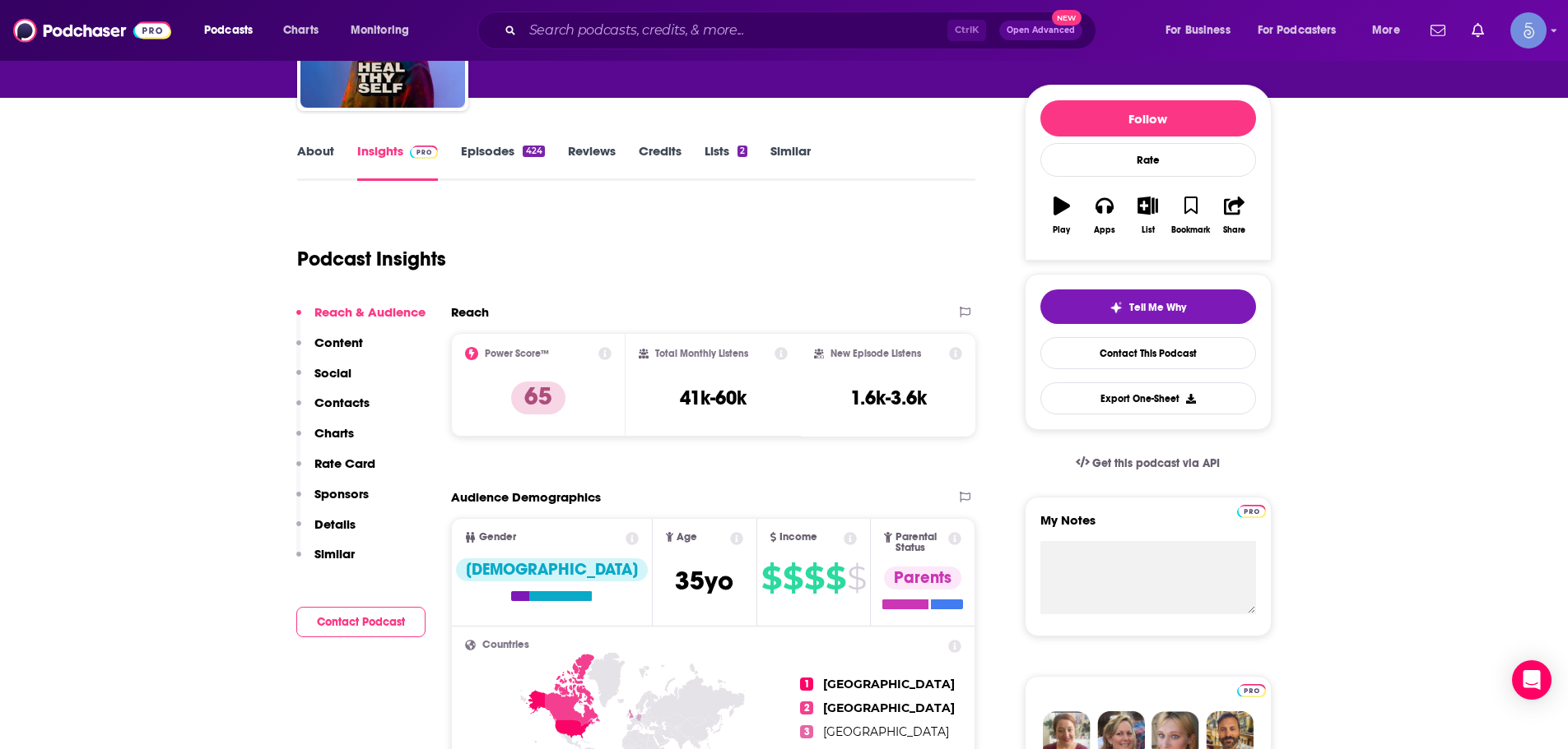
scroll to position [165, 0]
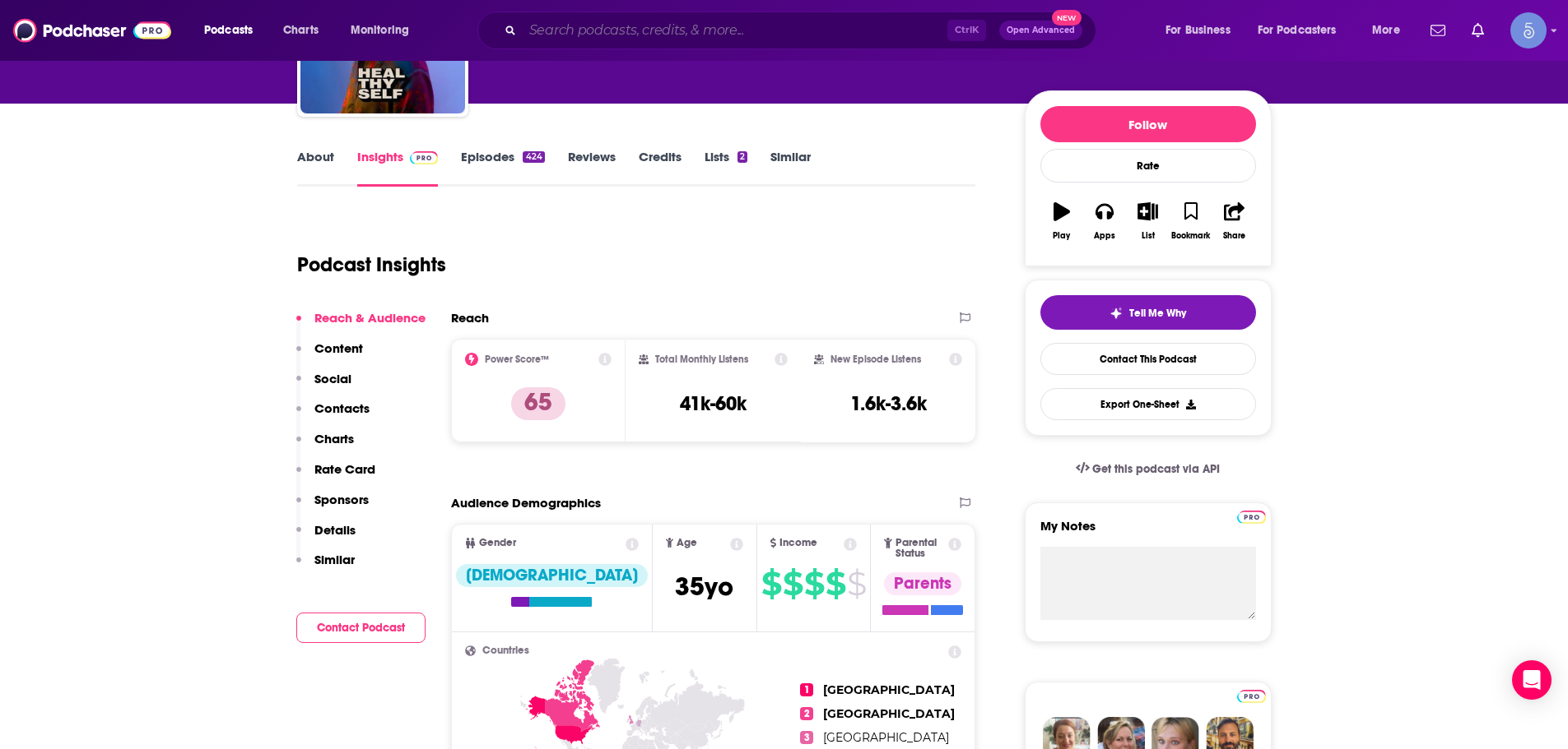
click at [594, 34] on input "Search podcasts, credits, & more..." at bounding box center [734, 30] width 424 height 27
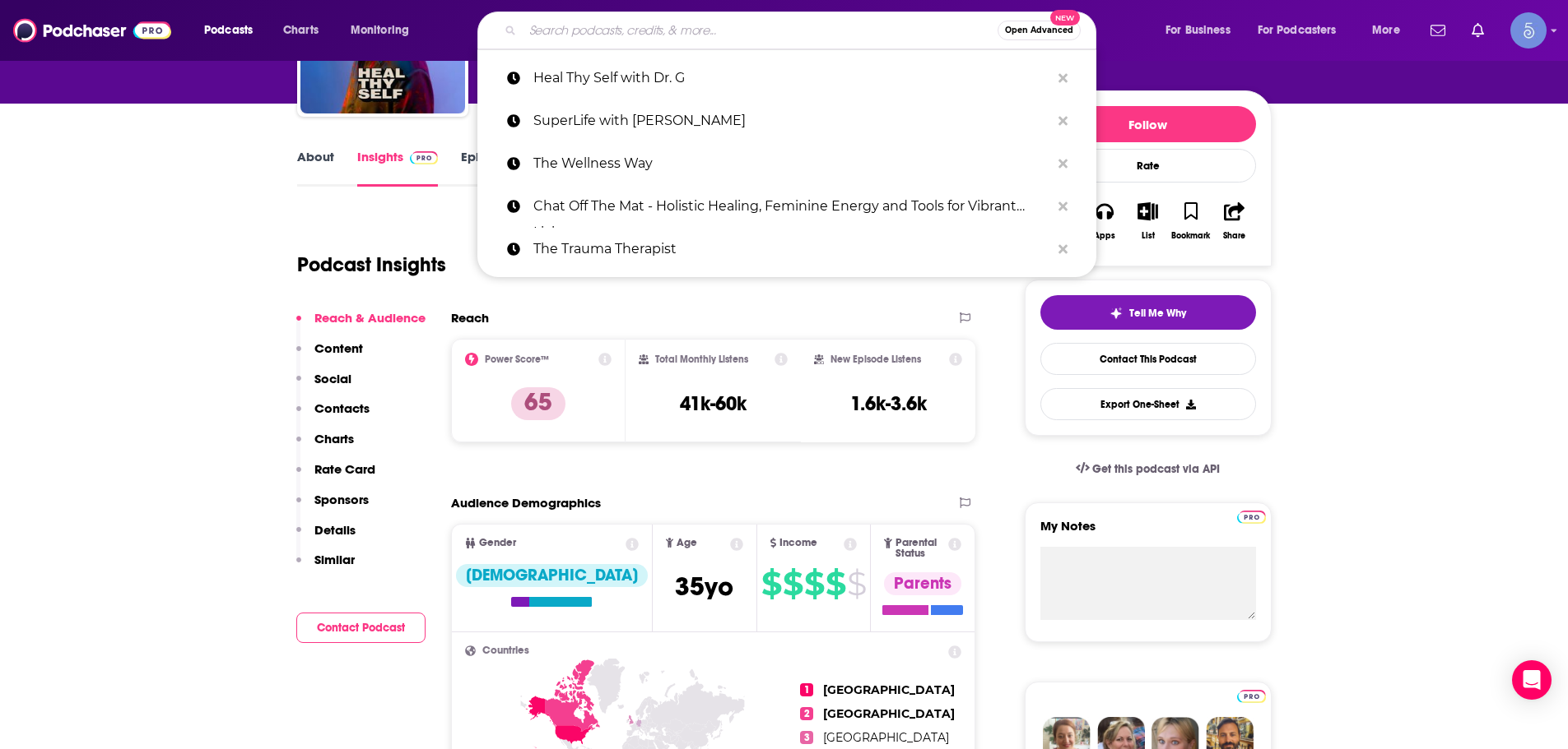
paste input "Quantum Healthy"
type input "Quantum Healthy"
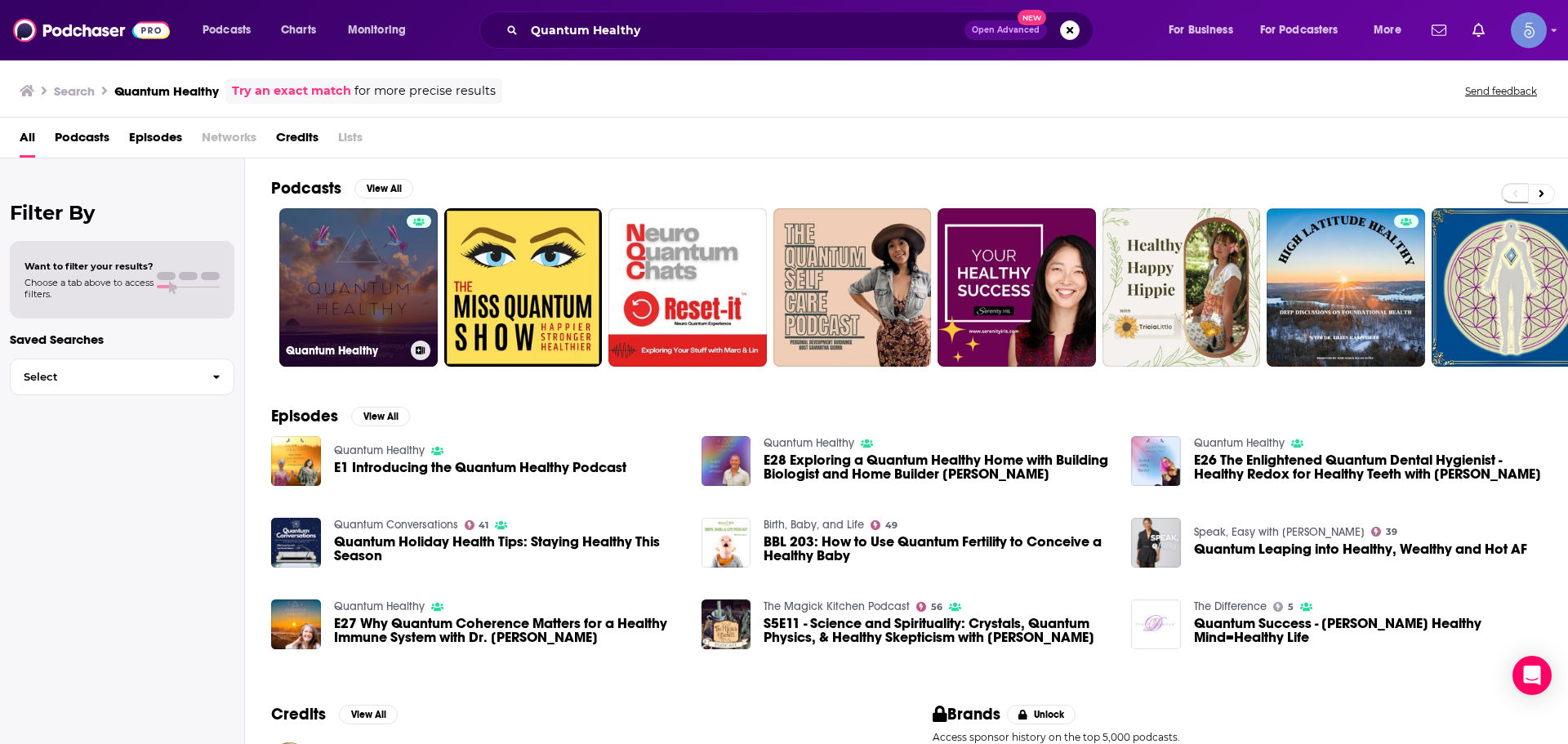
click at [414, 256] on div at bounding box center [419, 277] width 25 height 126
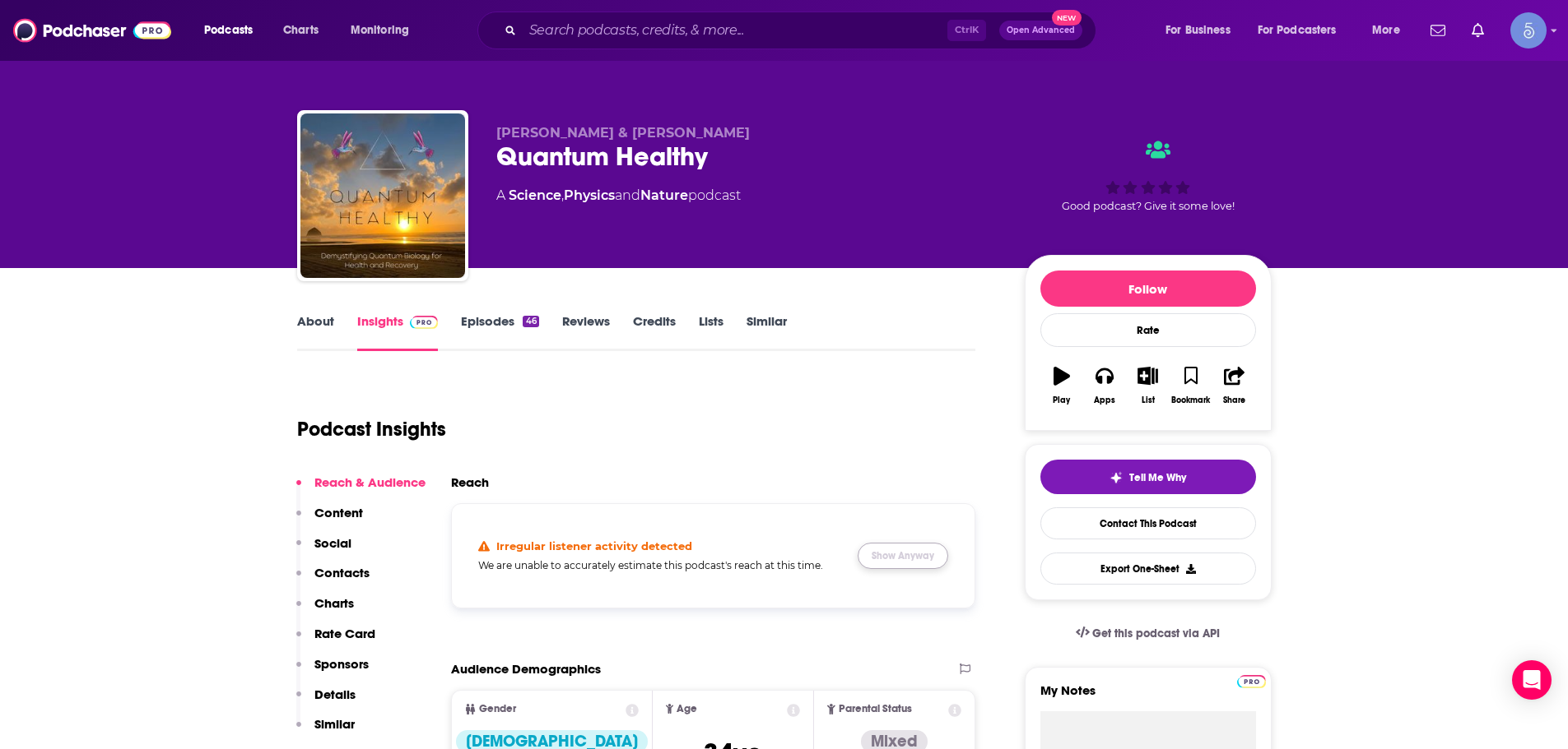
click at [924, 551] on button "Show Anyway" at bounding box center [903, 557] width 91 height 27
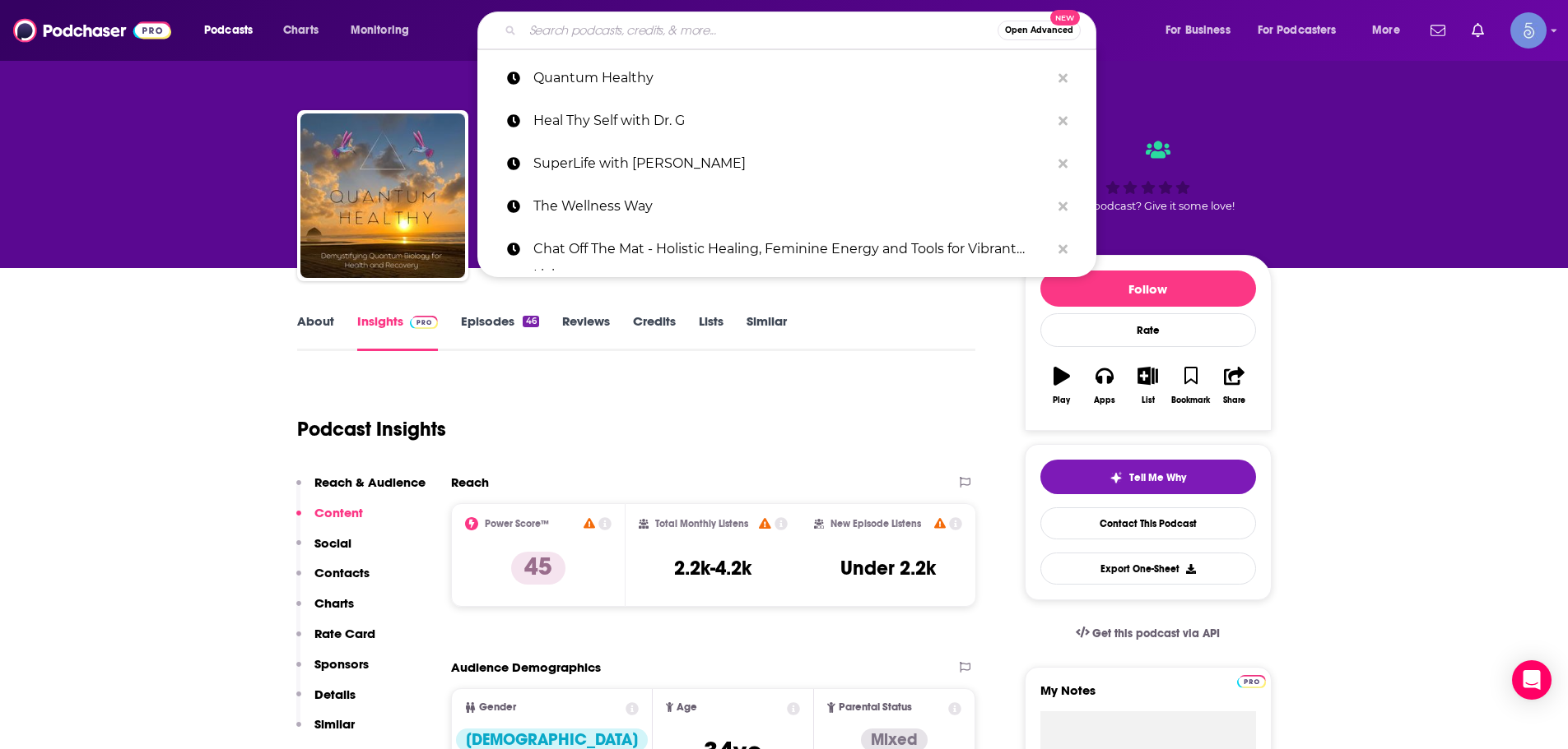
click at [680, 34] on input "Search podcasts, credits, & more..." at bounding box center [760, 30] width 475 height 27
paste input "Emergence: A Revolutionary Path For Radical Life Change - with Derek Rydall"
type input "Emergence: A Revolutionary Path For Radical Life Change - with Derek Rydall"
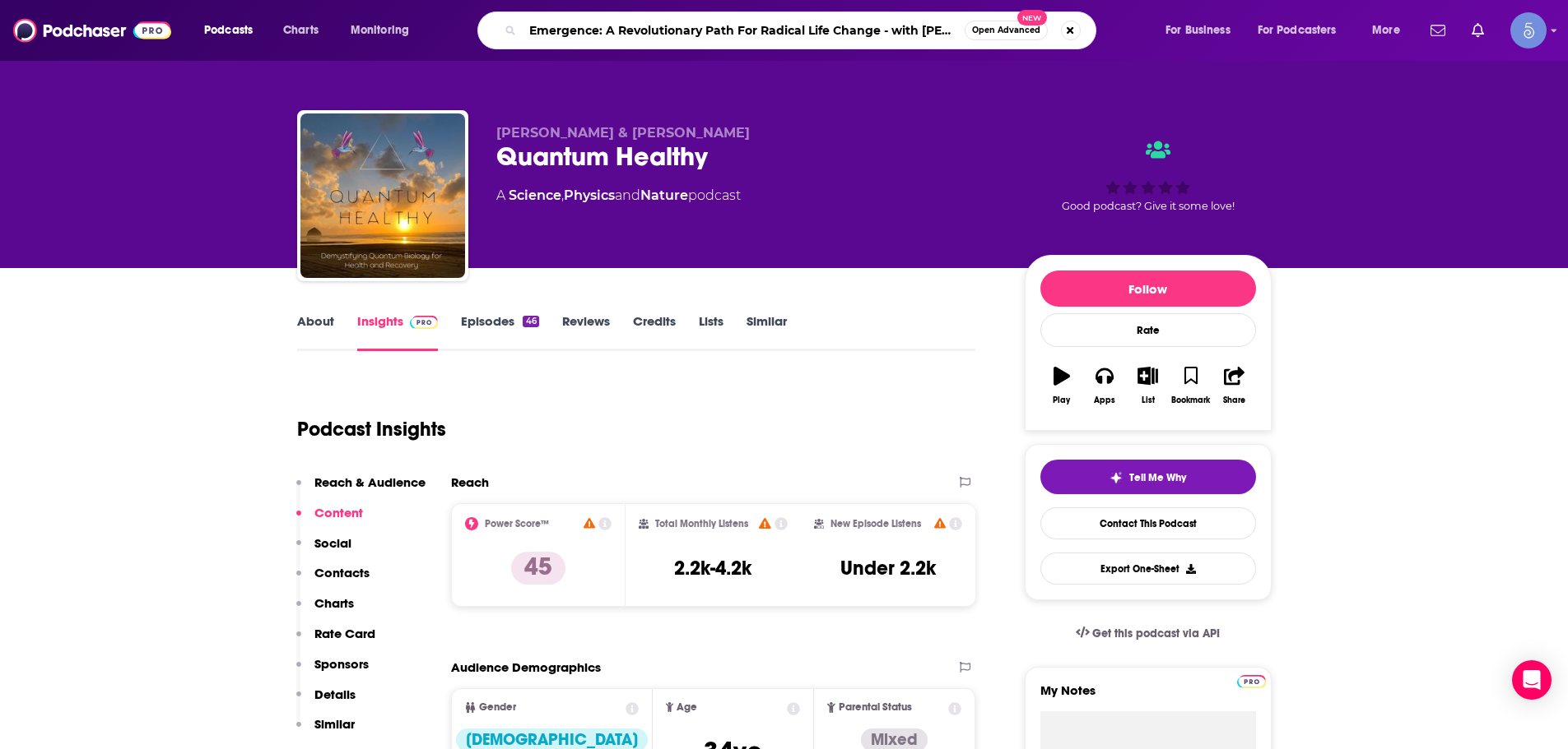
scroll to position [0, 40]
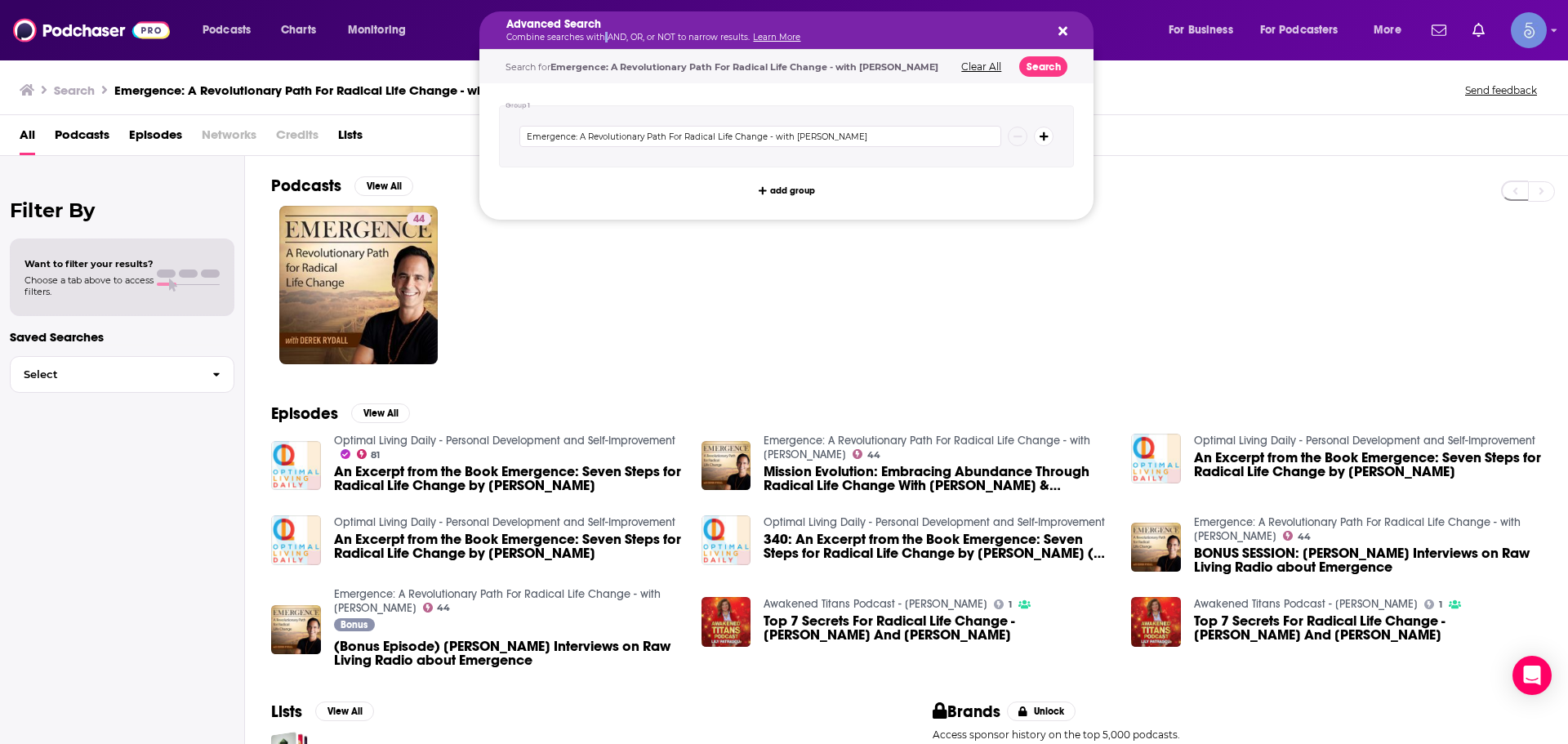
click at [604, 36] on p "Combine searches with AND, OR, or NOT to narrow results. Learn More" at bounding box center [773, 37] width 535 height 9
click at [1080, 27] on div "Advanced Search Combine searches with AND, OR, or NOT to narrow results. Learn …" at bounding box center [786, 30] width 614 height 38
click at [1066, 32] on icon "Search podcasts, credits, & more..." at bounding box center [1063, 31] width 9 height 13
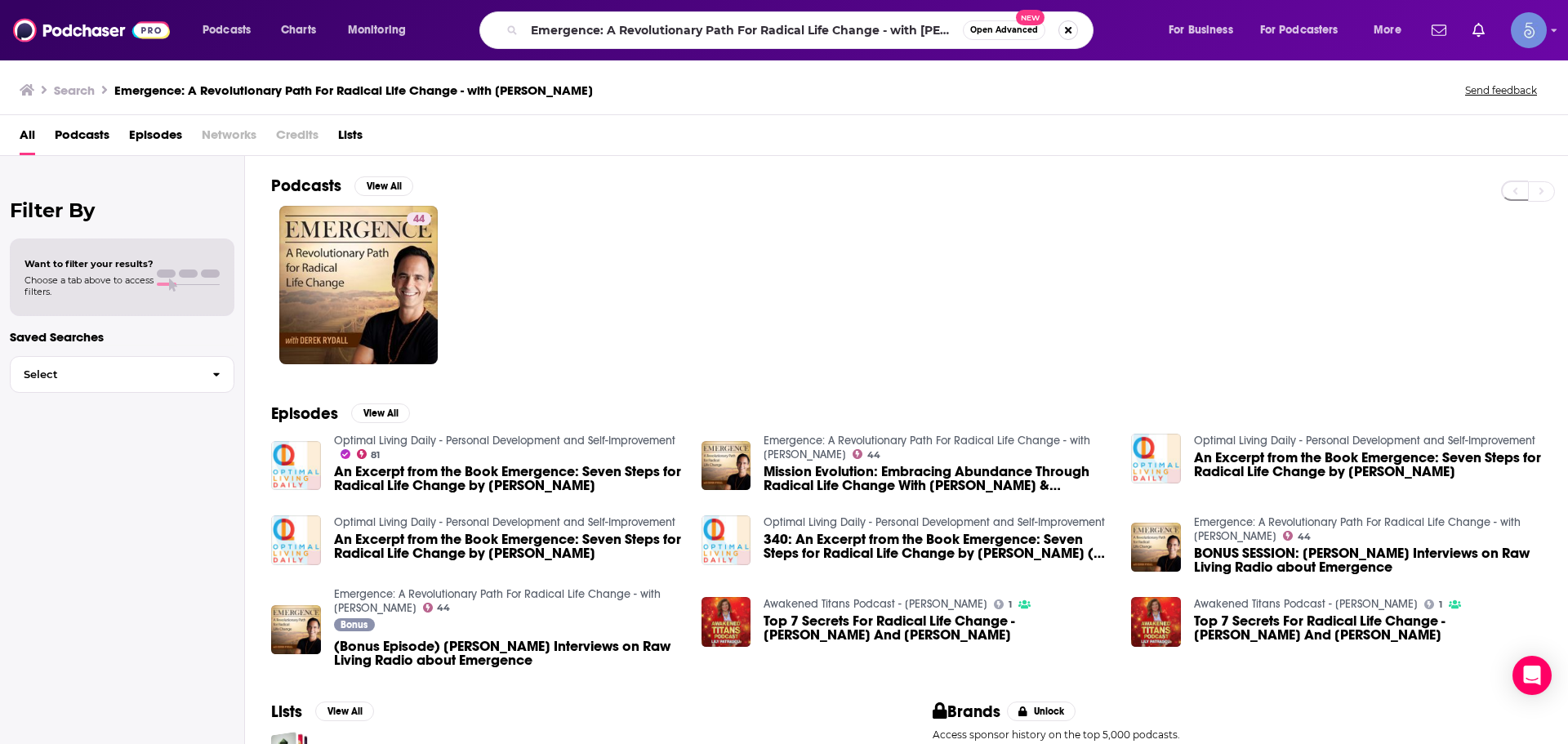
click at [1066, 32] on button "Search podcasts, credits, & more..." at bounding box center [1068, 30] width 20 height 20
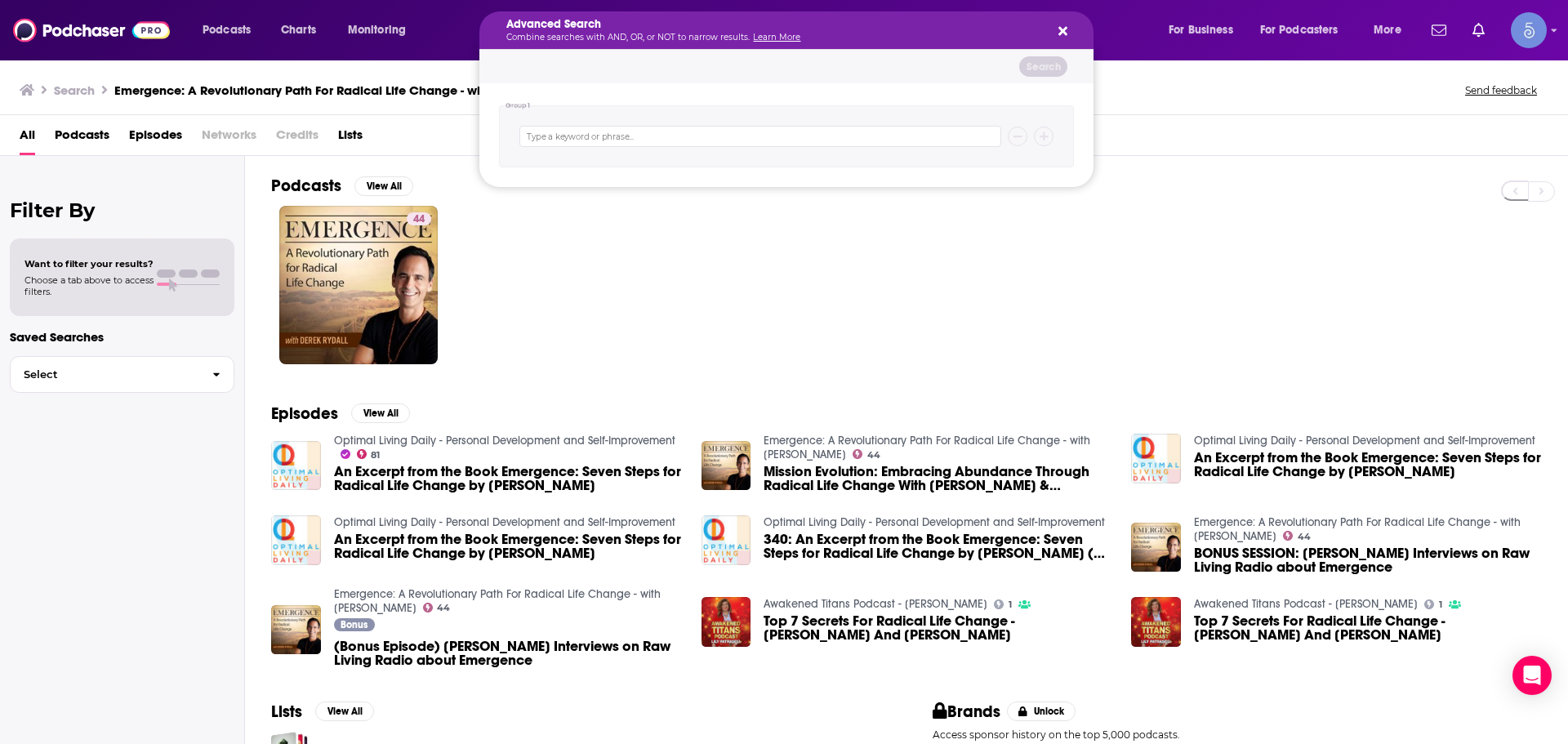
click at [1072, 34] on div "Advanced Search Combine searches with AND, OR, or NOT to narrow results. Learn …" at bounding box center [786, 30] width 614 height 38
click at [1064, 21] on div "Advanced Search Combine searches with AND, OR, or NOT to narrow results. Learn …" at bounding box center [786, 30] width 614 height 38
click at [1065, 38] on div "Advanced Search Combine searches with AND, OR, or NOT to narrow results. Learn …" at bounding box center [786, 30] width 614 height 38
click at [1063, 27] on icon "Search podcasts, credits, & more..." at bounding box center [1063, 31] width 9 height 13
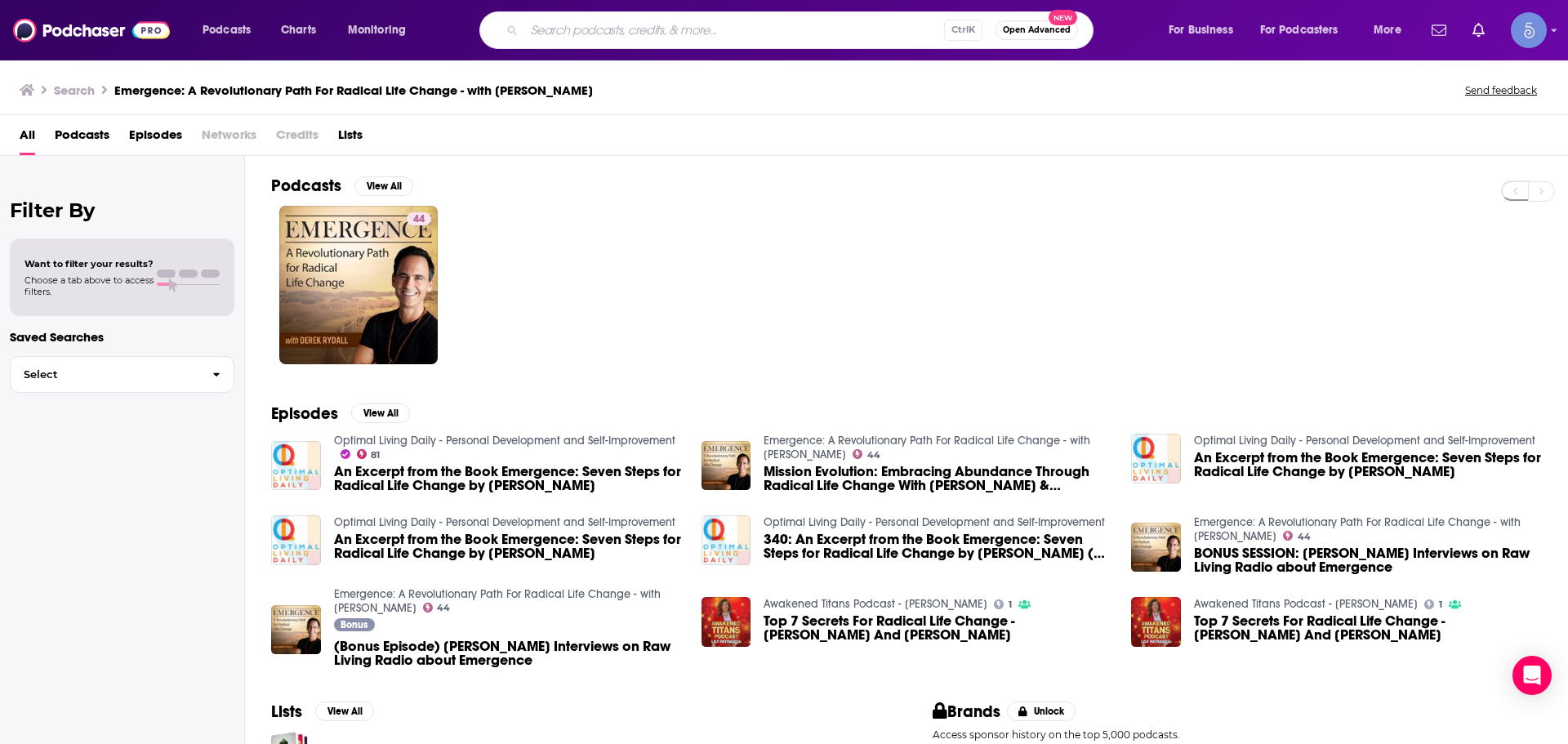
click at [899, 34] on input "Search podcasts, credits, & more..." at bounding box center [734, 30] width 420 height 27
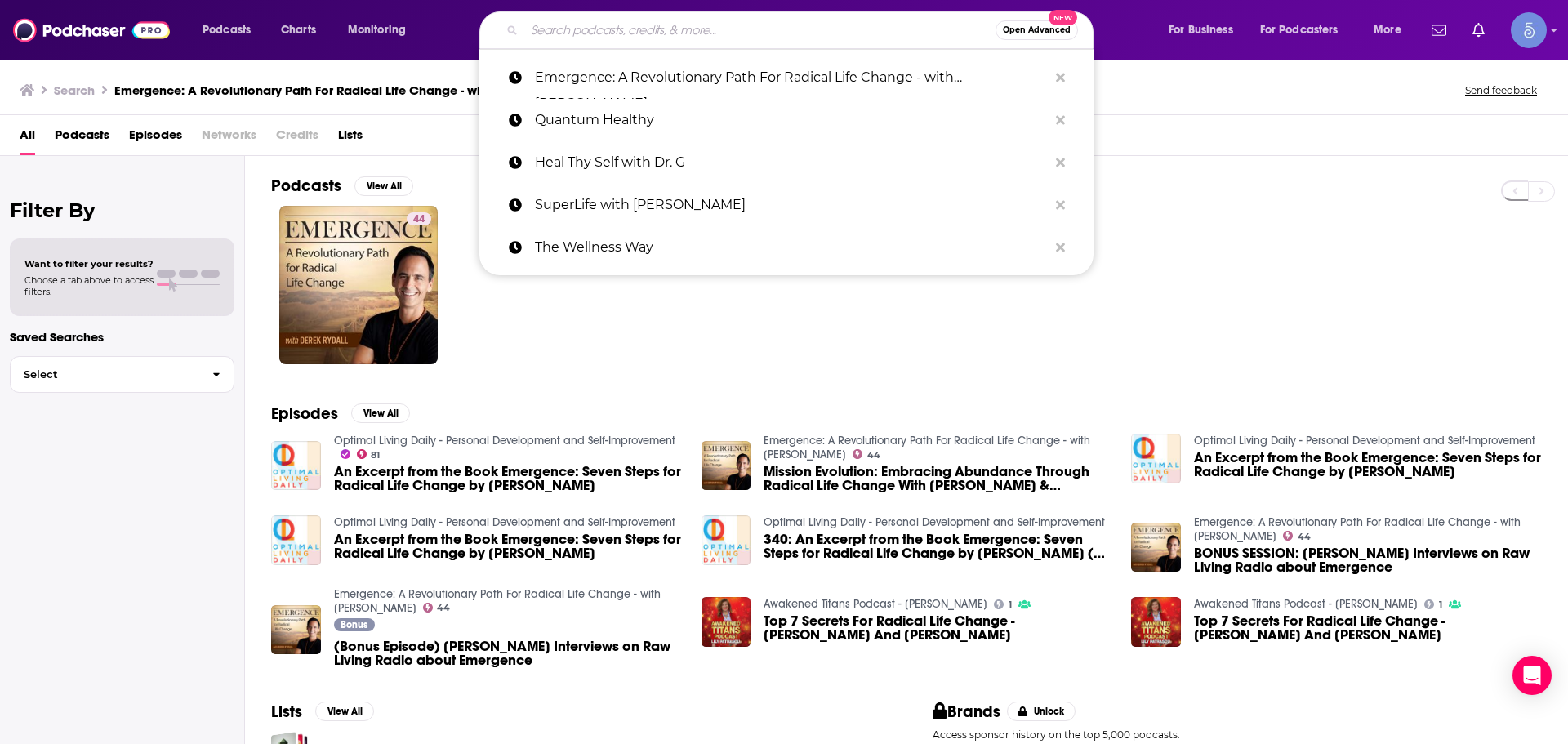
paste input "Healing is Hilarious with Rachel LaForce"
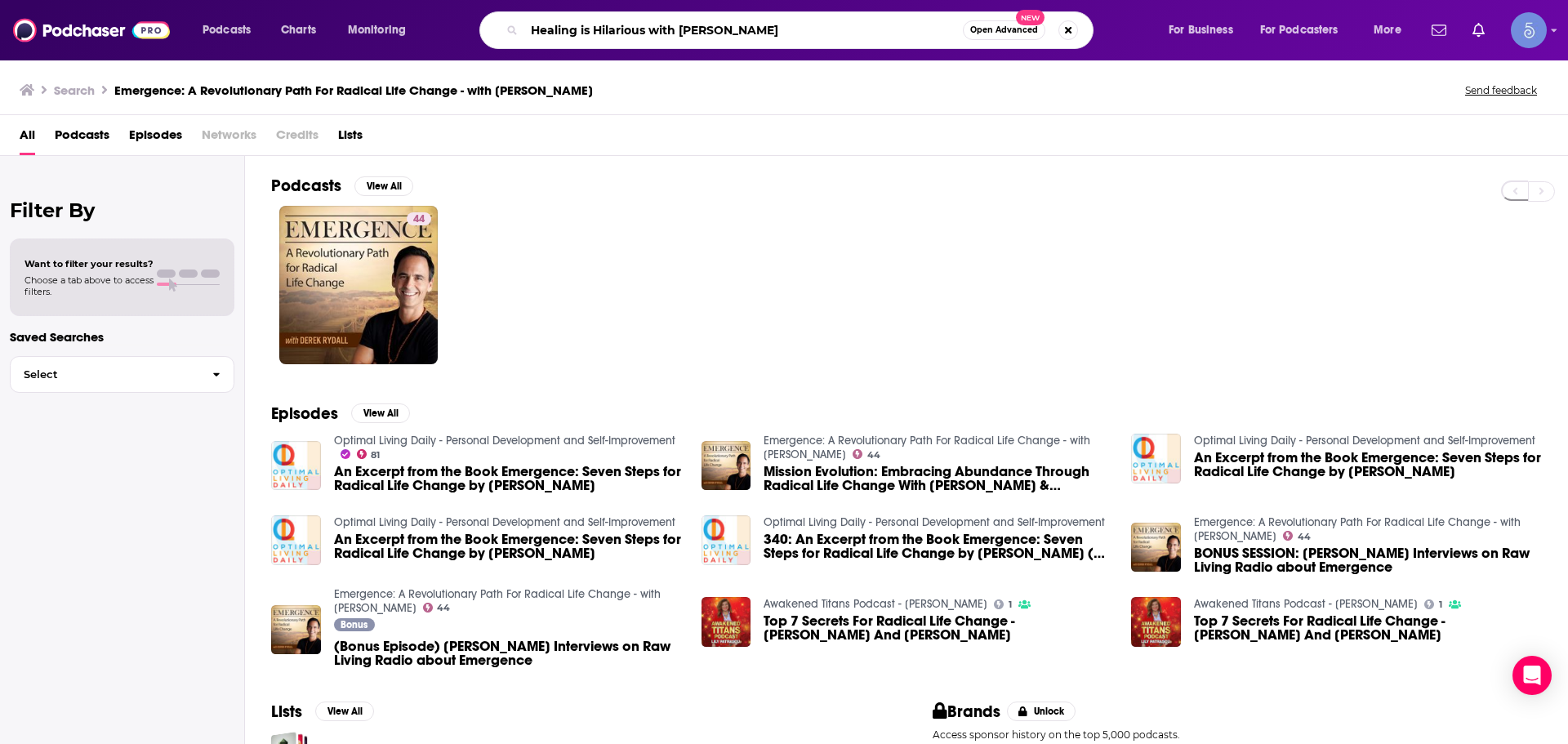
type input "Healing is Hilarious with Rachel LaForce"
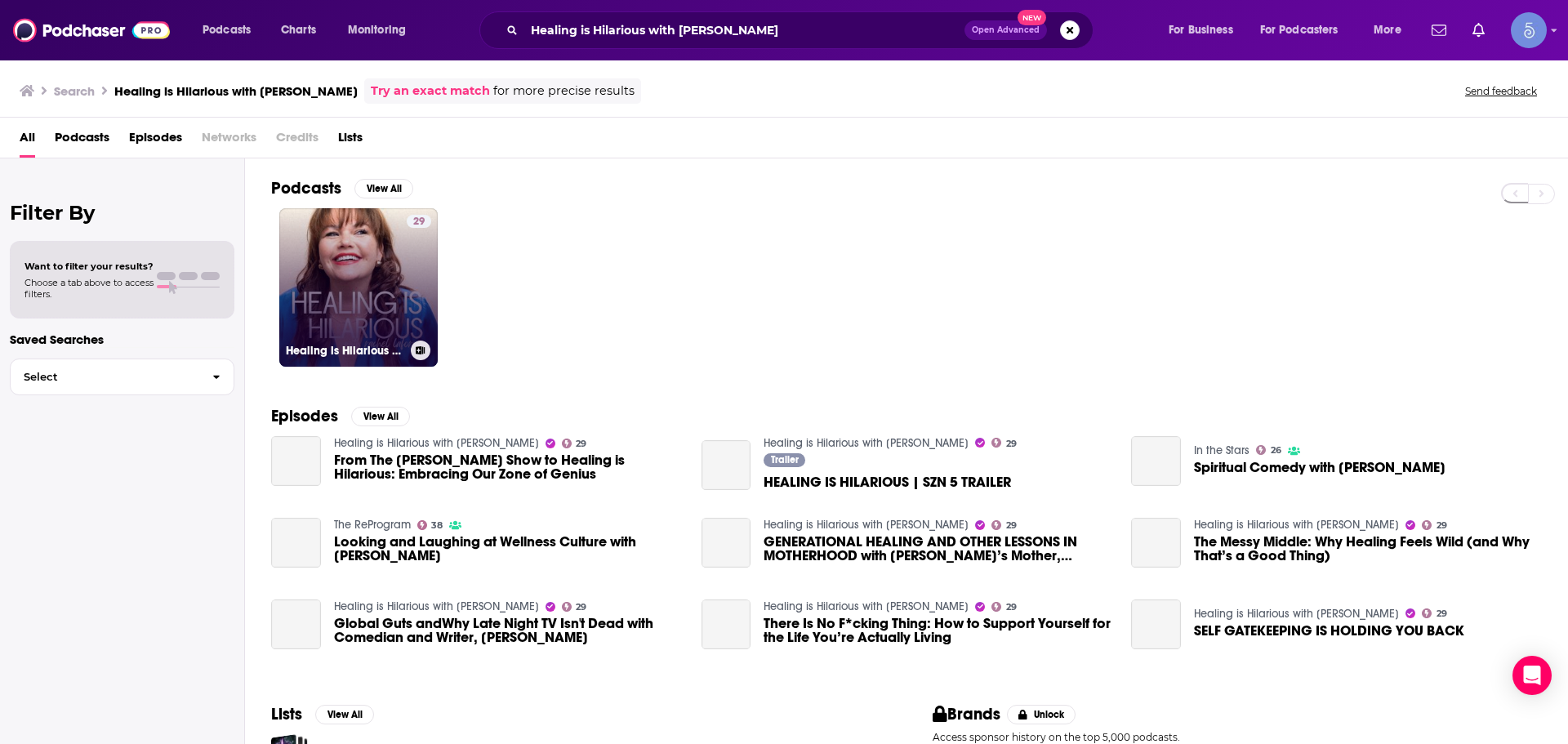
click at [352, 306] on link "29 Healing is Hilarious with Rachel LaForce" at bounding box center [358, 287] width 158 height 158
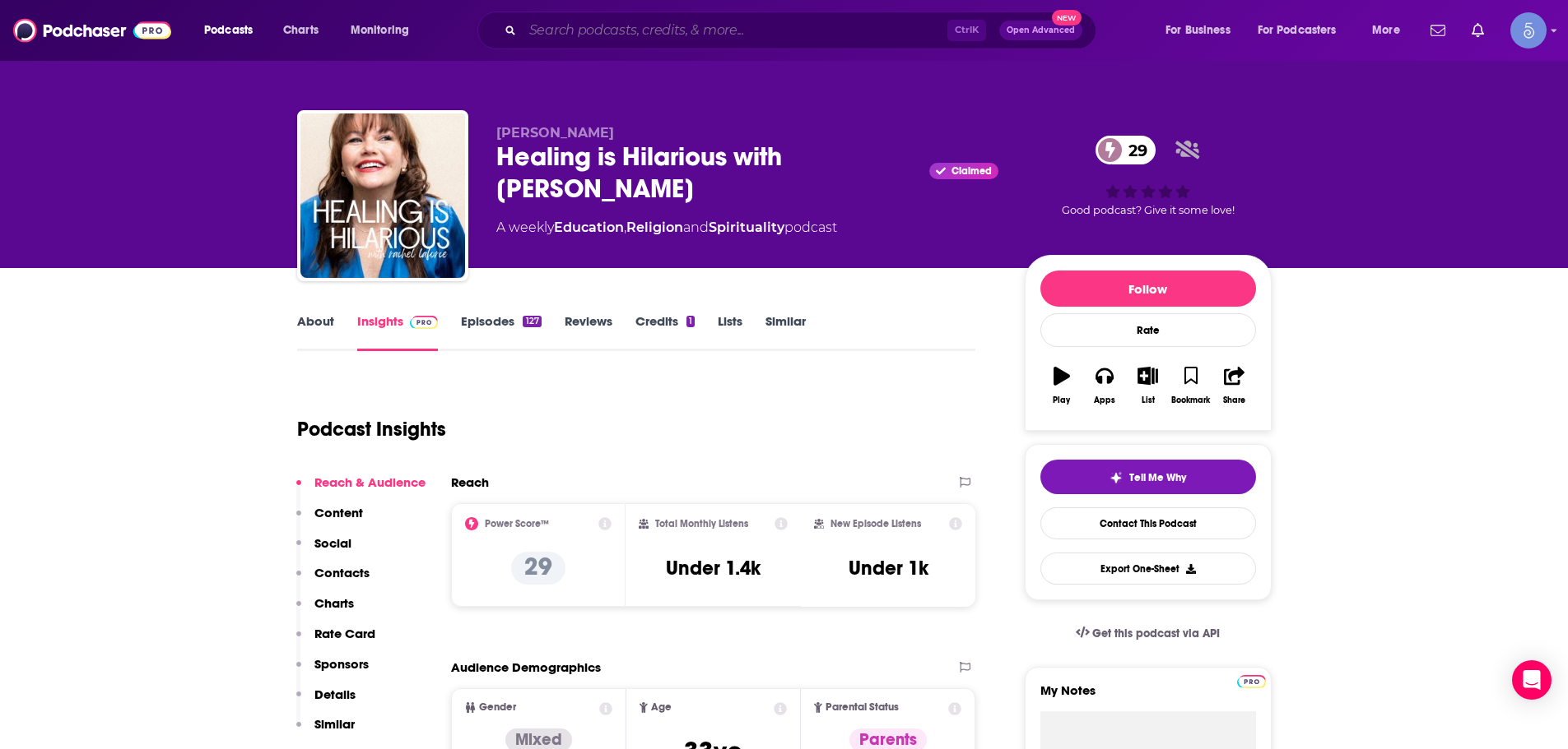
click at [712, 39] on input "Search podcasts, credits, & more..." at bounding box center [734, 30] width 424 height 27
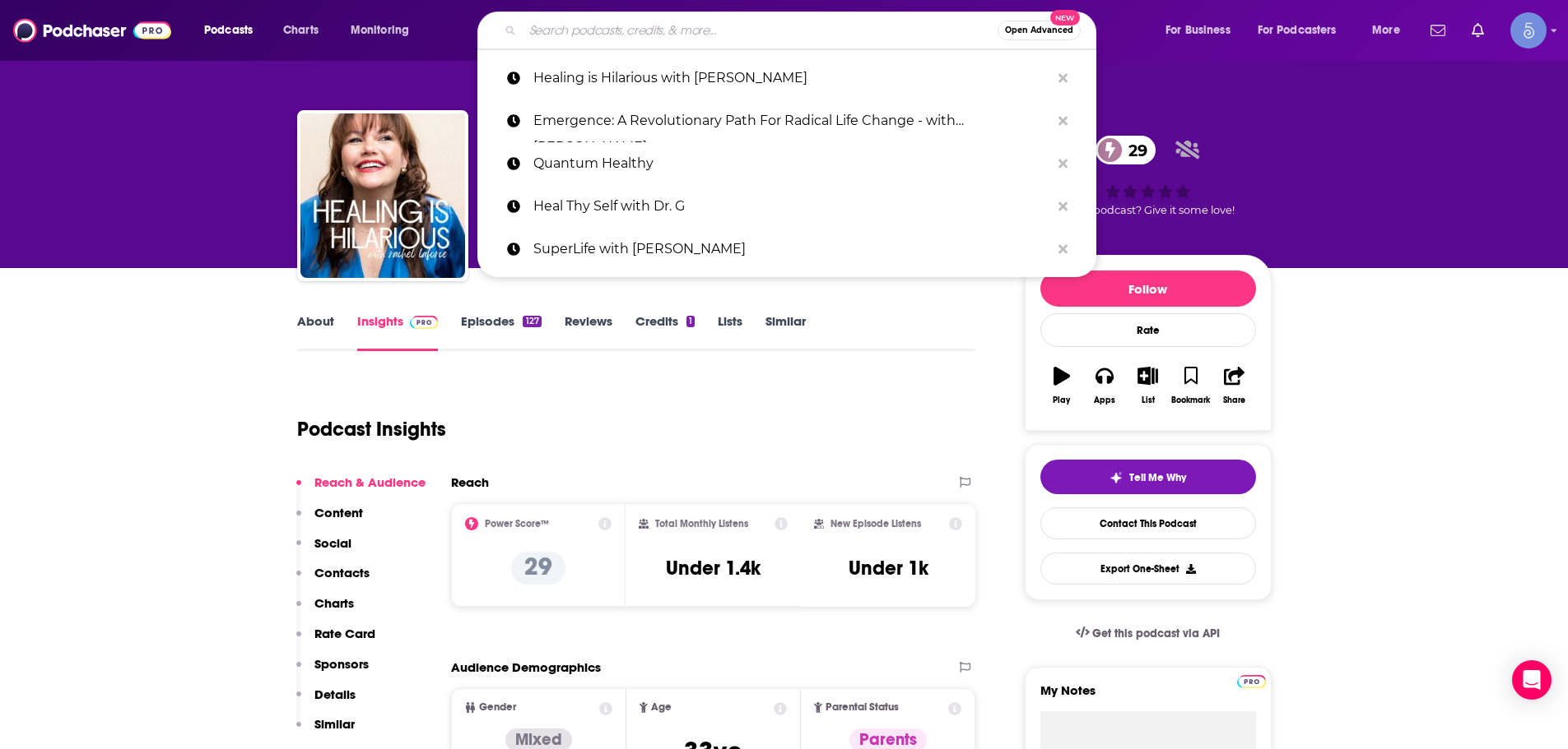
paste input "Voice Rising"
type input "Voice Rising"
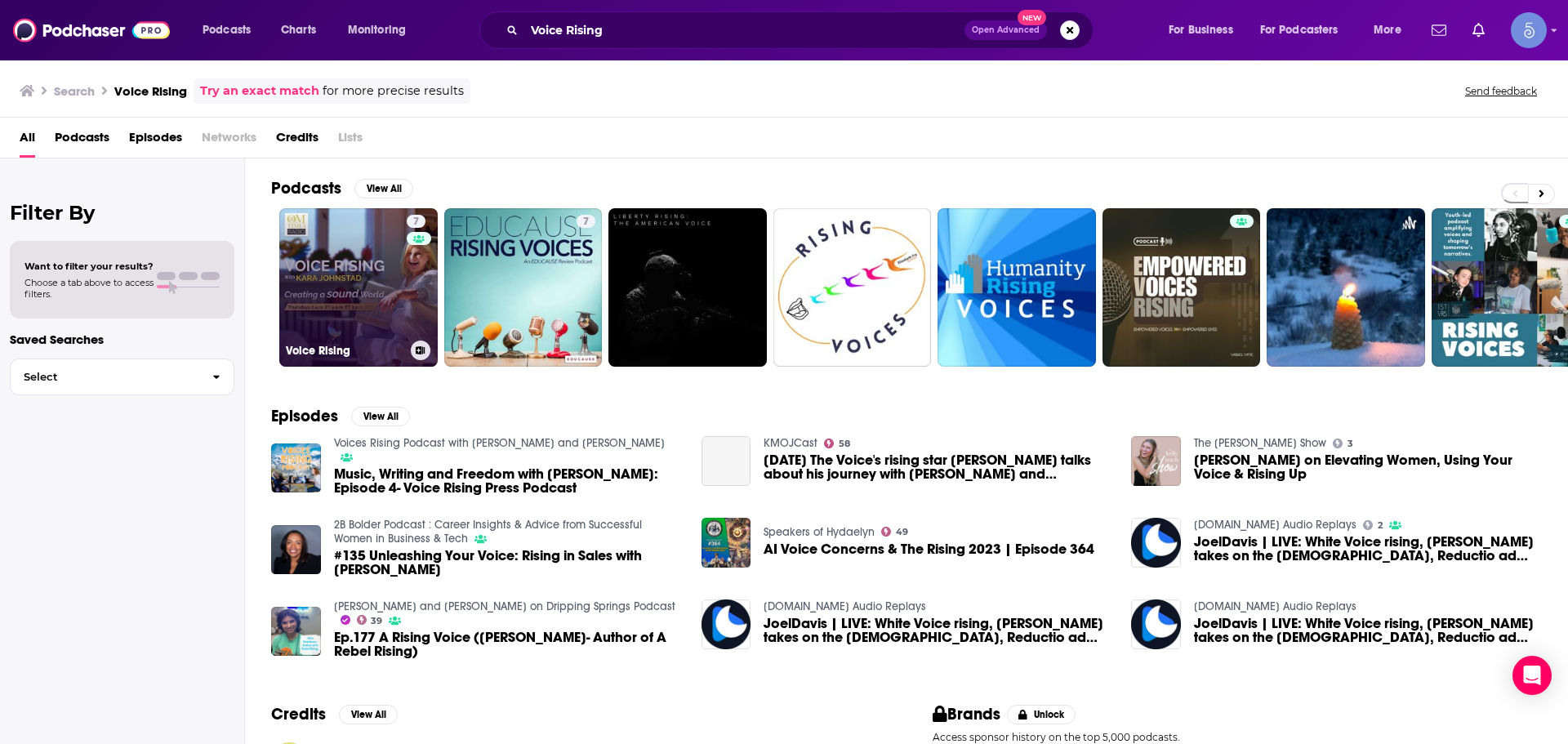
click at [374, 314] on link "7 Voice Rising" at bounding box center [358, 287] width 158 height 158
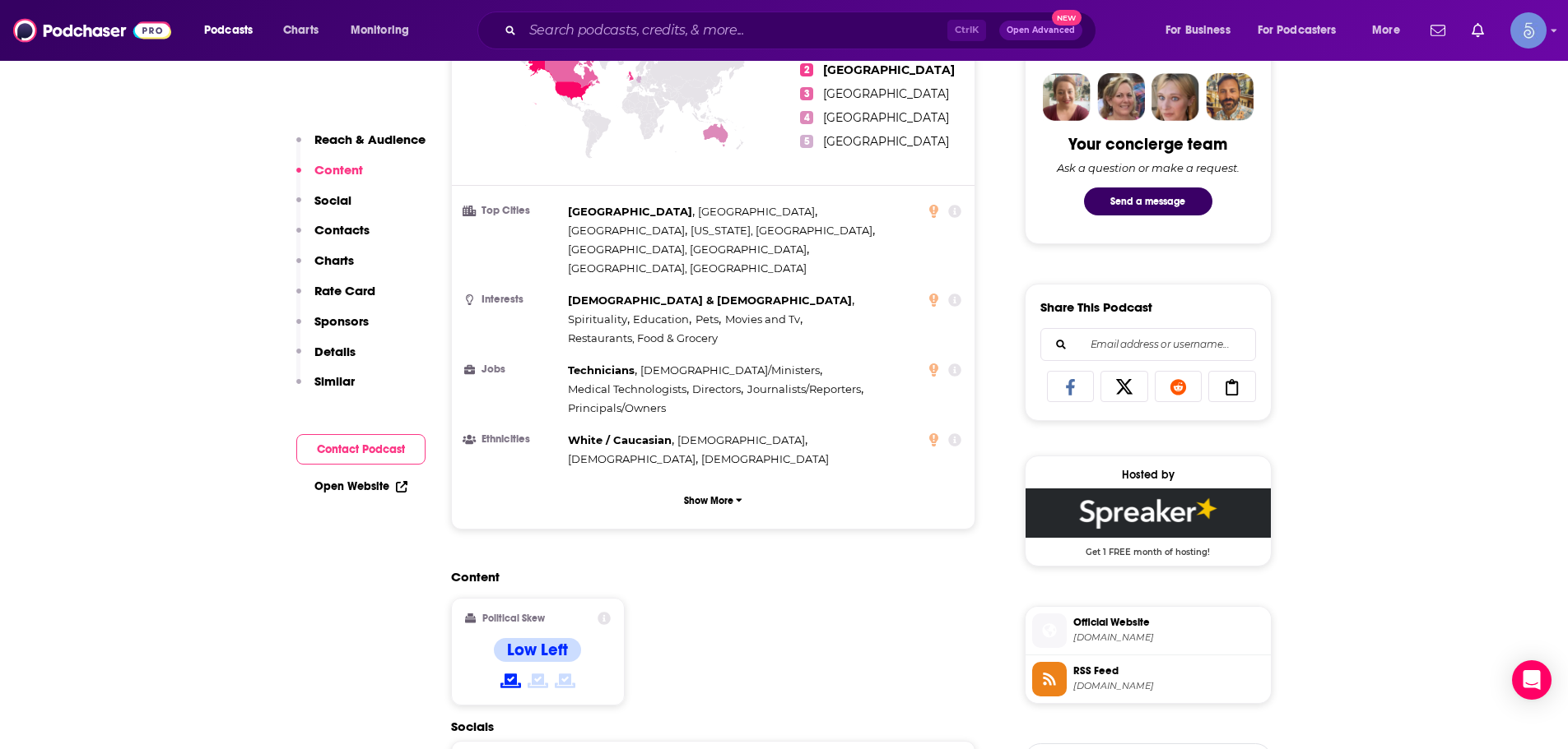
scroll to position [412, 0]
